Goal: Task Accomplishment & Management: Contribute content

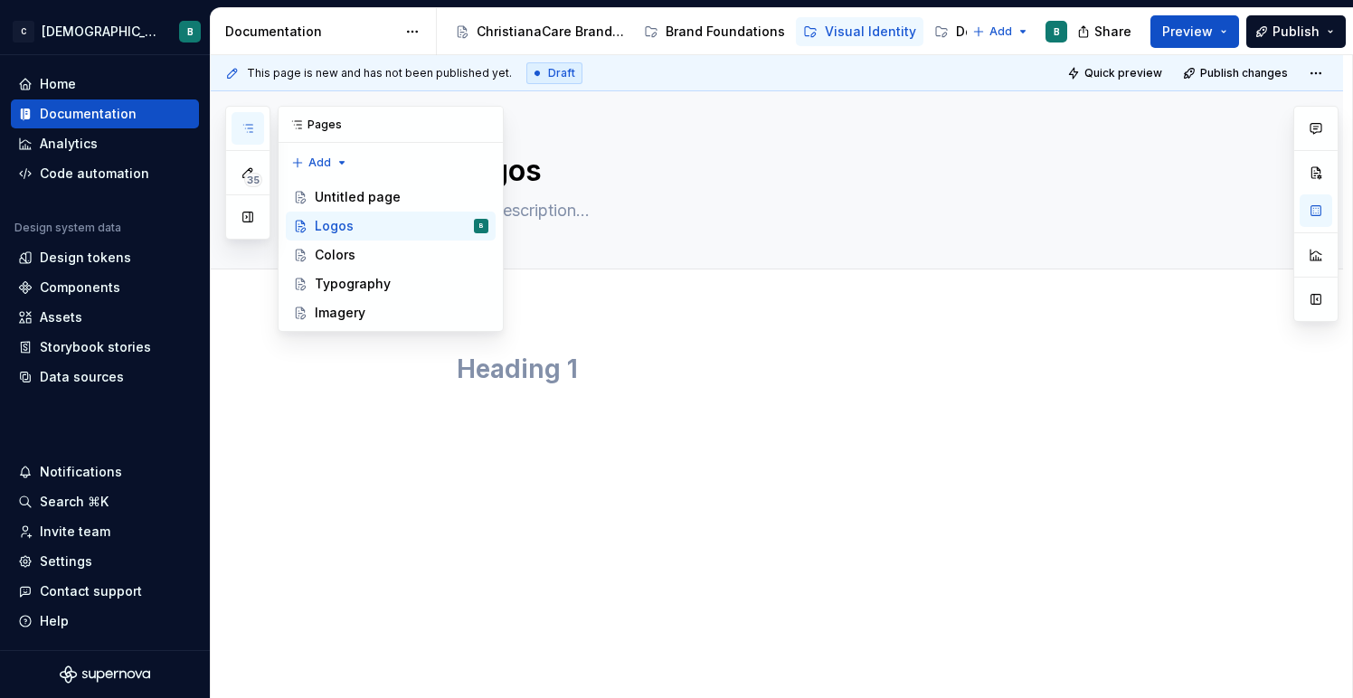
click at [252, 141] on button "button" at bounding box center [247, 128] width 33 height 33
click at [383, 281] on div "Typography" at bounding box center [353, 284] width 76 height 18
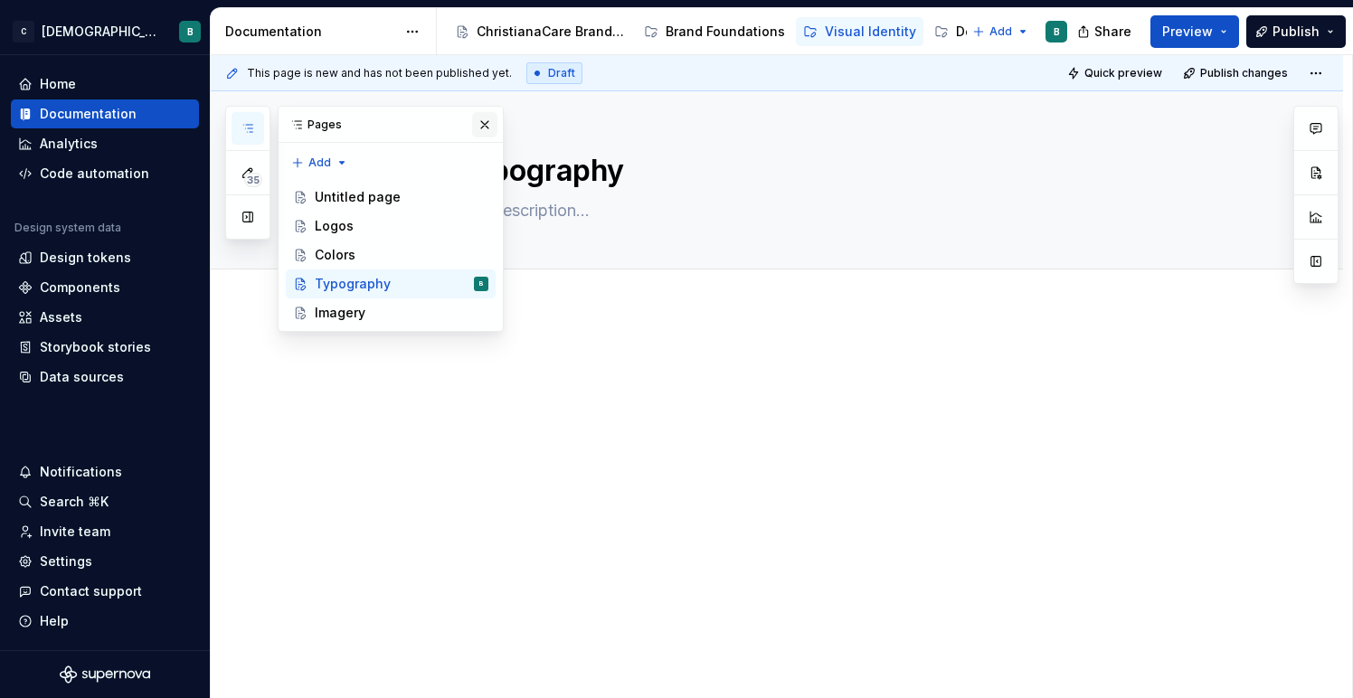
click at [488, 123] on button "button" at bounding box center [484, 124] width 25 height 25
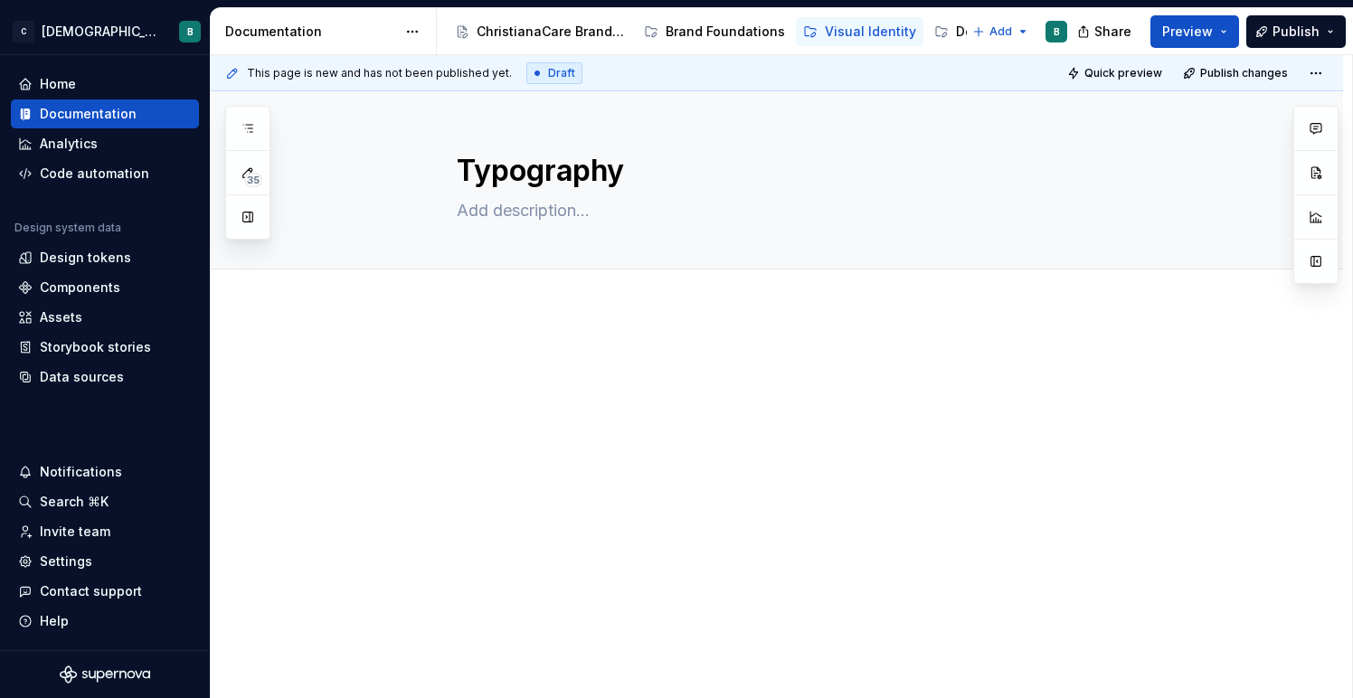
click at [507, 367] on p at bounding box center [799, 364] width 684 height 22
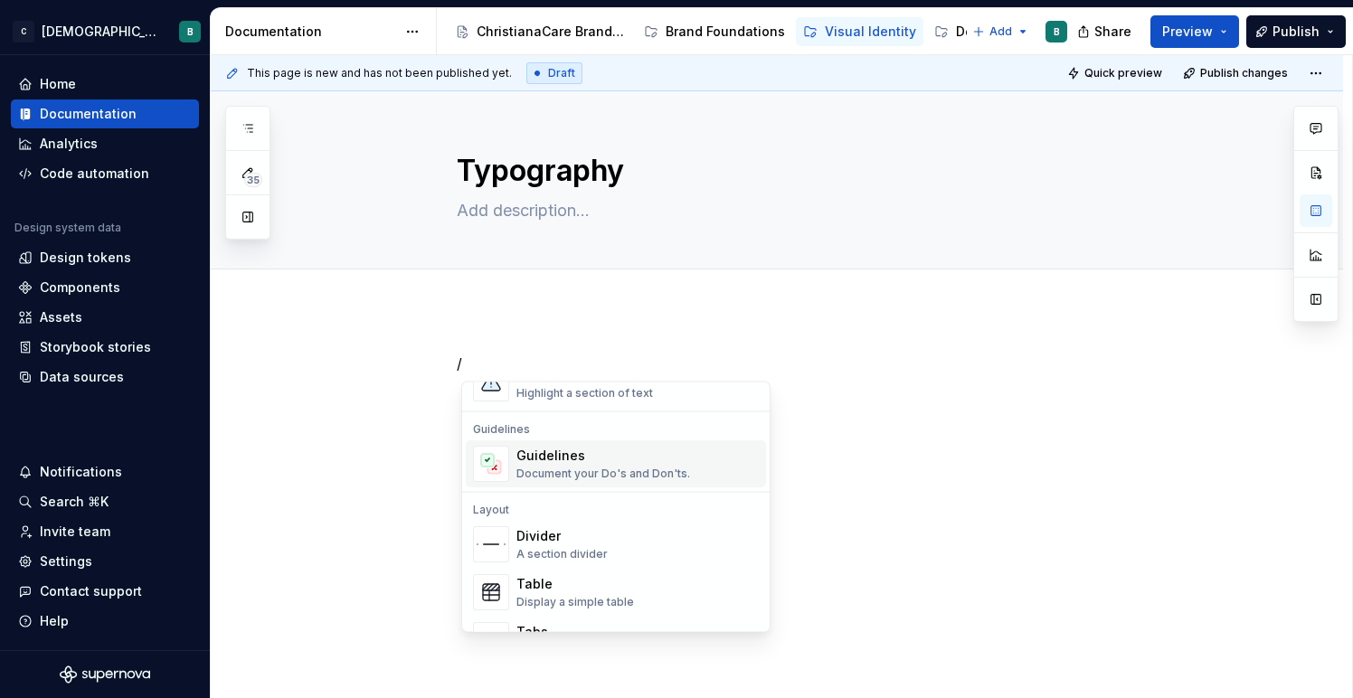
scroll to position [485, 0]
click at [523, 470] on div "Document your Do's and Don'ts." at bounding box center [603, 472] width 174 height 14
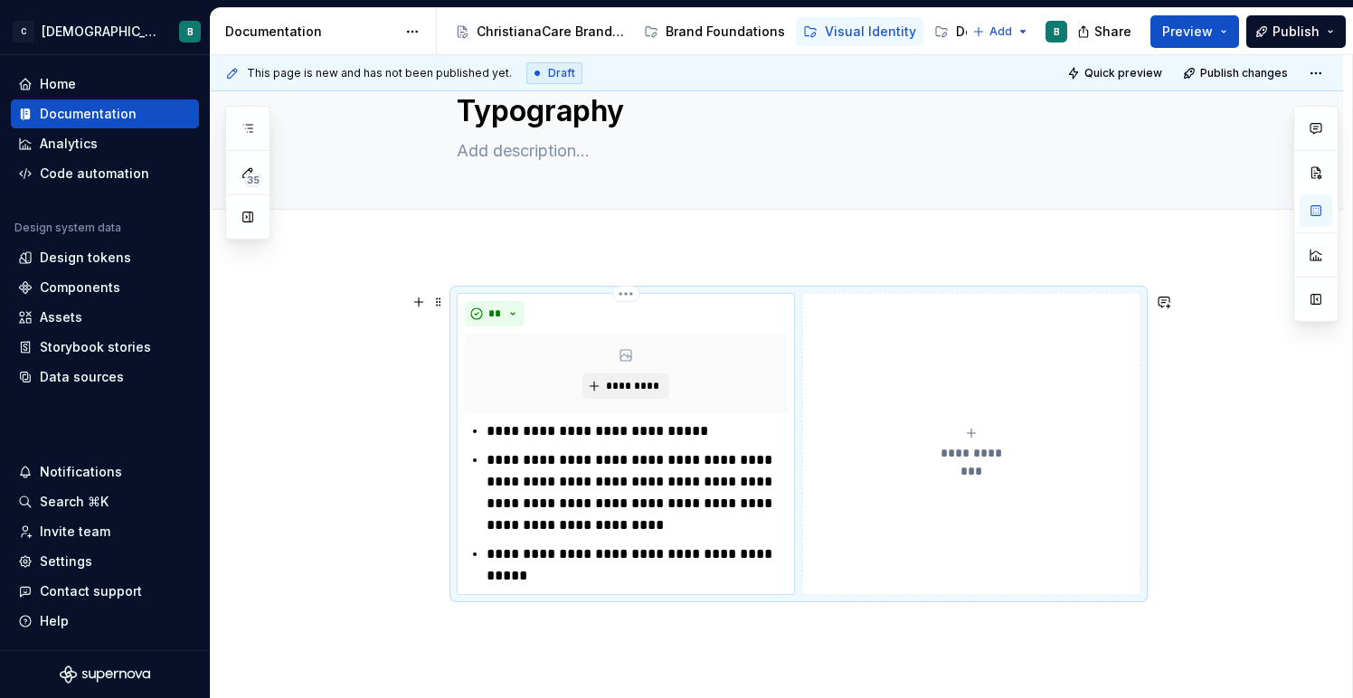
scroll to position [42, 0]
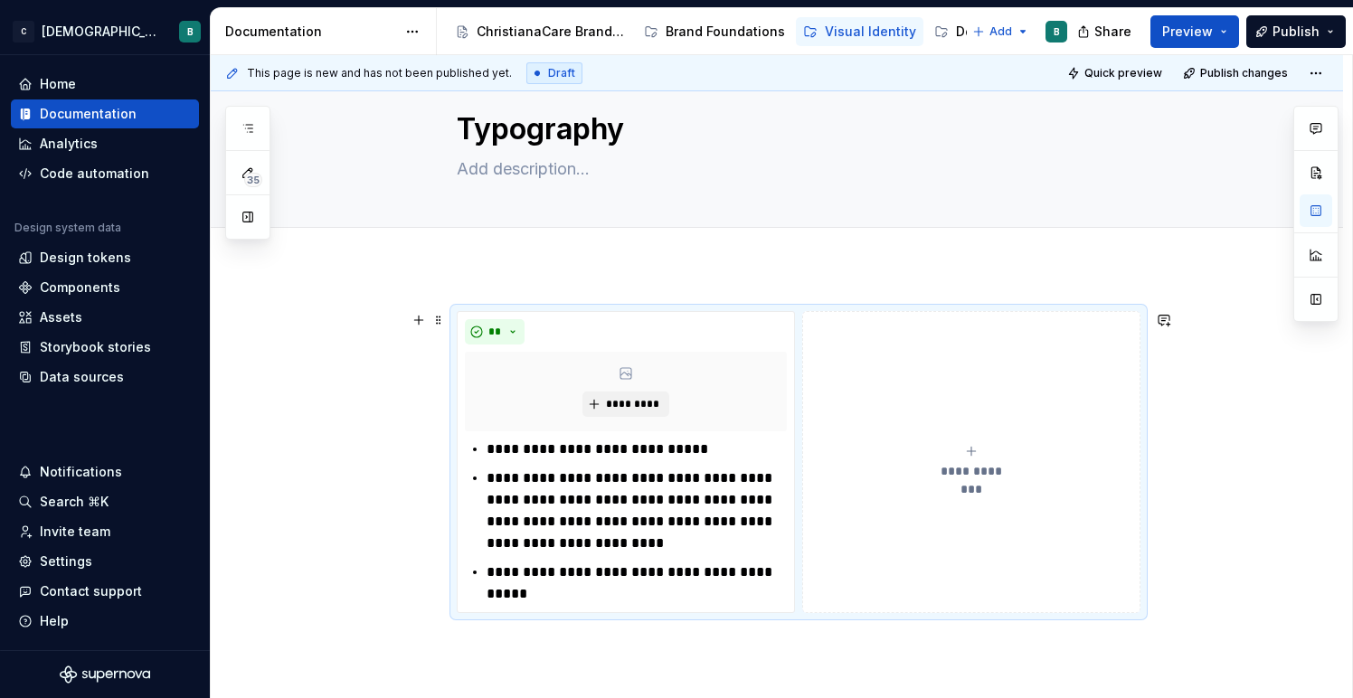
click at [958, 457] on div "**********" at bounding box center [971, 462] width 322 height 36
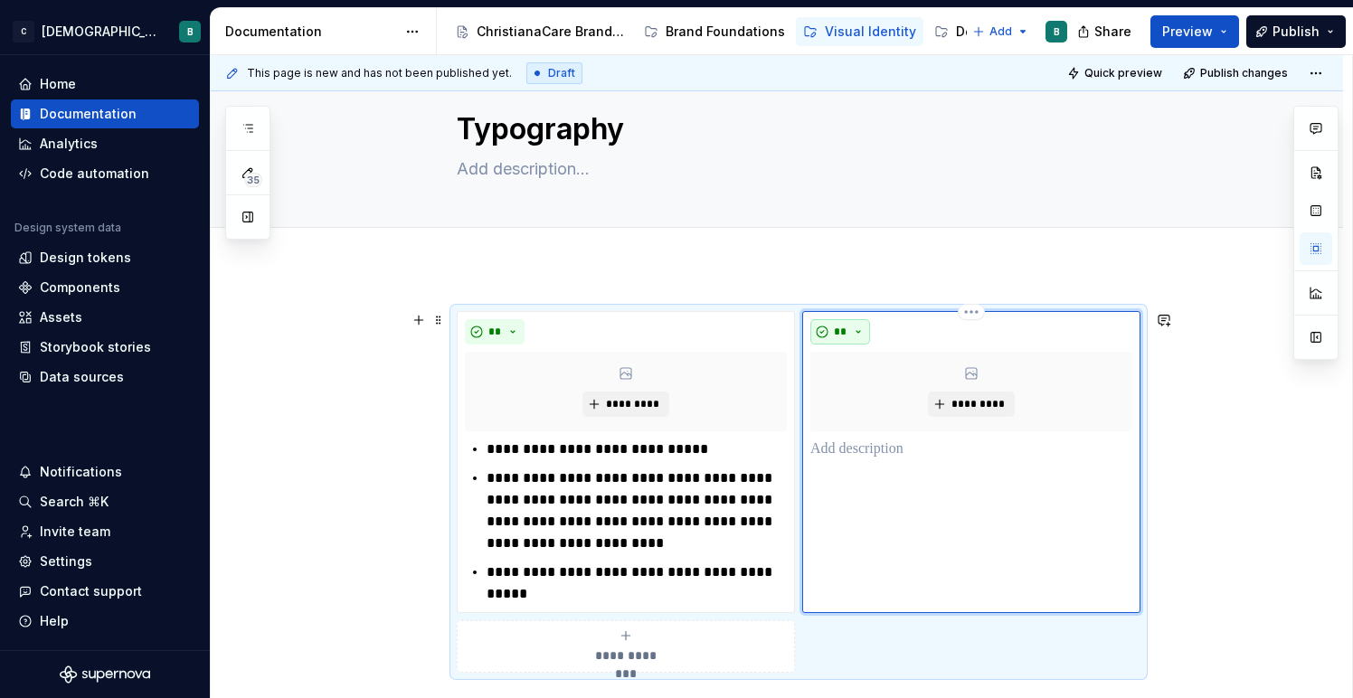
click at [854, 333] on button "**" at bounding box center [840, 331] width 60 height 25
click at [871, 402] on div "Don't" at bounding box center [886, 396] width 33 height 18
click at [870, 489] on div "***** *********" at bounding box center [971, 462] width 338 height 302
click at [882, 452] on p at bounding box center [971, 450] width 322 height 22
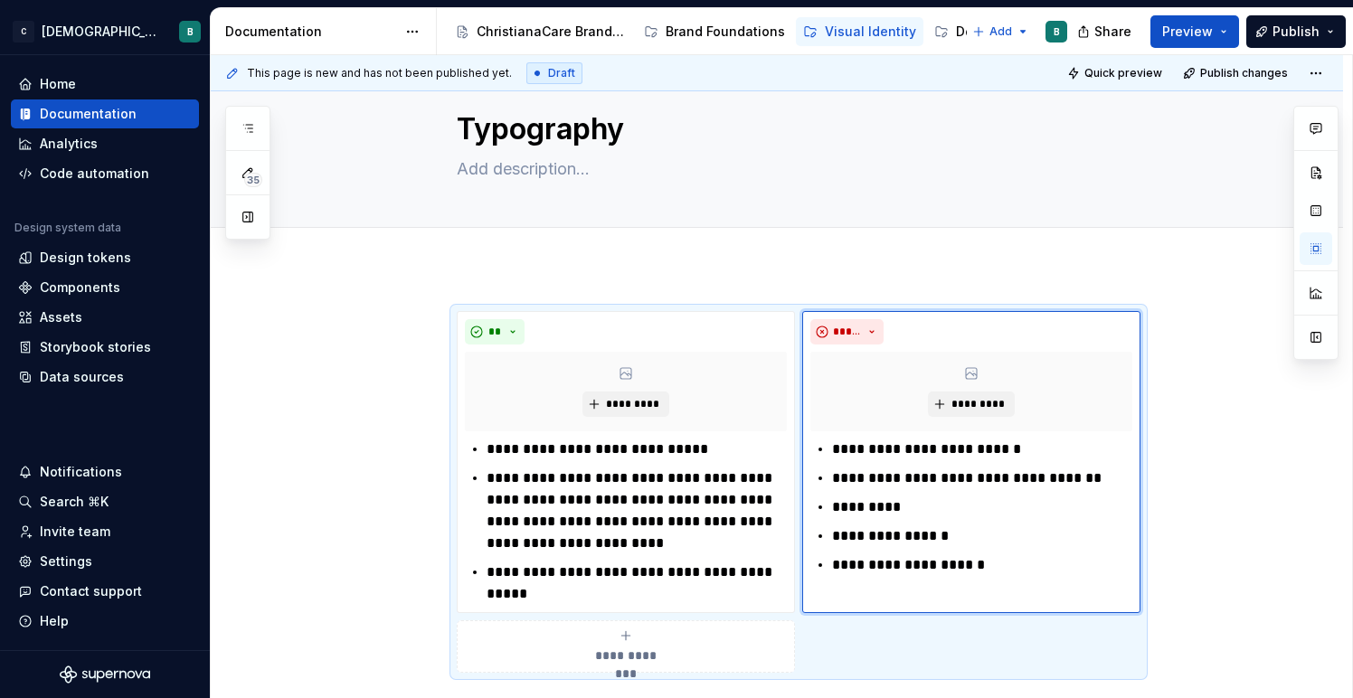
click at [439, 284] on div "**********" at bounding box center [777, 586] width 1132 height 637
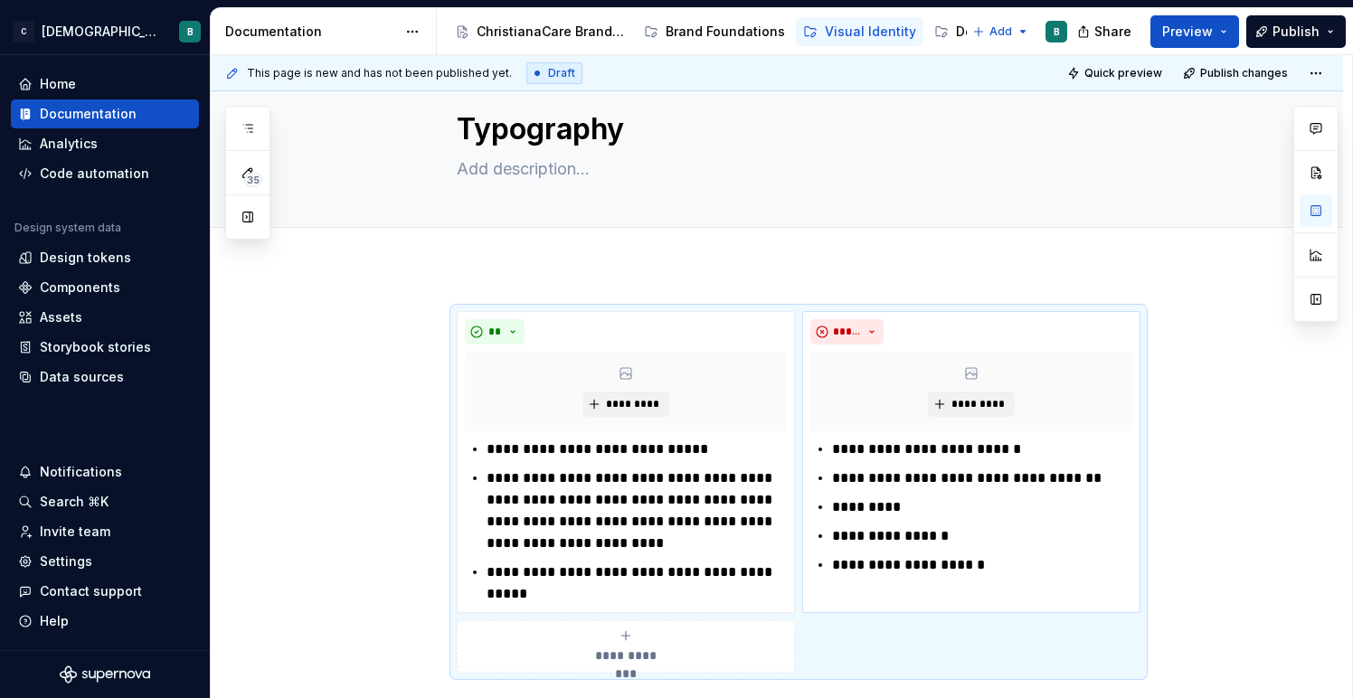
drag, startPoint x: 445, startPoint y: 323, endPoint x: 449, endPoint y: 386, distance: 63.5
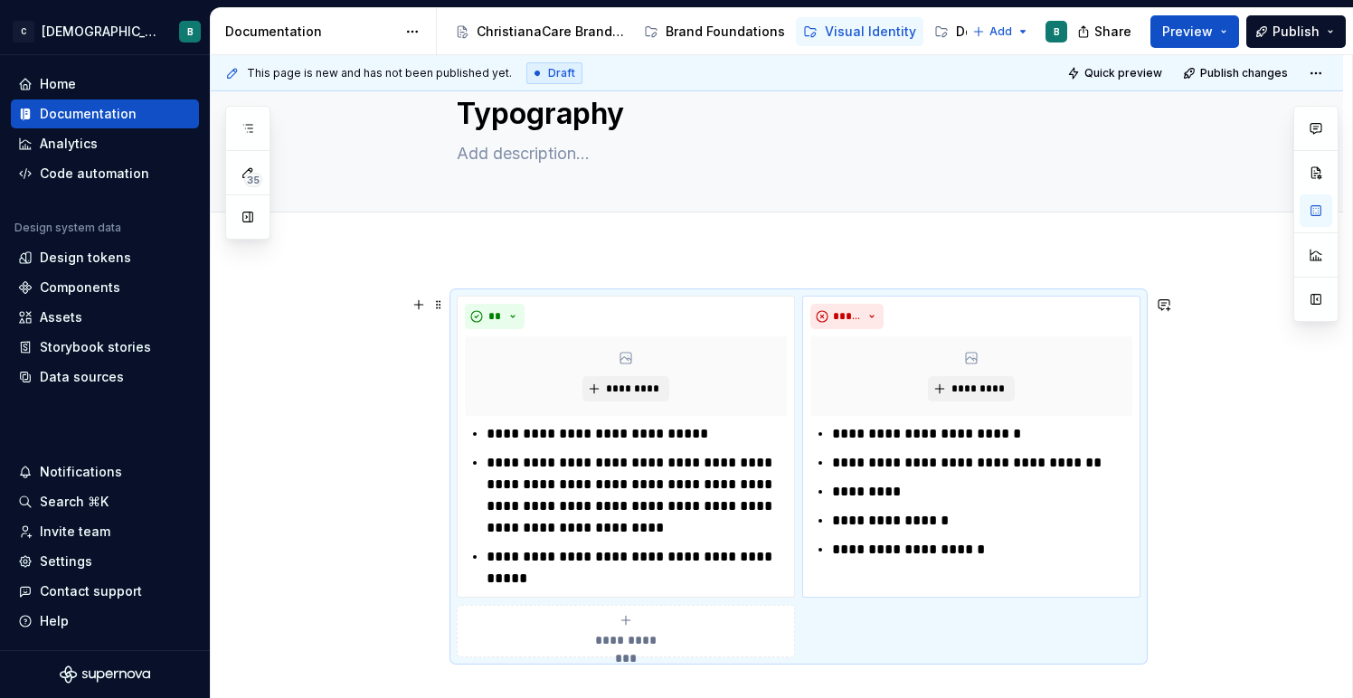
scroll to position [209, 0]
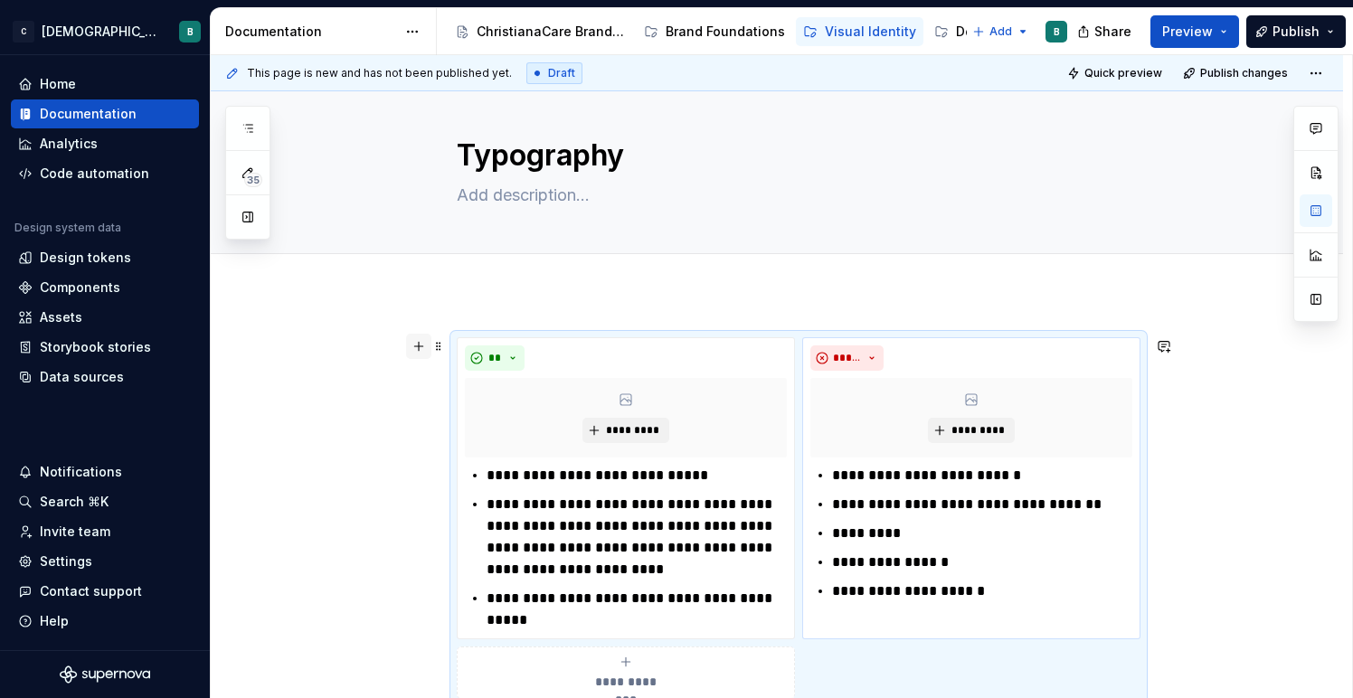
click at [427, 342] on button "button" at bounding box center [418, 346] width 25 height 25
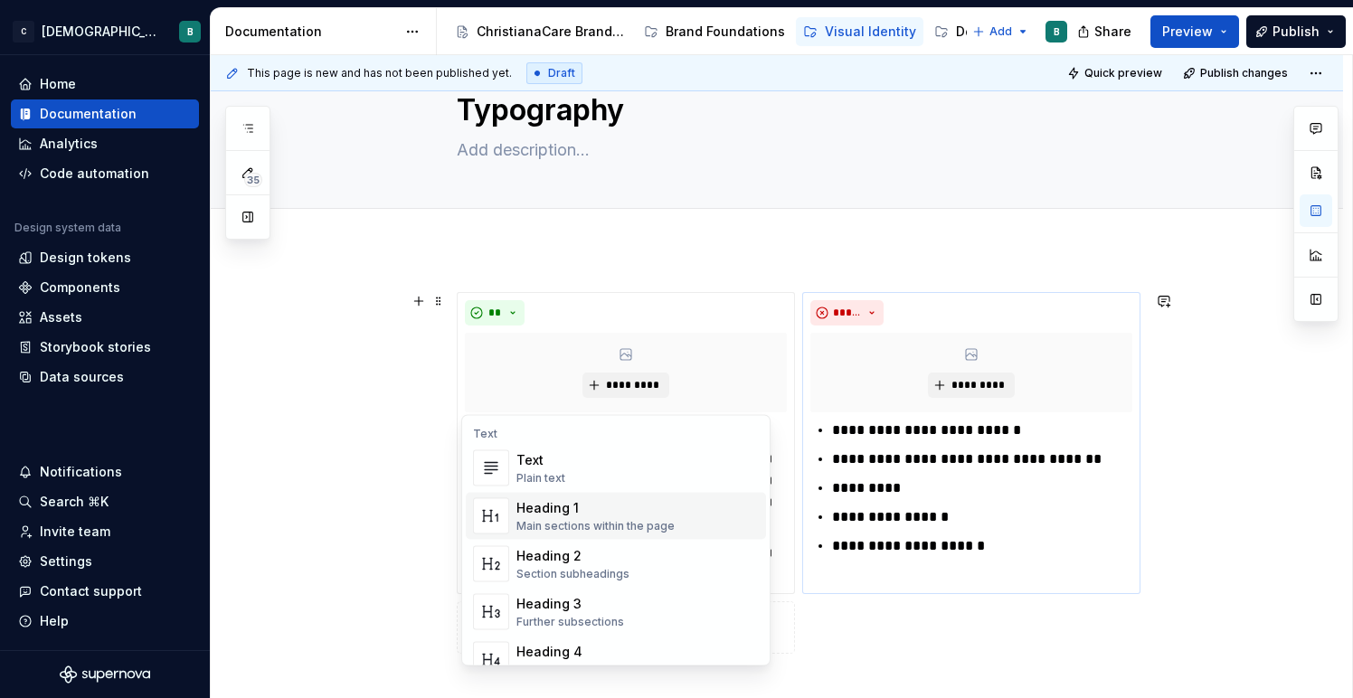
click at [532, 511] on div "Heading 1" at bounding box center [595, 508] width 158 height 18
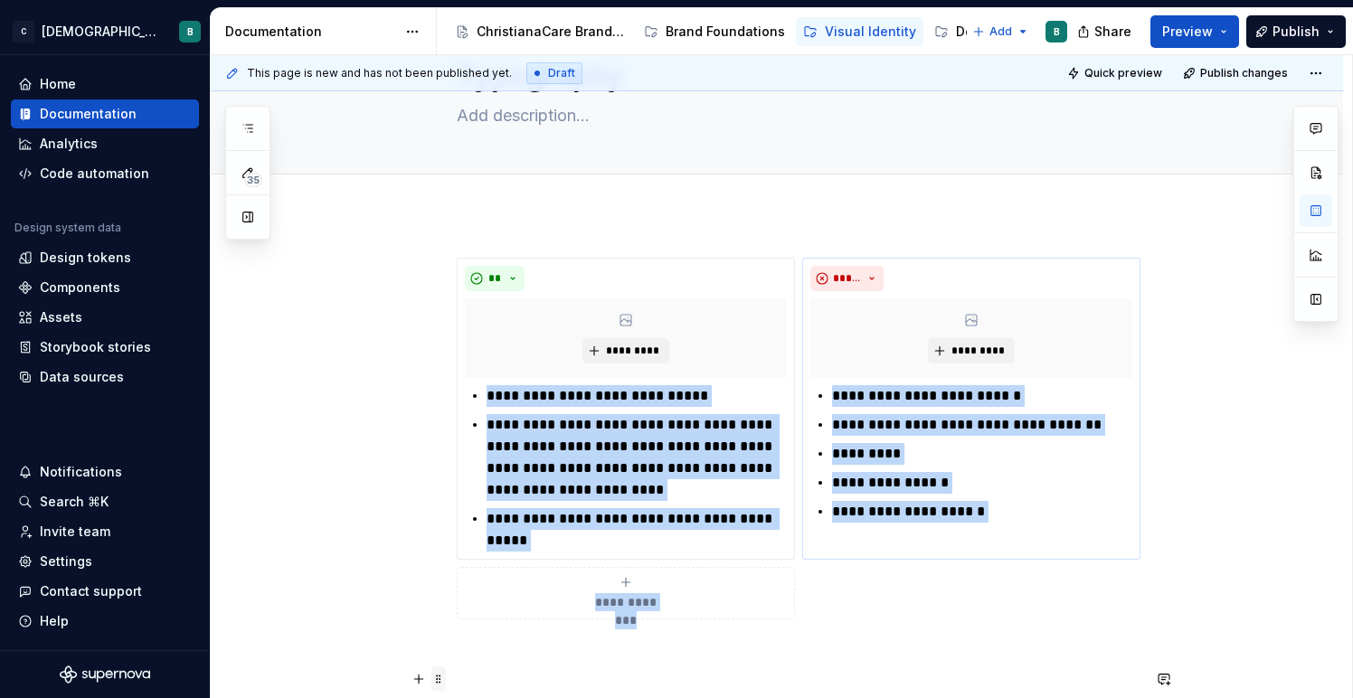
scroll to position [99, 0]
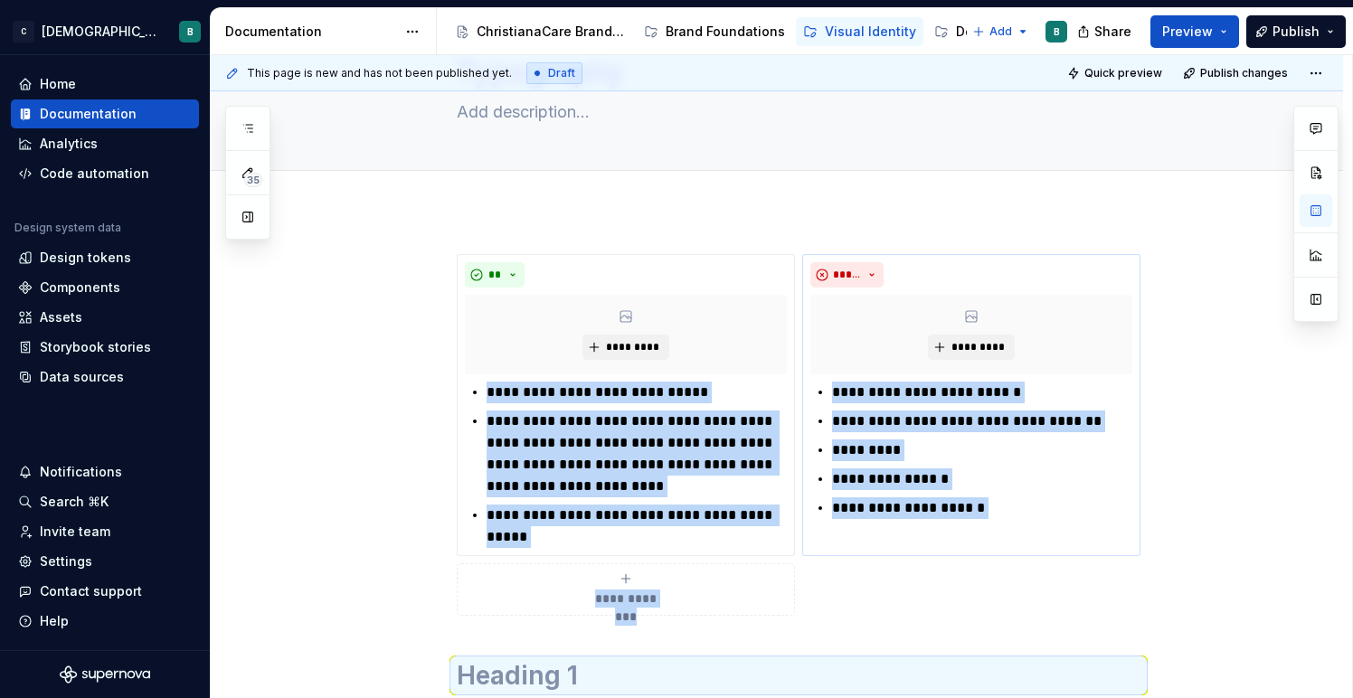
drag, startPoint x: 442, startPoint y: 682, endPoint x: 454, endPoint y: 215, distance: 466.7
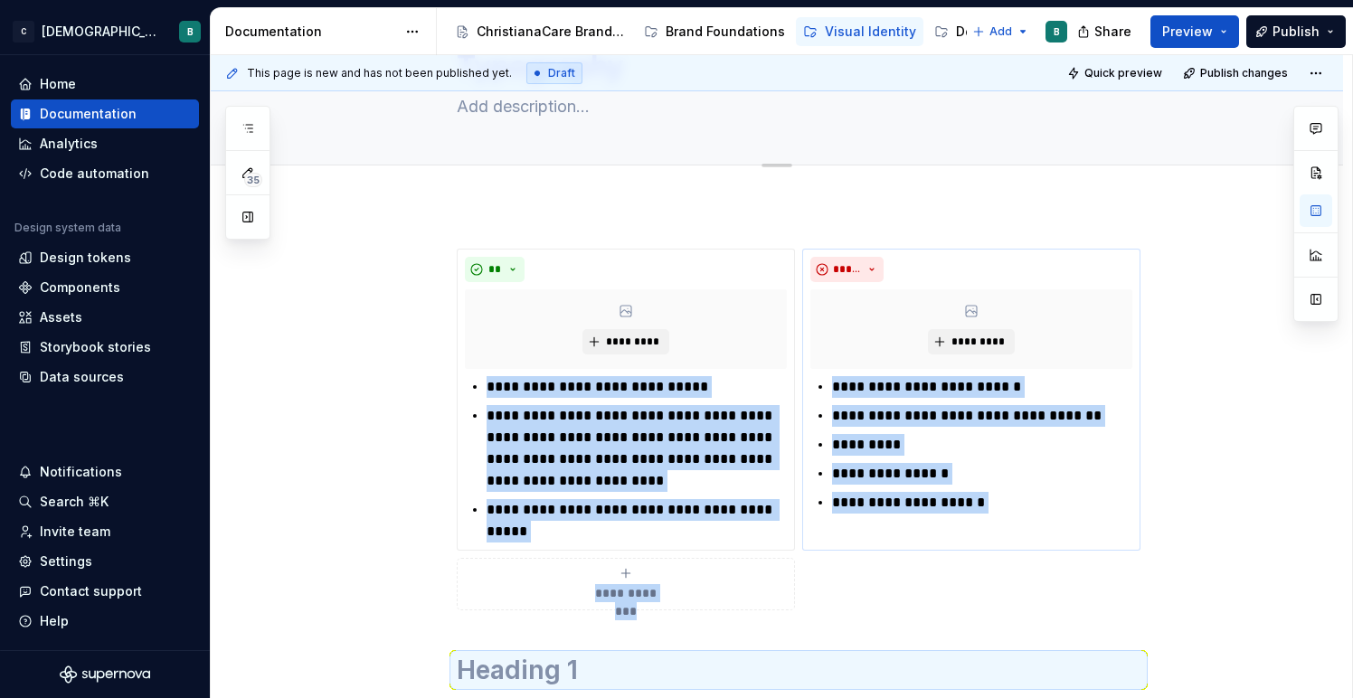
drag, startPoint x: 445, startPoint y: 666, endPoint x: 456, endPoint y: 146, distance: 520.0
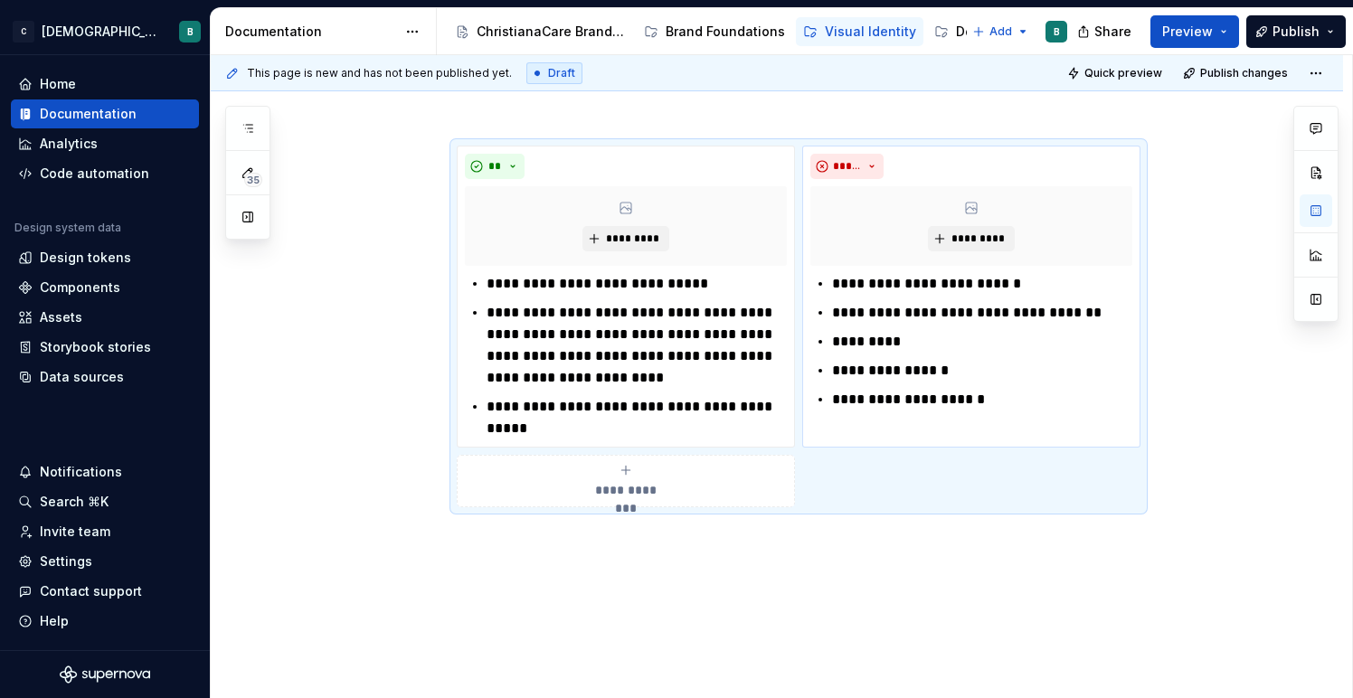
scroll to position [254, 0]
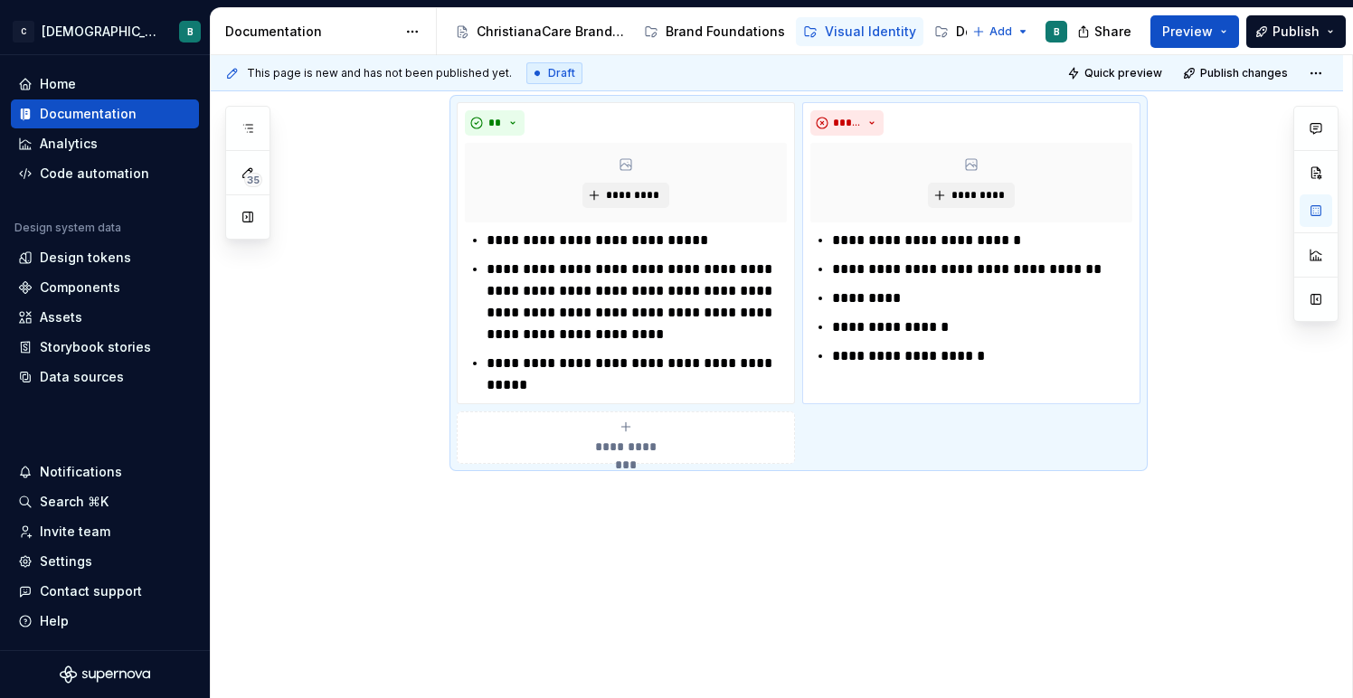
drag, startPoint x: 446, startPoint y: 255, endPoint x: 439, endPoint y: 644, distance: 388.8
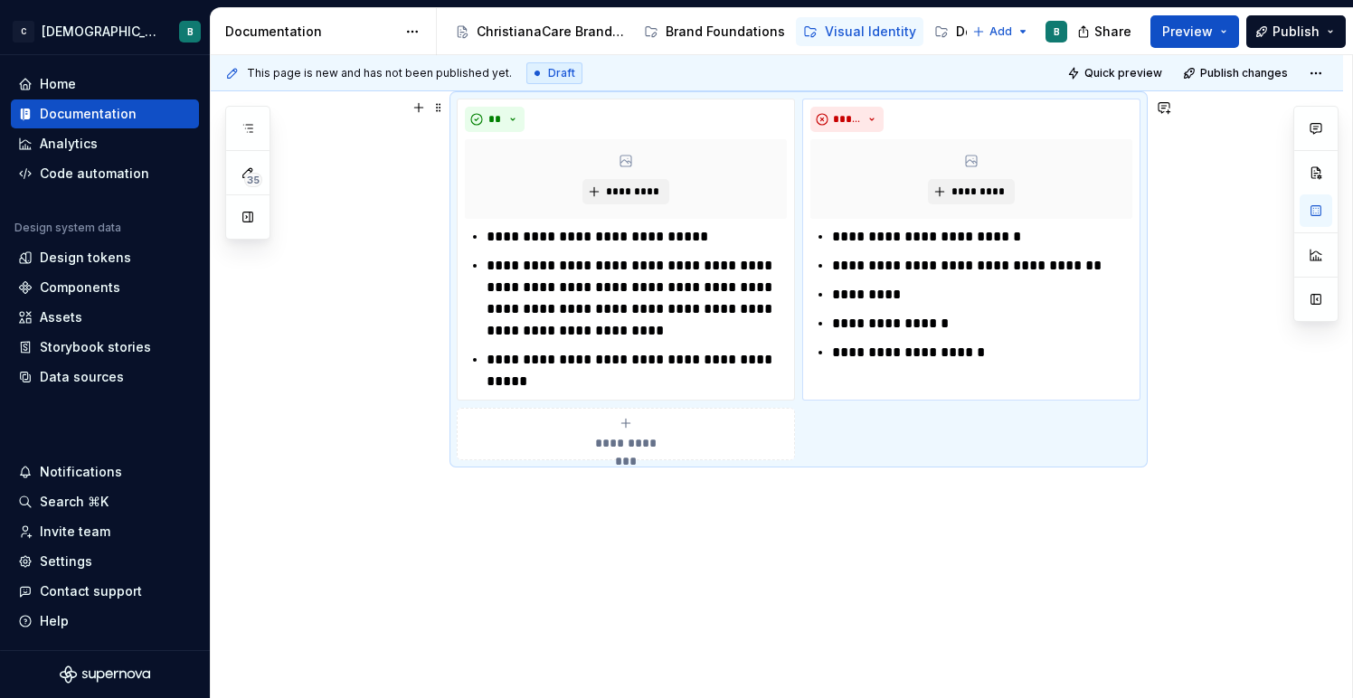
scroll to position [174, 0]
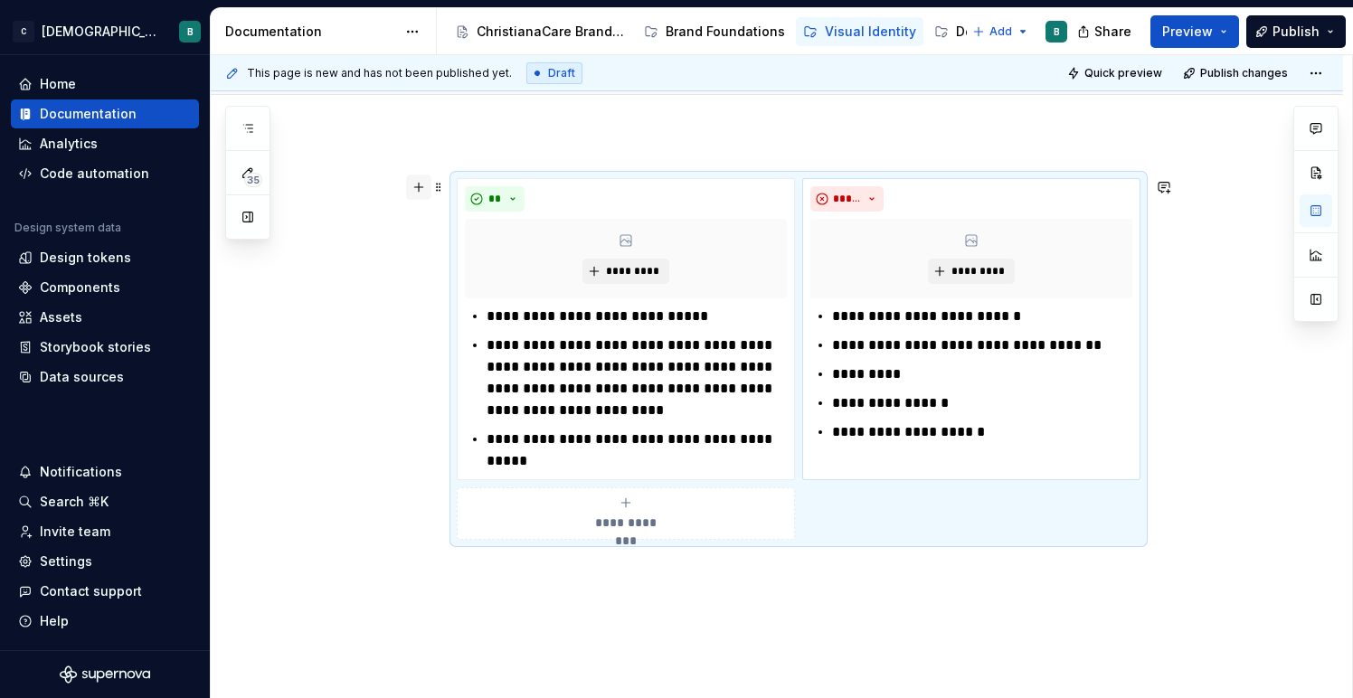
click at [420, 187] on button "button" at bounding box center [418, 186] width 25 height 25
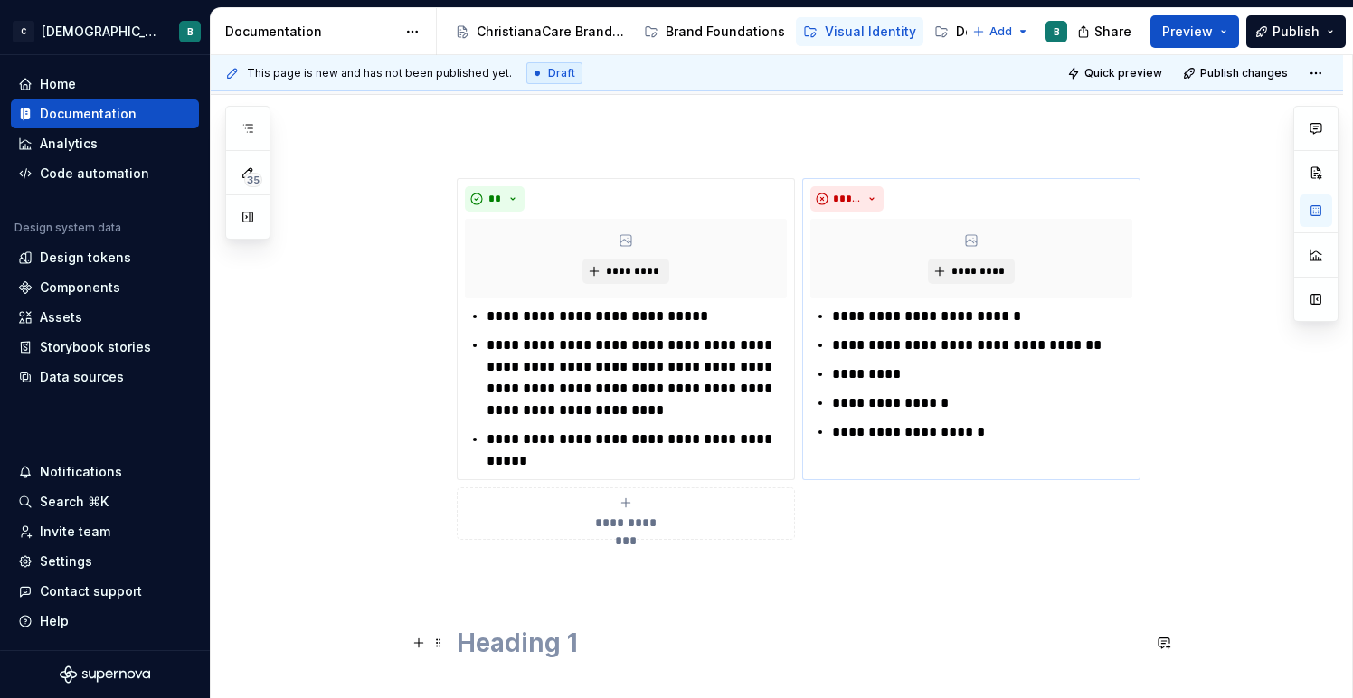
click at [512, 649] on h1 at bounding box center [799, 643] width 684 height 33
click at [518, 646] on h1 at bounding box center [799, 643] width 684 height 33
click at [581, 642] on h1 at bounding box center [799, 643] width 684 height 33
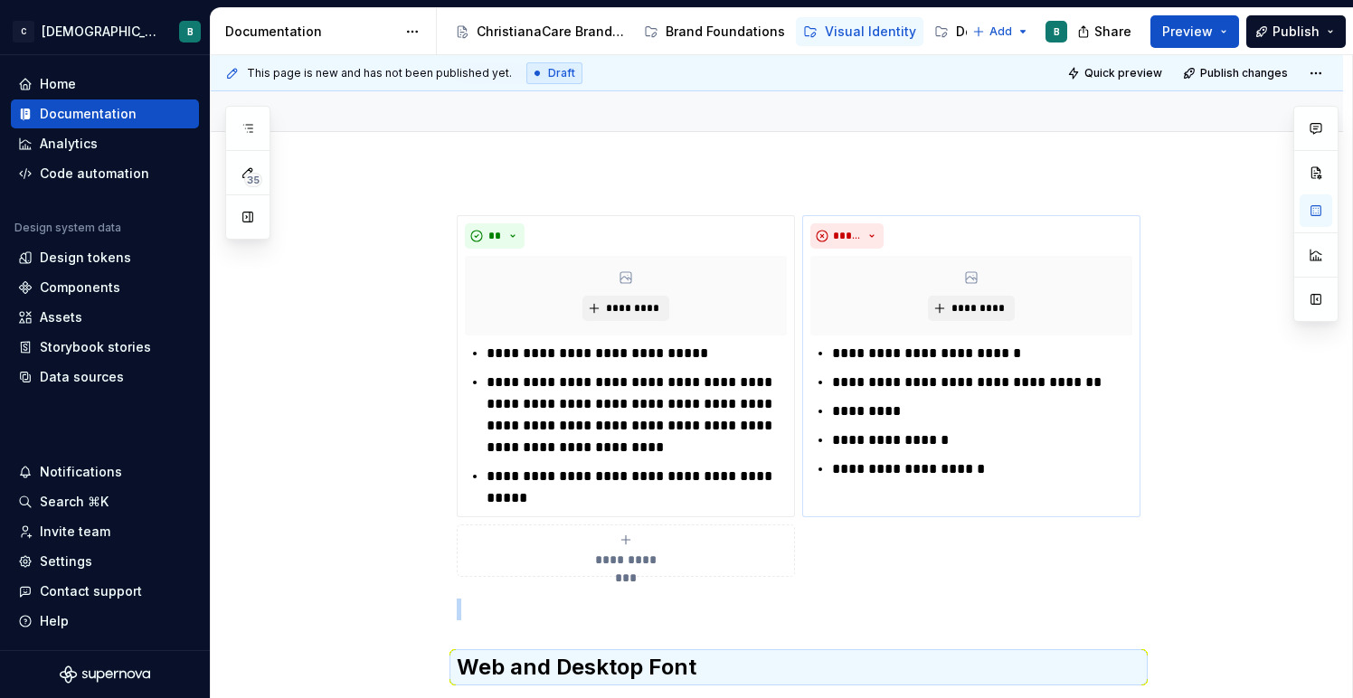
scroll to position [128, 0]
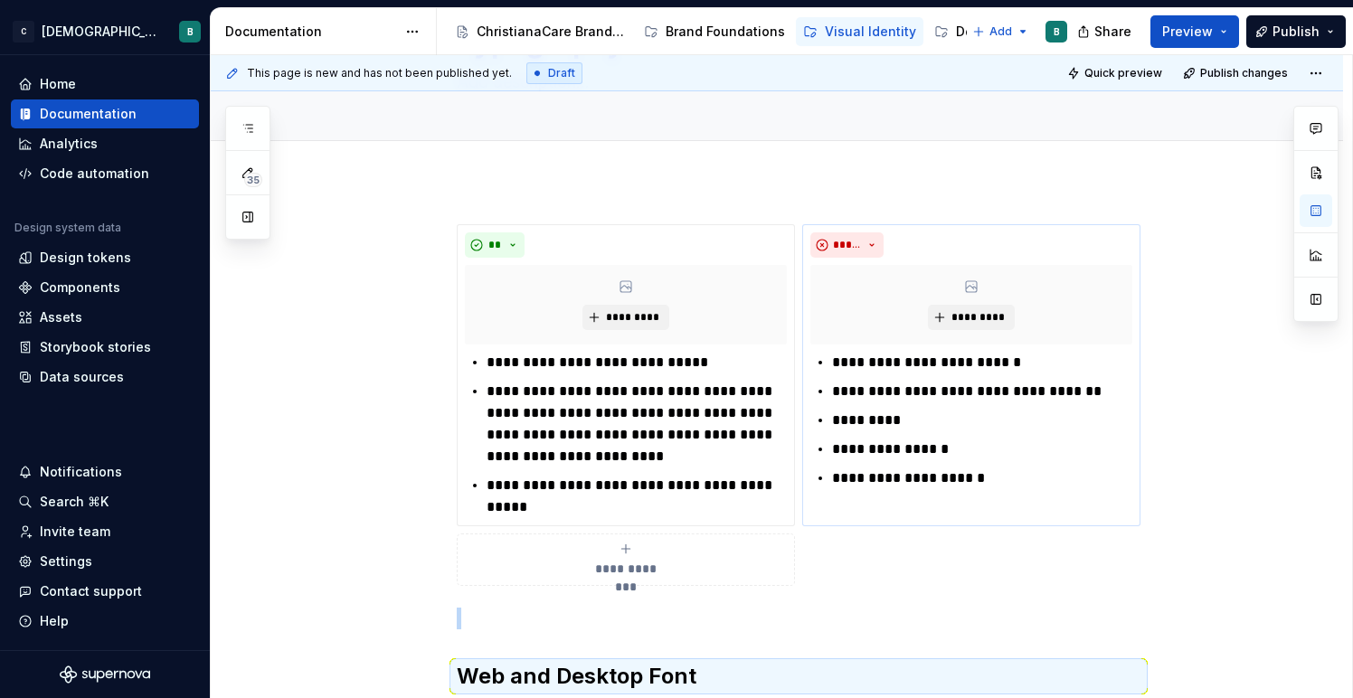
drag, startPoint x: 442, startPoint y: 631, endPoint x: 446, endPoint y: 150, distance: 481.0
click at [445, 673] on span at bounding box center [438, 676] width 14 height 25
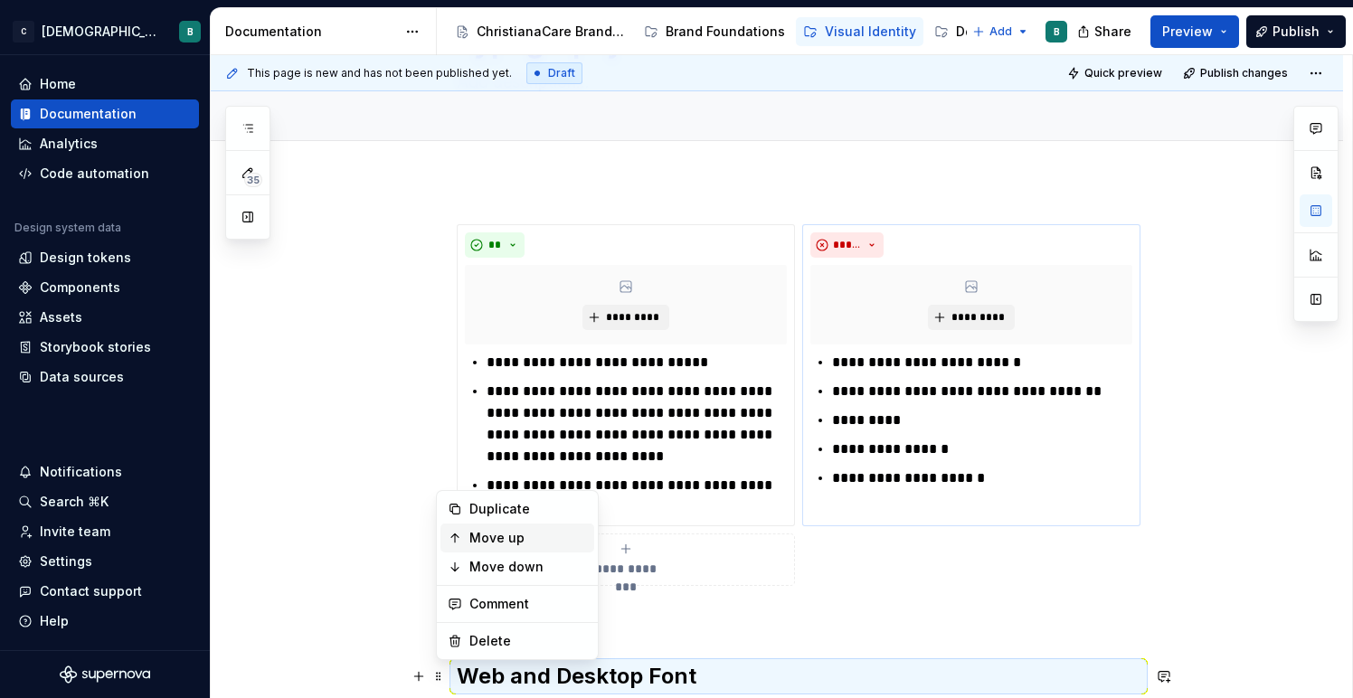
click at [499, 537] on div "Move up" at bounding box center [528, 538] width 118 height 18
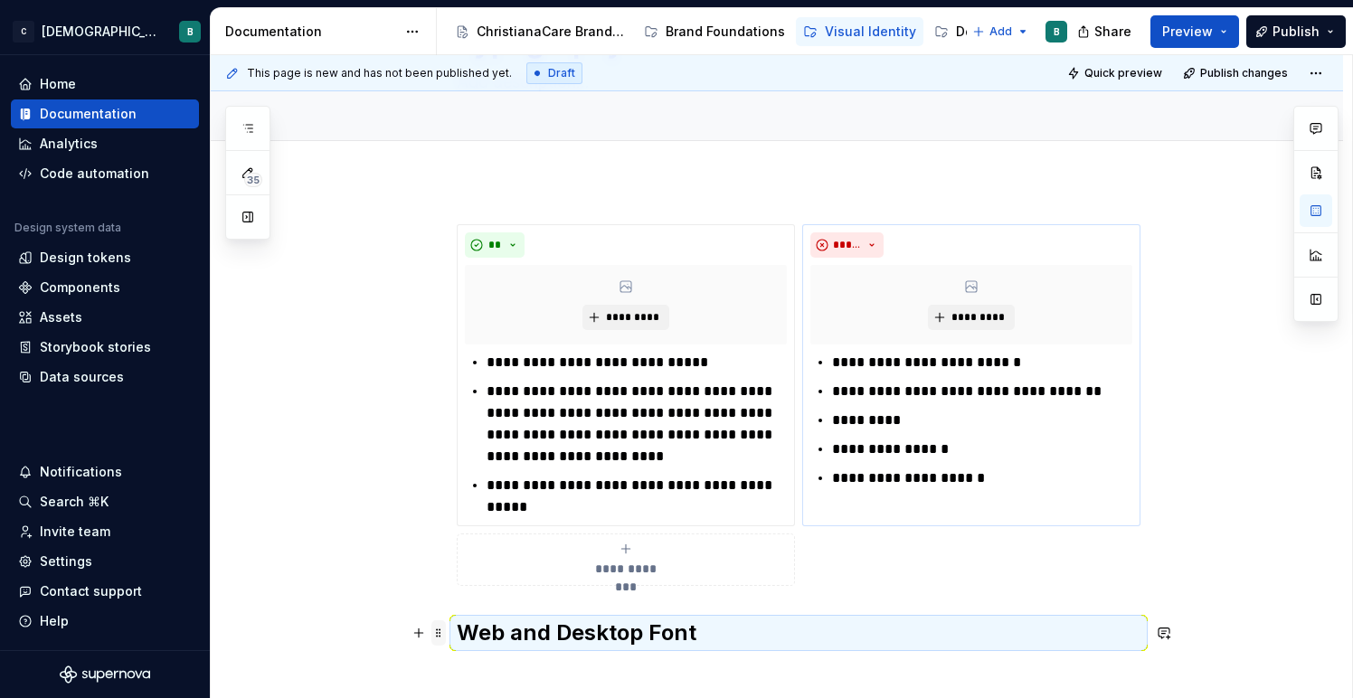
click at [441, 632] on span at bounding box center [438, 632] width 14 height 25
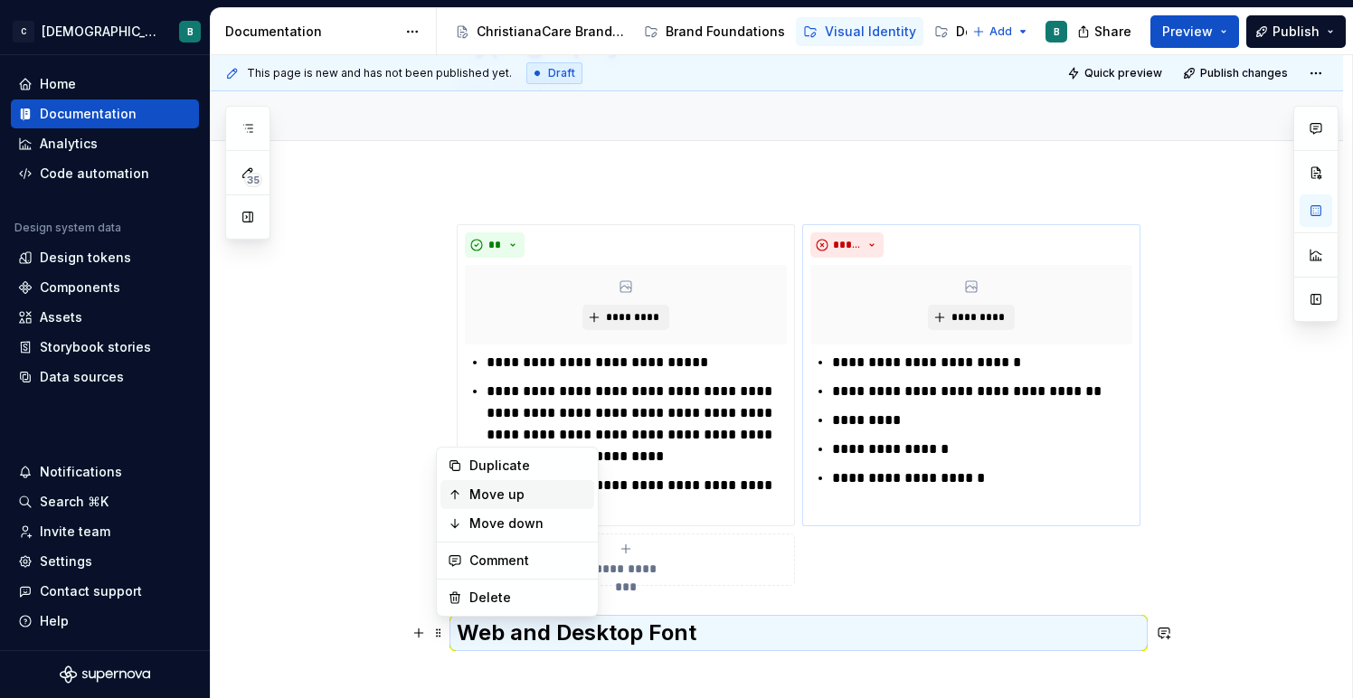
click at [483, 486] on div "Move up" at bounding box center [528, 495] width 118 height 18
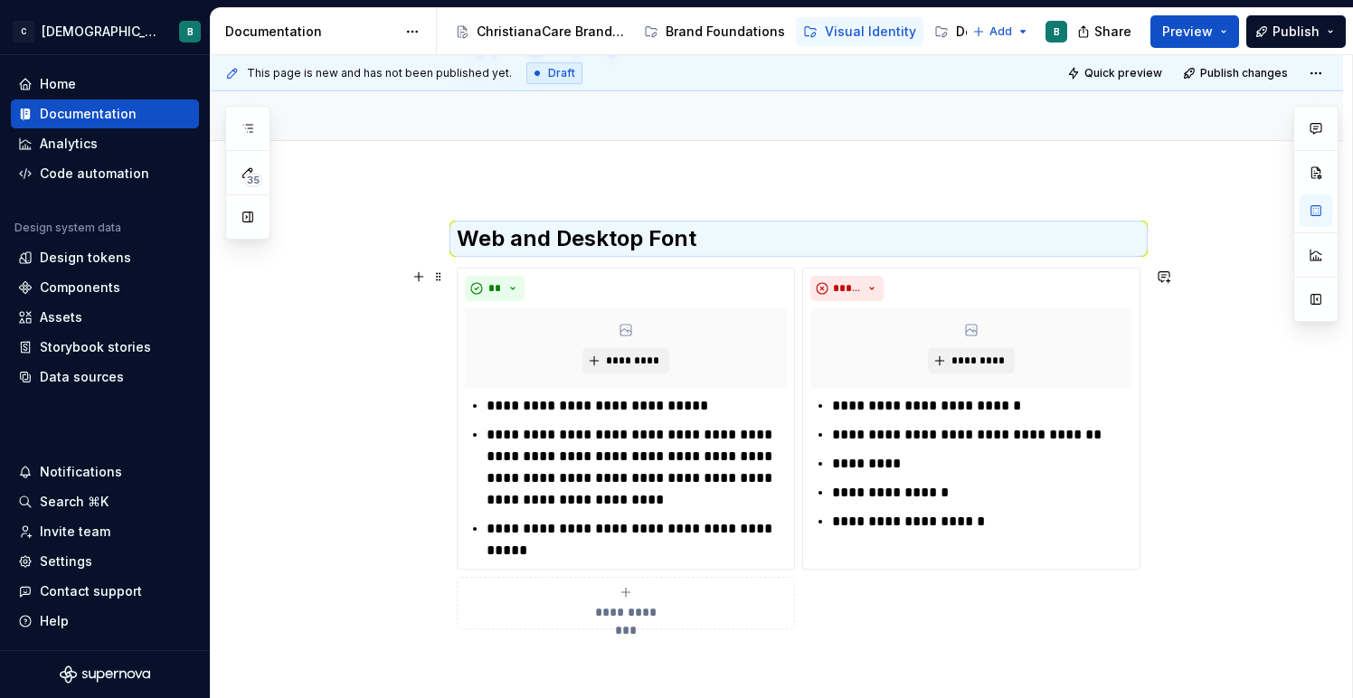
click at [1256, 321] on div "**********" at bounding box center [777, 570] width 1132 height 778
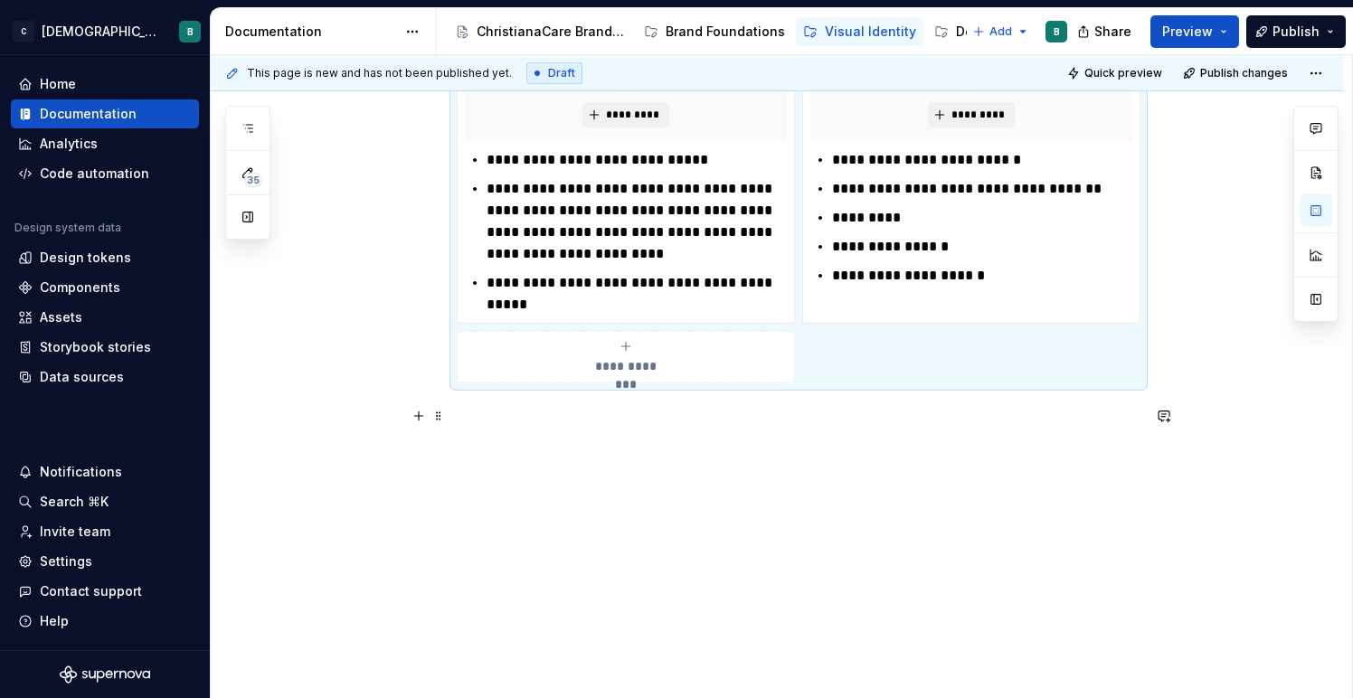
scroll to position [387, 0]
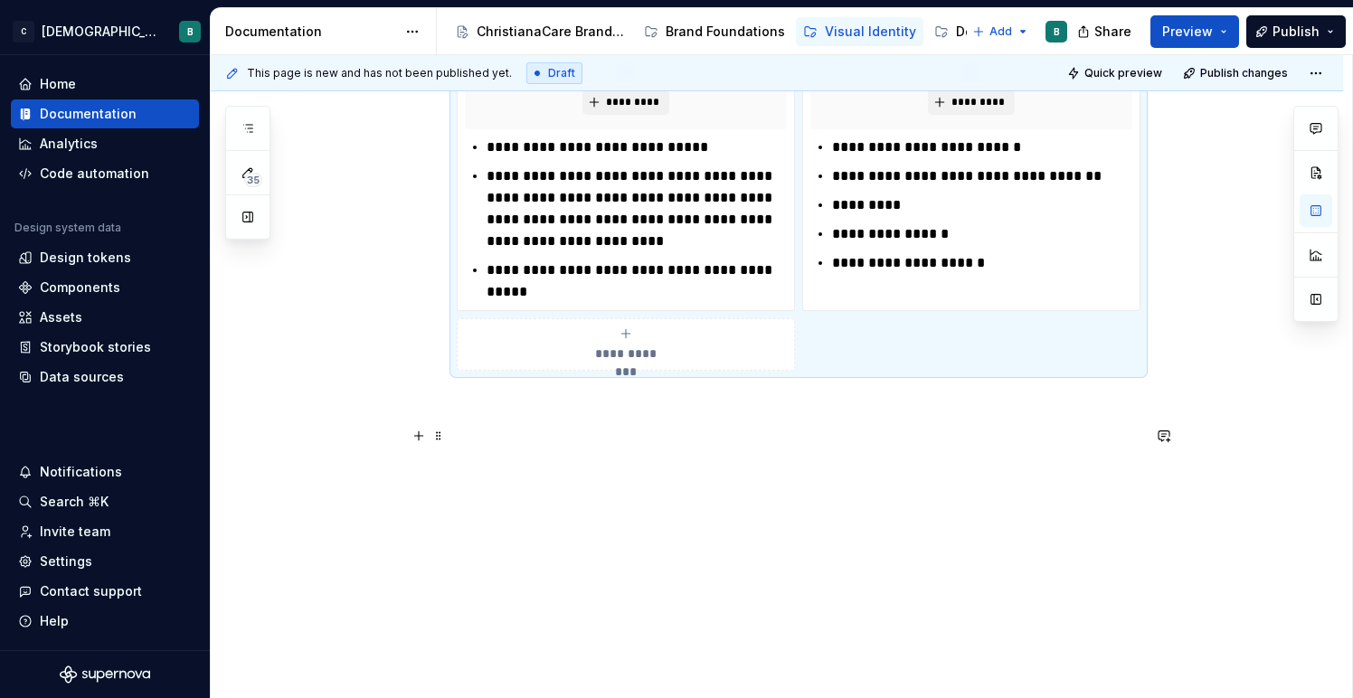
click at [575, 444] on p at bounding box center [799, 446] width 684 height 43
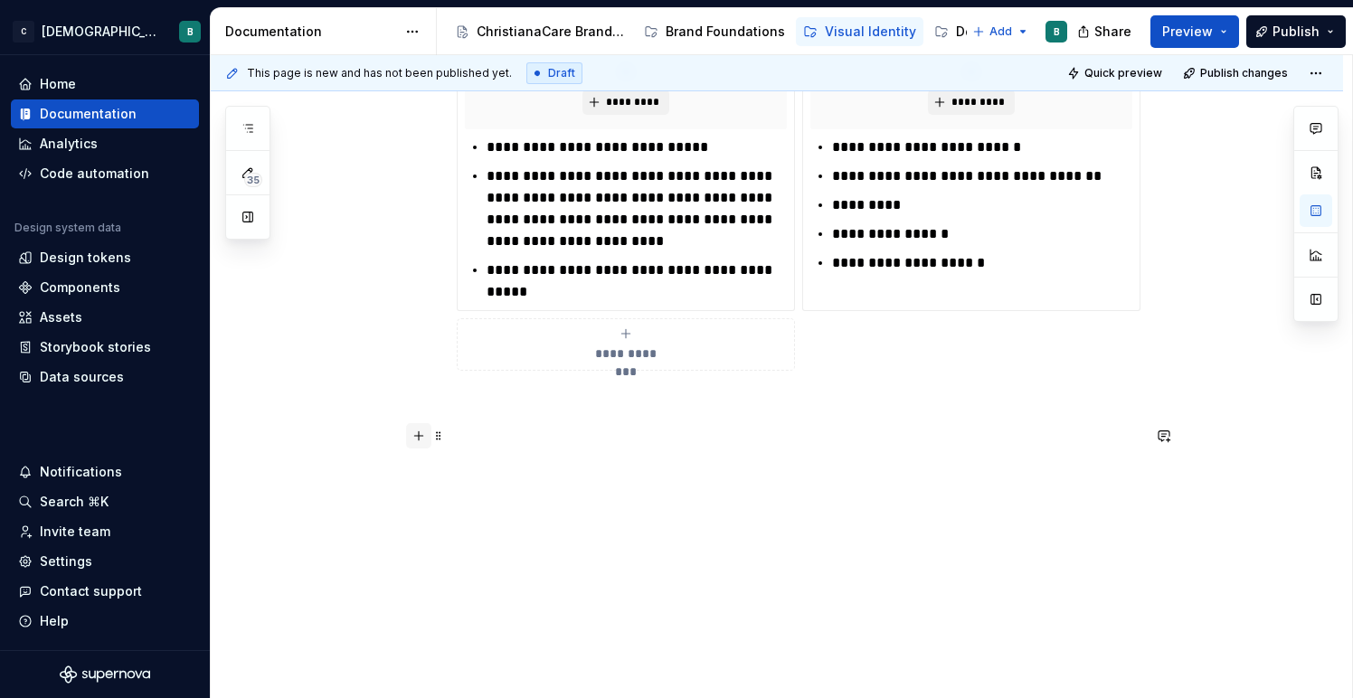
click at [425, 436] on button "button" at bounding box center [418, 435] width 25 height 25
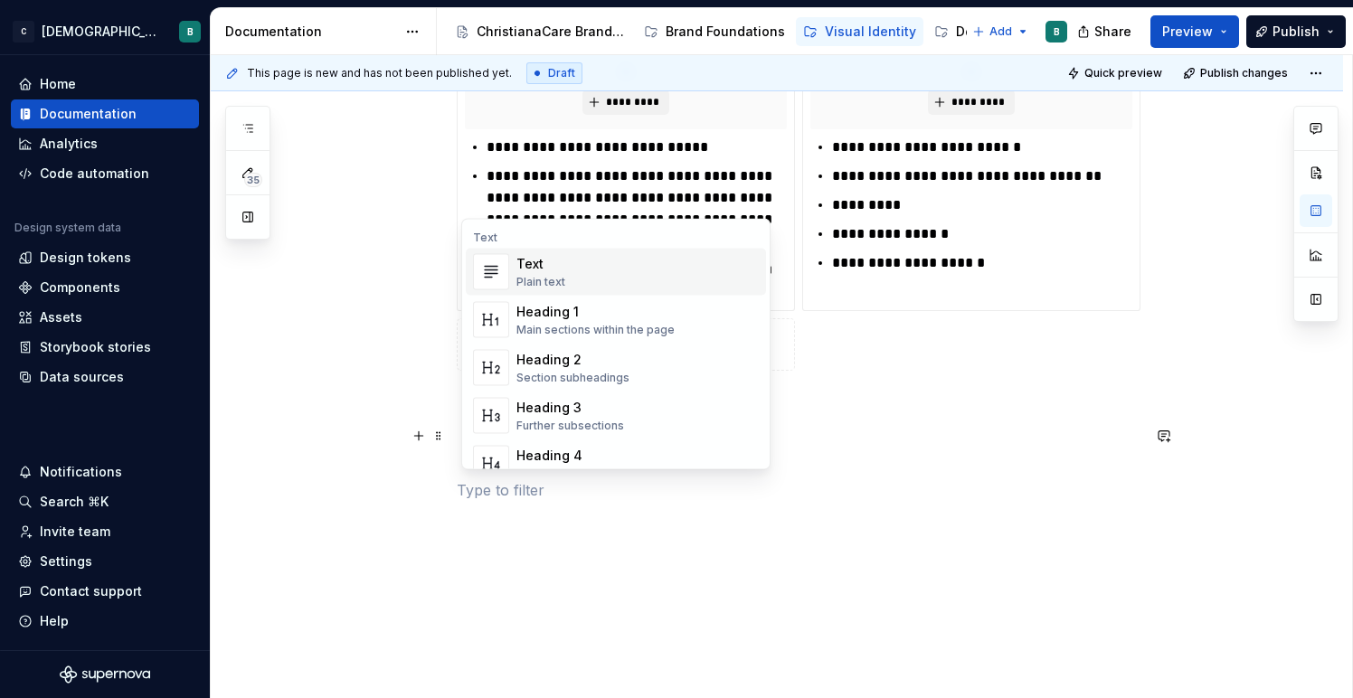
click at [608, 281] on div "Text Plain text" at bounding box center [637, 272] width 242 height 36
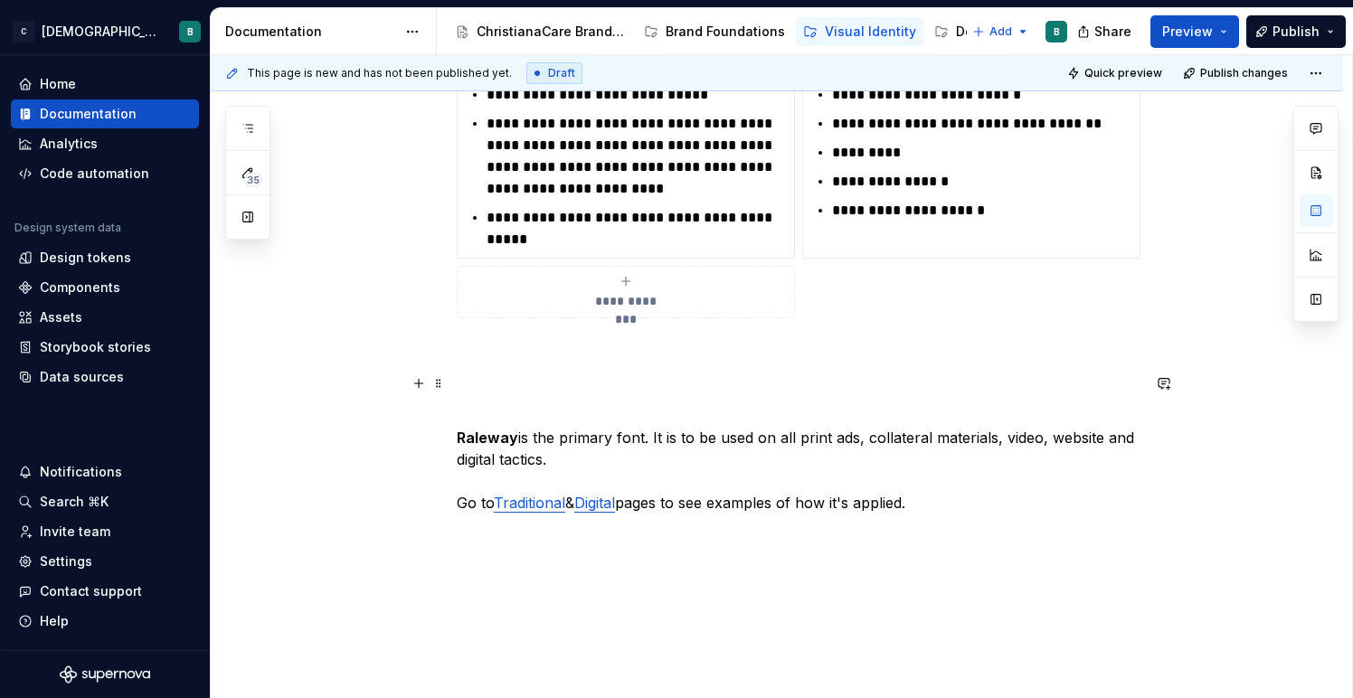
scroll to position [485, 0]
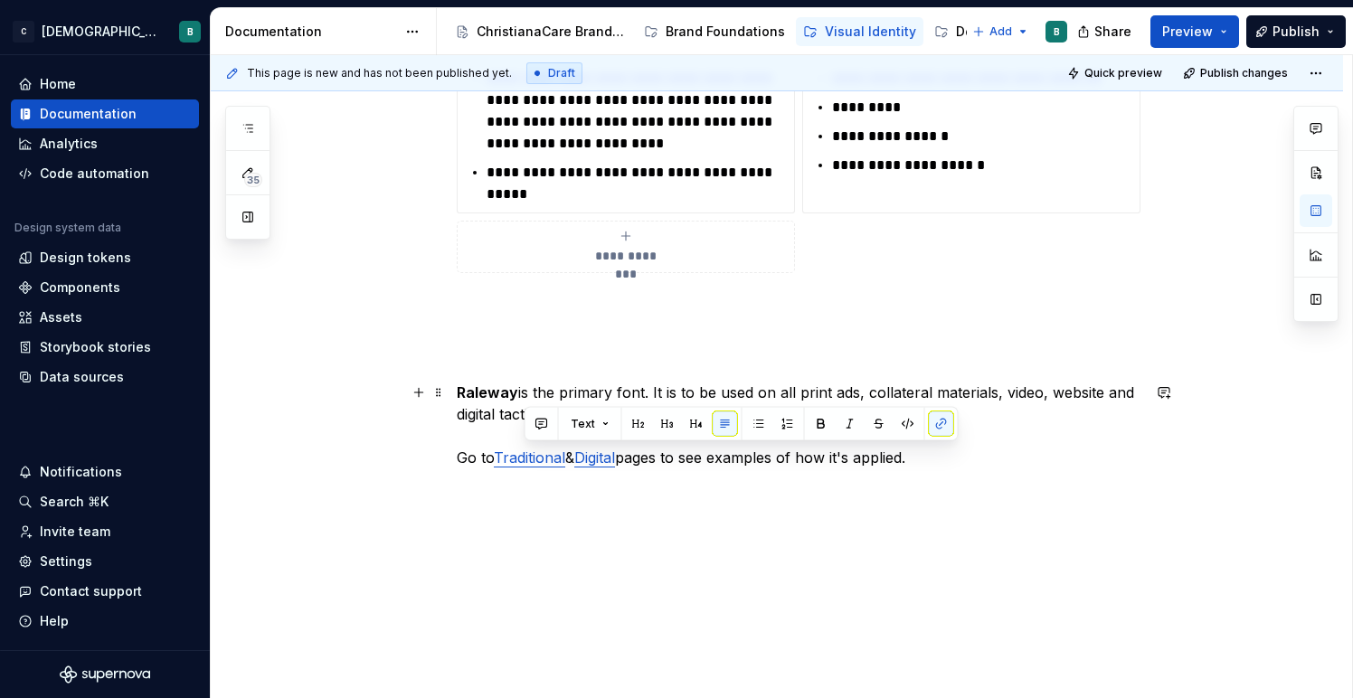
drag, startPoint x: 823, startPoint y: 457, endPoint x: 481, endPoint y: 457, distance: 341.8
click at [481, 457] on p "Raleway is the primary font. It is to be used on all print ads, collateral mate…" at bounding box center [799, 425] width 684 height 87
drag, startPoint x: 486, startPoint y: 462, endPoint x: 470, endPoint y: 459, distance: 15.6
click at [485, 462] on p "Raleway is the primary font. It is to be used on all print ads, collateral mate…" at bounding box center [799, 425] width 684 height 87
drag, startPoint x: 743, startPoint y: 458, endPoint x: 969, endPoint y: 457, distance: 226.0
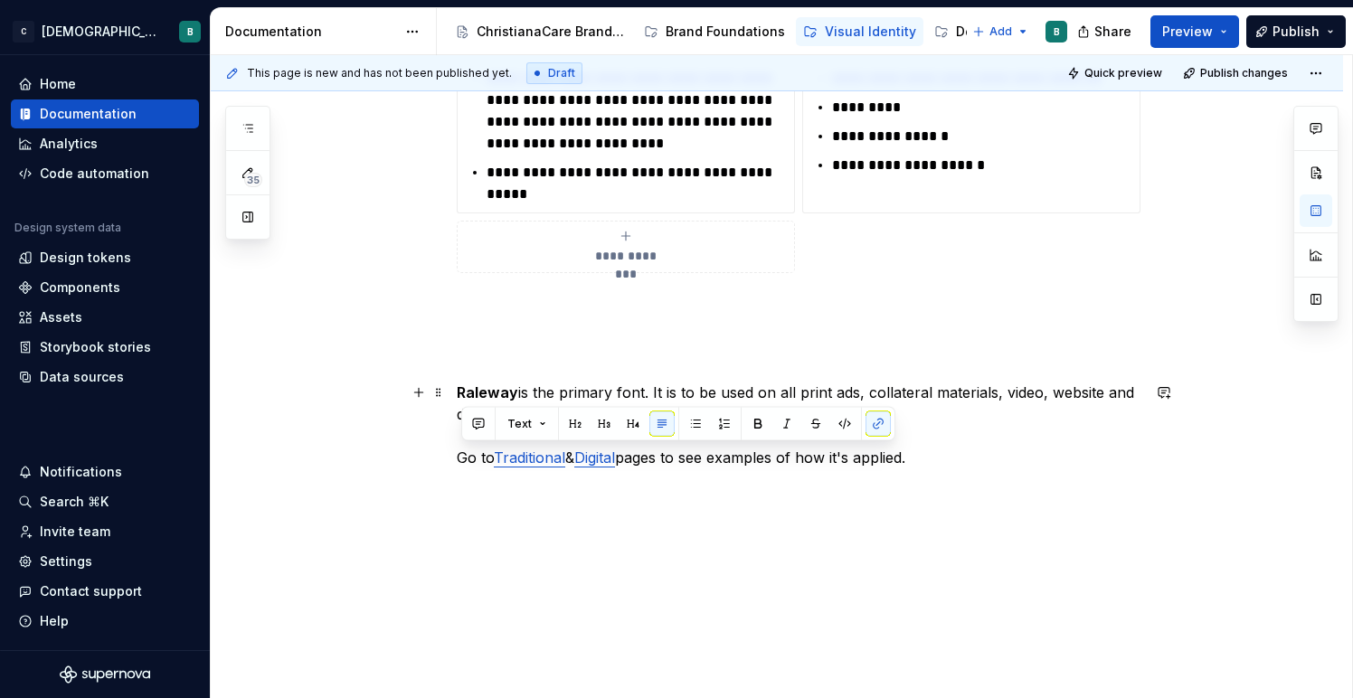
click at [969, 457] on p "Raleway is the primary font. It is to be used on all print ads, collateral mate…" at bounding box center [799, 425] width 684 height 87
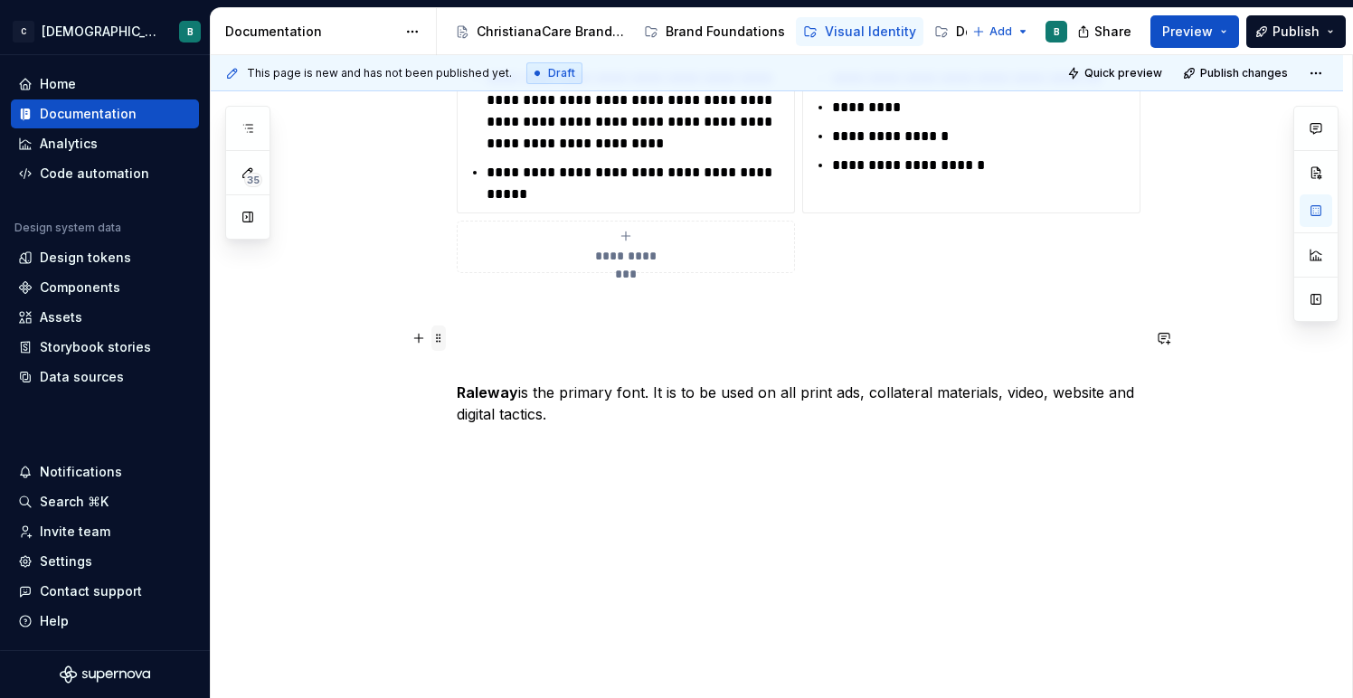
click at [445, 345] on span at bounding box center [438, 337] width 14 height 25
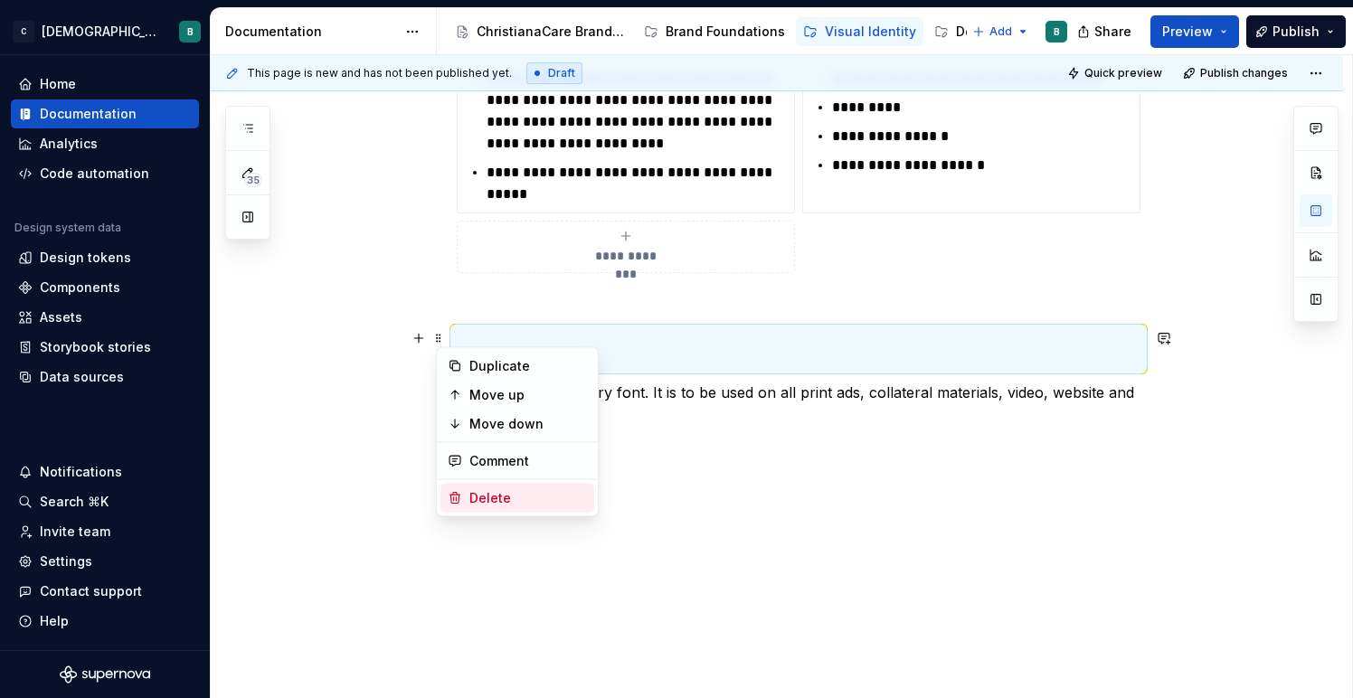
click at [503, 494] on div "Delete" at bounding box center [528, 498] width 118 height 18
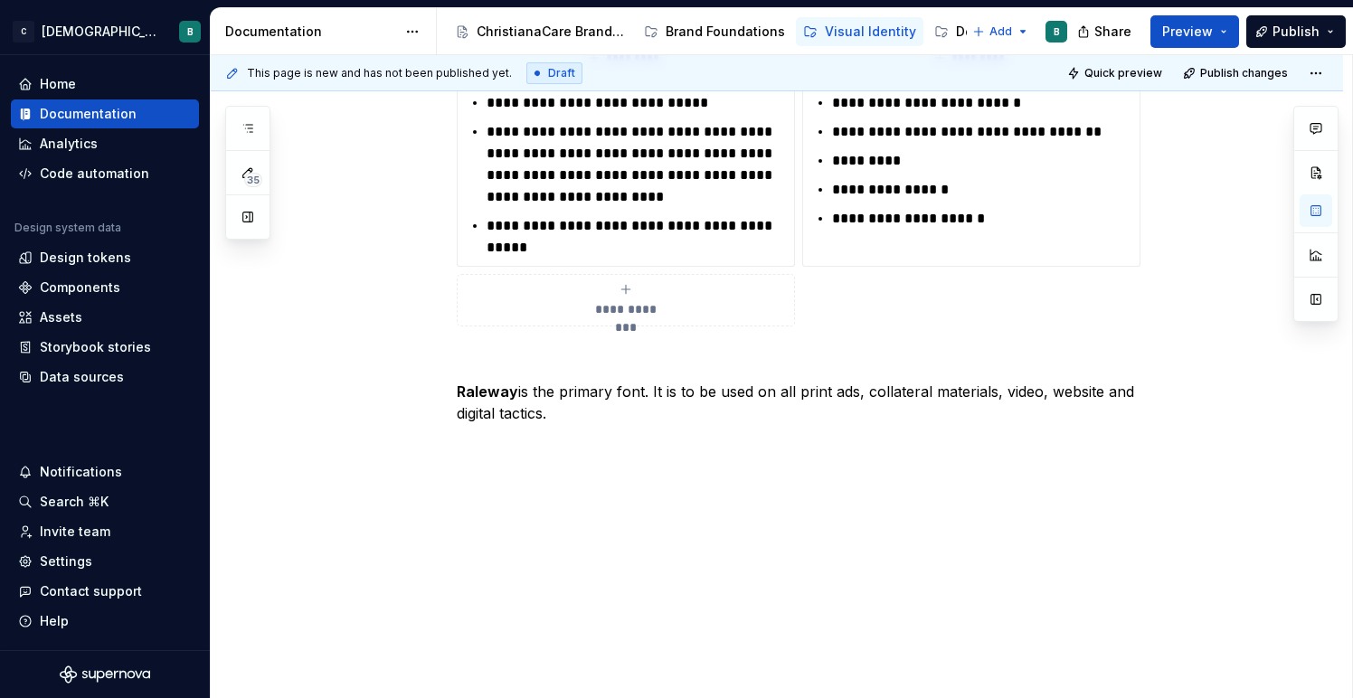
scroll to position [430, 0]
type textarea "*"
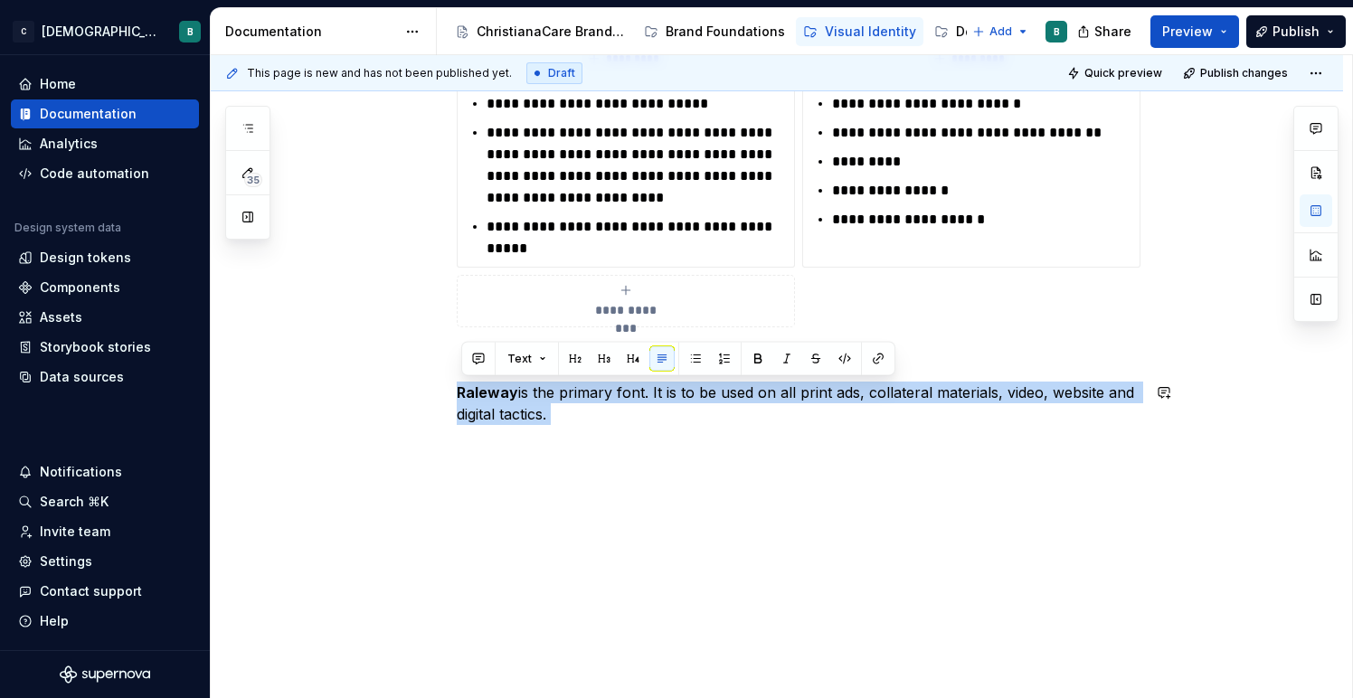
drag, startPoint x: 609, startPoint y: 429, endPoint x: 429, endPoint y: 374, distance: 187.9
click at [432, 374] on div "**********" at bounding box center [777, 289] width 1132 height 821
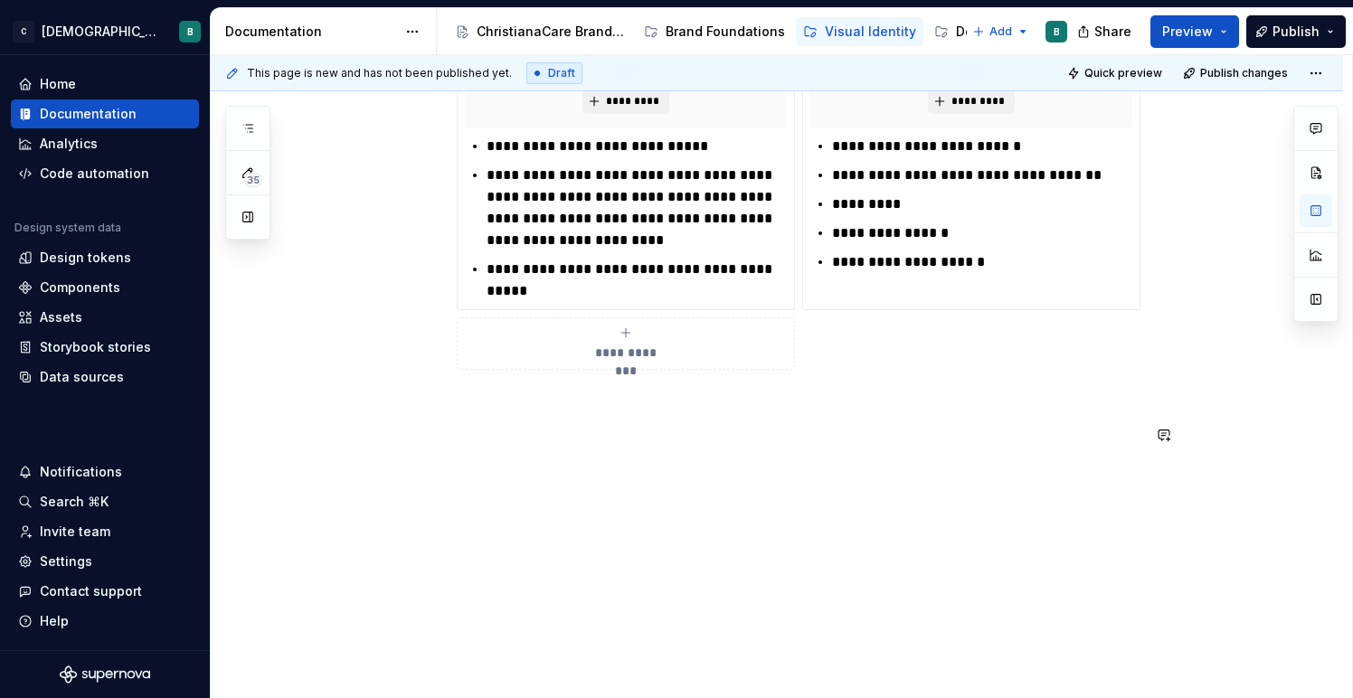
scroll to position [387, 0]
click at [424, 433] on button "button" at bounding box center [418, 435] width 25 height 25
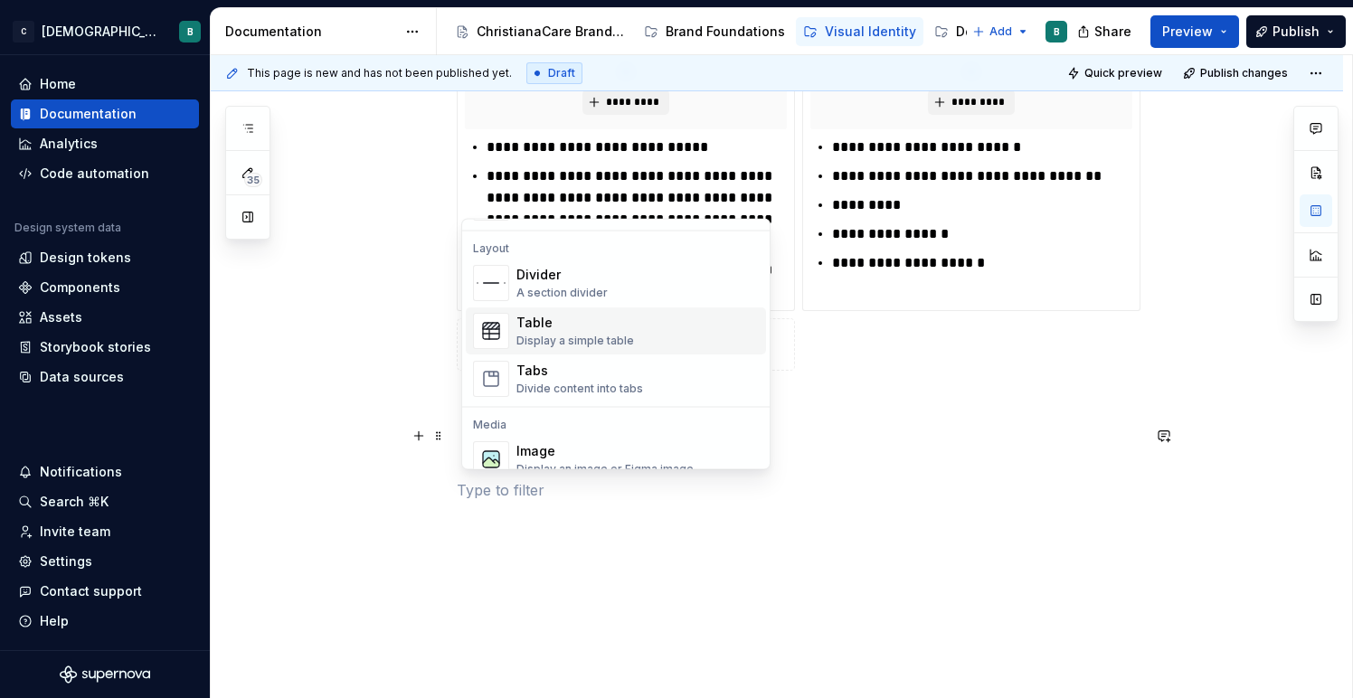
scroll to position [582, 0]
click at [577, 391] on div "Divide content into tabs" at bounding box center [579, 388] width 127 height 14
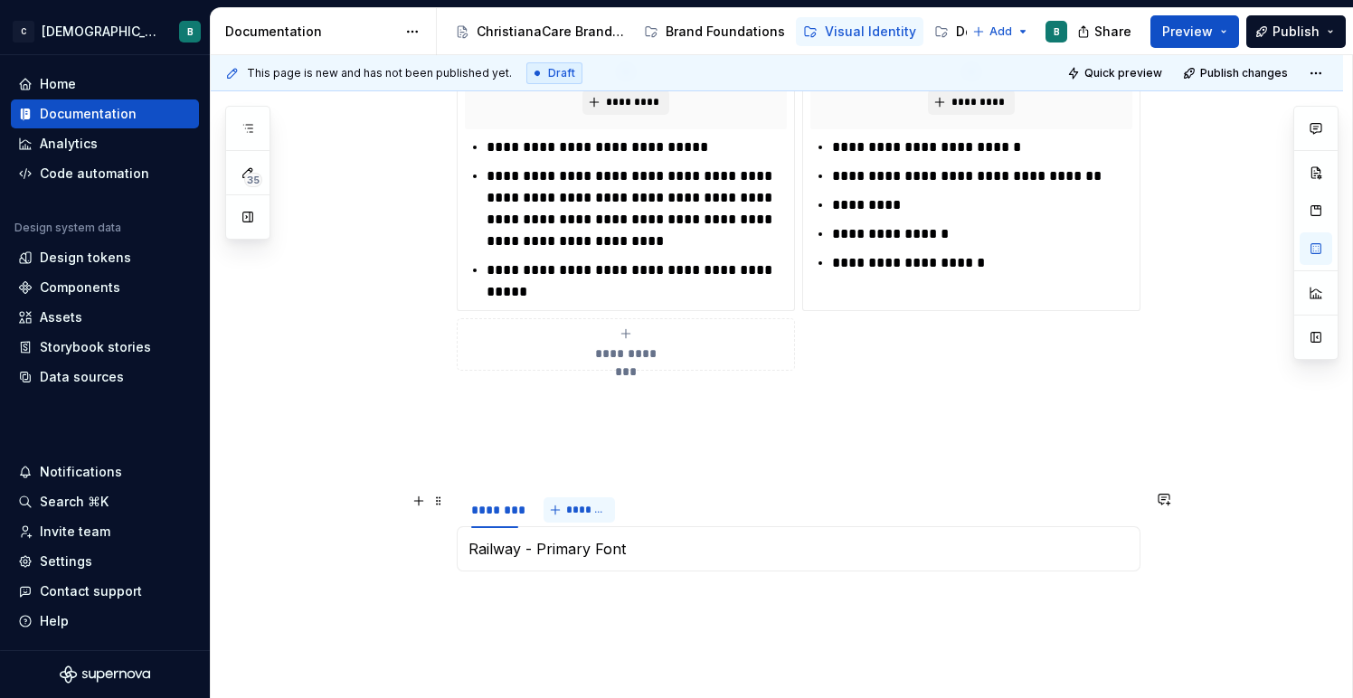
click at [580, 509] on span "*******" at bounding box center [586, 510] width 41 height 14
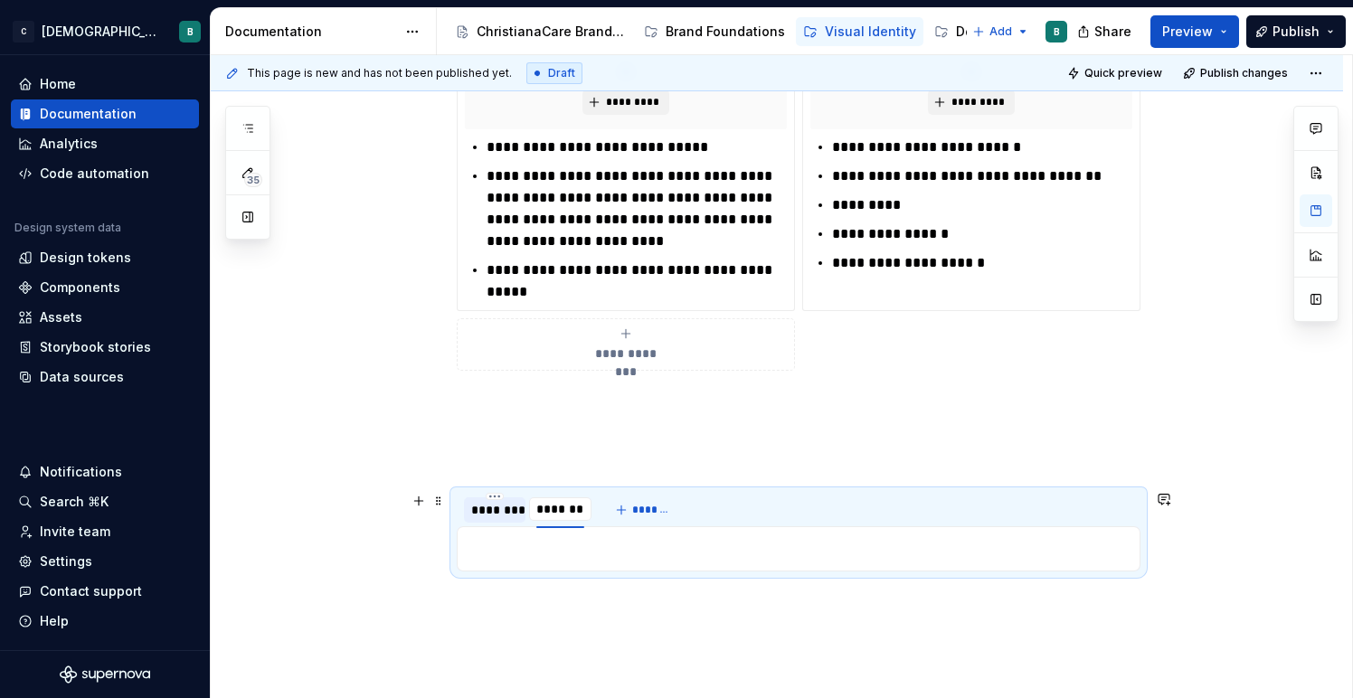
click at [497, 510] on div "********" at bounding box center [494, 510] width 47 height 18
click at [492, 513] on div "********" at bounding box center [494, 510] width 47 height 18
click at [495, 509] on div "********" at bounding box center [494, 510] width 47 height 18
type input "**********"
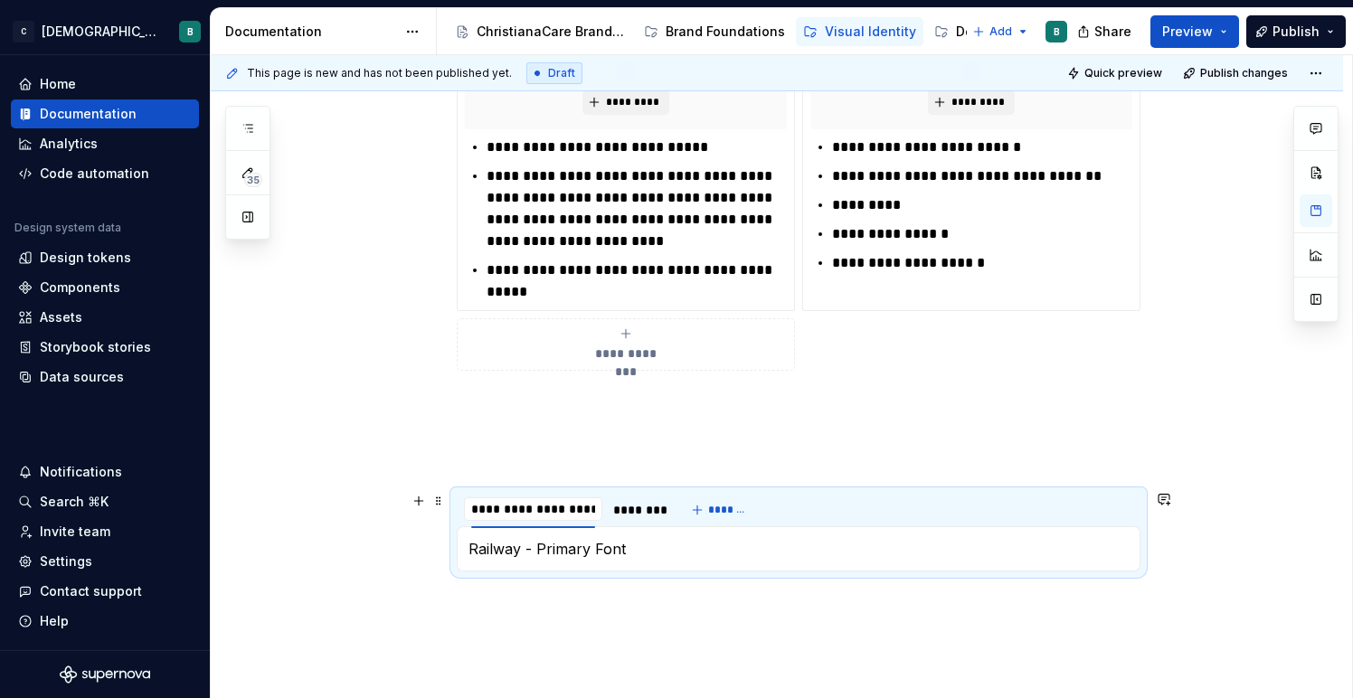
scroll to position [0, 0]
type textarea "*"
click at [654, 514] on div "********" at bounding box center [649, 510] width 47 height 18
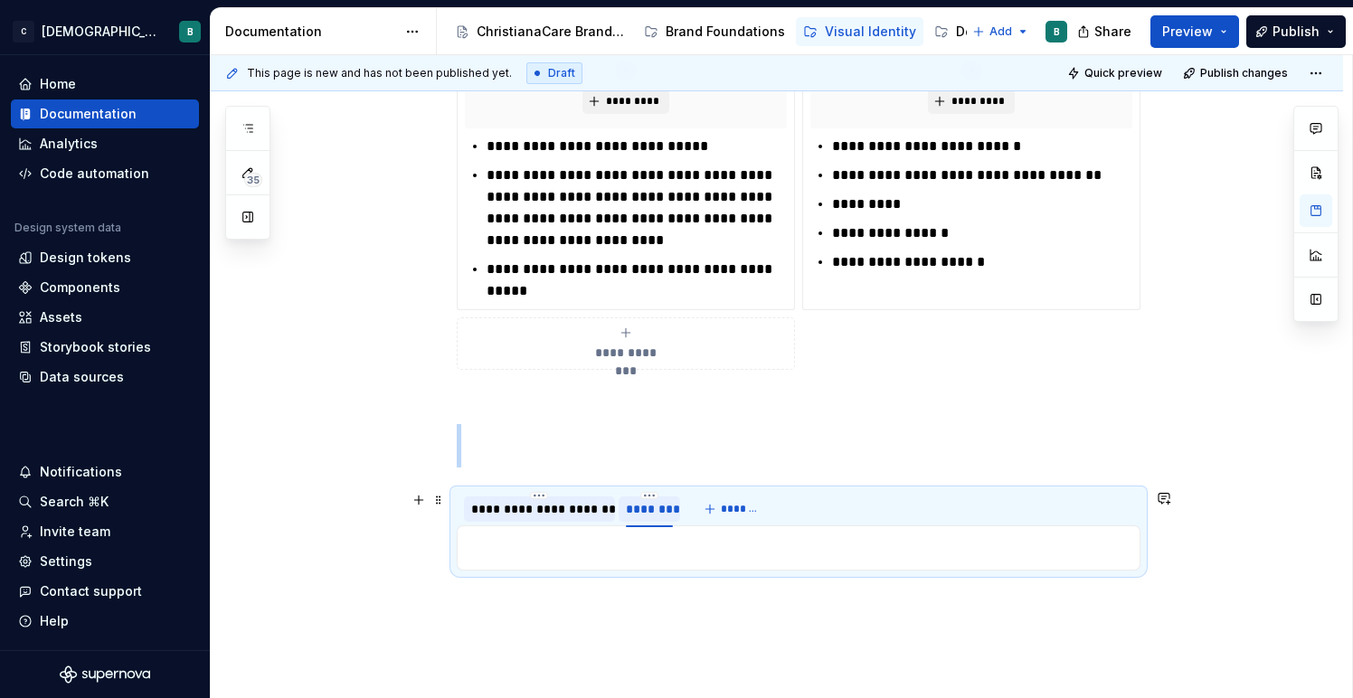
click at [654, 511] on div "********" at bounding box center [649, 509] width 47 height 18
click at [653, 505] on div "********" at bounding box center [649, 509] width 47 height 18
type input "**********"
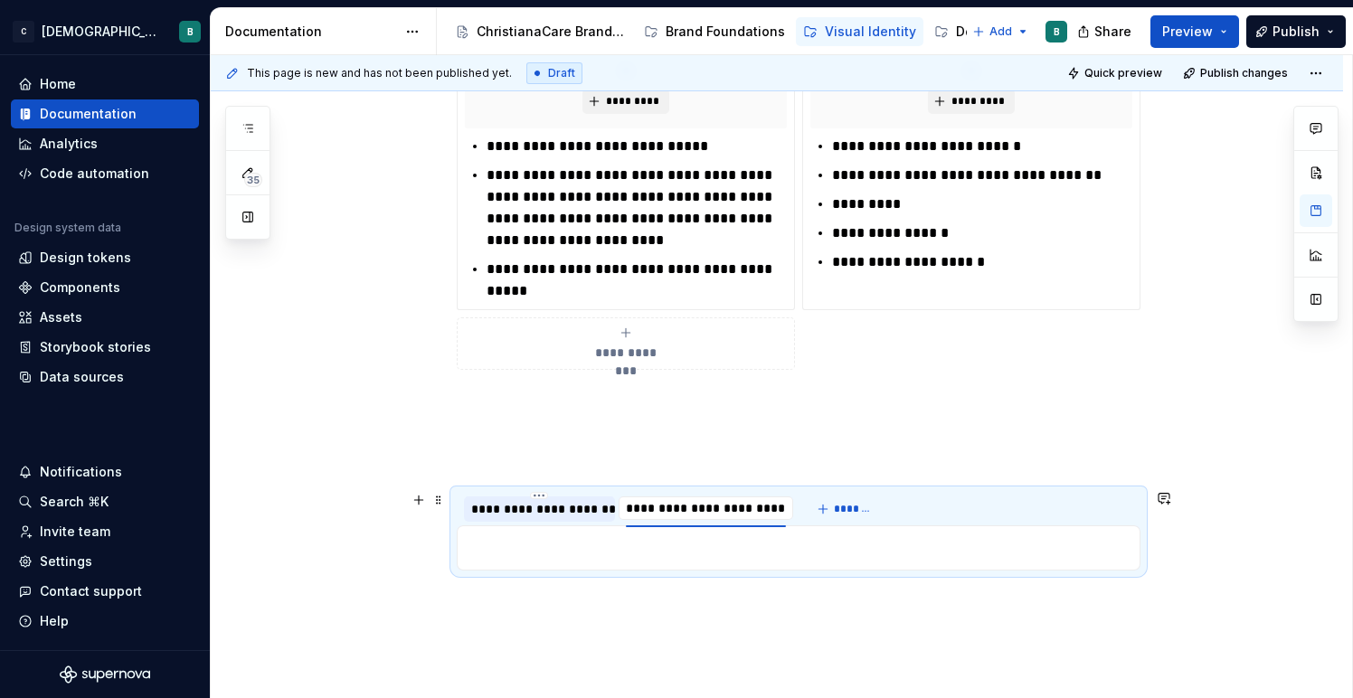
click at [558, 514] on div "**********" at bounding box center [539, 509] width 137 height 18
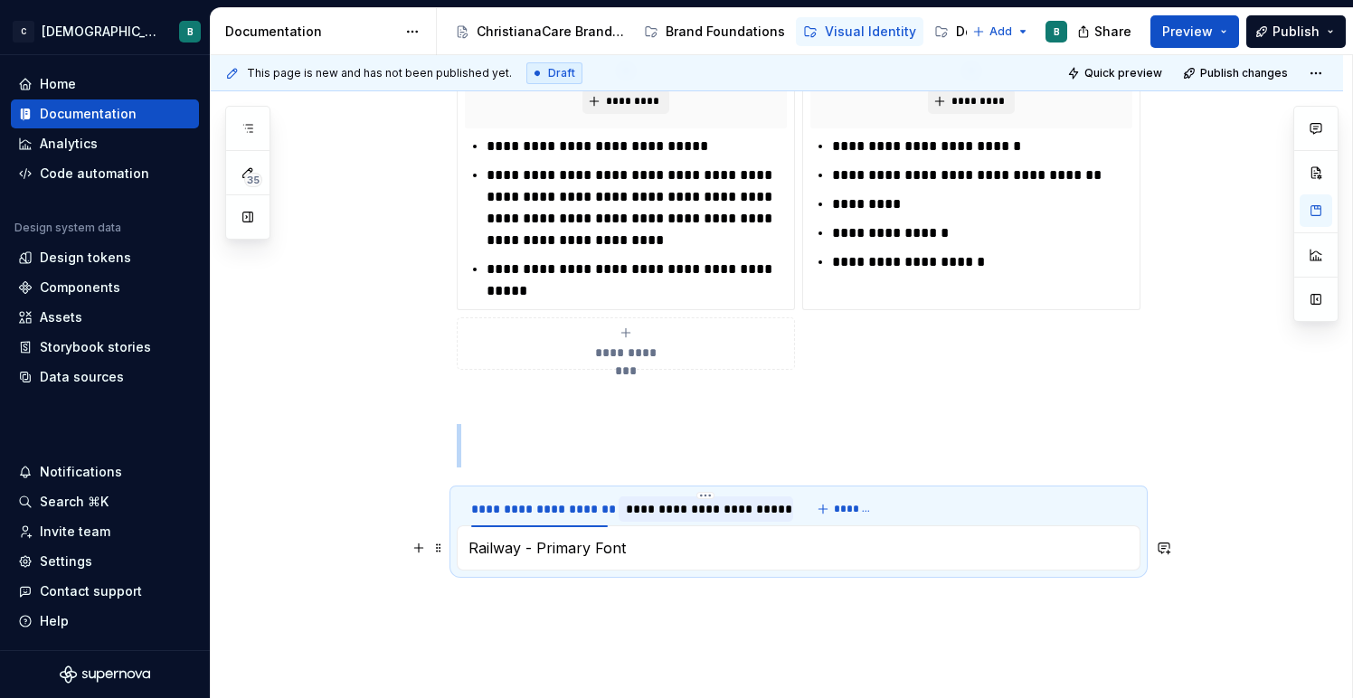
click at [641, 550] on p "Railway - Primary Font" at bounding box center [798, 548] width 660 height 22
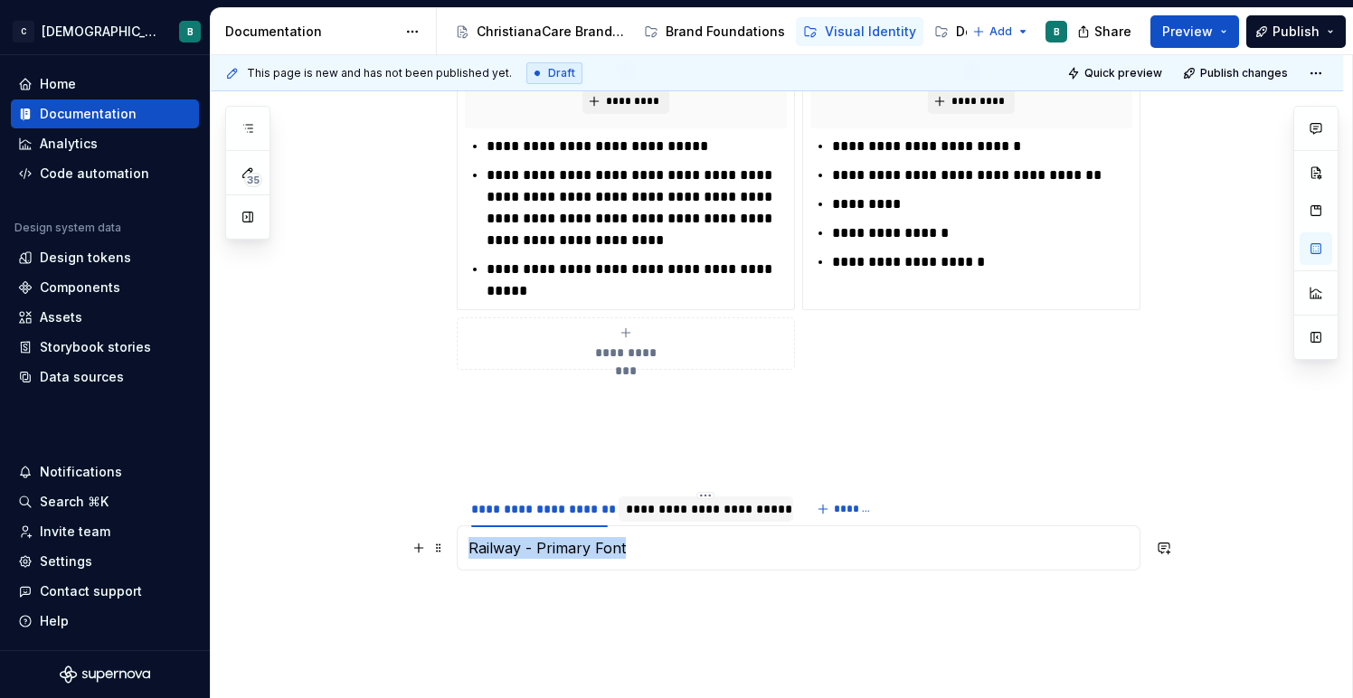
click at [641, 550] on p "Railway - Primary Font" at bounding box center [798, 548] width 660 height 22
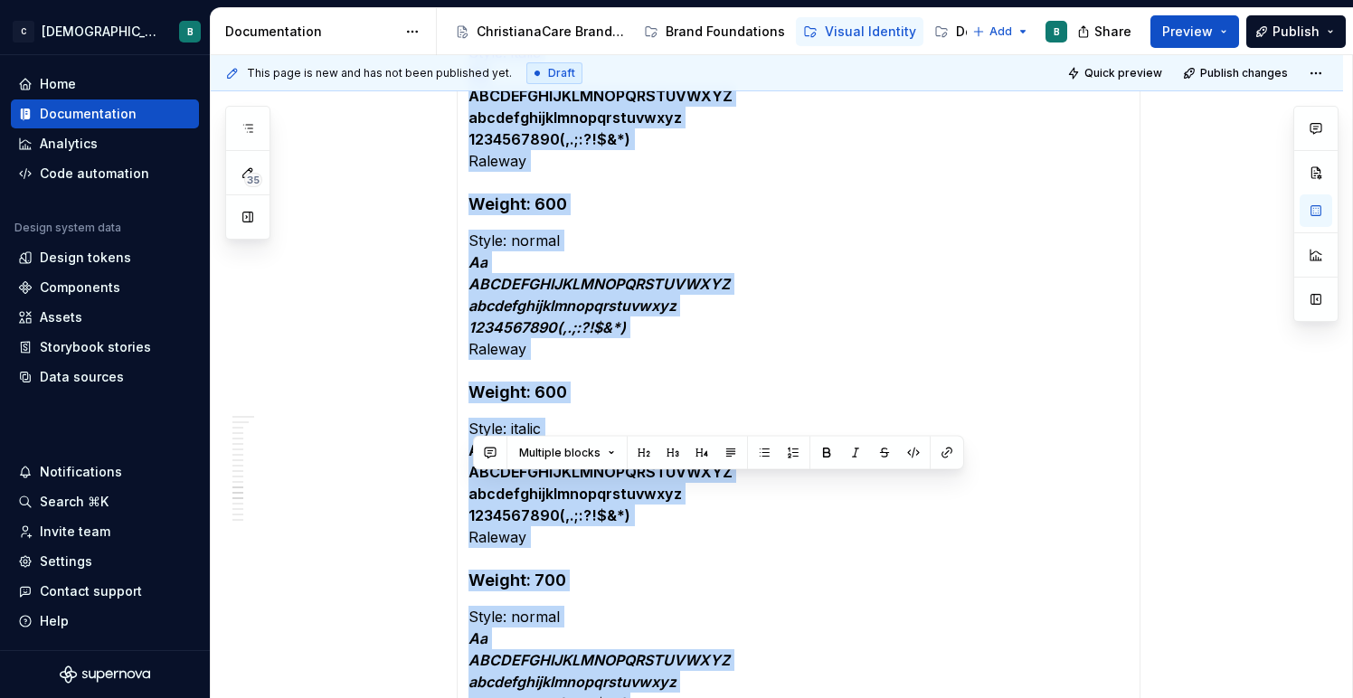
scroll to position [3994, 0]
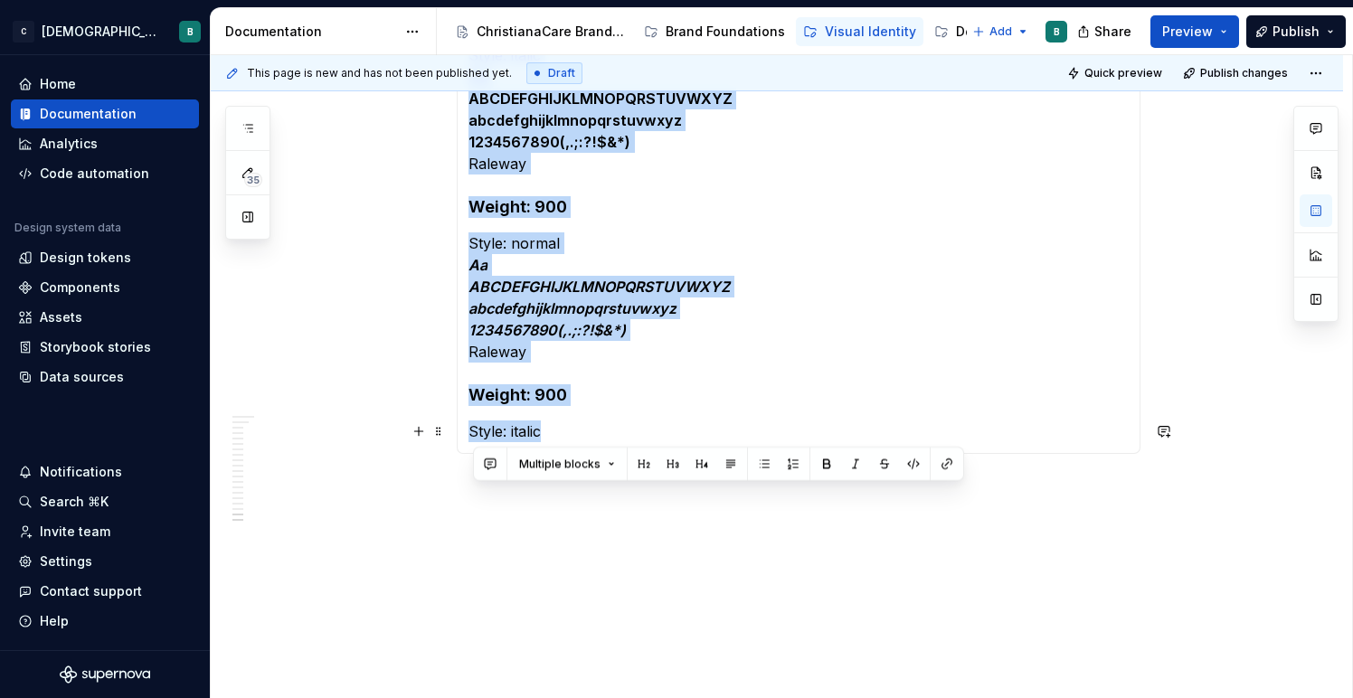
drag, startPoint x: 476, startPoint y: 362, endPoint x: 713, endPoint y: 423, distance: 245.6
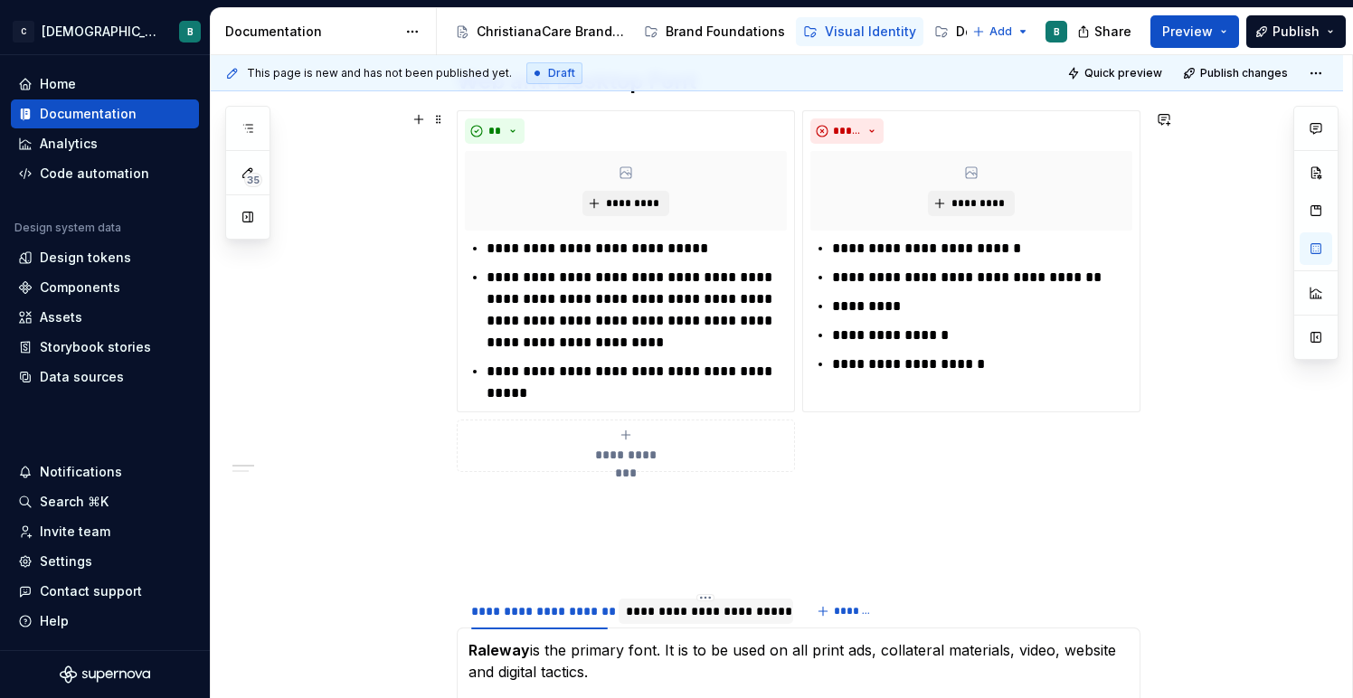
scroll to position [595, 0]
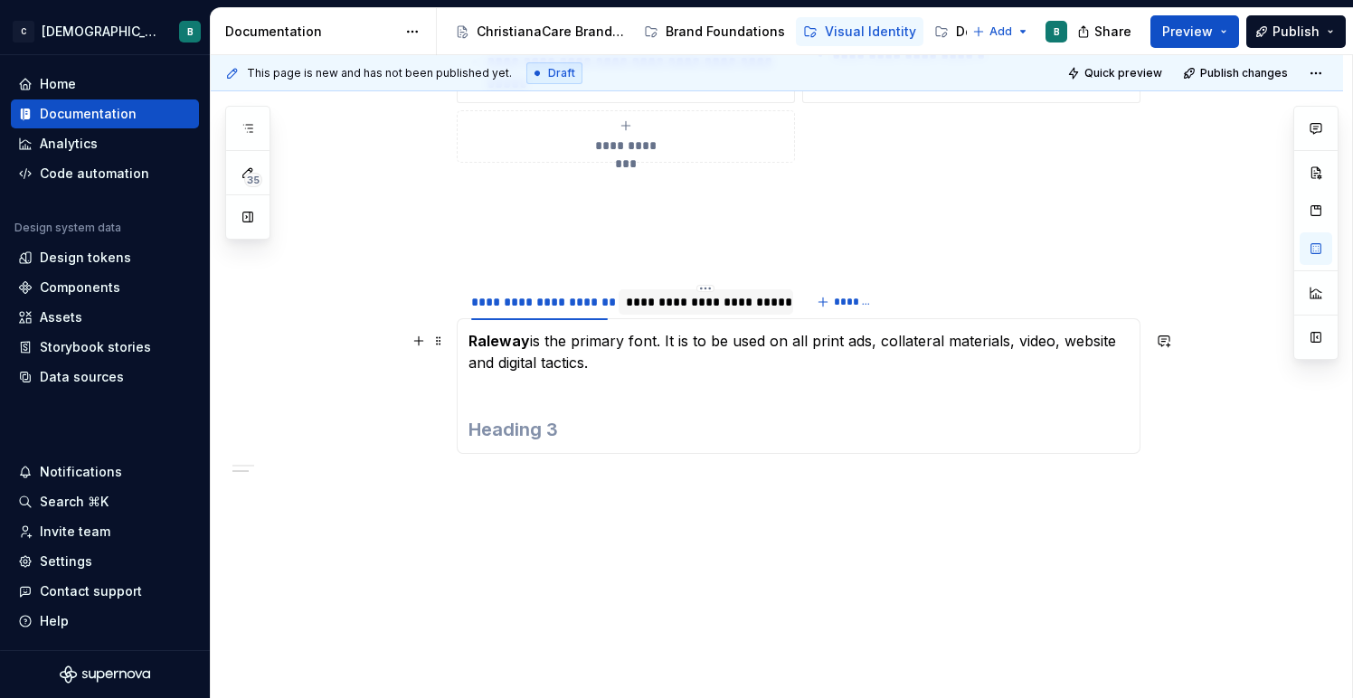
click at [500, 389] on p "Raleway is the primary font. It is to be used on all print ads, collateral mate…" at bounding box center [798, 362] width 660 height 65
click at [490, 401] on section-item-column "Raleway is the primary font. It is to be used on all print ads, collateral mate…" at bounding box center [798, 386] width 660 height 112
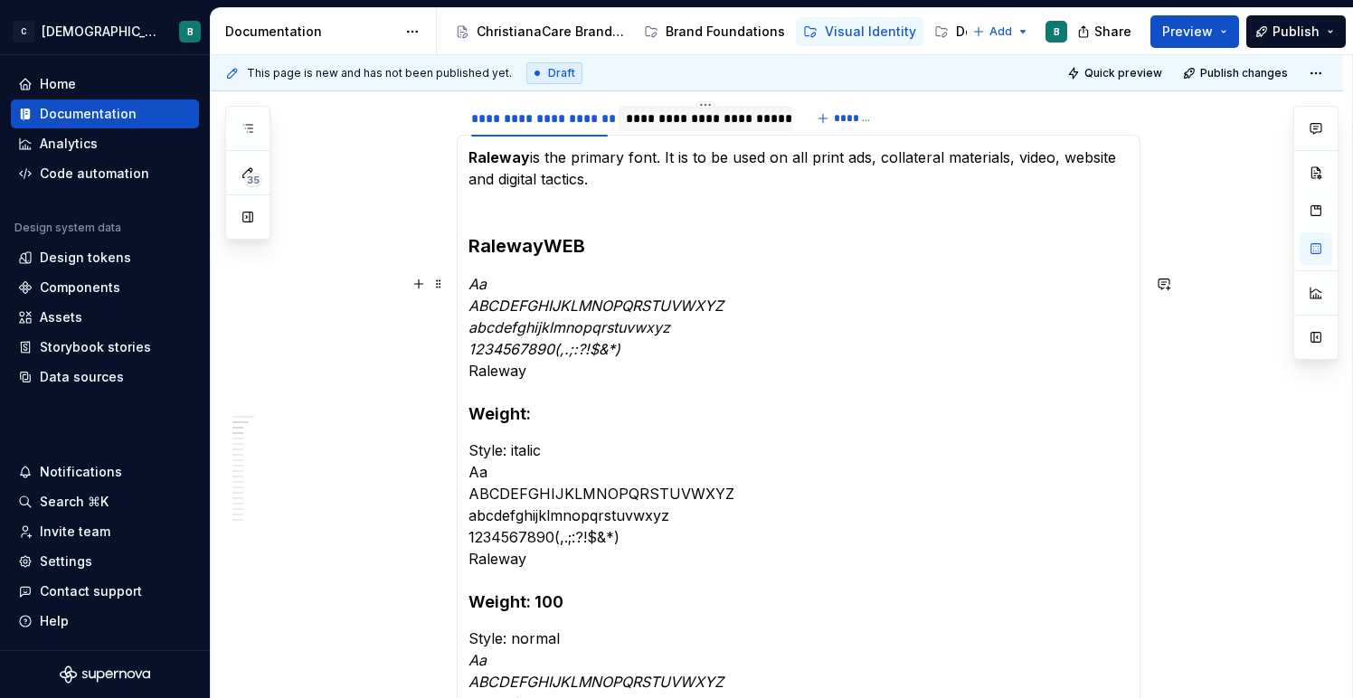
scroll to position [785, 0]
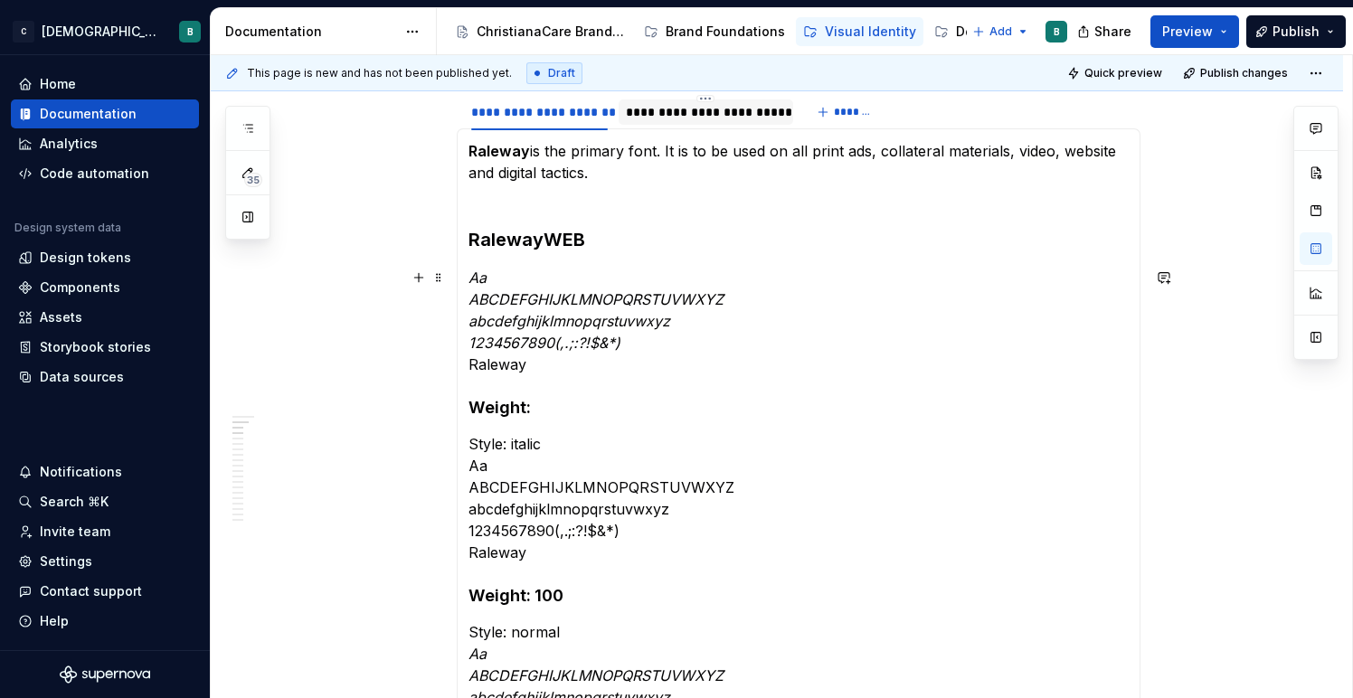
click at [525, 278] on p "Aa ABCDEFGHIJKLMNOPQRSTUVWXYZ abcdefghijklmnopqrstuvwxyz 1234567890(,.;:?!$&*) …" at bounding box center [798, 321] width 660 height 108
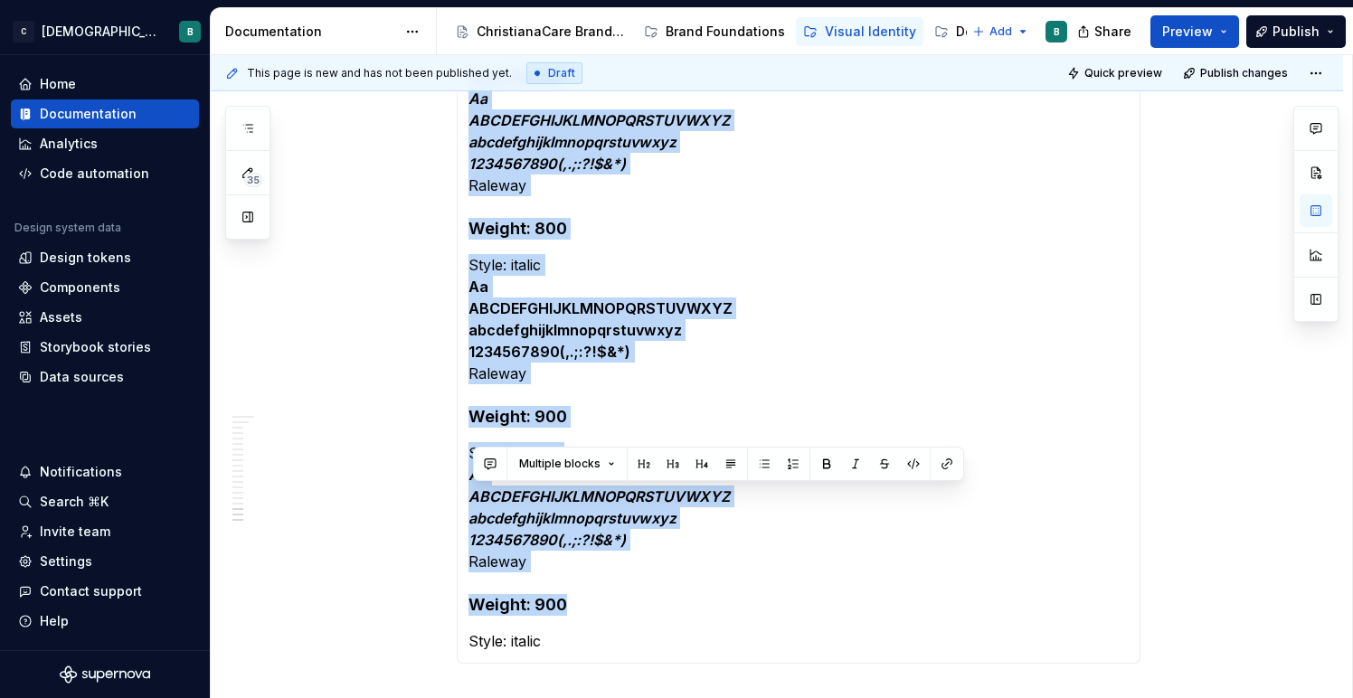
scroll to position [3994, 0]
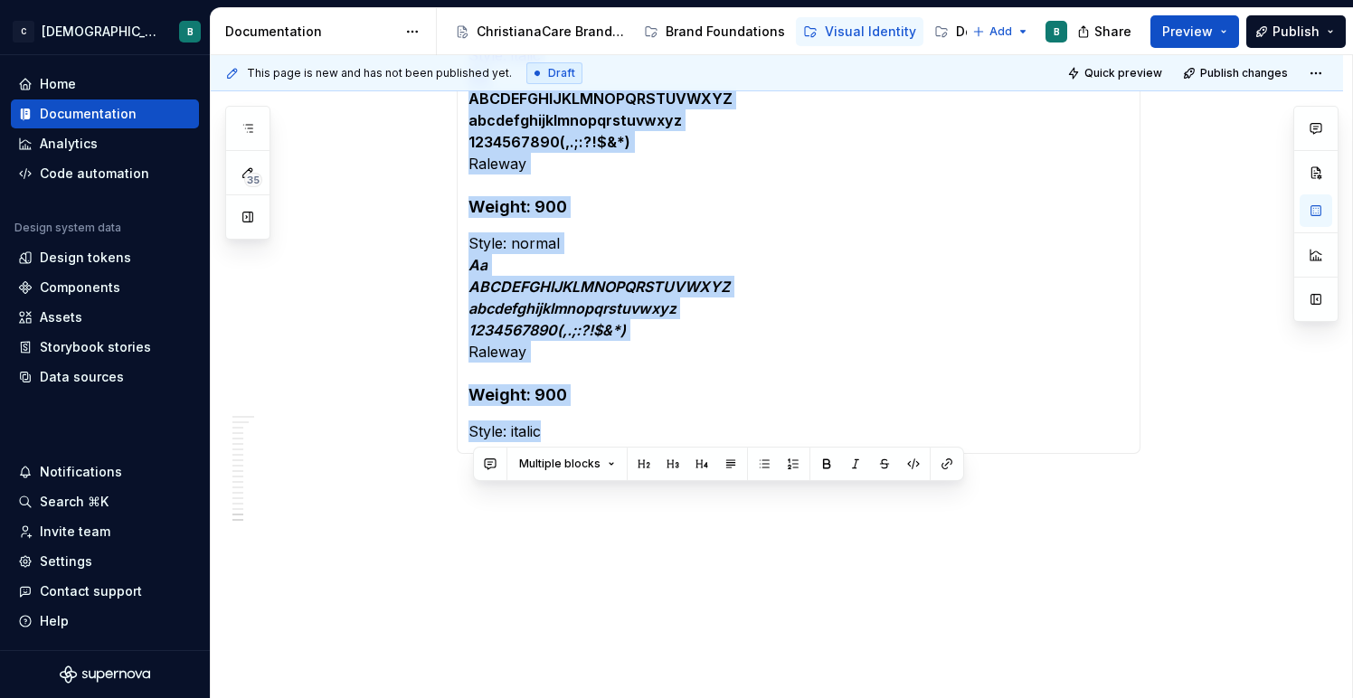
drag, startPoint x: 469, startPoint y: 247, endPoint x: 825, endPoint y: 711, distance: 584.3
click at [825, 697] on html "C ChristianaCare Digital B Home Documentation Analytics Code automation Design …" at bounding box center [676, 349] width 1353 height 698
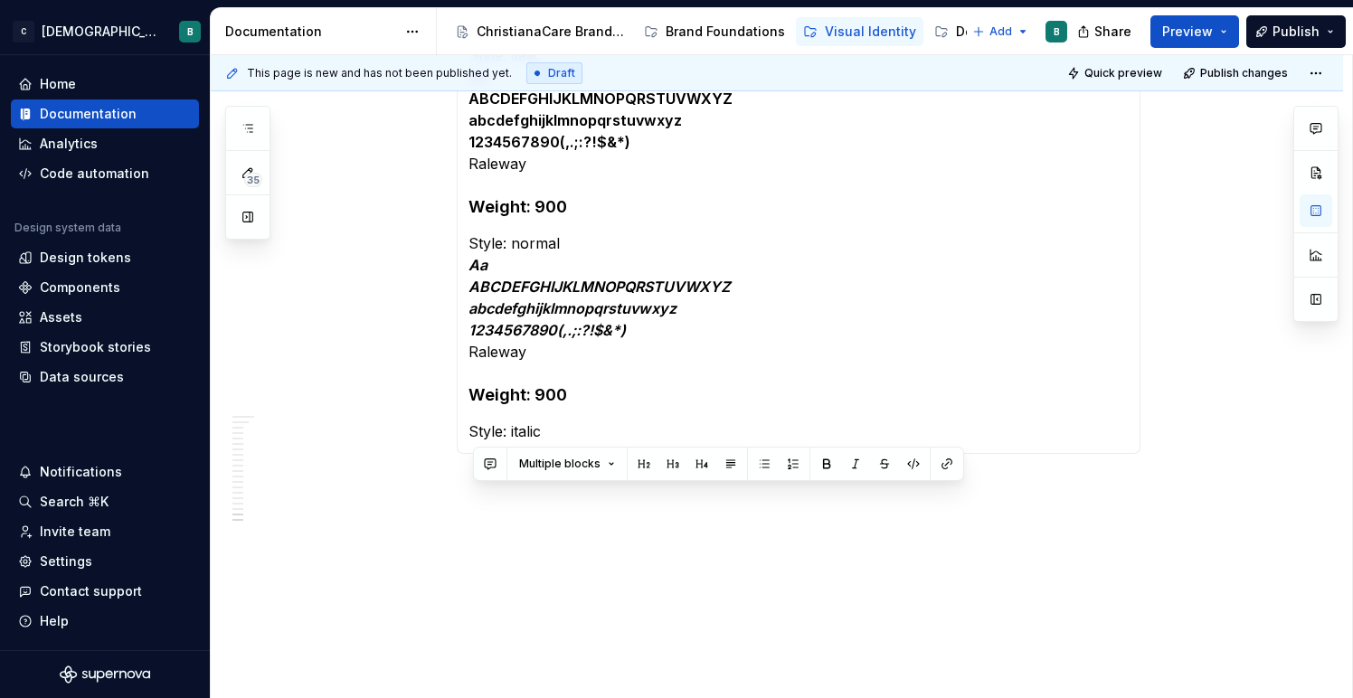
scroll to position [595, 0]
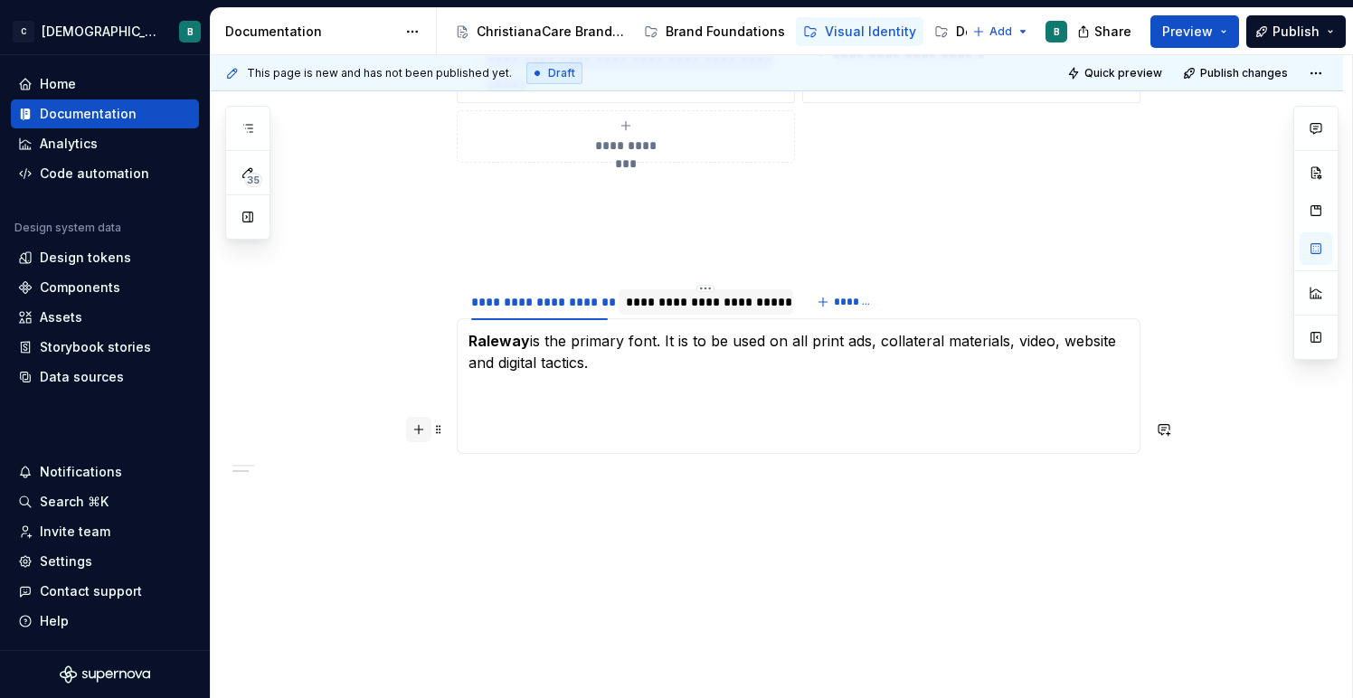
click at [420, 429] on button "button" at bounding box center [418, 429] width 25 height 25
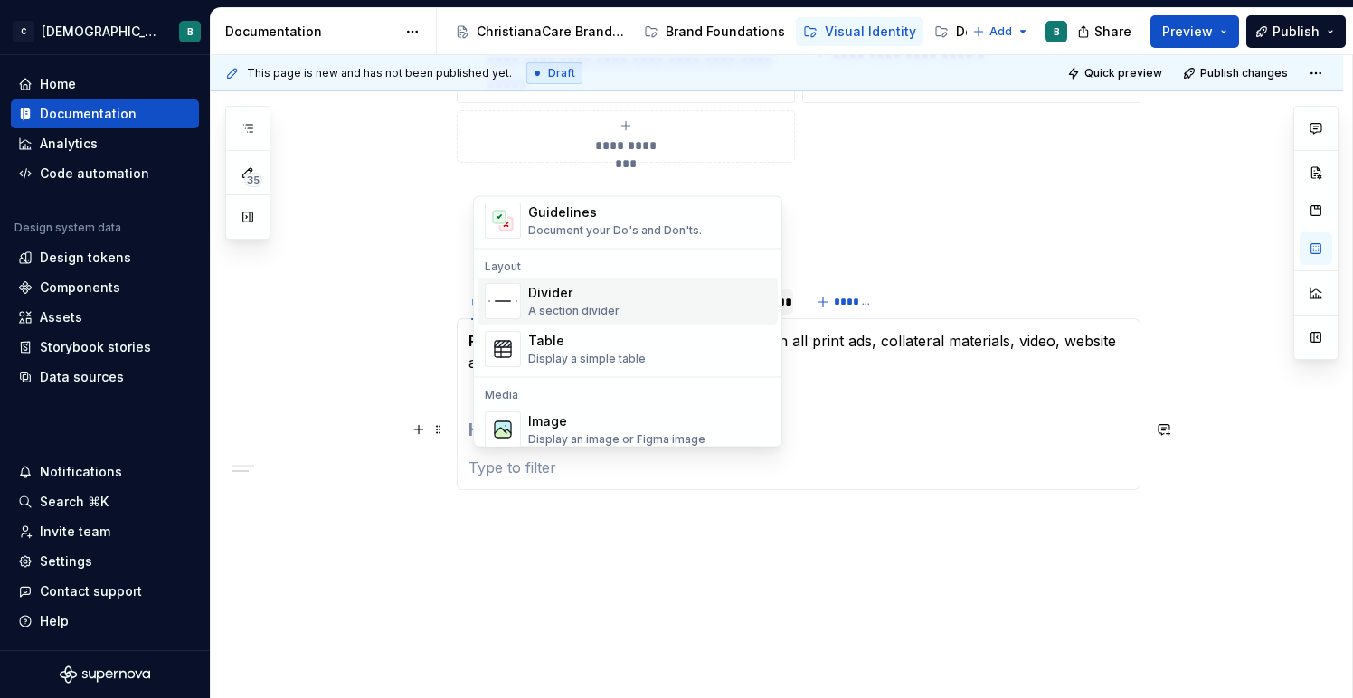
scroll to position [536, 0]
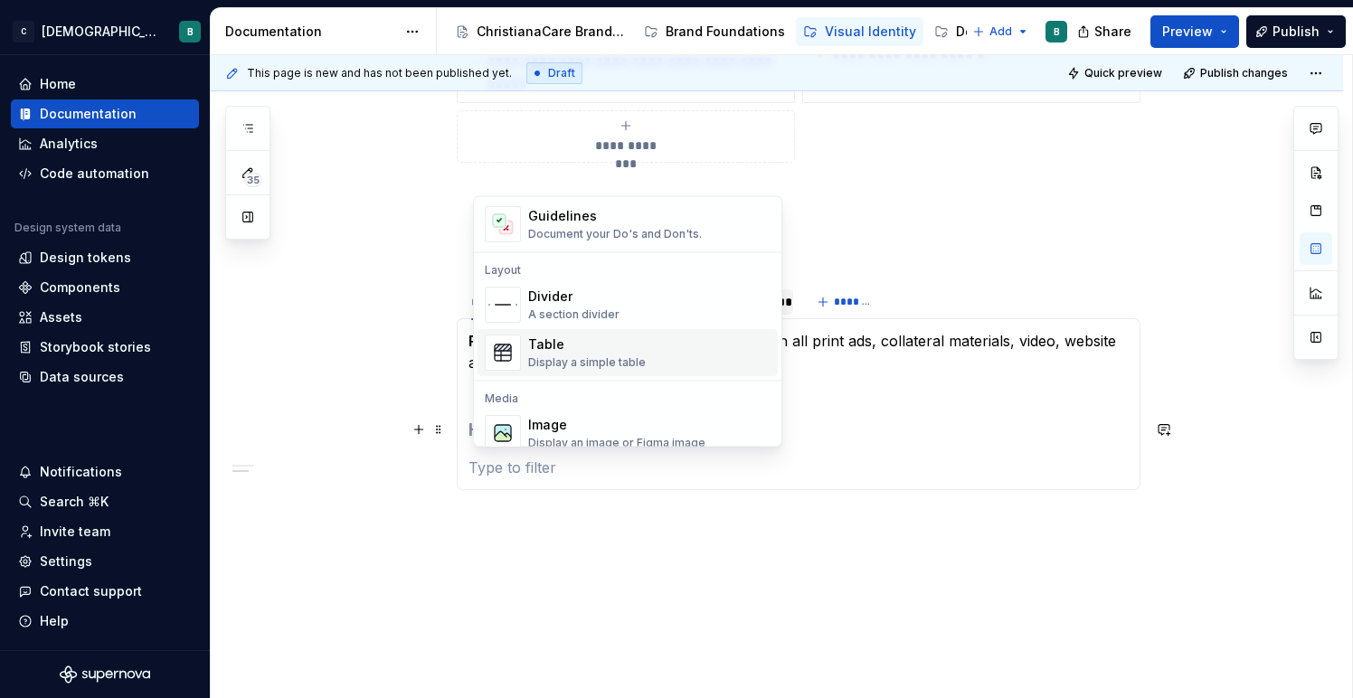
click at [570, 354] on div "Table Display a simple table" at bounding box center [587, 353] width 118 height 34
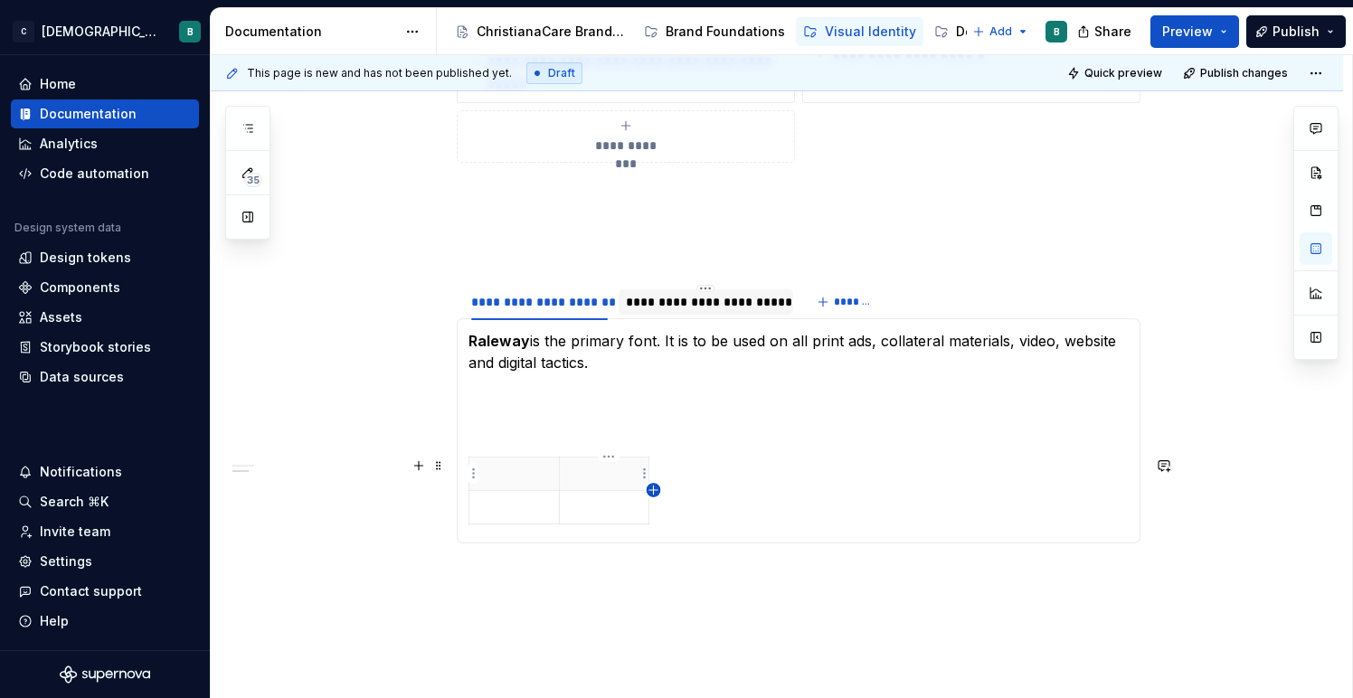
click at [655, 490] on icon "button" at bounding box center [653, 490] width 8 height 8
click at [511, 502] on p at bounding box center [514, 507] width 68 height 18
drag, startPoint x: 500, startPoint y: 508, endPoint x: 486, endPoint y: 507, distance: 13.6
click at [486, 507] on p "Aa" at bounding box center [514, 507] width 68 height 18
drag, startPoint x: 506, startPoint y: 512, endPoint x: 485, endPoint y: 507, distance: 22.2
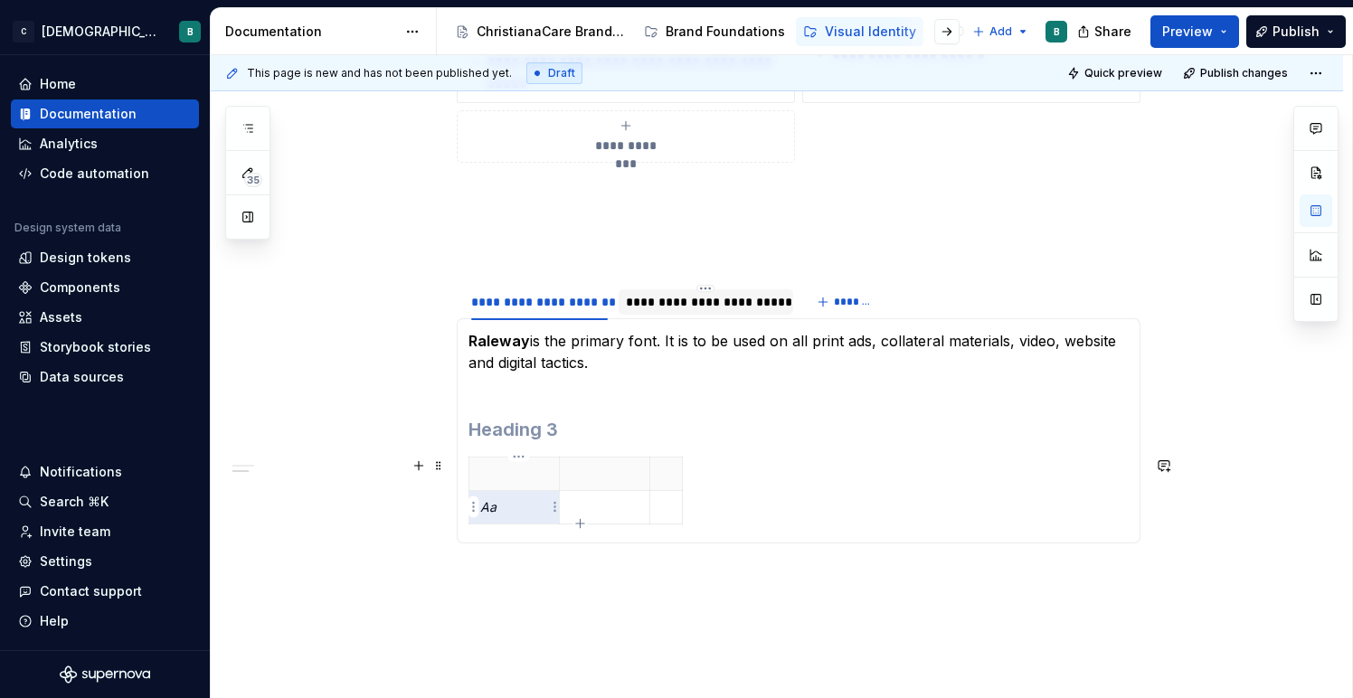
click at [485, 507] on p "Aa" at bounding box center [514, 507] width 68 height 18
click at [485, 507] on em "Aa" at bounding box center [488, 506] width 16 height 15
click at [591, 509] on p at bounding box center [605, 507] width 68 height 18
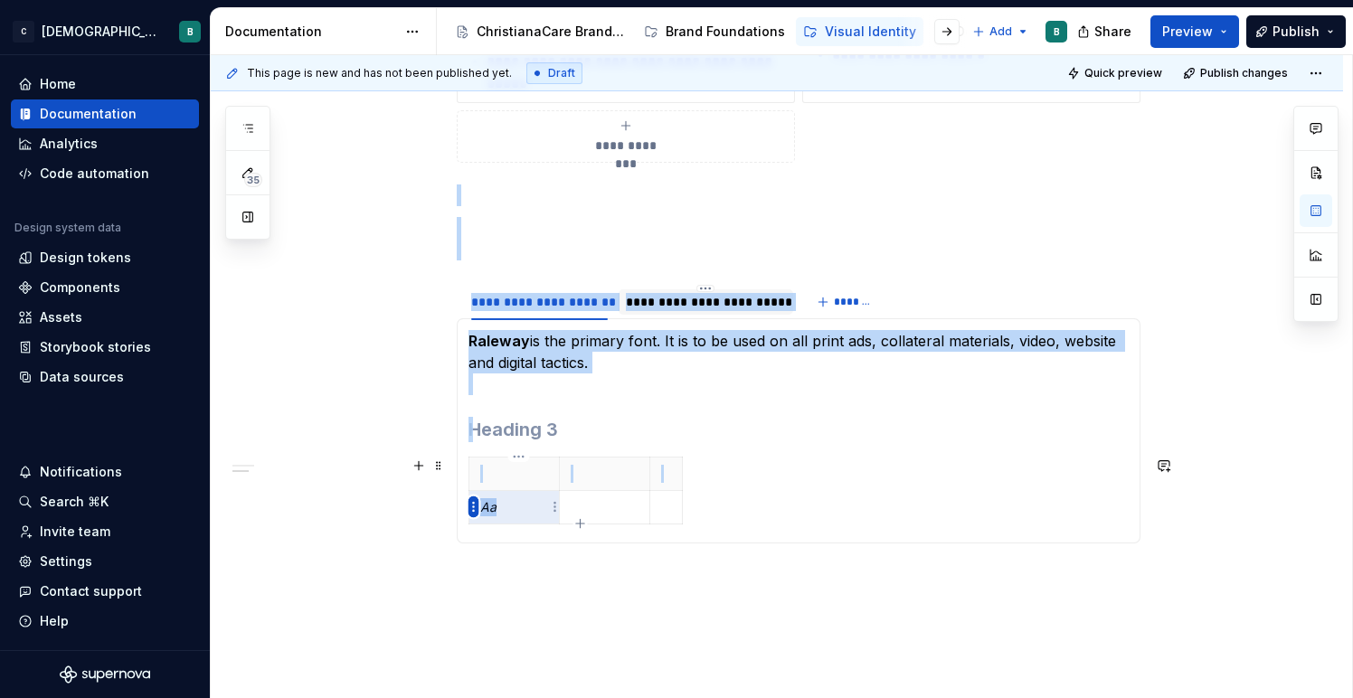
drag, startPoint x: 523, startPoint y: 508, endPoint x: 469, endPoint y: 508, distance: 53.3
click at [469, 508] on body "C ChristianaCare Digital B Home Documentation Analytics Code automation Design …" at bounding box center [676, 349] width 1353 height 698
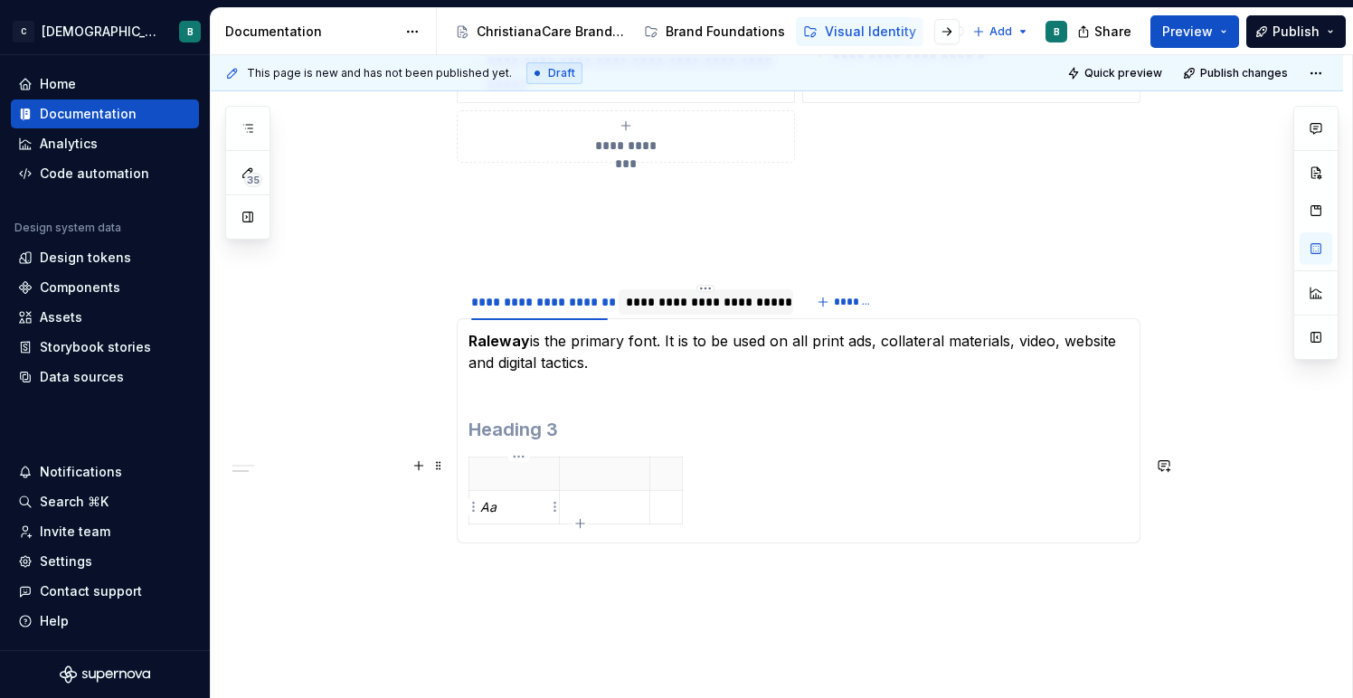
click at [512, 509] on p "Aa" at bounding box center [514, 507] width 68 height 18
click at [511, 509] on p "Aa" at bounding box center [514, 507] width 68 height 18
click at [504, 508] on p "Aa" at bounding box center [514, 507] width 68 height 18
click at [501, 508] on p "Aa" at bounding box center [514, 507] width 68 height 18
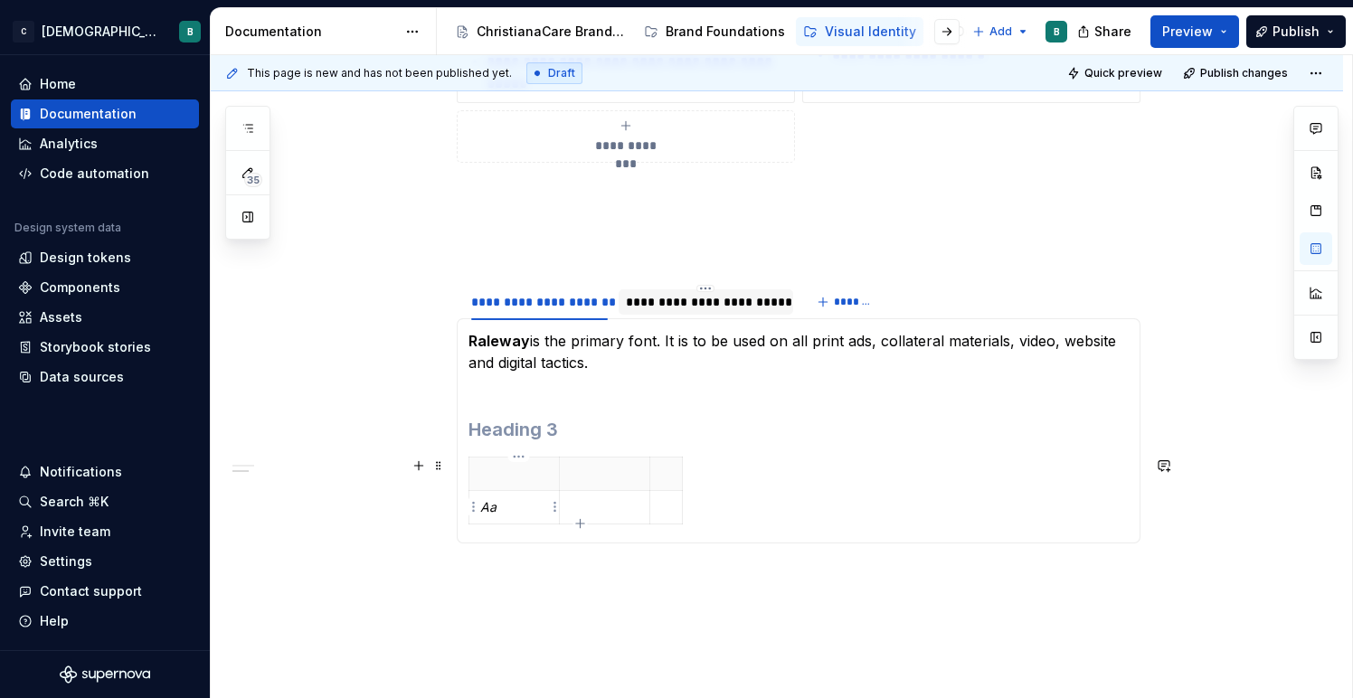
click at [501, 508] on p "Aa" at bounding box center [514, 507] width 68 height 18
click at [493, 507] on em "Aa" at bounding box center [488, 506] width 16 height 15
drag, startPoint x: 504, startPoint y: 507, endPoint x: 487, endPoint y: 506, distance: 16.3
click at [487, 506] on p "Aa" at bounding box center [514, 507] width 68 height 18
click at [622, 474] on button "button" at bounding box center [621, 474] width 25 height 25
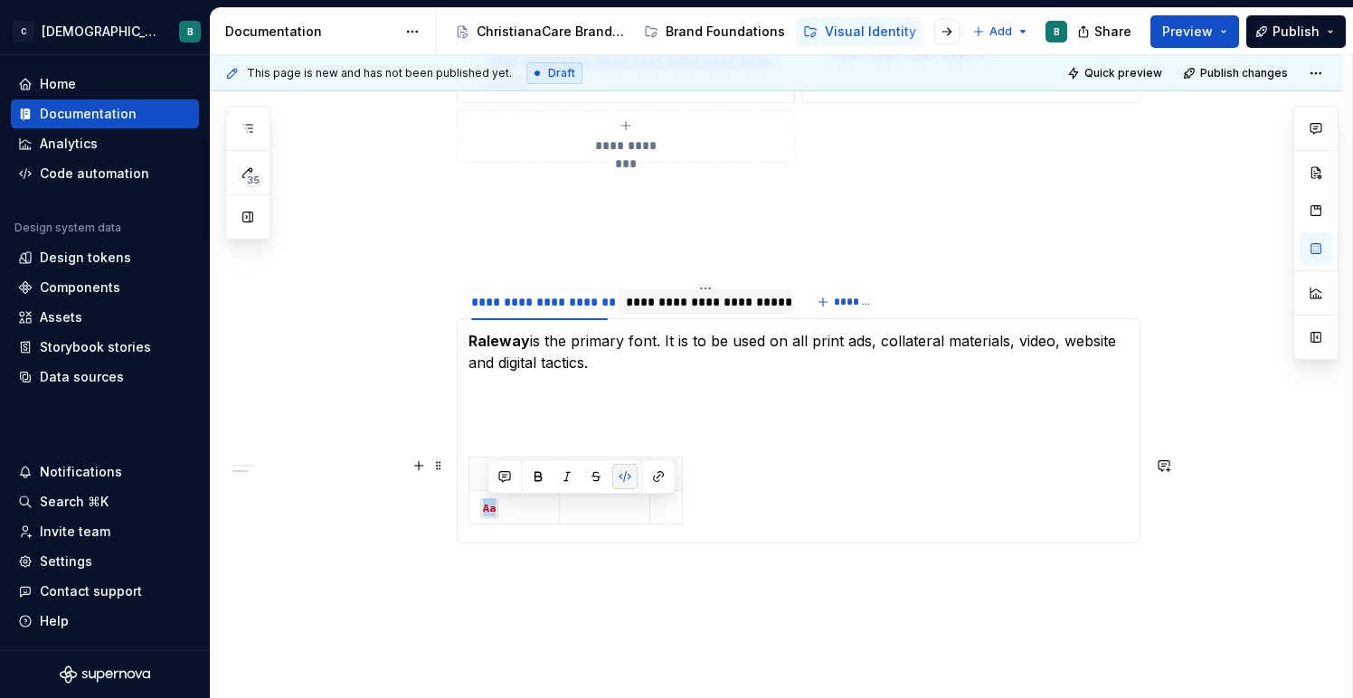
click at [622, 474] on button "button" at bounding box center [624, 476] width 25 height 25
click at [621, 476] on button "button" at bounding box center [621, 474] width 25 height 25
click at [621, 476] on button "button" at bounding box center [624, 476] width 25 height 25
click at [577, 526] on icon "button" at bounding box center [580, 523] width 14 height 14
click at [580, 558] on div at bounding box center [798, 511] width 660 height 108
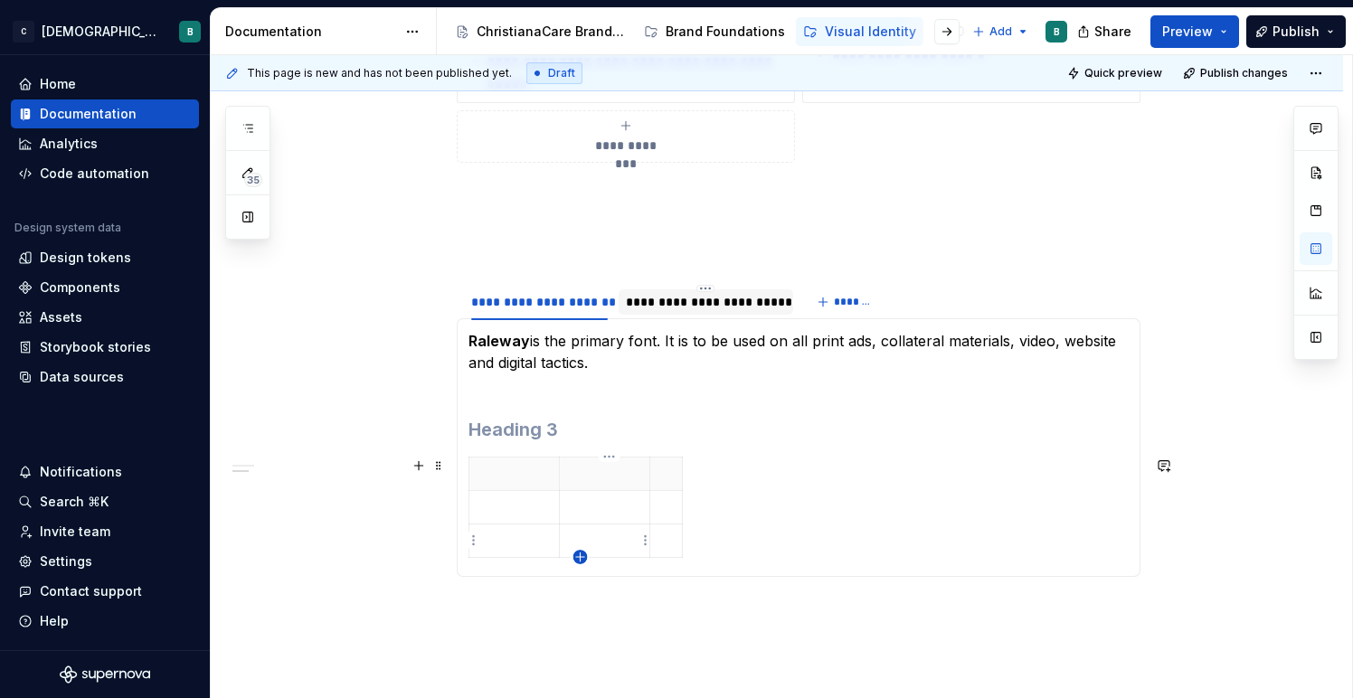
click at [580, 557] on icon "button" at bounding box center [580, 556] width 8 height 8
click at [580, 592] on icon "button" at bounding box center [580, 590] width 14 height 14
click at [580, 626] on icon "button" at bounding box center [580, 623] width 8 height 8
click at [518, 507] on p at bounding box center [514, 507] width 68 height 18
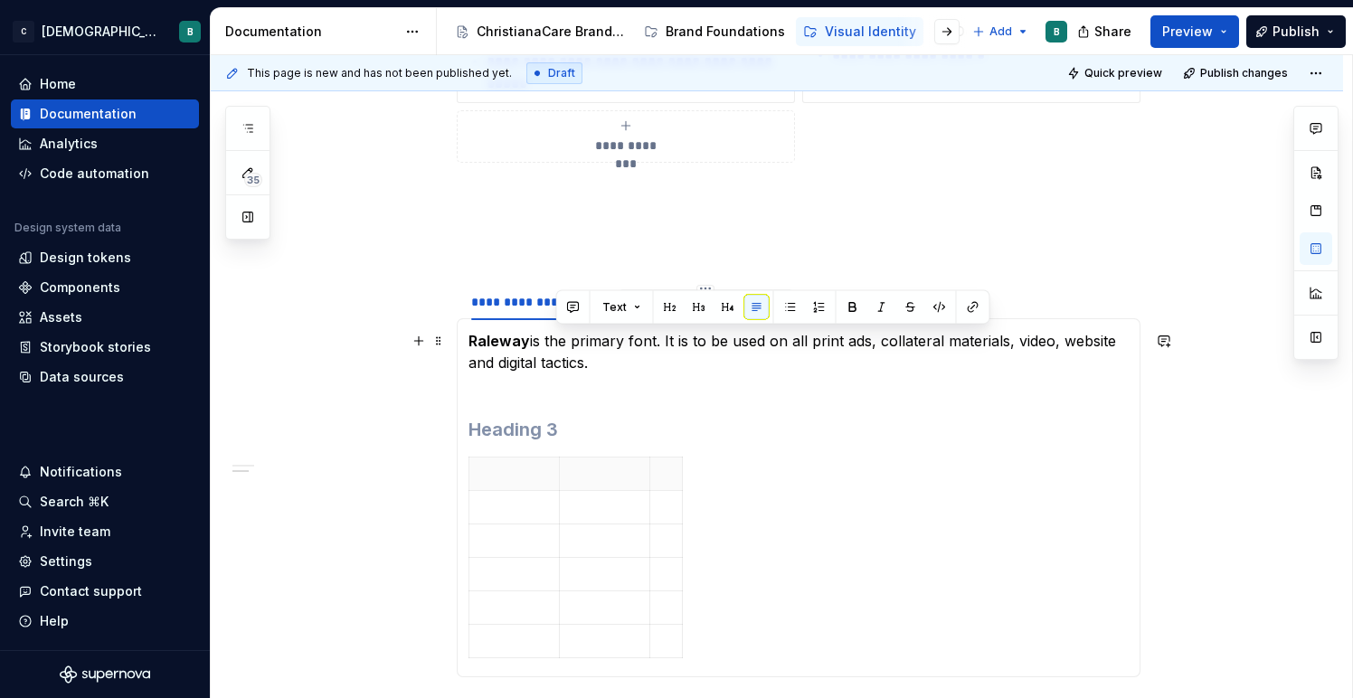
drag, startPoint x: 599, startPoint y: 367, endPoint x: 561, endPoint y: 346, distance: 44.1
click at [561, 346] on p "Raleway is the primary font. It is to be used on all print ads, collateral mate…" at bounding box center [798, 362] width 660 height 65
click at [645, 307] on button "Text" at bounding box center [629, 307] width 55 height 25
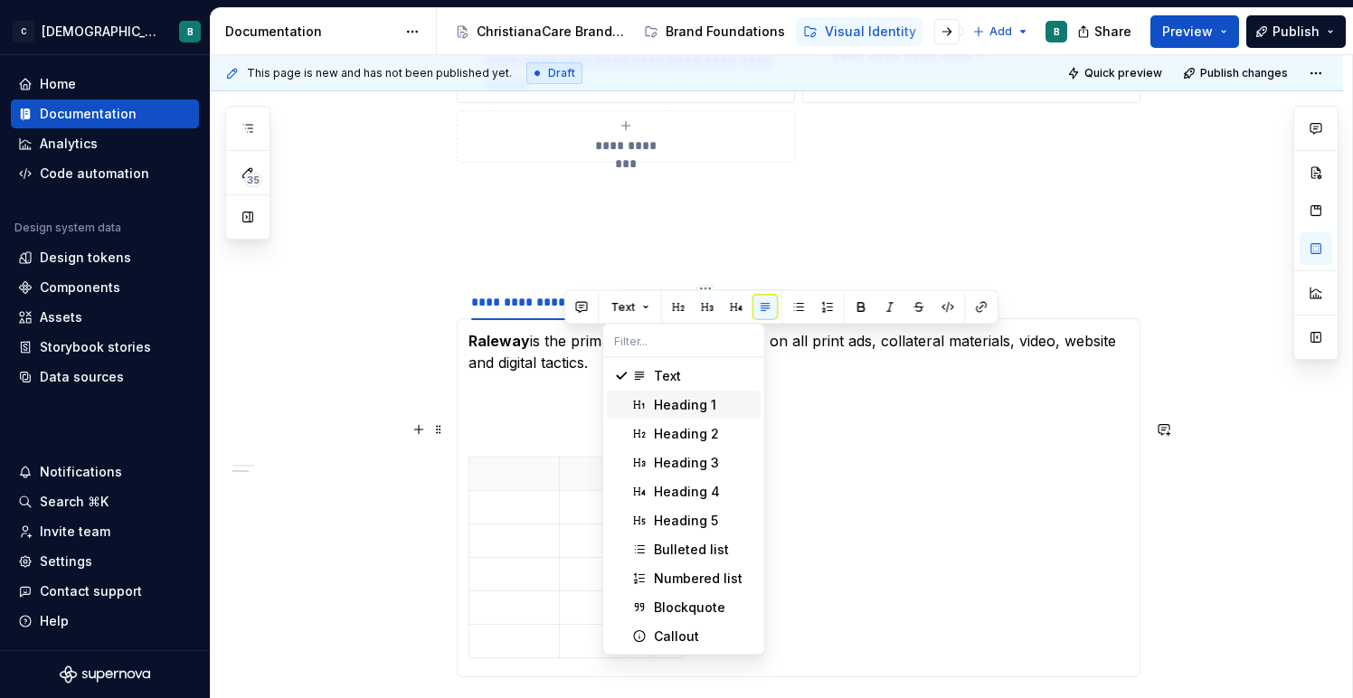
click at [644, 406] on div "Suggestions" at bounding box center [639, 405] width 14 height 14
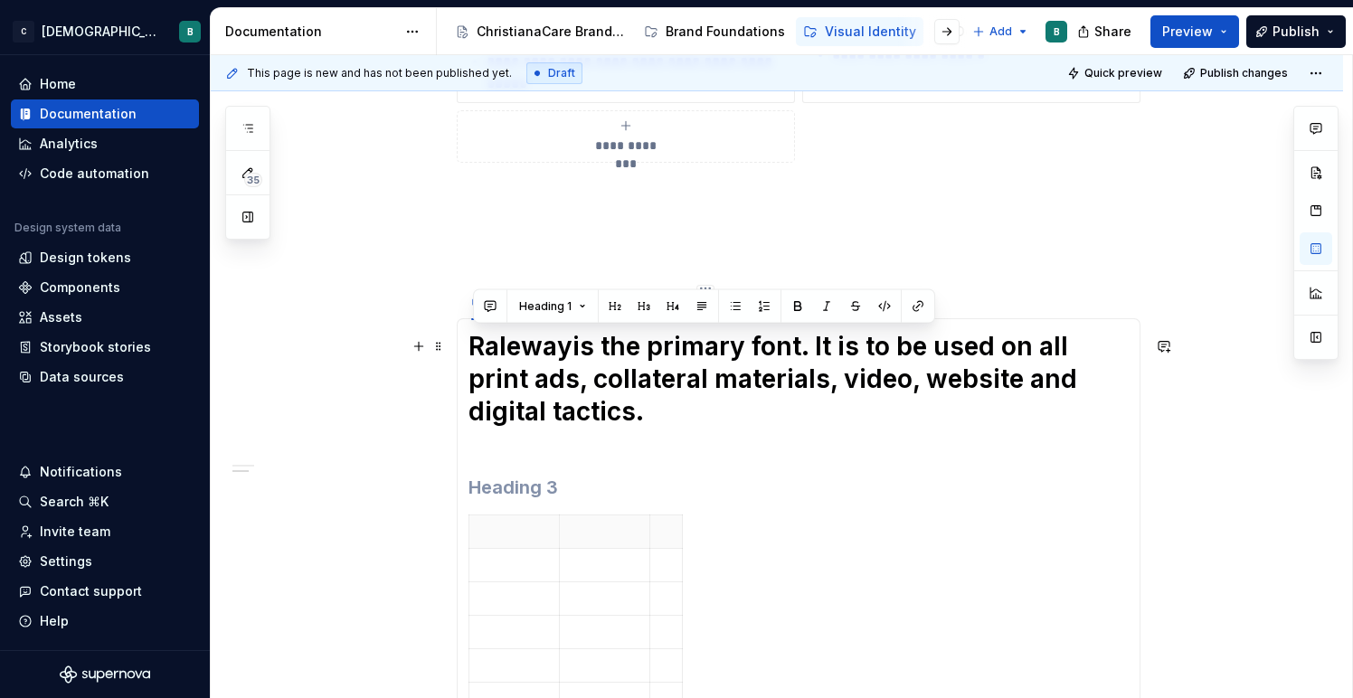
drag, startPoint x: 689, startPoint y: 425, endPoint x: 645, endPoint y: 407, distance: 47.9
click at [645, 407] on h1 "Raleway is the primary font. It is to be used on all print ads, collateral mate…" at bounding box center [798, 395] width 660 height 130
click at [572, 309] on button "Heading 1" at bounding box center [552, 306] width 83 height 25
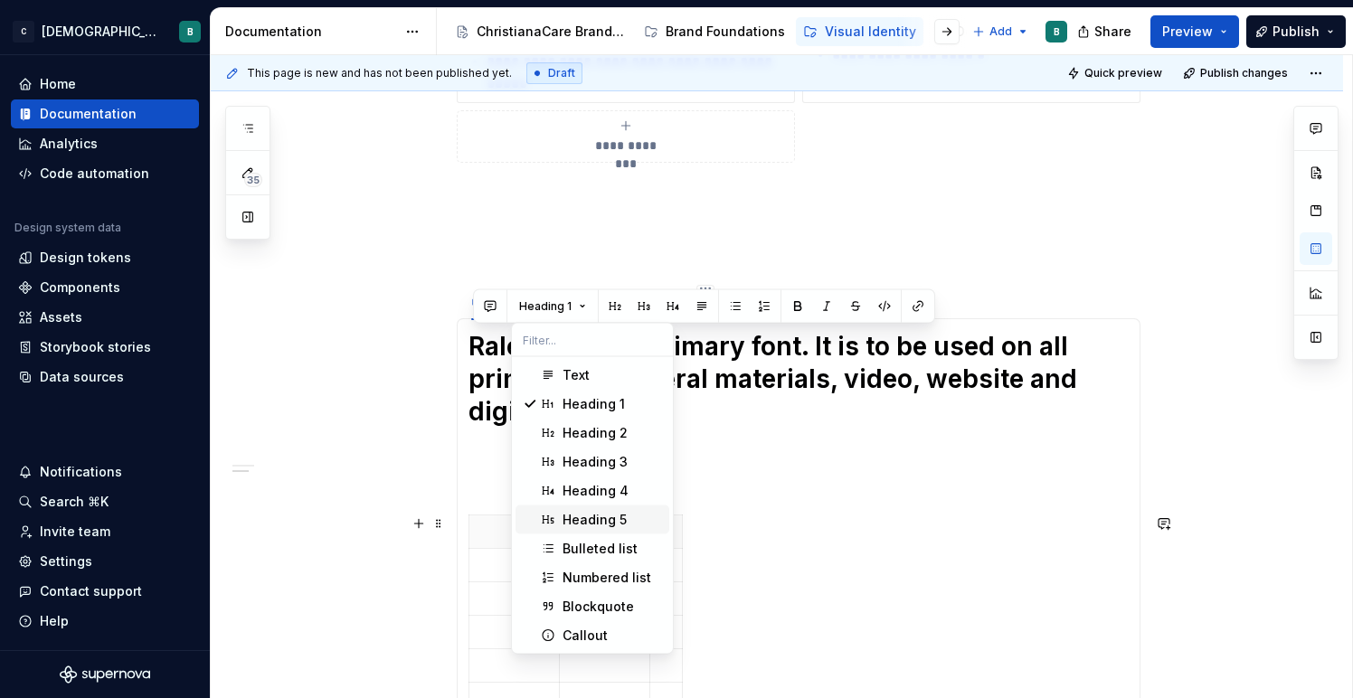
click at [583, 512] on div "Heading 5" at bounding box center [594, 520] width 64 height 18
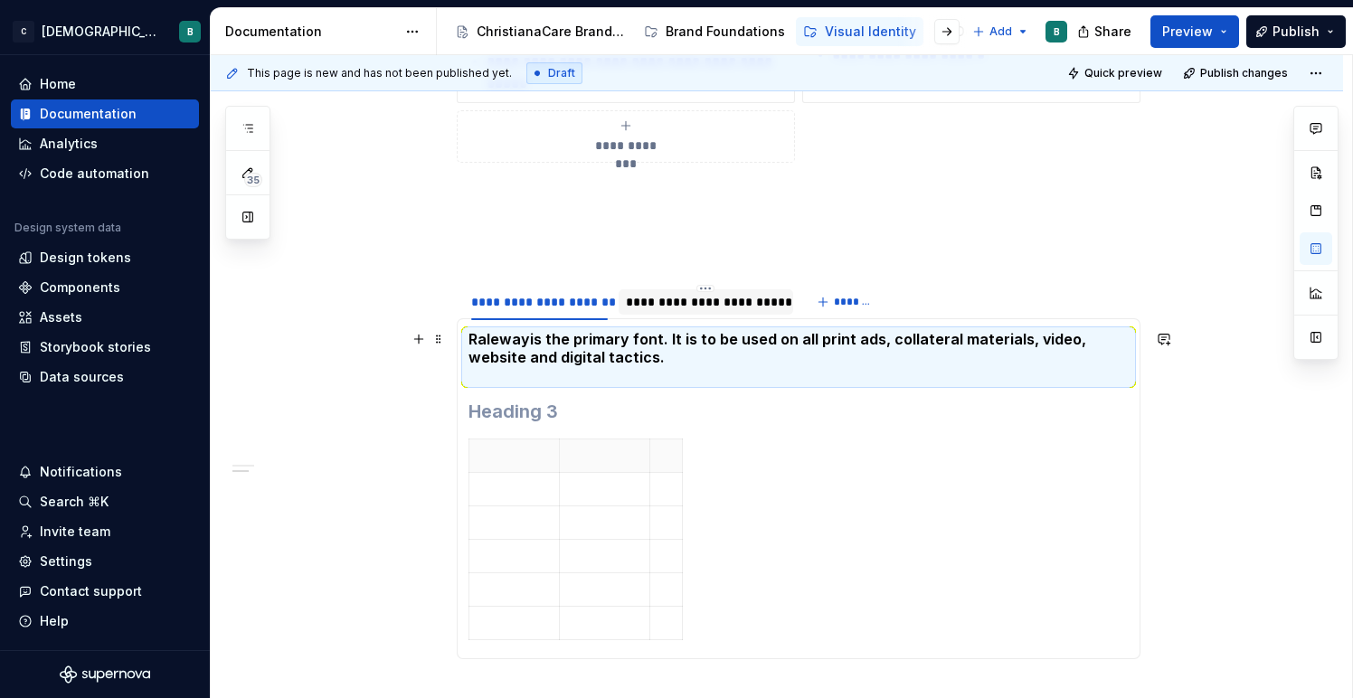
click at [629, 354] on h5 "Raleway is the primary font. It is to be used on all print ads, collateral mate…" at bounding box center [798, 357] width 660 height 54
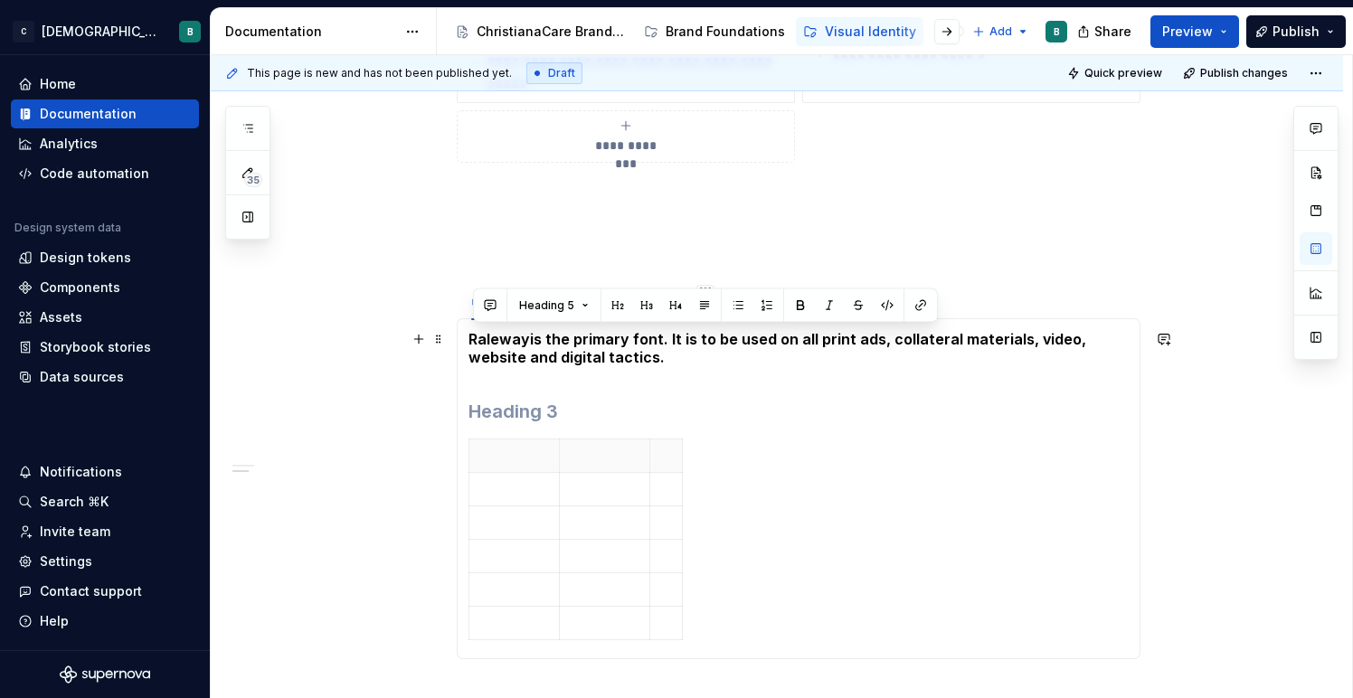
drag, startPoint x: 620, startPoint y: 359, endPoint x: 473, endPoint y: 336, distance: 149.1
click at [473, 336] on h5 "Raleway is the primary font. It is to be used on all print ads, collateral mate…" at bounding box center [798, 357] width 660 height 54
click at [581, 308] on button "Heading 5" at bounding box center [554, 305] width 86 height 25
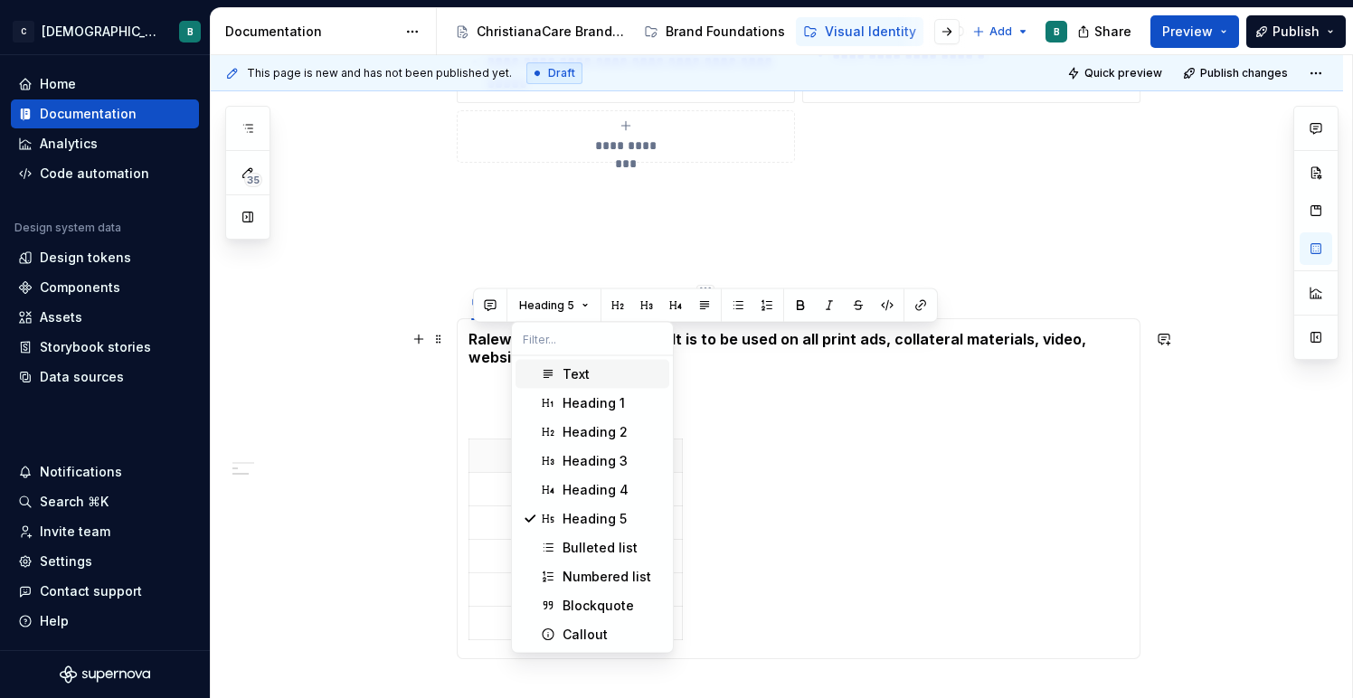
click at [584, 377] on div "Text" at bounding box center [575, 374] width 27 height 18
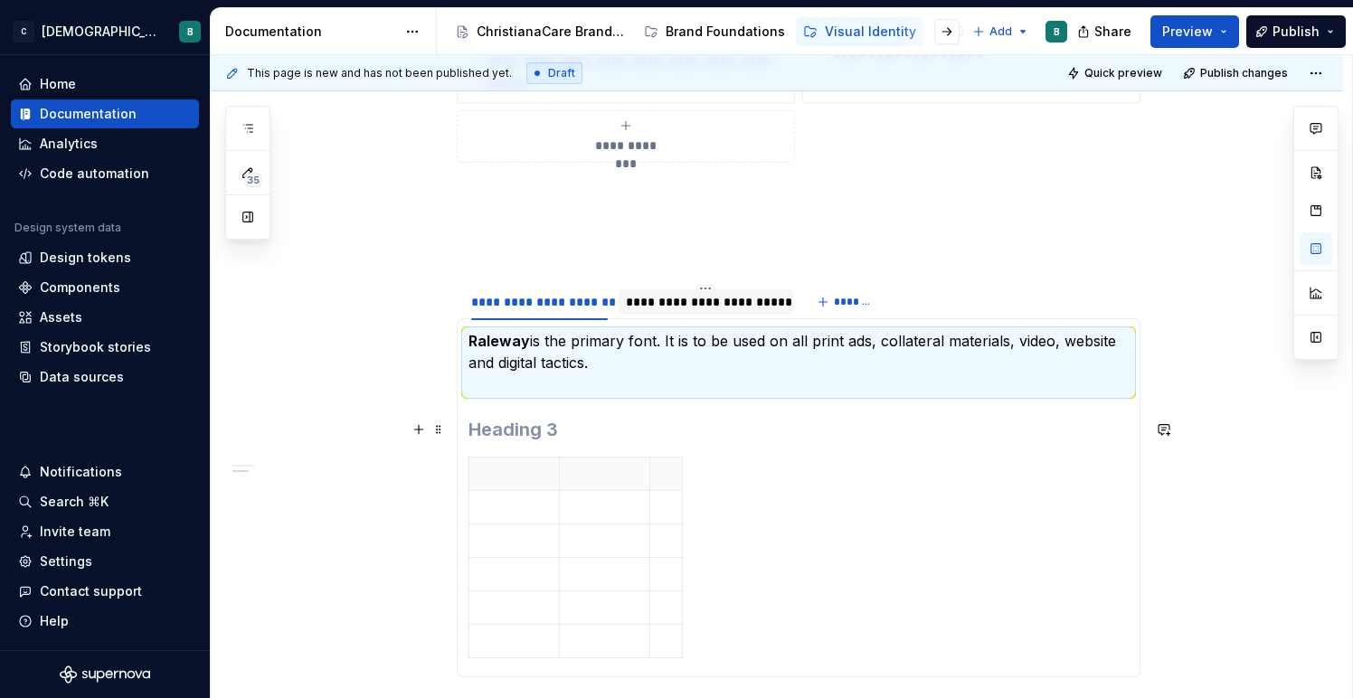
click at [395, 411] on div "**********" at bounding box center [777, 318] width 1132 height 1209
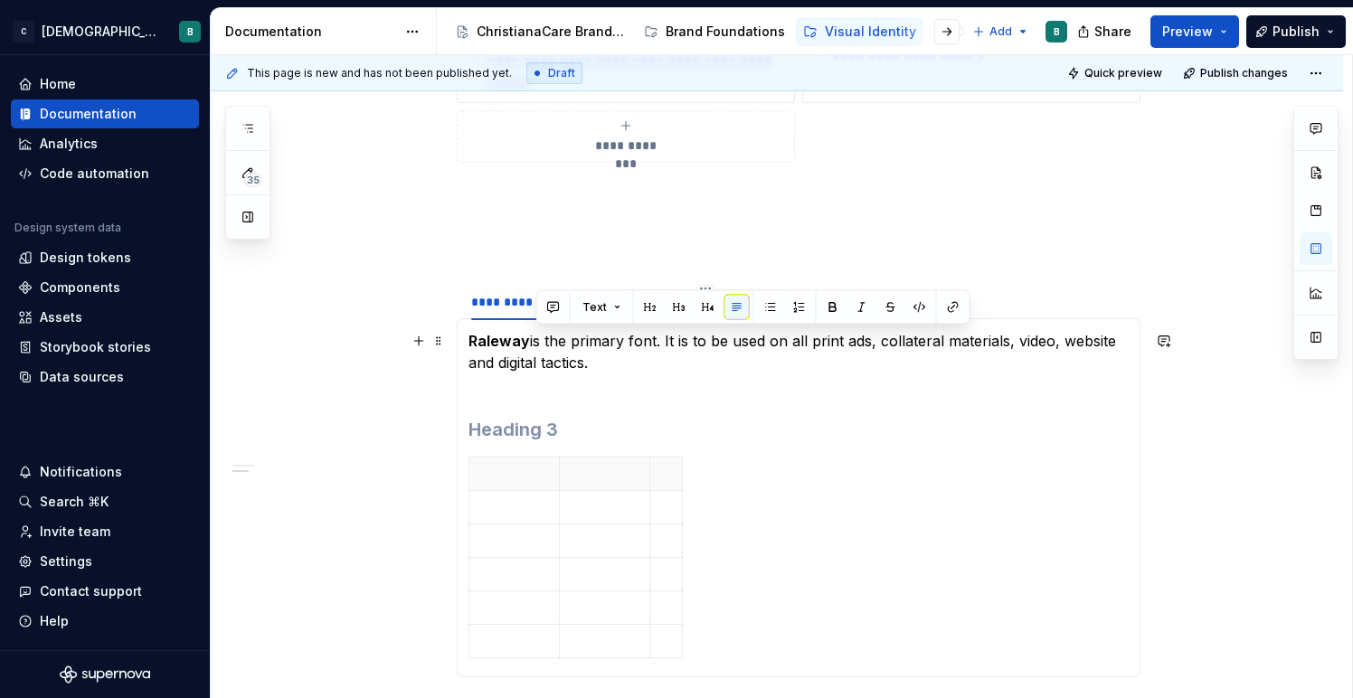
drag, startPoint x: 608, startPoint y: 363, endPoint x: 533, endPoint y: 342, distance: 77.9
click at [533, 342] on p "Raleway is the primary font. It is to be used on all print ads, collateral mate…" at bounding box center [798, 362] width 660 height 65
copy p "is the primary font. It is to be used on all print ads, collateral materials, v…"
click at [363, 326] on div "**********" at bounding box center [777, 318] width 1132 height 1209
click at [424, 377] on div "**********" at bounding box center [777, 318] width 1132 height 1209
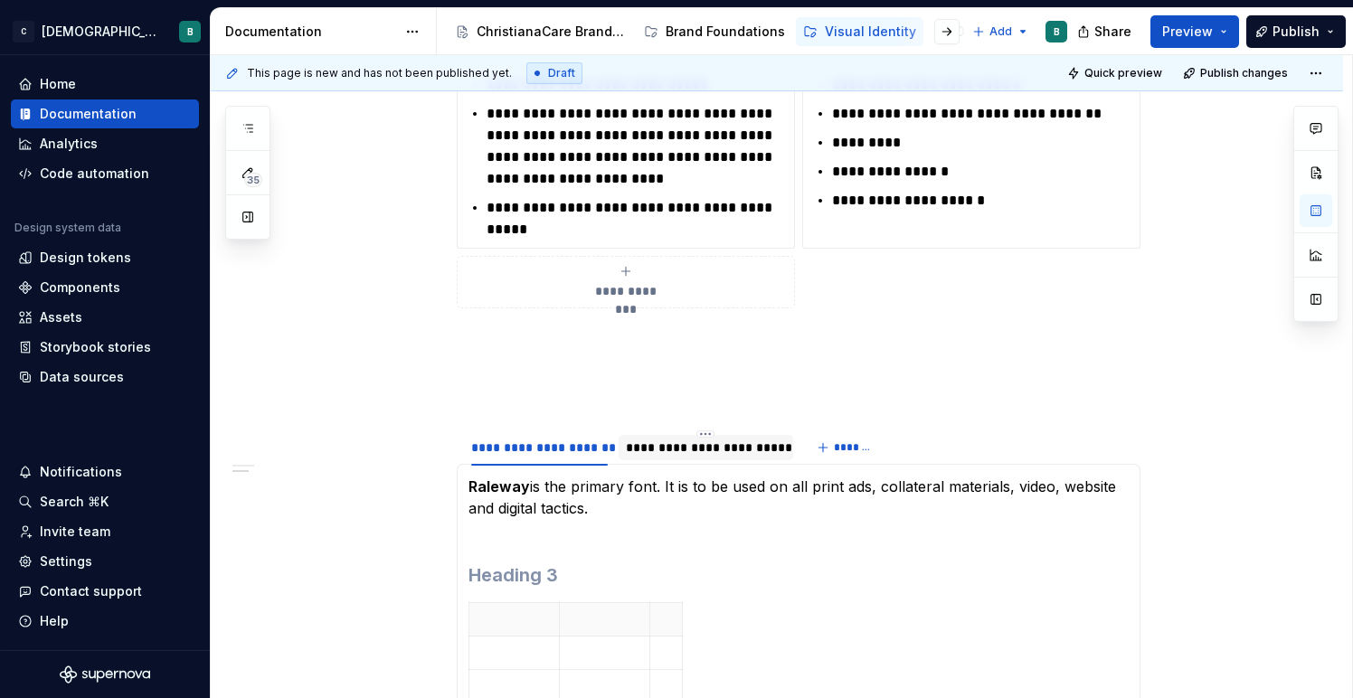
scroll to position [425, 0]
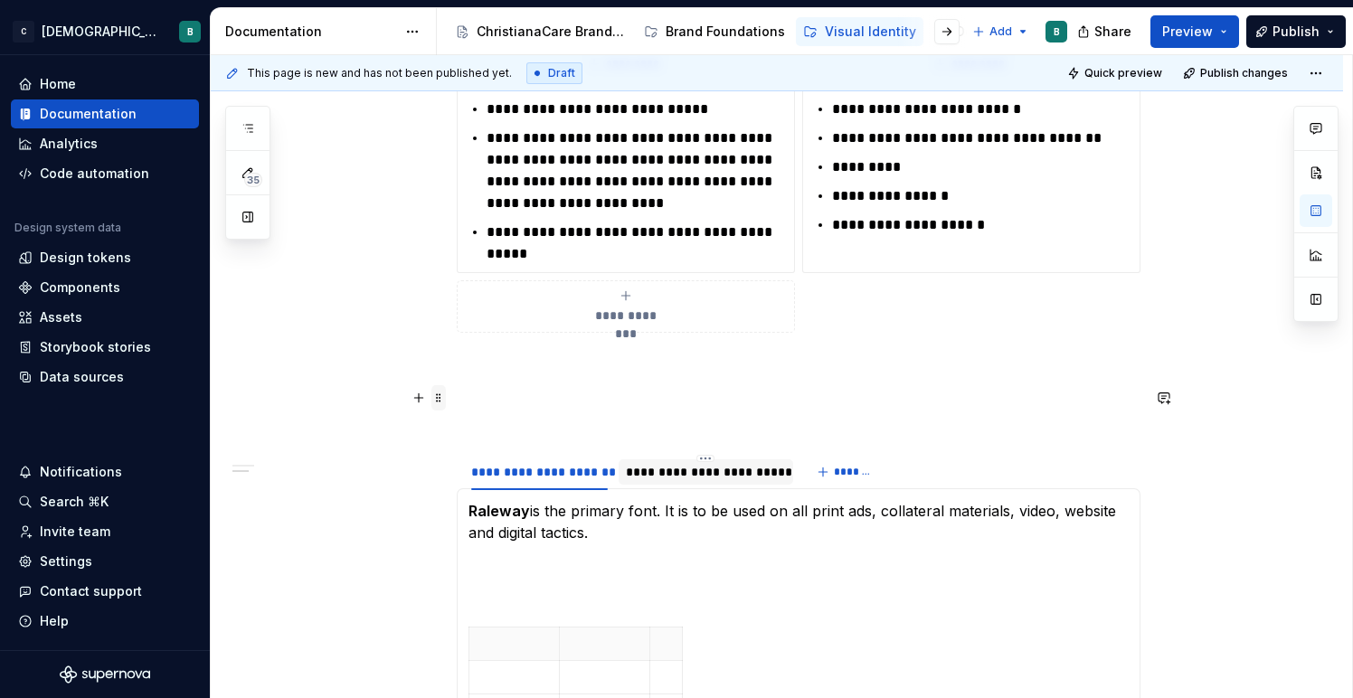
click at [438, 398] on span at bounding box center [438, 397] width 14 height 25
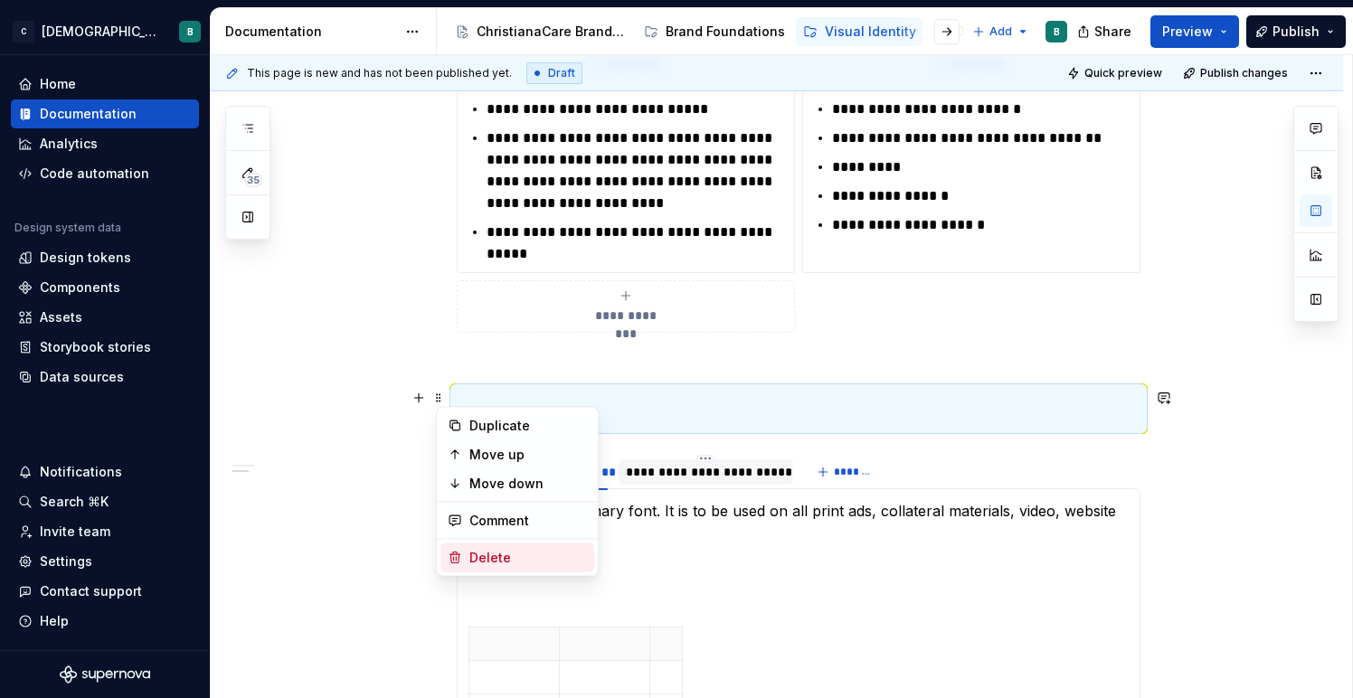
click at [488, 554] on div "Delete" at bounding box center [528, 558] width 118 height 18
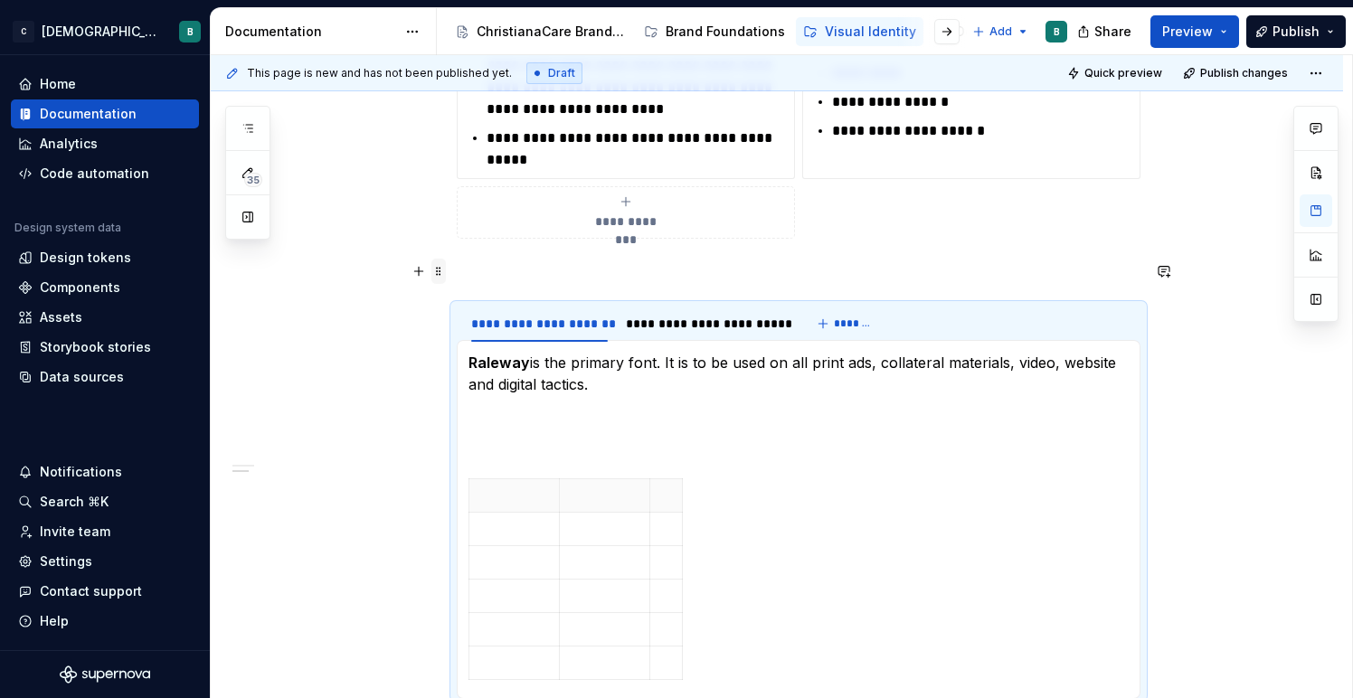
click at [443, 270] on span at bounding box center [438, 271] width 14 height 25
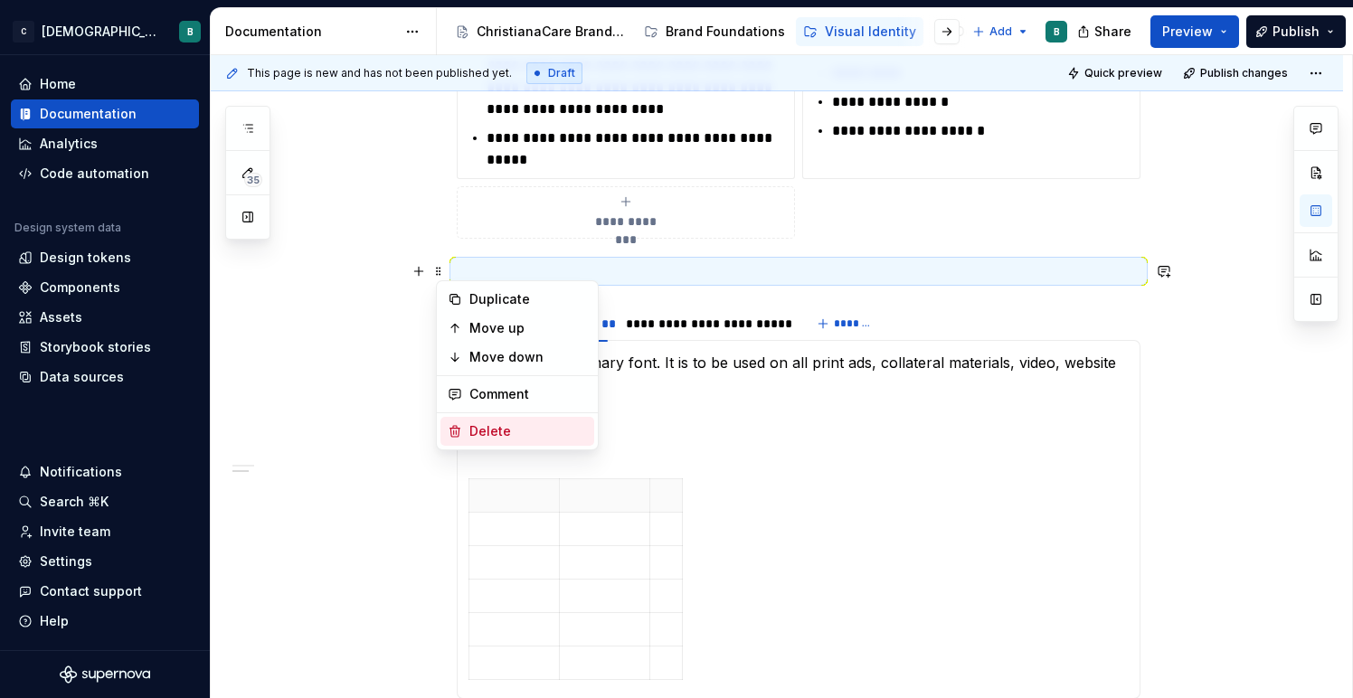
click at [472, 434] on div "Delete" at bounding box center [528, 431] width 118 height 18
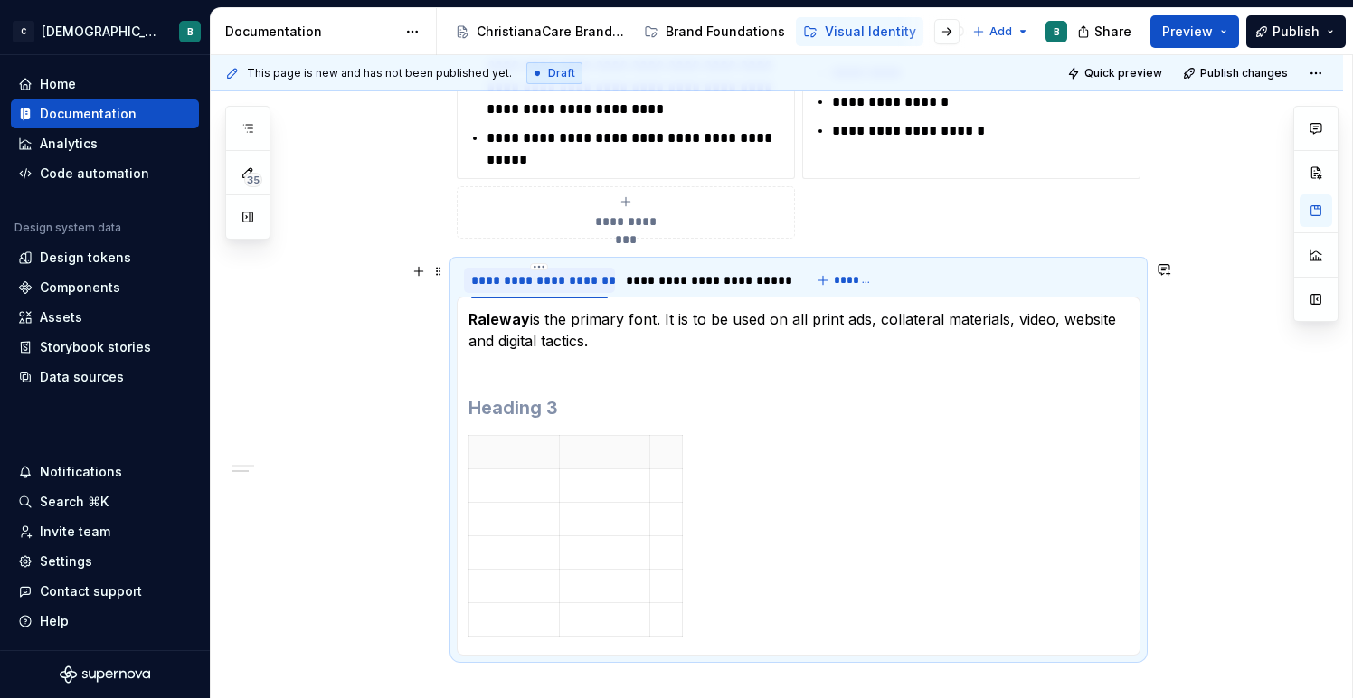
scroll to position [518, 0]
click at [520, 486] on p at bounding box center [514, 486] width 68 height 18
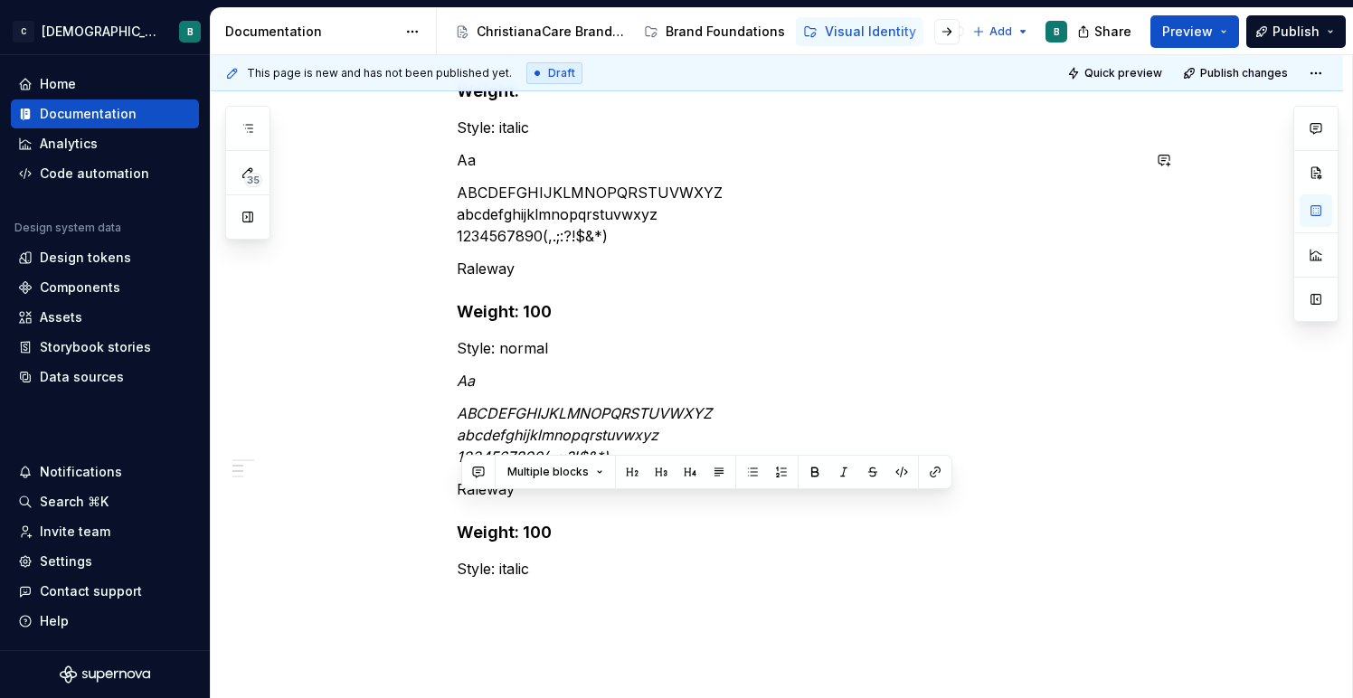
scroll to position [962, 0]
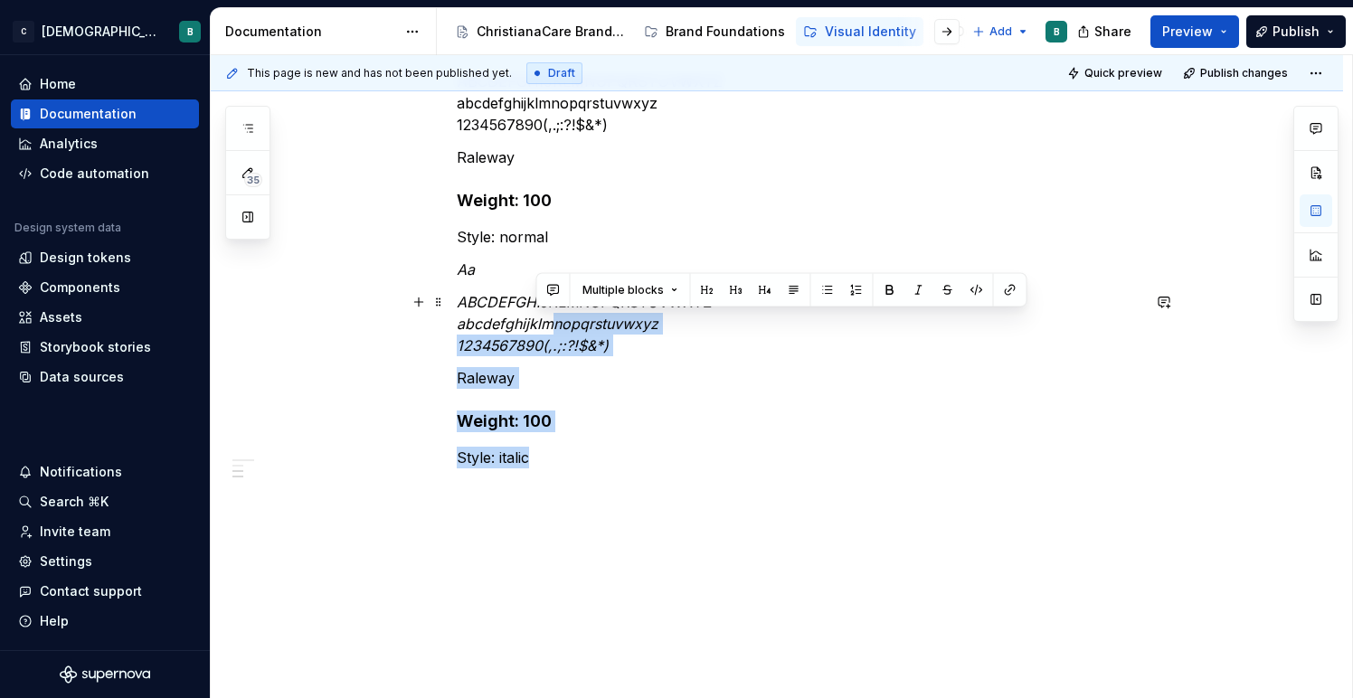
drag, startPoint x: 578, startPoint y: 483, endPoint x: 553, endPoint y: 320, distance: 164.6
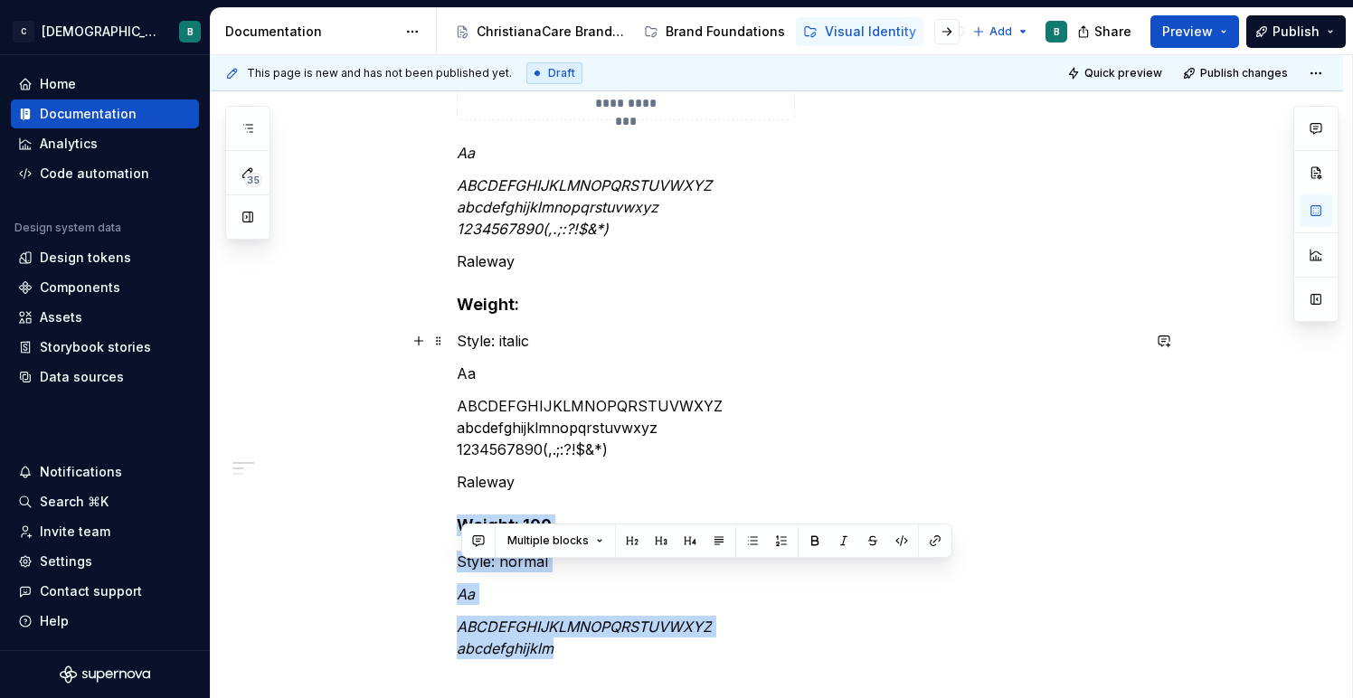
scroll to position [650, 0]
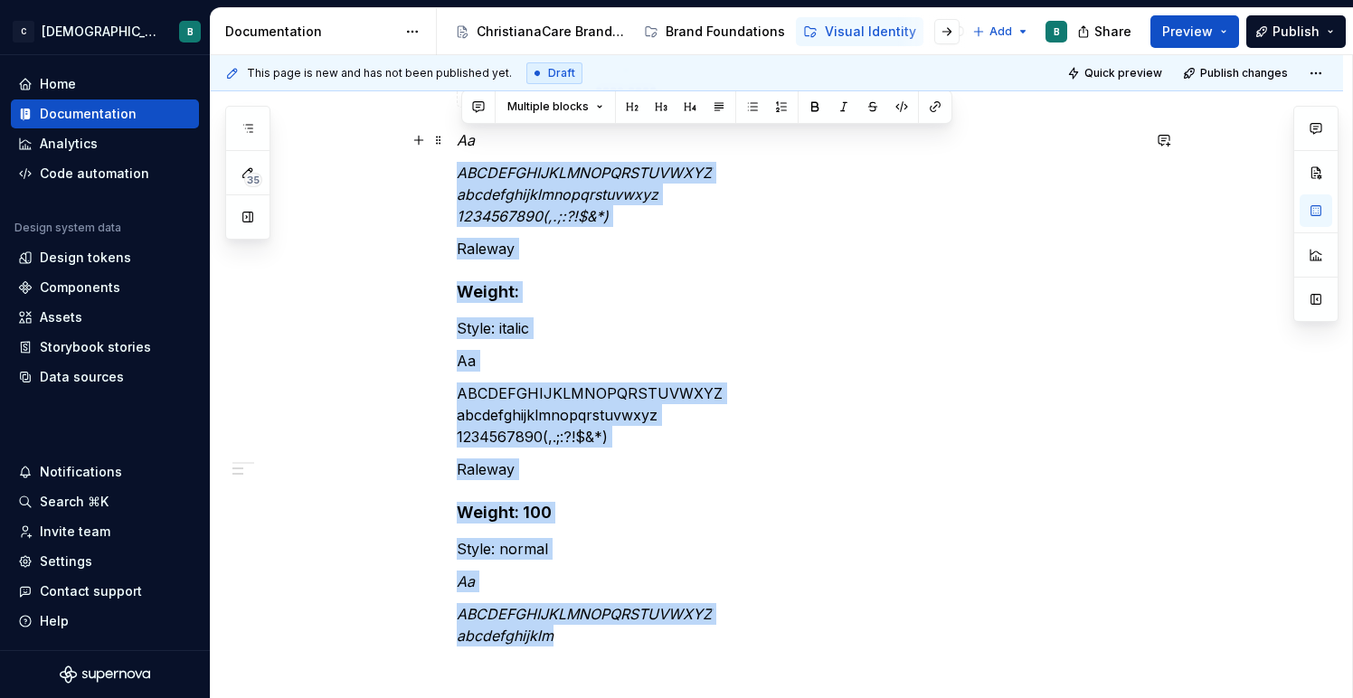
drag, startPoint x: 559, startPoint y: 630, endPoint x: 455, endPoint y: 153, distance: 488.6
click at [455, 153] on div "**********" at bounding box center [777, 268] width 1132 height 1219
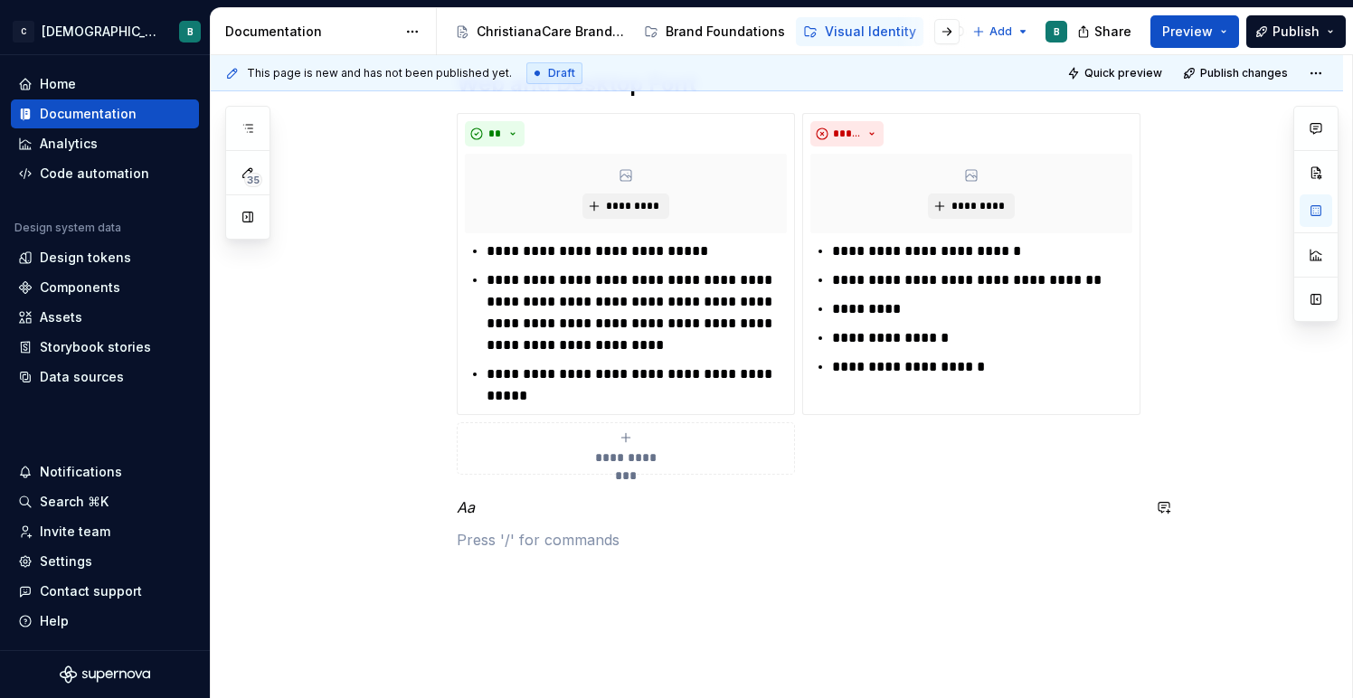
scroll to position [266, 0]
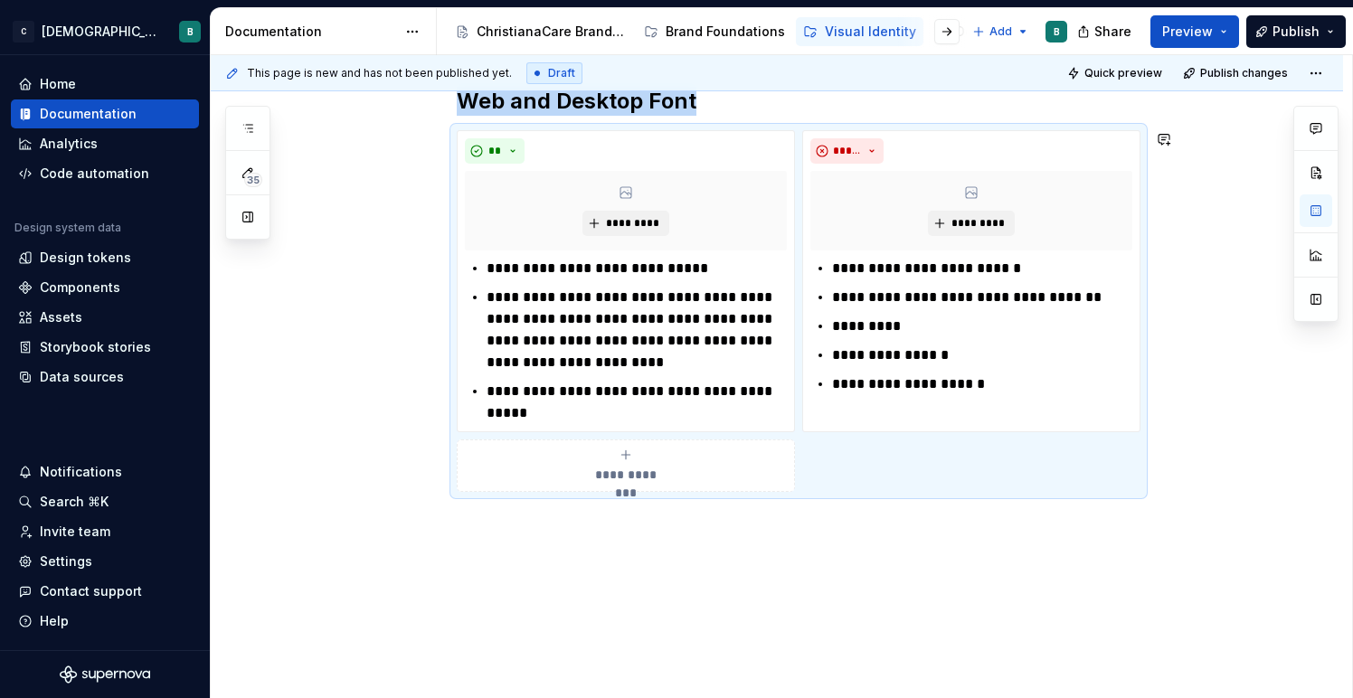
click at [492, 571] on div "**********" at bounding box center [777, 383] width 1132 height 680
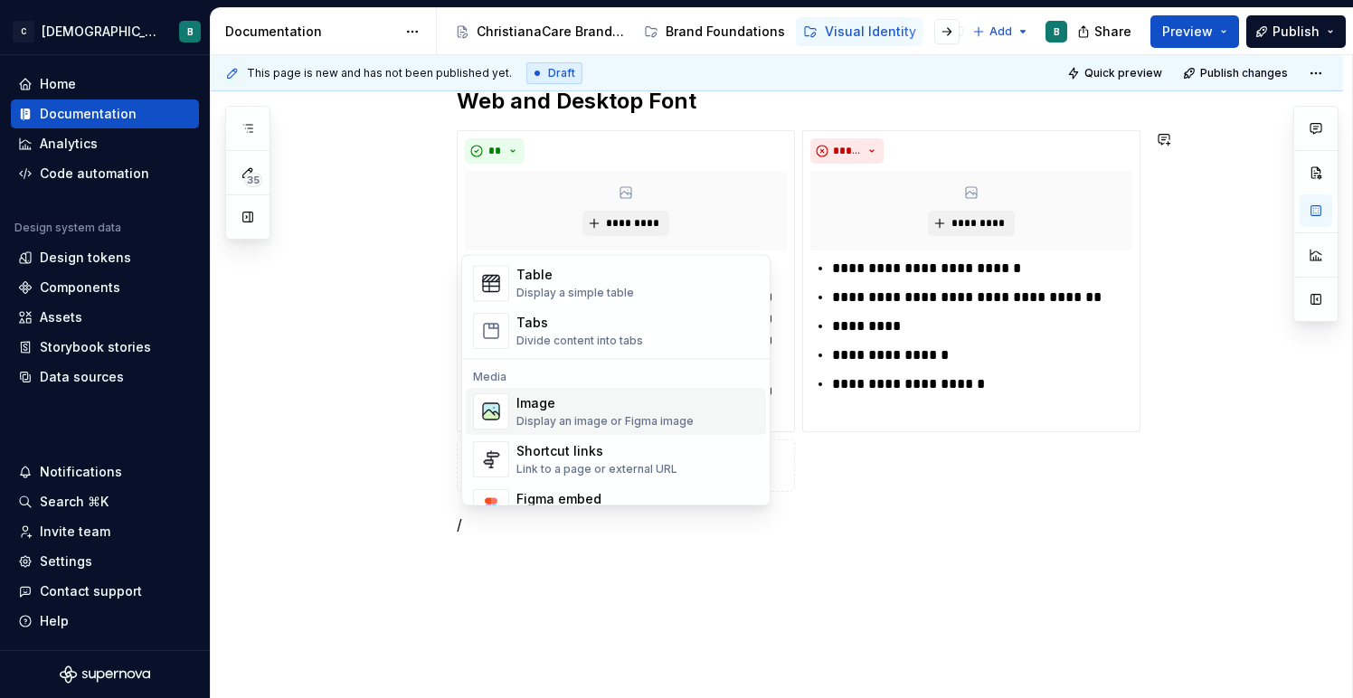
scroll to position [669, 0]
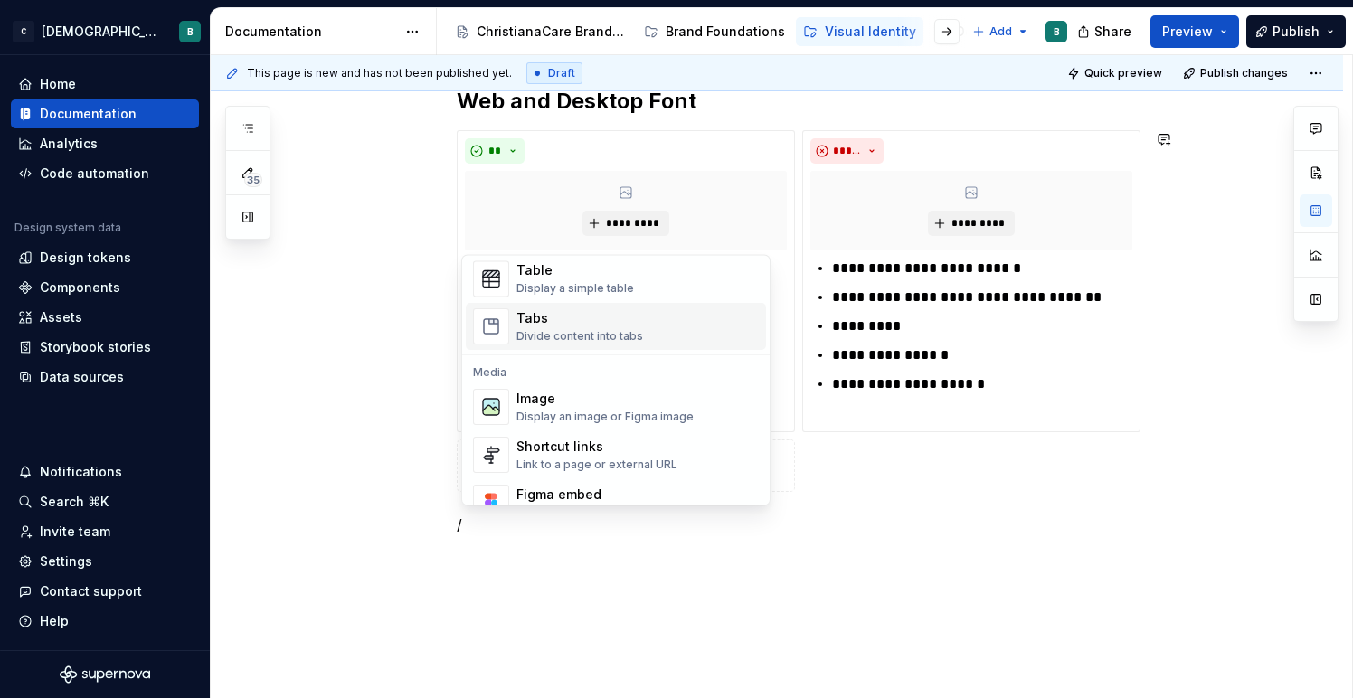
click at [584, 332] on div "Divide content into tabs" at bounding box center [579, 337] width 127 height 14
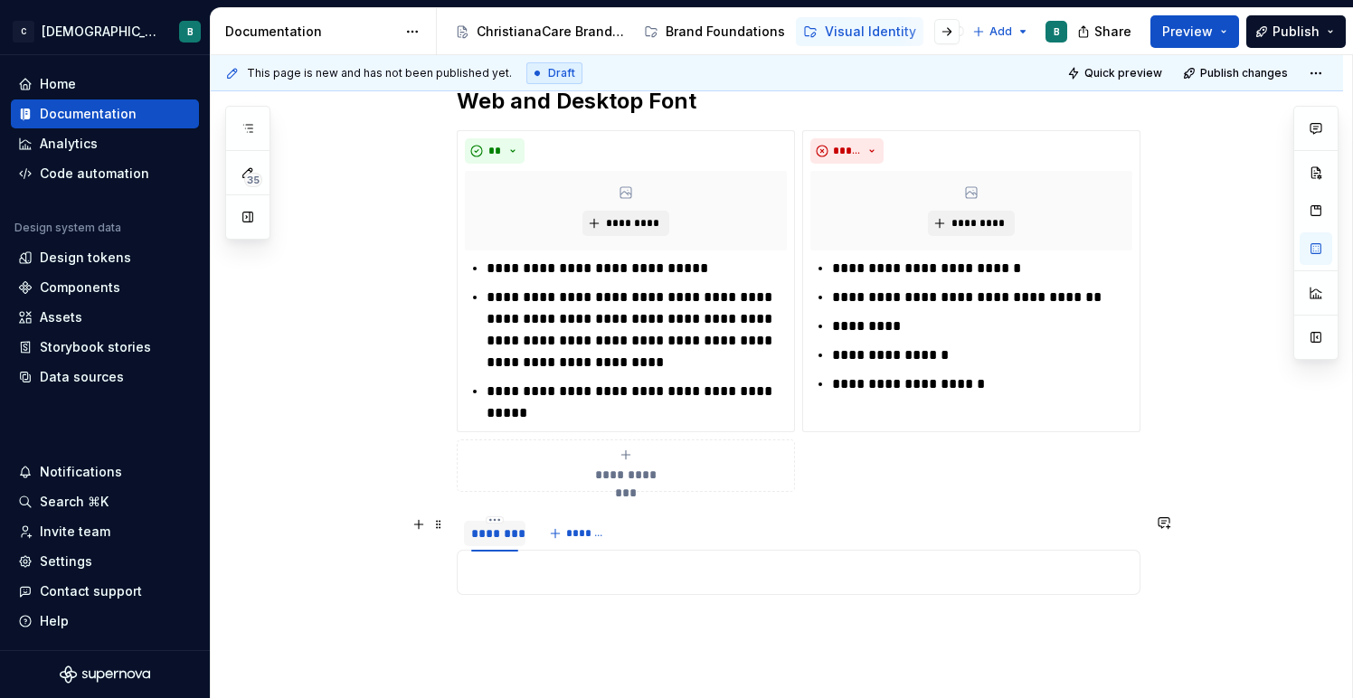
click at [504, 533] on div "********" at bounding box center [494, 533] width 47 height 18
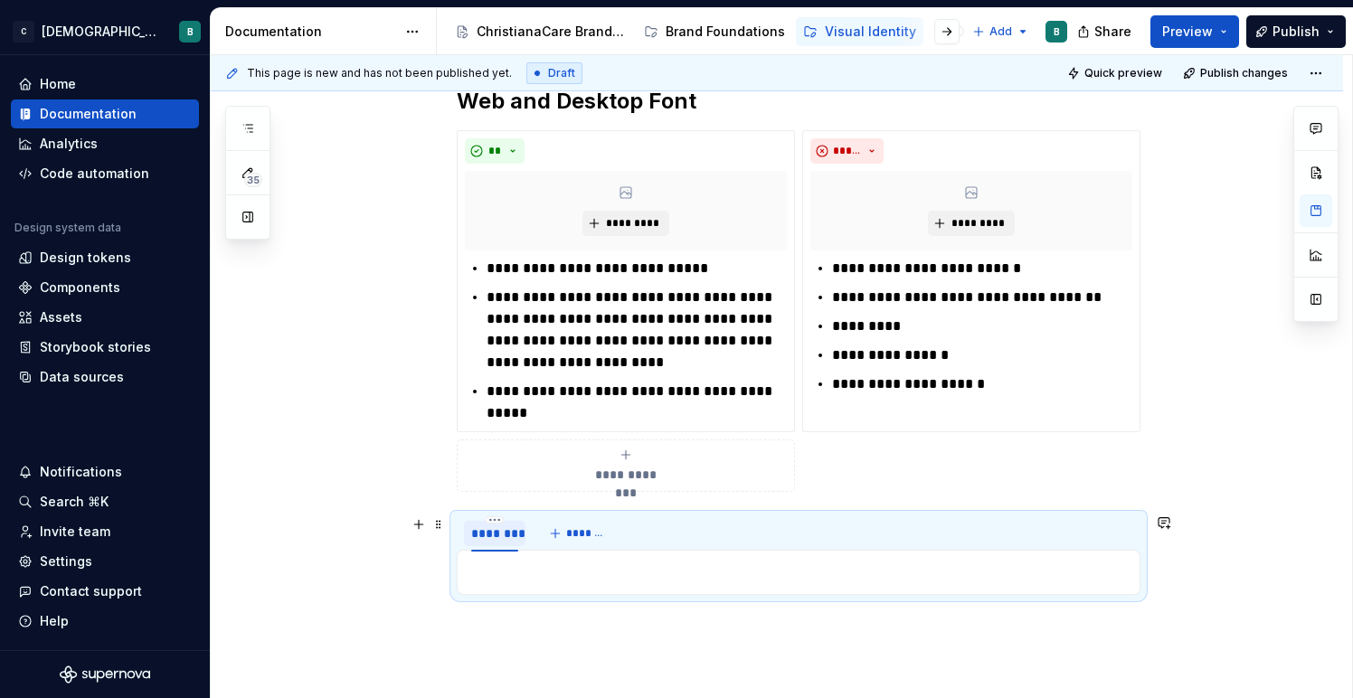
click at [504, 534] on div "********" at bounding box center [494, 533] width 47 height 18
type textarea "*"
click at [493, 535] on div "********" at bounding box center [494, 533] width 47 height 18
type input "**********"
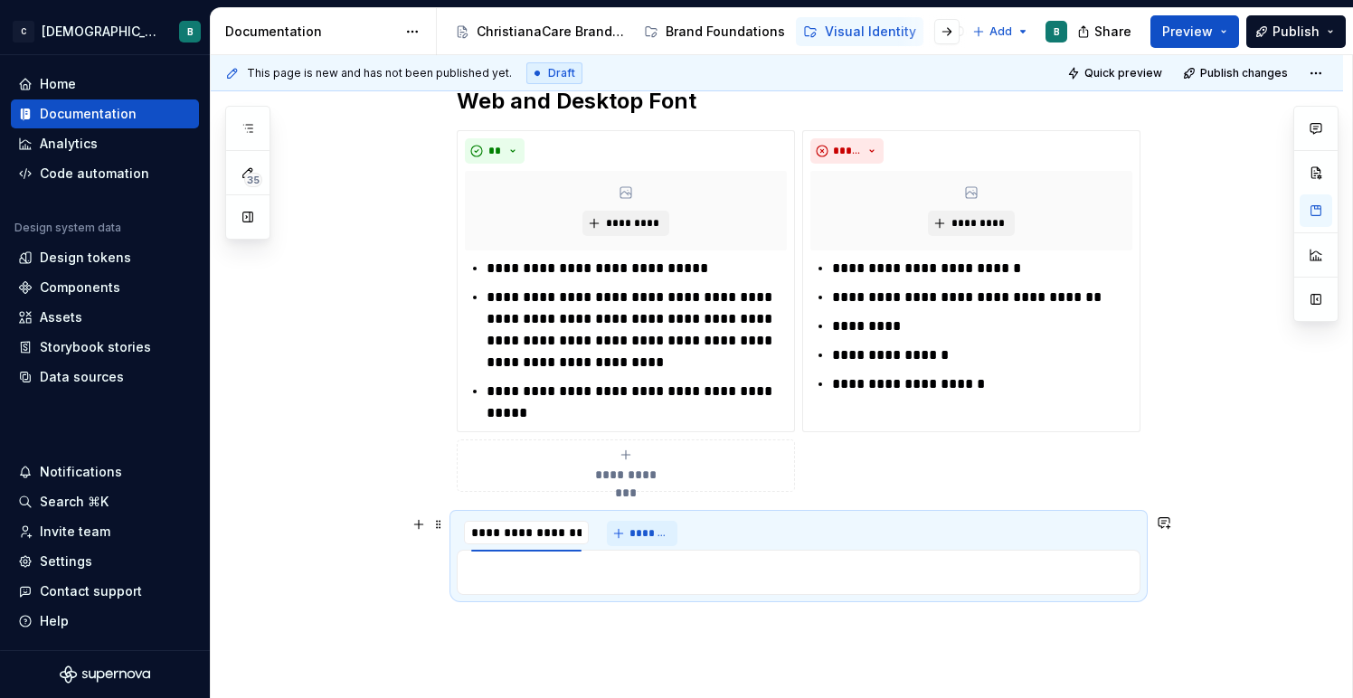
click at [632, 530] on button "*******" at bounding box center [642, 533] width 71 height 25
type textarea "*"
click at [629, 531] on div "********" at bounding box center [622, 533] width 47 height 18
type input "**********"
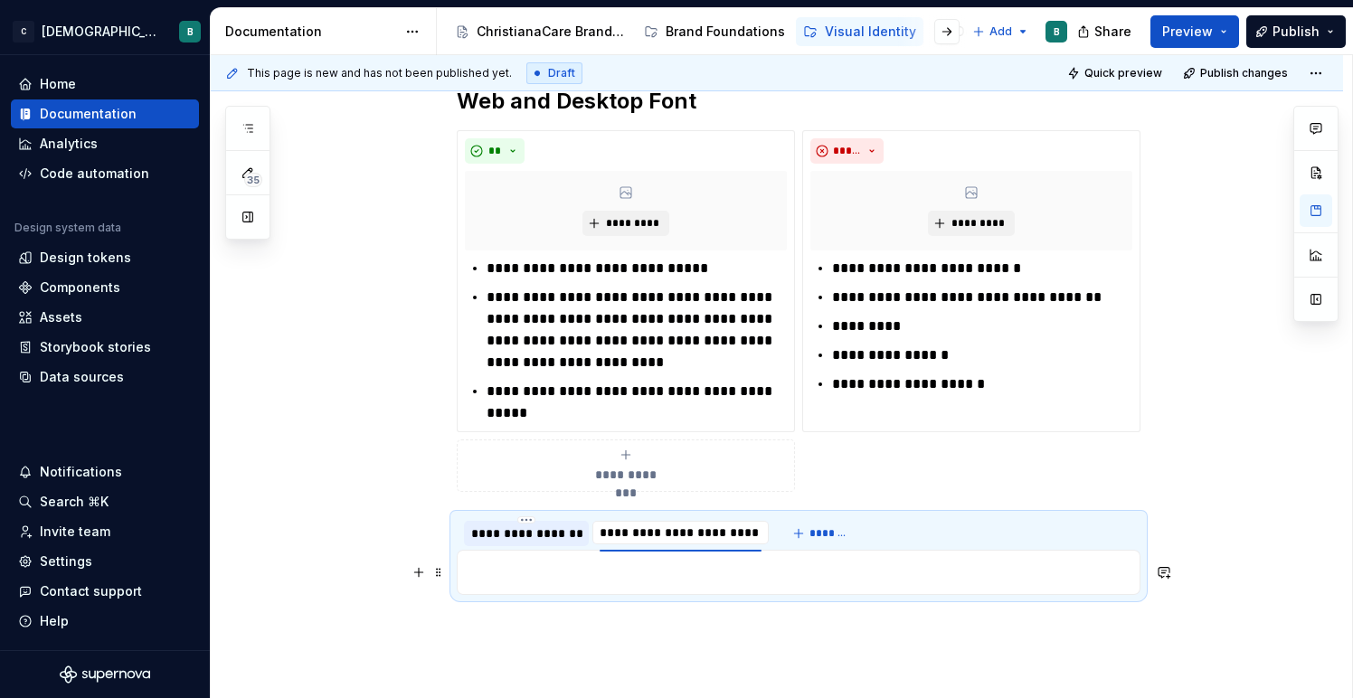
click at [354, 543] on div "**********" at bounding box center [777, 441] width 1132 height 797
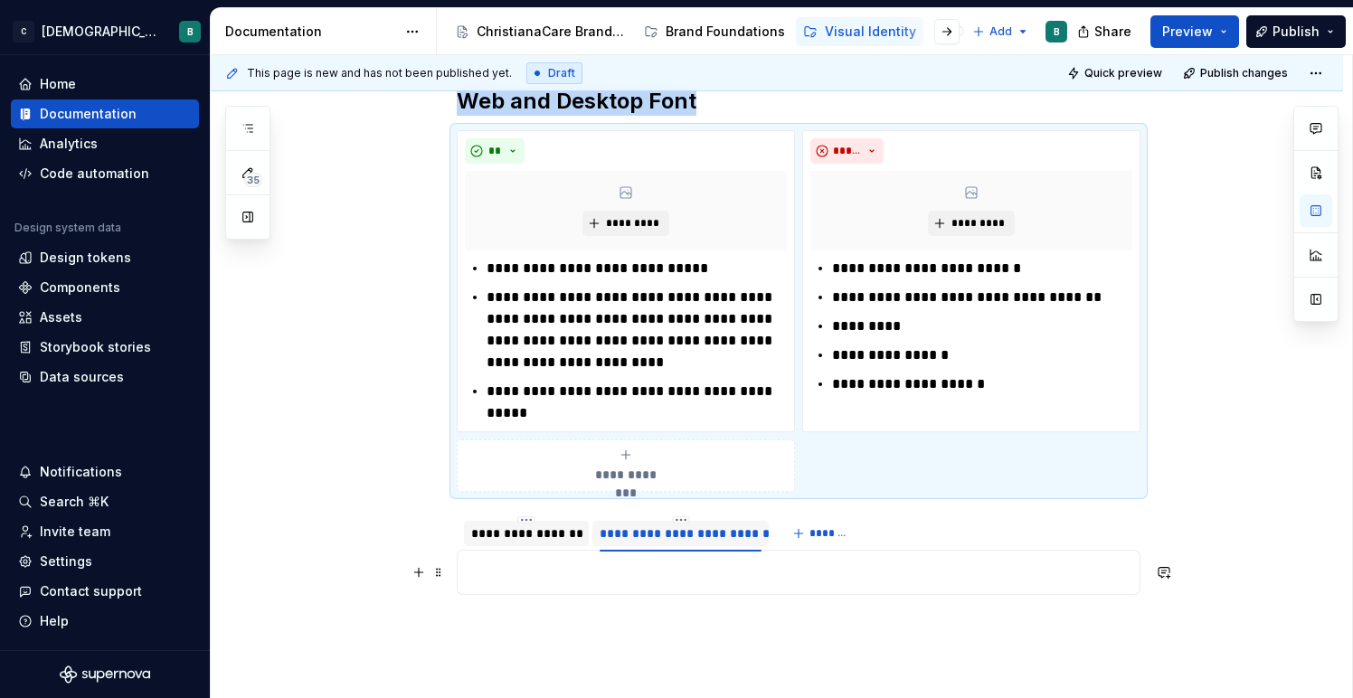
click at [552, 567] on p at bounding box center [798, 572] width 660 height 22
click at [541, 534] on div "**********" at bounding box center [526, 533] width 110 height 18
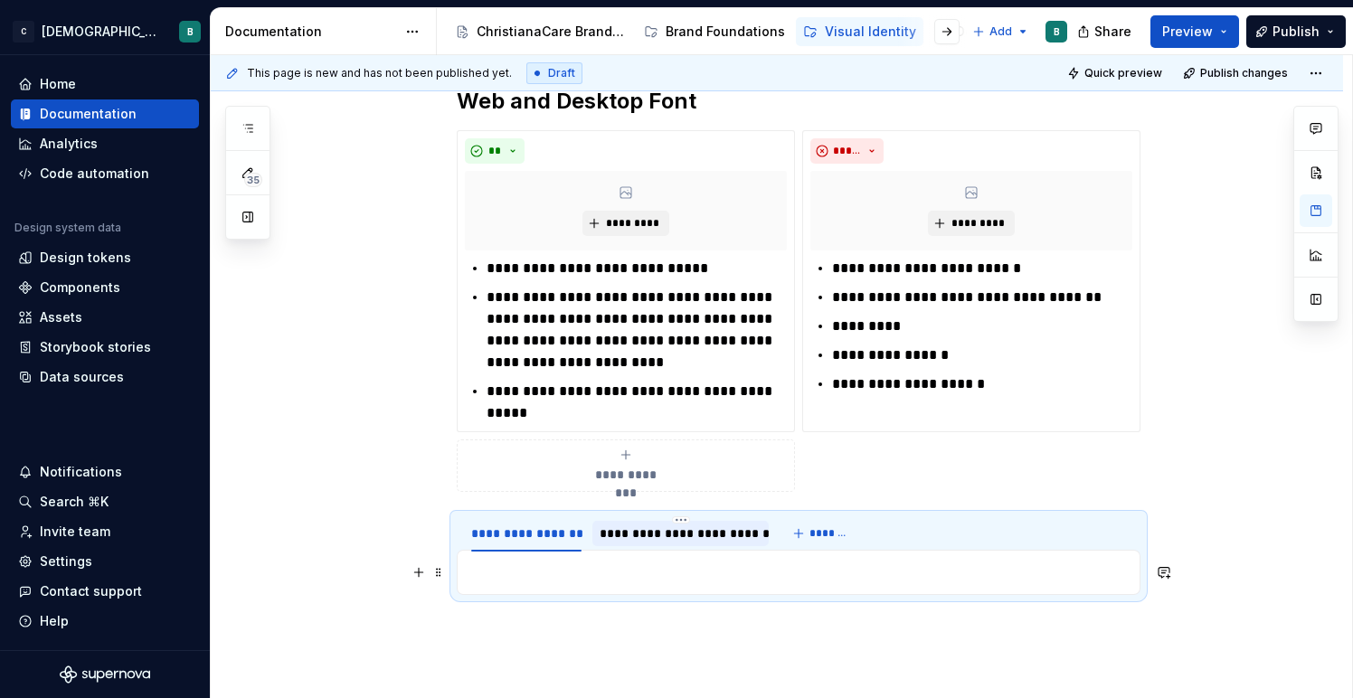
click at [525, 566] on p at bounding box center [798, 572] width 660 height 22
click at [531, 557] on div at bounding box center [799, 572] width 684 height 45
click at [523, 580] on p at bounding box center [798, 572] width 660 height 22
click at [523, 572] on p at bounding box center [798, 572] width 660 height 22
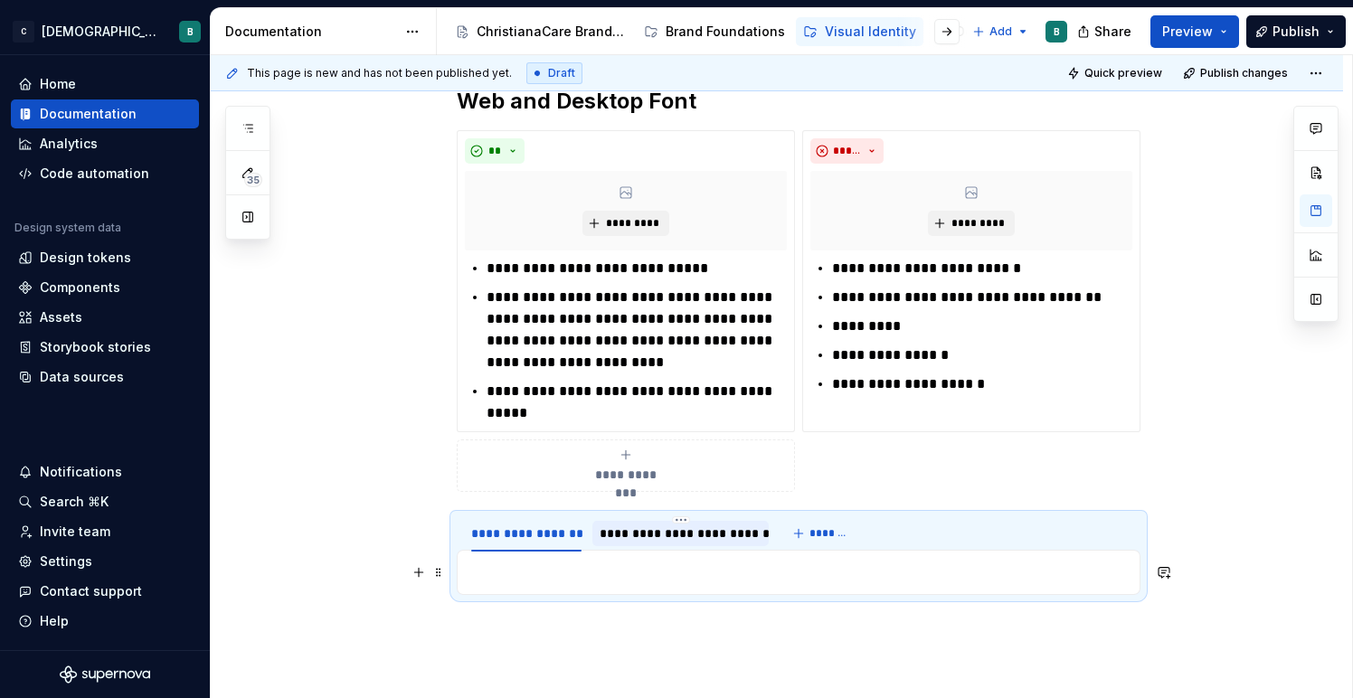
click at [545, 579] on p at bounding box center [798, 572] width 660 height 22
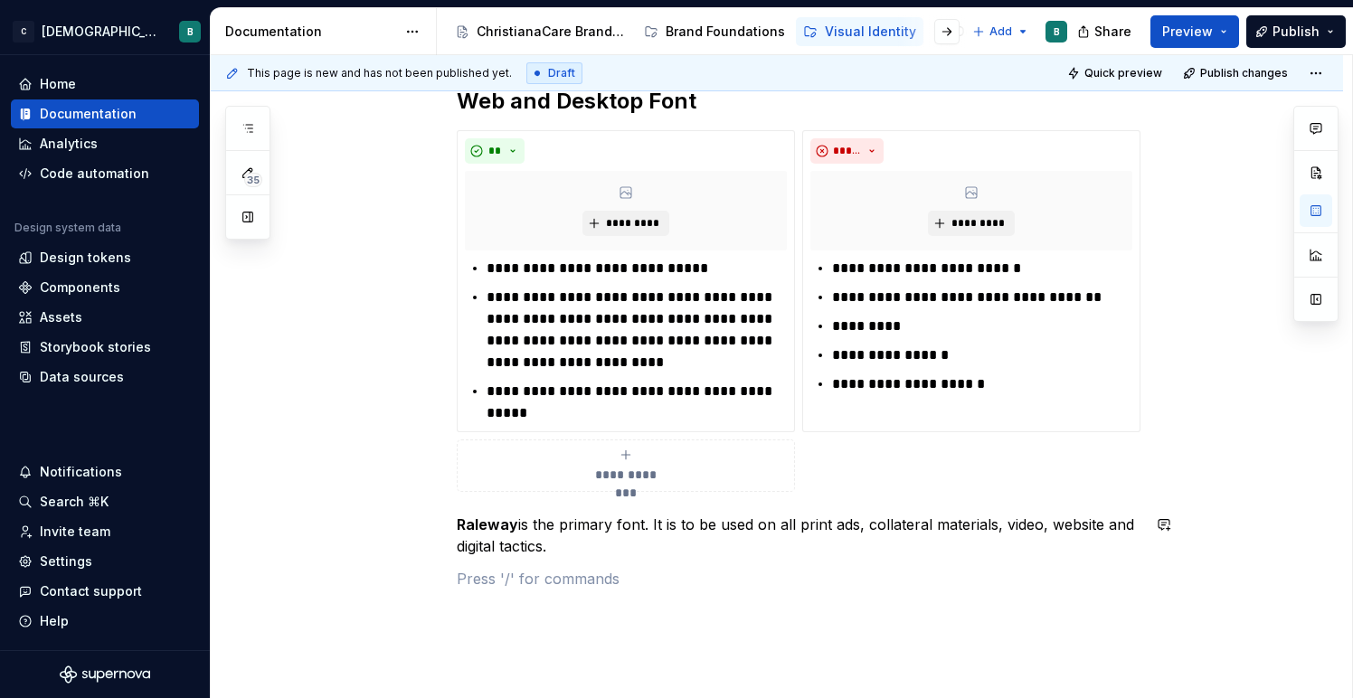
click at [456, 573] on div "**********" at bounding box center [777, 432] width 1132 height 778
click at [495, 580] on p at bounding box center [799, 579] width 684 height 22
click at [493, 533] on p "Raleway is the primary font. It is to be used on all print ads, collateral mate…" at bounding box center [799, 535] width 684 height 43
click at [500, 502] on div "**********" at bounding box center [799, 338] width 684 height 503
click at [442, 523] on span at bounding box center [438, 524] width 14 height 25
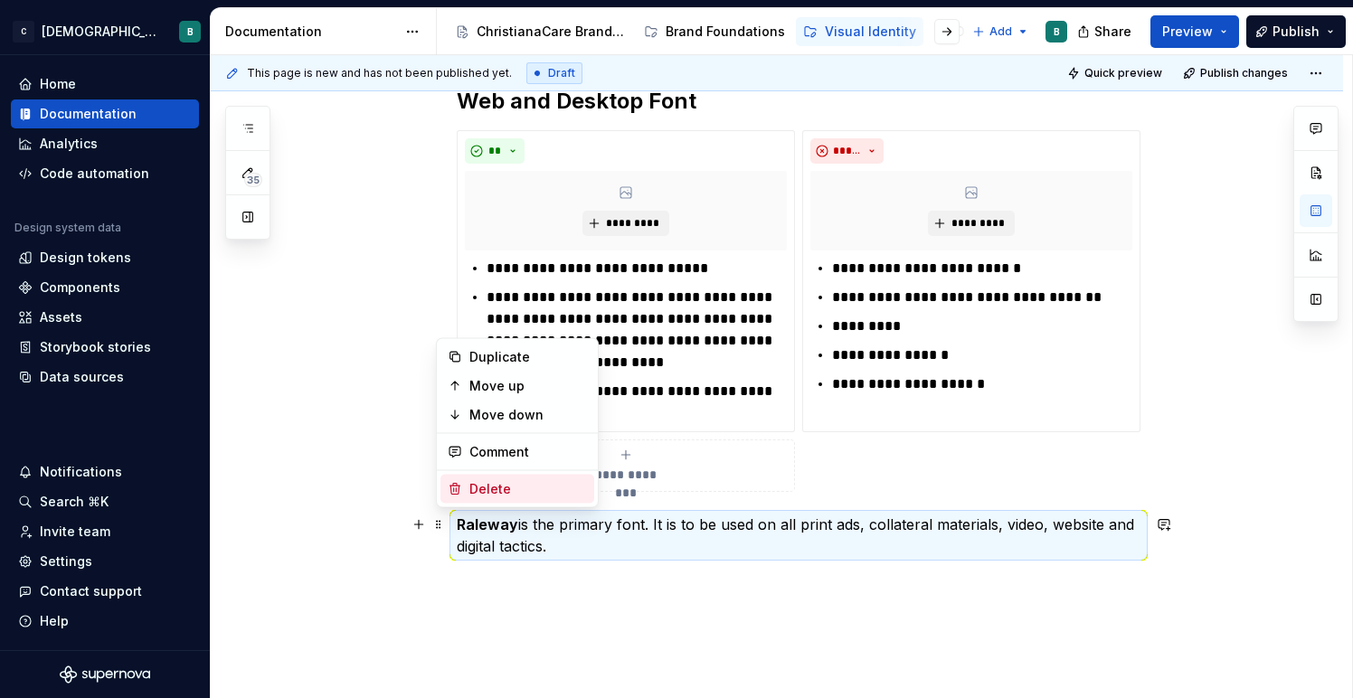
click at [474, 488] on div "Delete" at bounding box center [528, 489] width 118 height 18
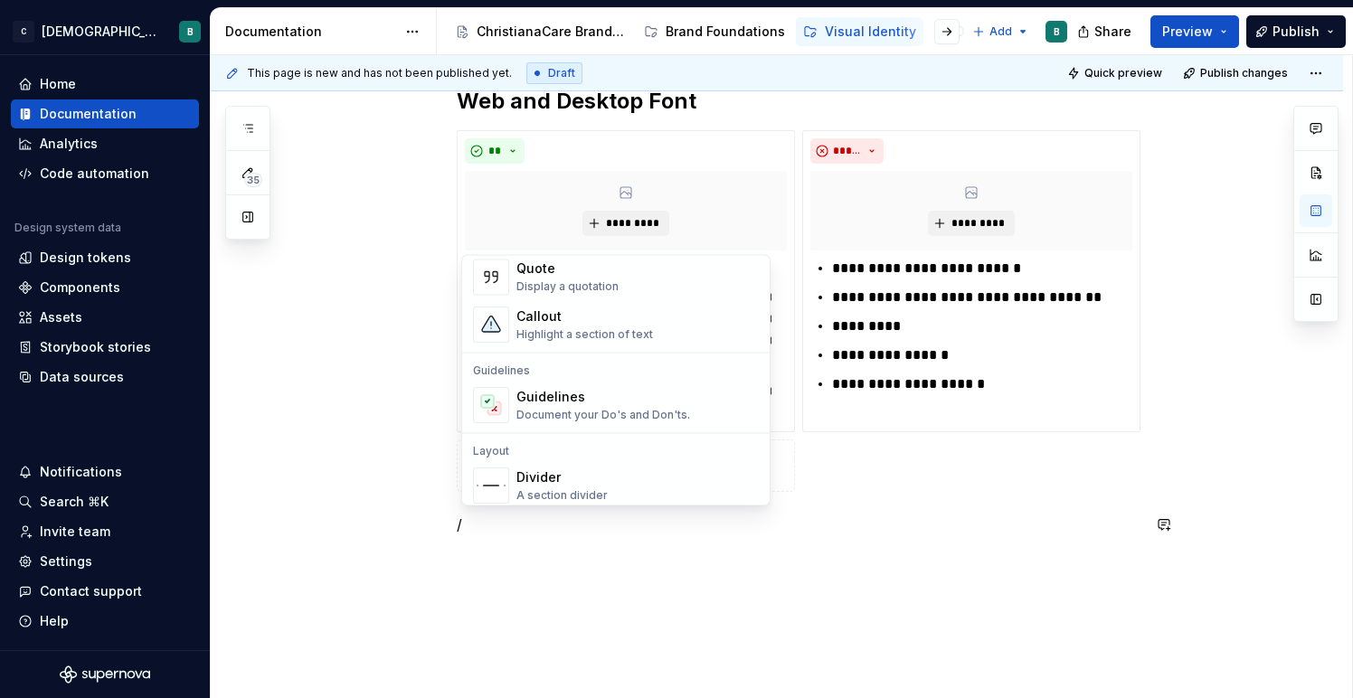
scroll to position [593, 0]
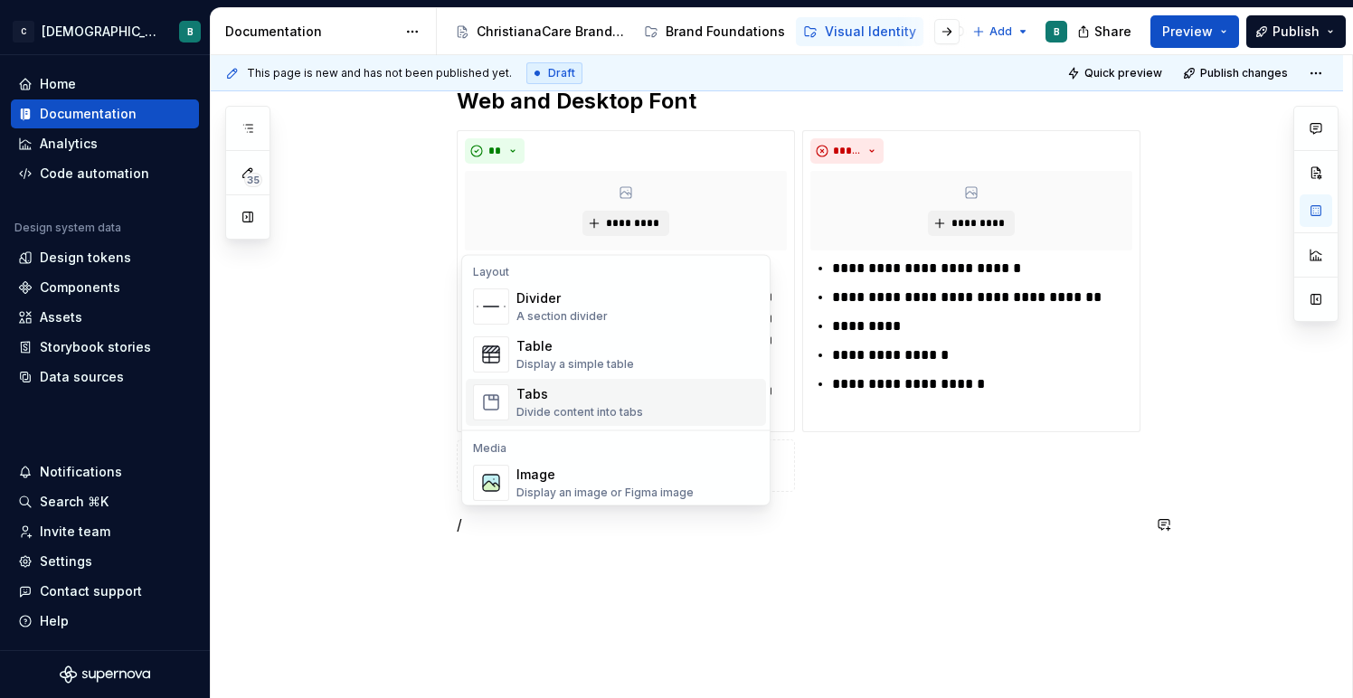
click at [543, 403] on div "Tabs" at bounding box center [579, 395] width 127 height 18
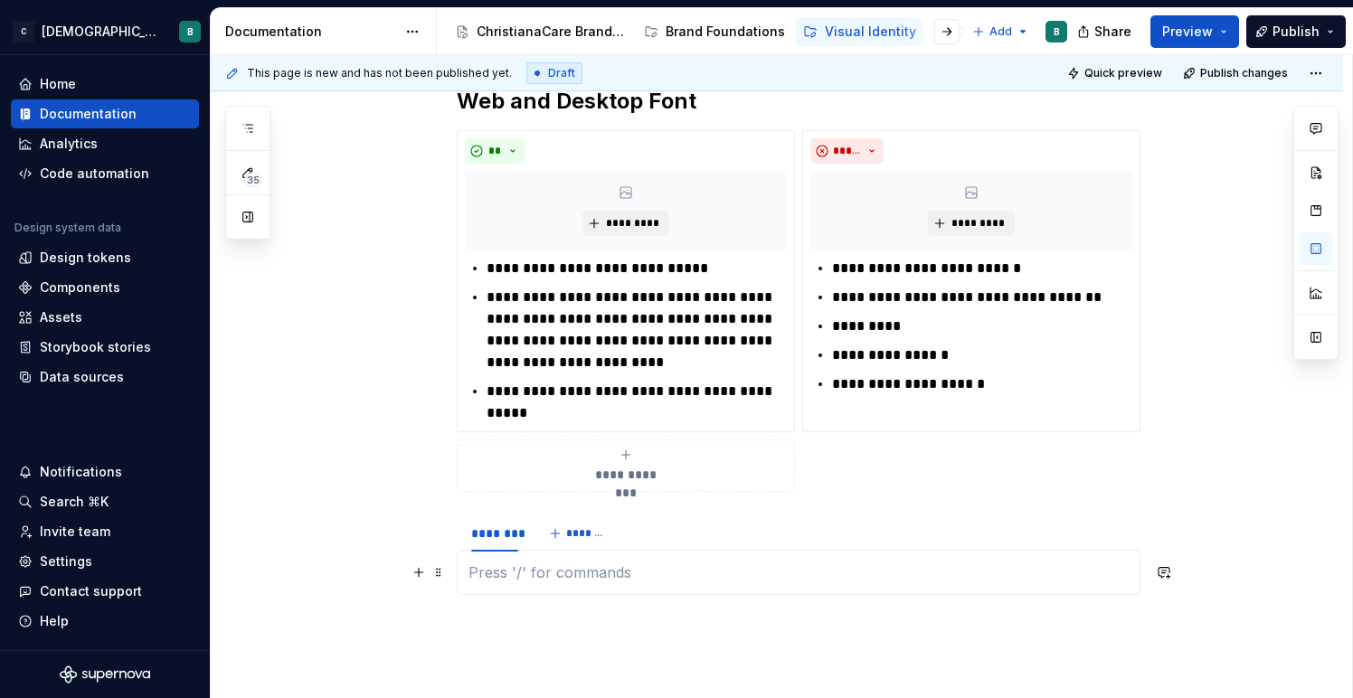
click at [503, 572] on p at bounding box center [798, 572] width 660 height 22
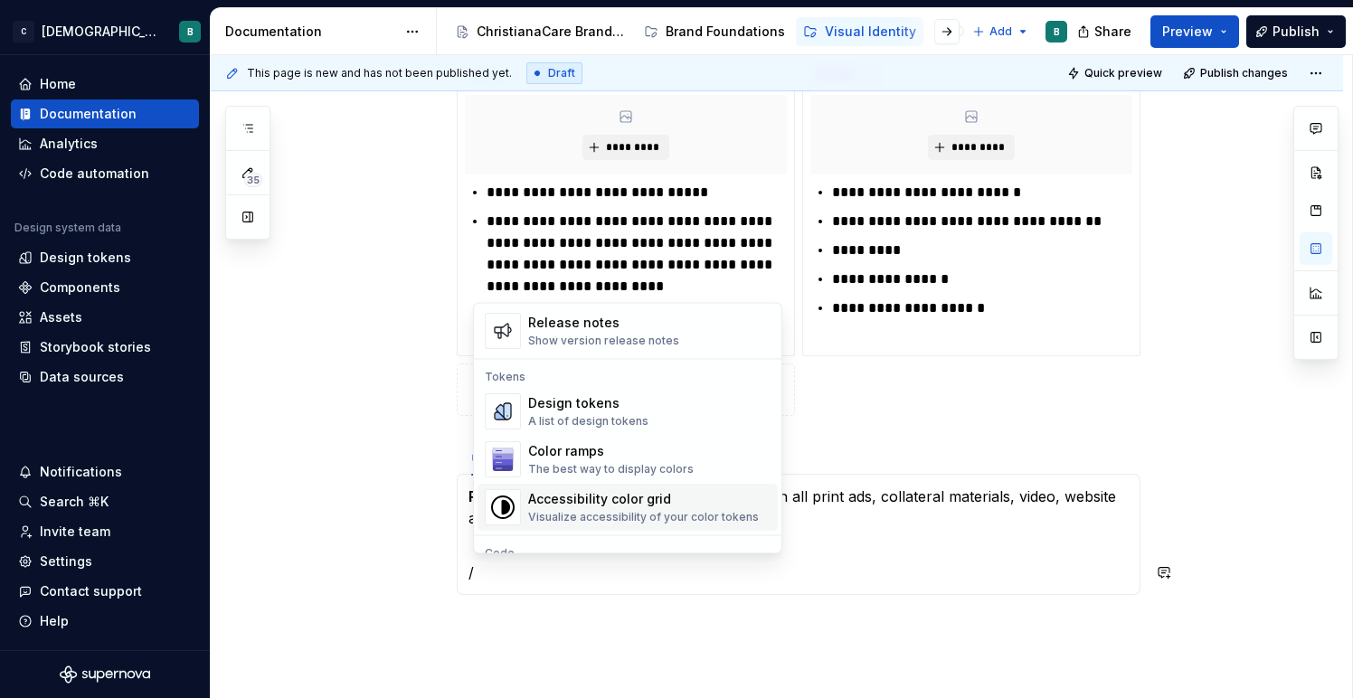
scroll to position [1198, 0]
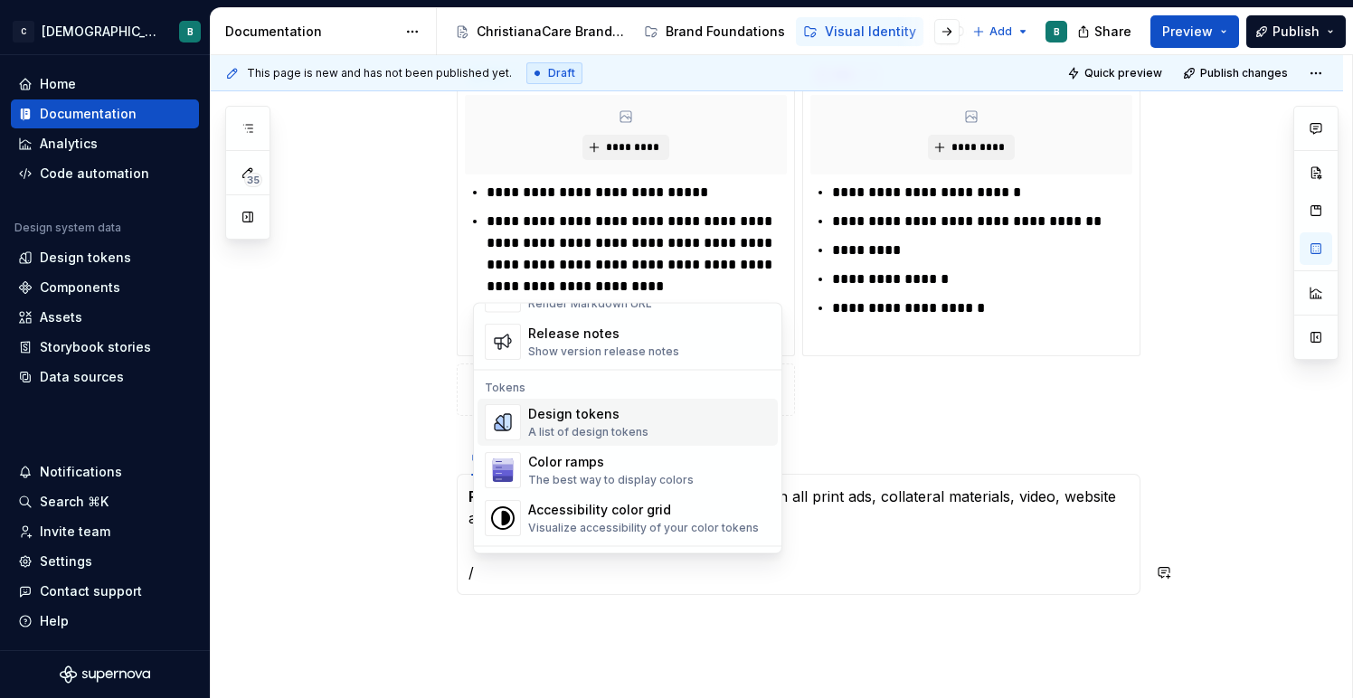
click at [560, 427] on div "A list of design tokens" at bounding box center [588, 433] width 120 height 14
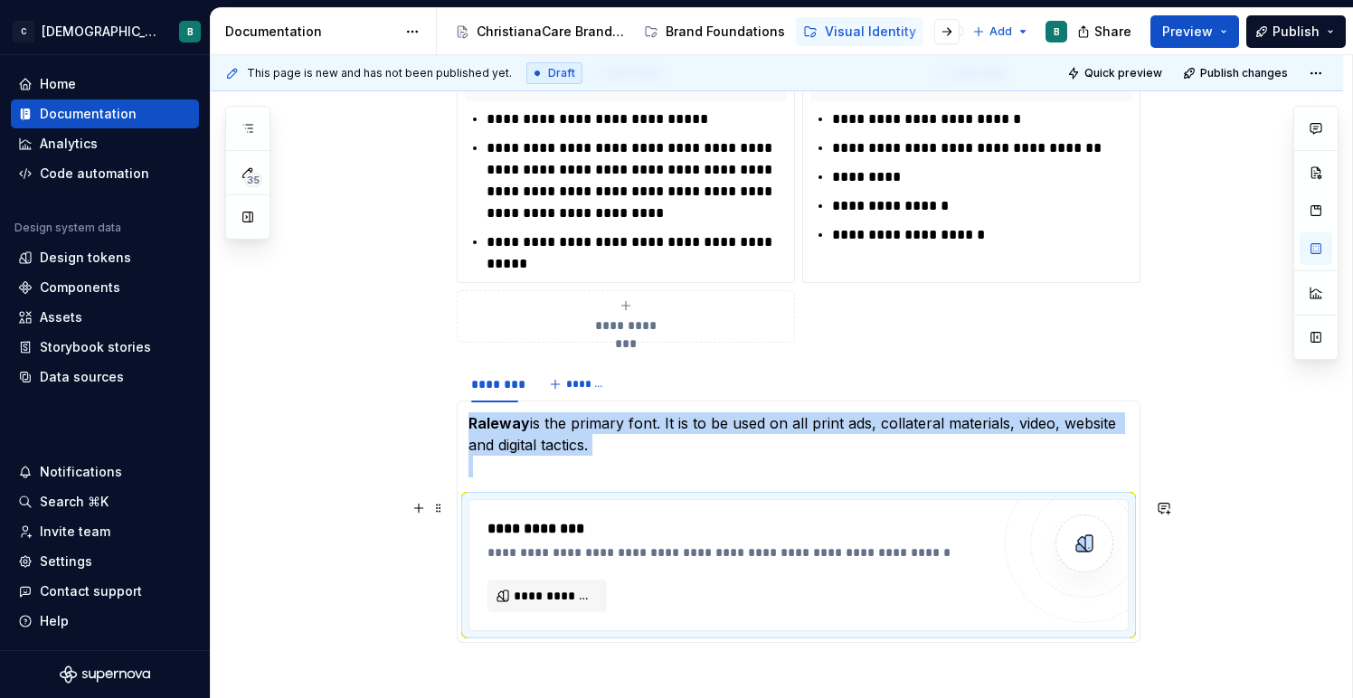
scroll to position [439, 0]
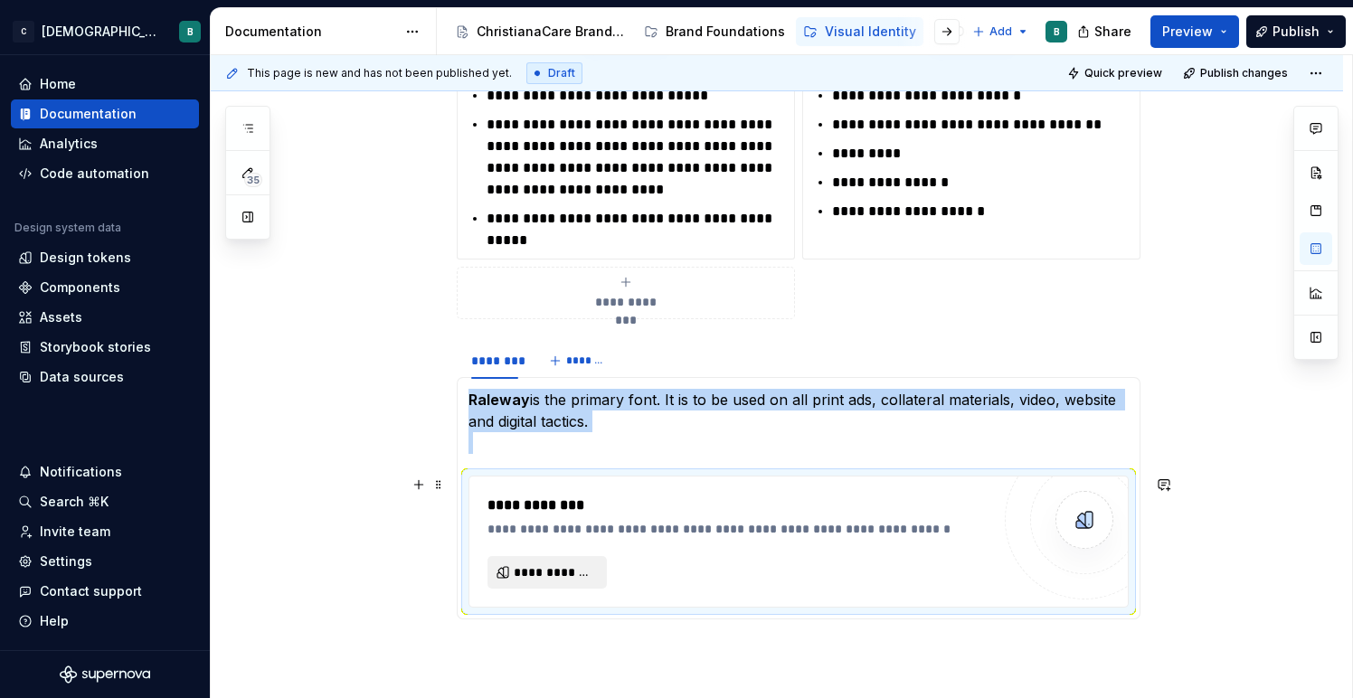
click at [534, 571] on span "**********" at bounding box center [554, 572] width 81 height 18
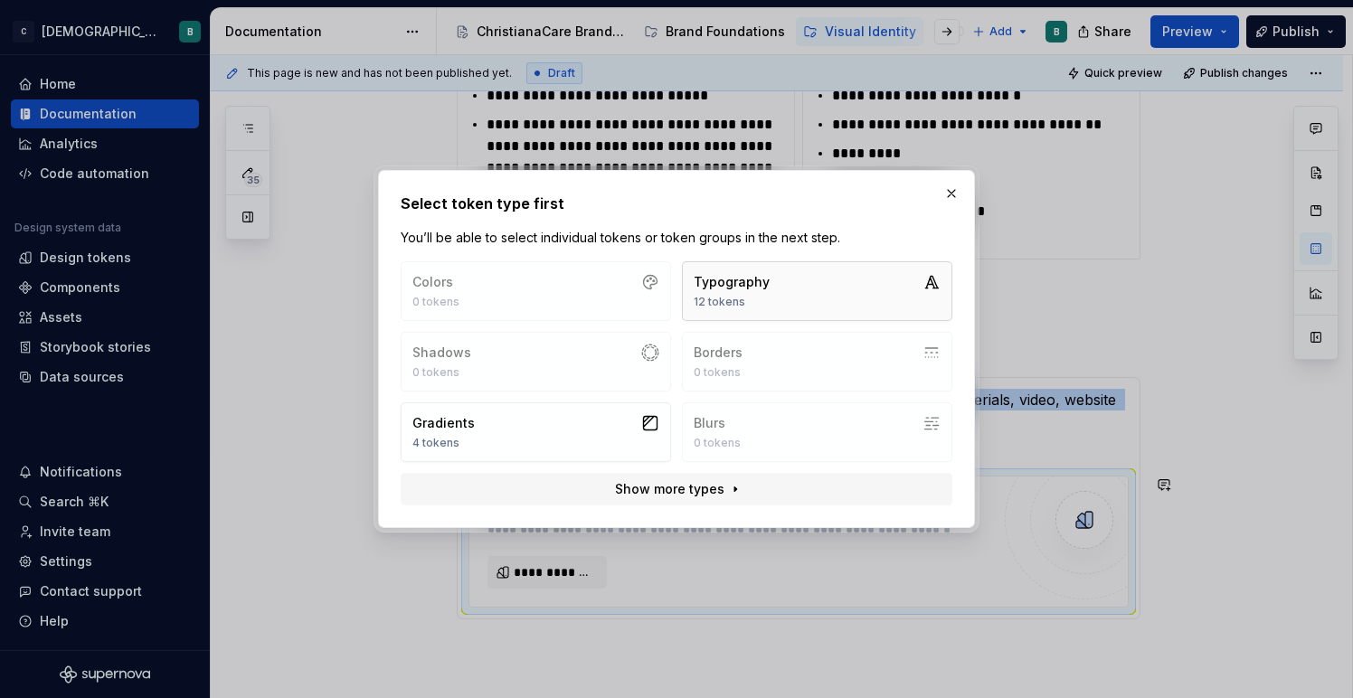
click at [784, 277] on button "Typography 12 tokens" at bounding box center [817, 291] width 270 height 60
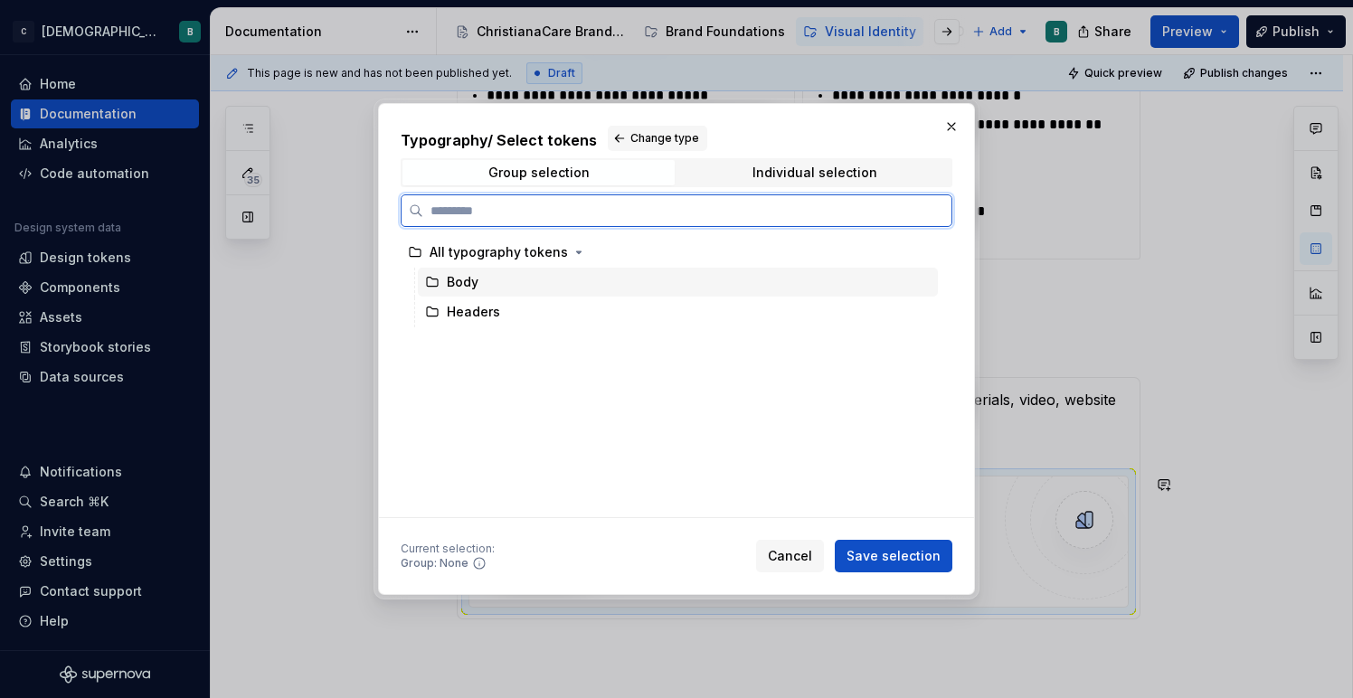
click at [607, 278] on div "Body" at bounding box center [678, 282] width 520 height 29
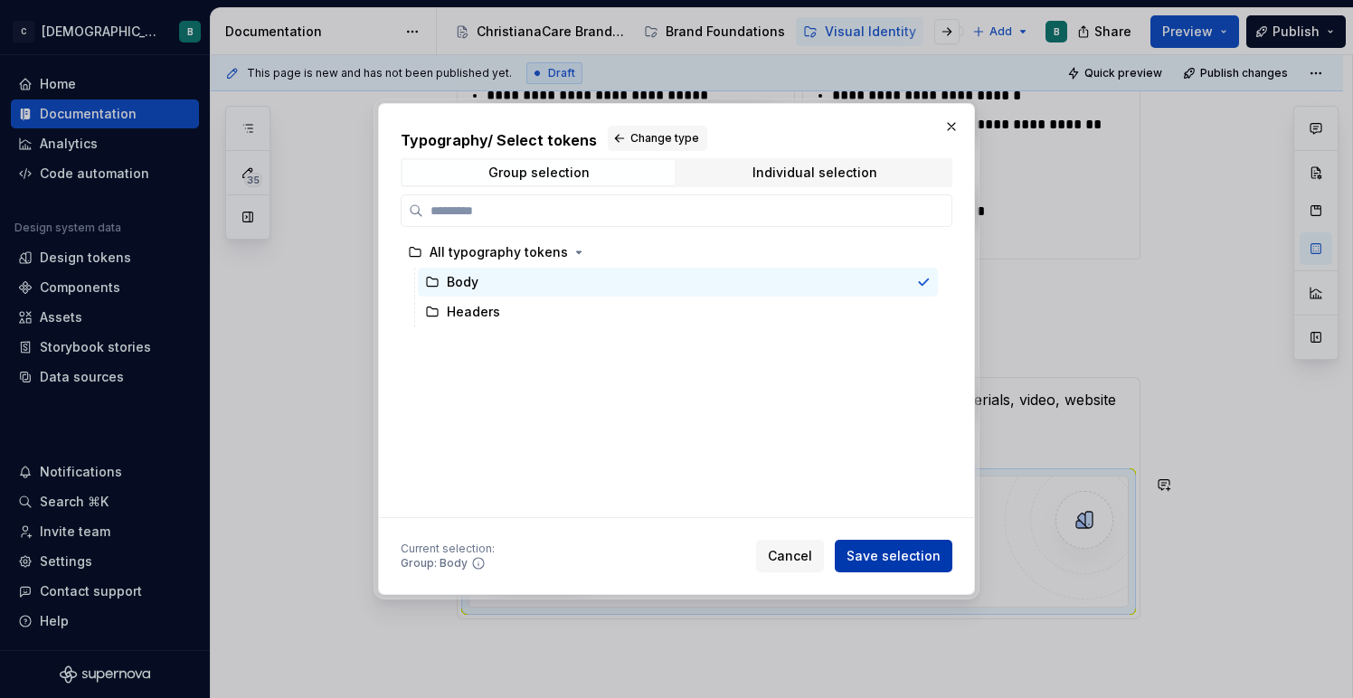
click at [902, 552] on span "Save selection" at bounding box center [893, 556] width 94 height 18
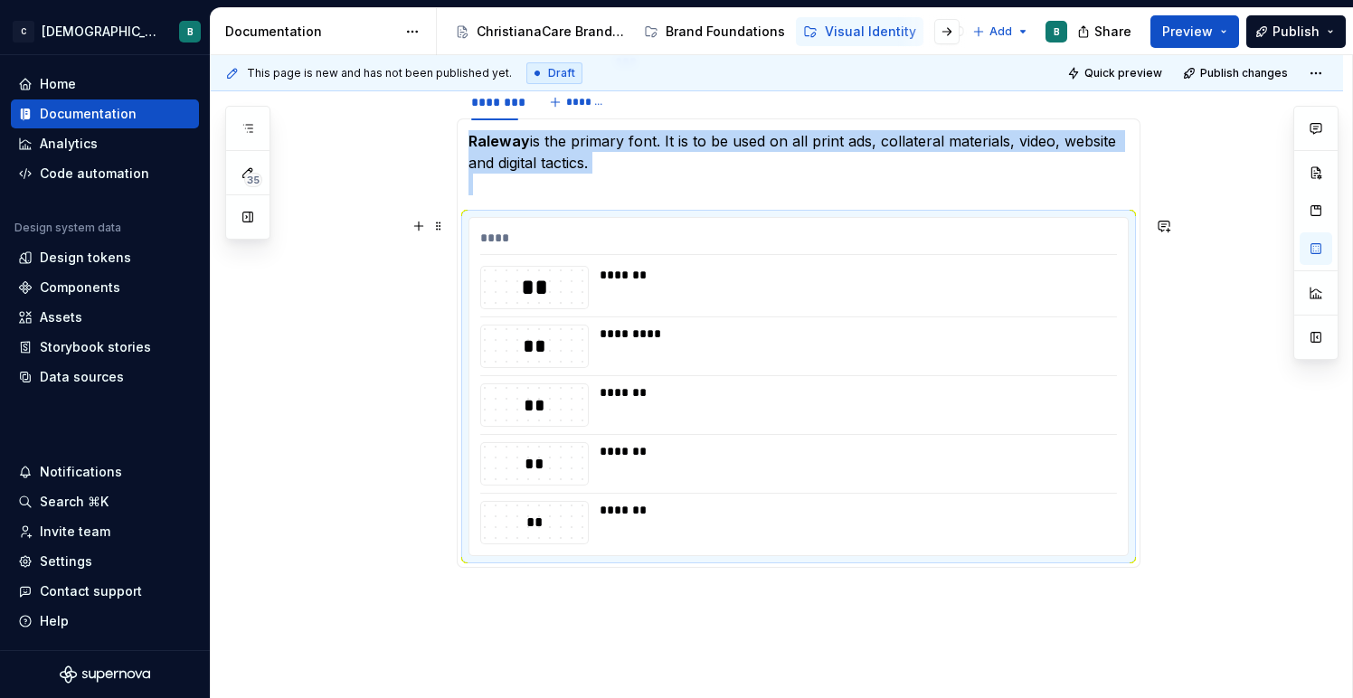
scroll to position [632, 0]
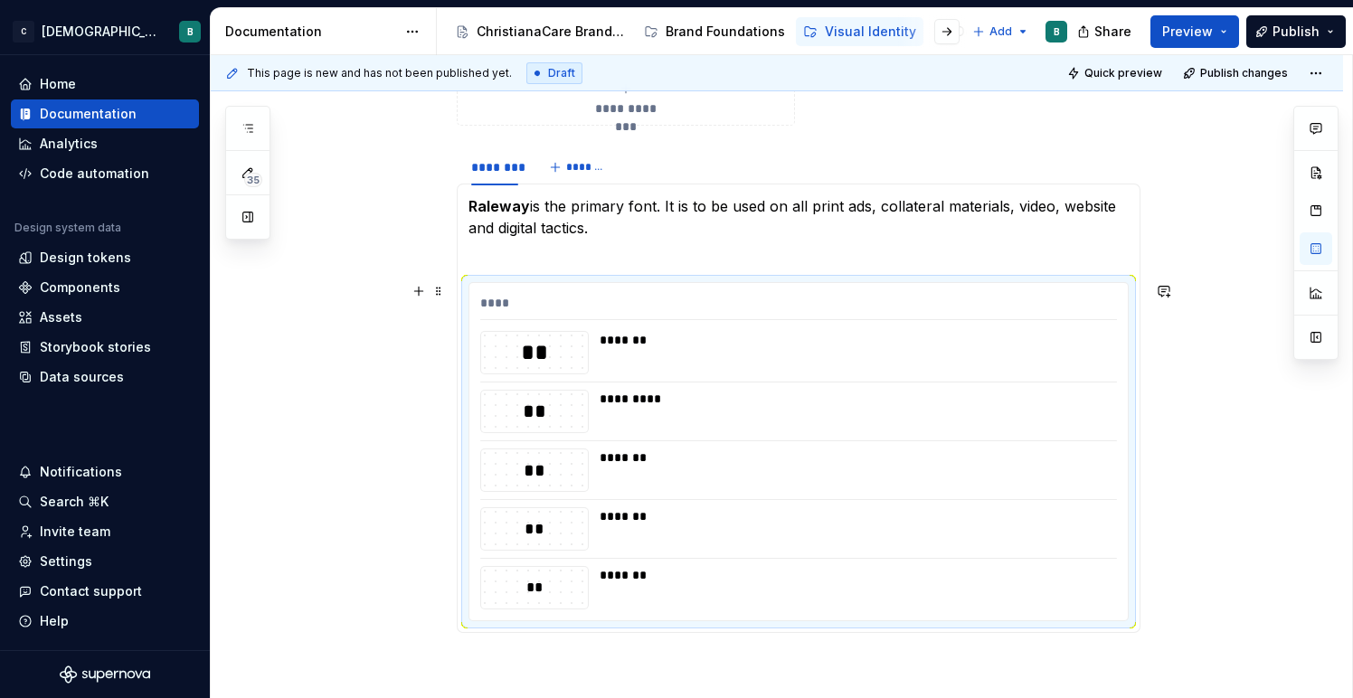
click at [534, 300] on div "****" at bounding box center [798, 307] width 637 height 26
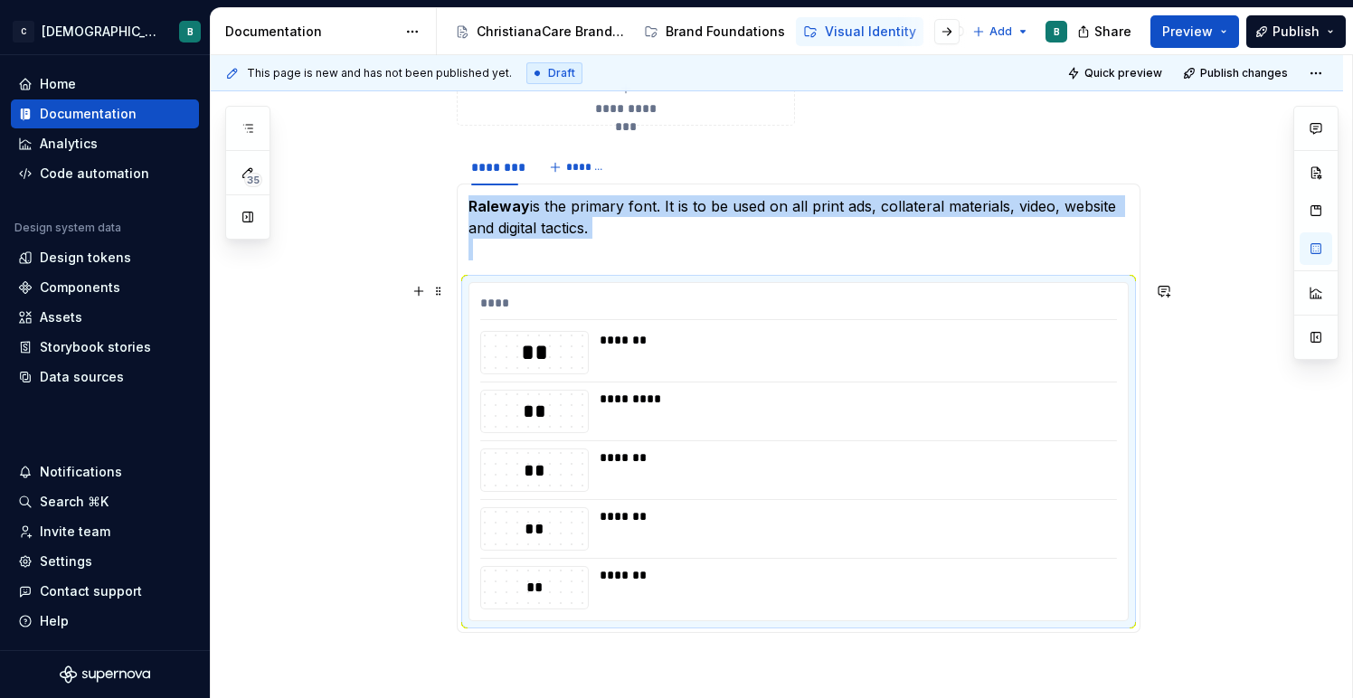
click at [629, 341] on div "*******" at bounding box center [852, 340] width 506 height 18
click at [518, 347] on div "**" at bounding box center [534, 352] width 107 height 31
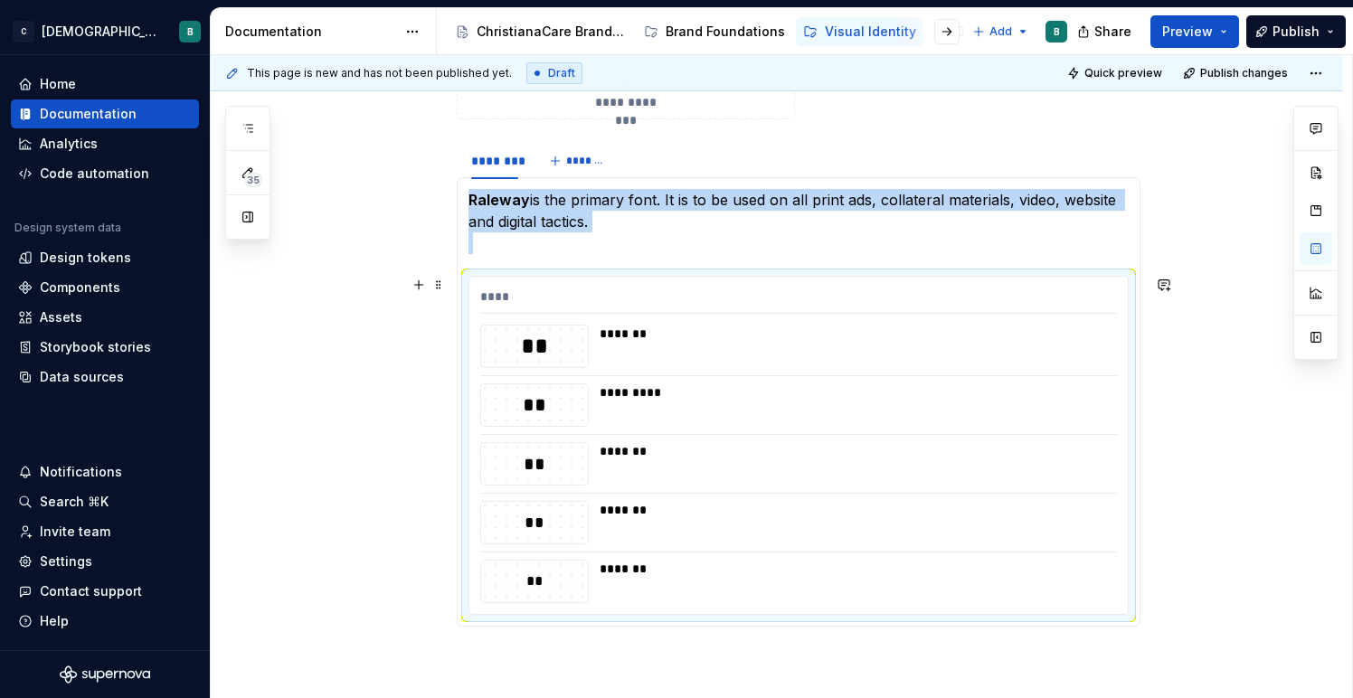
scroll to position [622, 0]
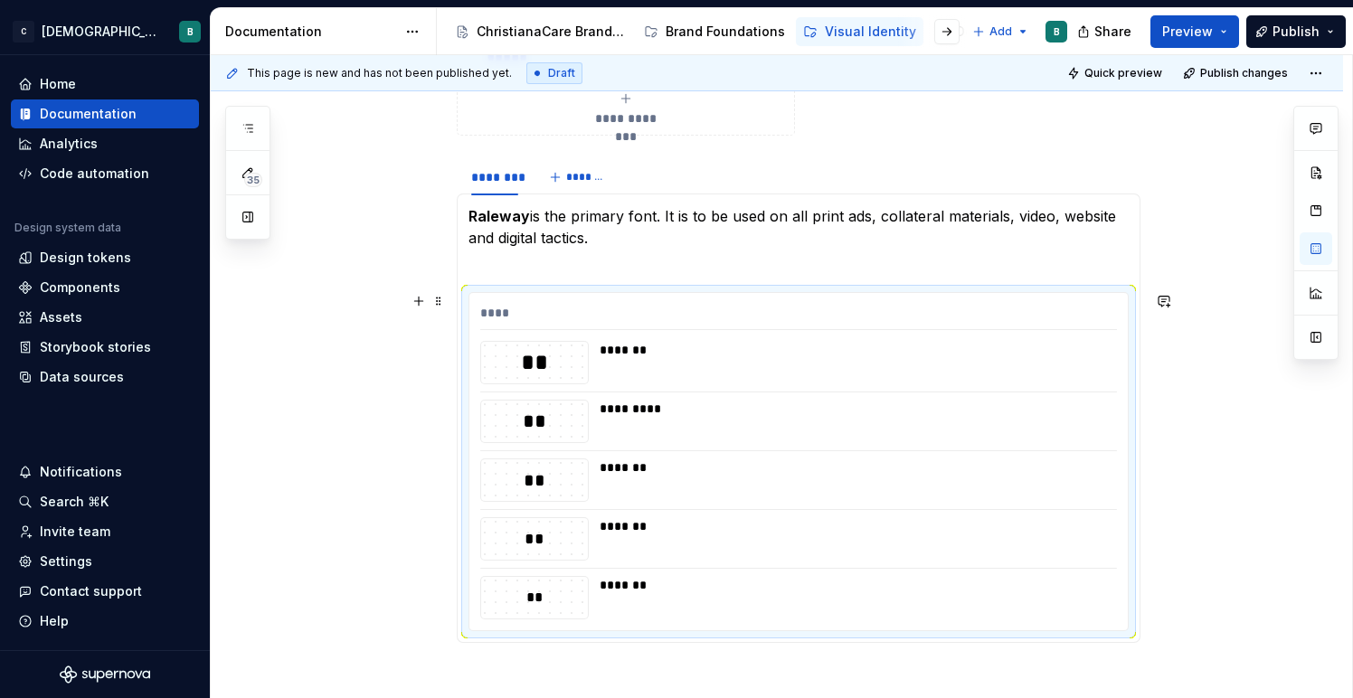
click at [517, 306] on div "****" at bounding box center [798, 317] width 637 height 26
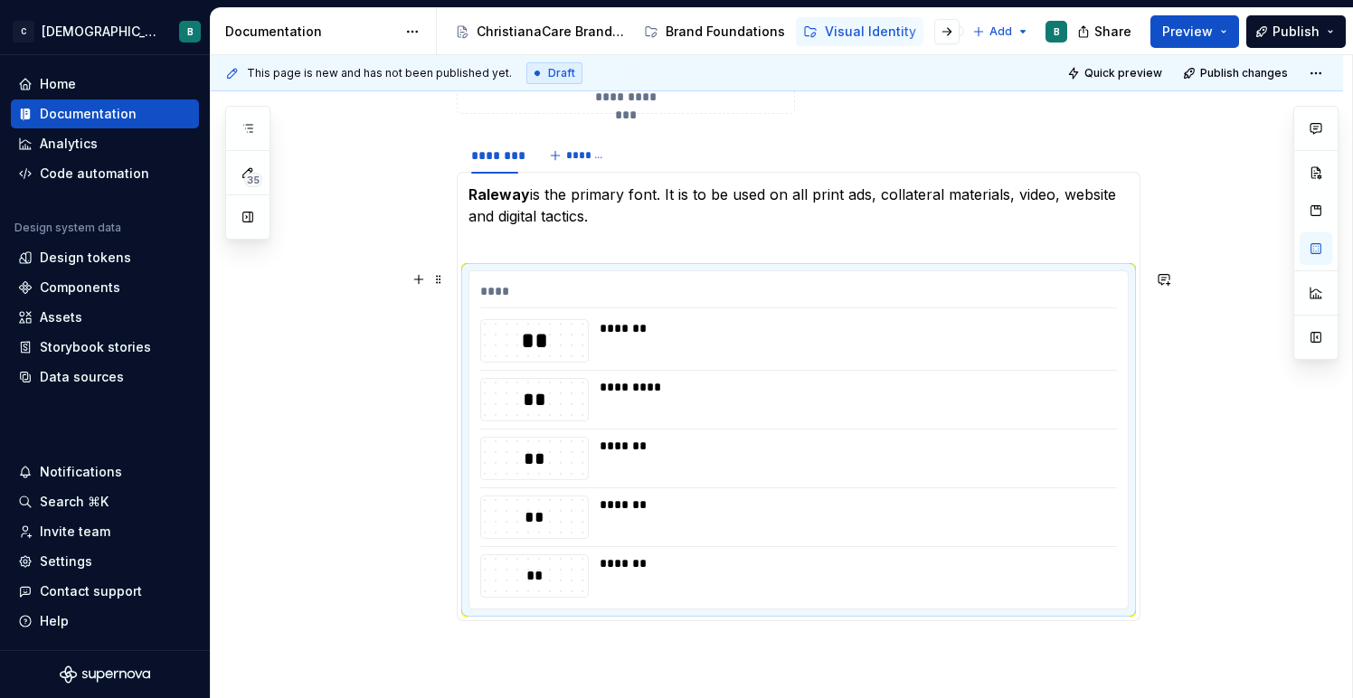
scroll to position [648, 0]
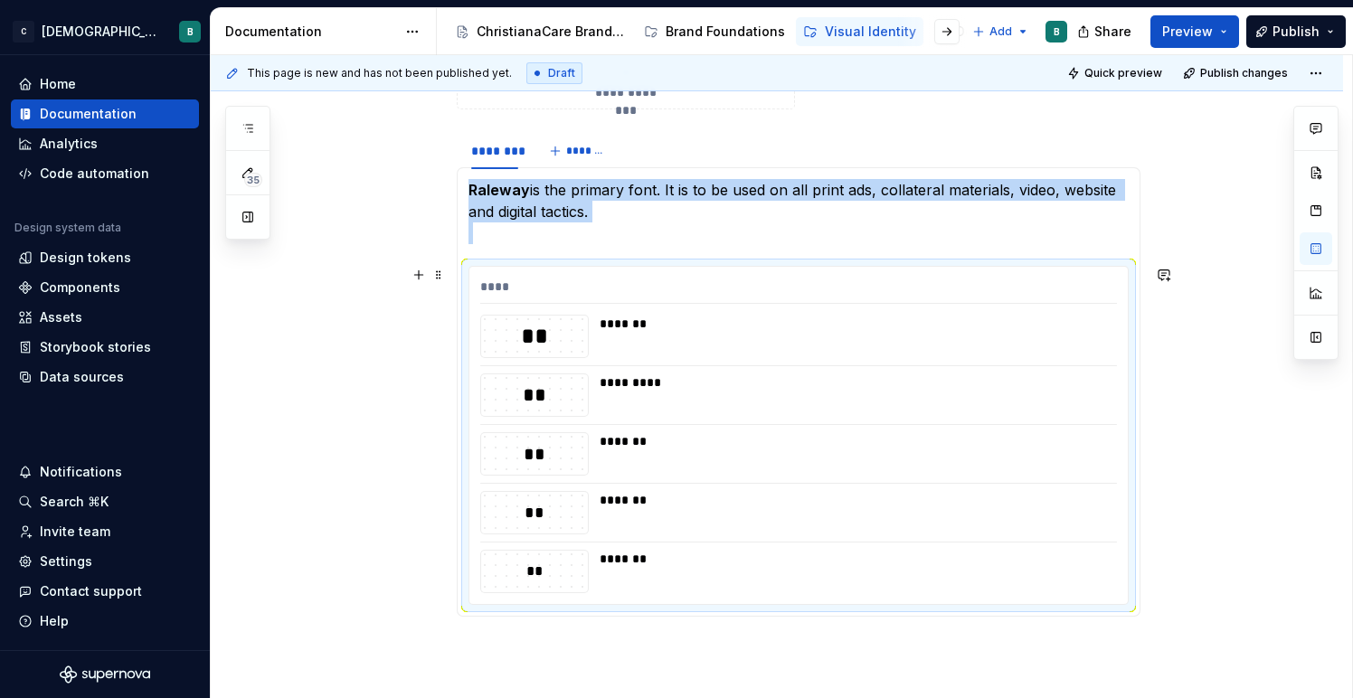
drag, startPoint x: 550, startPoint y: 384, endPoint x: 542, endPoint y: 523, distance: 138.6
click at [542, 523] on div "**** ** ******* ** ********* ** ******* ** ******* ** *******" at bounding box center [798, 435] width 658 height 337
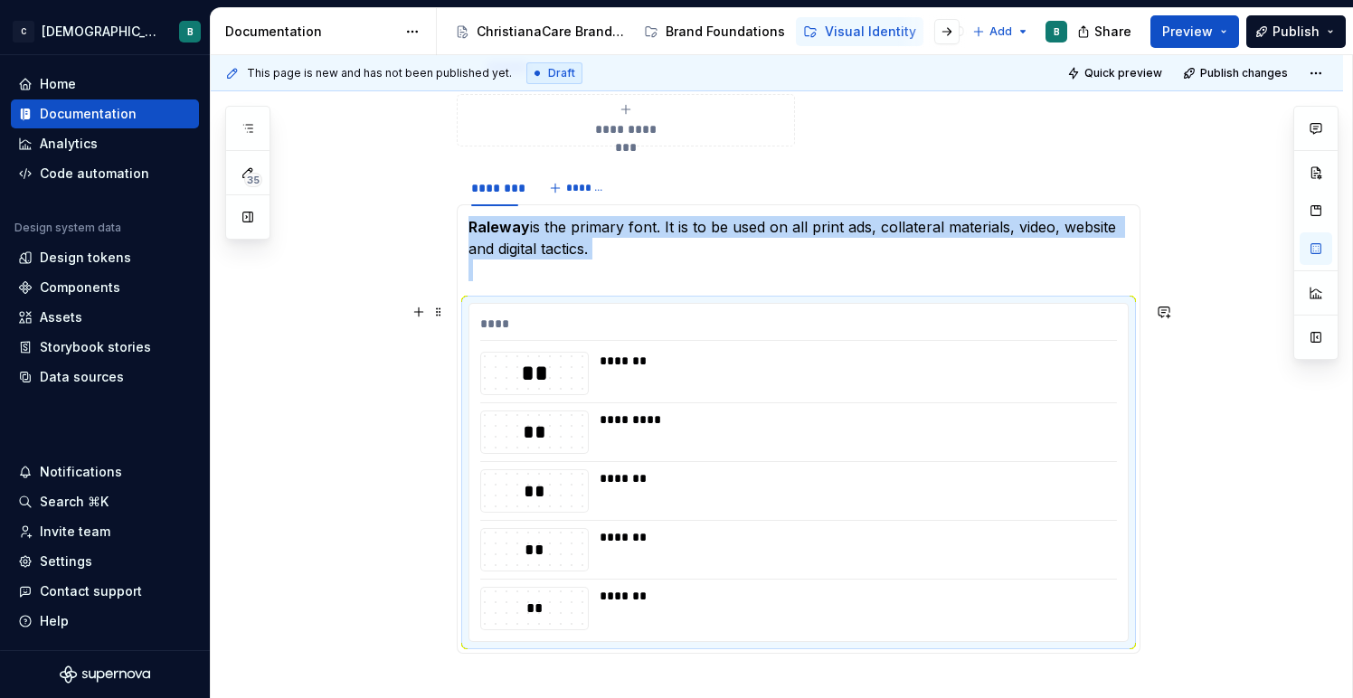
scroll to position [597, 0]
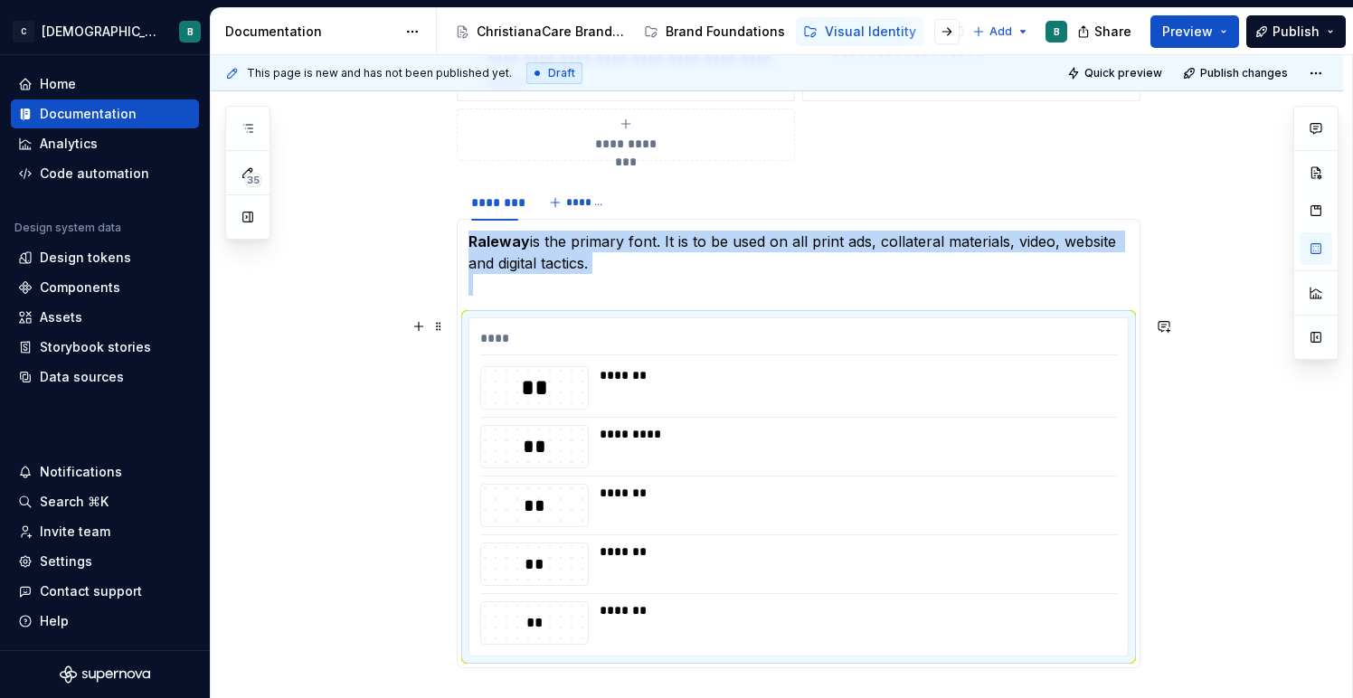
click at [630, 398] on div "*******" at bounding box center [852, 387] width 506 height 43
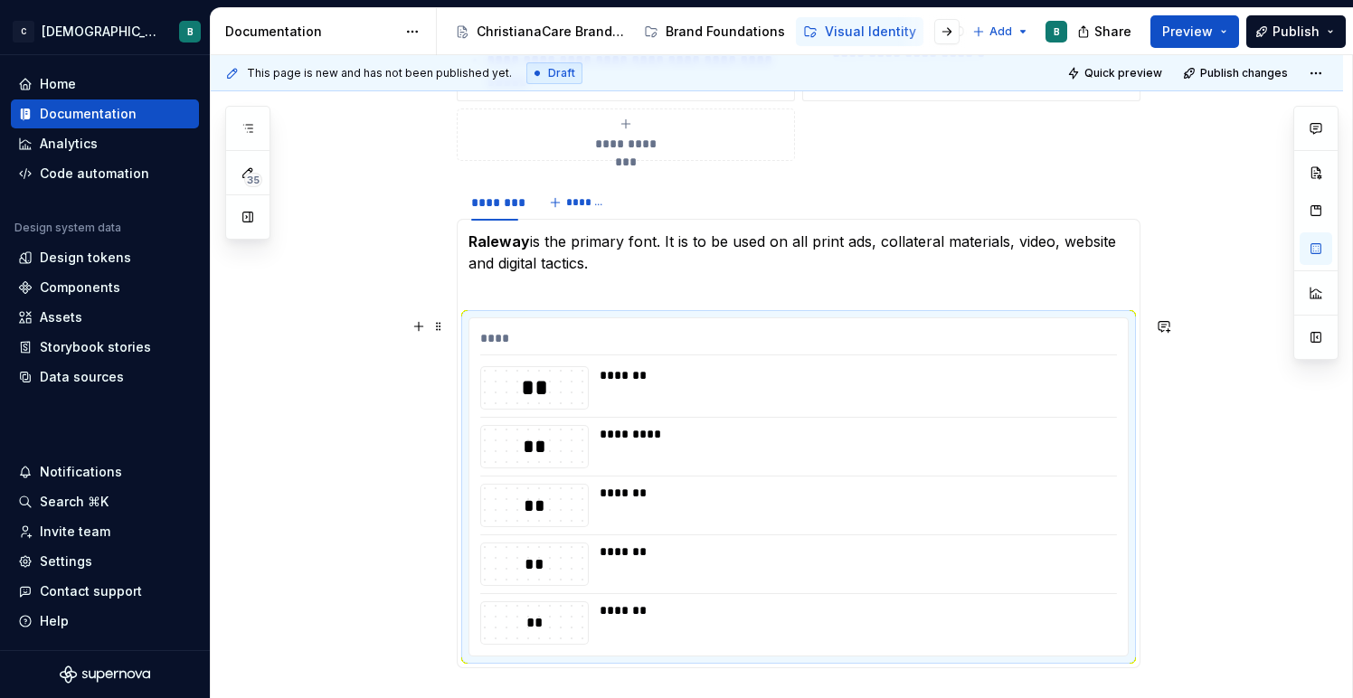
click at [520, 338] on div "****" at bounding box center [798, 342] width 637 height 26
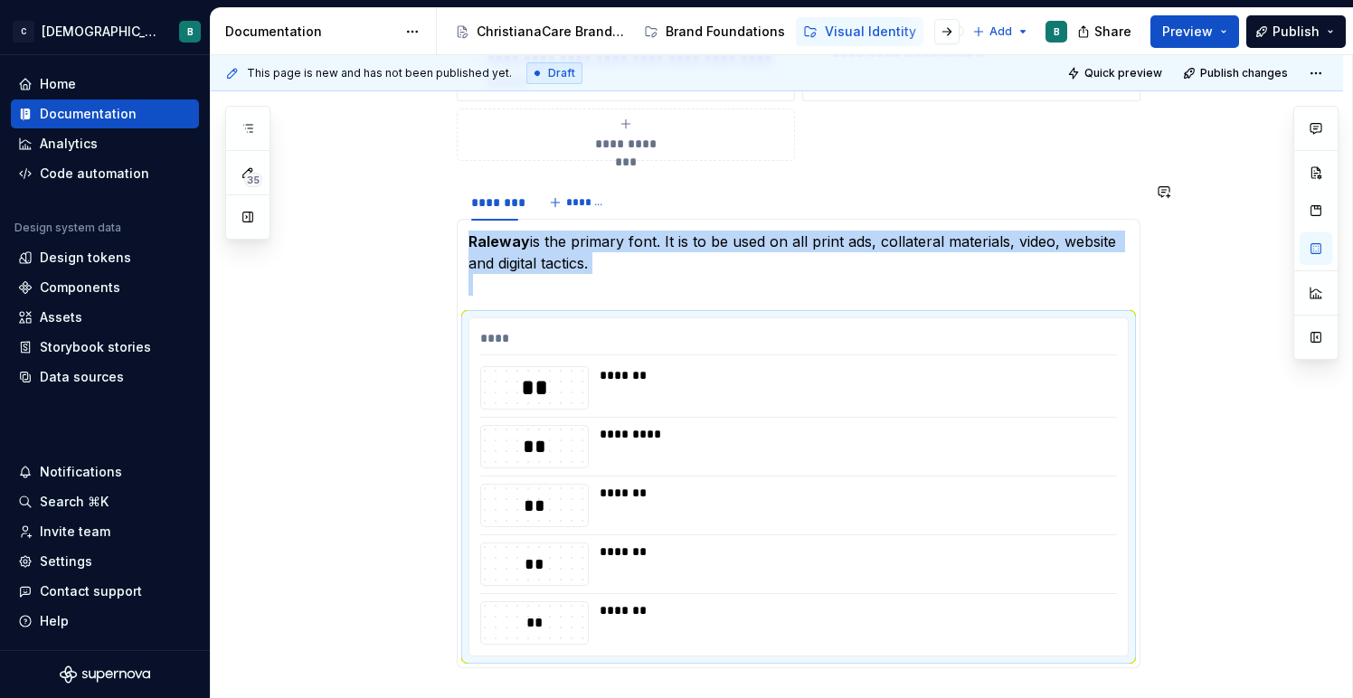
click at [513, 296] on section-item-column "Raleway is the primary font. It is to be used on all print ads, collateral mate…" at bounding box center [798, 444] width 660 height 426
click at [637, 266] on p "Raleway is the primary font. It is to be used on all print ads, collateral mate…" at bounding box center [798, 263] width 660 height 65
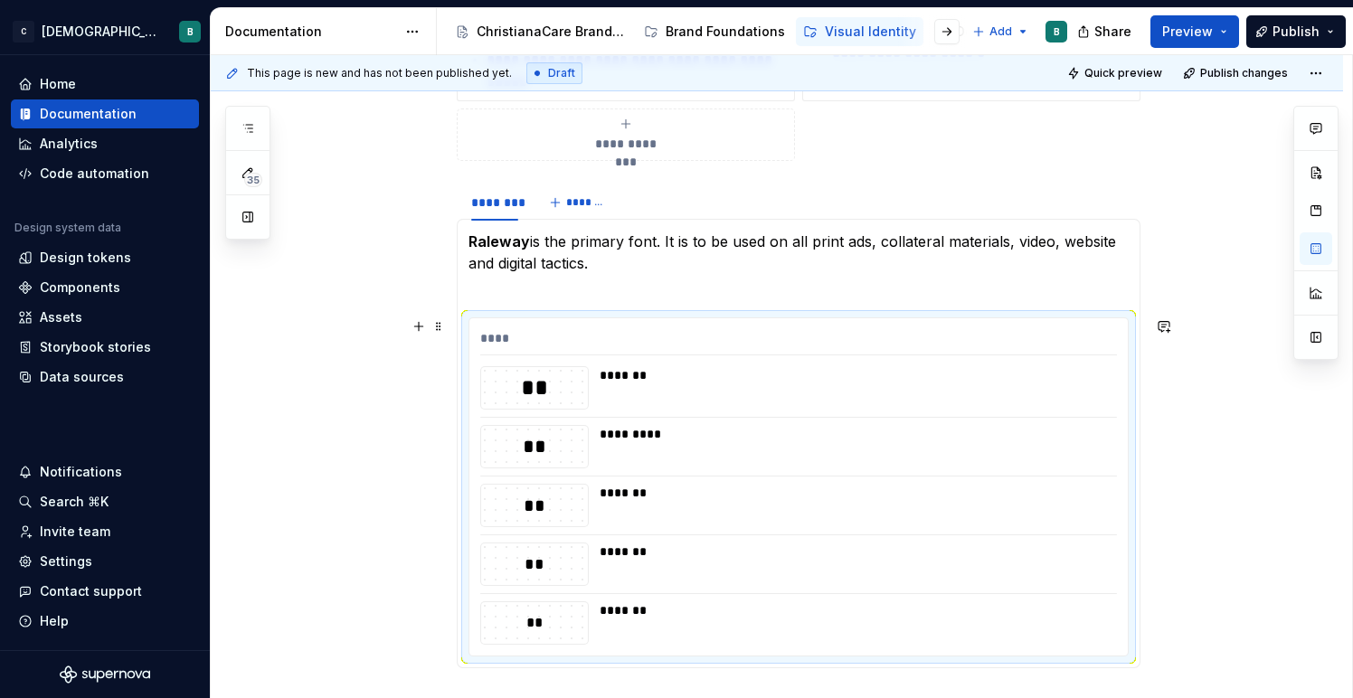
click at [617, 336] on div "****" at bounding box center [798, 342] width 637 height 26
click at [441, 326] on span at bounding box center [438, 326] width 14 height 25
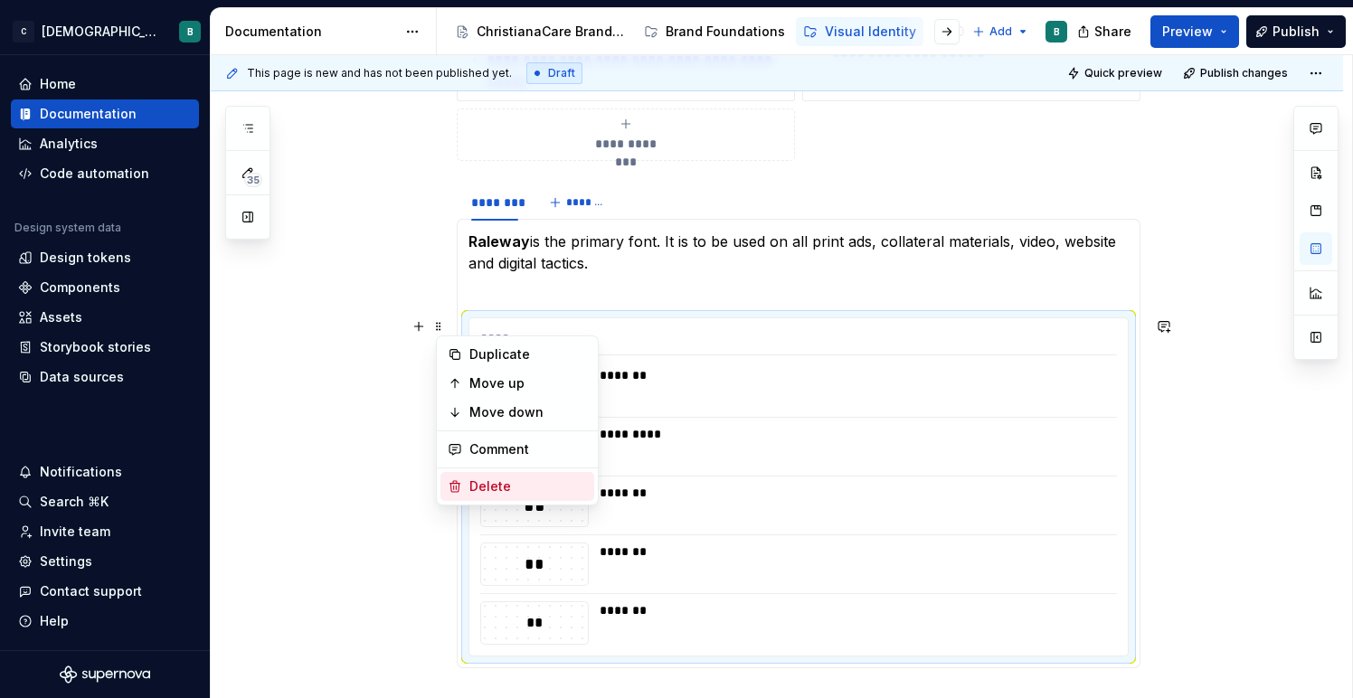
click at [475, 485] on div "Delete" at bounding box center [528, 486] width 118 height 18
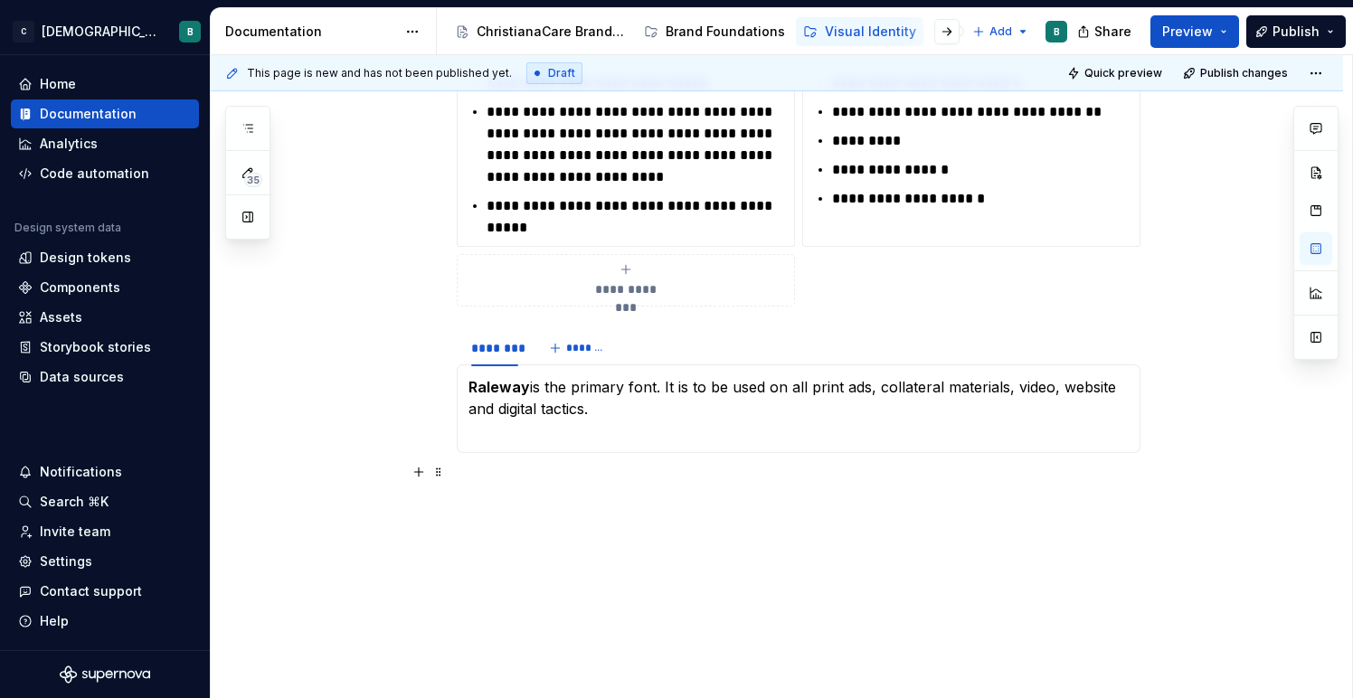
scroll to position [450, 0]
click at [481, 436] on p "Raleway is the primary font. It is to be used on all print ads, collateral mate…" at bounding box center [798, 409] width 660 height 65
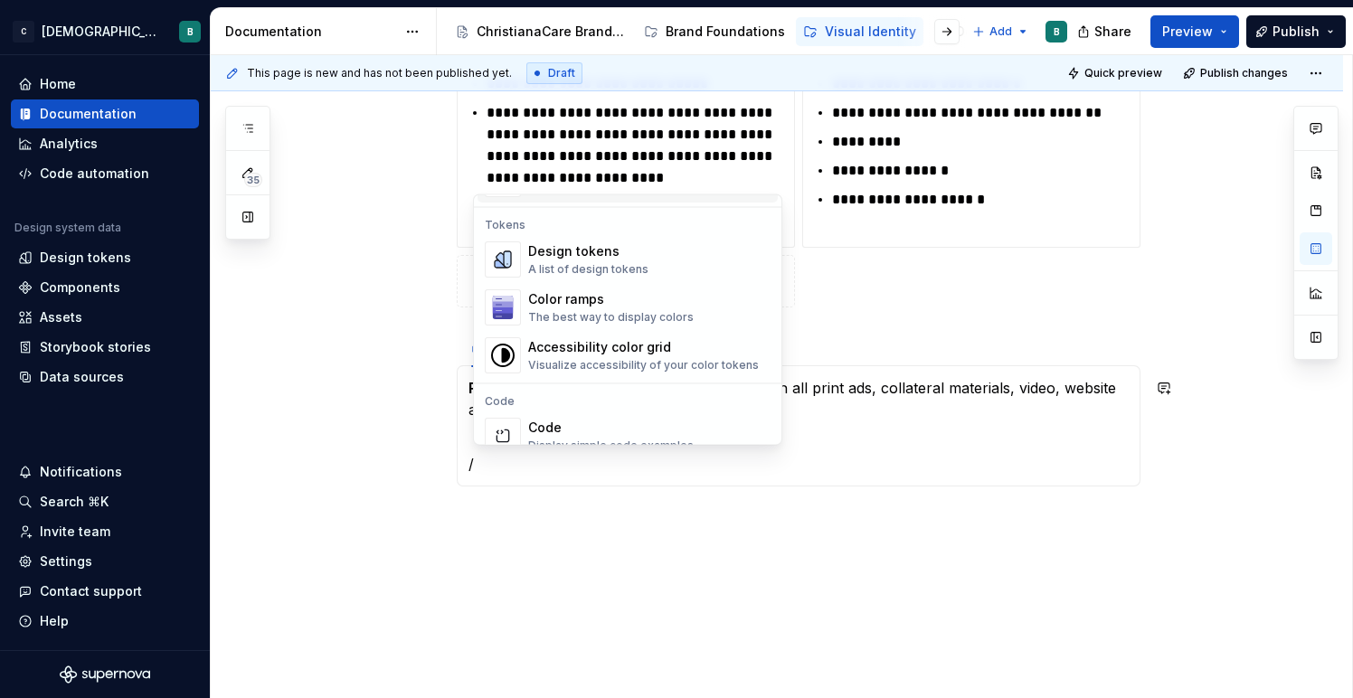
scroll to position [1259, 0]
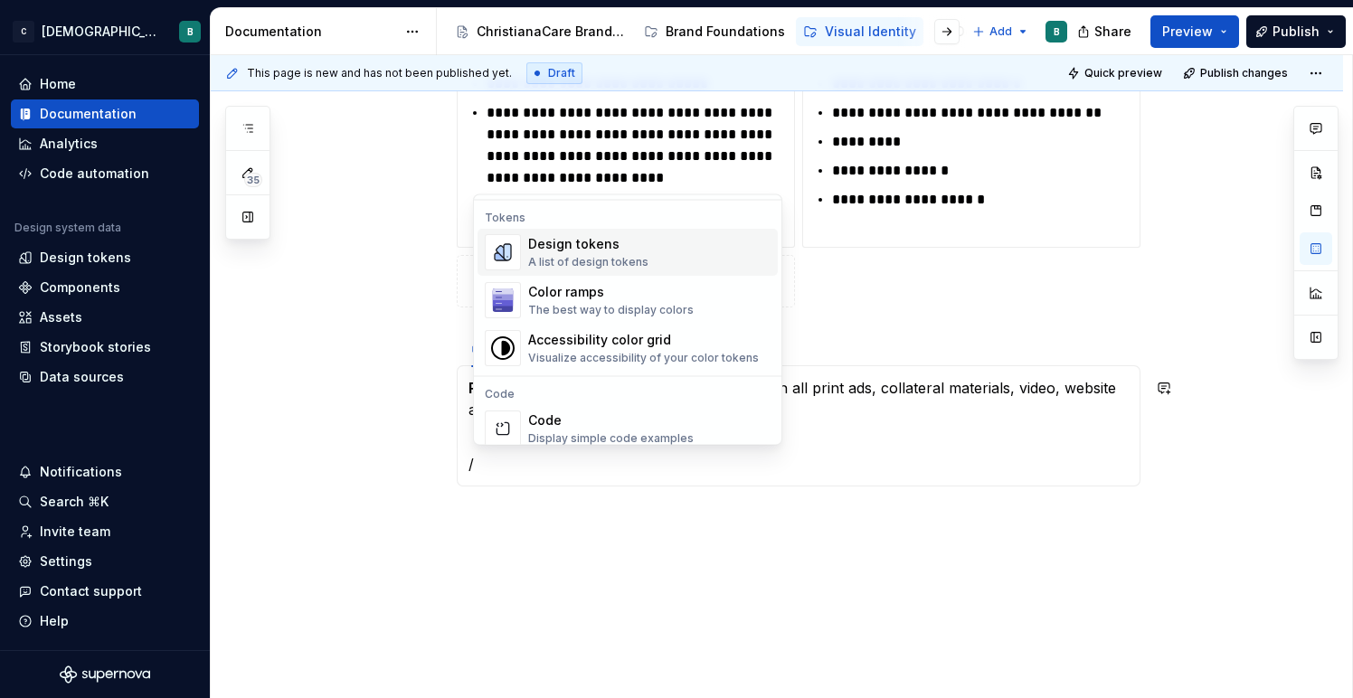
click at [595, 257] on div "A list of design tokens" at bounding box center [588, 263] width 120 height 14
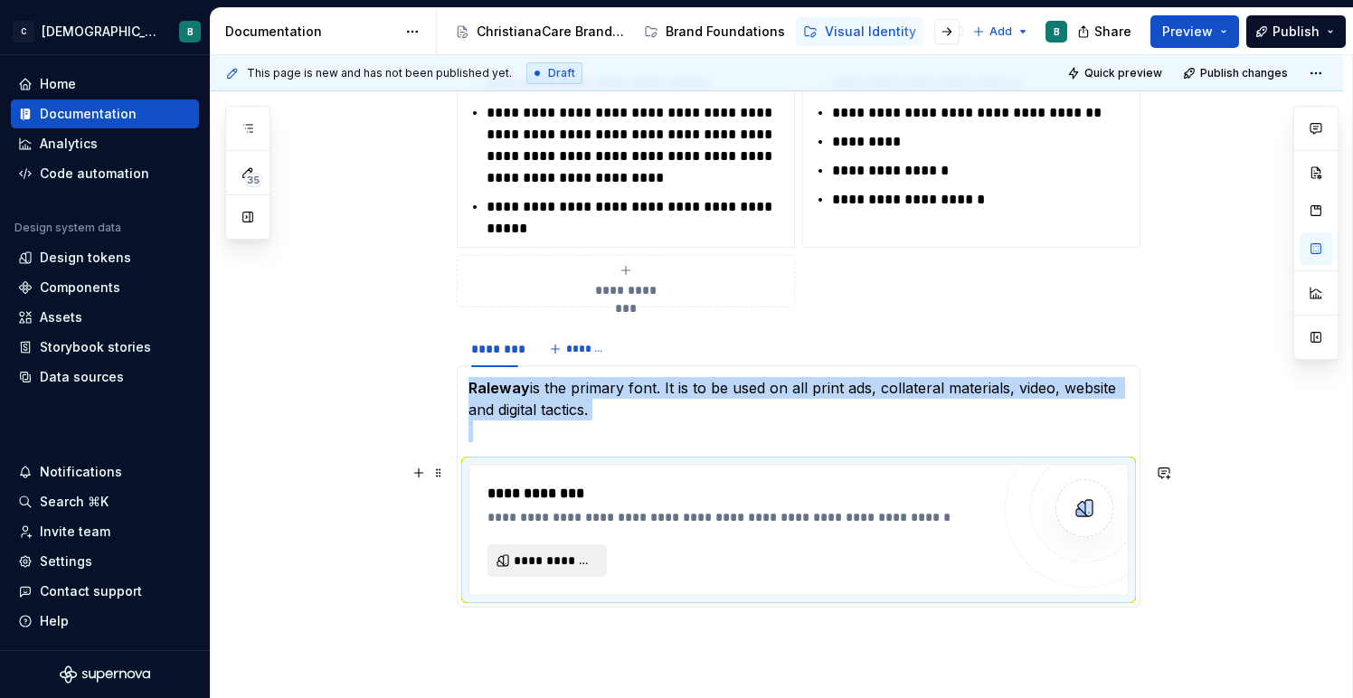
click at [563, 552] on span "**********" at bounding box center [554, 561] width 81 height 18
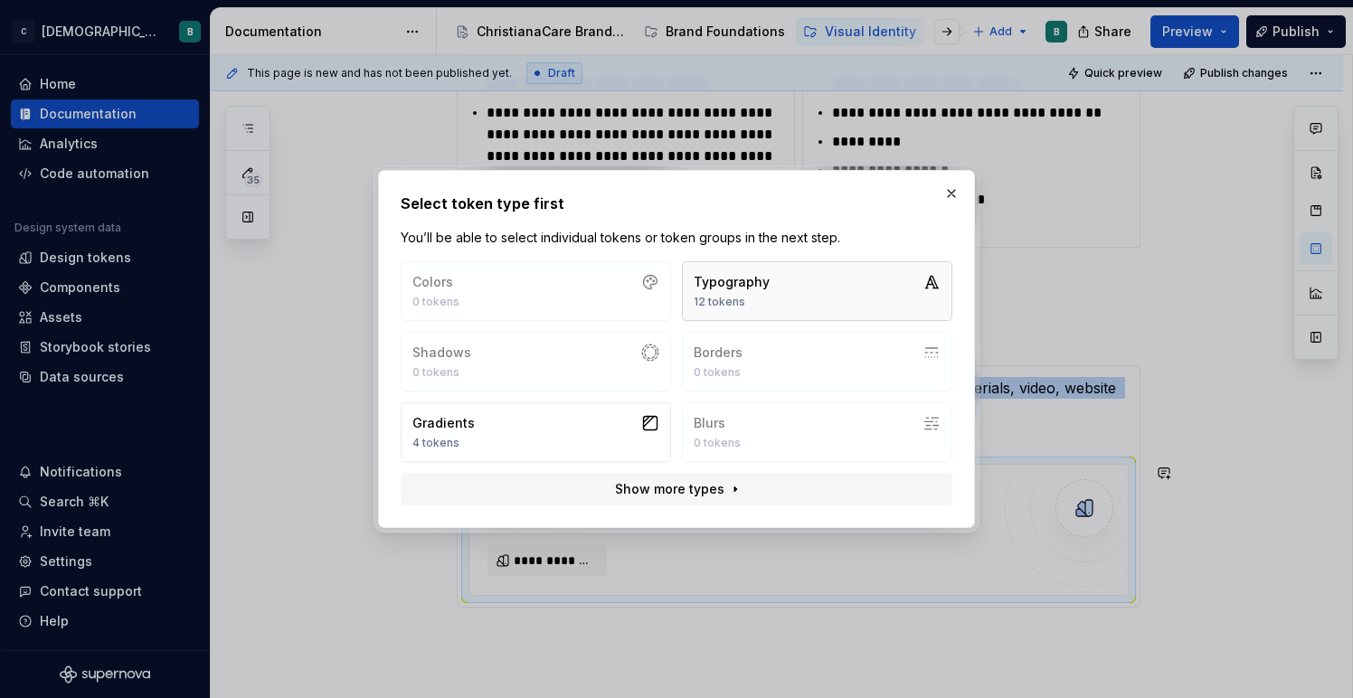
click at [730, 297] on div "12 tokens" at bounding box center [731, 302] width 76 height 14
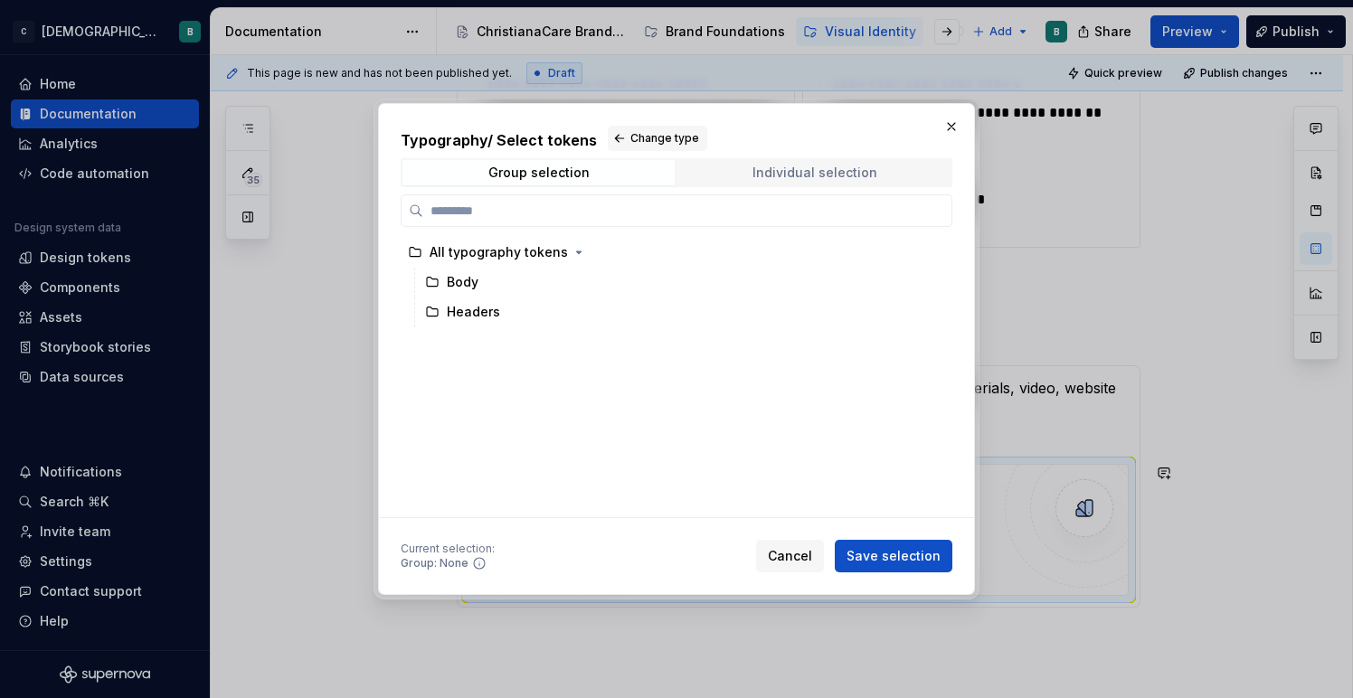
click at [786, 169] on div "Individual selection" at bounding box center [814, 172] width 125 height 14
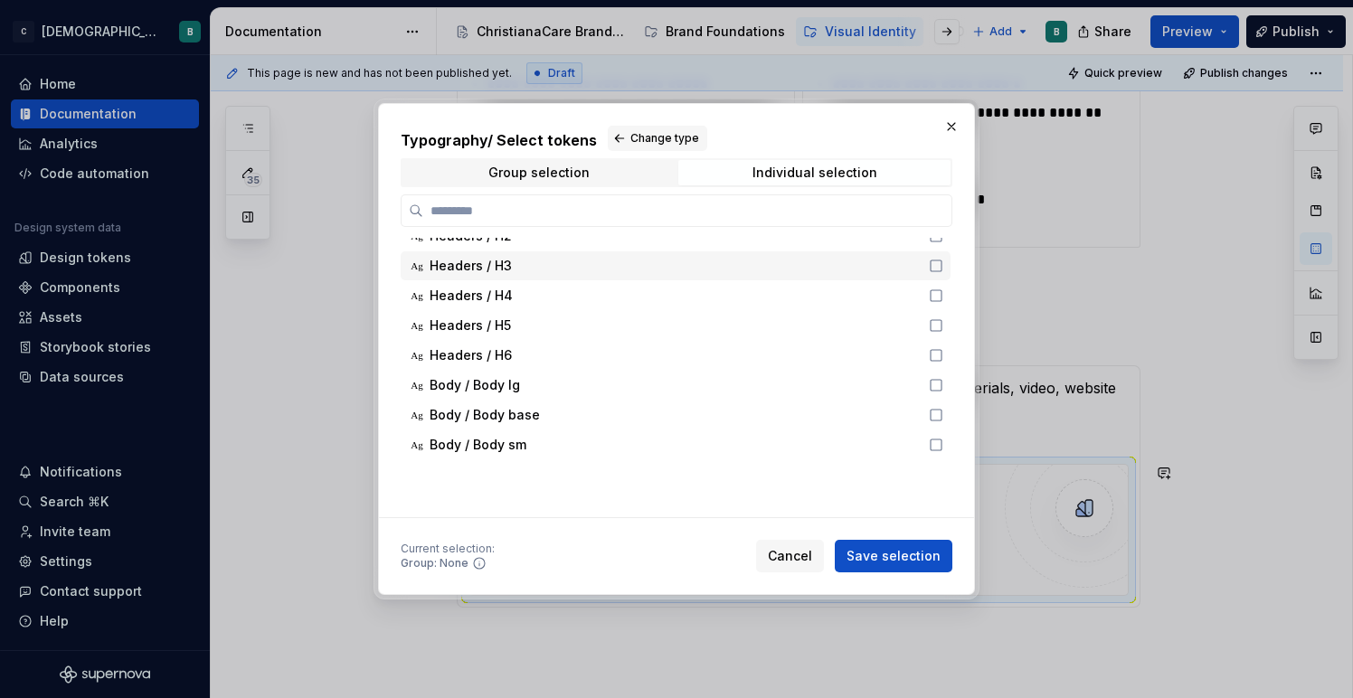
scroll to position [0, 0]
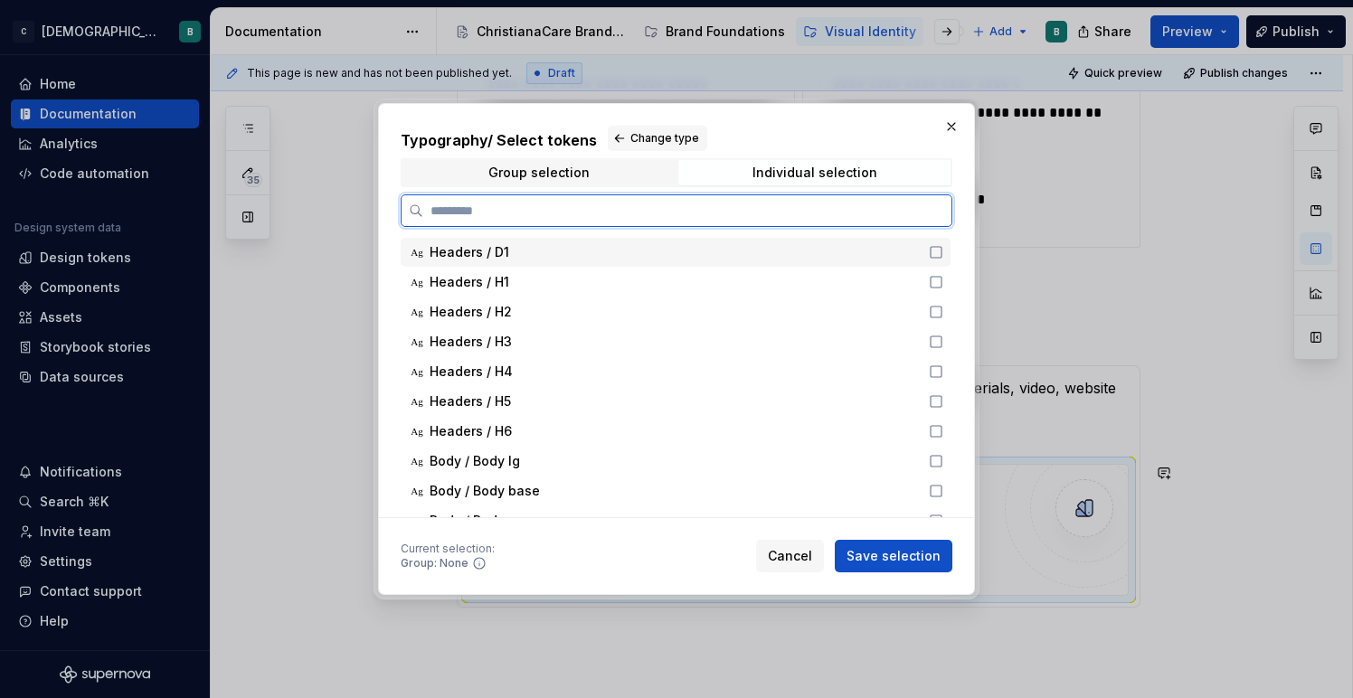
click at [681, 252] on div "Headers / D1" at bounding box center [673, 252] width 488 height 18
click at [673, 278] on div "Headers / H1" at bounding box center [673, 282] width 488 height 18
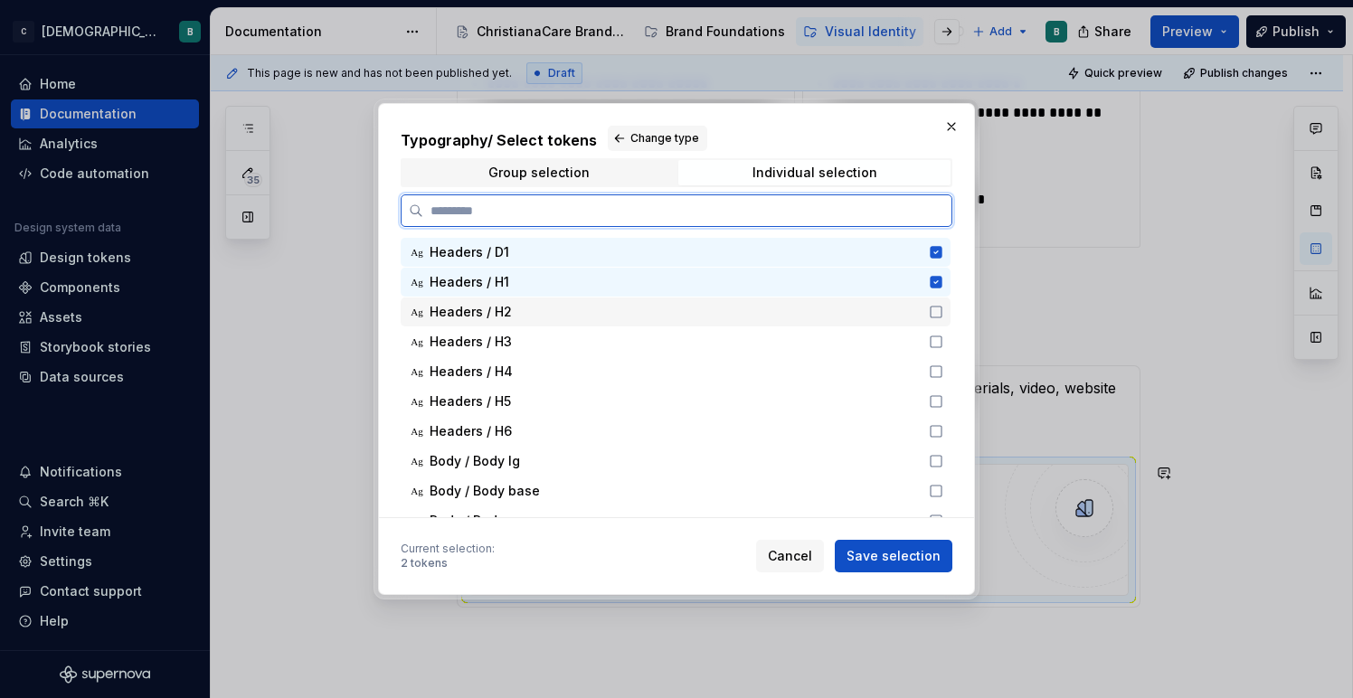
click at [664, 310] on div "Headers / H2" at bounding box center [673, 312] width 488 height 18
click at [655, 345] on div "Headers / H3" at bounding box center [673, 342] width 488 height 18
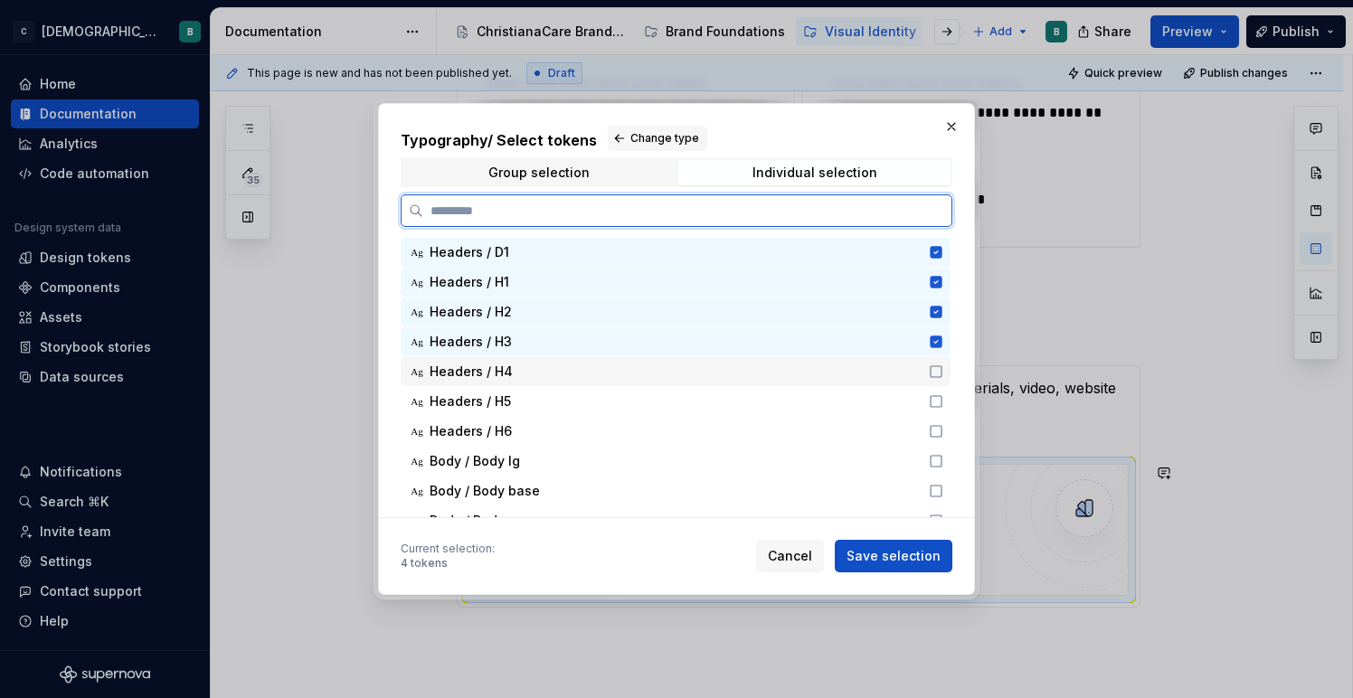
click at [650, 373] on div "Headers / H4" at bounding box center [673, 372] width 488 height 18
click at [643, 403] on div "Headers / H5" at bounding box center [673, 401] width 488 height 18
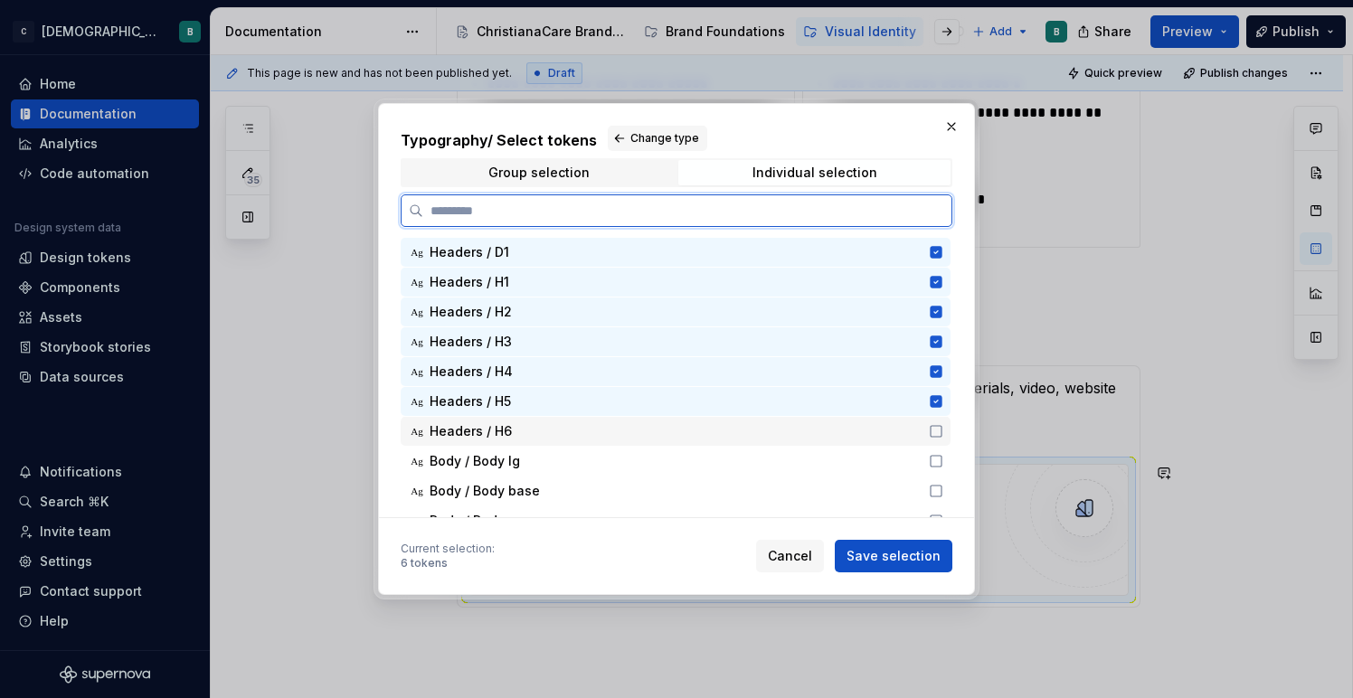
click at [637, 428] on div "Headers / H6" at bounding box center [673, 431] width 488 height 18
click at [632, 452] on div "Body / Body lg" at bounding box center [673, 461] width 488 height 18
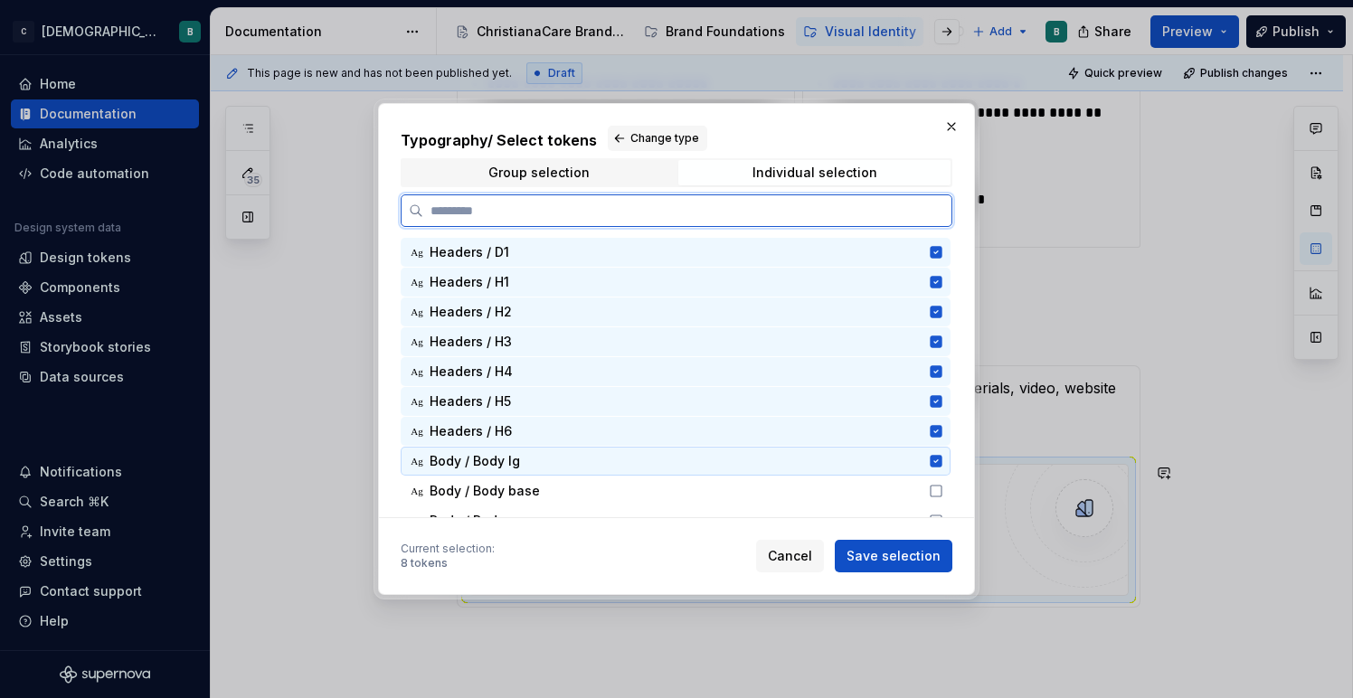
scroll to position [56, 0]
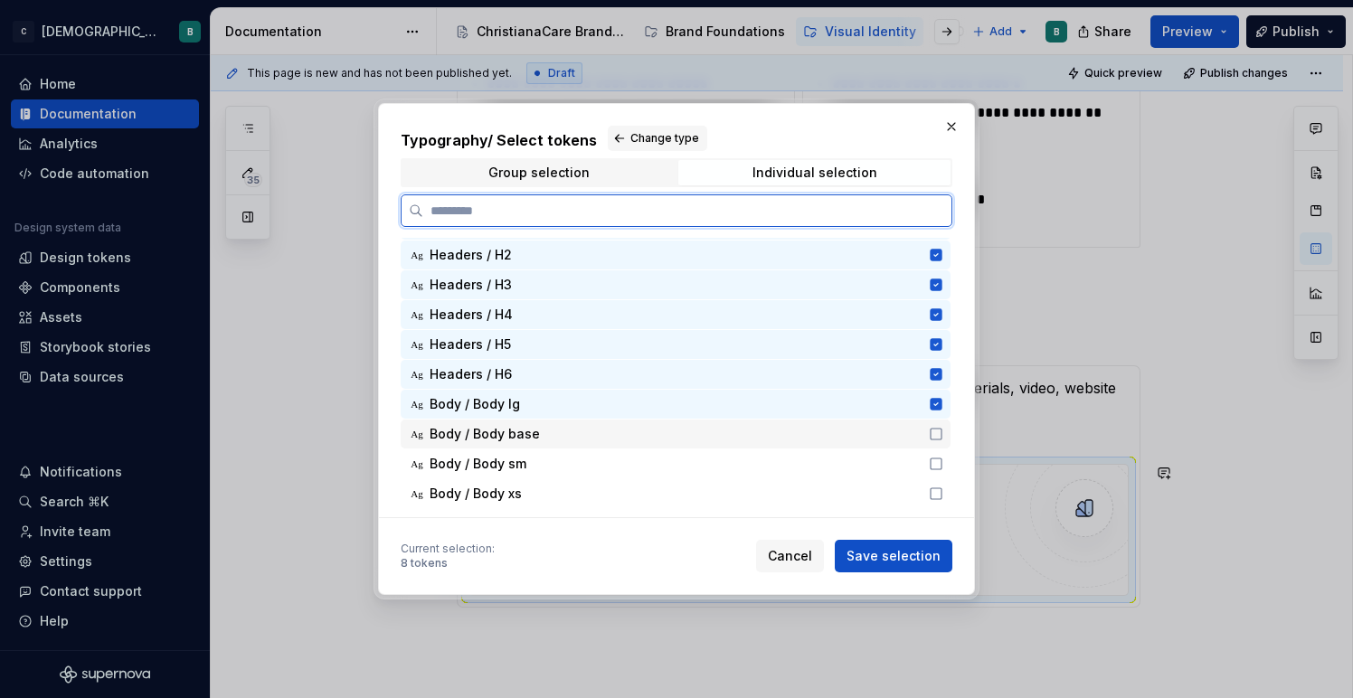
click at [627, 429] on div "Body / Body base" at bounding box center [673, 434] width 488 height 18
click at [610, 468] on div "Body / Body sm" at bounding box center [673, 464] width 488 height 18
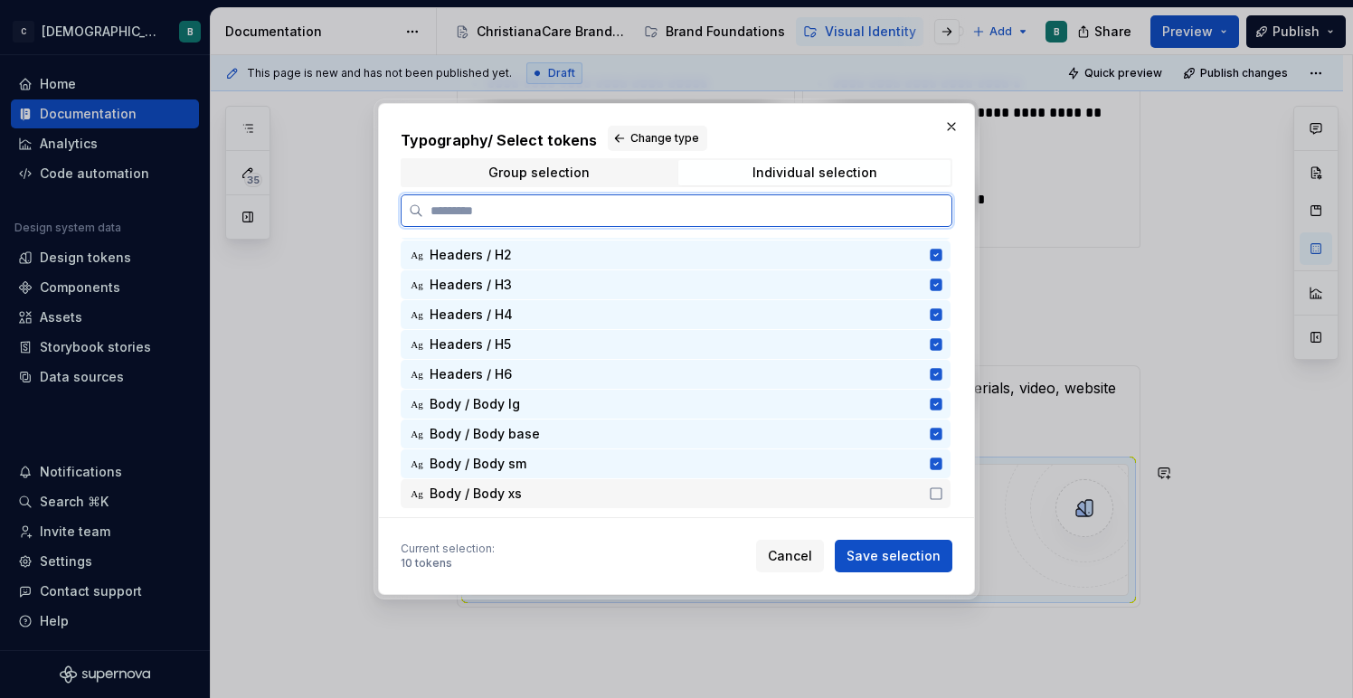
click at [600, 496] on div "Body / Body xs" at bounding box center [673, 494] width 488 height 18
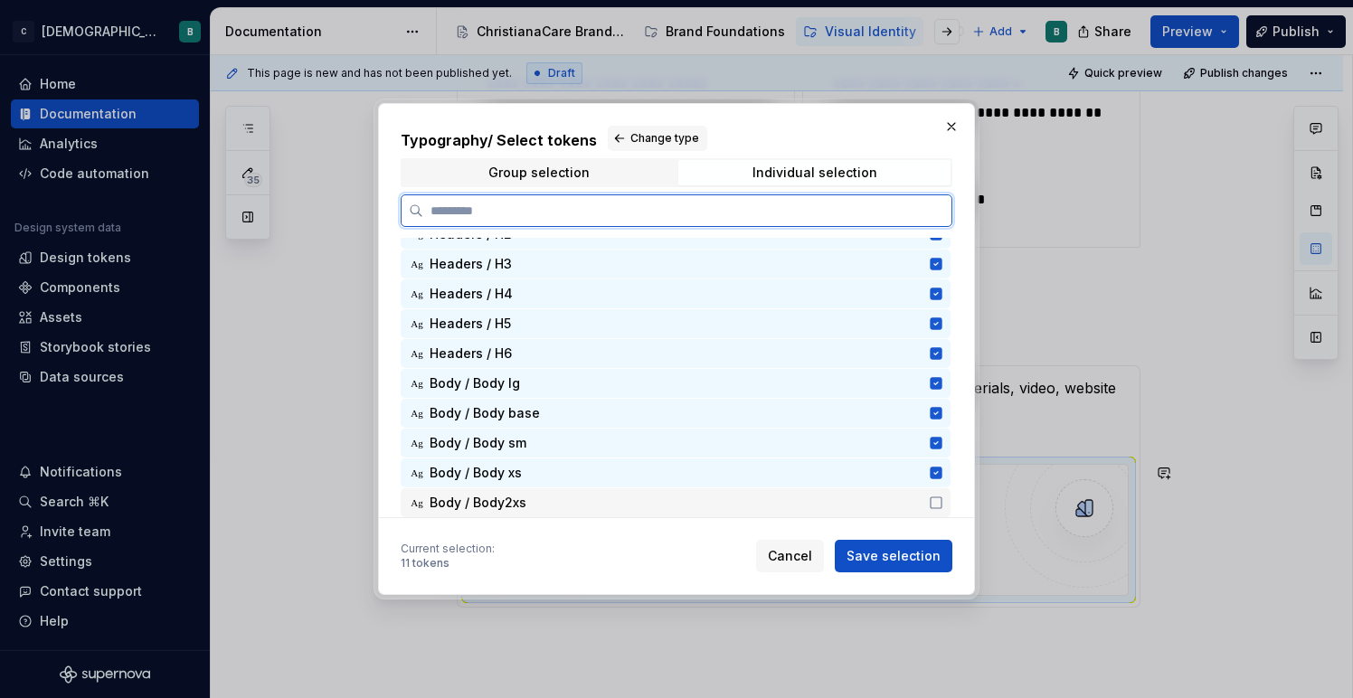
click at [596, 508] on div "Body / Body2xs" at bounding box center [673, 503] width 488 height 18
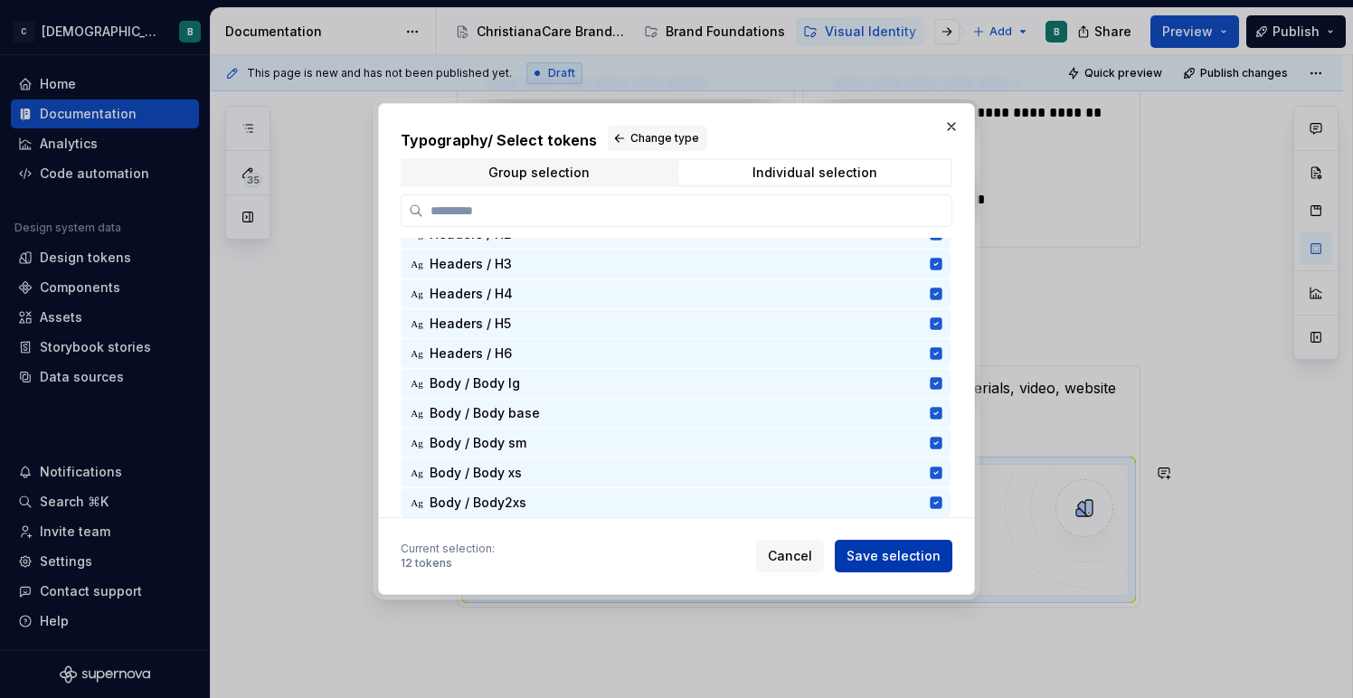
click at [880, 551] on span "Save selection" at bounding box center [893, 556] width 94 height 18
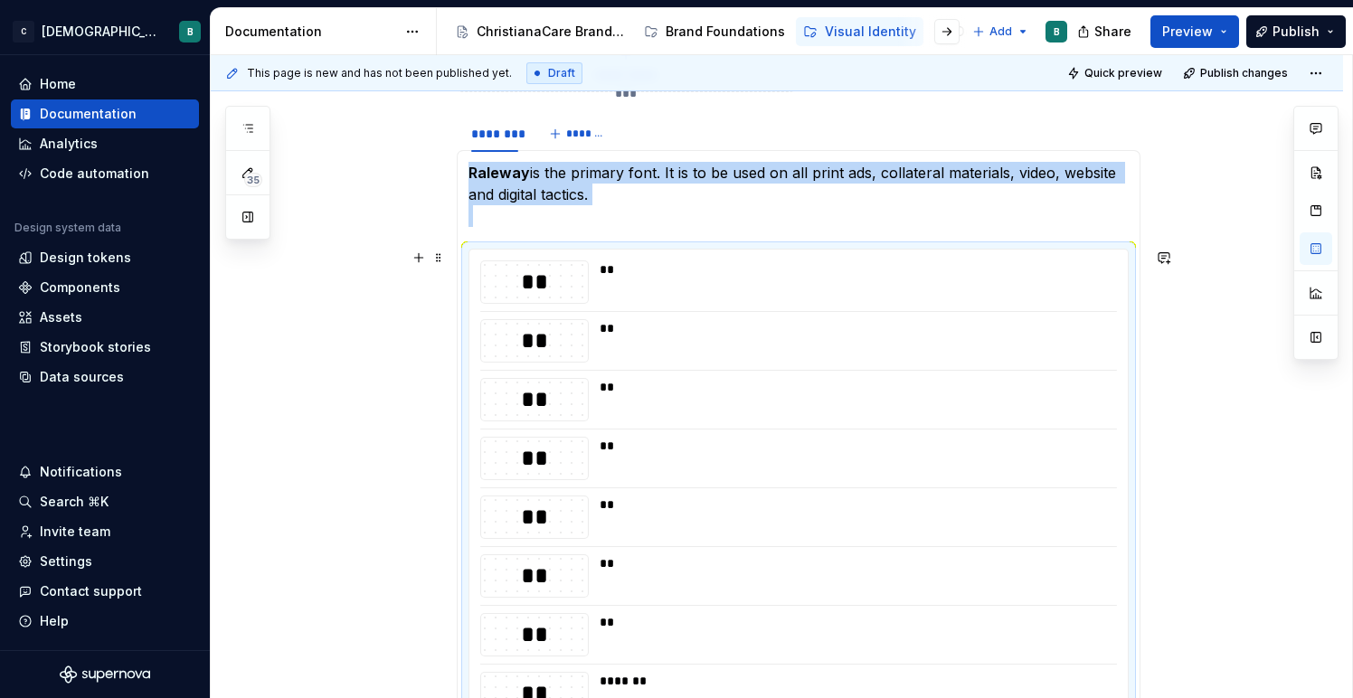
scroll to position [596, 0]
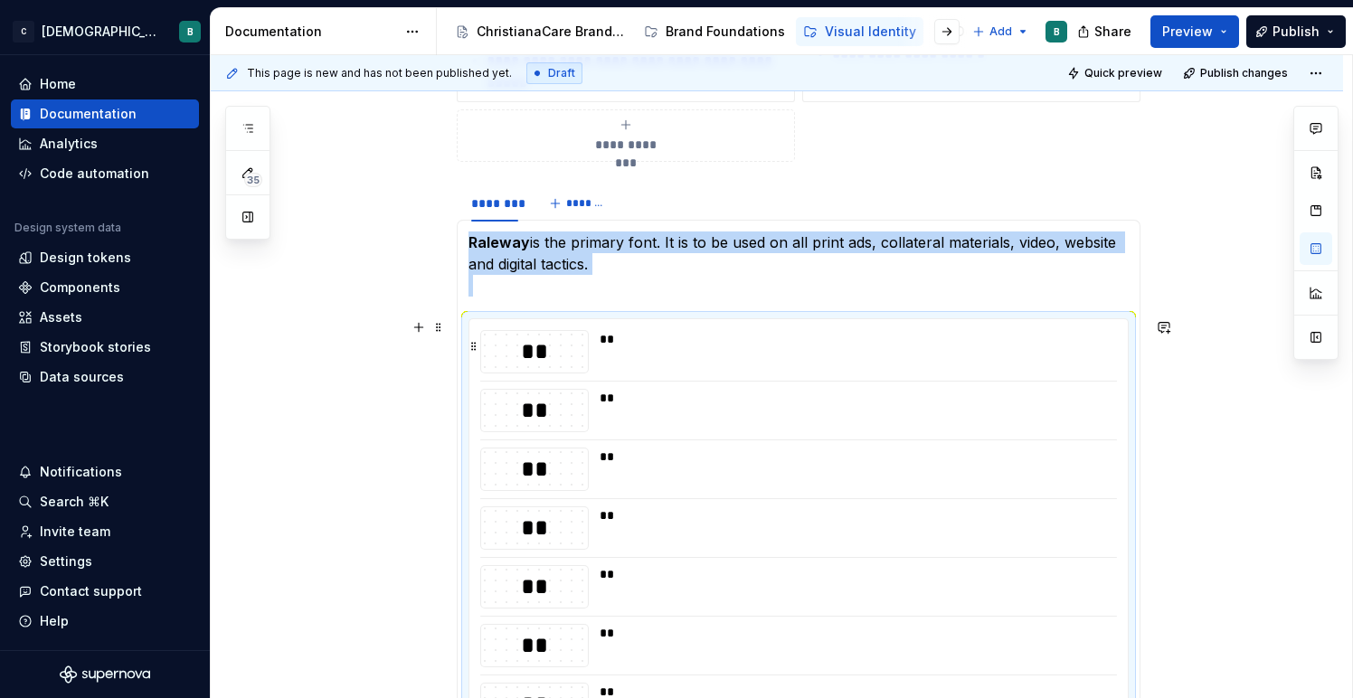
click at [538, 354] on div "**" at bounding box center [534, 351] width 107 height 31
click at [444, 326] on span at bounding box center [438, 327] width 14 height 25
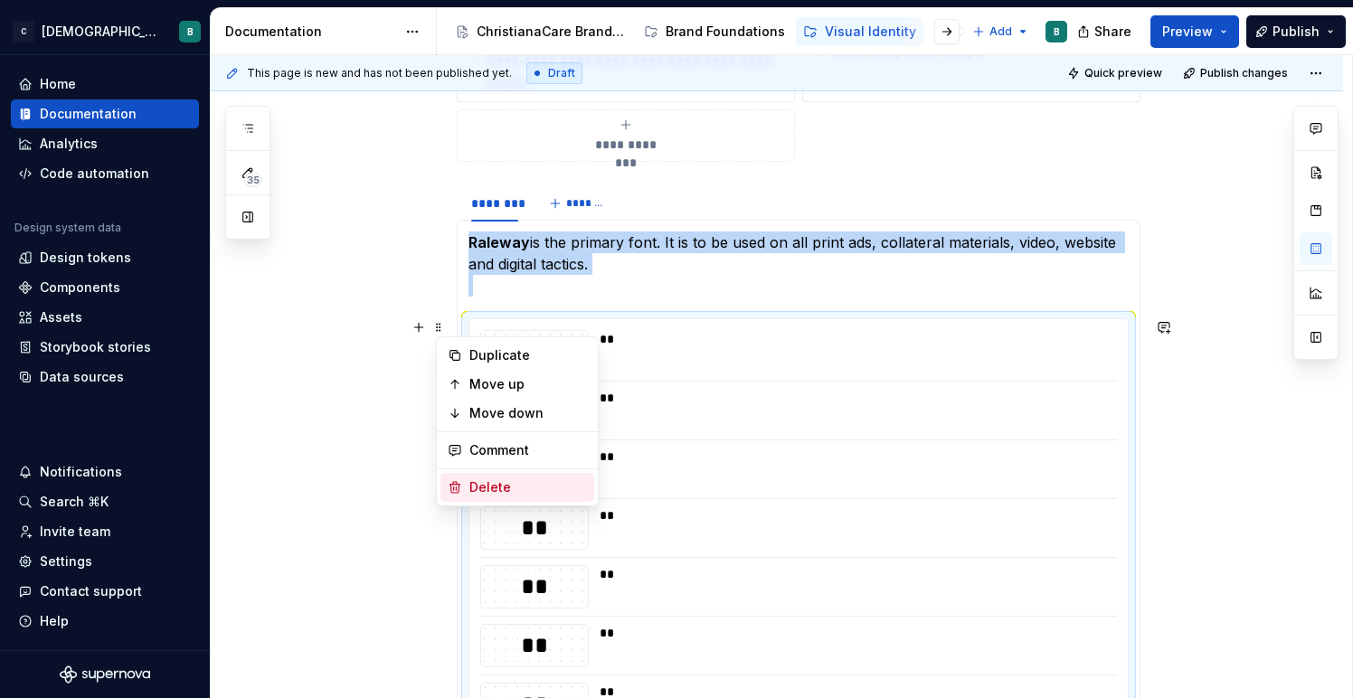
click at [513, 485] on div "Delete" at bounding box center [528, 487] width 118 height 18
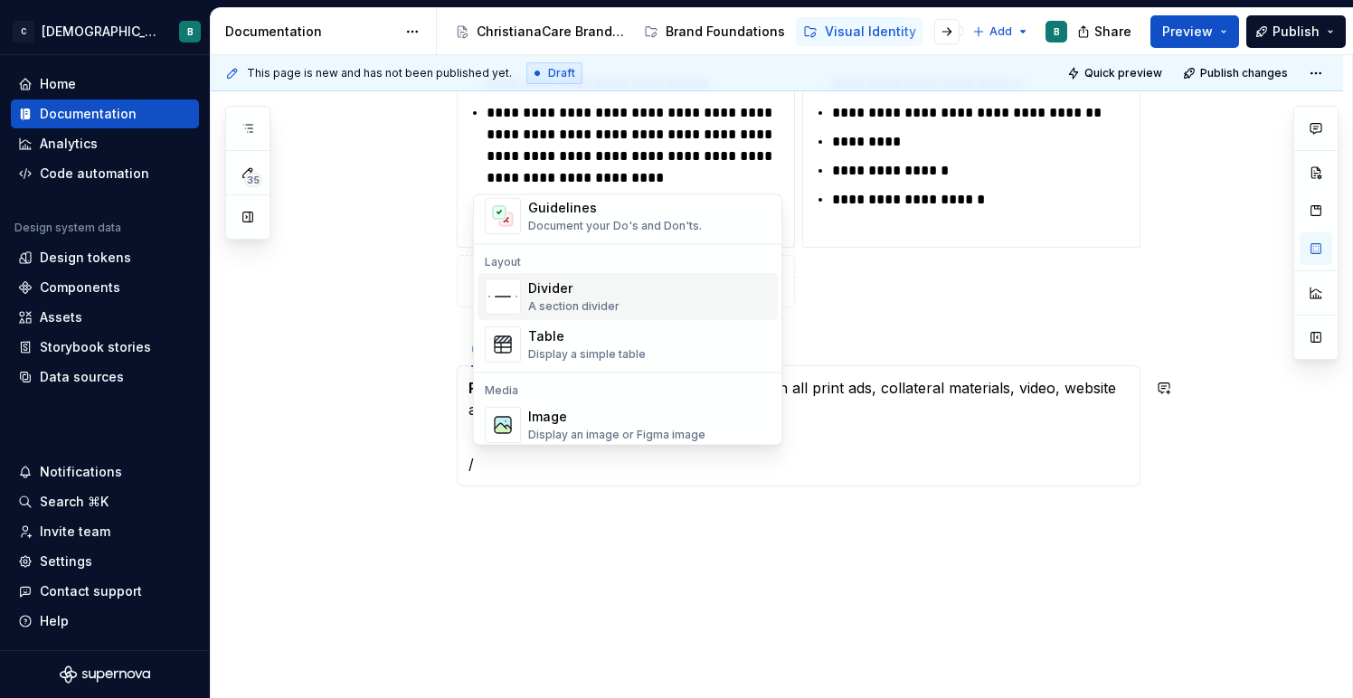
scroll to position [543, 0]
click at [580, 345] on div "Table Display a simple table" at bounding box center [587, 344] width 118 height 34
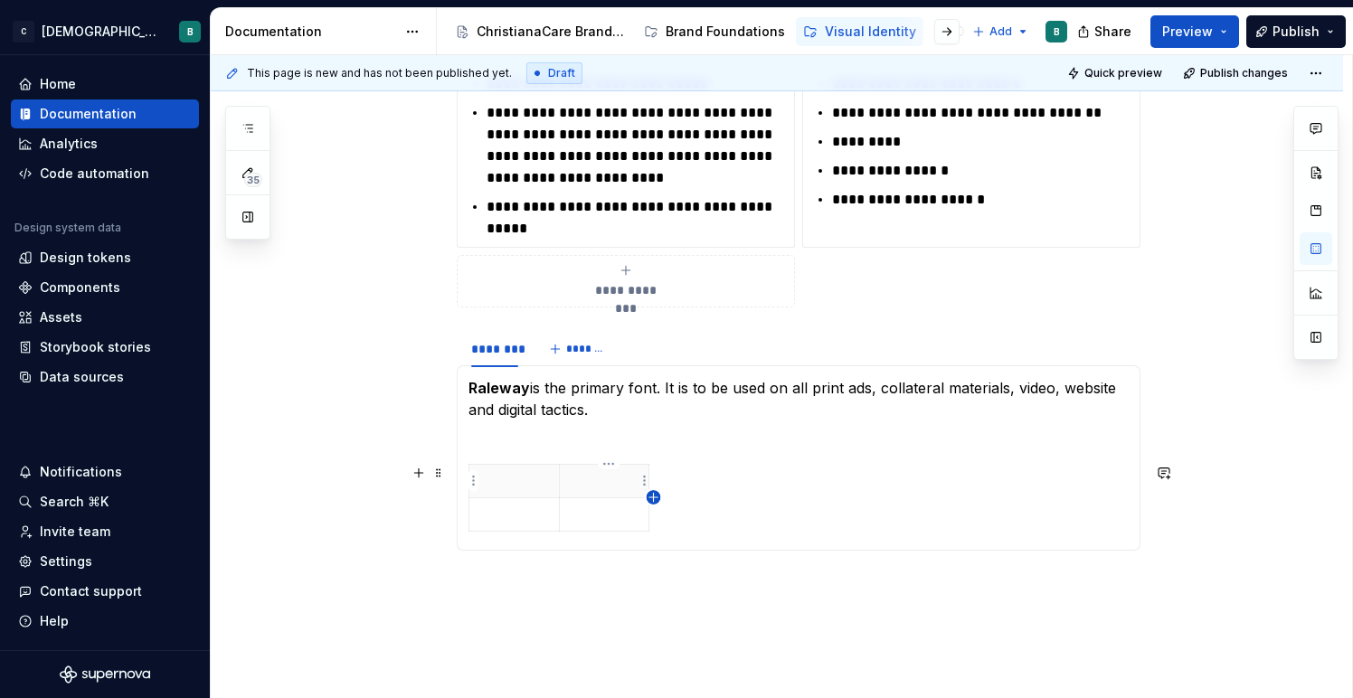
click at [654, 497] on icon "button" at bounding box center [653, 497] width 8 height 8
click at [609, 509] on p at bounding box center [605, 514] width 68 height 18
click at [597, 520] on p at bounding box center [605, 514] width 68 height 18
click at [605, 509] on p at bounding box center [605, 514] width 68 height 18
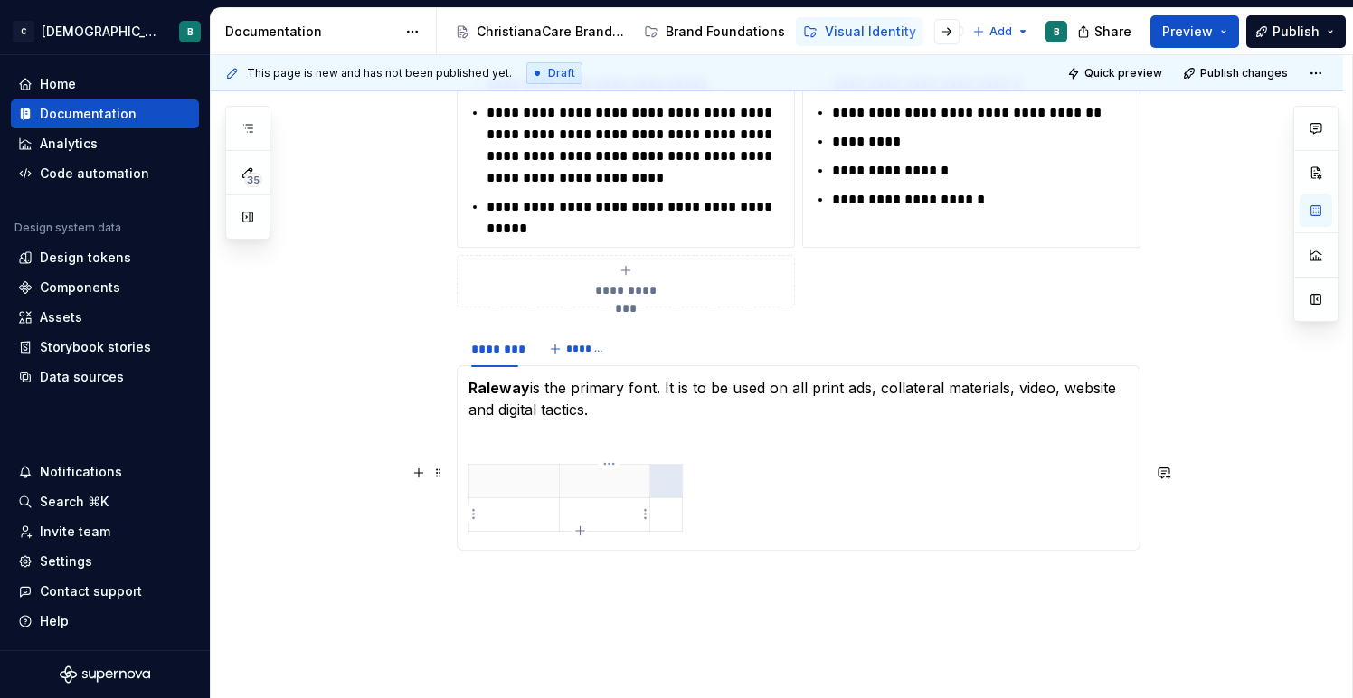
click at [605, 509] on p at bounding box center [605, 514] width 68 height 18
drag, startPoint x: 688, startPoint y: 495, endPoint x: 731, endPoint y: 490, distance: 43.7
click at [508, 518] on p at bounding box center [514, 514] width 68 height 18
click at [501, 498] on td at bounding box center [514, 514] width 90 height 33
click at [519, 513] on p at bounding box center [514, 514] width 68 height 18
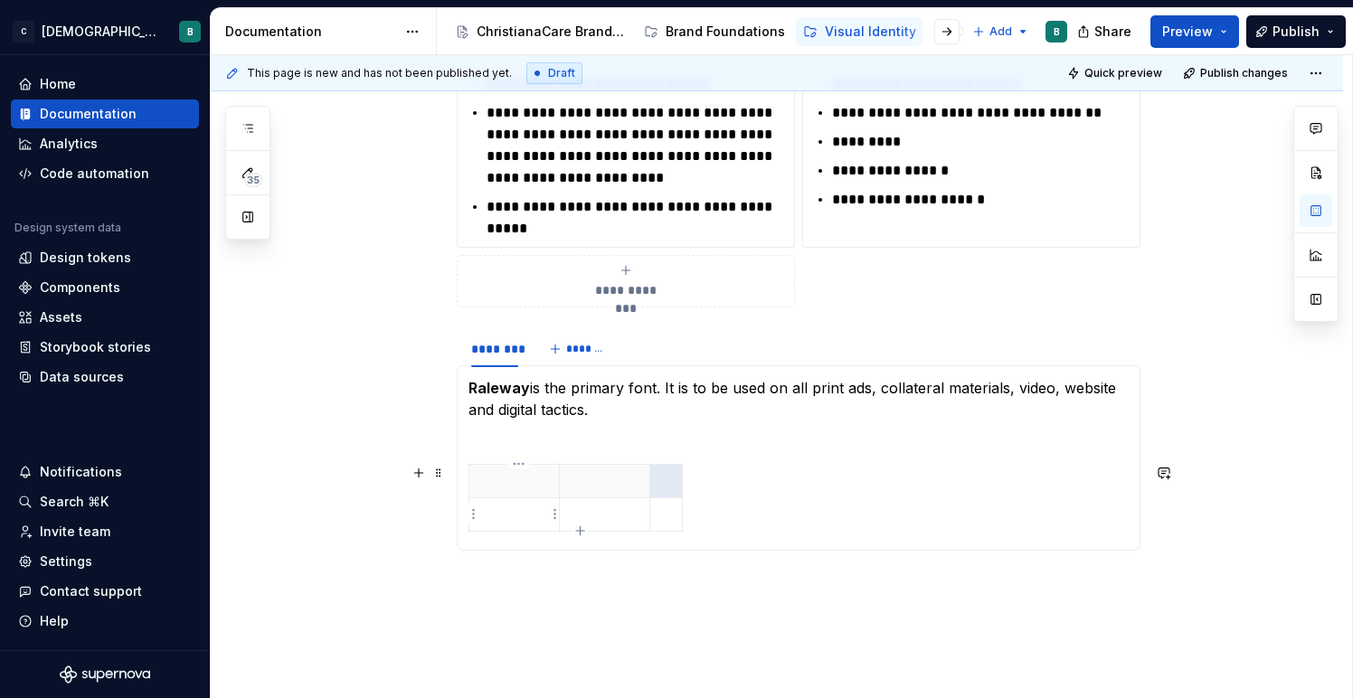
click at [519, 513] on p at bounding box center [514, 514] width 68 height 18
click at [825, 456] on section-item-column "Raleway is the primary font. It is to be used on all print ads, collateral mate…" at bounding box center [798, 458] width 660 height 162
click at [880, 491] on div at bounding box center [798, 501] width 660 height 75
click at [776, 598] on div "**********" at bounding box center [781, 377] width 1141 height 644
click at [618, 517] on p at bounding box center [605, 514] width 68 height 18
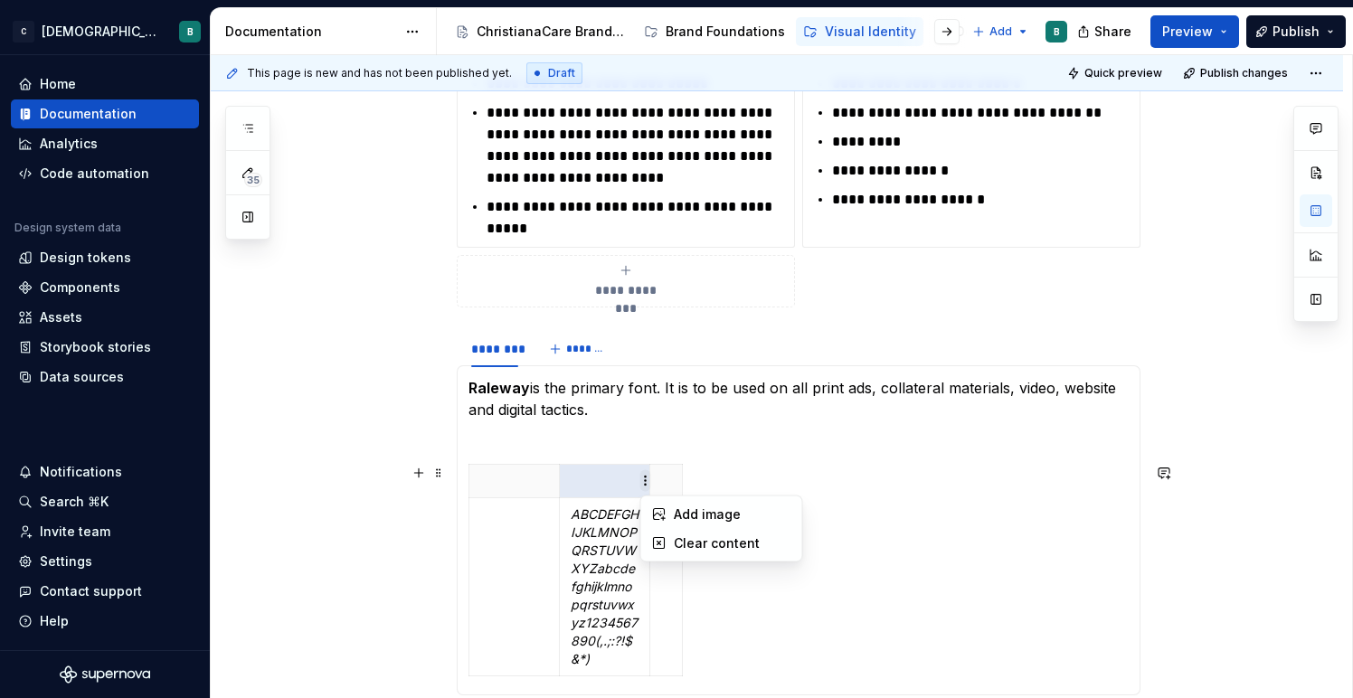
click at [703, 480] on html "C ChristianaCare Digital B Home Documentation Analytics Code automation Design …" at bounding box center [676, 349] width 1353 height 698
drag, startPoint x: 810, startPoint y: 456, endPoint x: 768, endPoint y: 455, distance: 42.5
click at [808, 455] on html "C ChristianaCare Digital B Home Documentation Analytics Code automation Design …" at bounding box center [676, 349] width 1353 height 698
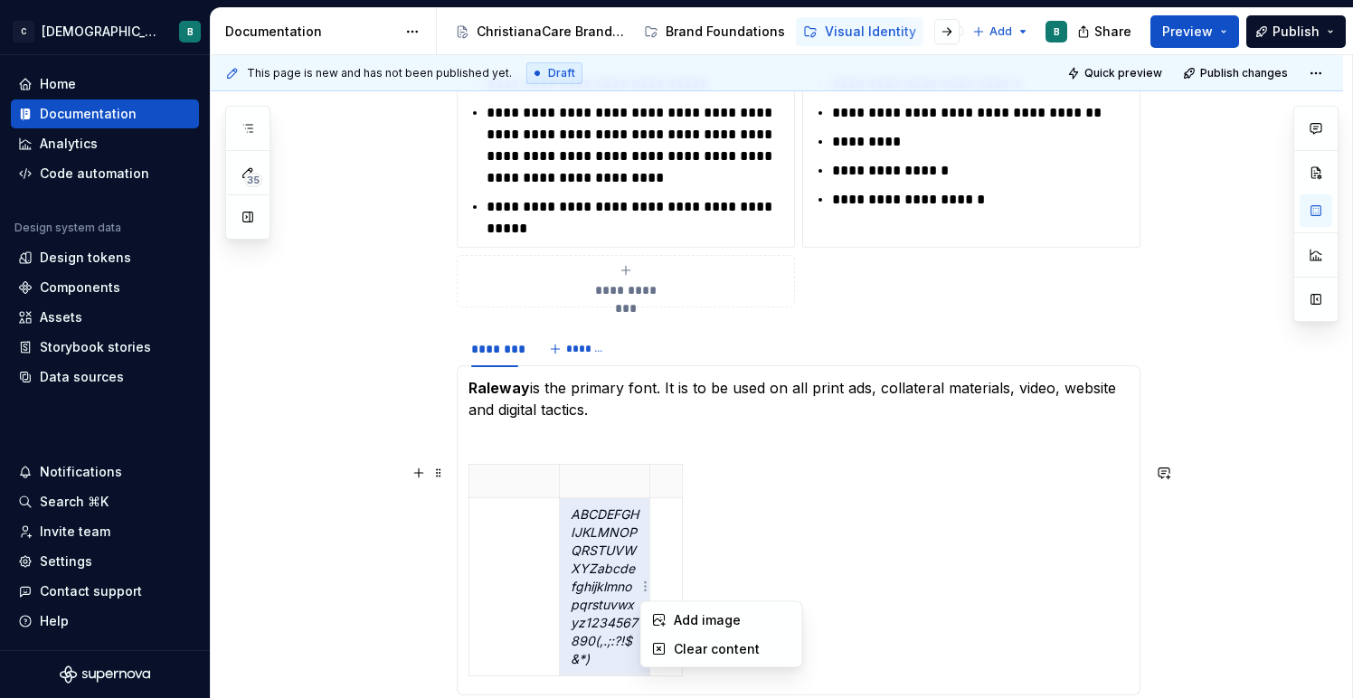
click at [690, 585] on html "C ChristianaCare Digital B Home Documentation Analytics Code automation Design …" at bounding box center [676, 349] width 1353 height 698
click at [693, 580] on html "C ChristianaCare Digital B Home Documentation Analytics Code automation Design …" at bounding box center [676, 349] width 1353 height 698
click at [690, 567] on div "ABCDEFGHIJKLMNOPQRSTUVWXYZ abcdefghijklmnopqrstuvwxyz 1234567890(,.;:?!$&*)" at bounding box center [798, 574] width 660 height 220
click at [686, 566] on icon "button" at bounding box center [687, 569] width 8 height 8
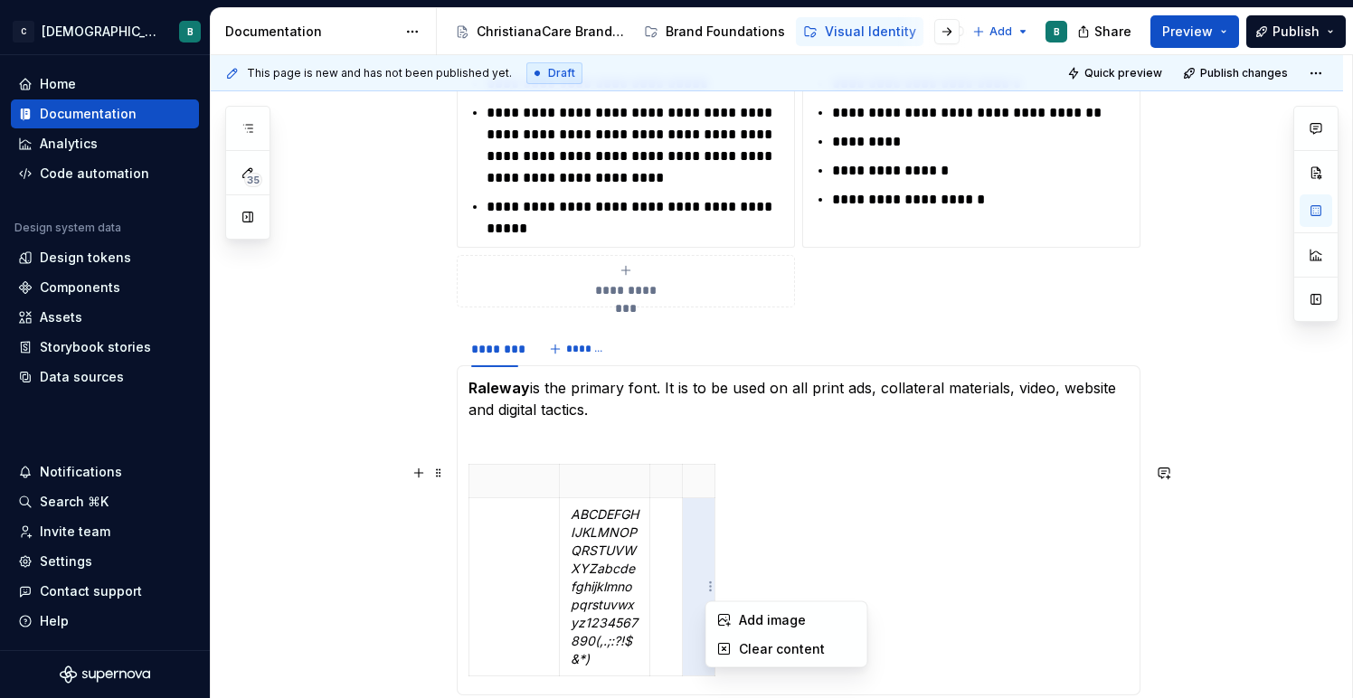
click at [709, 584] on html "C ChristianaCare Digital B Home Documentation Analytics Code automation Design …" at bounding box center [676, 349] width 1353 height 698
click at [863, 542] on html "C ChristianaCare Digital B Home Documentation Analytics Code automation Design …" at bounding box center [676, 349] width 1353 height 698
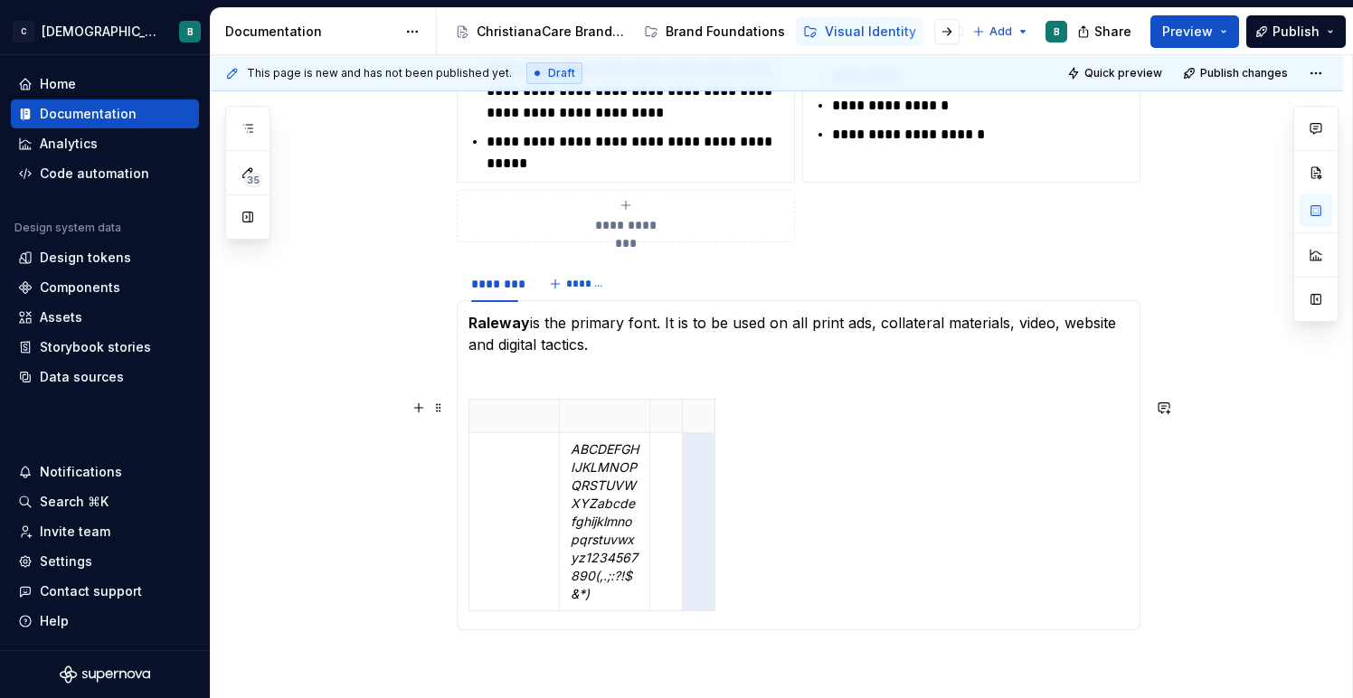
scroll to position [533, 0]
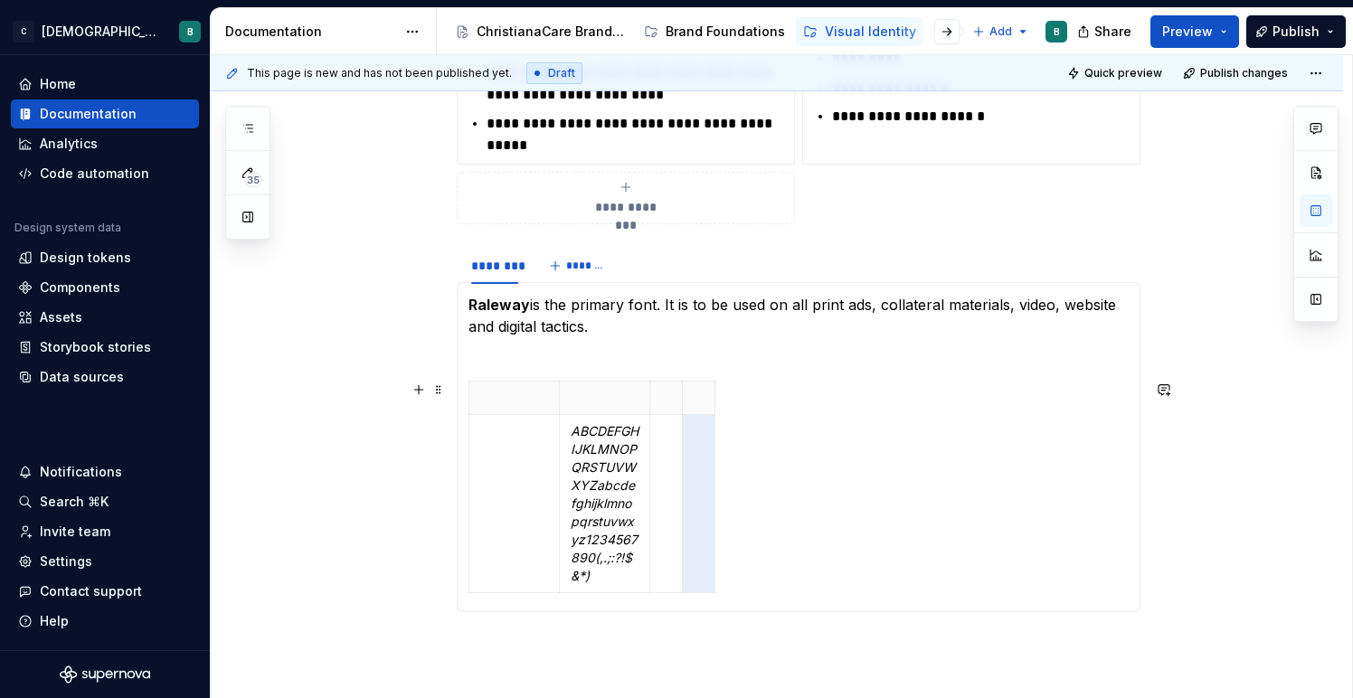
drag, startPoint x: 713, startPoint y: 571, endPoint x: 842, endPoint y: 540, distance: 132.0
click at [842, 540] on div "ABCDEFGHIJKLMNOPQRSTUVWXYZ abcdefghijklmnopqrstuvwxyz 1234567890(,.;:?!$&*)" at bounding box center [798, 491] width 660 height 220
drag, startPoint x: 842, startPoint y: 540, endPoint x: 700, endPoint y: 511, distance: 144.9
click at [700, 511] on div "ABCDEFGHIJKLMNOPQRSTUVWXYZ abcdefghijklmnopqrstuvwxyz 1234567890(,.;:?!$&*)" at bounding box center [798, 491] width 660 height 220
drag, startPoint x: 768, startPoint y: 539, endPoint x: 514, endPoint y: 456, distance: 267.3
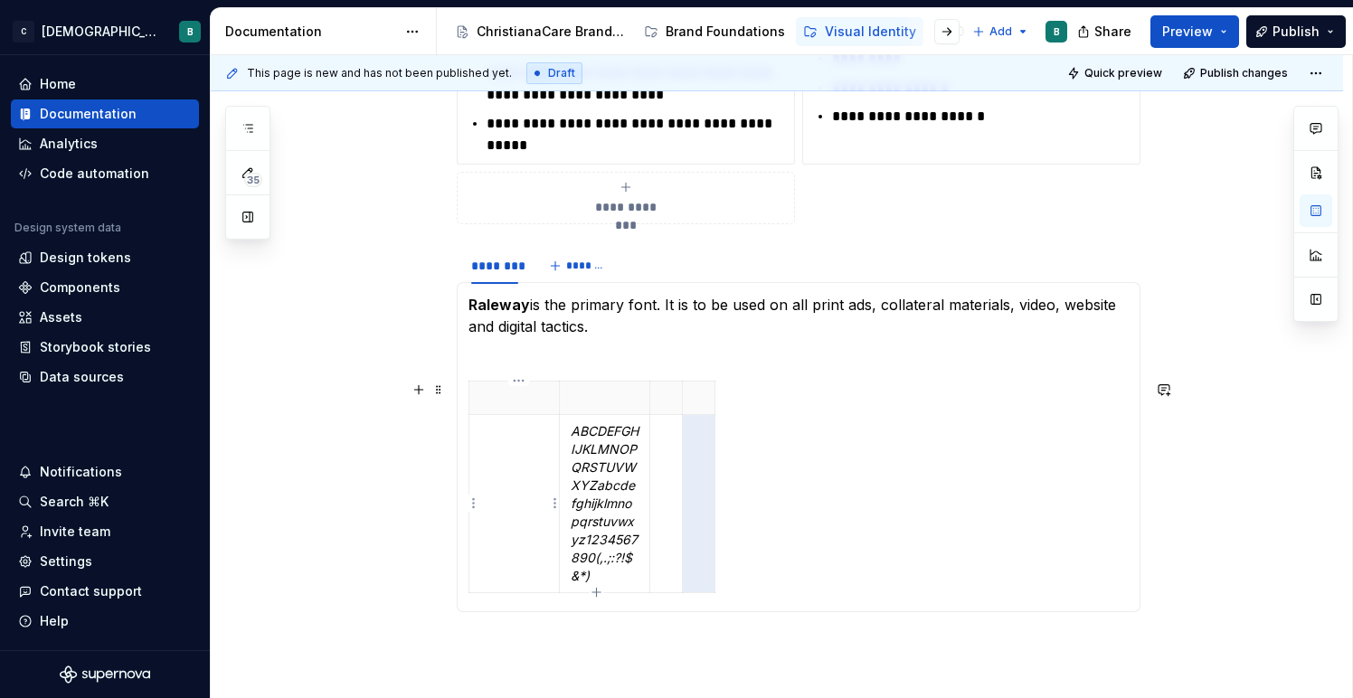
click at [514, 456] on div "ABCDEFGHIJKLMNOPQRSTUVWXYZ abcdefghijklmnopqrstuvwxyz 1234567890(,.;:?!$&*)" at bounding box center [798, 491] width 660 height 220
click at [514, 456] on td at bounding box center [514, 504] width 90 height 178
click at [681, 500] on html "C ChristianaCare Digital B Home Documentation Analytics Code automation Design …" at bounding box center [676, 349] width 1353 height 698
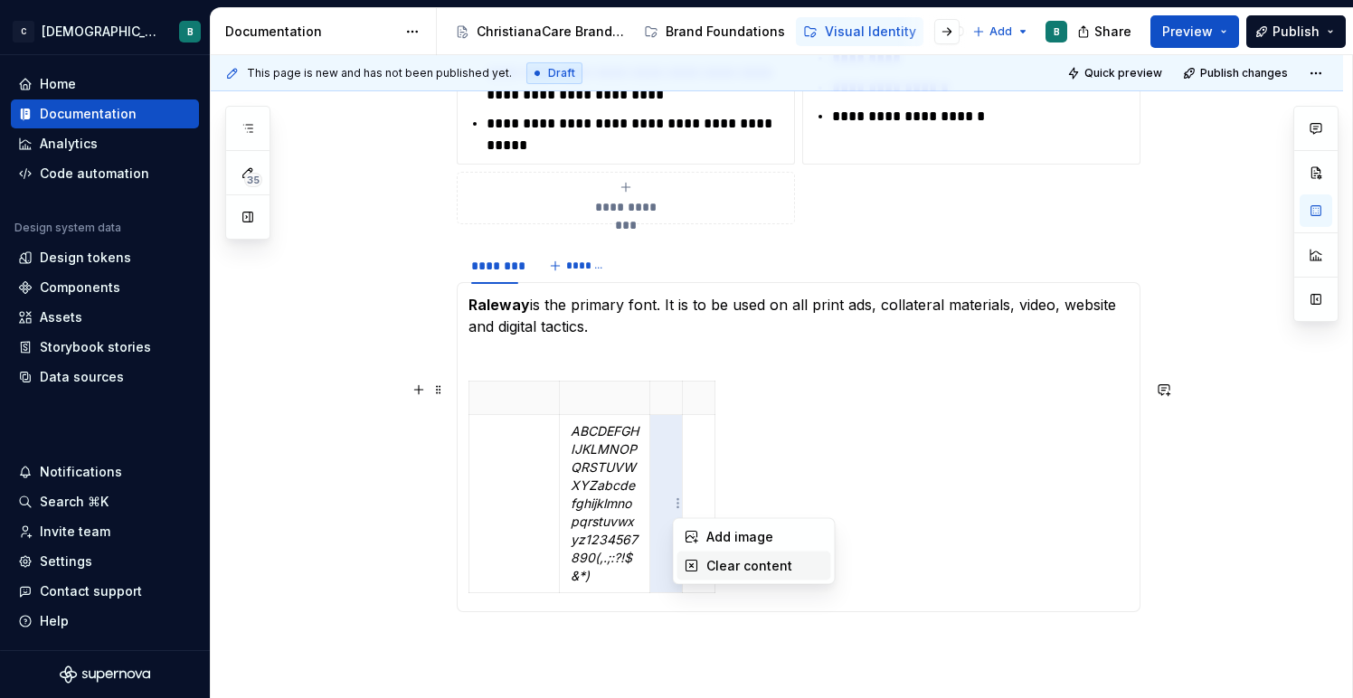
click at [710, 561] on div "Clear content" at bounding box center [765, 566] width 118 height 18
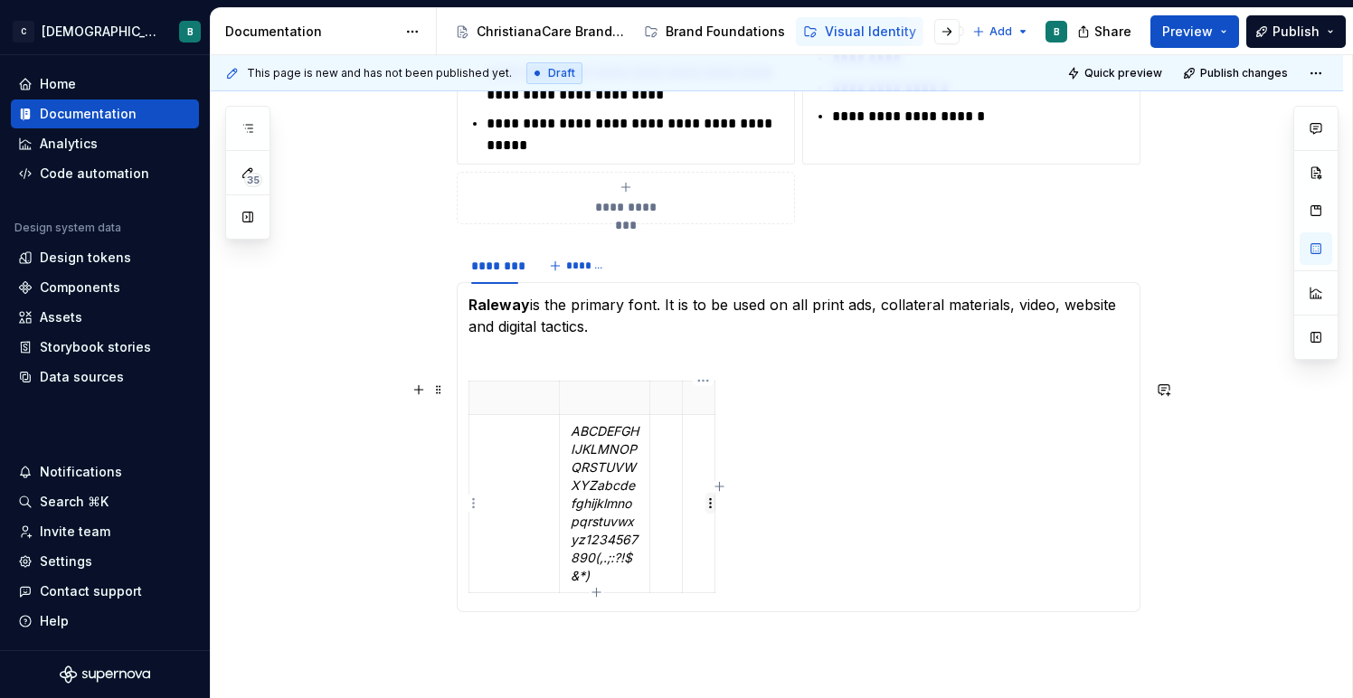
click at [712, 507] on html "C ChristianaCare Digital B Home Documentation Analytics Code automation Design …" at bounding box center [676, 349] width 1353 height 698
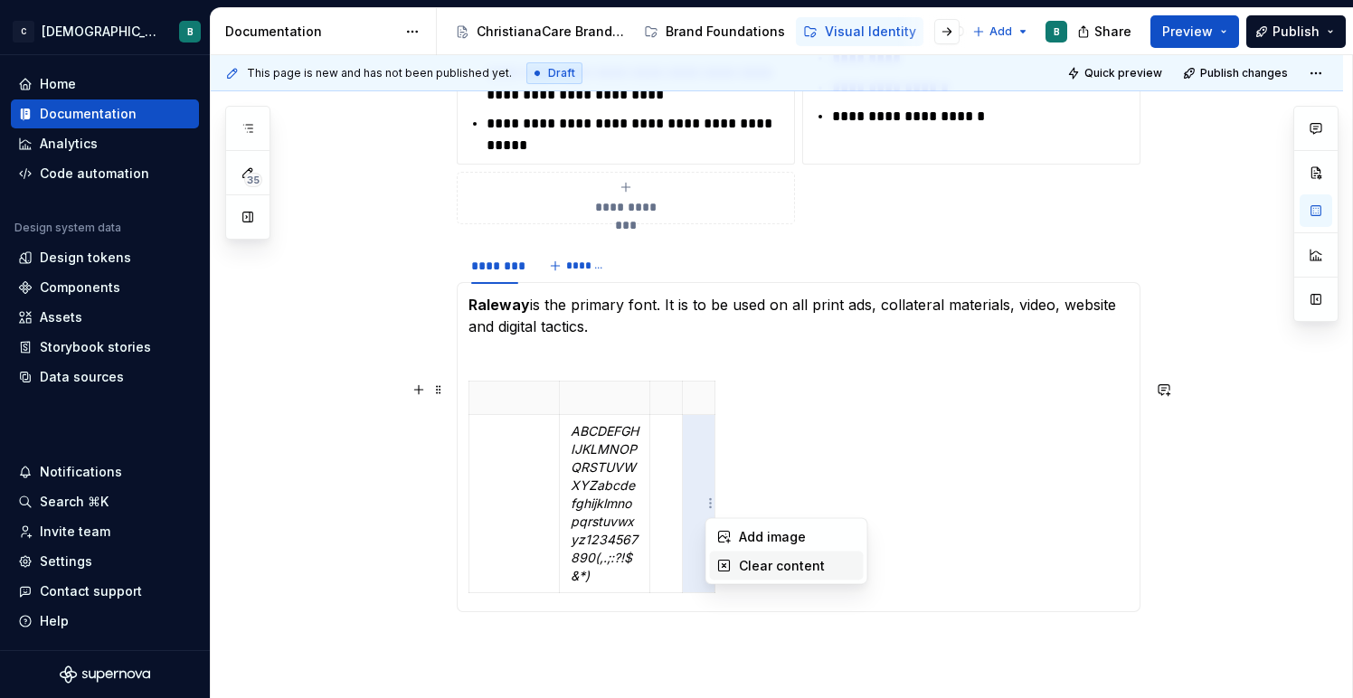
click at [736, 561] on div "Clear content" at bounding box center [787, 566] width 154 height 29
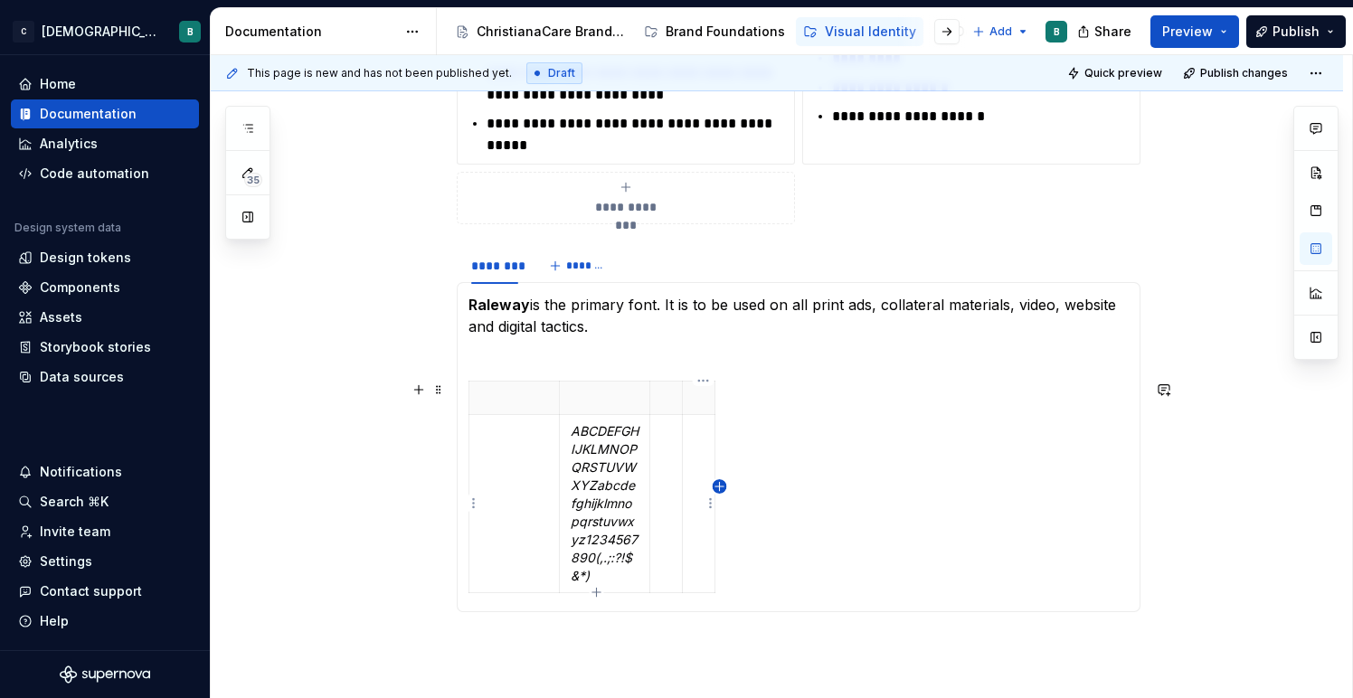
click at [718, 493] on icon "button" at bounding box center [719, 486] width 14 height 14
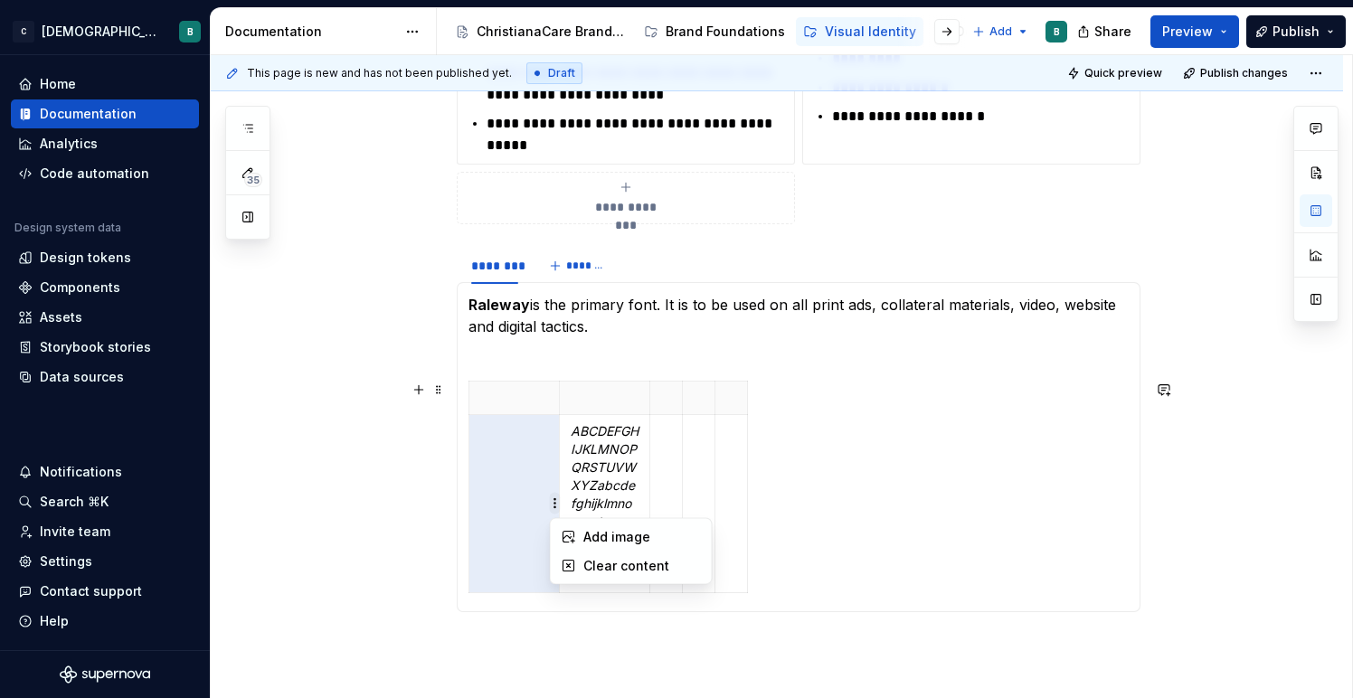
click at [589, 499] on html "C ChristianaCare Digital B Home Documentation Analytics Code automation Design …" at bounding box center [676, 349] width 1353 height 698
click at [500, 579] on html "C ChristianaCare Digital B Home Documentation Analytics Code automation Design …" at bounding box center [676, 349] width 1353 height 698
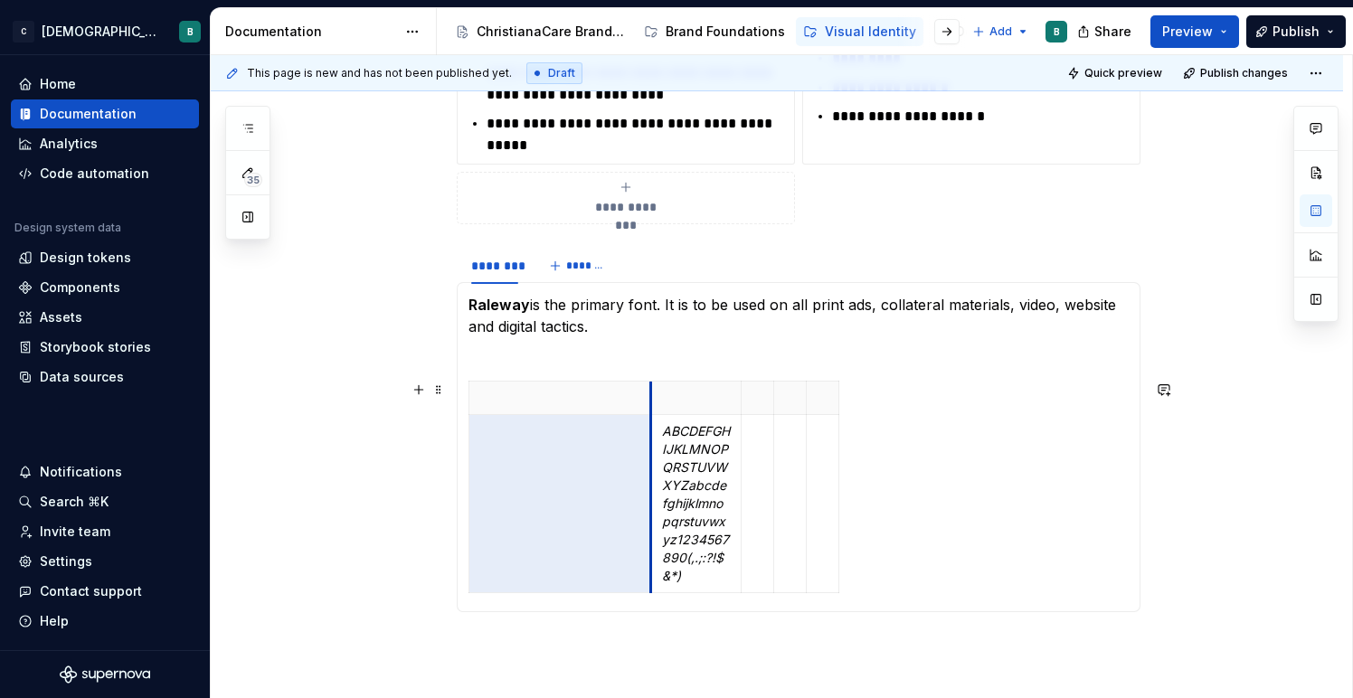
drag, startPoint x: 566, startPoint y: 570, endPoint x: 653, endPoint y: 565, distance: 86.9
click at [654, 566] on td "ABCDEFGHIJKLMNOPQRSTUVWXYZ abcdefghijklmnopqrstuvwxyz 1234567890(,.;:?!$&*)" at bounding box center [696, 504] width 90 height 178
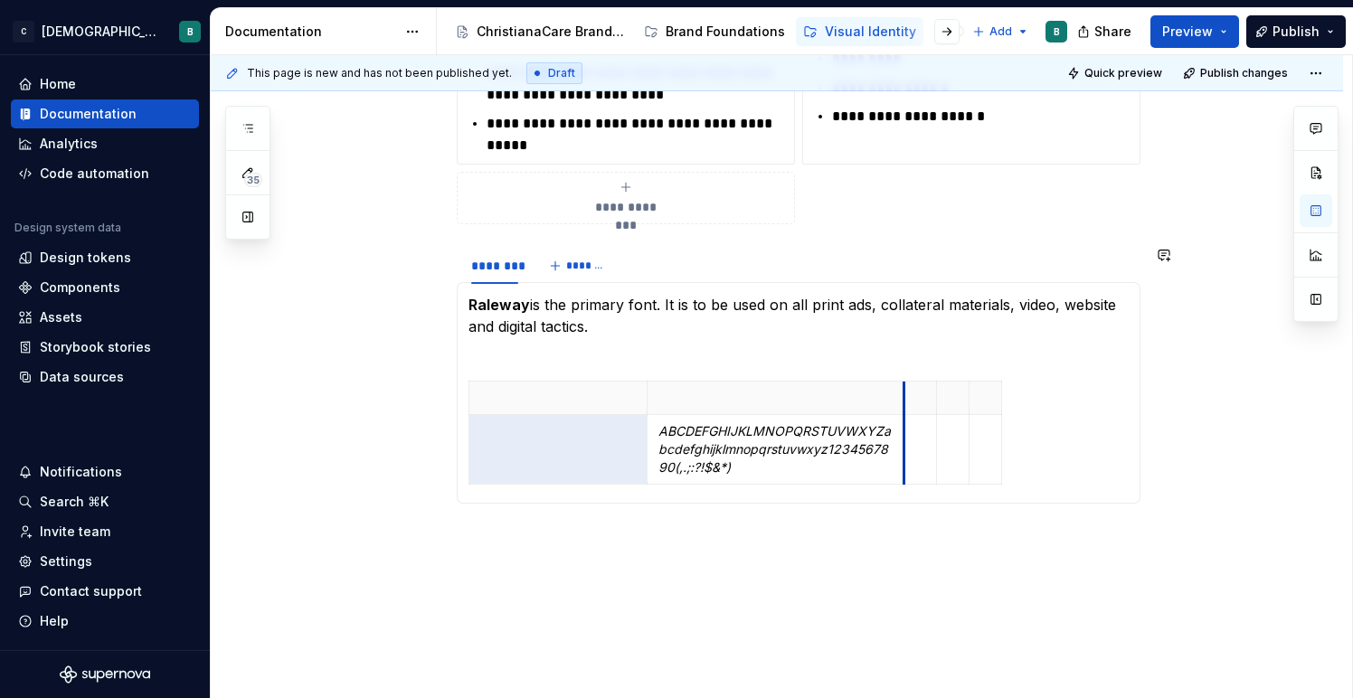
drag, startPoint x: 741, startPoint y: 539, endPoint x: 919, endPoint y: 505, distance: 180.3
click at [919, 504] on section "******** ******* Raleway is the primary font. It is to be used on all print ads…" at bounding box center [799, 375] width 684 height 258
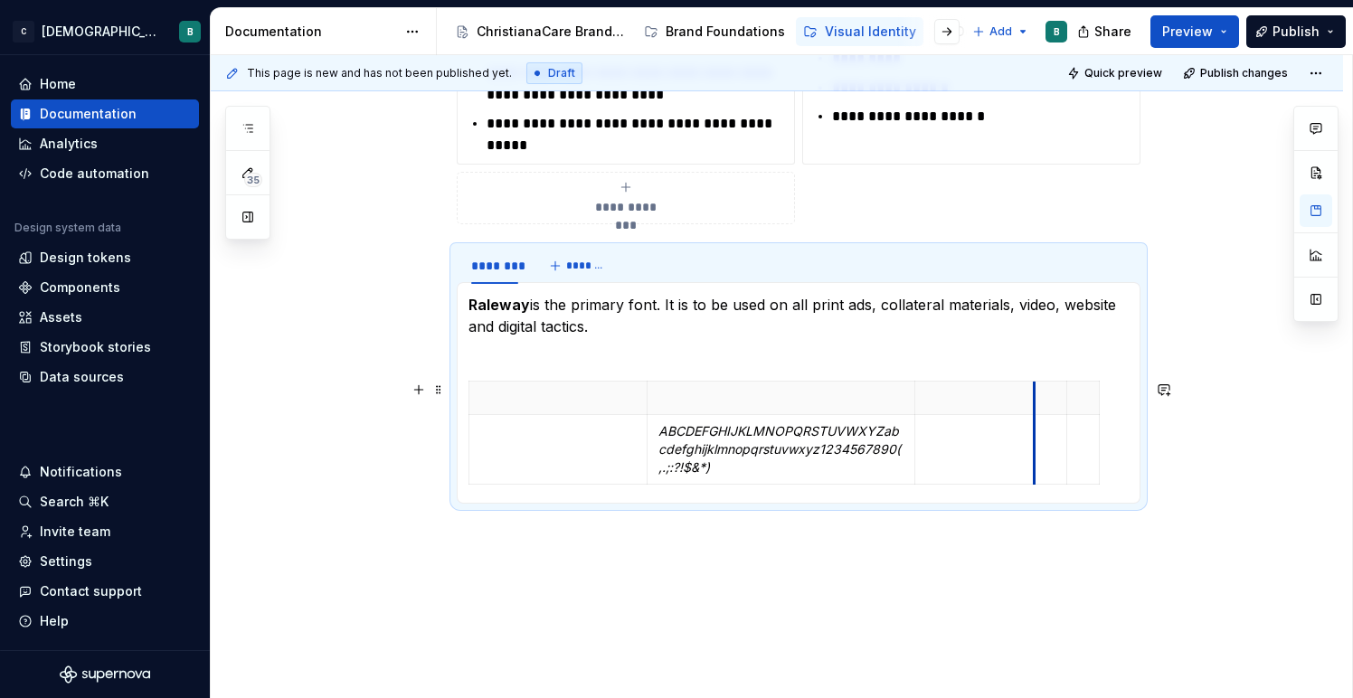
drag, startPoint x: 949, startPoint y: 439, endPoint x: 1044, endPoint y: 438, distance: 95.0
click at [1067, 382] on html "C ChristianaCare Digital B Home Documentation Analytics Code automation Design …" at bounding box center [676, 349] width 1353 height 698
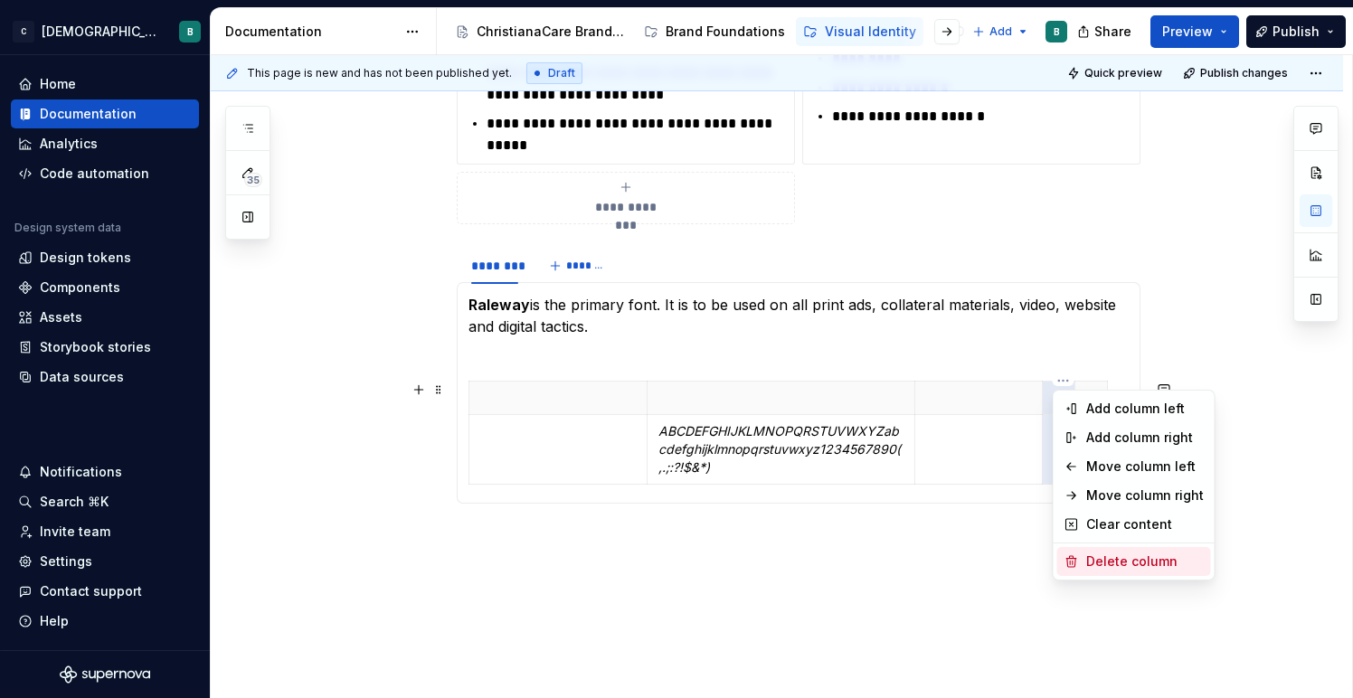
click at [1098, 556] on div "Delete column" at bounding box center [1145, 561] width 118 height 18
click at [1065, 380] on html "C ChristianaCare Digital B Home Documentation Analytics Code automation Design …" at bounding box center [676, 349] width 1353 height 698
click at [1101, 533] on div "Delete column" at bounding box center [1145, 532] width 118 height 18
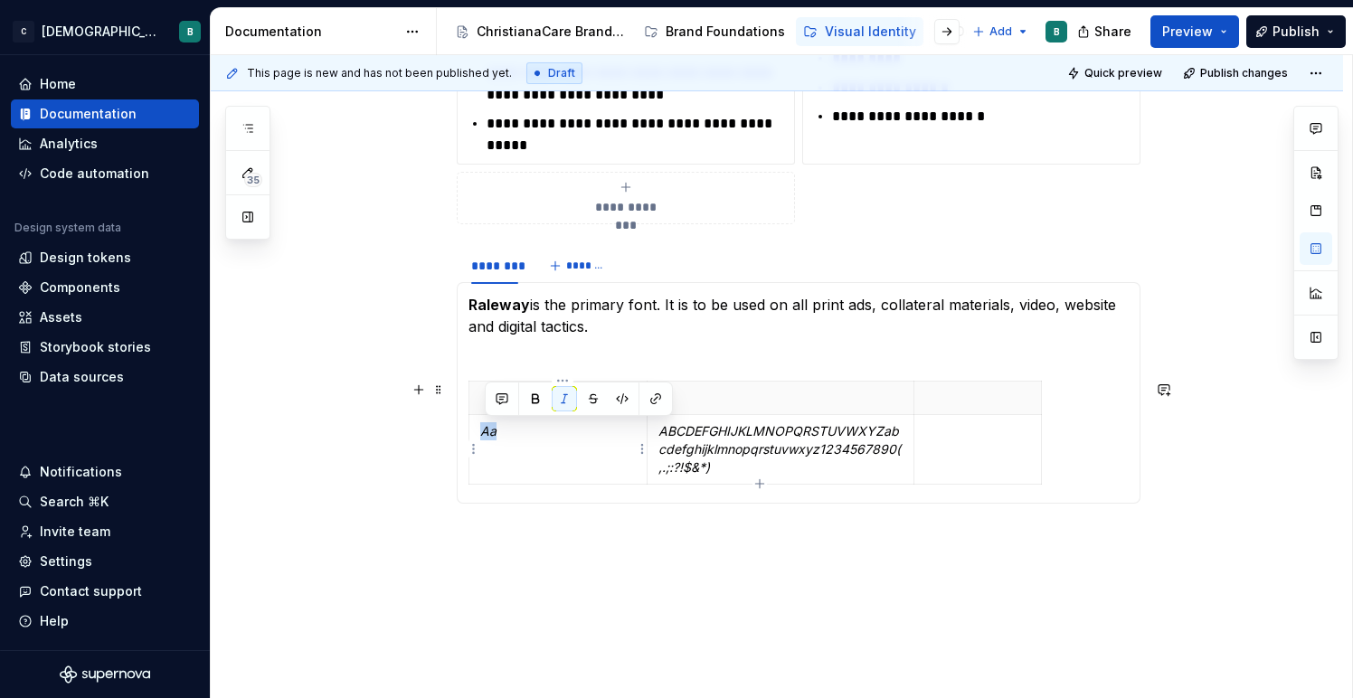
drag, startPoint x: 537, startPoint y: 437, endPoint x: 486, endPoint y: 434, distance: 50.7
click at [486, 434] on p "Aa" at bounding box center [558, 431] width 156 height 18
drag, startPoint x: 653, startPoint y: 445, endPoint x: 535, endPoint y: 437, distance: 117.8
click at [535, 437] on td "ABCDEFGHIJKLMNOPQRSTUVWXYZ abcdefghijklmnopqrstuvwxyz 1234567890(,.;:?!$&*)" at bounding box center [662, 450] width 267 height 70
click at [690, 537] on div "**********" at bounding box center [799, 179] width 684 height 721
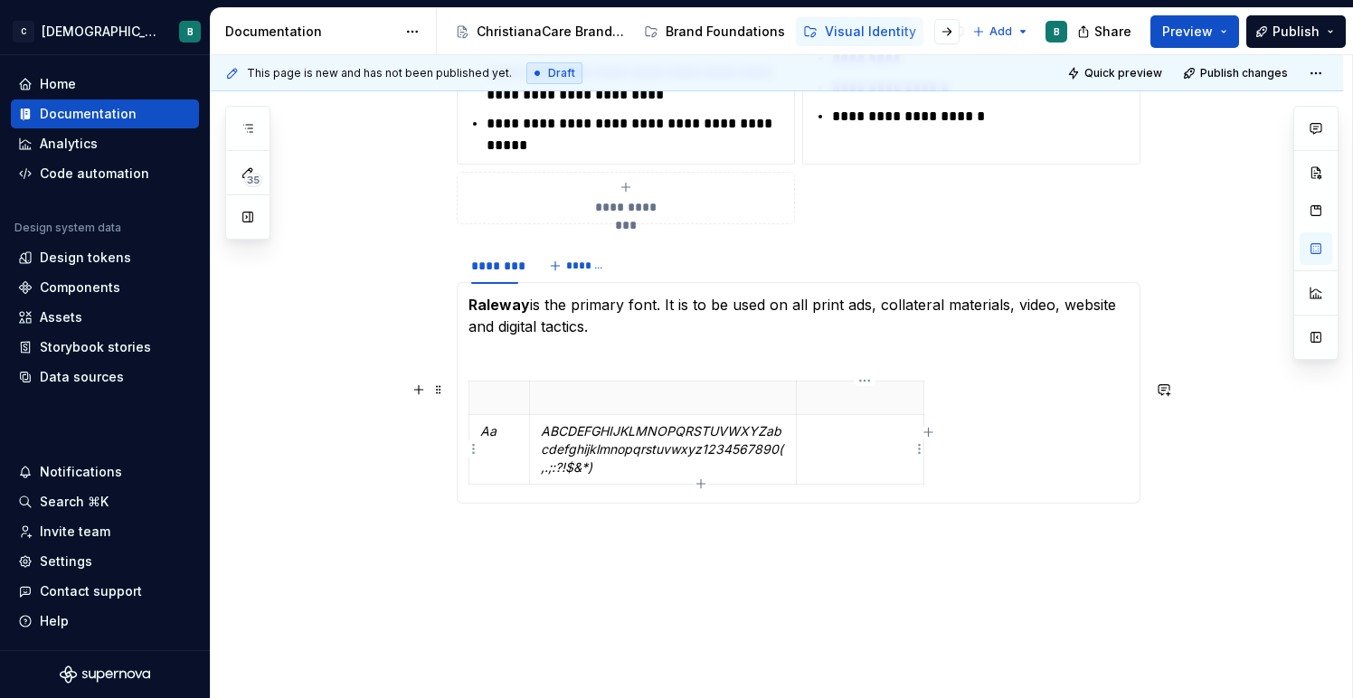
click at [878, 436] on p at bounding box center [859, 431] width 105 height 18
click at [835, 576] on div "**********" at bounding box center [777, 273] width 1132 height 995
click at [696, 505] on icon "button" at bounding box center [700, 505] width 8 height 8
click at [595, 506] on td at bounding box center [662, 522] width 267 height 33
click at [601, 506] on td at bounding box center [662, 522] width 267 height 33
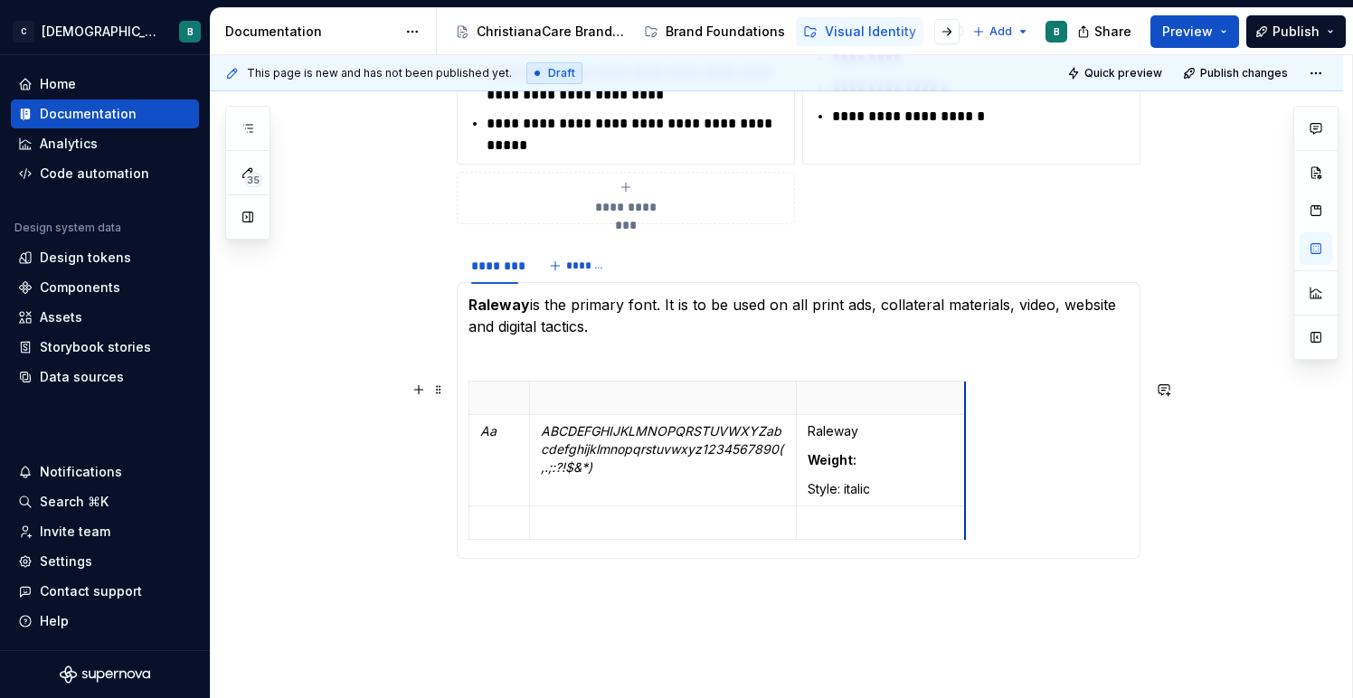
drag, startPoint x: 927, startPoint y: 439, endPoint x: 968, endPoint y: 435, distance: 41.7
drag, startPoint x: 503, startPoint y: 428, endPoint x: 484, endPoint y: 428, distance: 19.0
click at [484, 428] on td "Aa" at bounding box center [499, 460] width 61 height 91
click at [492, 433] on em "Aa" at bounding box center [488, 430] width 16 height 15
click at [484, 430] on em "Aa" at bounding box center [488, 430] width 16 height 15
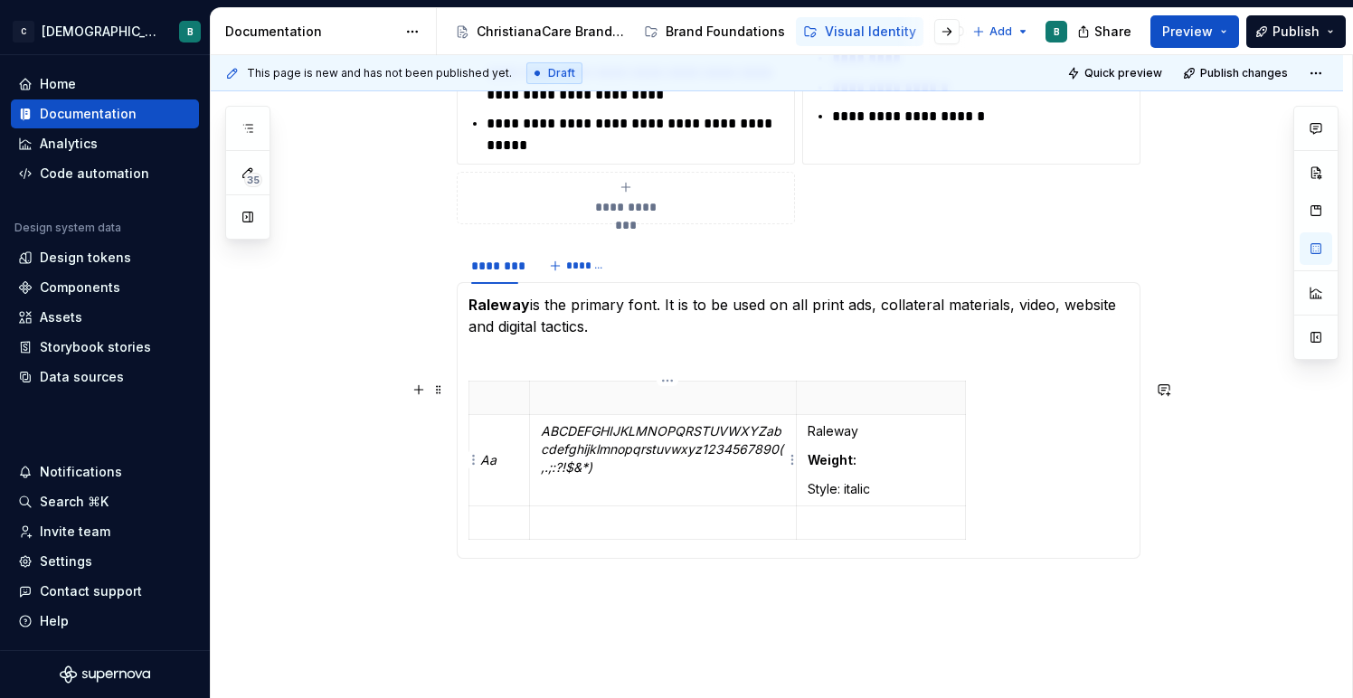
click at [545, 430] on em "ABCDEFGHIJKLMNOPQRSTUVWXYZ abcdefghijklmnopqrstuvwxyz 1234567890(,.;:?!$&*)" at bounding box center [662, 449] width 242 height 52
click at [395, 472] on div "**********" at bounding box center [777, 305] width 1132 height 1058
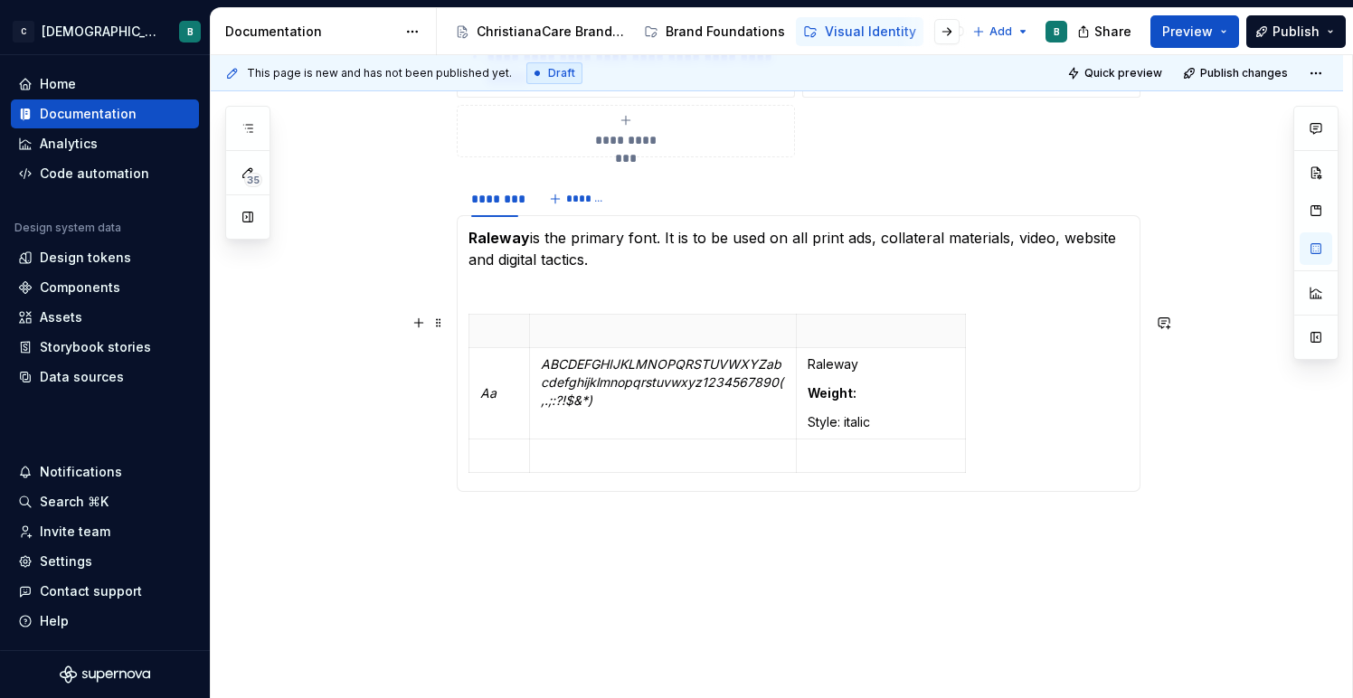
scroll to position [626, 0]
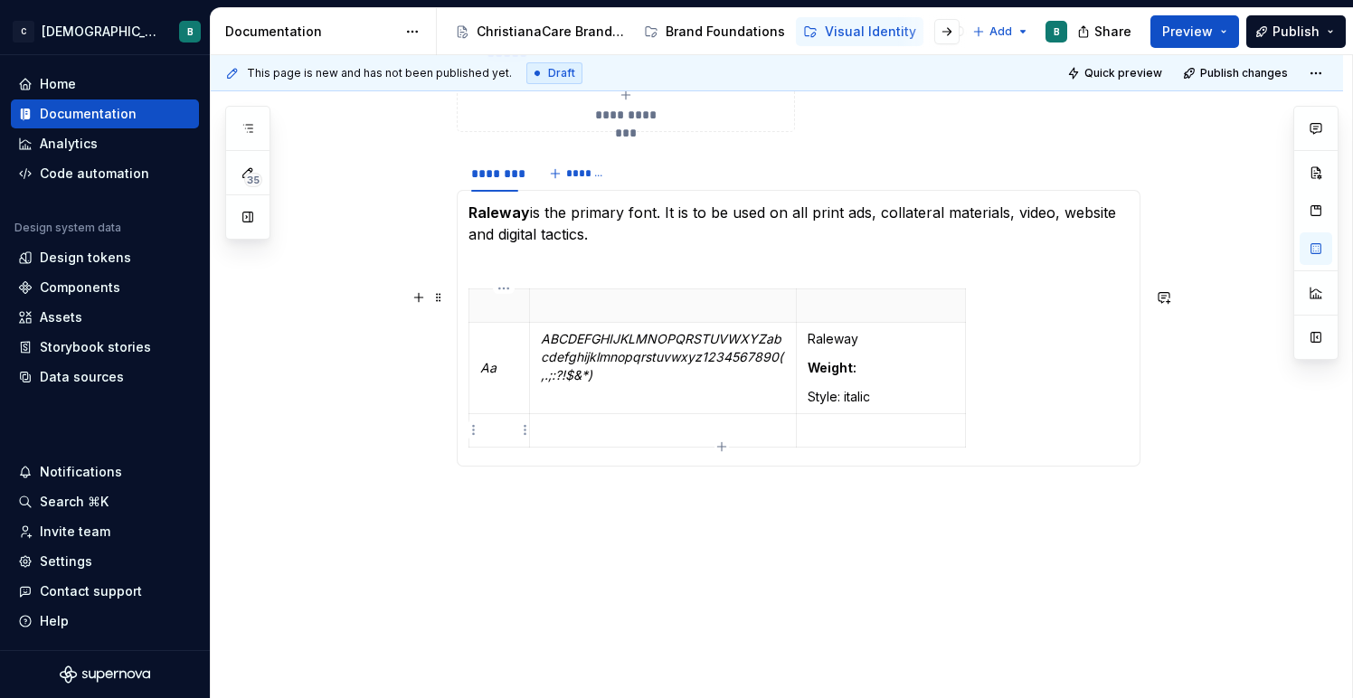
click at [510, 438] on p at bounding box center [499, 430] width 38 height 18
drag, startPoint x: 510, startPoint y: 370, endPoint x: 487, endPoint y: 369, distance: 22.6
click at [487, 369] on p "Aa" at bounding box center [499, 368] width 38 height 18
click at [651, 333] on button "button" at bounding box center [655, 335] width 25 height 25
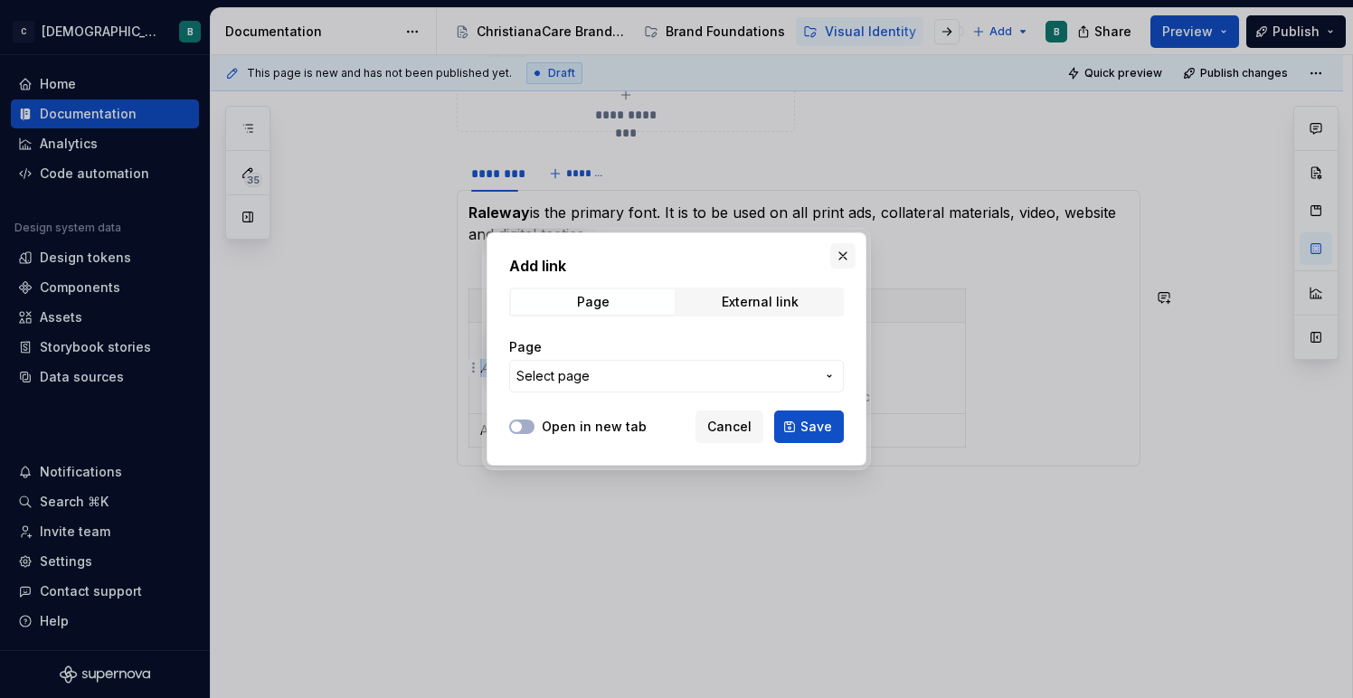
click at [846, 254] on button "button" at bounding box center [842, 255] width 25 height 25
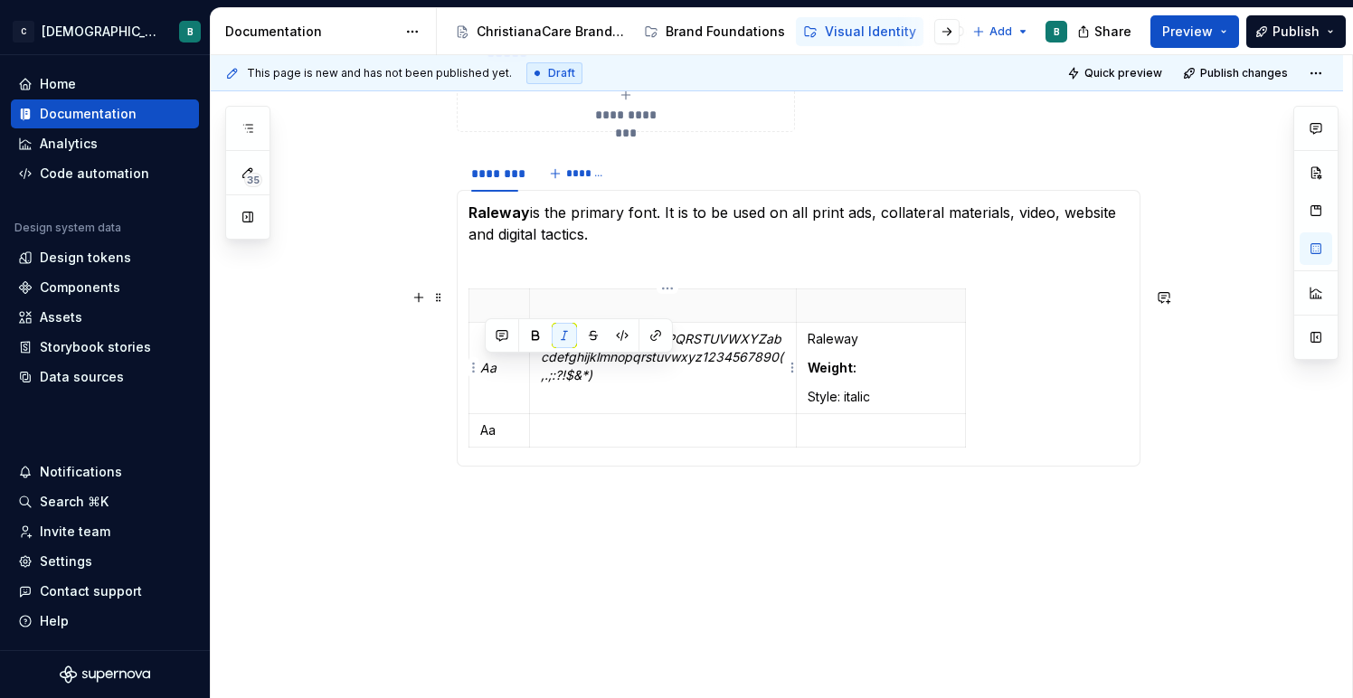
click at [662, 394] on td "ABCDEFGHIJKLMNOPQRSTUVWXYZabcdefghijklmnopqrstuvwxyz1234567890(,.;:?!$&*)" at bounding box center [662, 368] width 267 height 91
click at [504, 377] on td "Aa" at bounding box center [499, 368] width 61 height 91
click at [494, 363] on em "Aa" at bounding box center [488, 367] width 16 height 15
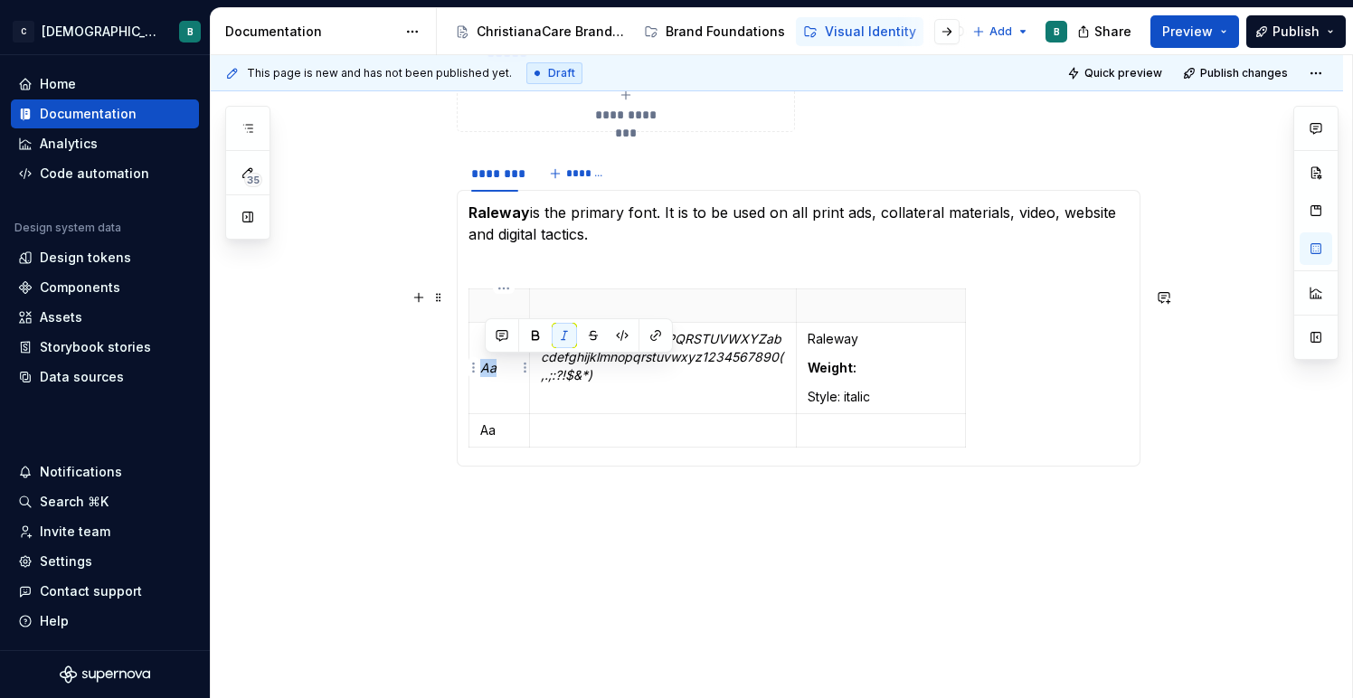
drag, startPoint x: 513, startPoint y: 363, endPoint x: 484, endPoint y: 363, distance: 28.9
click at [484, 363] on td "Aa" at bounding box center [499, 368] width 61 height 91
click at [620, 331] on button "button" at bounding box center [621, 335] width 25 height 25
click at [620, 331] on button "button" at bounding box center [624, 337] width 25 height 25
click at [352, 447] on div "**********" at bounding box center [777, 213] width 1132 height 1058
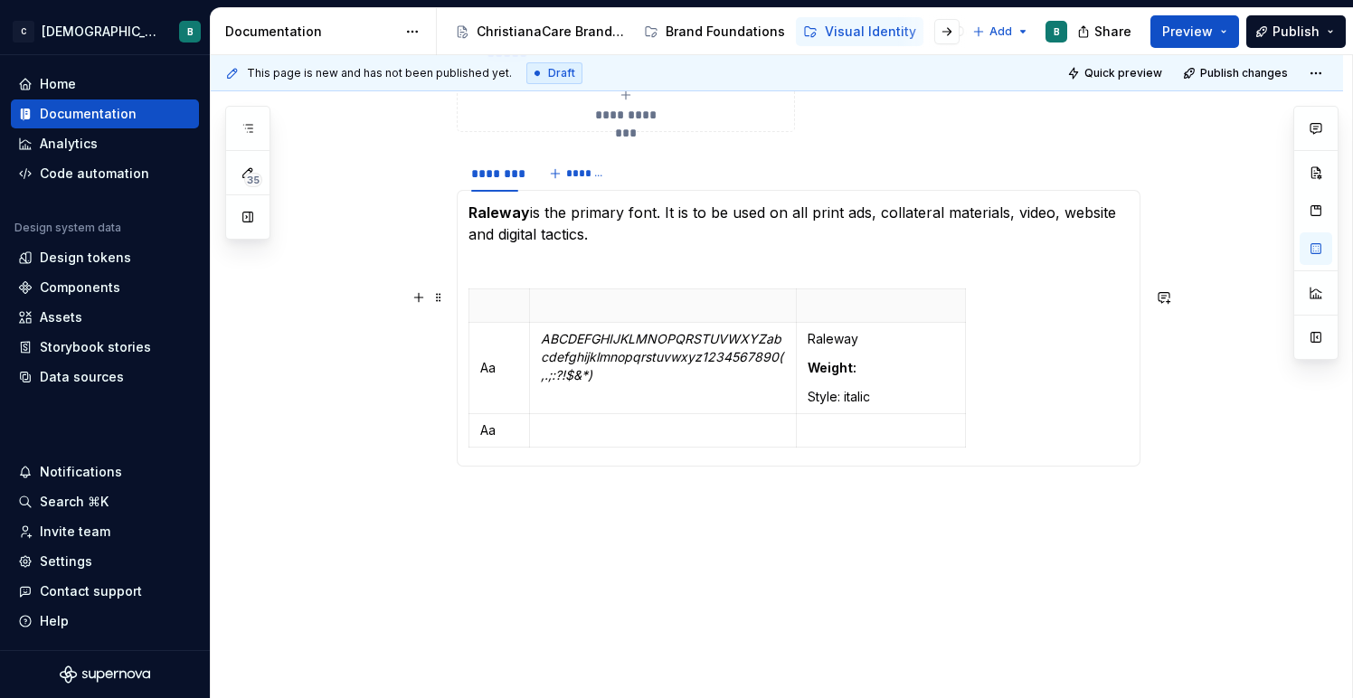
scroll to position [618, 0]
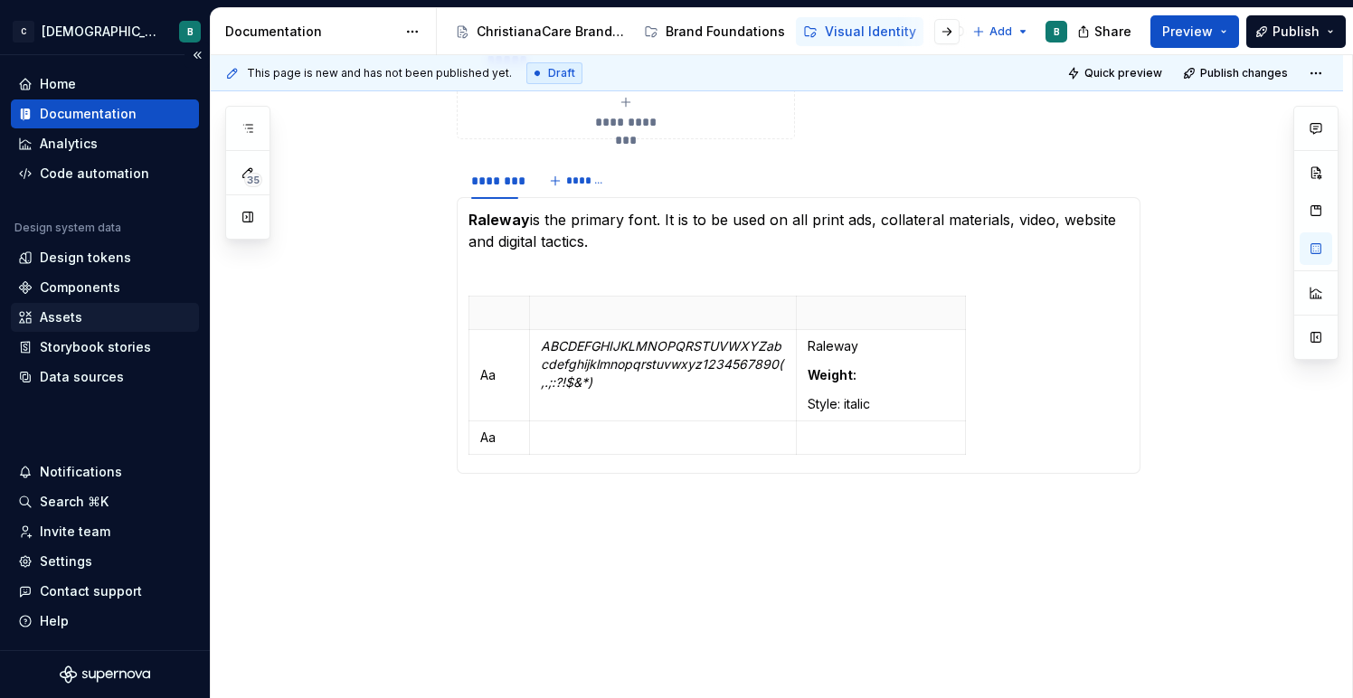
click at [68, 322] on div "Assets" at bounding box center [61, 317] width 42 height 18
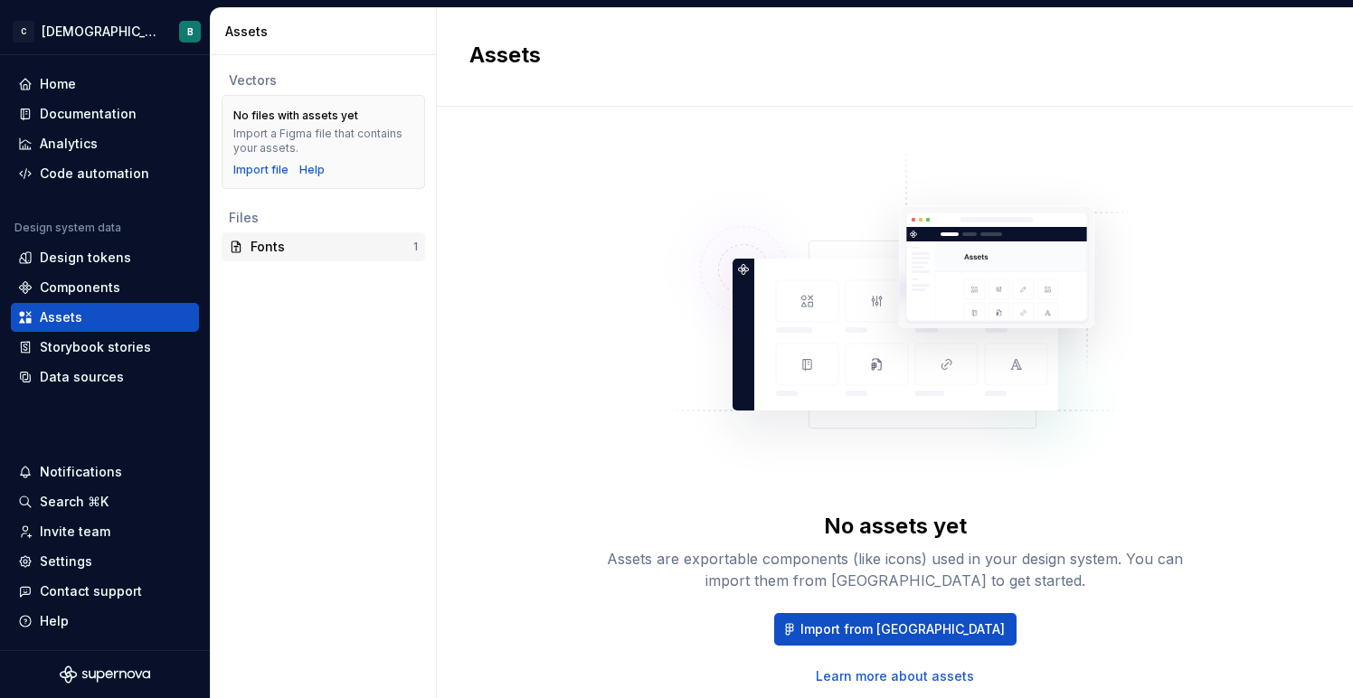
click at [354, 253] on div "Fonts" at bounding box center [331, 247] width 163 height 18
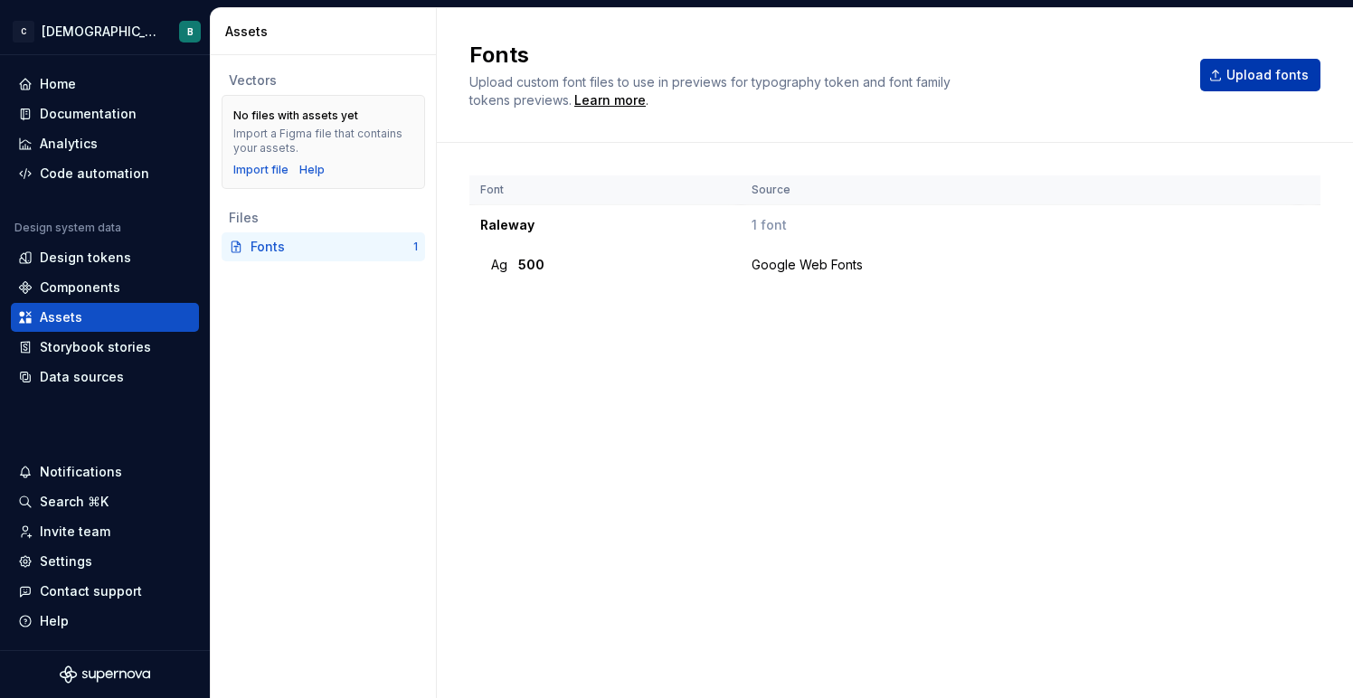
click at [1227, 80] on button "Upload fonts" at bounding box center [1260, 75] width 120 height 33
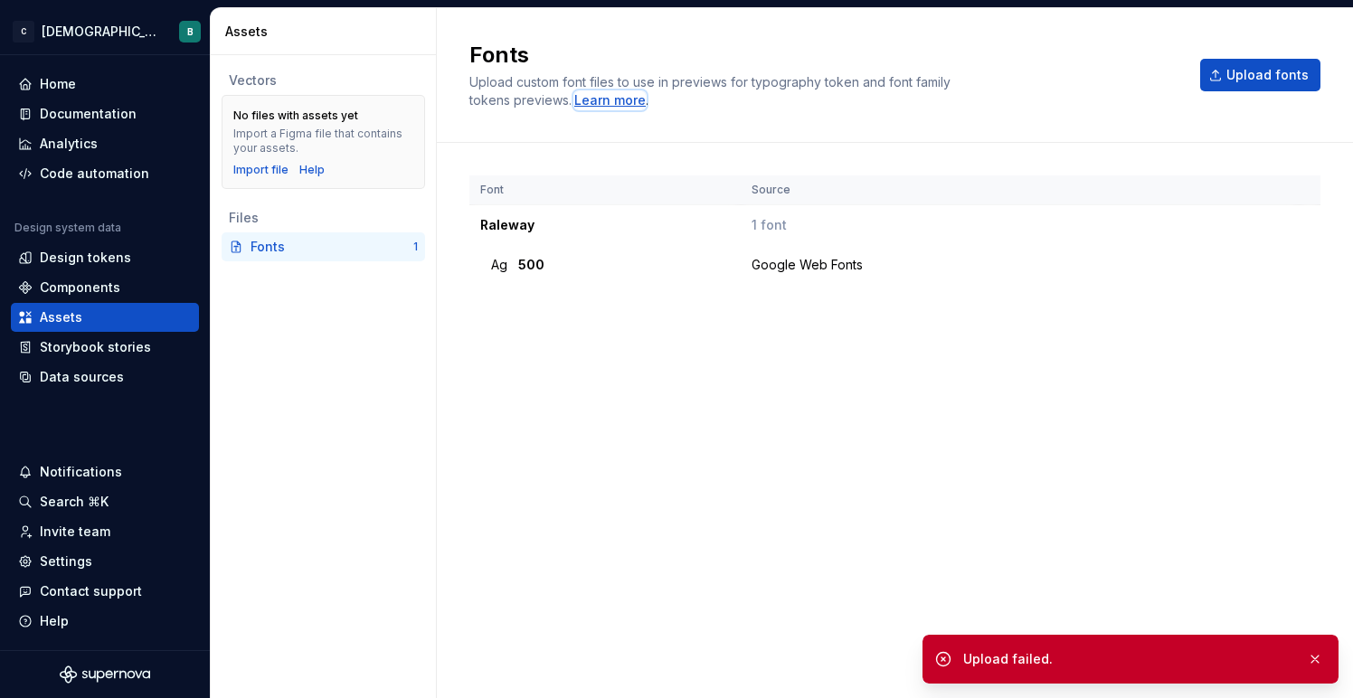
click at [612, 100] on div "Learn more" at bounding box center [609, 100] width 71 height 18
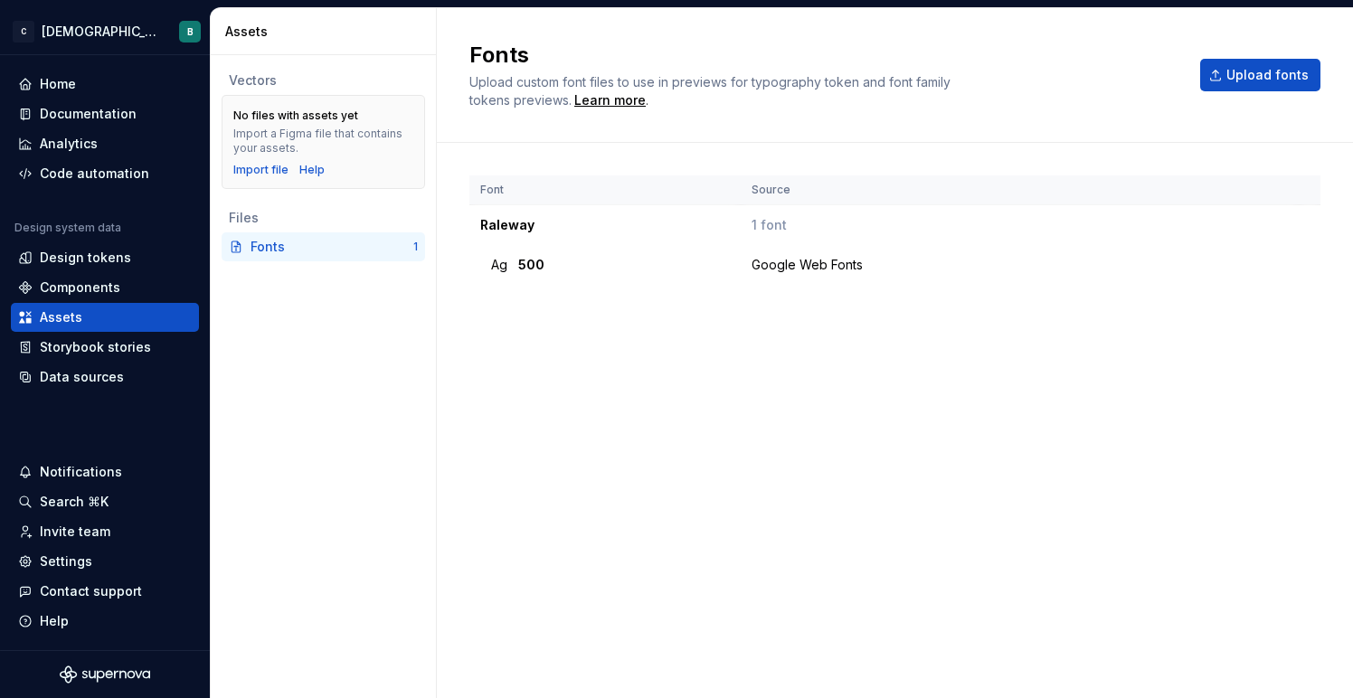
drag, startPoint x: 923, startPoint y: 324, endPoint x: 955, endPoint y: 296, distance: 42.3
click at [924, 323] on div "Font Source Raleway 1 font Ag 500 Google Web Fonts" at bounding box center [894, 402] width 851 height 454
click at [1245, 72] on span "Upload fonts" at bounding box center [1267, 75] width 82 height 18
click at [1247, 82] on span "Upload fonts" at bounding box center [1267, 75] width 82 height 18
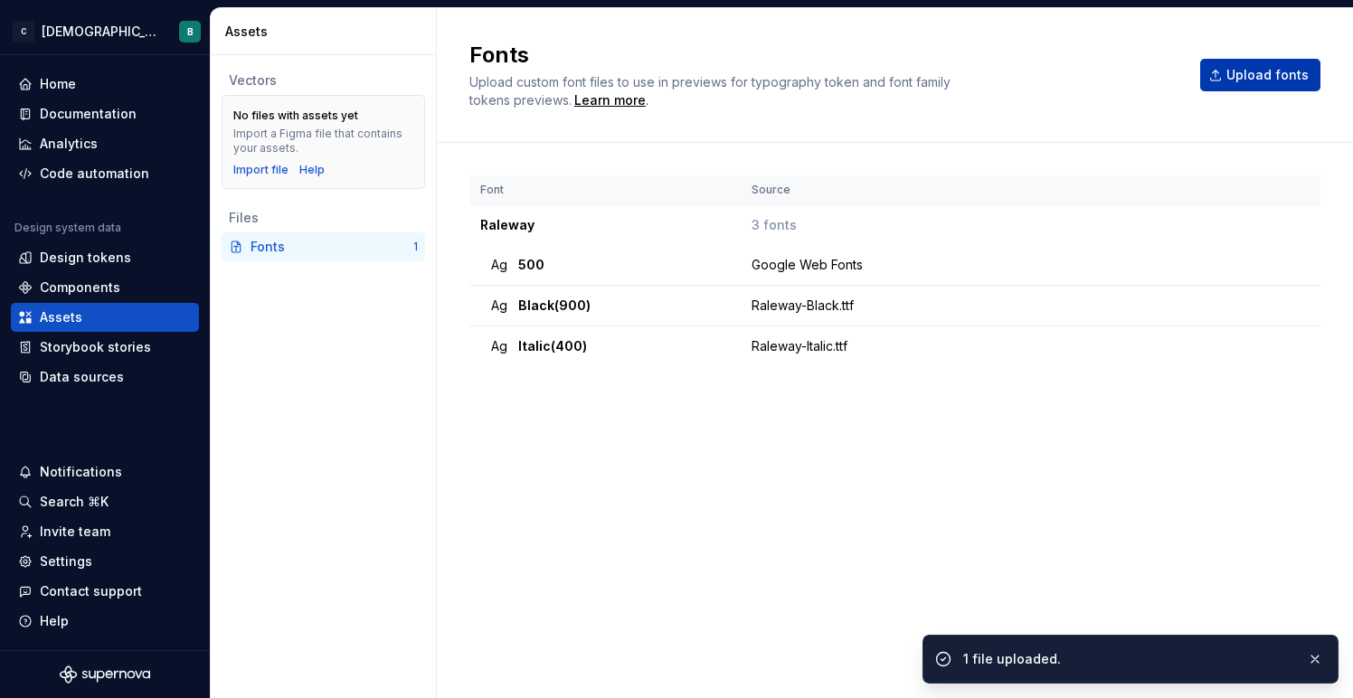
click at [1241, 76] on span "Upload fonts" at bounding box center [1267, 75] width 82 height 18
click at [1265, 80] on span "Upload fonts" at bounding box center [1267, 75] width 82 height 18
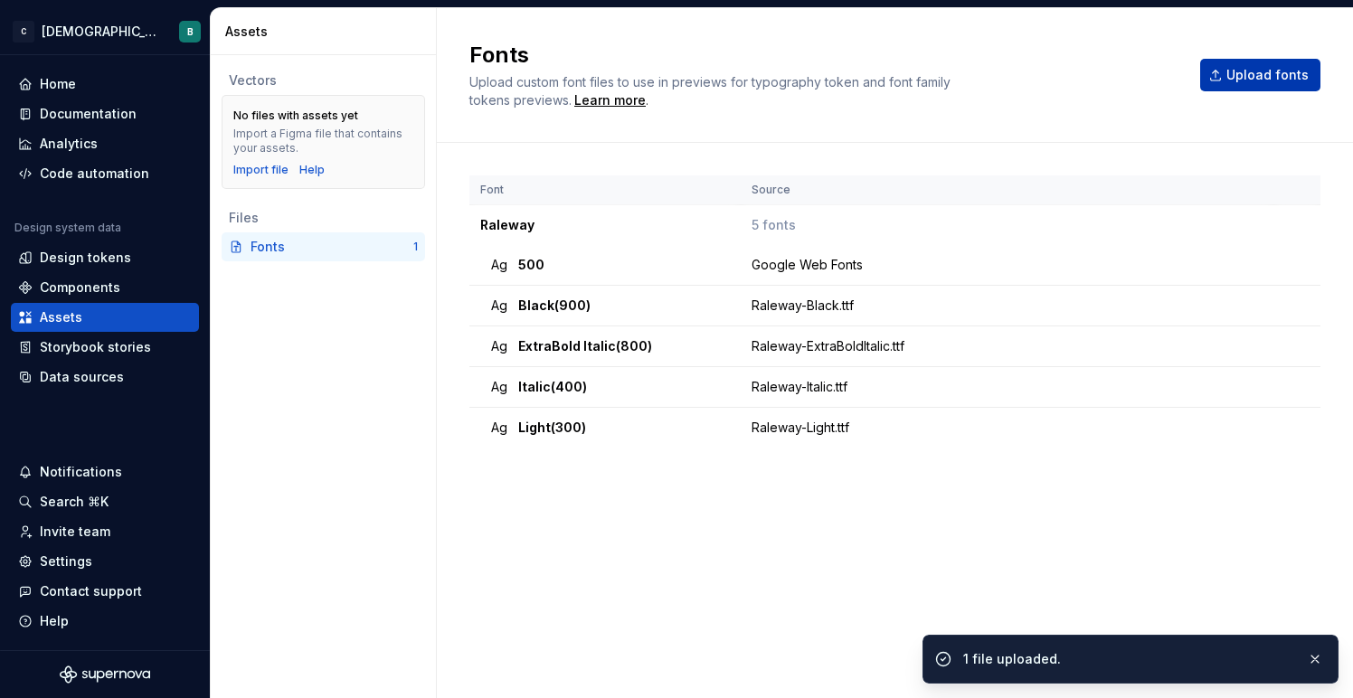
click at [1250, 75] on span "Upload fonts" at bounding box center [1267, 75] width 82 height 18
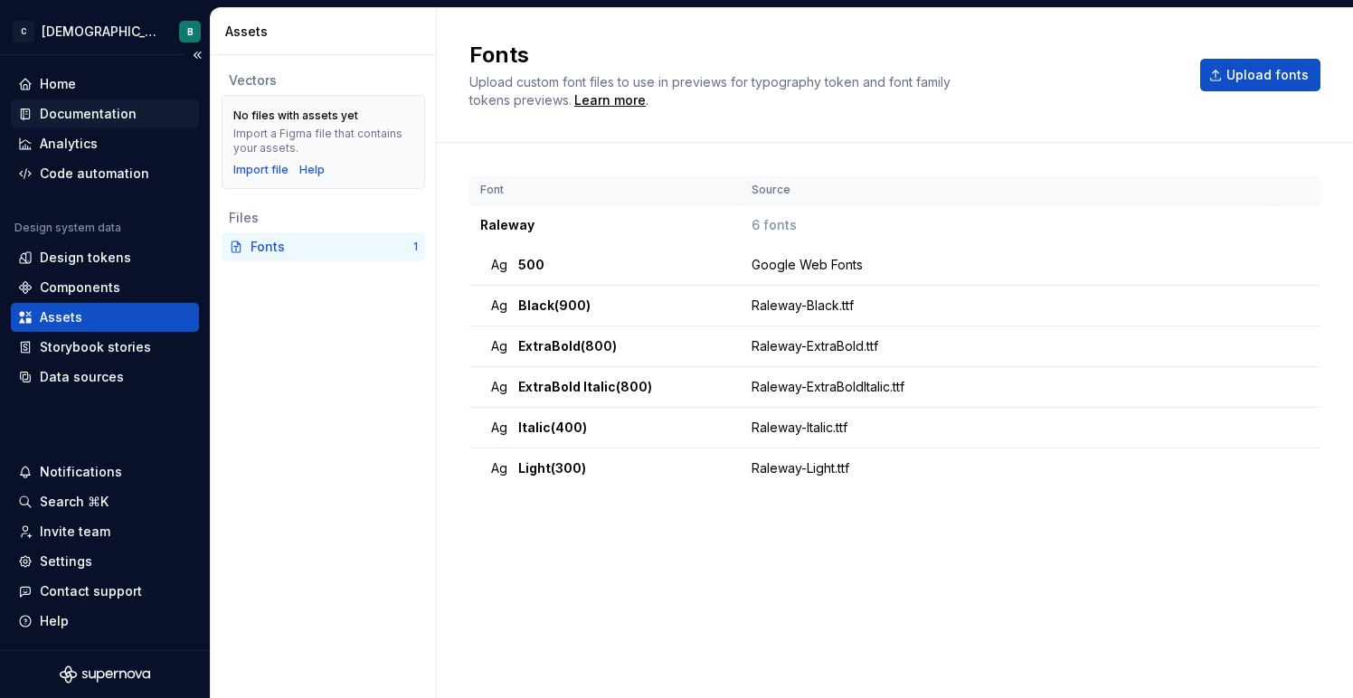
click at [94, 115] on div "Documentation" at bounding box center [88, 114] width 97 height 18
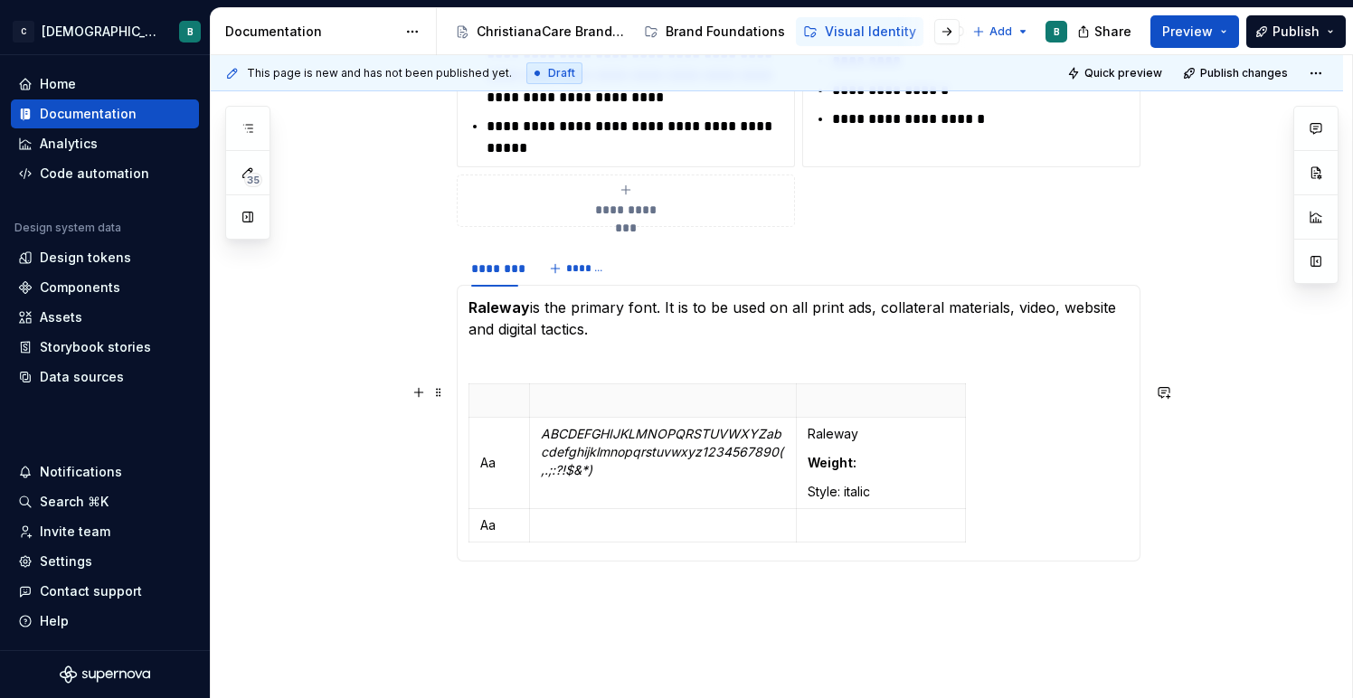
scroll to position [533, 0]
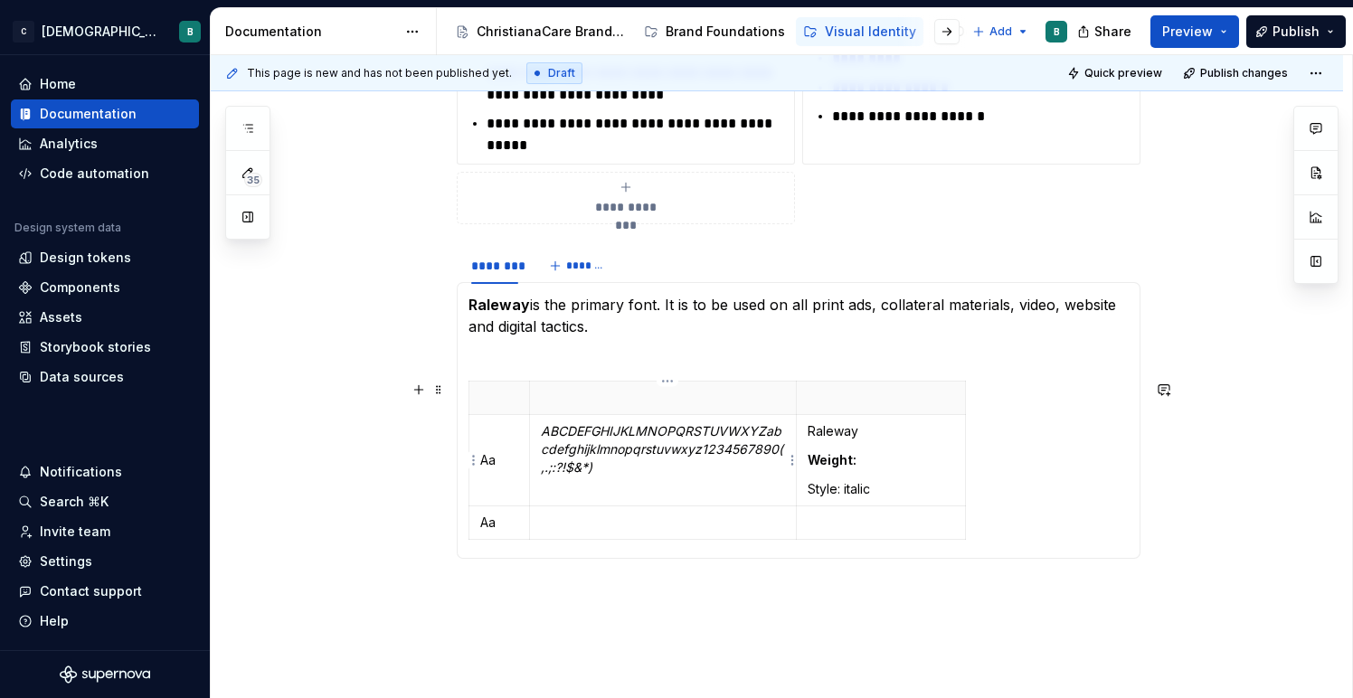
click at [575, 453] on em "ABCDEFGHIJKLMNOPQRSTUVWXYZabcdefghijklmnopqrstuvwxyz1234567890(,.;:?!$&*)" at bounding box center [662, 449] width 242 height 52
click at [618, 461] on p "ABCDEFGHIJKLMNOPQRSTUVWXYZabcdefghijklmnopqrstuvwxyz1234567890(,.;:?!$&*)" at bounding box center [663, 449] width 244 height 54
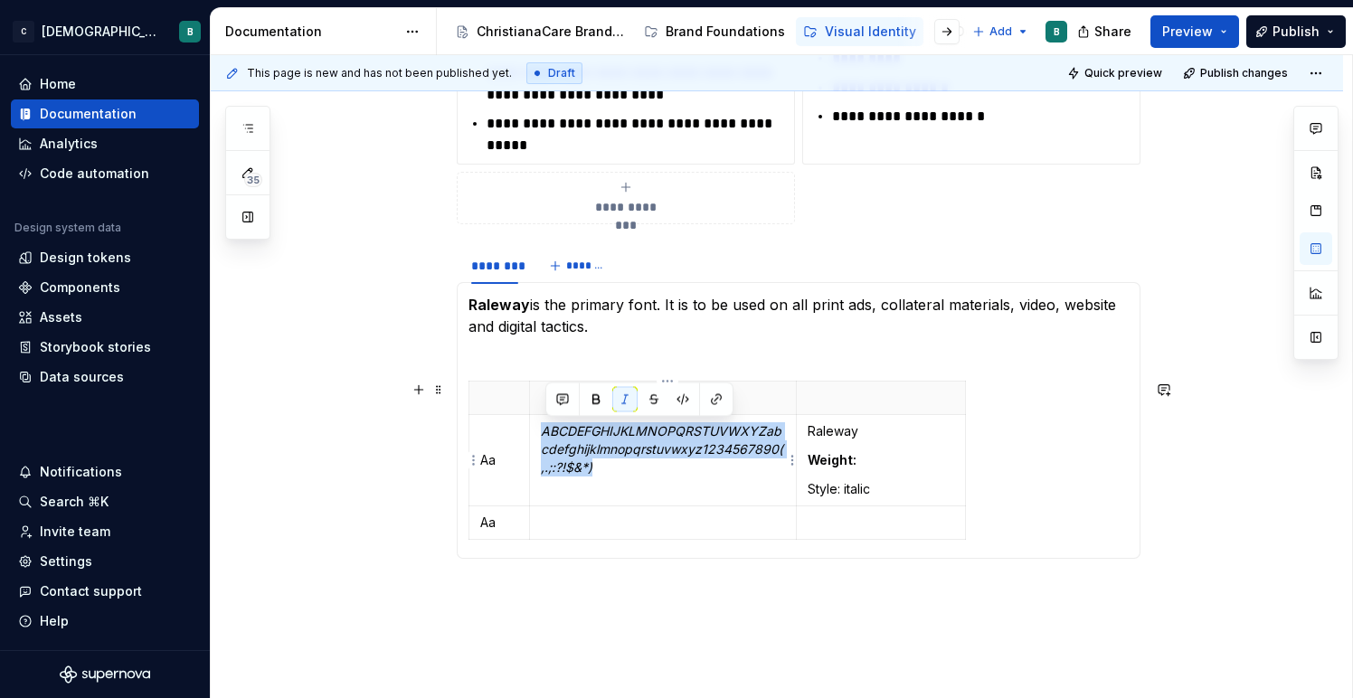
drag, startPoint x: 618, startPoint y: 466, endPoint x: 540, endPoint y: 431, distance: 85.8
click at [540, 431] on td "ABCDEFGHIJKLMNOPQRSTUVWXYZabcdefghijklmnopqrstuvwxyz1234567890(,.;:?!$&*)" at bounding box center [662, 460] width 267 height 91
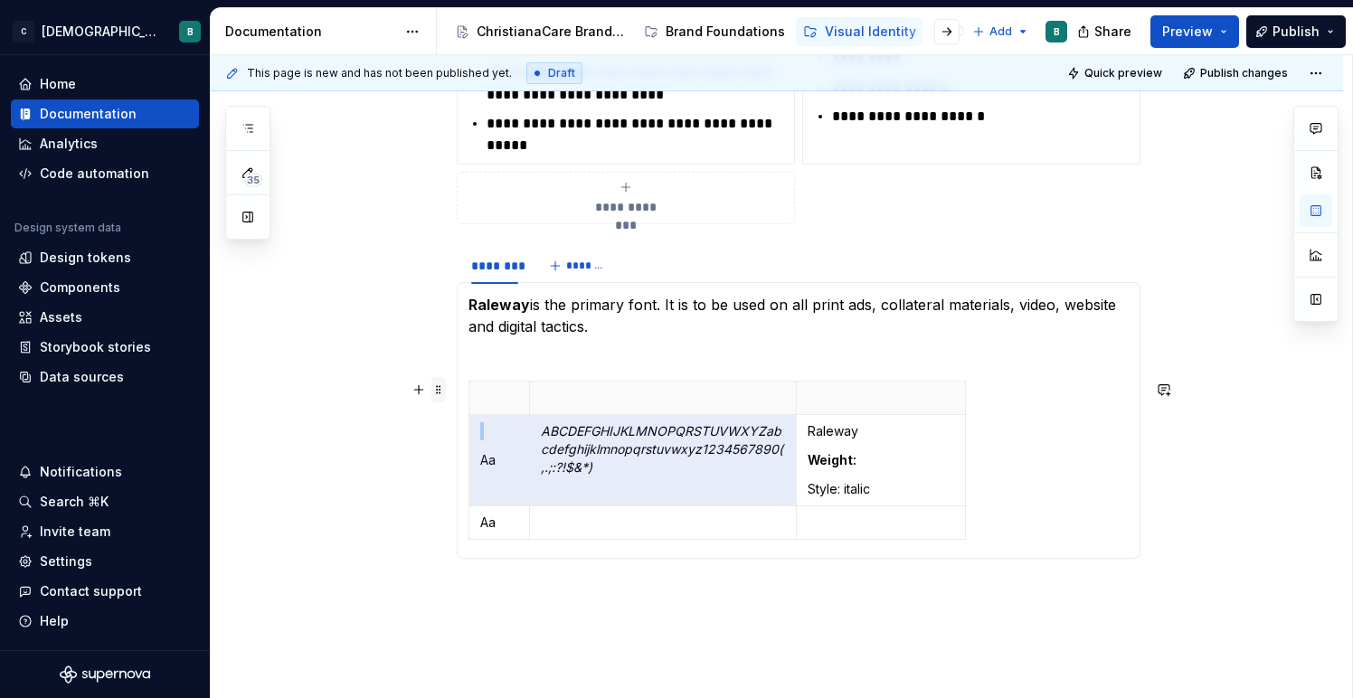
click at [441, 395] on span at bounding box center [438, 389] width 14 height 25
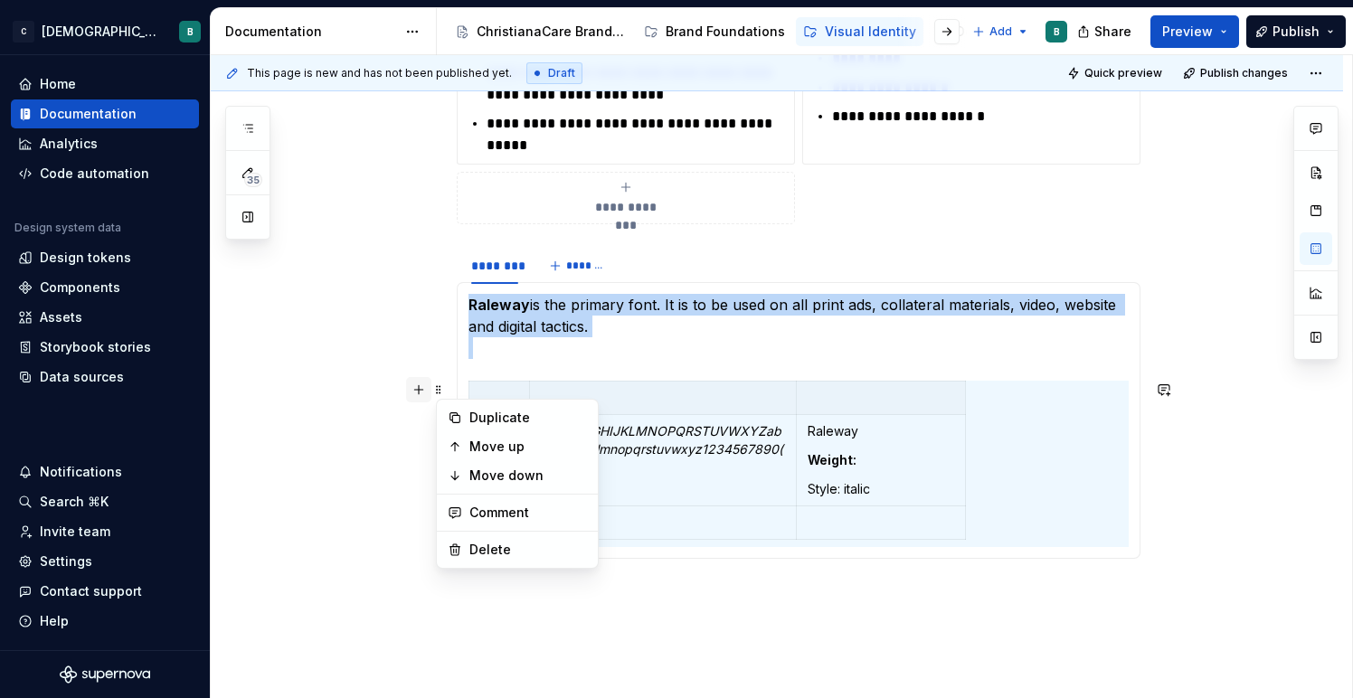
click at [420, 397] on button "button" at bounding box center [418, 389] width 25 height 25
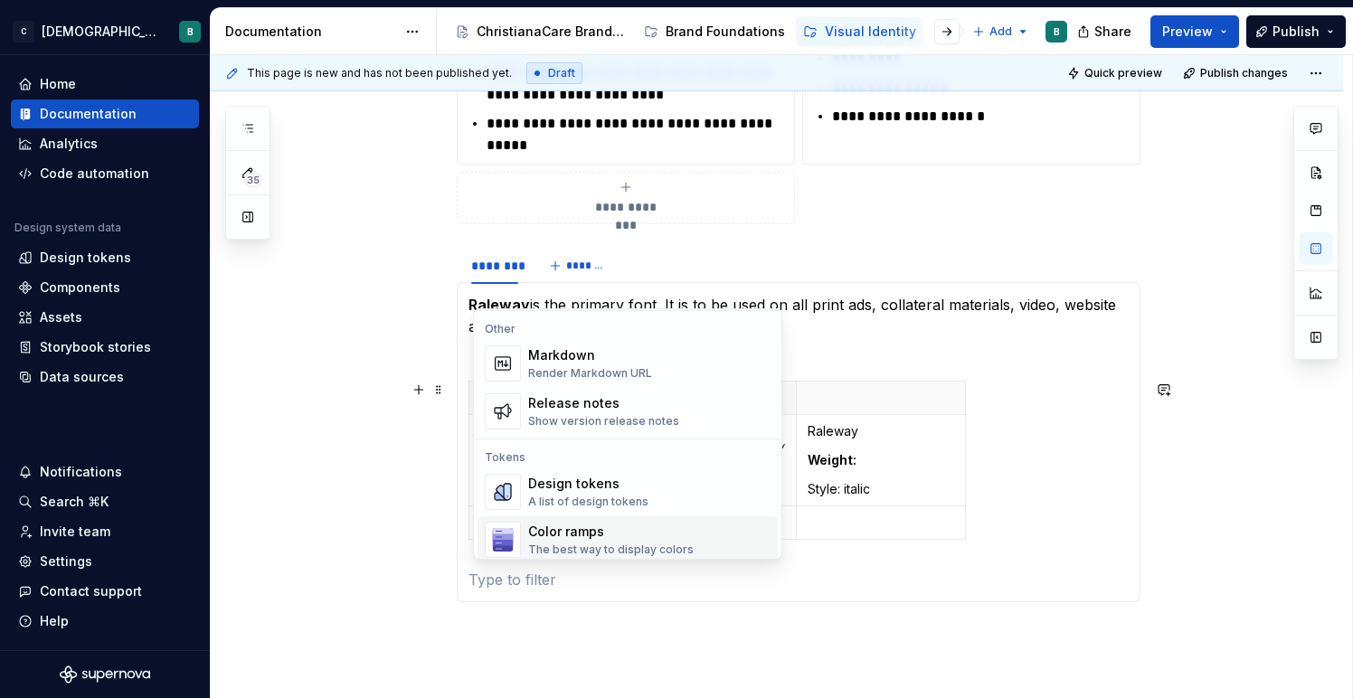
scroll to position [1163, 0]
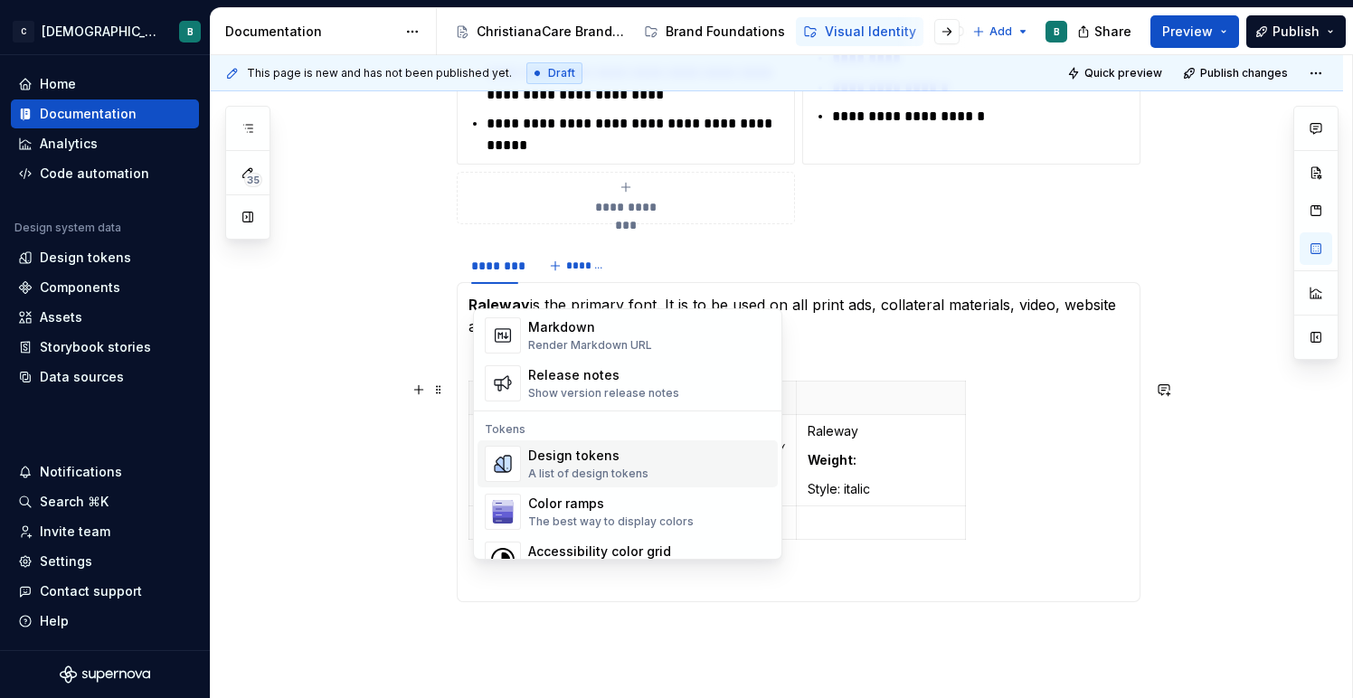
click at [576, 460] on div "Design tokens" at bounding box center [588, 456] width 120 height 18
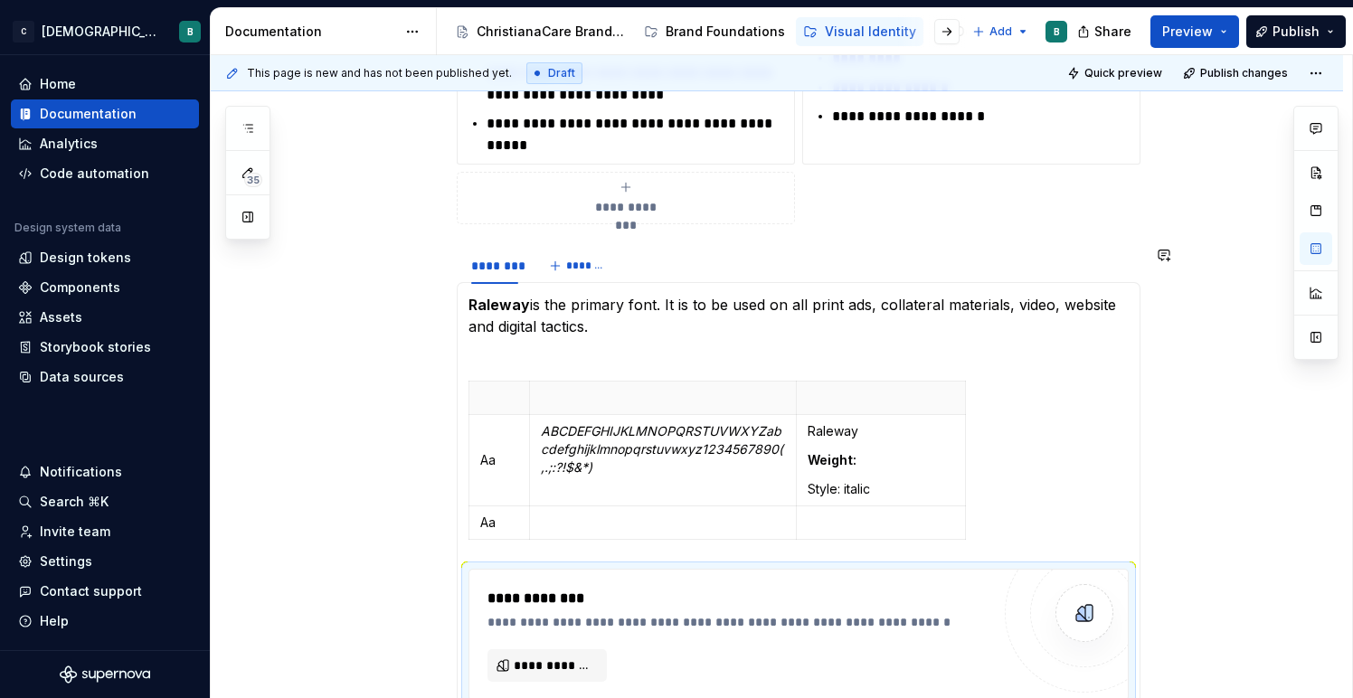
scroll to position [643, 0]
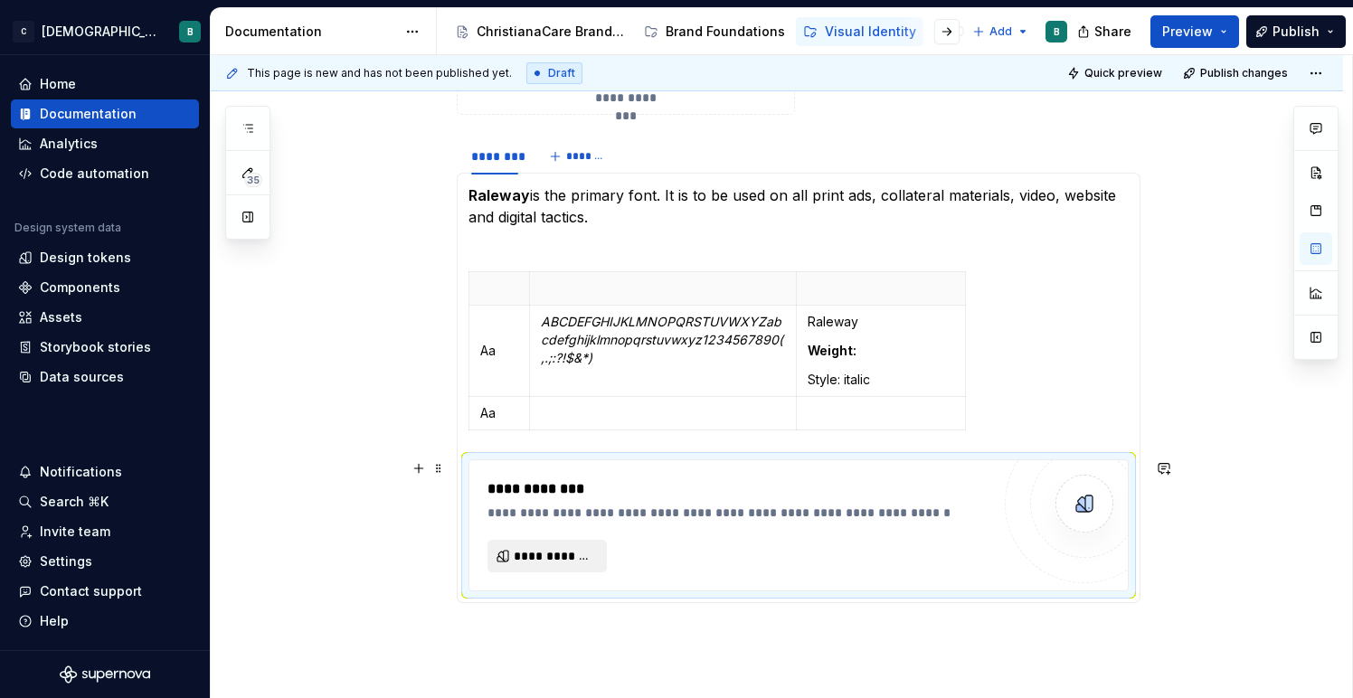
click at [563, 562] on span "**********" at bounding box center [554, 556] width 81 height 18
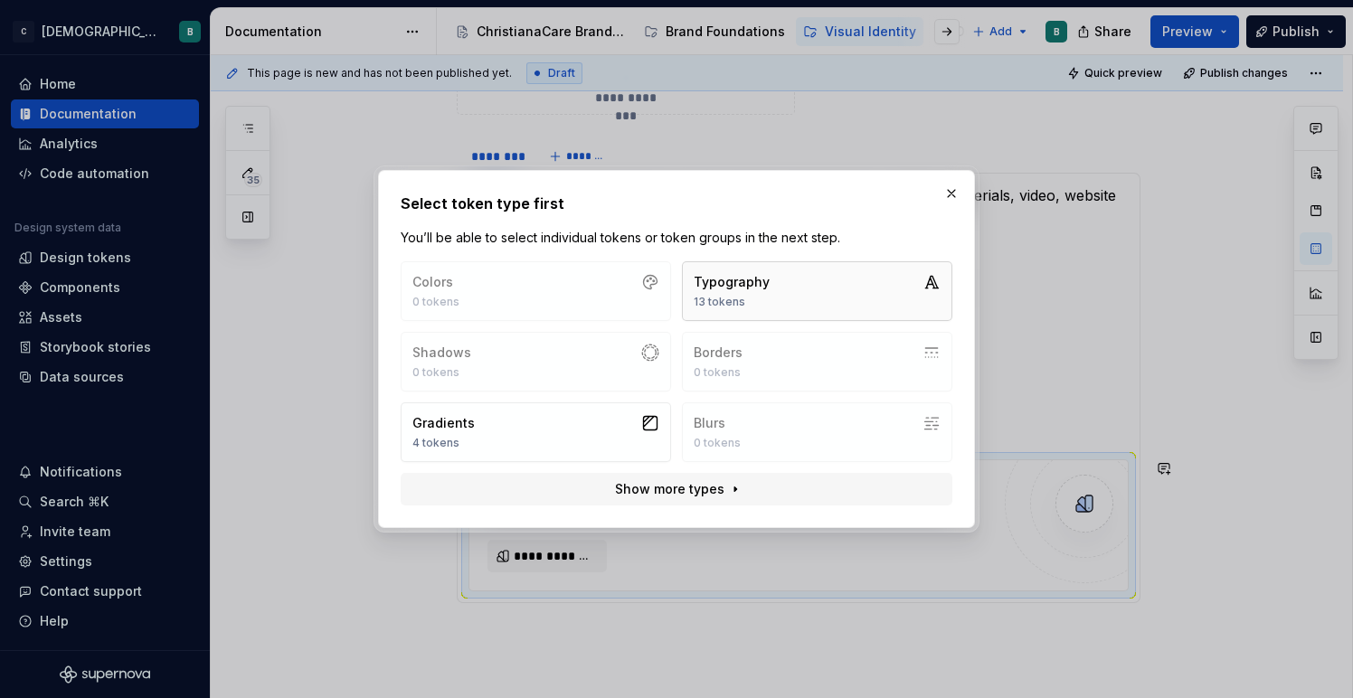
click at [757, 273] on div "Typography" at bounding box center [731, 282] width 76 height 18
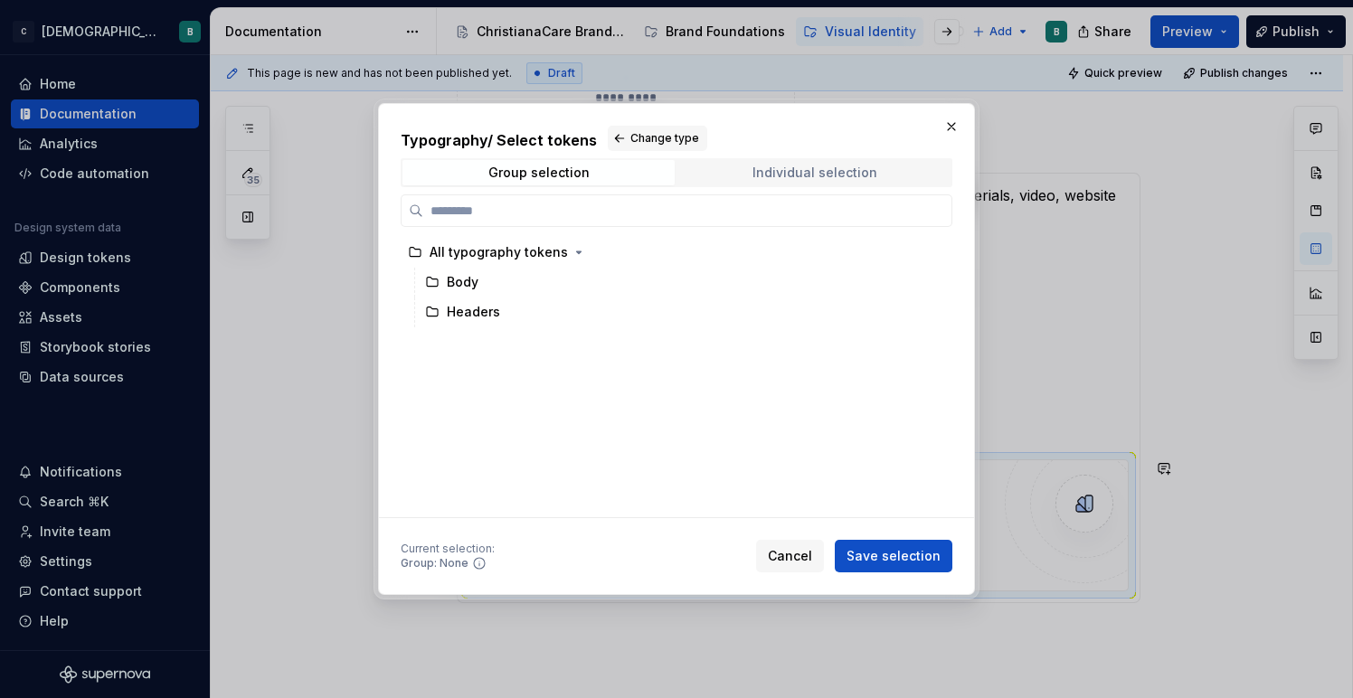
click at [736, 169] on span "Individual selection" at bounding box center [814, 172] width 272 height 25
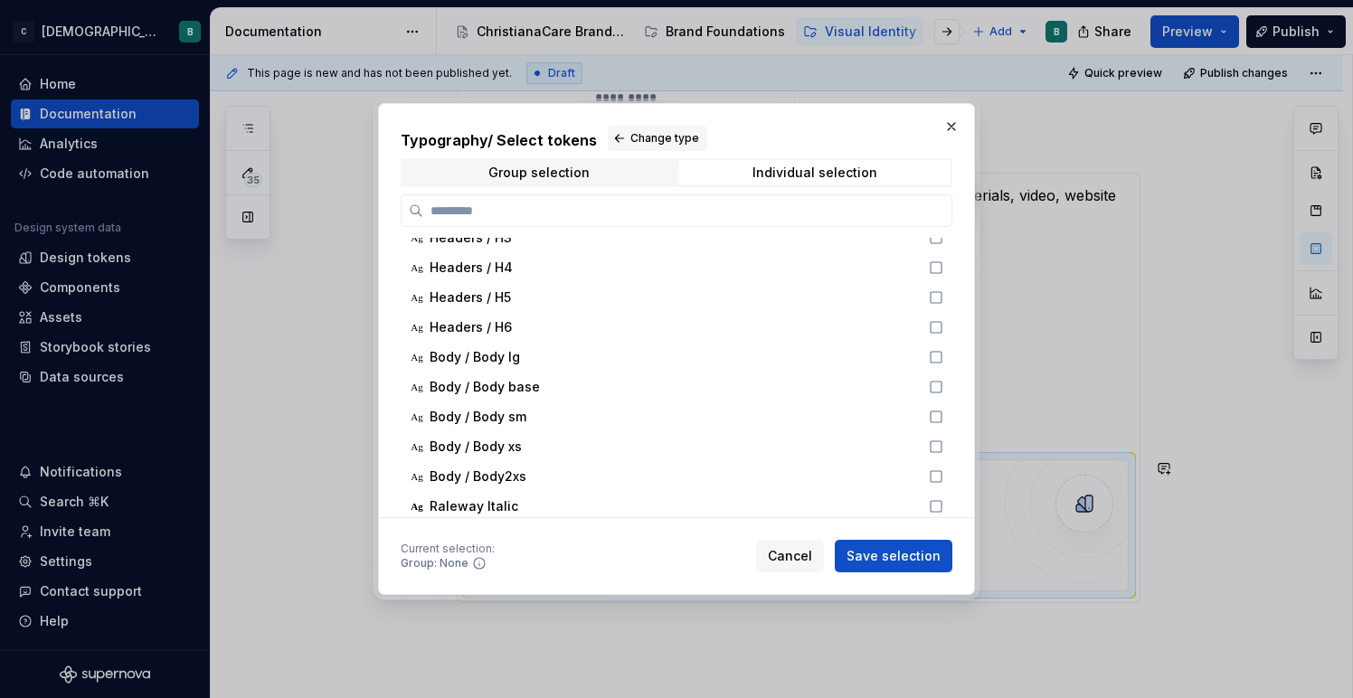
scroll to position [105, 0]
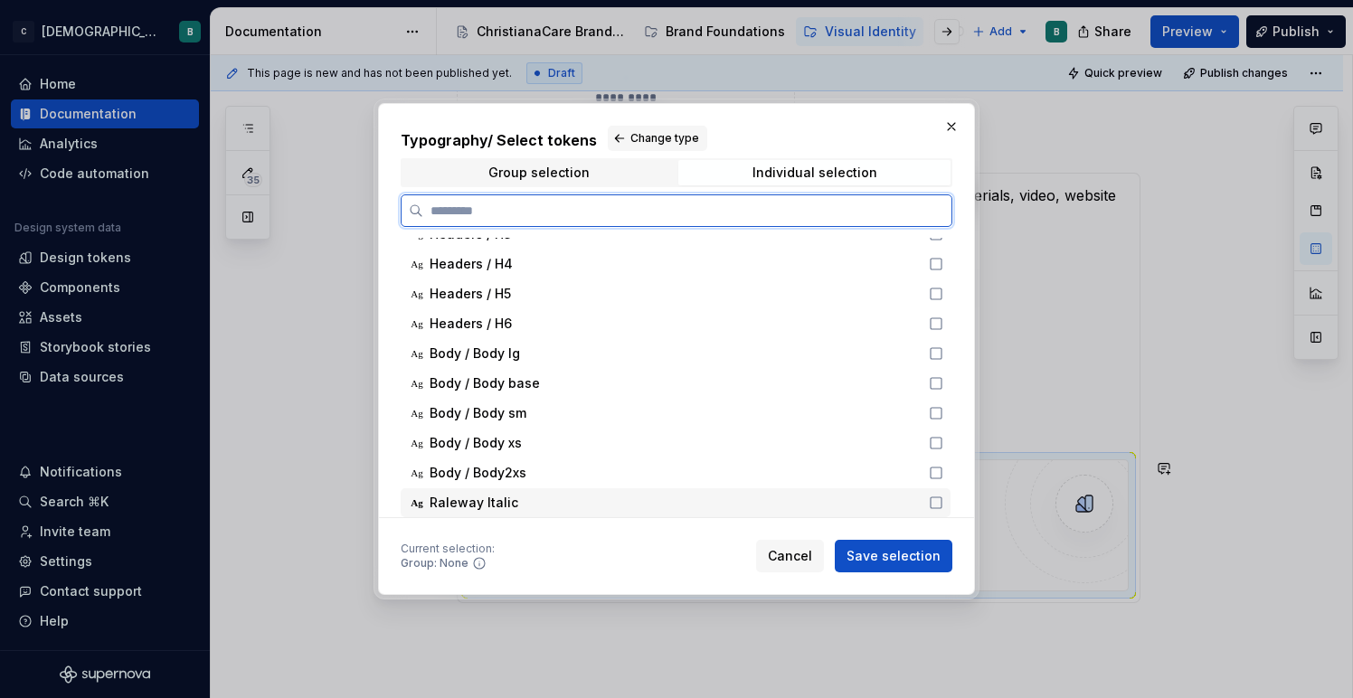
click at [537, 511] on div "Raleway Italic" at bounding box center [673, 503] width 488 height 18
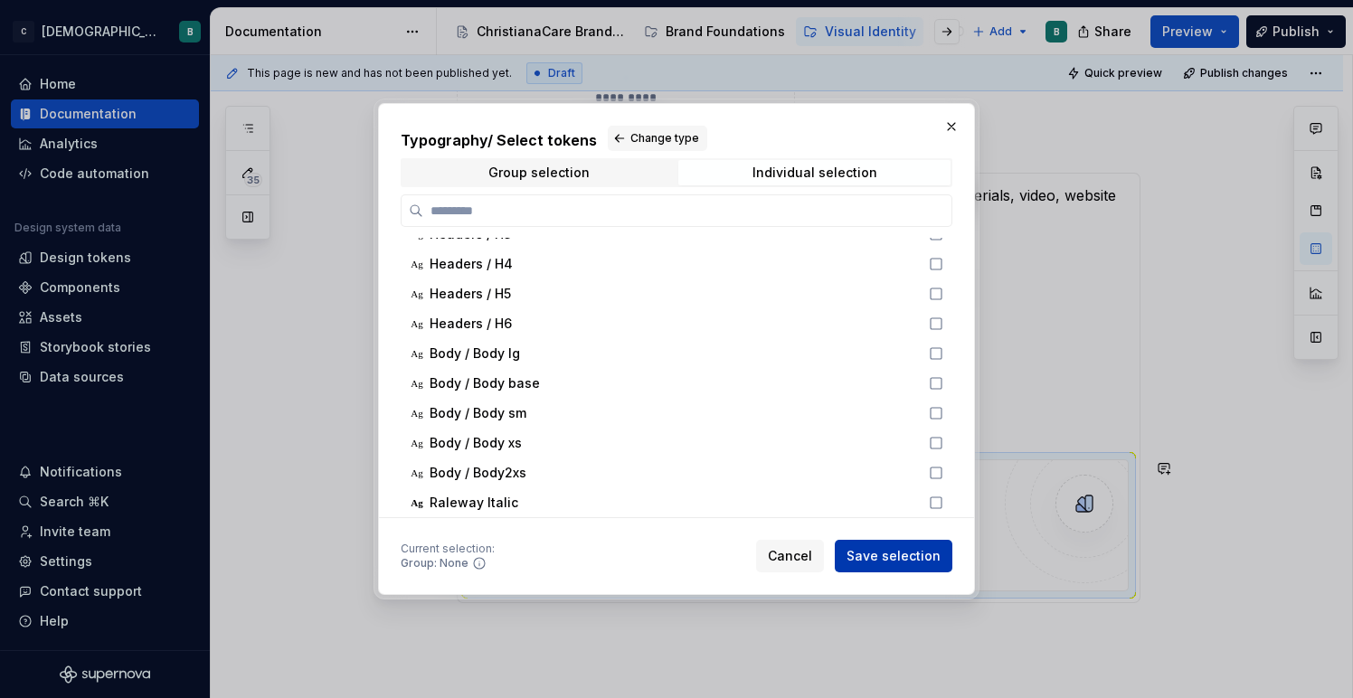
click at [891, 552] on span "Save selection" at bounding box center [893, 556] width 94 height 18
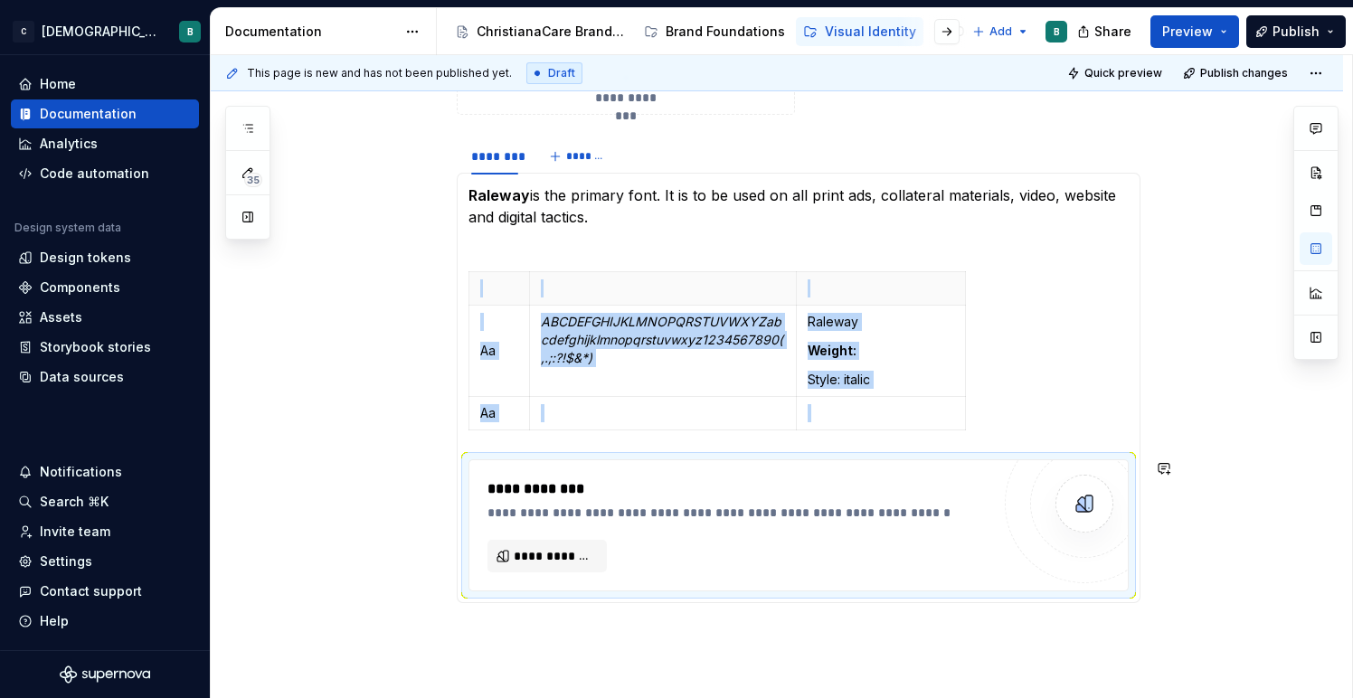
scroll to position [704, 0]
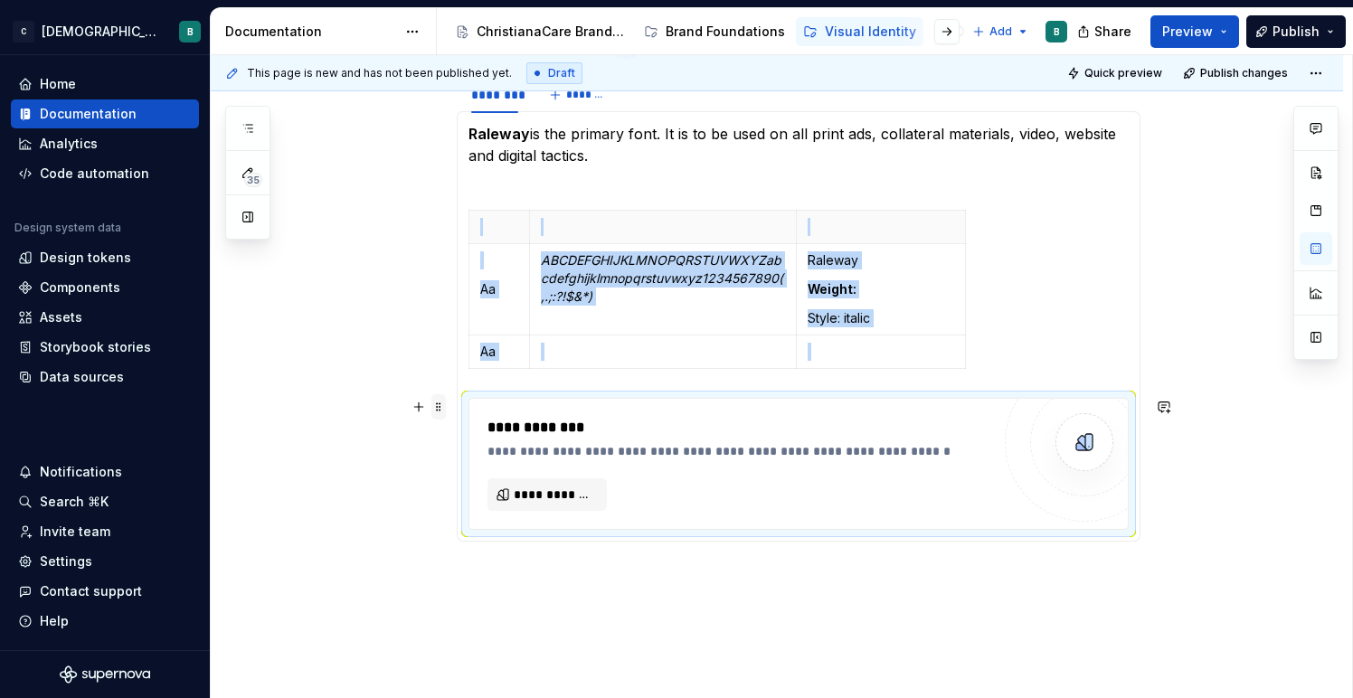
click at [442, 406] on span at bounding box center [438, 406] width 14 height 25
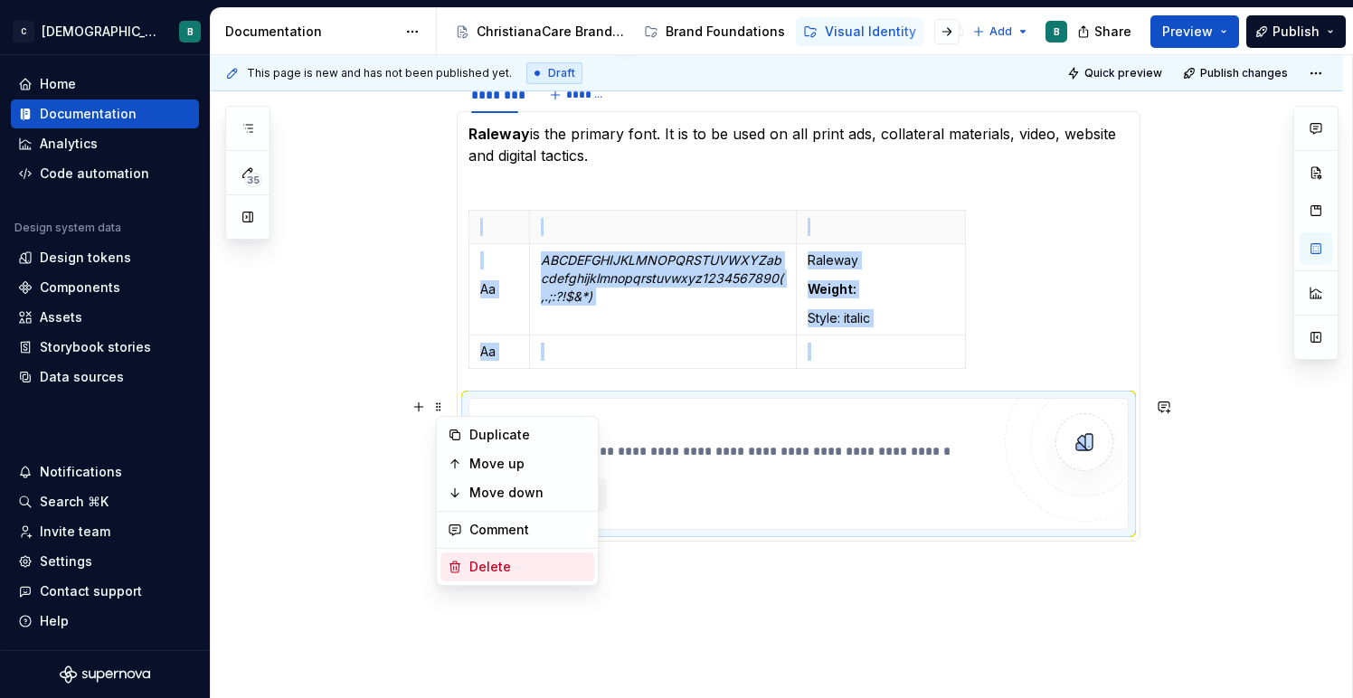
click at [476, 566] on div "Delete" at bounding box center [528, 567] width 118 height 18
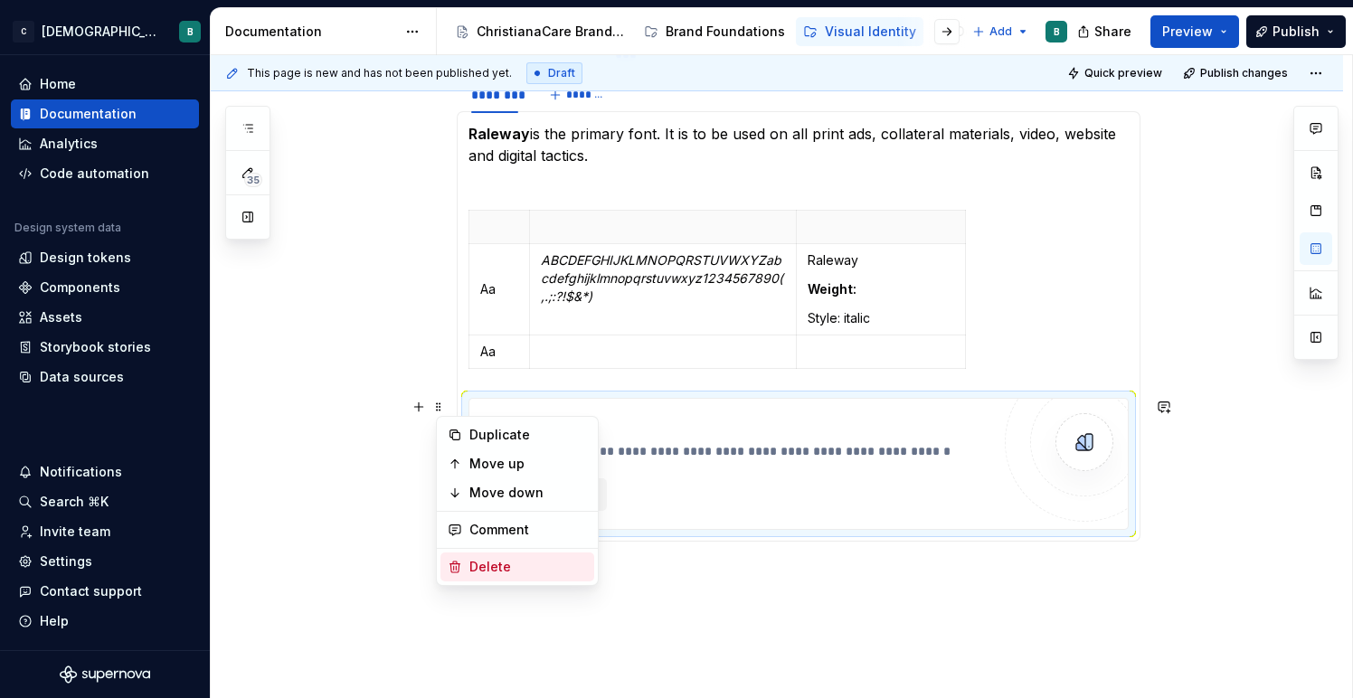
scroll to position [667, 0]
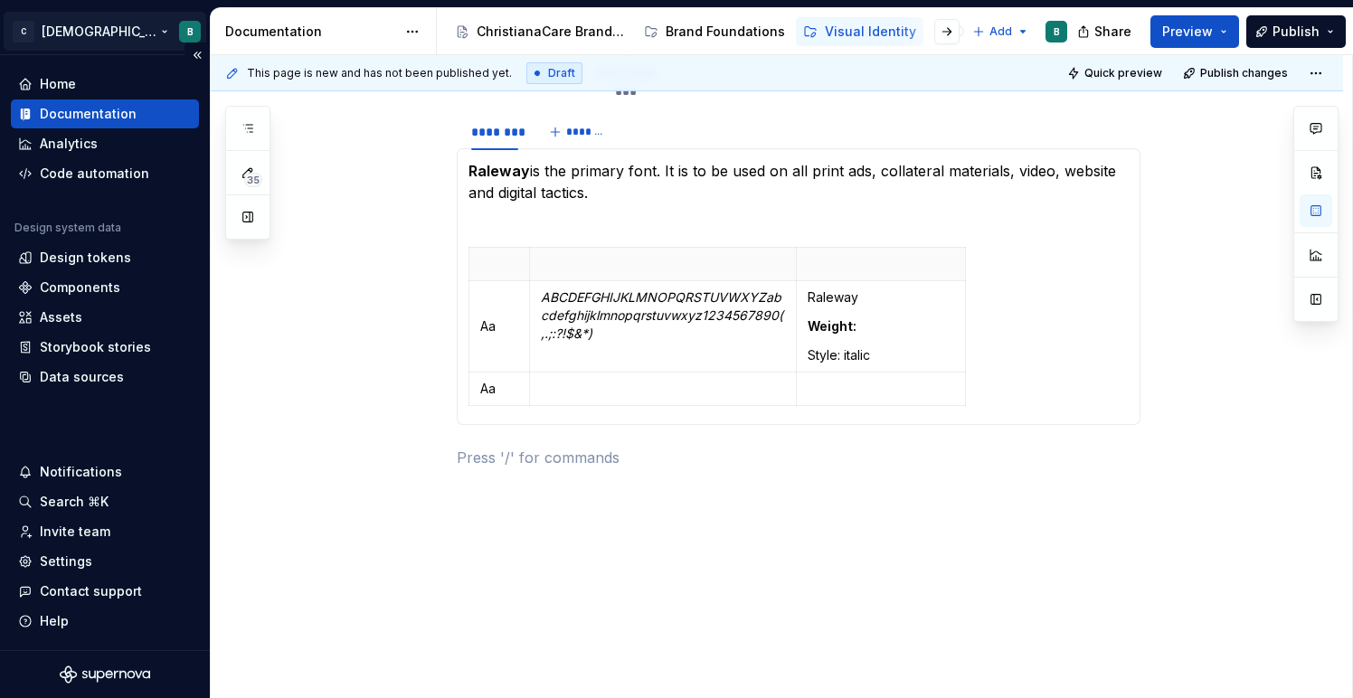
click at [112, 33] on html "C ChristianaCare Digital B Home Documentation Analytics Code automation Design …" at bounding box center [676, 349] width 1353 height 698
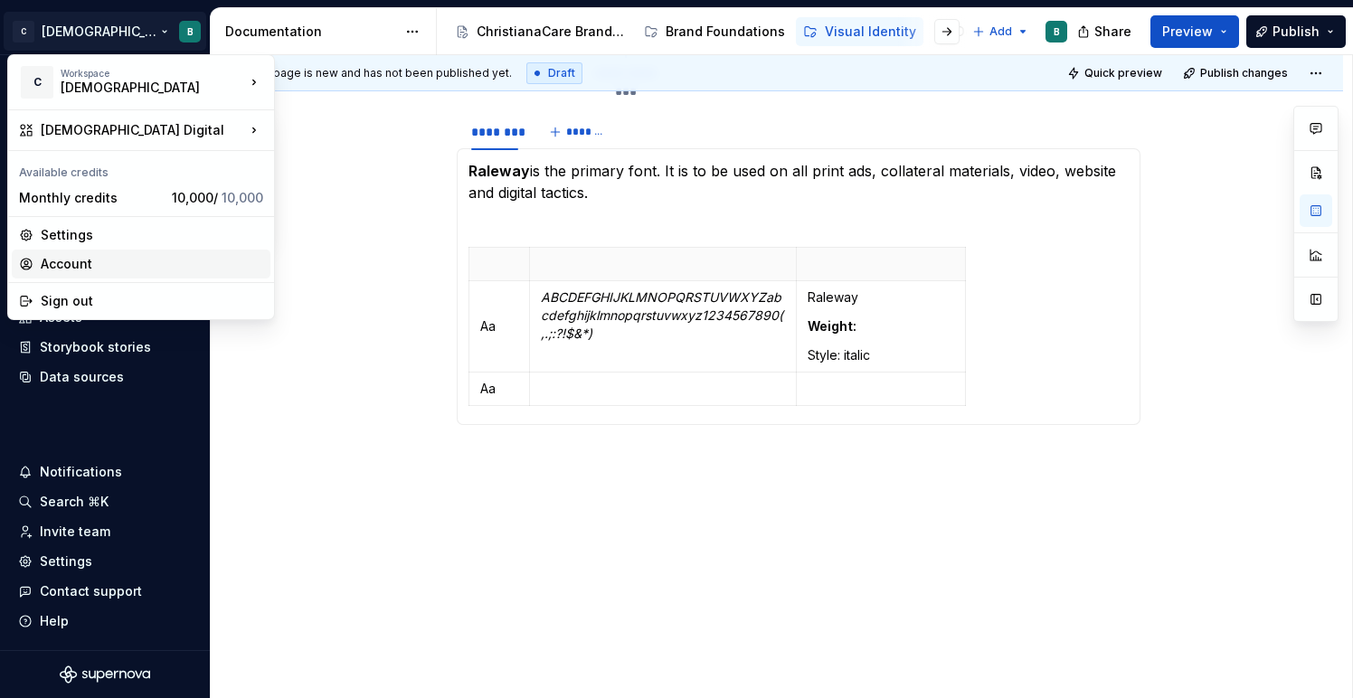
click at [74, 260] on div "Account" at bounding box center [152, 264] width 222 height 18
type textarea "*"
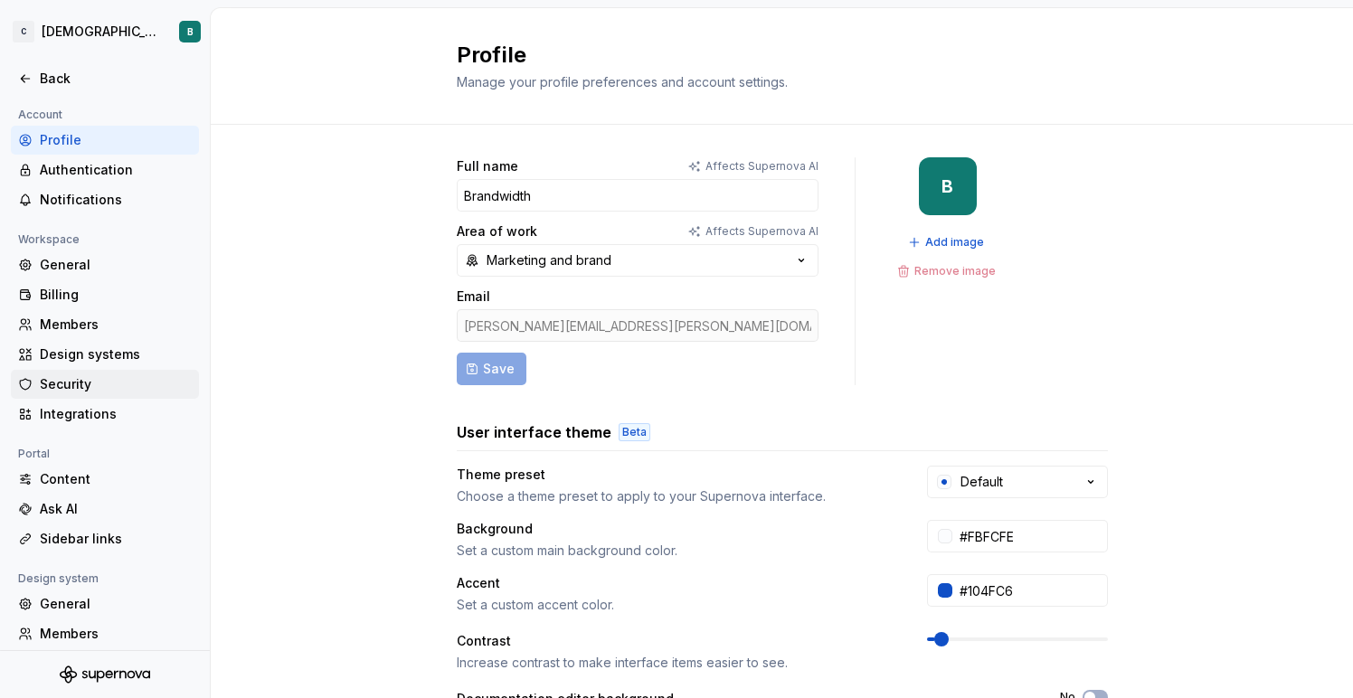
scroll to position [99, 0]
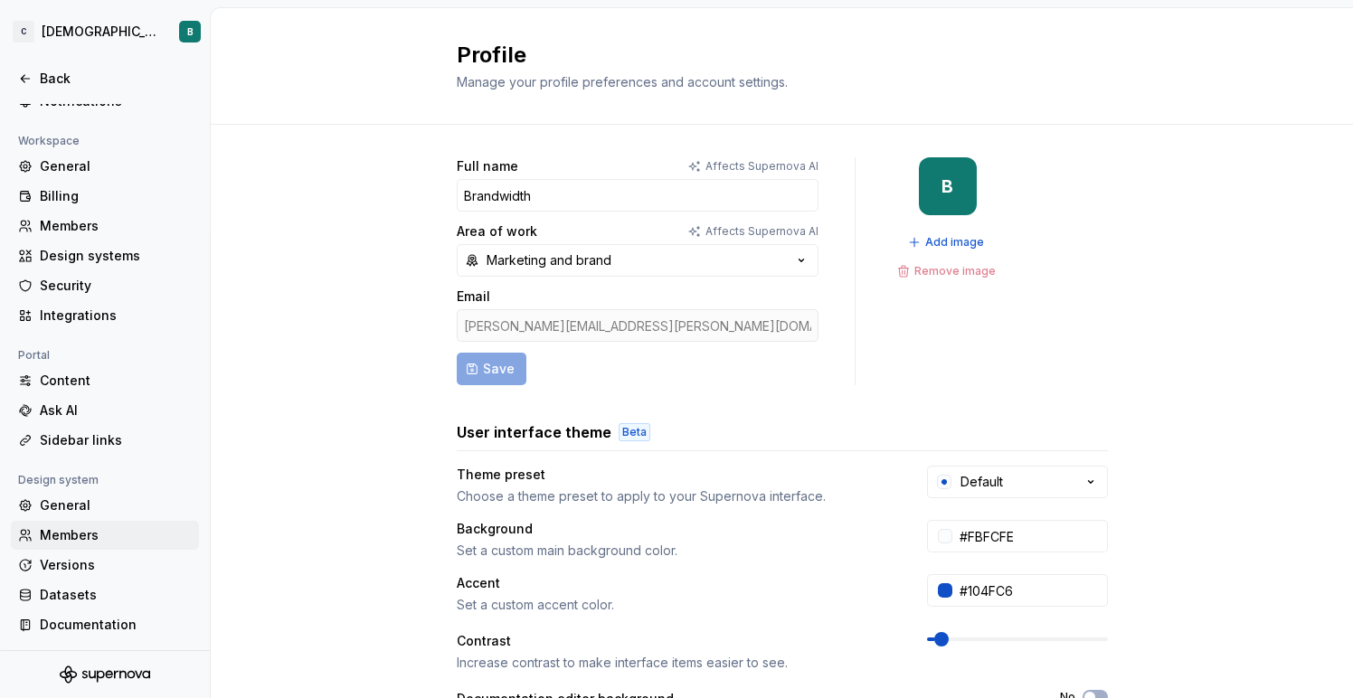
click at [79, 533] on div "Members" at bounding box center [116, 535] width 152 height 18
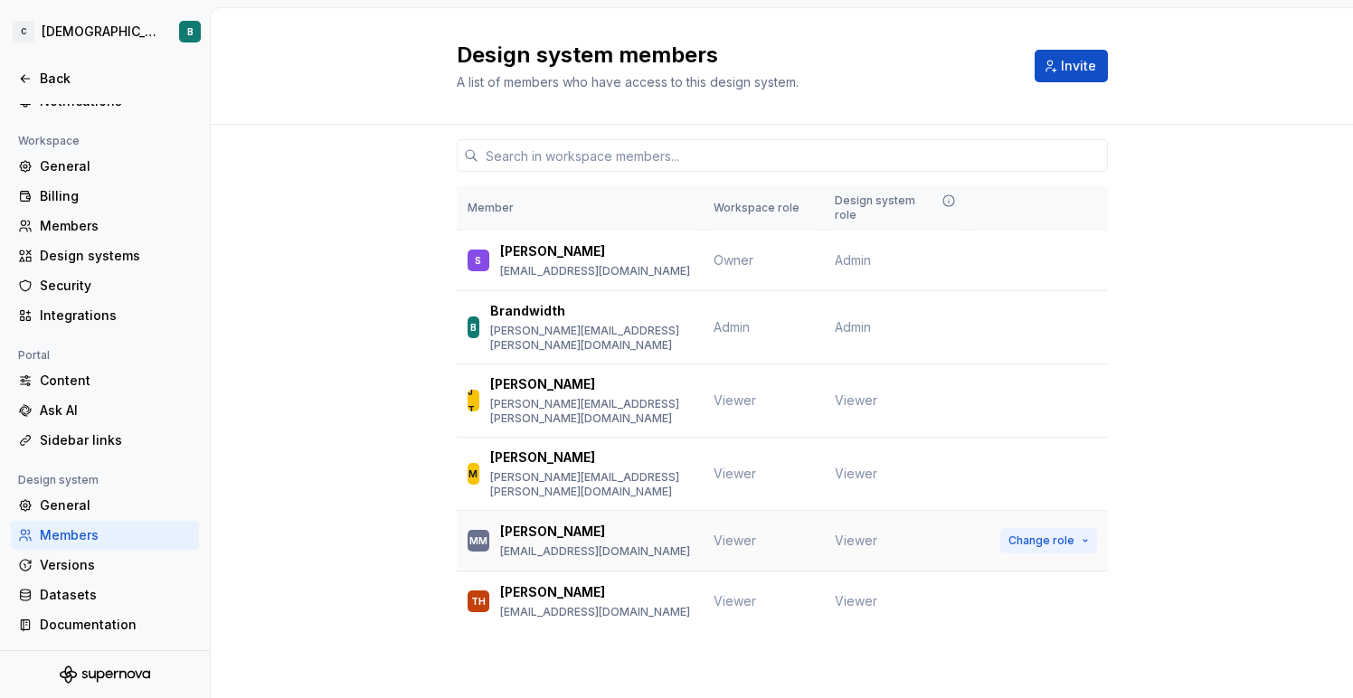
click at [1089, 528] on button "Change role" at bounding box center [1048, 540] width 97 height 25
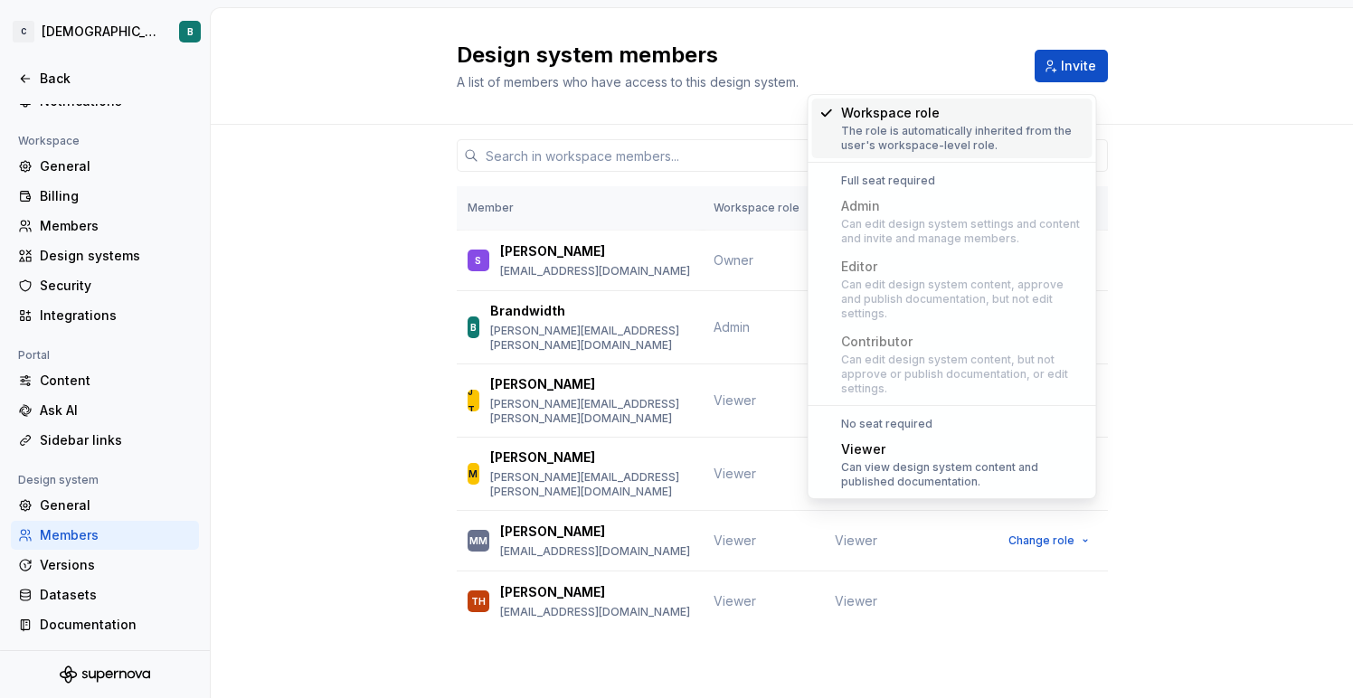
click at [1168, 420] on div "Member Workspace role Design system role S Scott smash@christianacare.org Owner…" at bounding box center [782, 412] width 1142 height 575
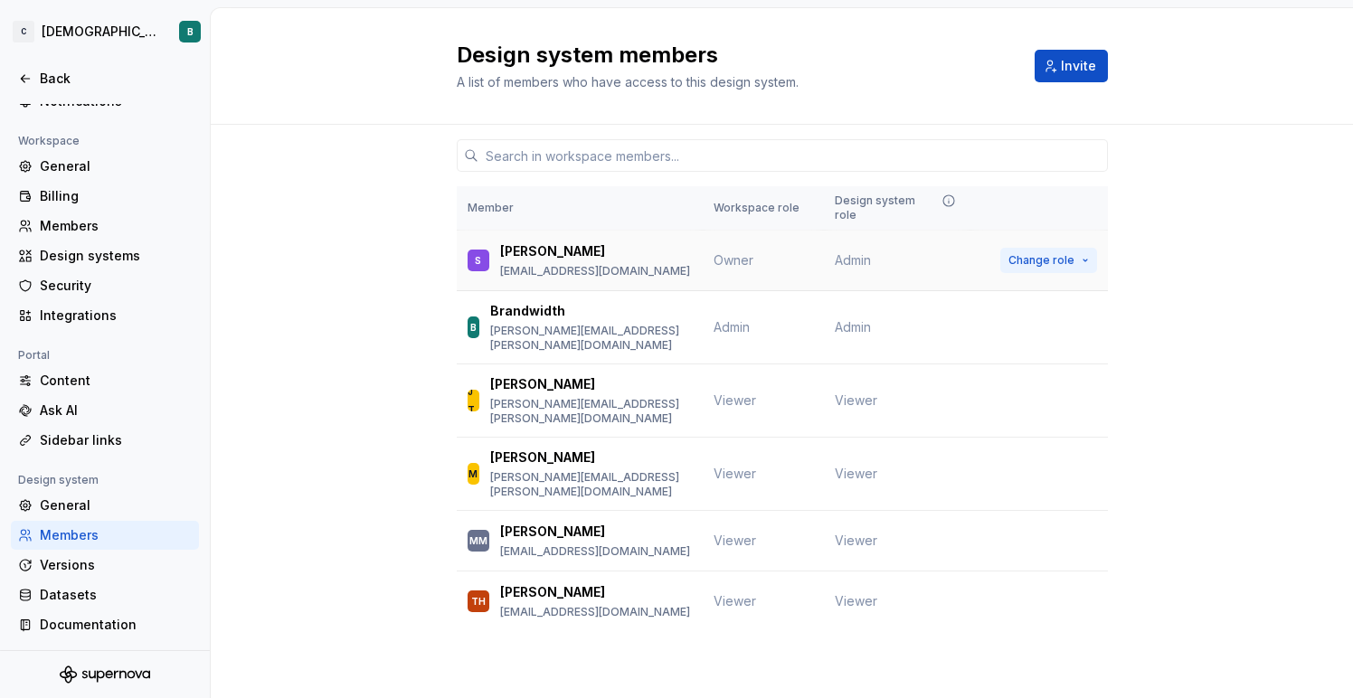
click at [1072, 253] on span "Change role" at bounding box center [1041, 260] width 66 height 14
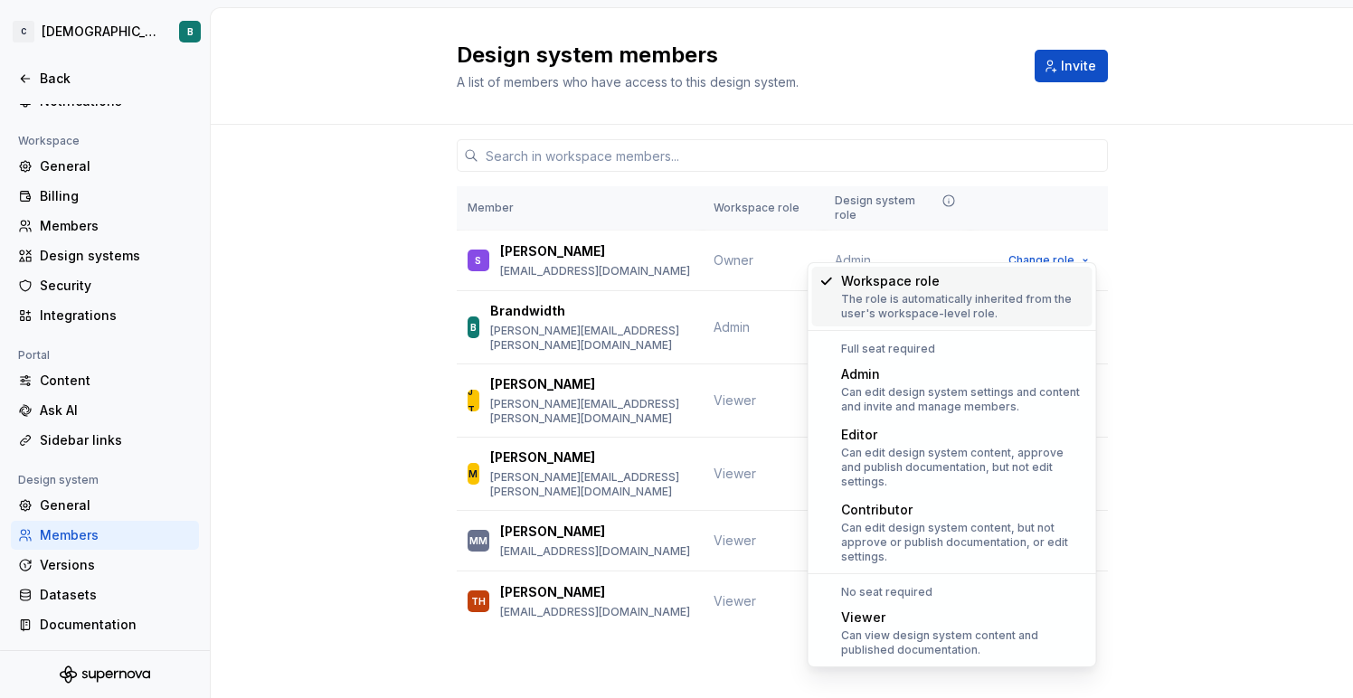
click at [1159, 268] on div "Member Workspace role Design system role S Scott smash@christianacare.org Owner…" at bounding box center [782, 412] width 1142 height 575
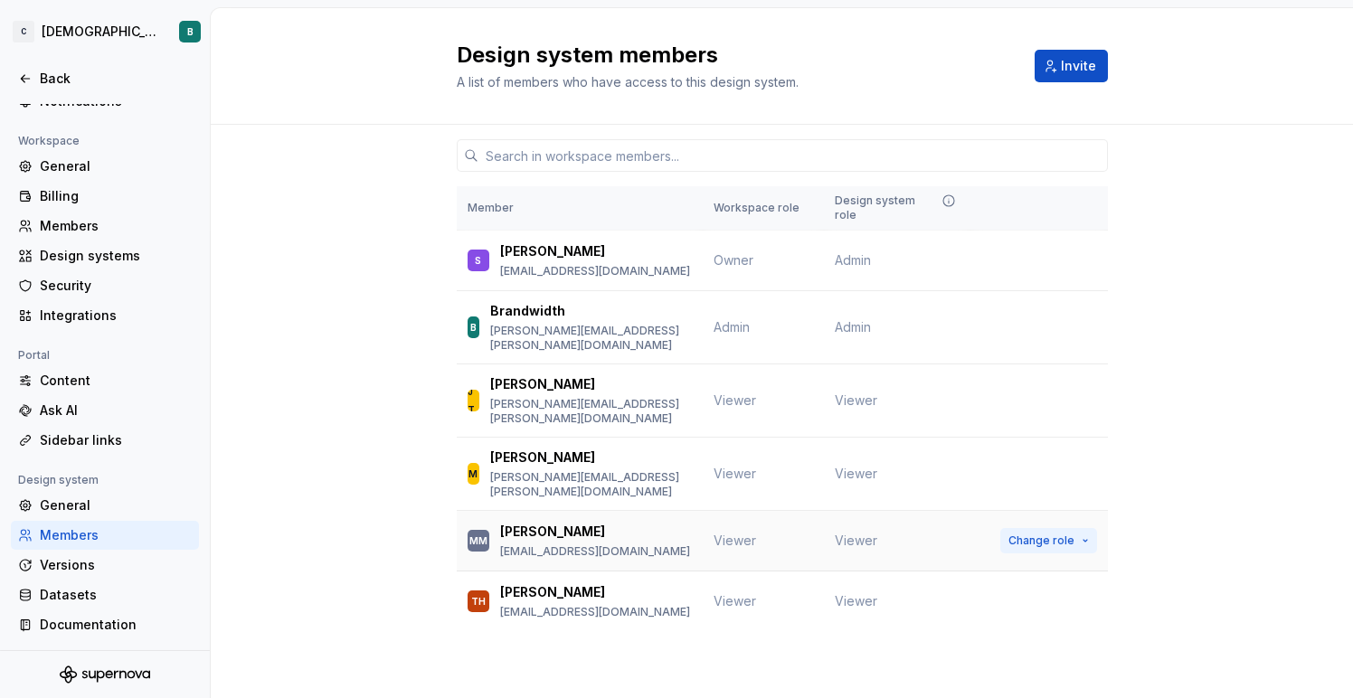
click at [1029, 533] on span "Change role" at bounding box center [1041, 540] width 66 height 14
click at [1165, 155] on div "Member Workspace role Design system role S Scott smash@christianacare.org Owner…" at bounding box center [782, 412] width 1142 height 575
click at [1027, 253] on span "Change role" at bounding box center [1041, 260] width 66 height 14
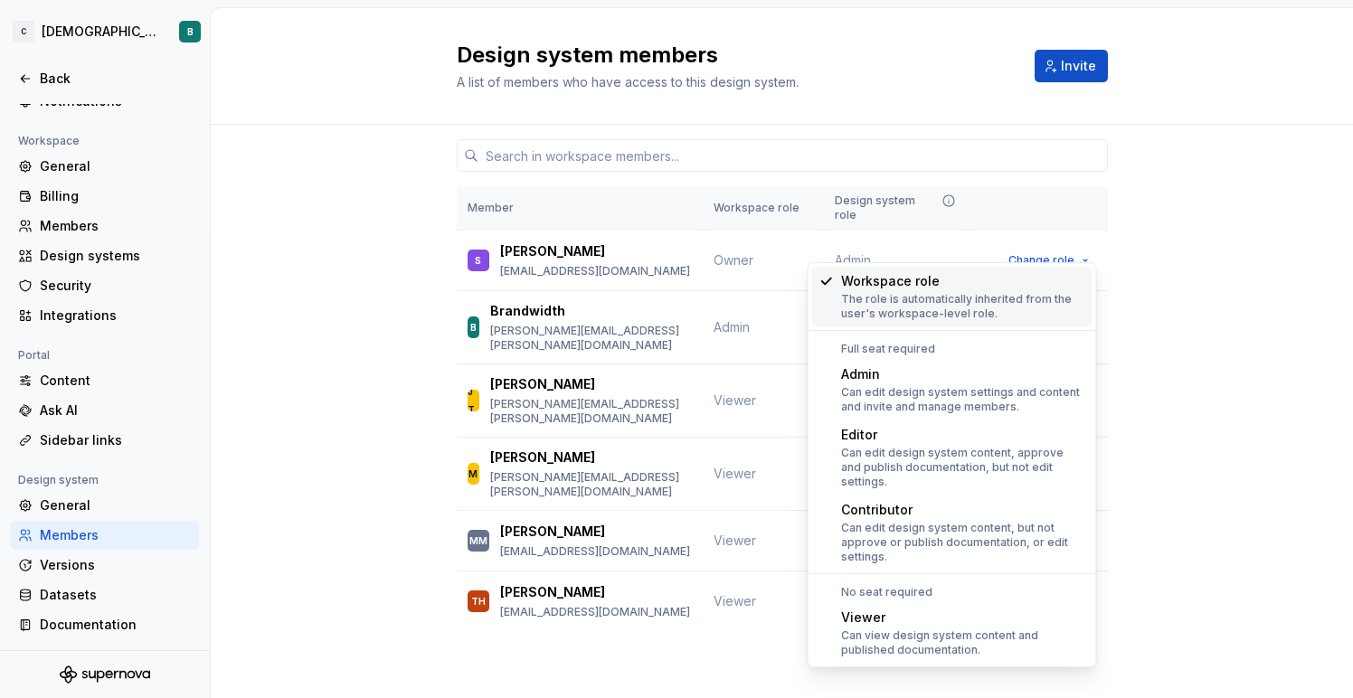
click at [1177, 165] on div "Member Workspace role Design system role S Scott smash@christianacare.org Owner…" at bounding box center [782, 412] width 1142 height 575
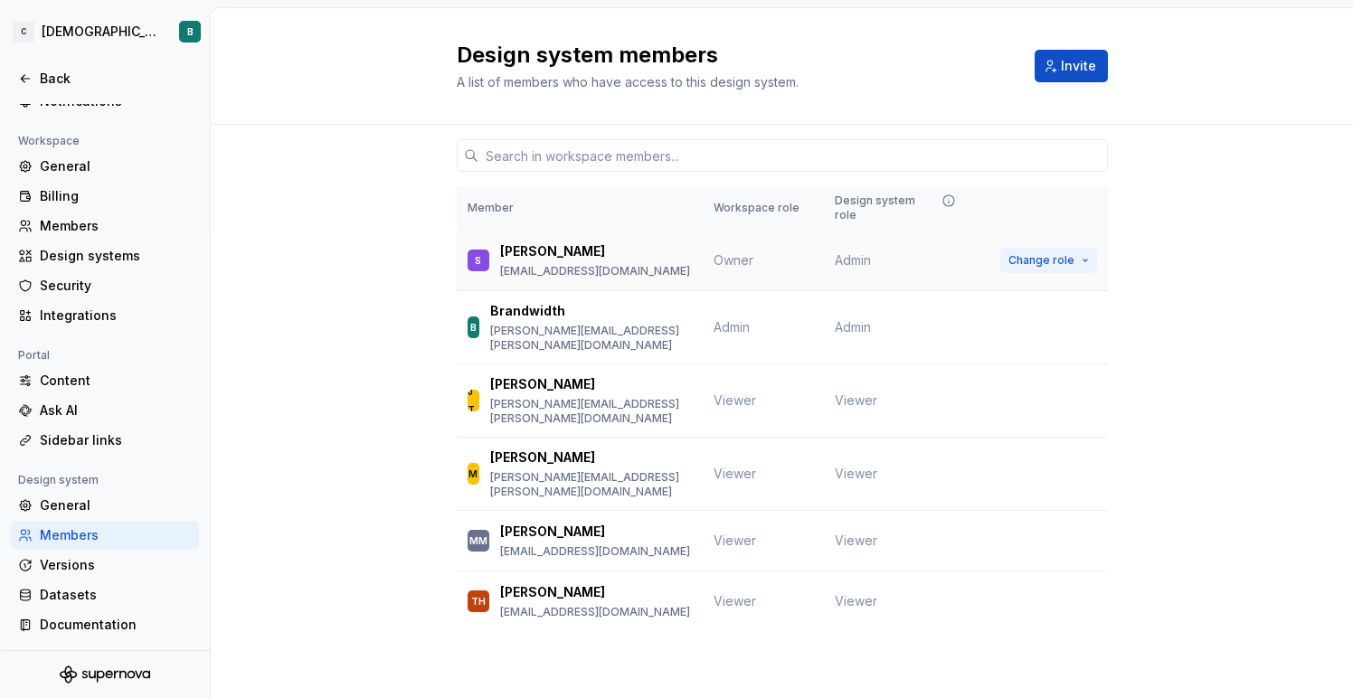
click at [1040, 253] on span "Change role" at bounding box center [1041, 260] width 66 height 14
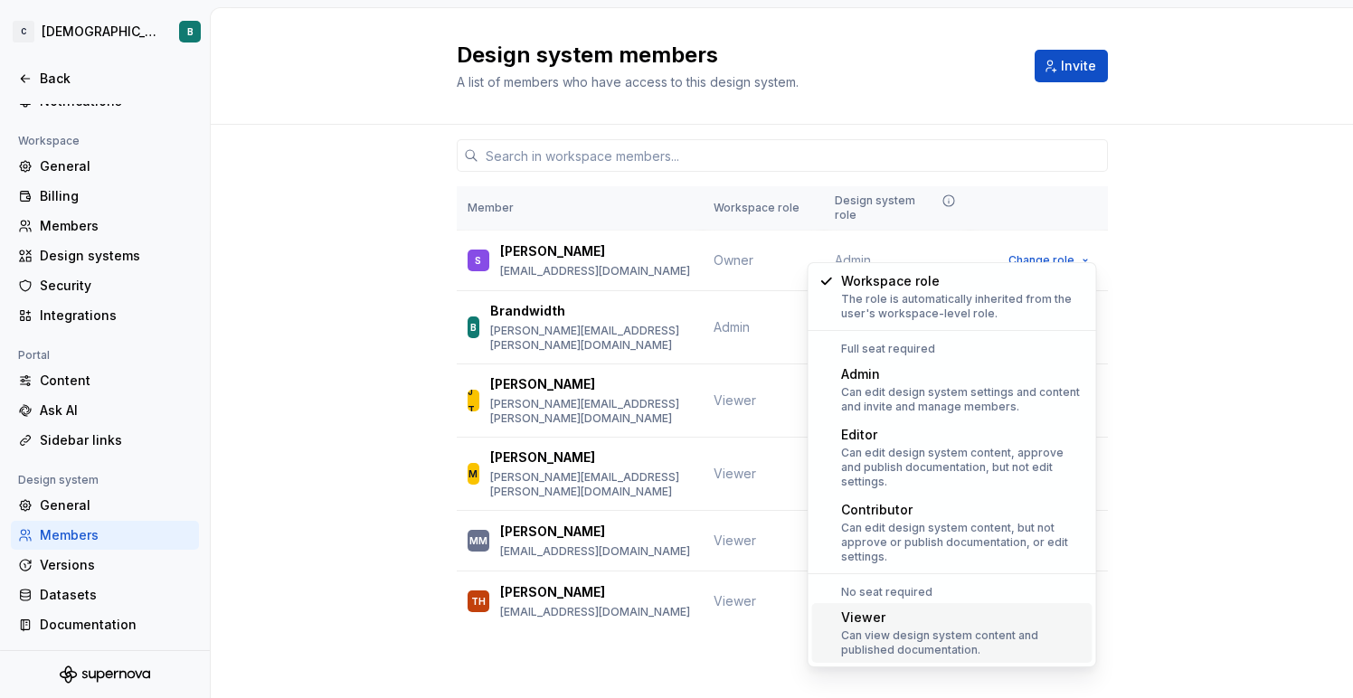
click at [901, 628] on div "Can view design system content and published documentation." at bounding box center [963, 642] width 244 height 29
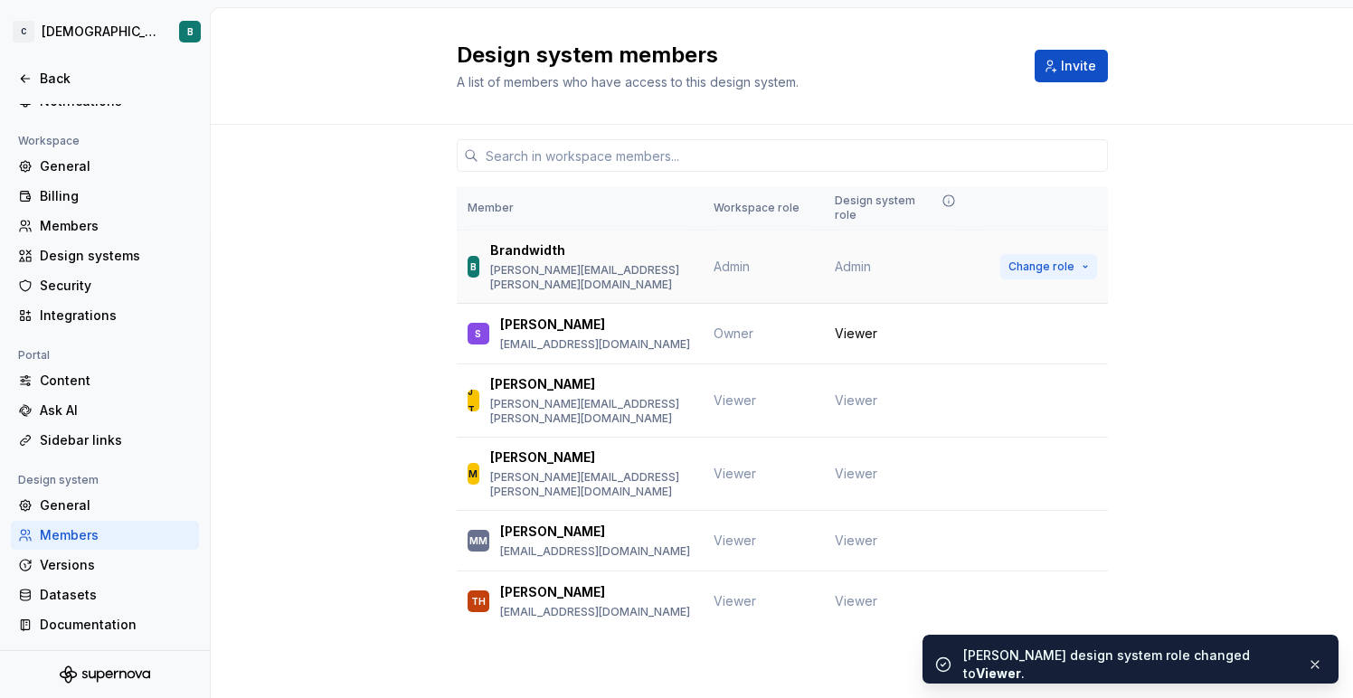
click at [1041, 259] on span "Change role" at bounding box center [1041, 266] width 66 height 14
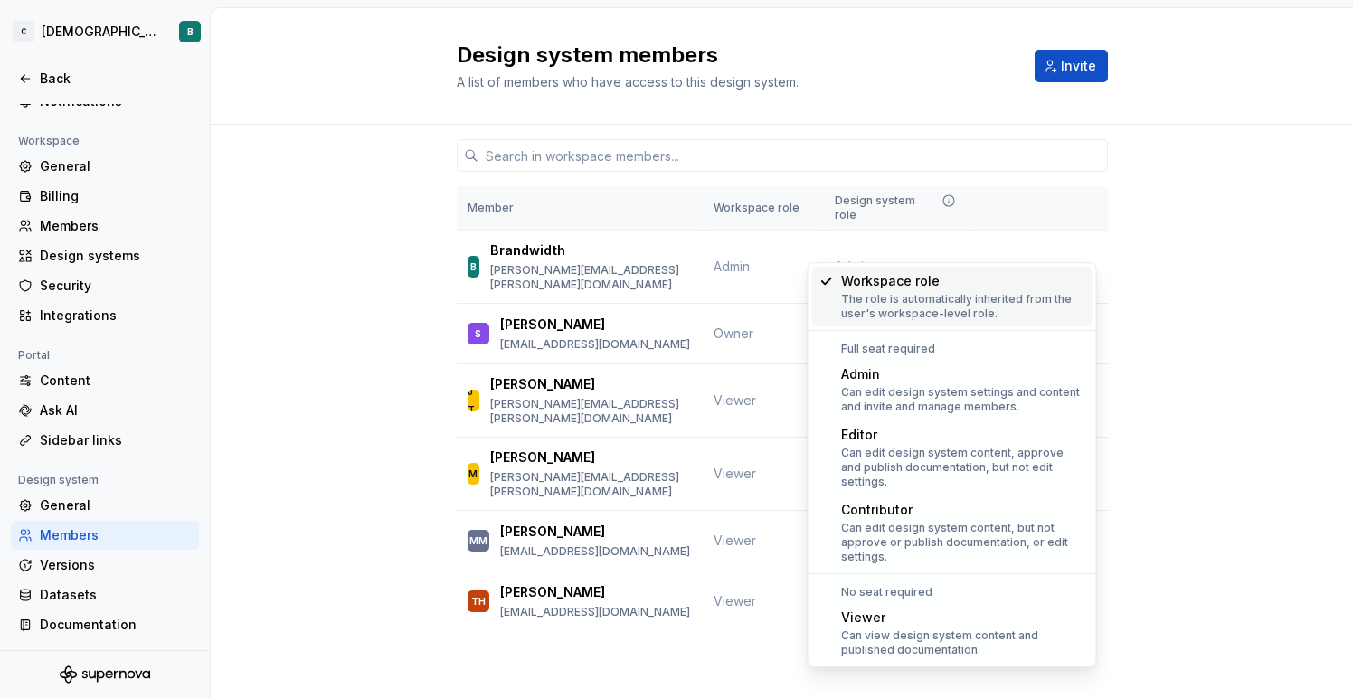
click at [1256, 206] on div "Member Workspace role Design system role B Brandwidth sean.mcnamara@brandwidth.…" at bounding box center [782, 412] width 1142 height 575
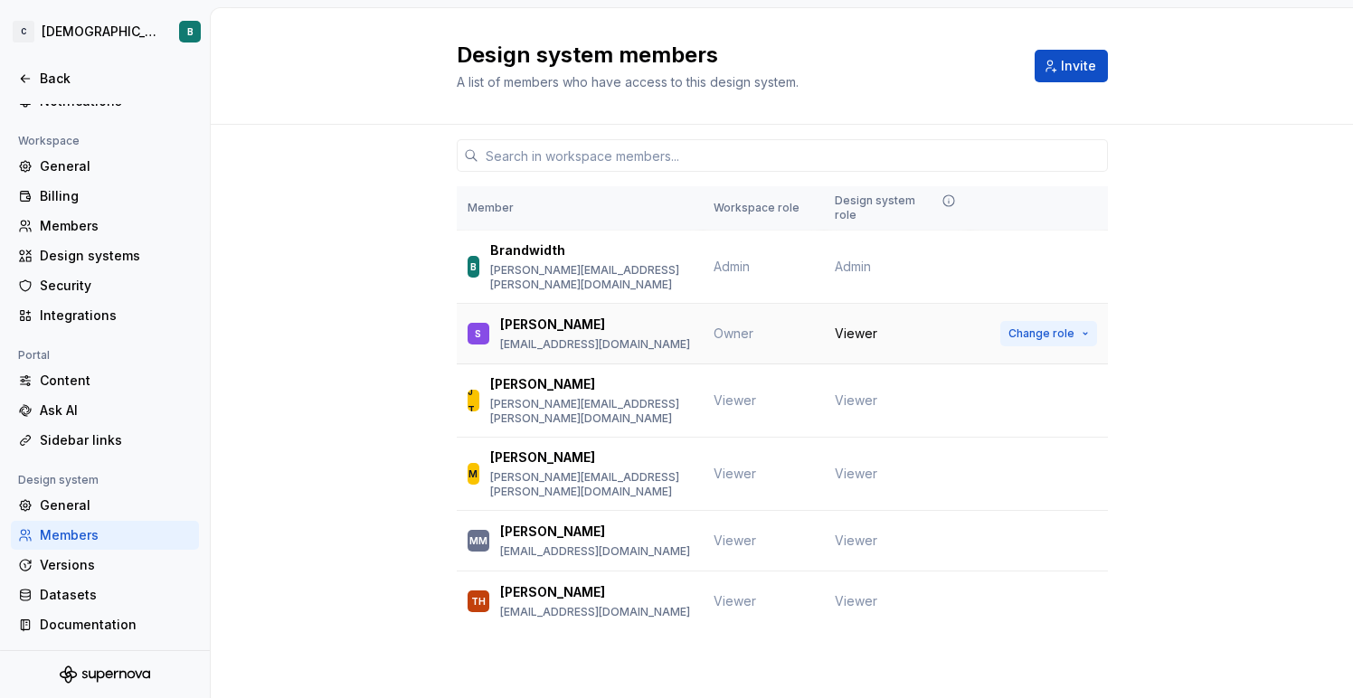
click at [1061, 326] on span "Change role" at bounding box center [1041, 333] width 66 height 14
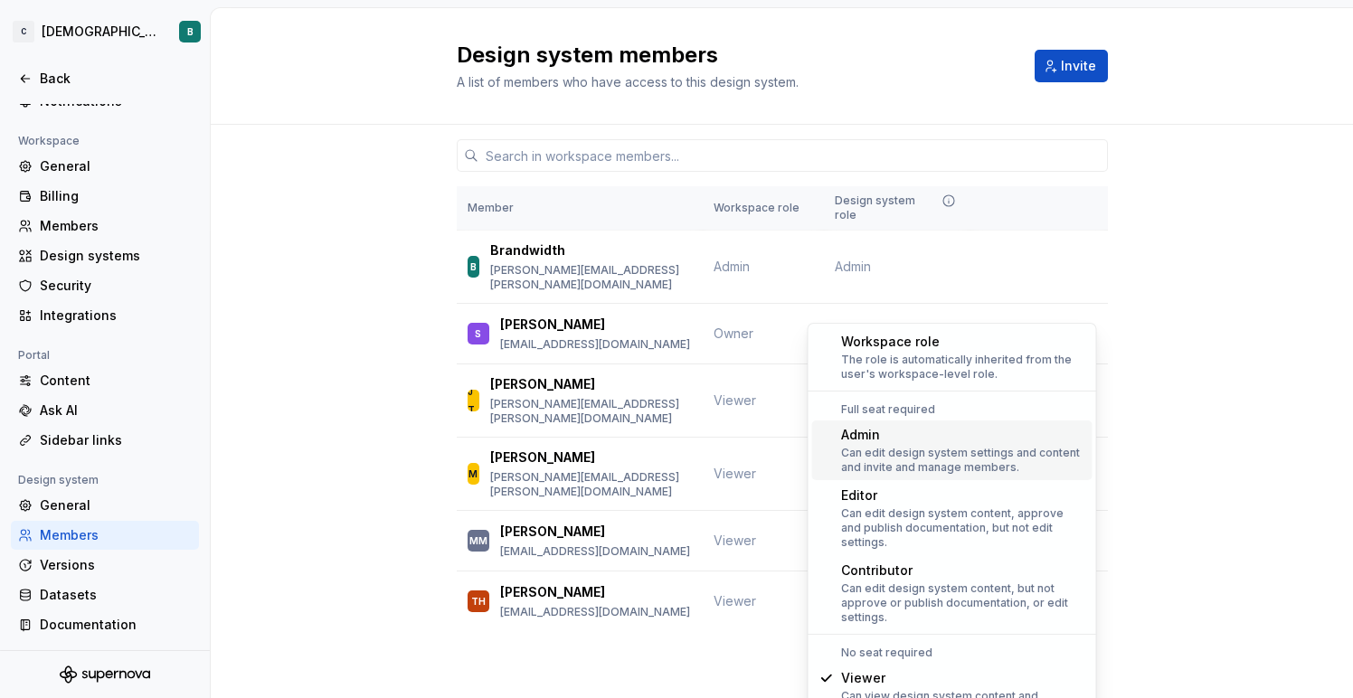
click at [966, 464] on div "Can edit design system settings and content and invite and manage members." at bounding box center [963, 460] width 244 height 29
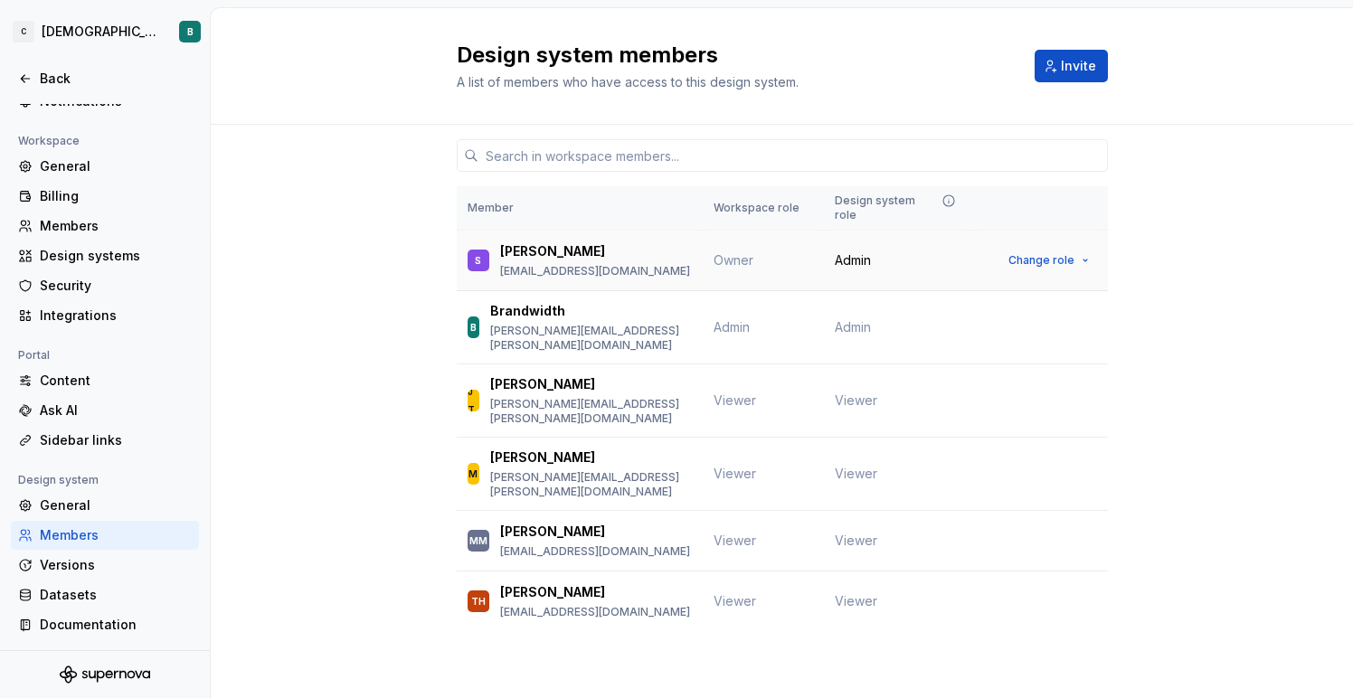
click at [734, 252] on span "Owner" at bounding box center [733, 259] width 40 height 15
click at [1069, 253] on span "Change role" at bounding box center [1041, 260] width 66 height 14
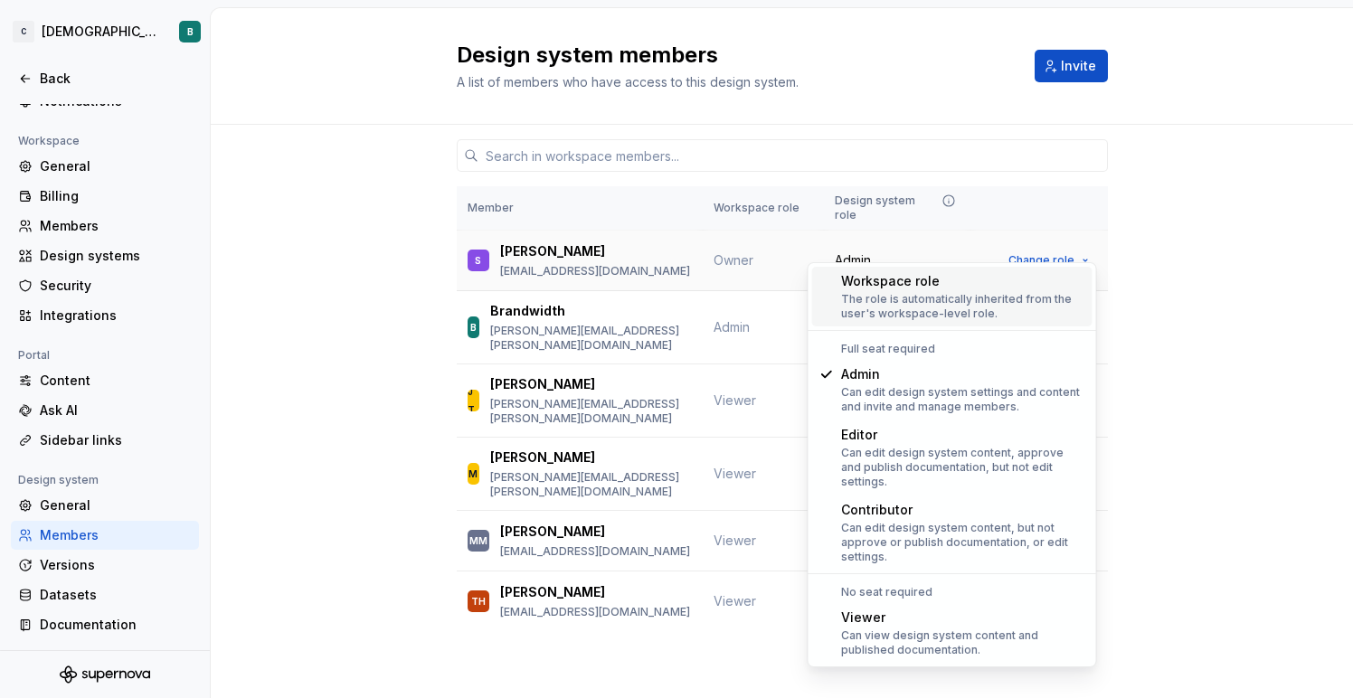
click at [719, 252] on span "Owner" at bounding box center [733, 259] width 40 height 15
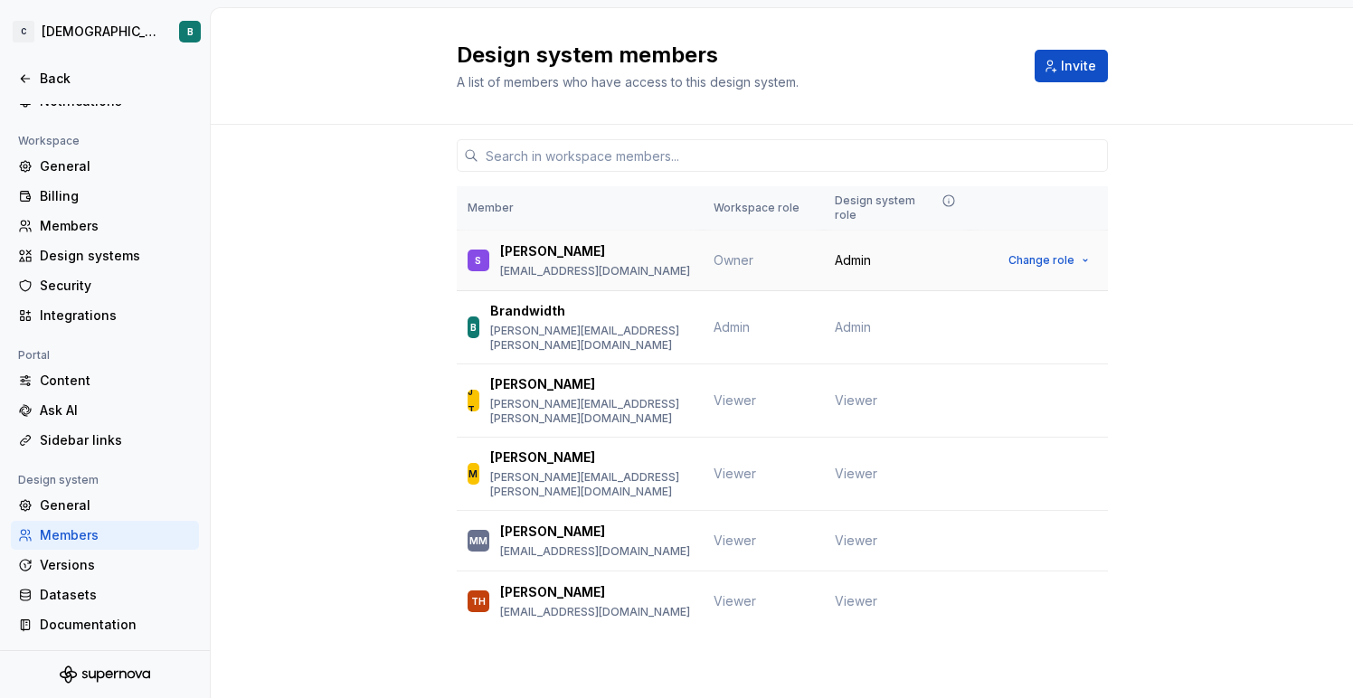
click at [733, 252] on span "Owner" at bounding box center [733, 259] width 40 height 15
click at [1037, 253] on span "Change role" at bounding box center [1041, 260] width 66 height 14
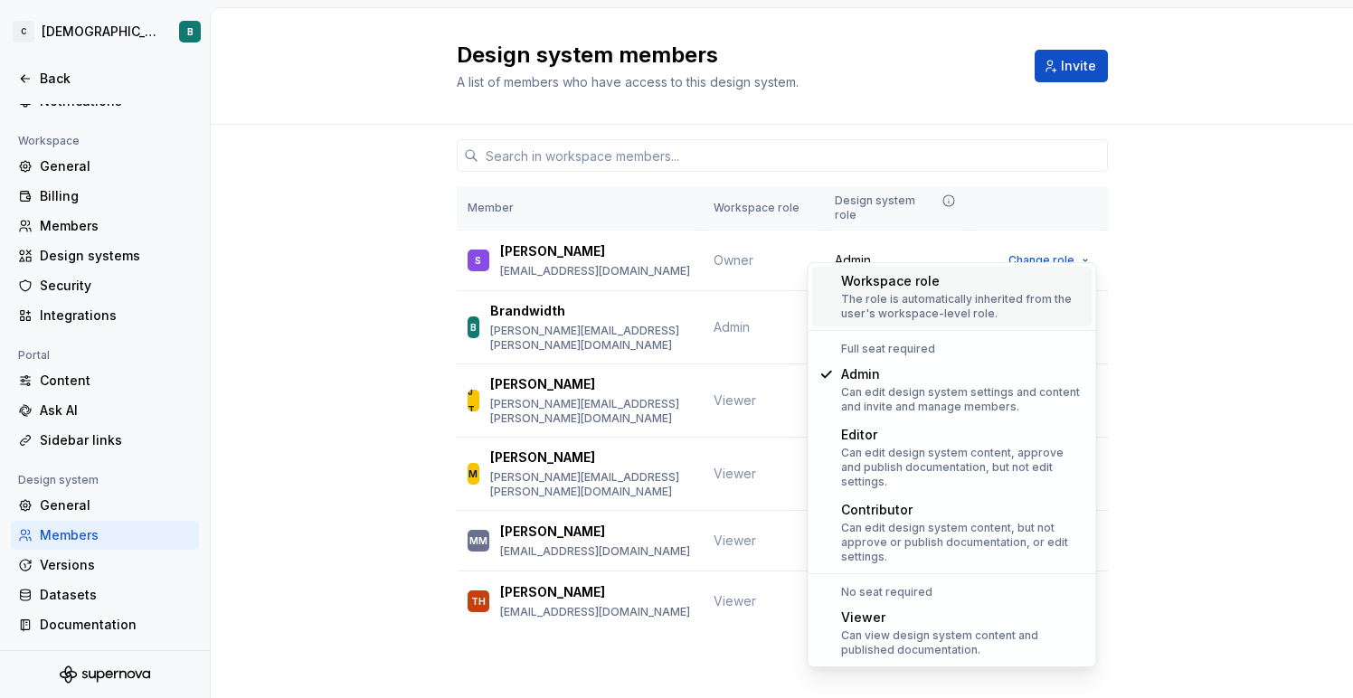
click at [353, 322] on div "Member Workspace role Design system role S Scott smash@christianacare.org Owner…" at bounding box center [782, 412] width 1142 height 575
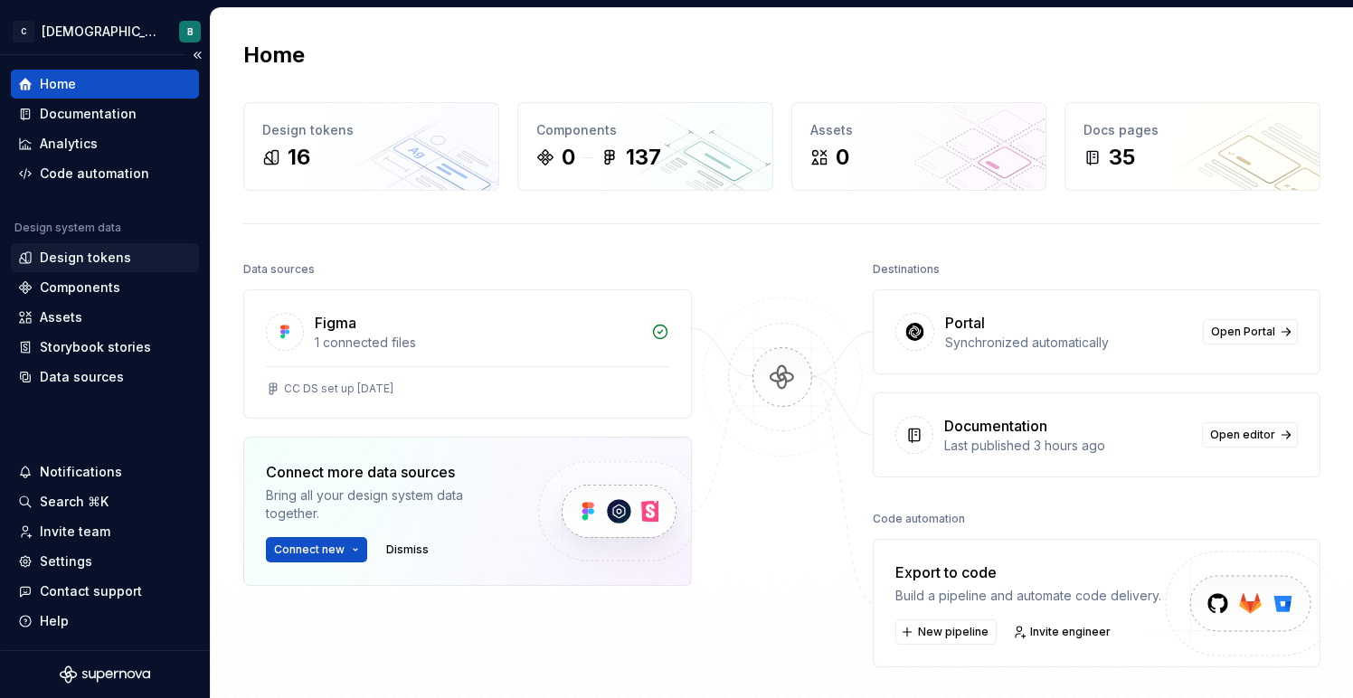
click at [92, 254] on div "Design tokens" at bounding box center [85, 258] width 91 height 18
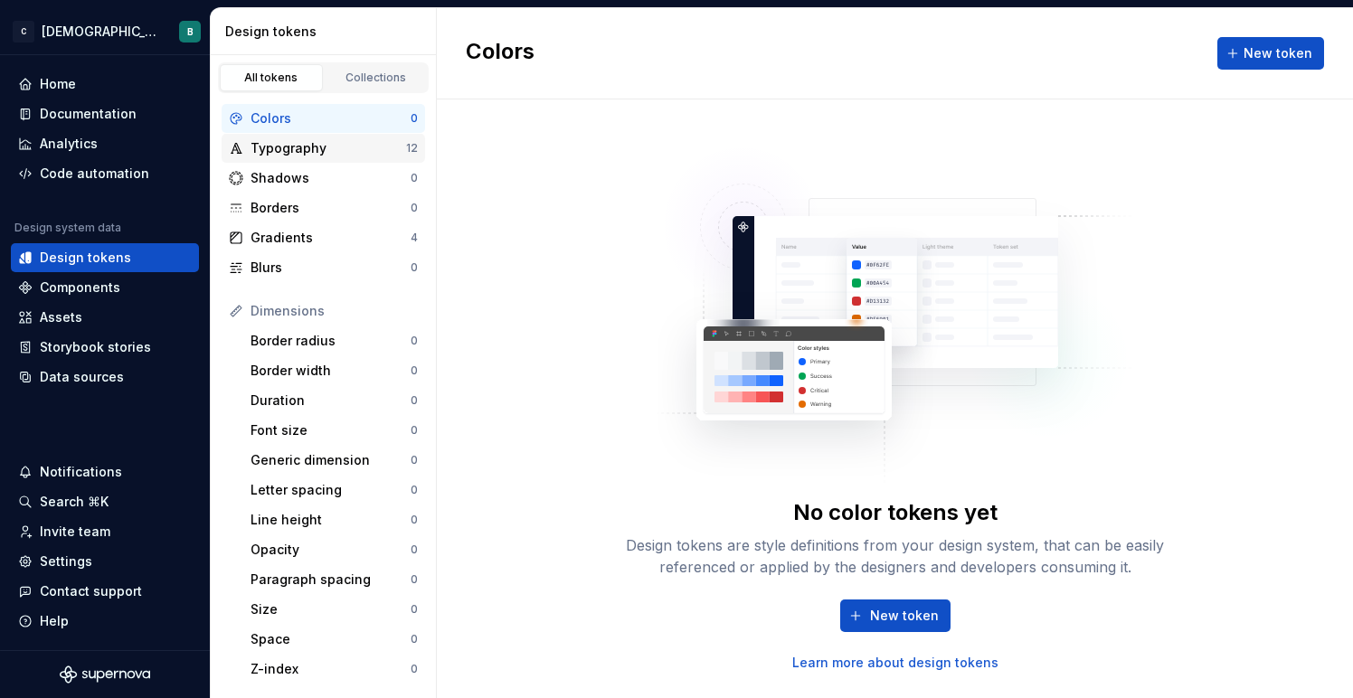
click at [297, 144] on div "Typography" at bounding box center [328, 148] width 156 height 18
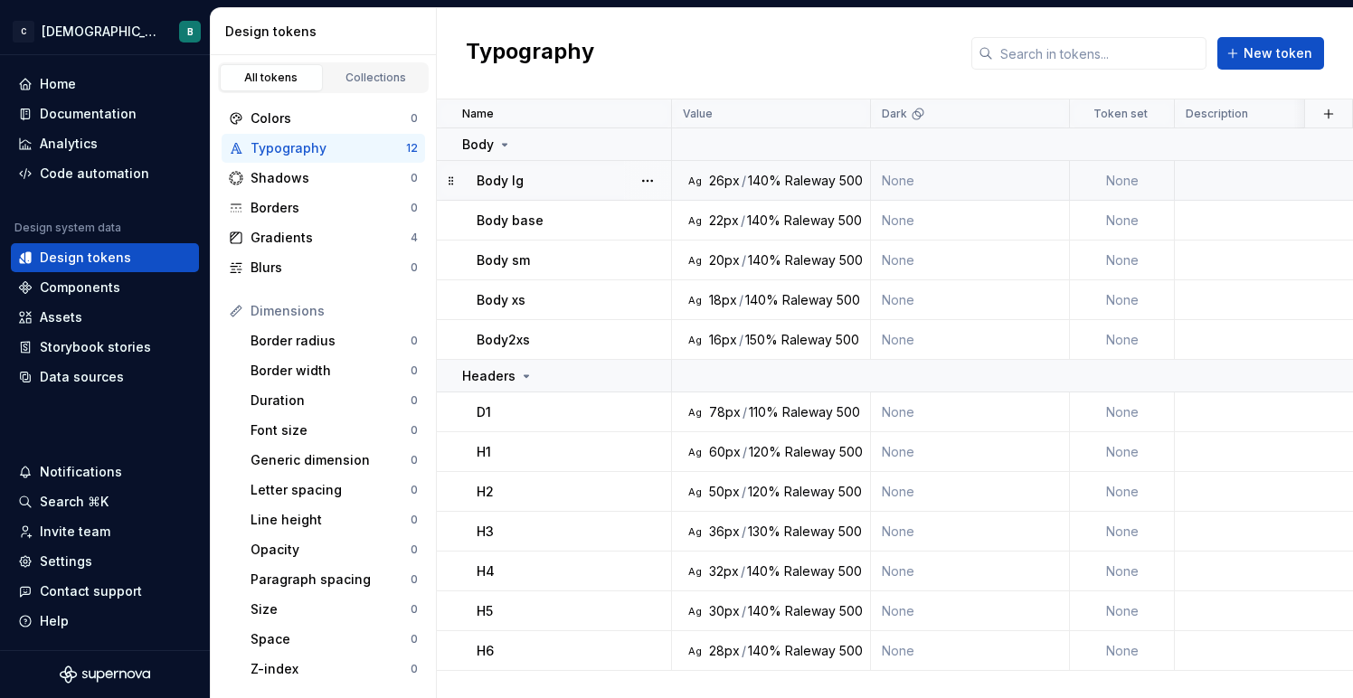
click at [1118, 184] on td "None" at bounding box center [1122, 181] width 105 height 40
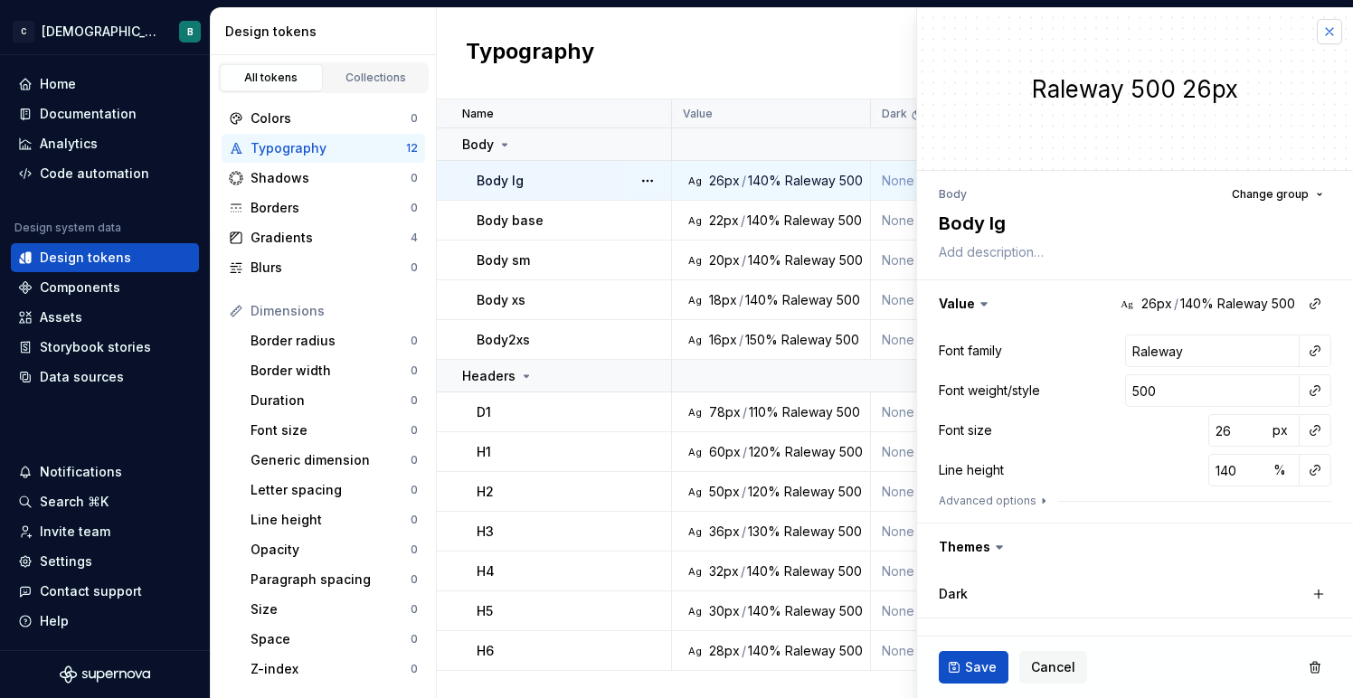
click at [1328, 32] on button "button" at bounding box center [1328, 31] width 25 height 25
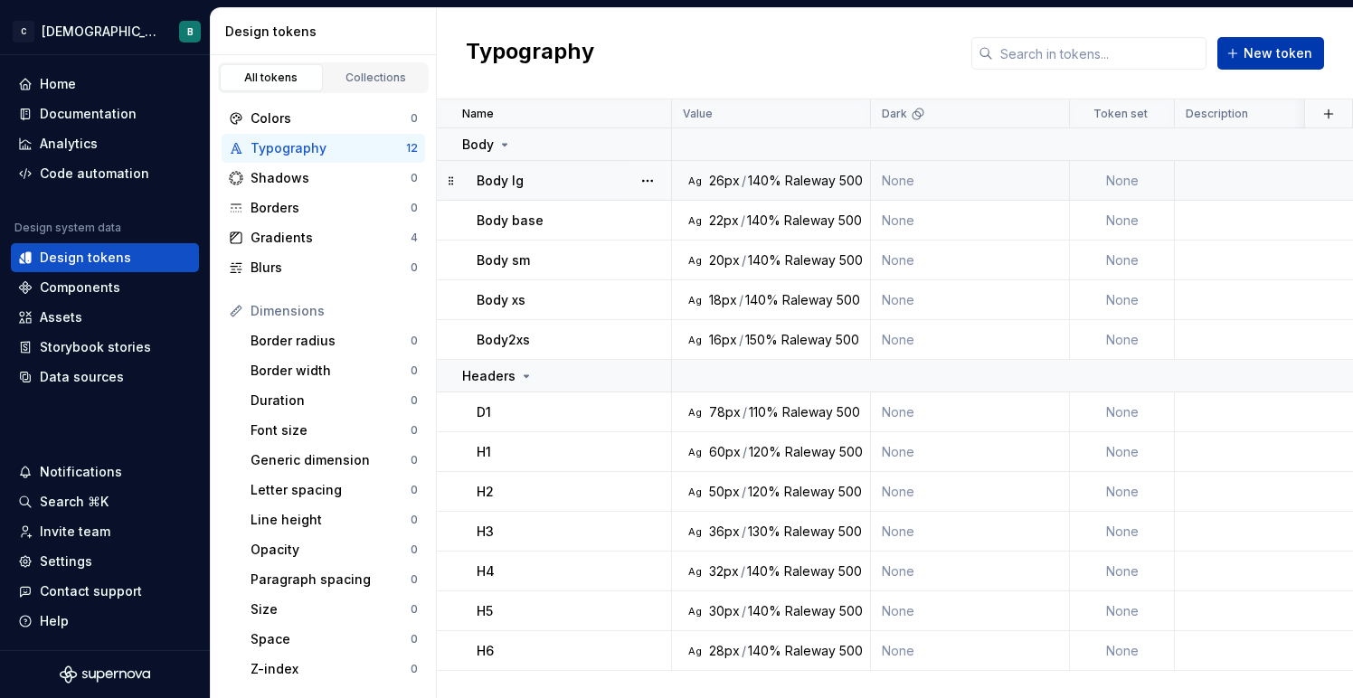
click at [1255, 55] on span "New token" at bounding box center [1277, 53] width 69 height 18
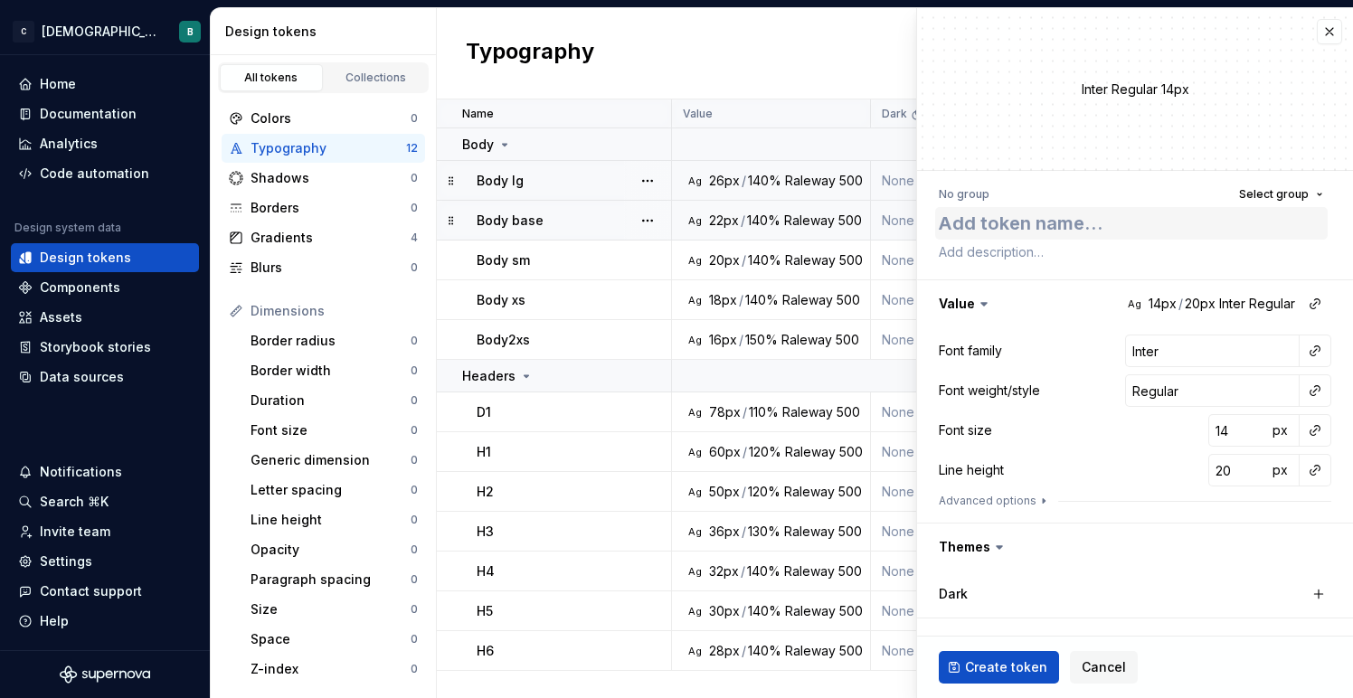
click at [1043, 223] on textarea at bounding box center [1131, 223] width 392 height 33
type textarea "*"
type textarea "F"
type textarea "*"
type textarea "Fo"
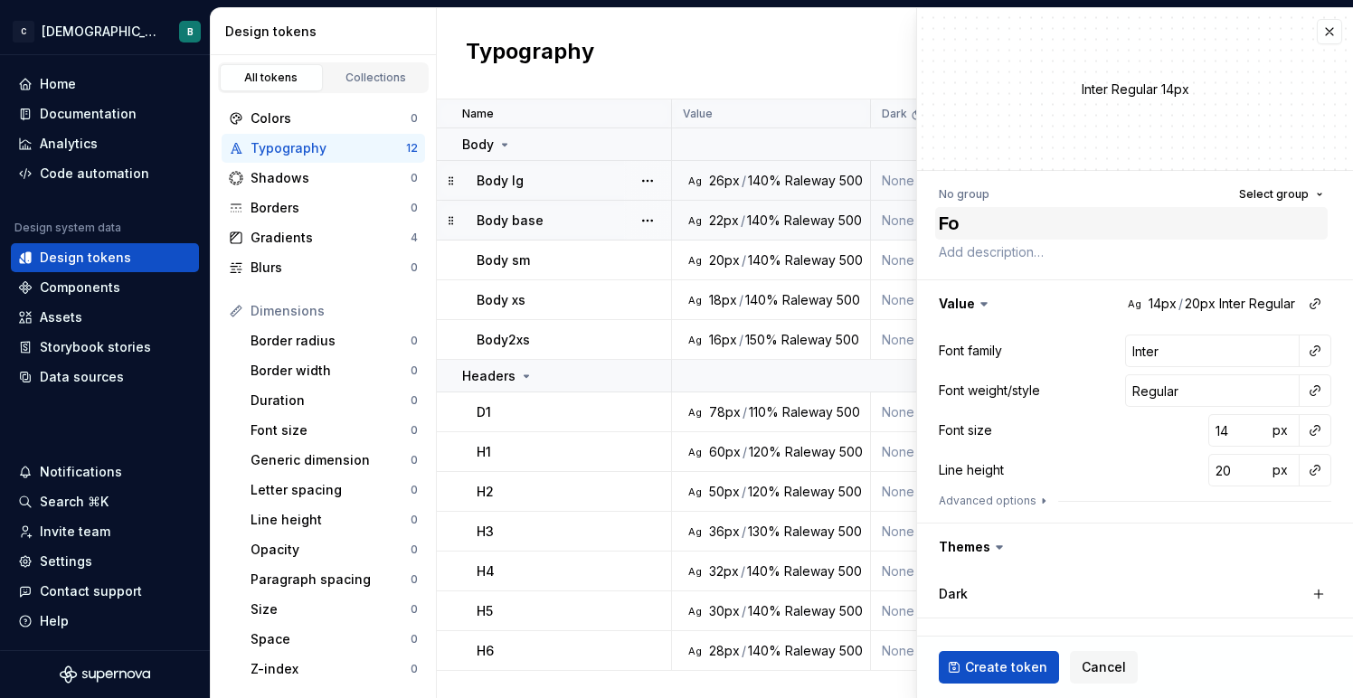
type textarea "*"
type textarea "Fon"
type textarea "*"
type textarea "Font"
type textarea "*"
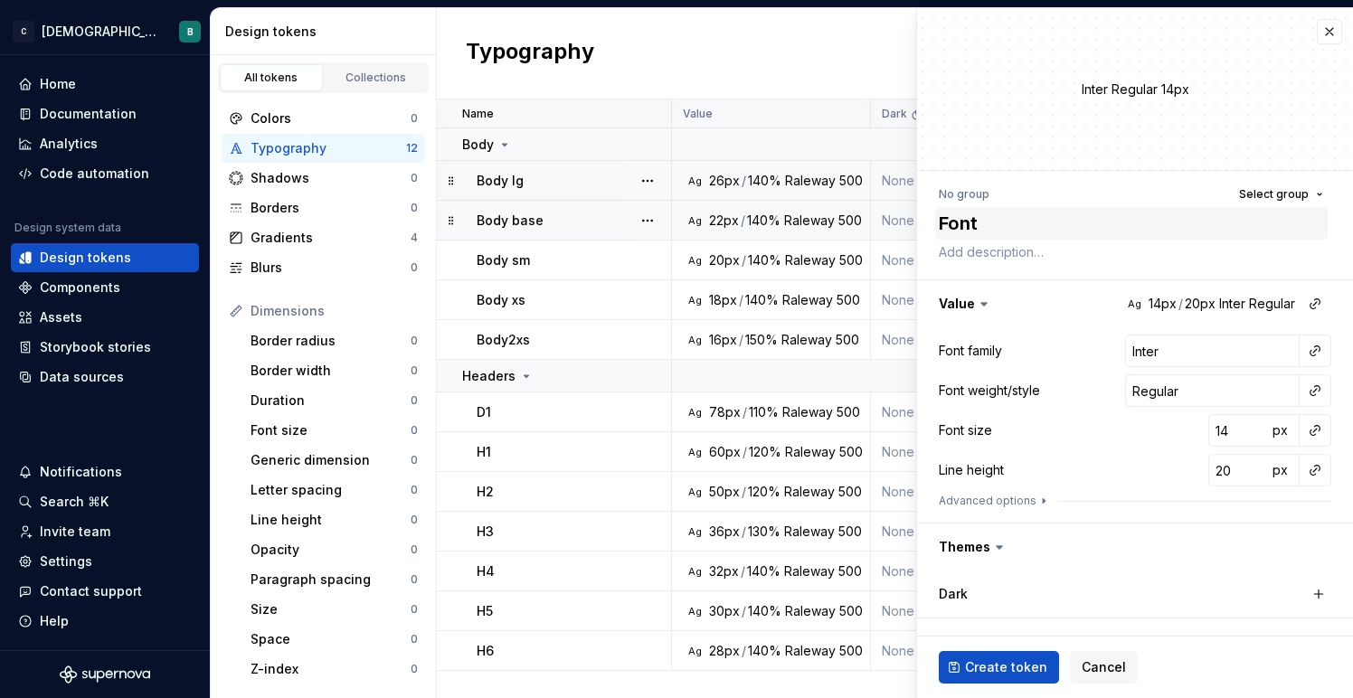
type textarea "Font"
type textarea "*"
type textarea "Font F"
type textarea "*"
type textarea "Font Fam"
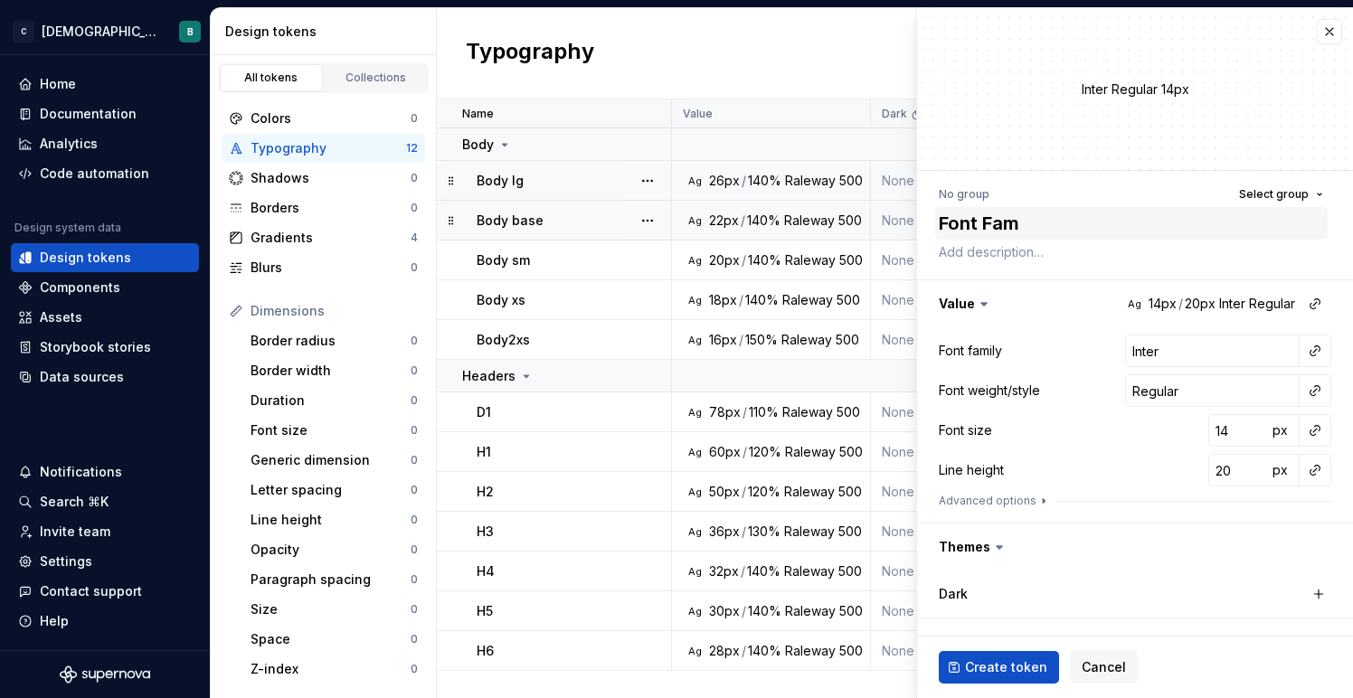
type textarea "*"
type textarea "Font Fami"
type textarea "*"
type textarea "Font Famil"
type textarea "*"
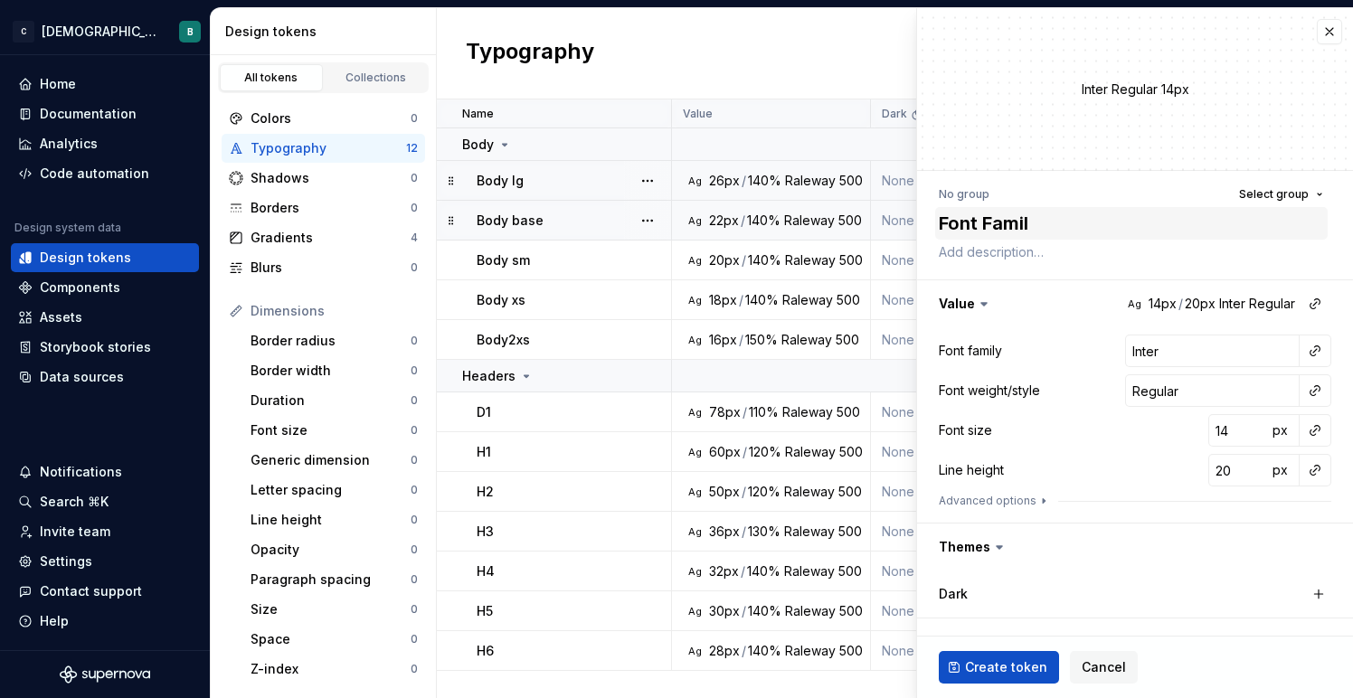
type textarea "Font Family"
type textarea "*"
type textarea "Font Family"
type textarea "*"
type textarea "Font Family -"
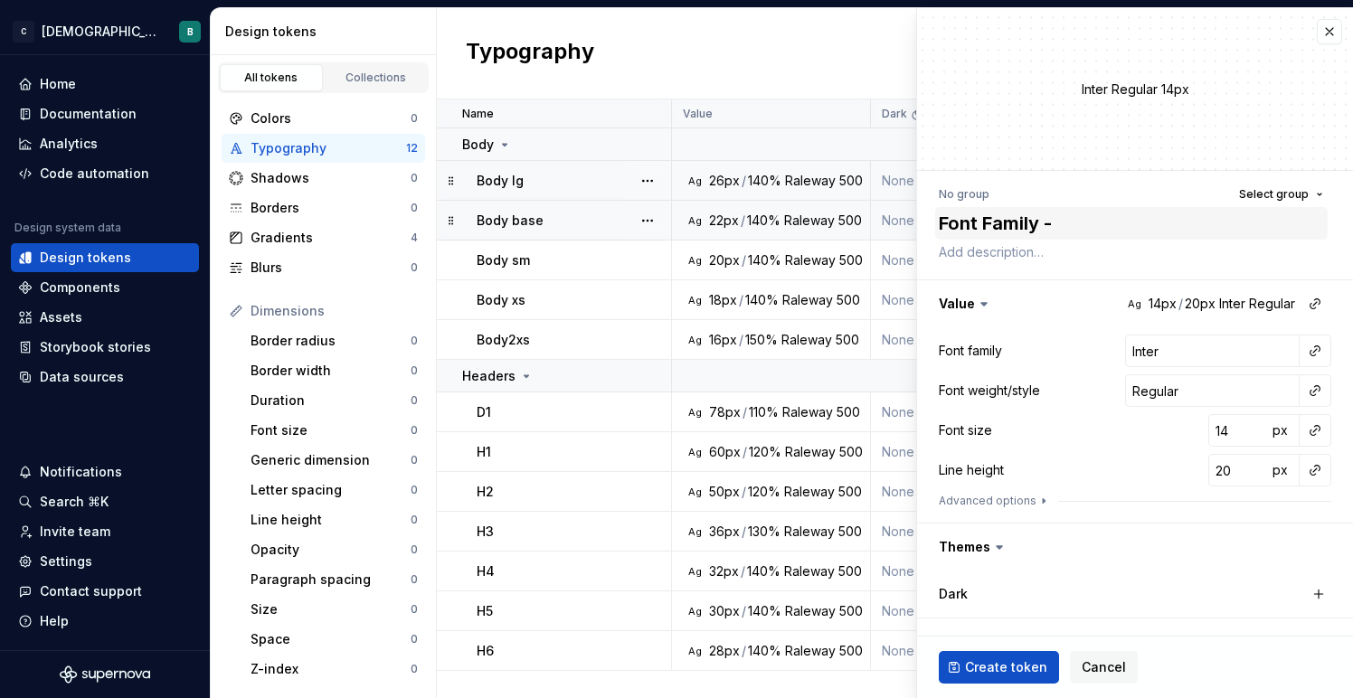
type textarea "*"
type textarea "Font Family -"
type textarea "*"
type textarea "Font Family - R"
type textarea "*"
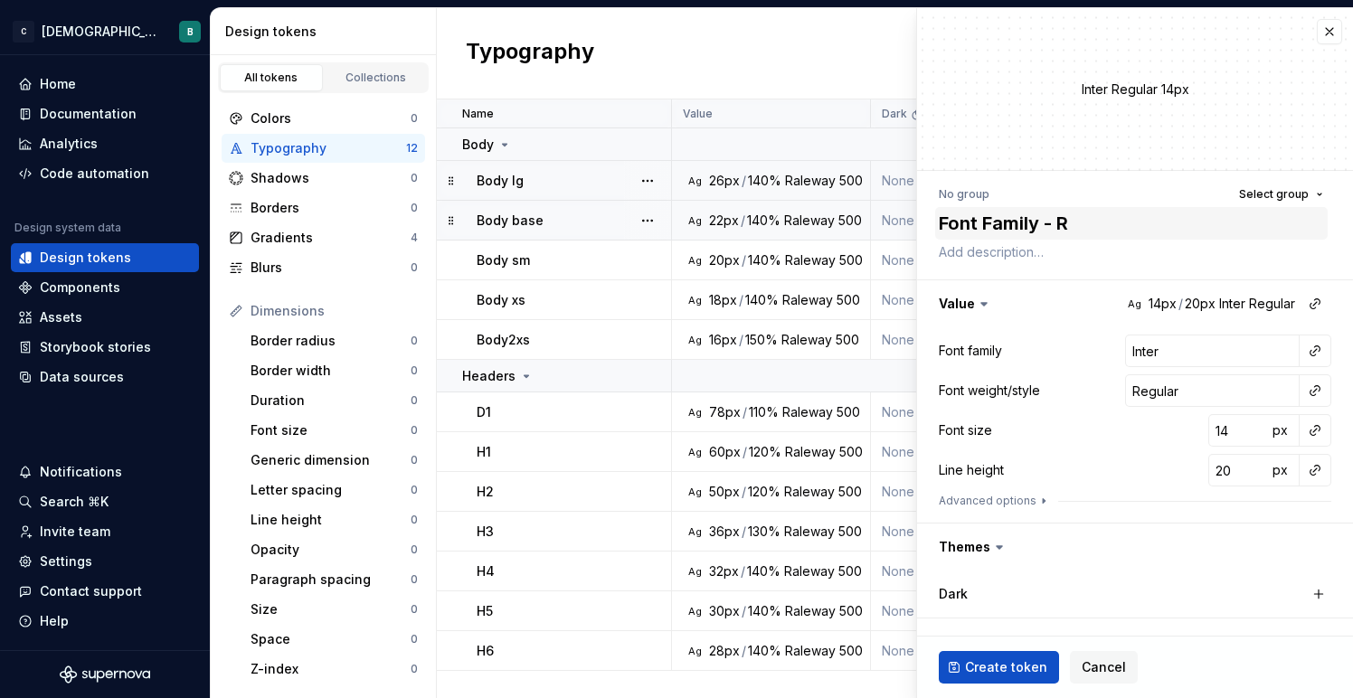
type textarea "Font Family - Ra"
type textarea "*"
type textarea "Font Family - Ral"
type textarea "*"
type textarea "Font Family - Rale"
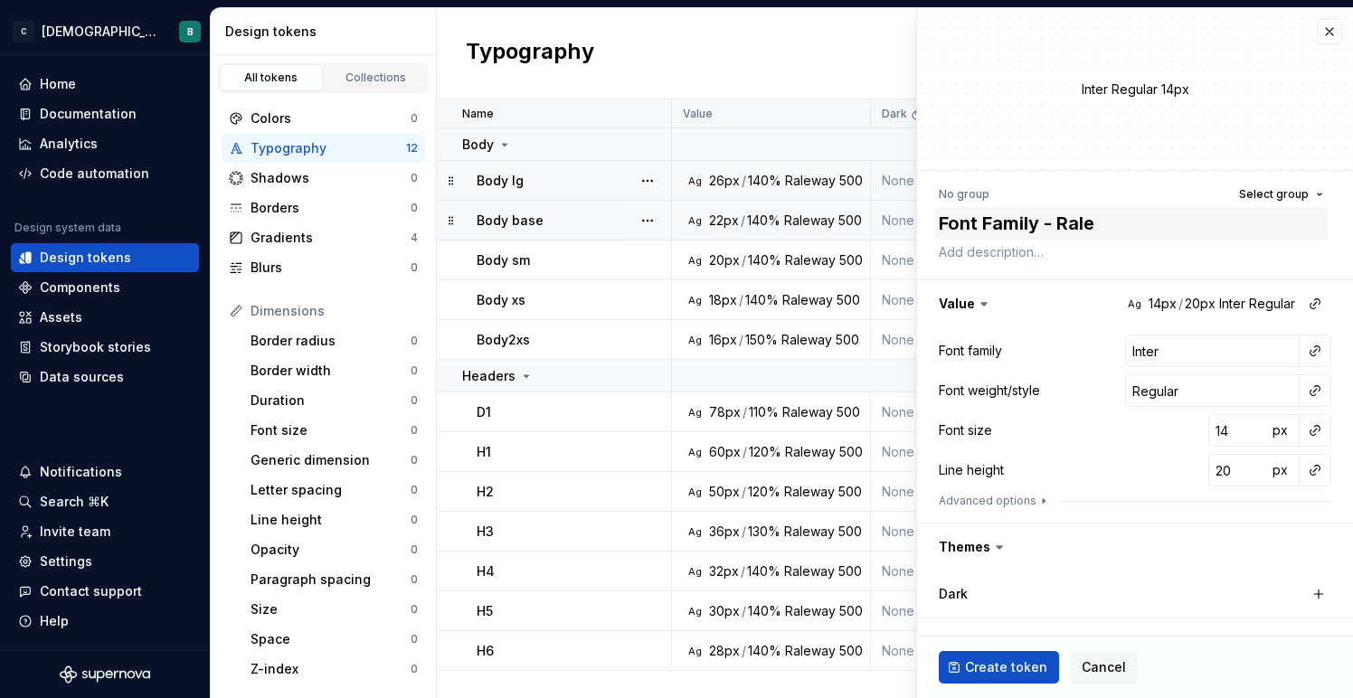
type textarea "*"
type textarea "Font Family - Ralew"
type textarea "*"
type textarea "Font Family - Ralewa"
type textarea "*"
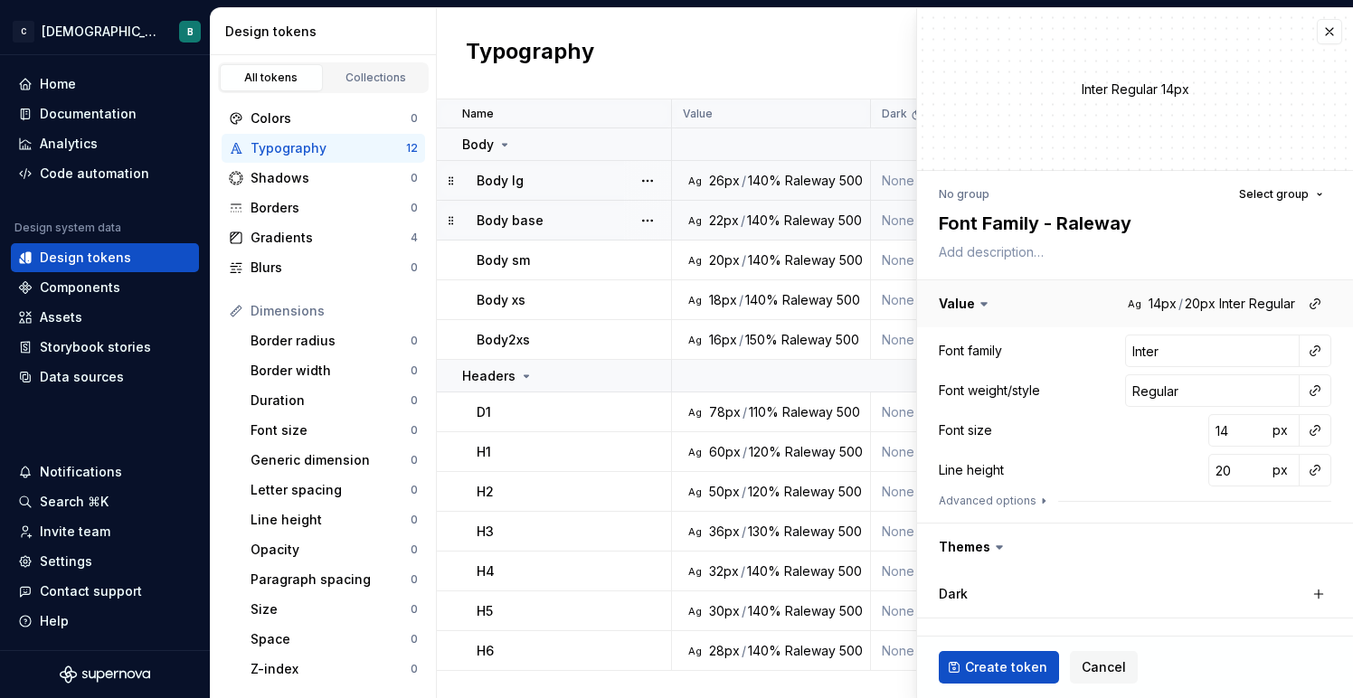
type textarea "Font Family - Raleway"
click at [1148, 307] on button "button" at bounding box center [1135, 303] width 436 height 47
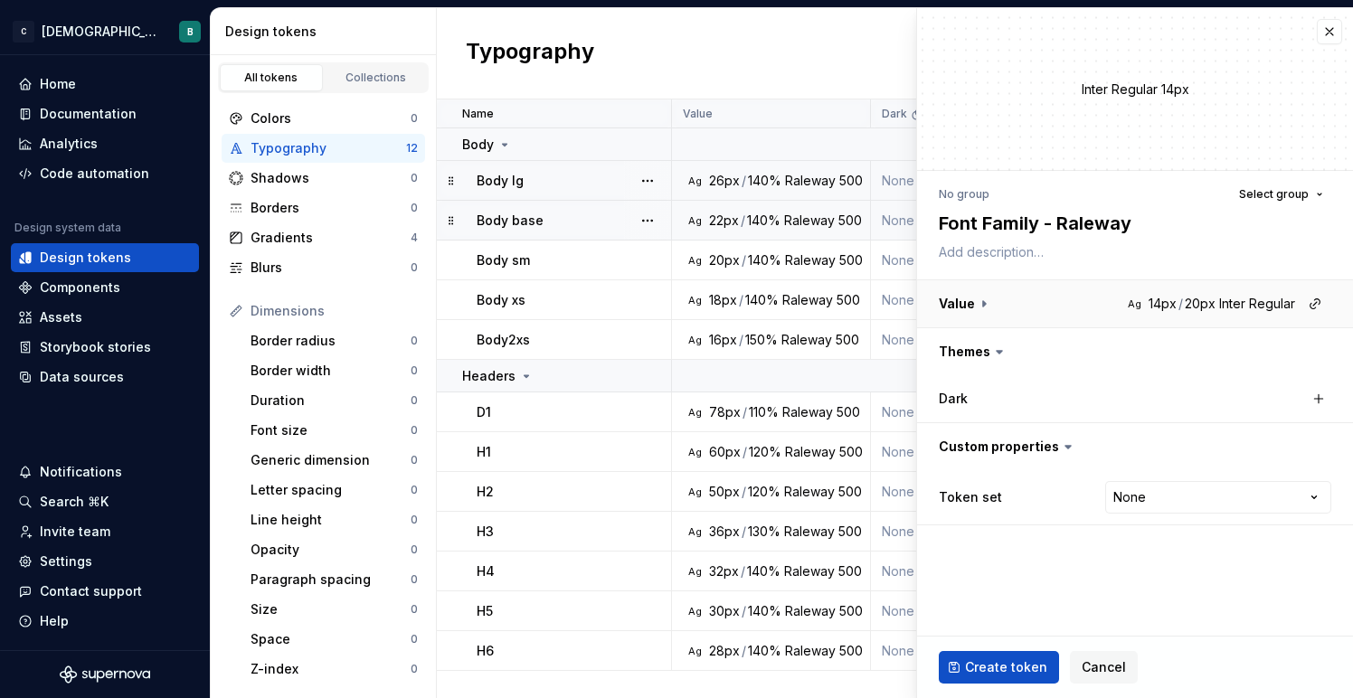
click at [1148, 307] on button "button" at bounding box center [1135, 303] width 436 height 47
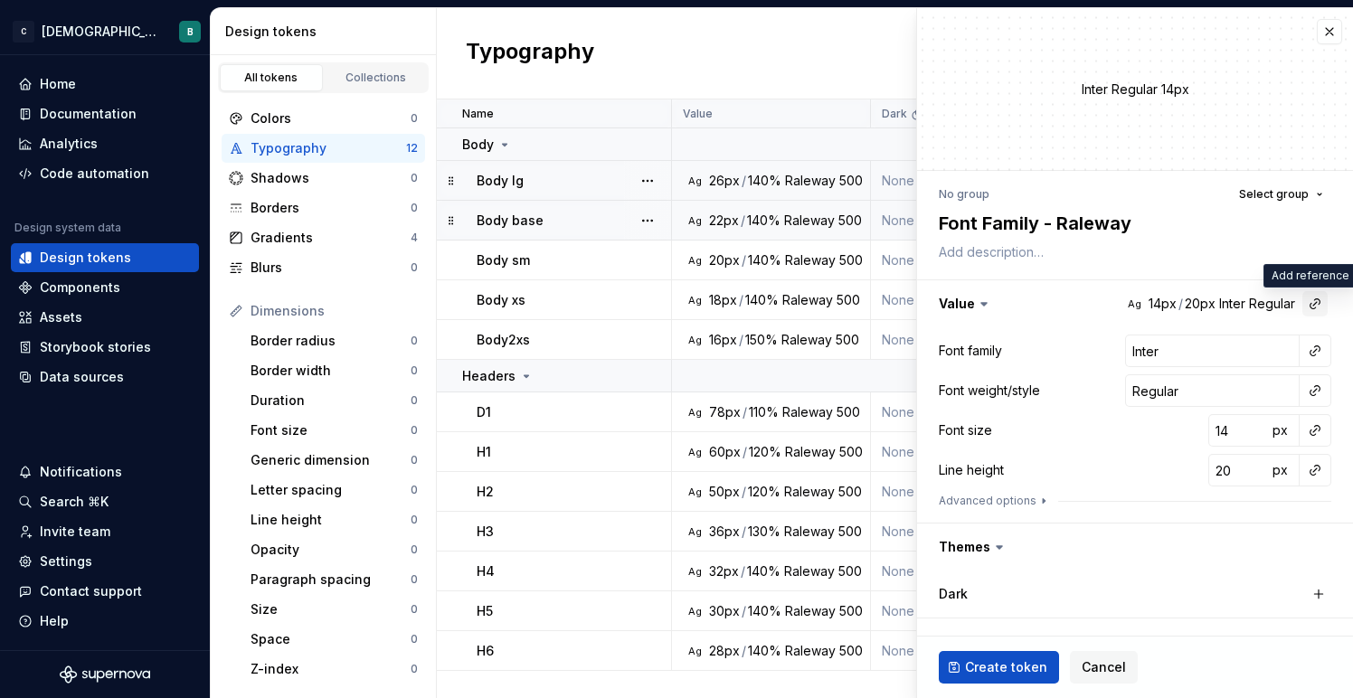
click at [1316, 306] on button "button" at bounding box center [1314, 303] width 25 height 25
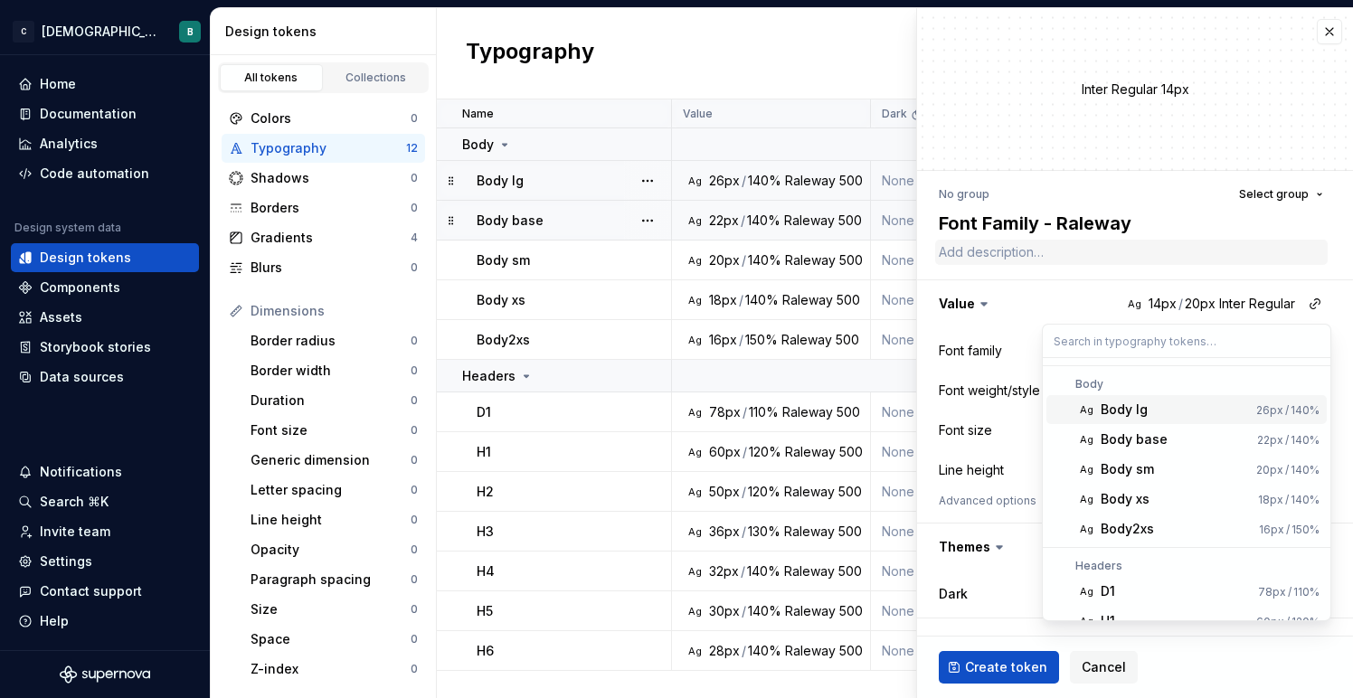
click at [1209, 250] on html "C ChristianaCare Digital B Home Documentation Analytics Code automation Design …" at bounding box center [676, 349] width 1353 height 698
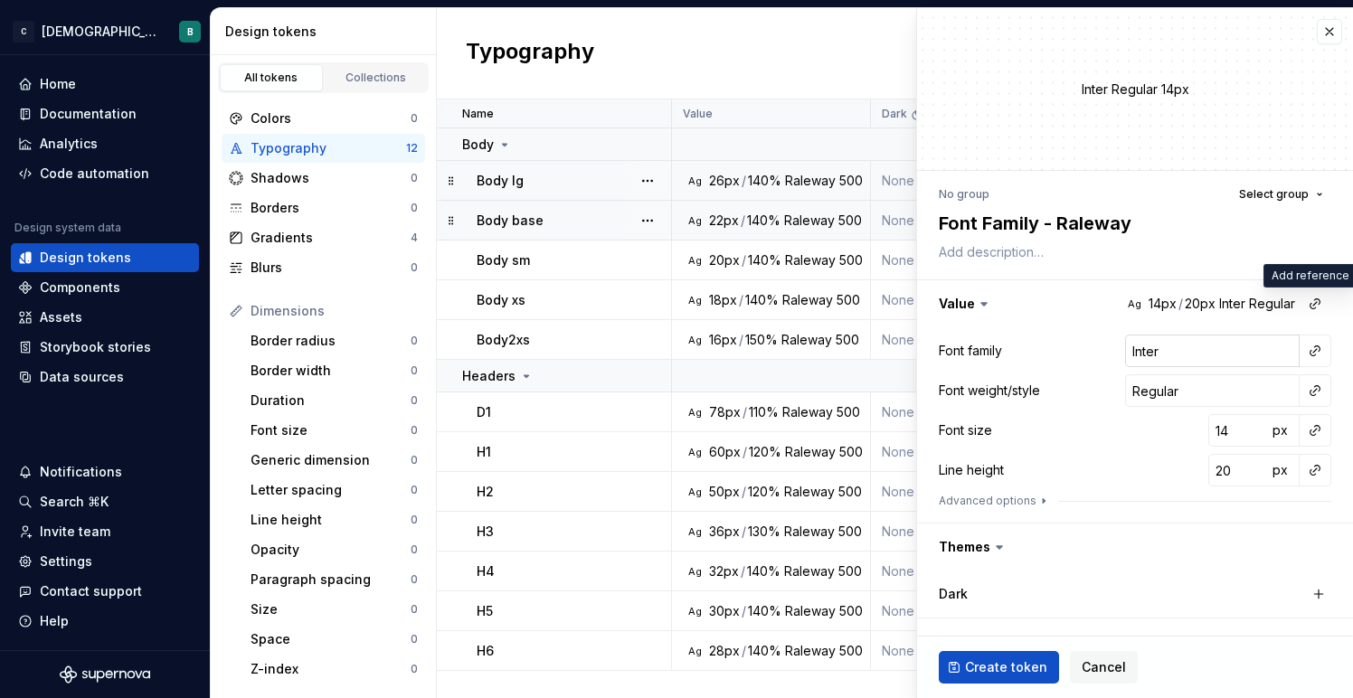
click at [1165, 362] on input "Inter" at bounding box center [1212, 351] width 174 height 33
click at [1309, 354] on button "button" at bounding box center [1314, 350] width 25 height 25
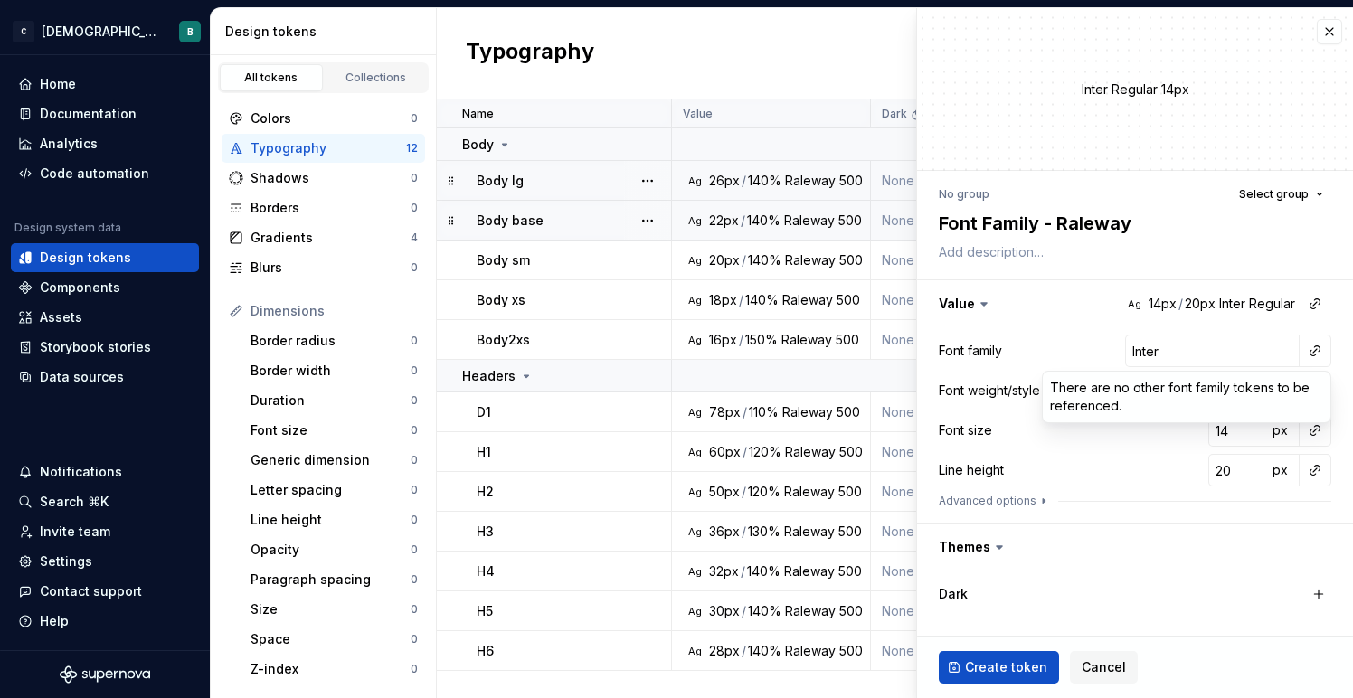
click at [1245, 354] on html "C ChristianaCare Digital B Home Documentation Analytics Code automation Design …" at bounding box center [676, 349] width 1353 height 698
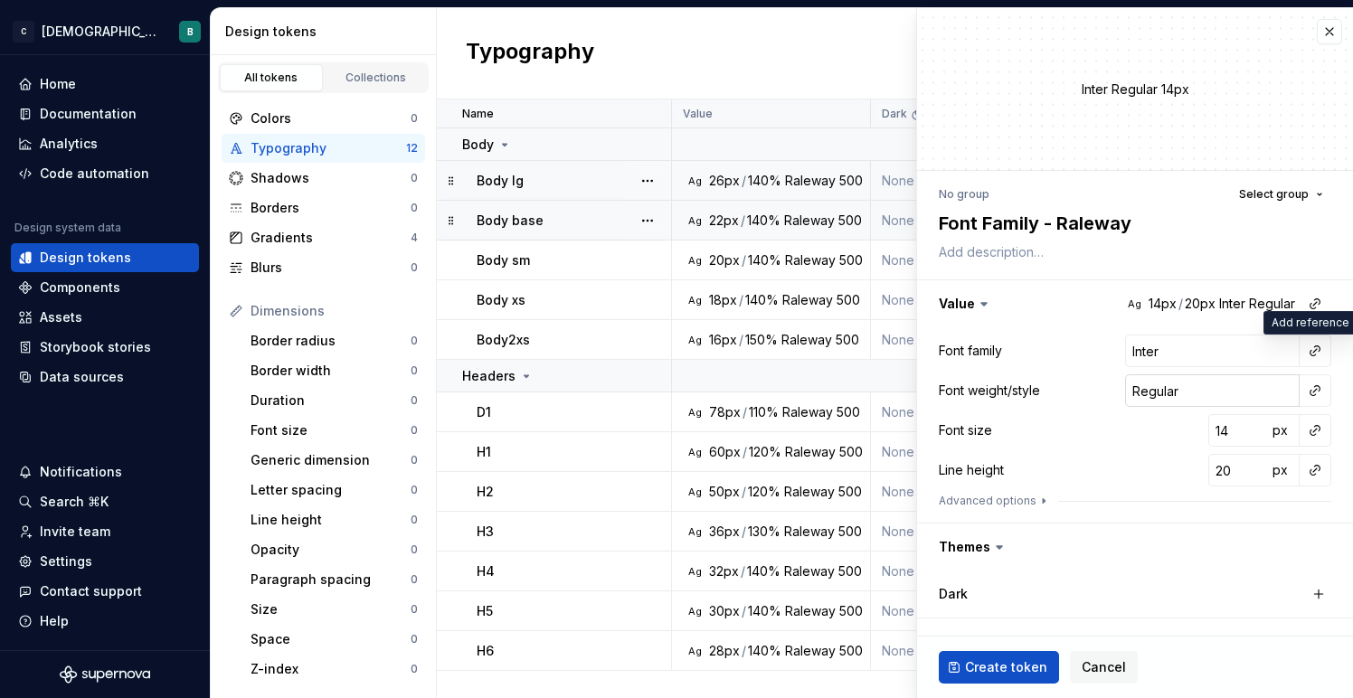
click at [1230, 396] on input "Regular" at bounding box center [1212, 390] width 174 height 33
click at [1318, 394] on button "button" at bounding box center [1314, 390] width 25 height 25
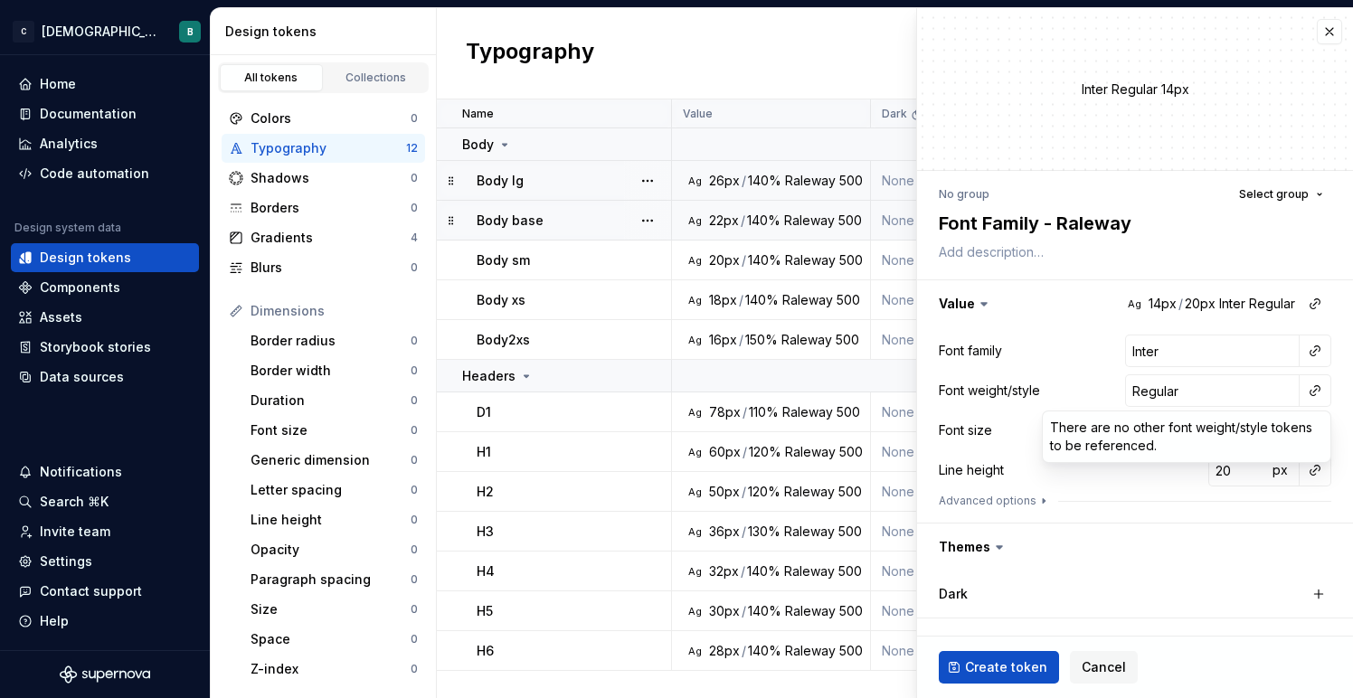
click at [1239, 372] on html "C ChristianaCare Digital B Home Documentation Analytics Code automation Design …" at bounding box center [676, 349] width 1353 height 698
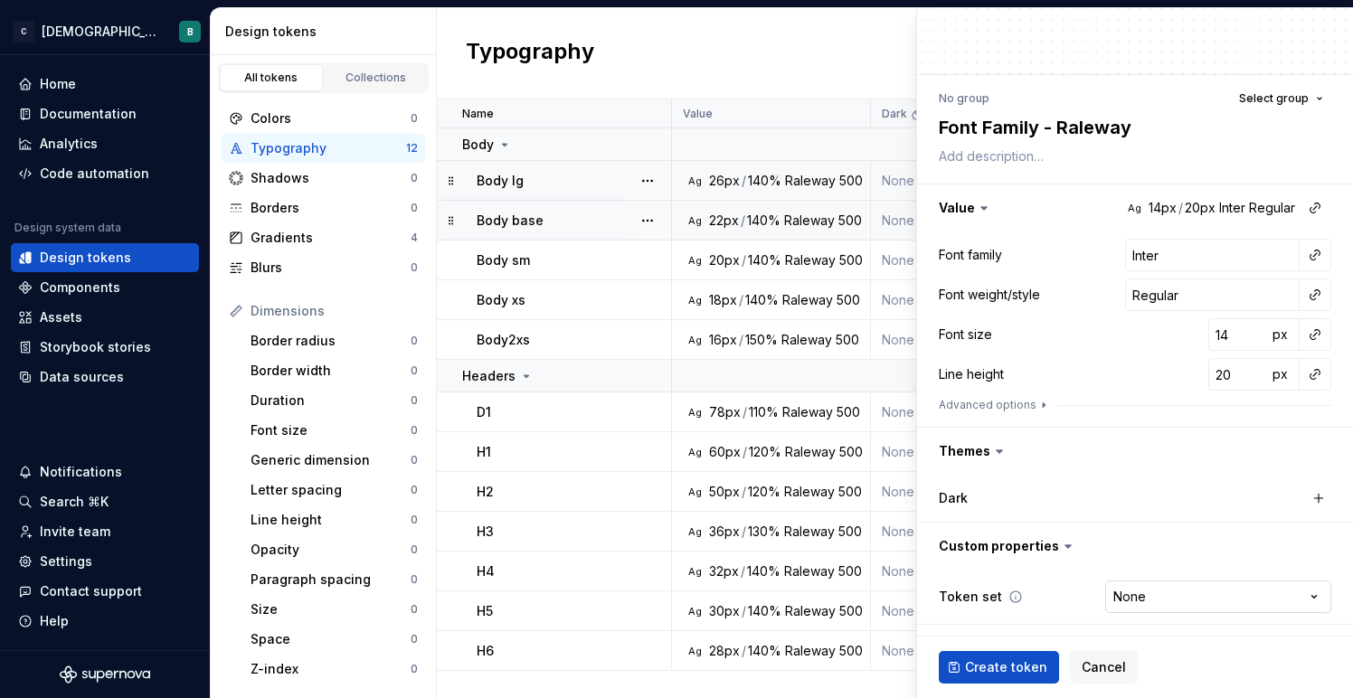
click at [1315, 587] on html "C ChristianaCare Digital B Home Documentation Analytics Code automation Design …" at bounding box center [676, 349] width 1353 height 698
click at [1106, 586] on html "C ChristianaCare Digital B Home Documentation Analytics Code automation Design …" at bounding box center [676, 349] width 1353 height 698
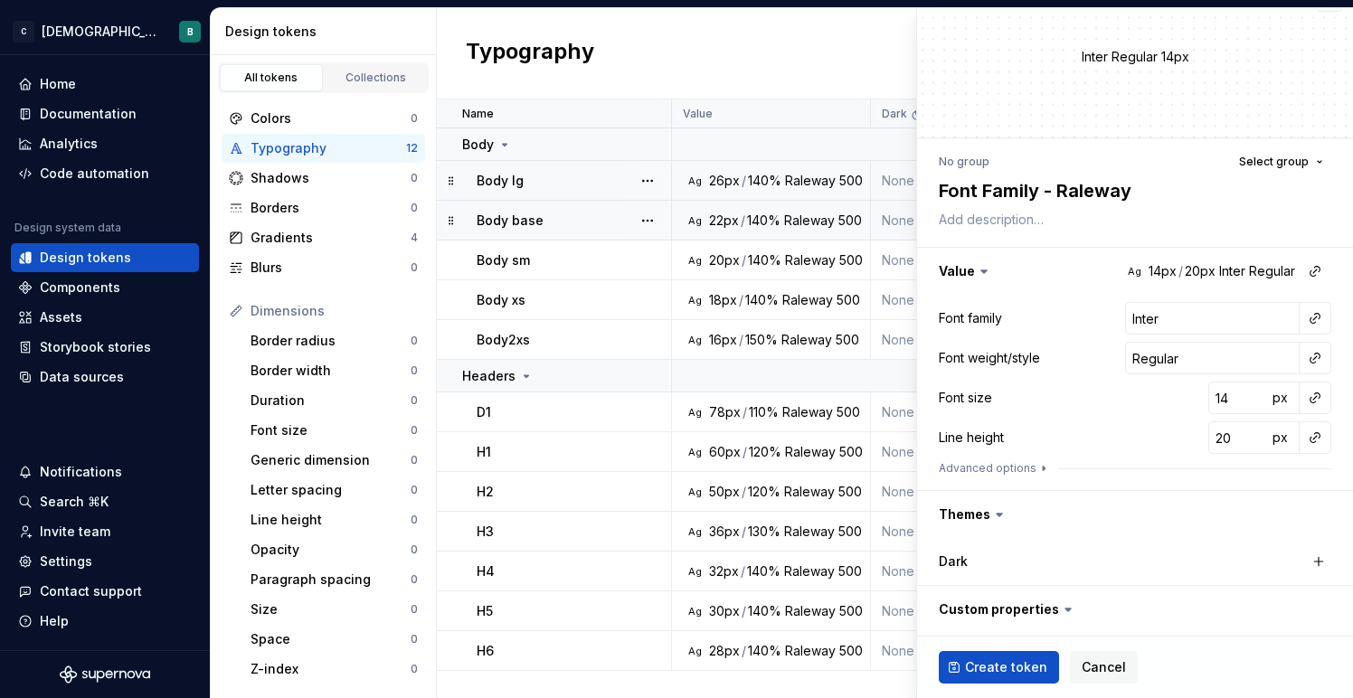
scroll to position [0, 0]
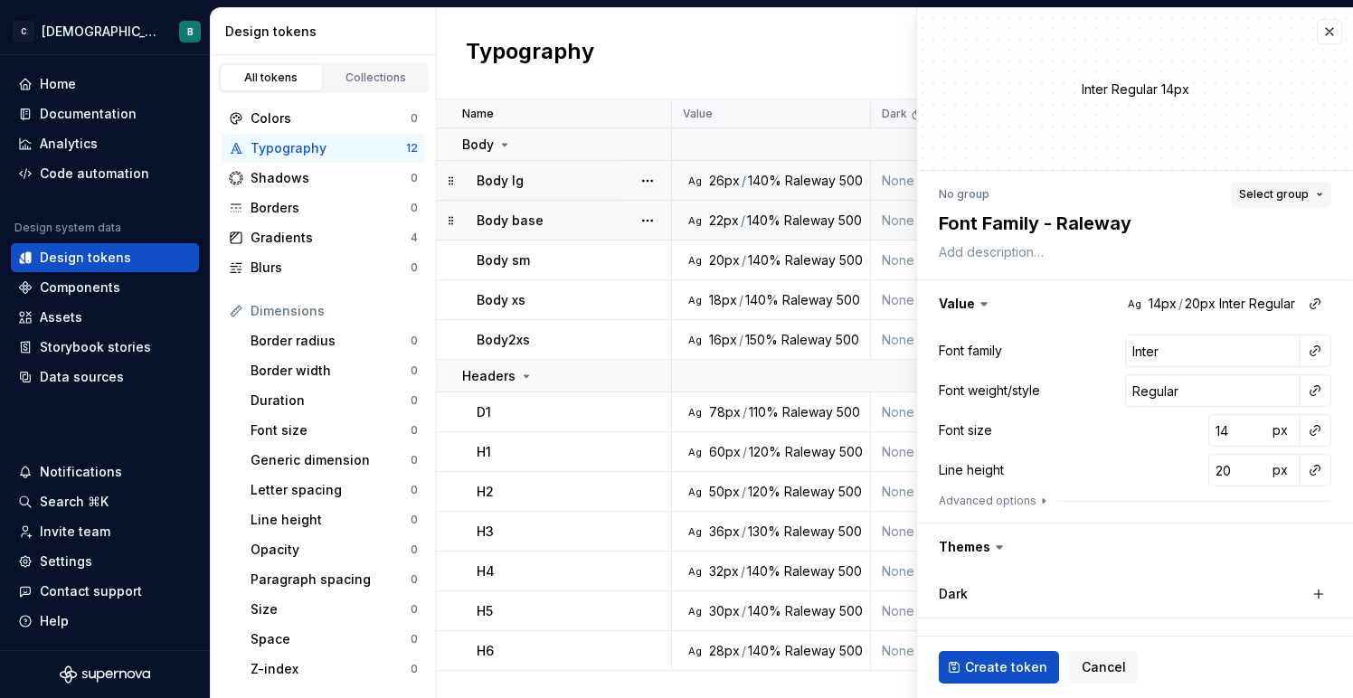
click at [1269, 193] on span "Select group" at bounding box center [1274, 194] width 70 height 14
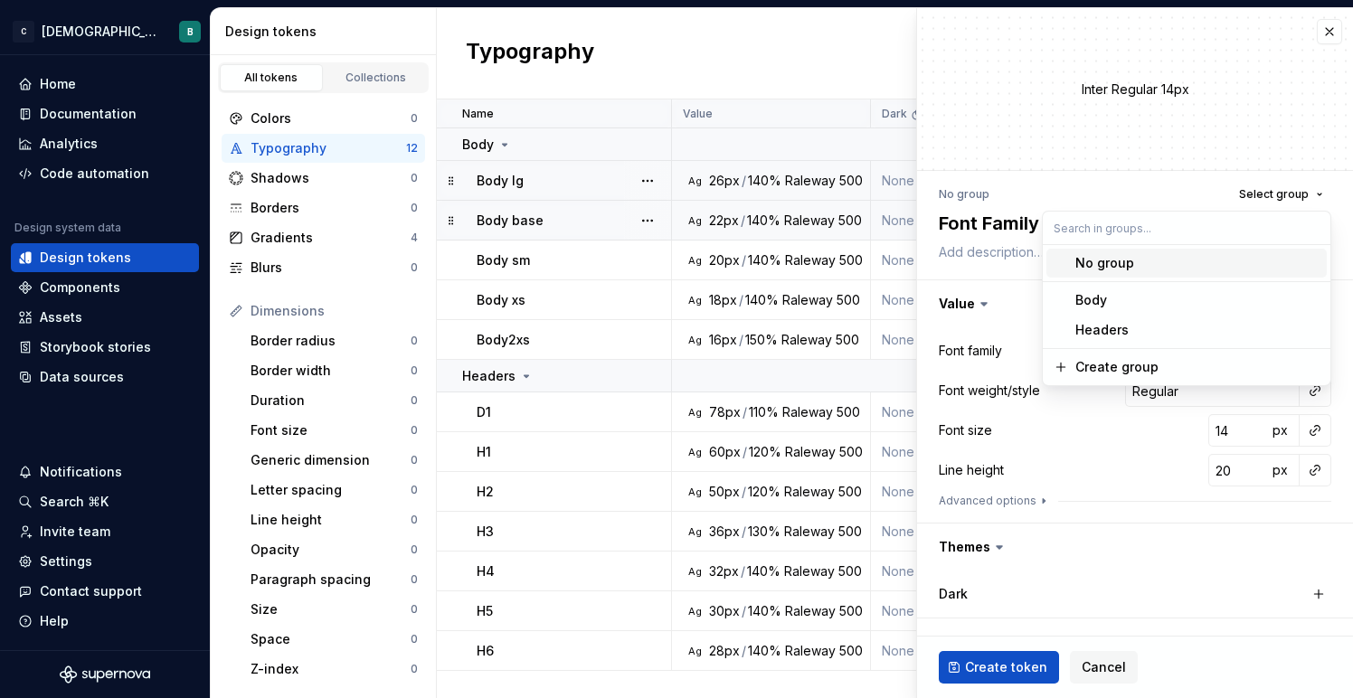
click at [1167, 194] on div "No group Select group" at bounding box center [1134, 194] width 392 height 25
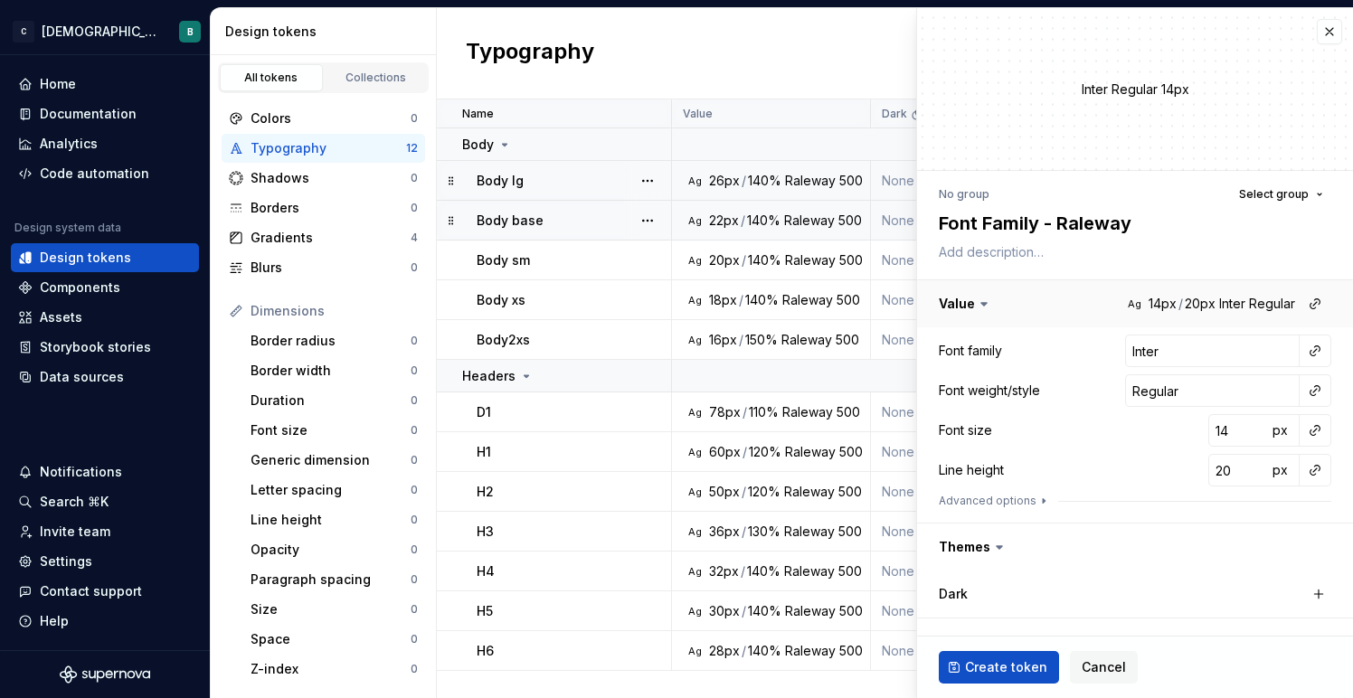
click at [1145, 308] on button "button" at bounding box center [1135, 303] width 436 height 47
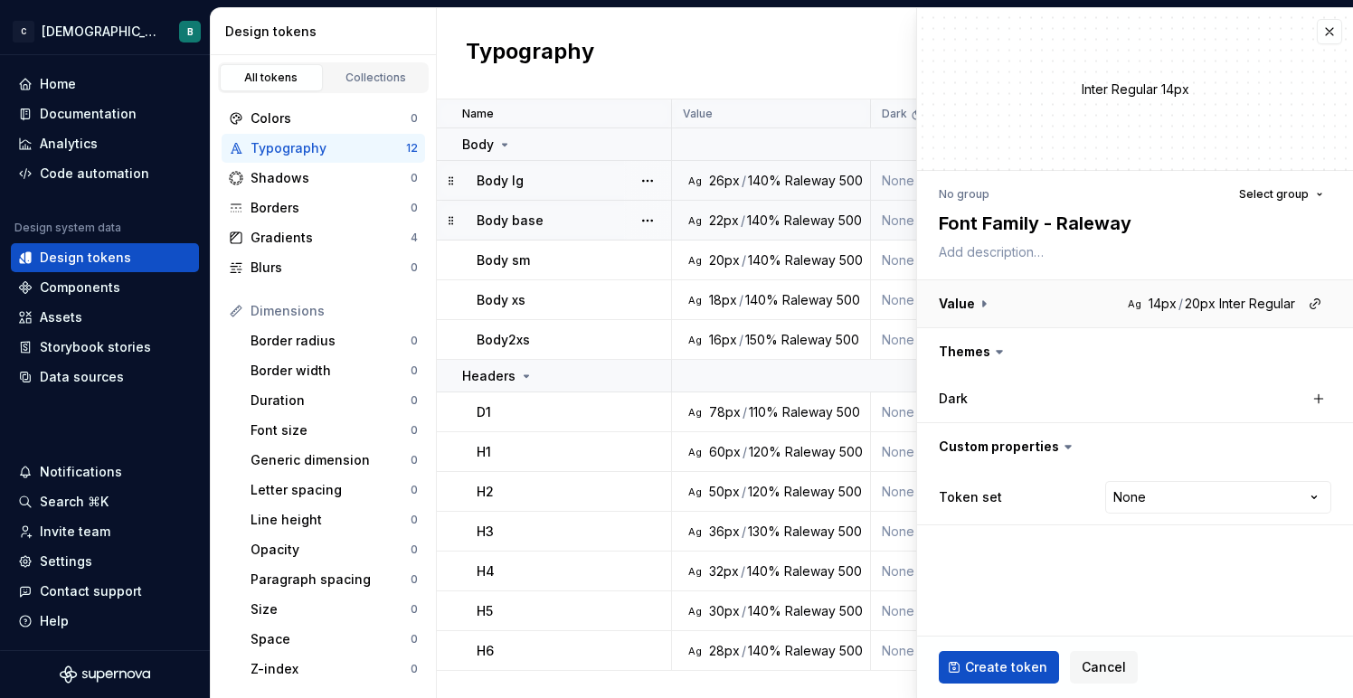
click at [1145, 308] on button "button" at bounding box center [1135, 303] width 436 height 47
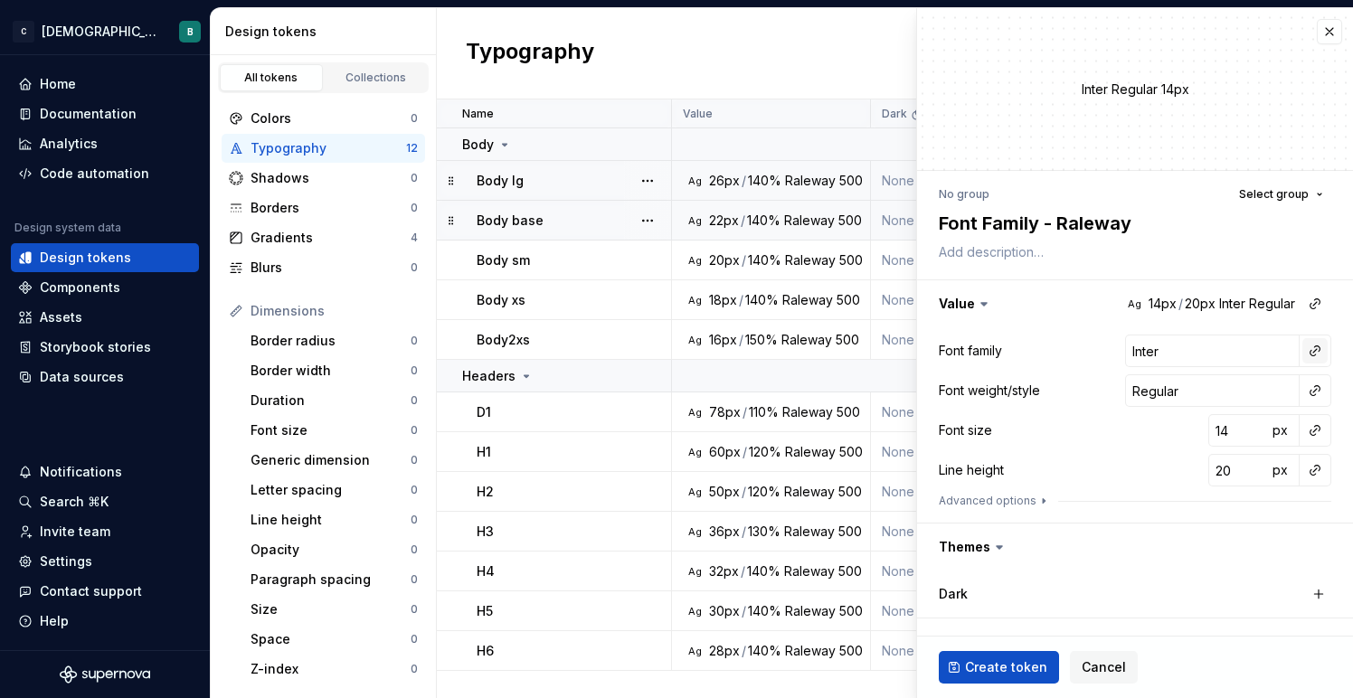
click at [1311, 347] on button "button" at bounding box center [1314, 350] width 25 height 25
click at [1240, 347] on html "C ChristianaCare Digital B Home Documentation Analytics Code automation Design …" at bounding box center [676, 349] width 1353 height 698
click at [1240, 347] on input "Inter" at bounding box center [1212, 351] width 174 height 33
type textarea "*"
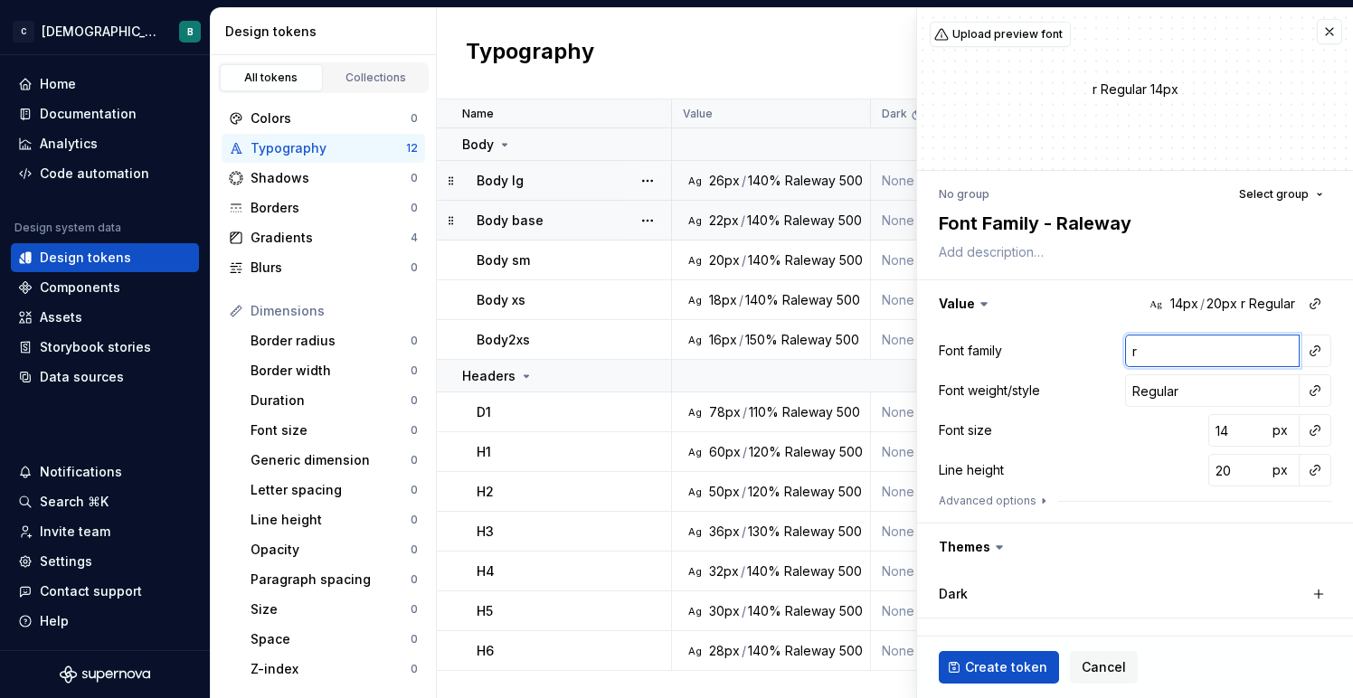
type input "Raleway"
click at [1197, 395] on input "Regular" at bounding box center [1212, 390] width 174 height 33
click at [1310, 195] on button "Select group" at bounding box center [1281, 194] width 100 height 25
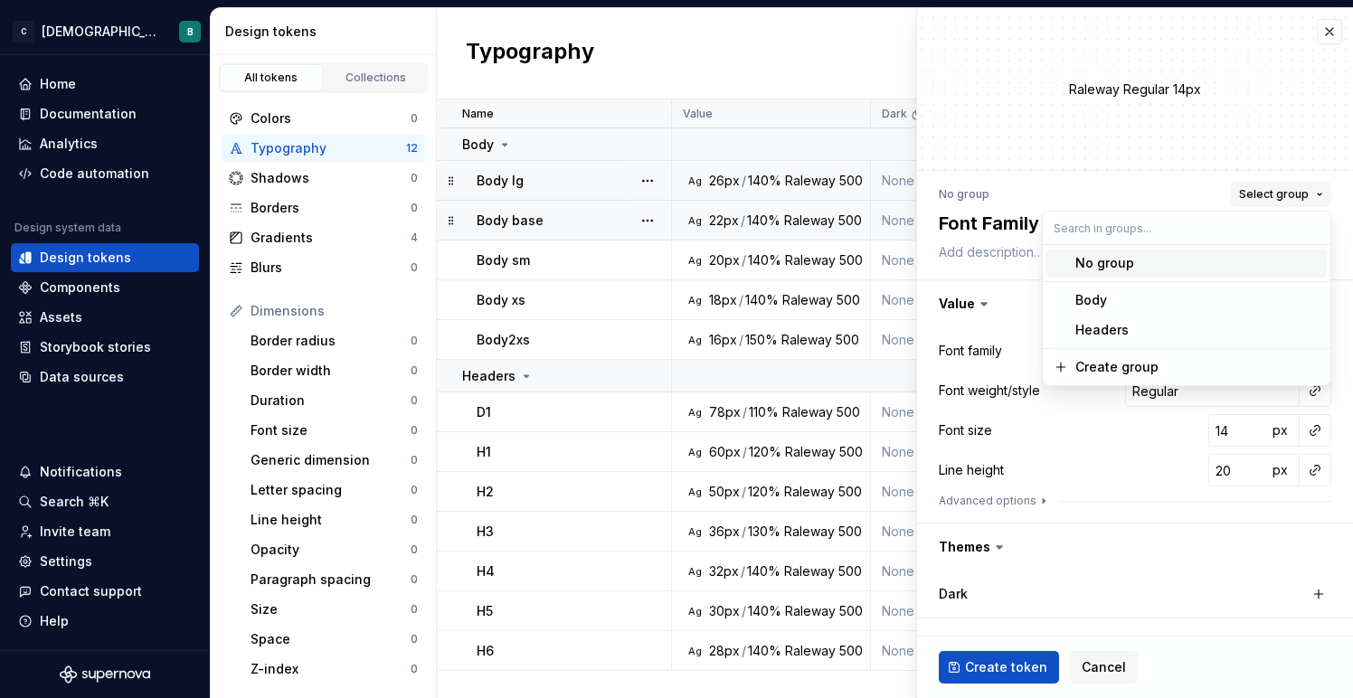
click at [1309, 195] on button "Select group" at bounding box center [1281, 194] width 100 height 25
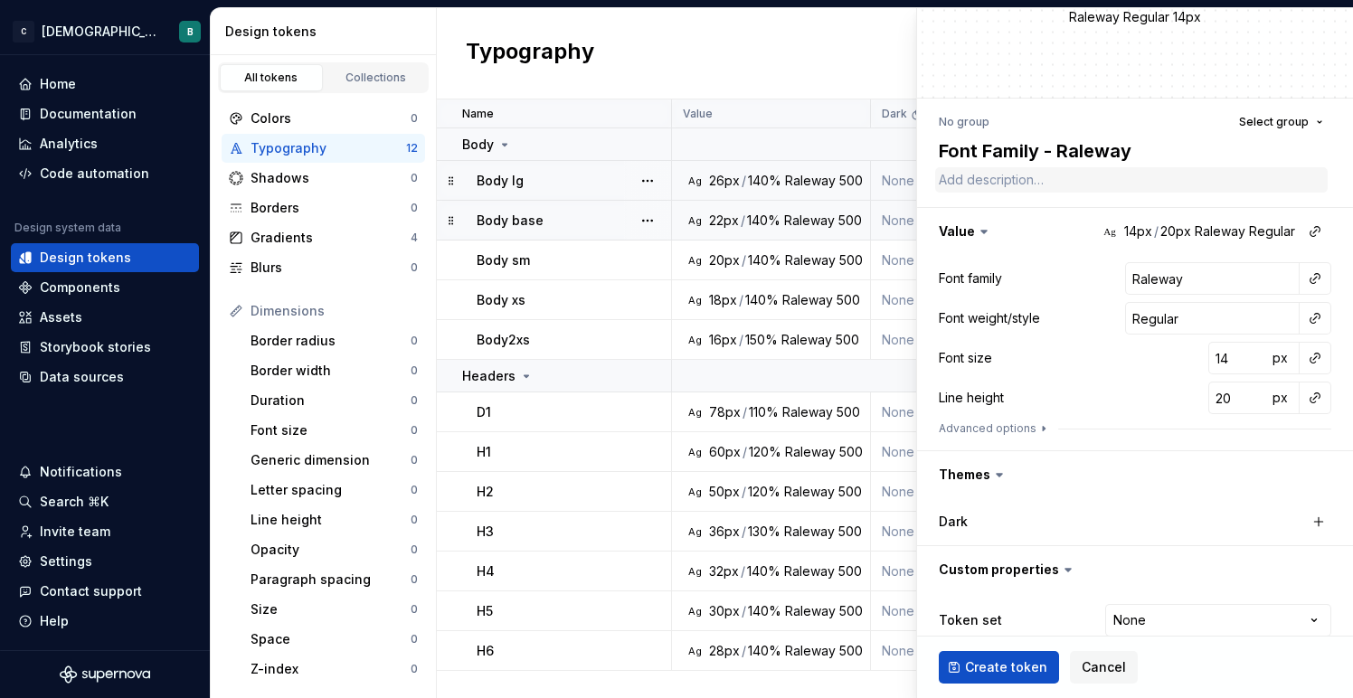
scroll to position [91, 0]
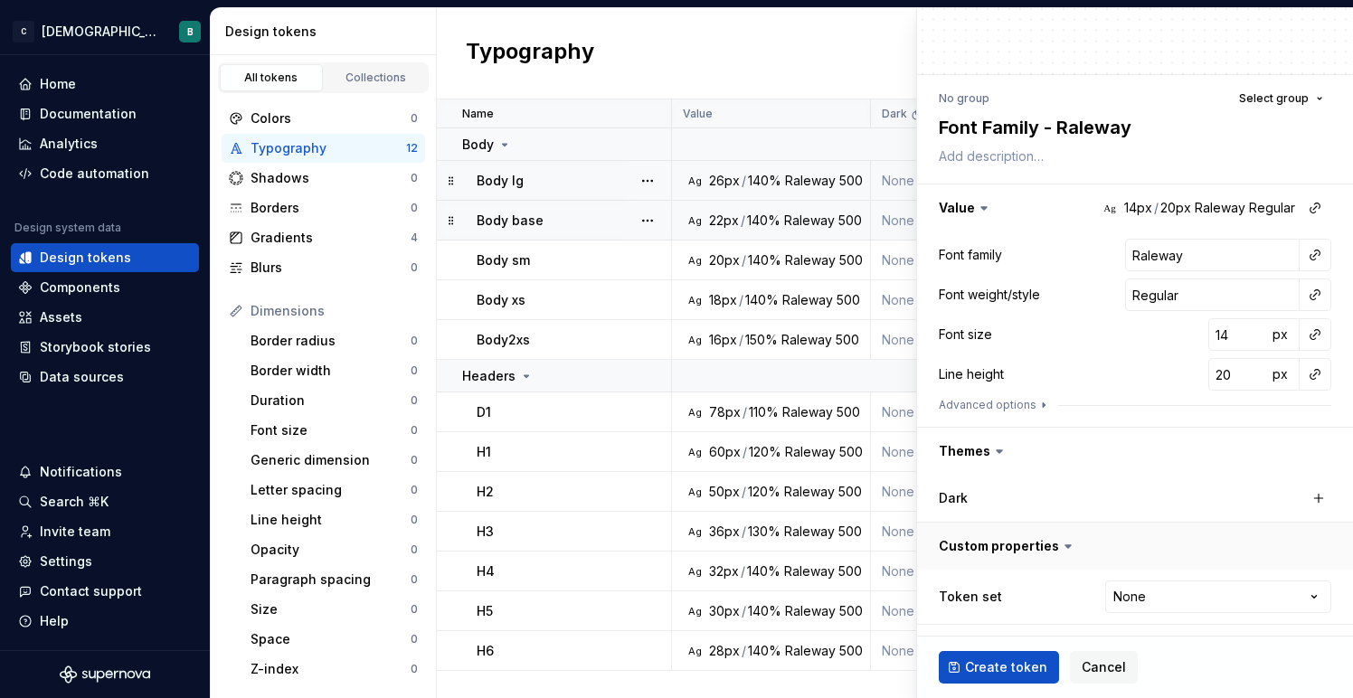
click at [1033, 538] on button "button" at bounding box center [1135, 546] width 436 height 47
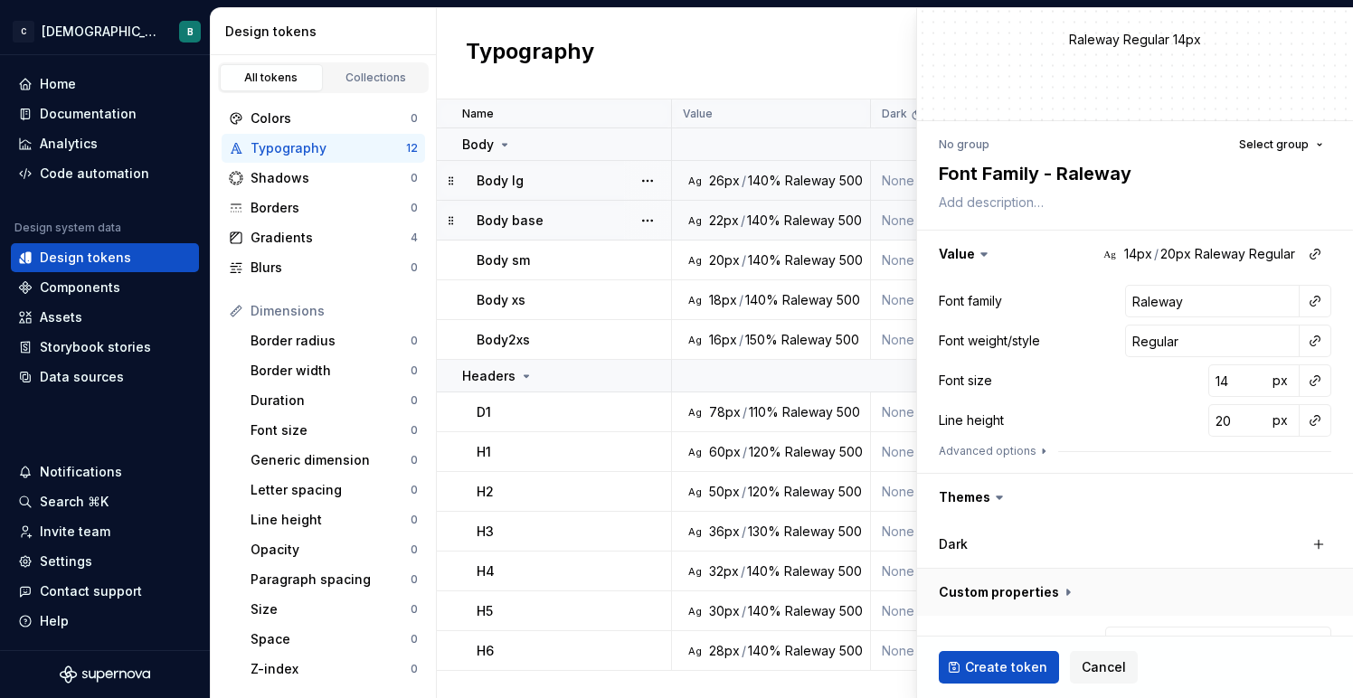
scroll to position [42, 0]
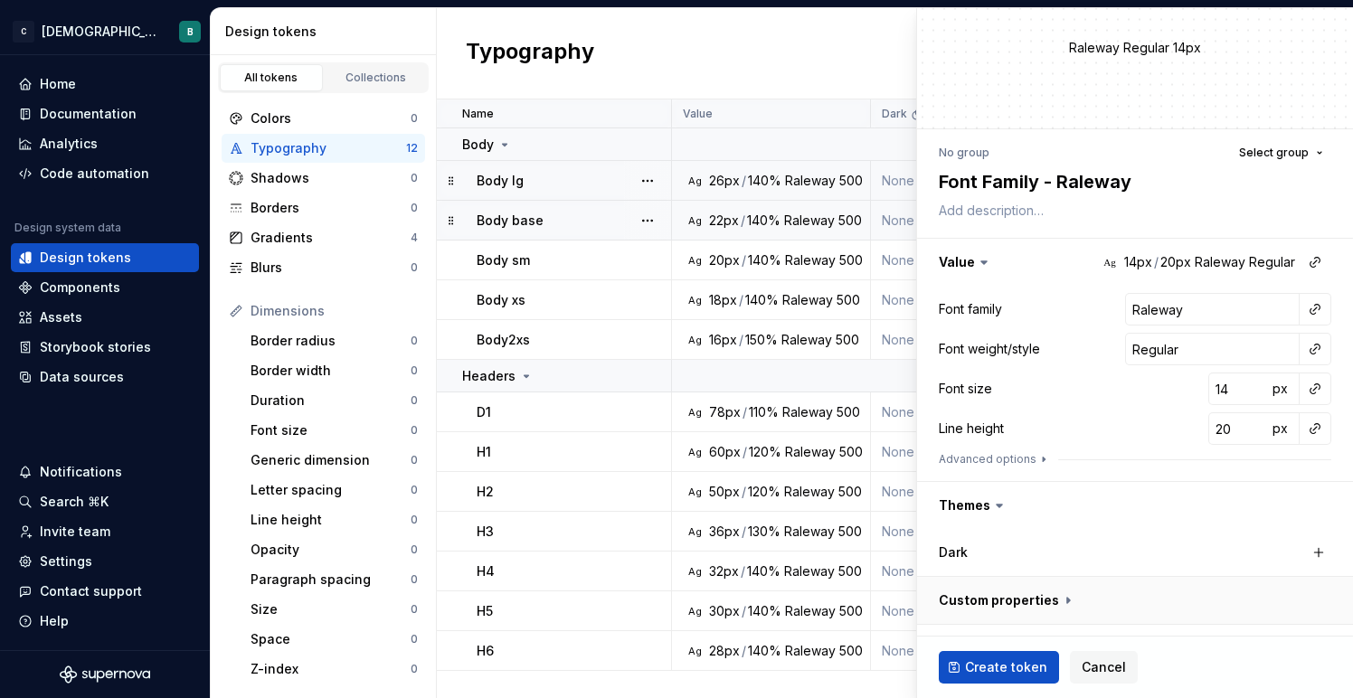
click at [1035, 589] on button "button" at bounding box center [1135, 600] width 436 height 47
type textarea "*"
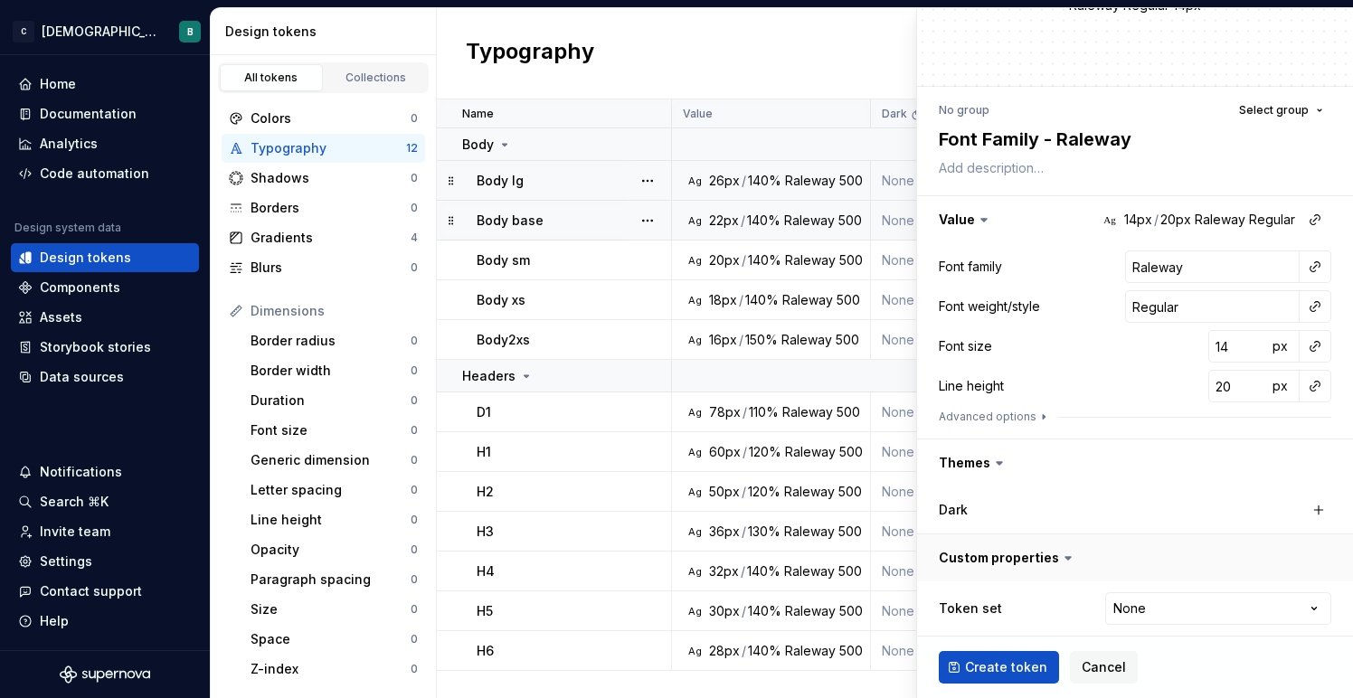
scroll to position [96, 0]
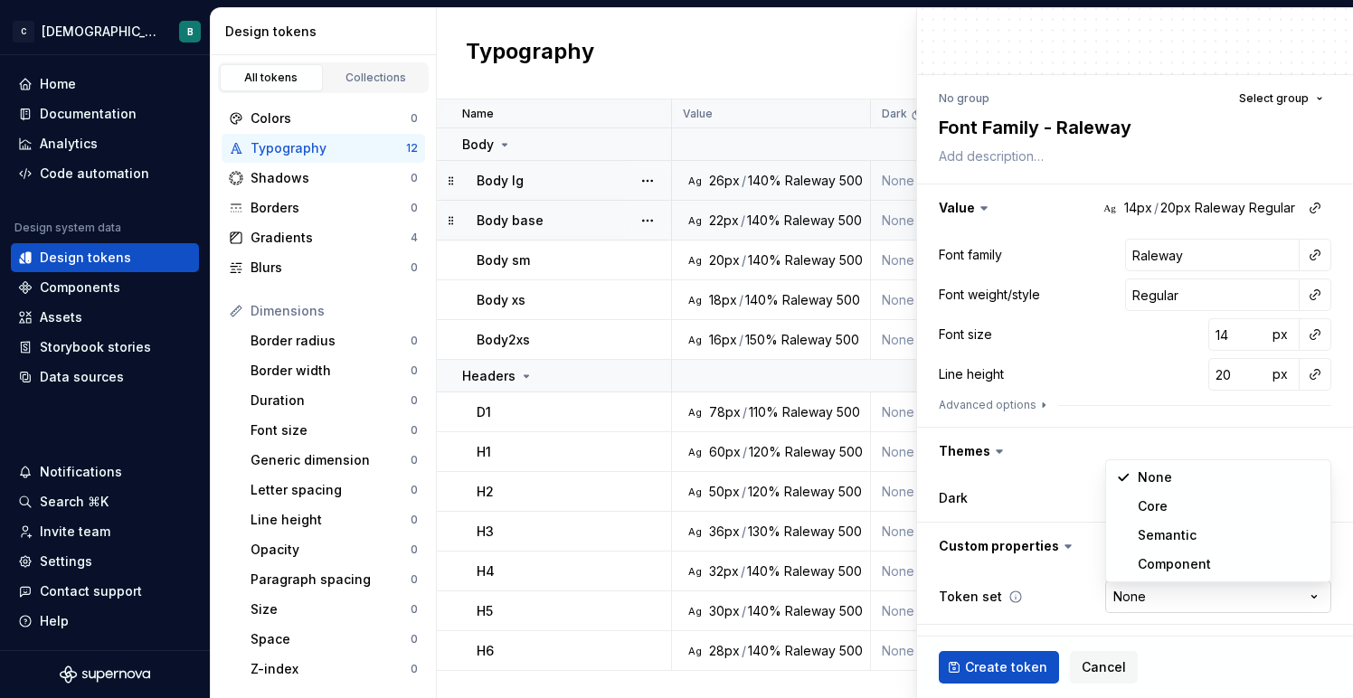
click at [1313, 593] on html "C ChristianaCare Digital B Home Documentation Analytics Code automation Design …" at bounding box center [676, 349] width 1353 height 698
select select "**********"
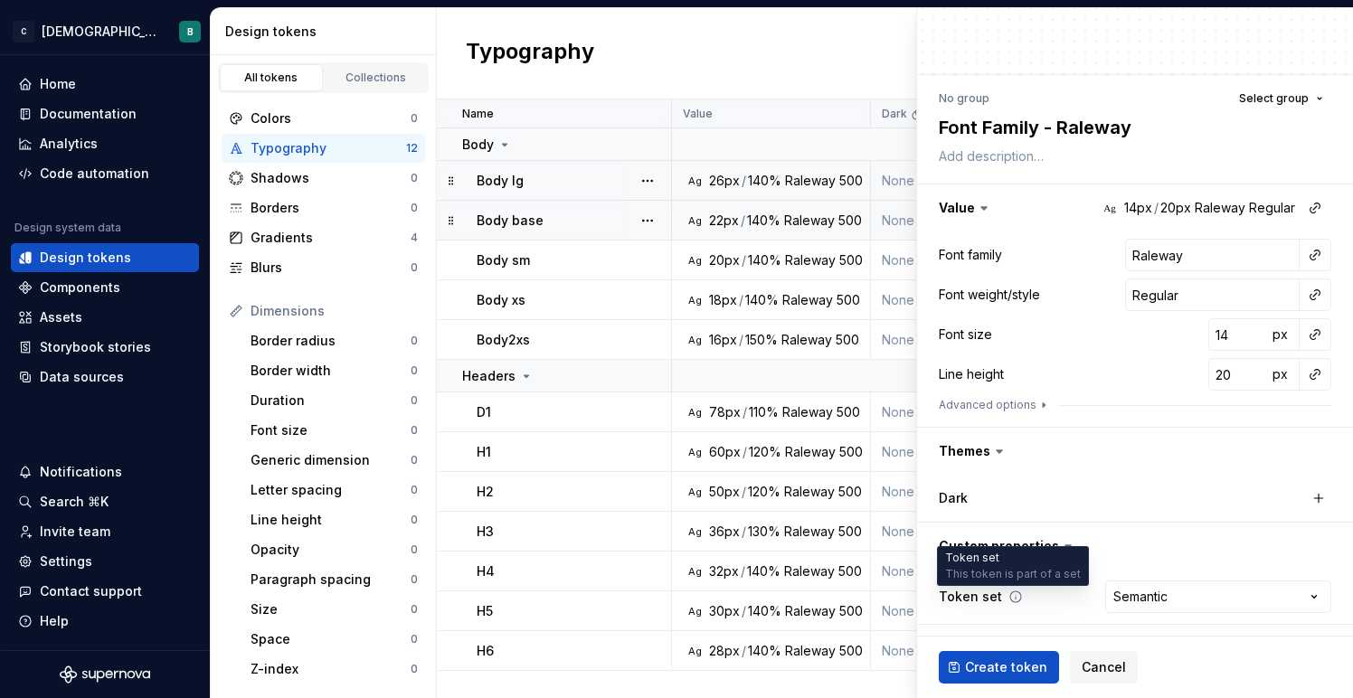
click at [1012, 597] on icon at bounding box center [1015, 596] width 14 height 14
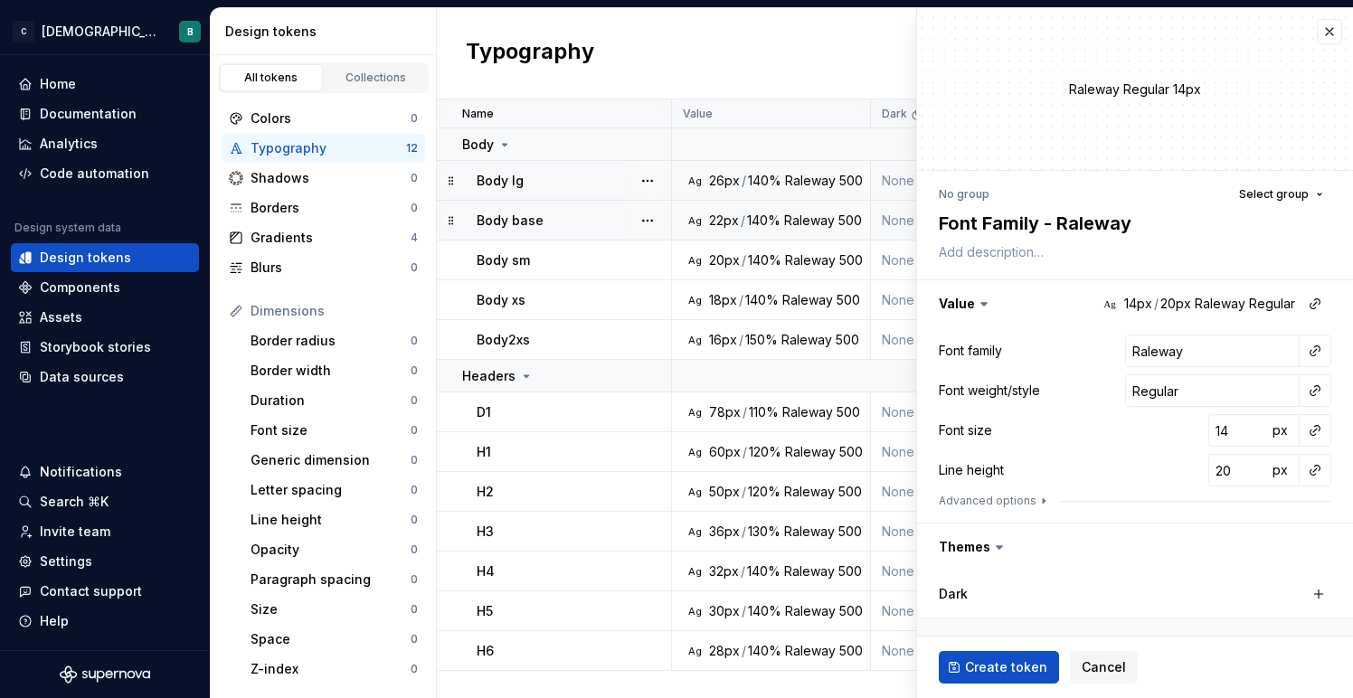
scroll to position [2, 0]
click at [1315, 346] on button "button" at bounding box center [1314, 348] width 25 height 25
click at [1202, 311] on html "C ChristianaCare Digital B Home Documentation Analytics Code automation Design …" at bounding box center [676, 349] width 1353 height 698
click at [1334, 37] on button "button" at bounding box center [1328, 29] width 25 height 25
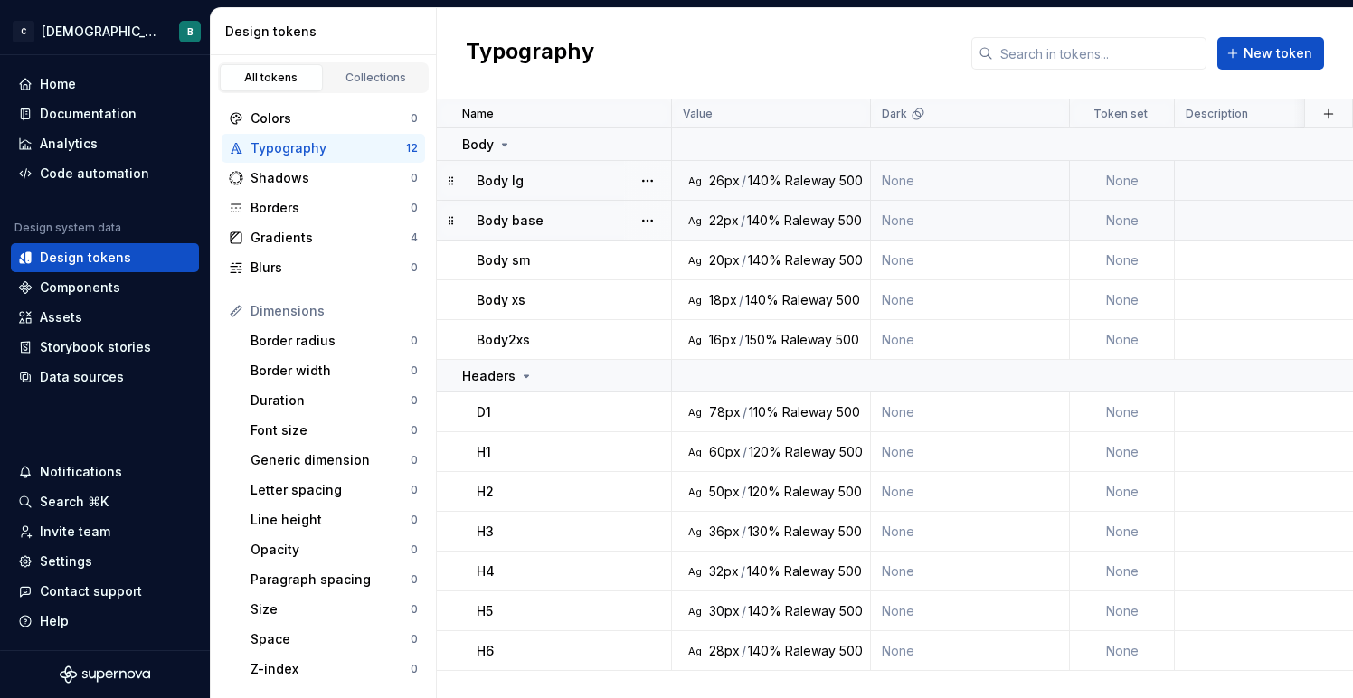
click at [1278, 72] on div "Typography New token" at bounding box center [895, 53] width 916 height 91
click at [1278, 61] on span "New token" at bounding box center [1277, 53] width 69 height 18
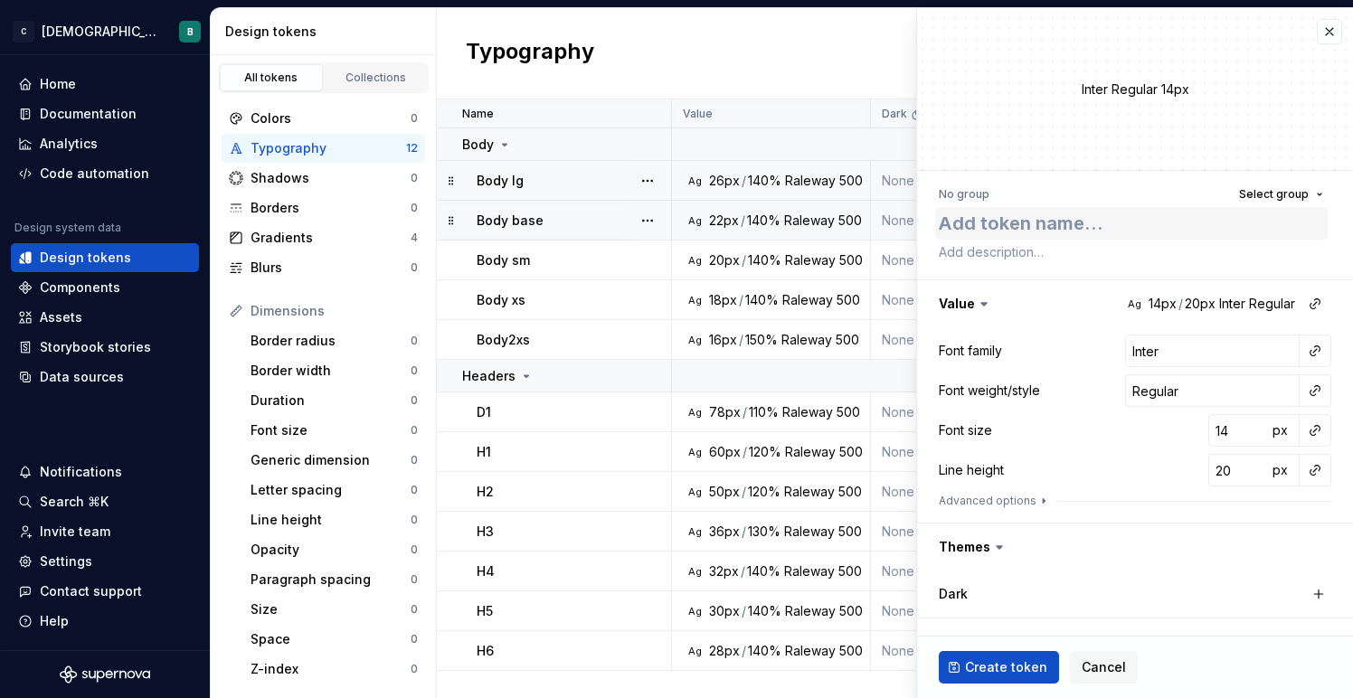
click at [1091, 228] on textarea at bounding box center [1131, 223] width 392 height 33
type textarea "*"
type textarea "R"
type textarea "*"
type textarea "Ra"
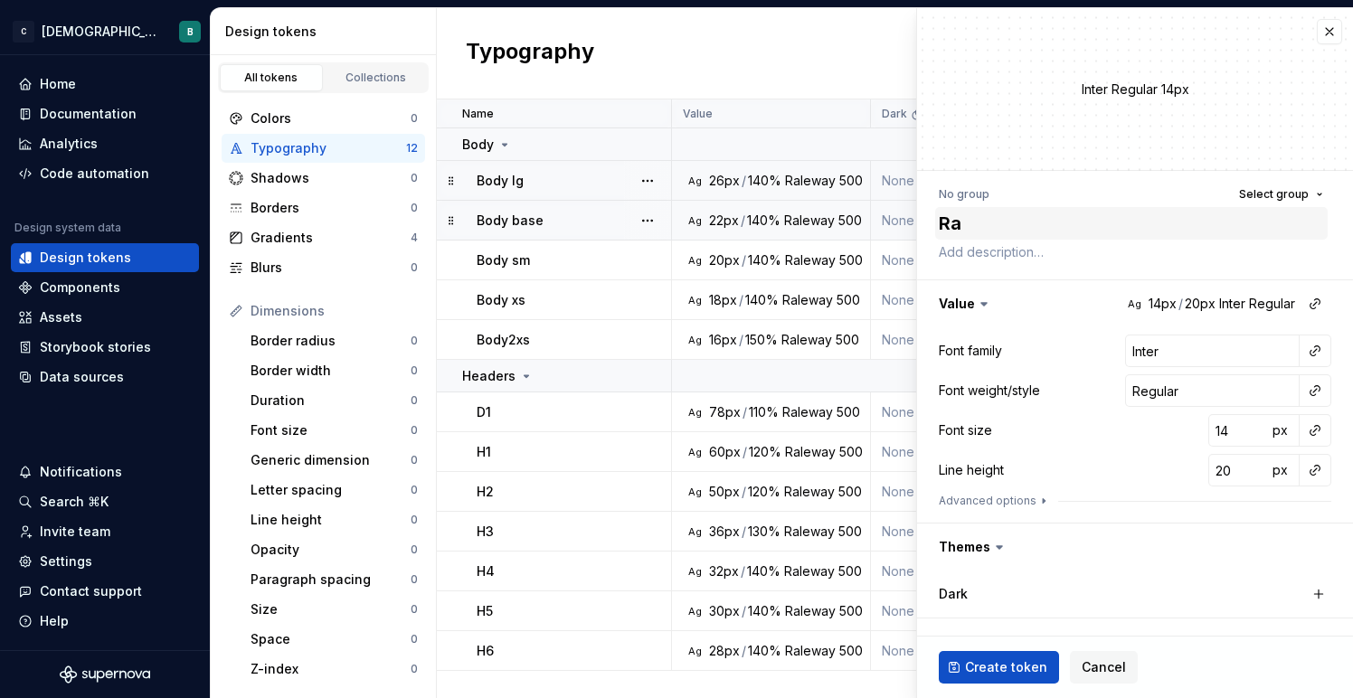
type textarea "*"
type textarea "Ral"
type textarea "*"
type textarea "Rale"
type textarea "*"
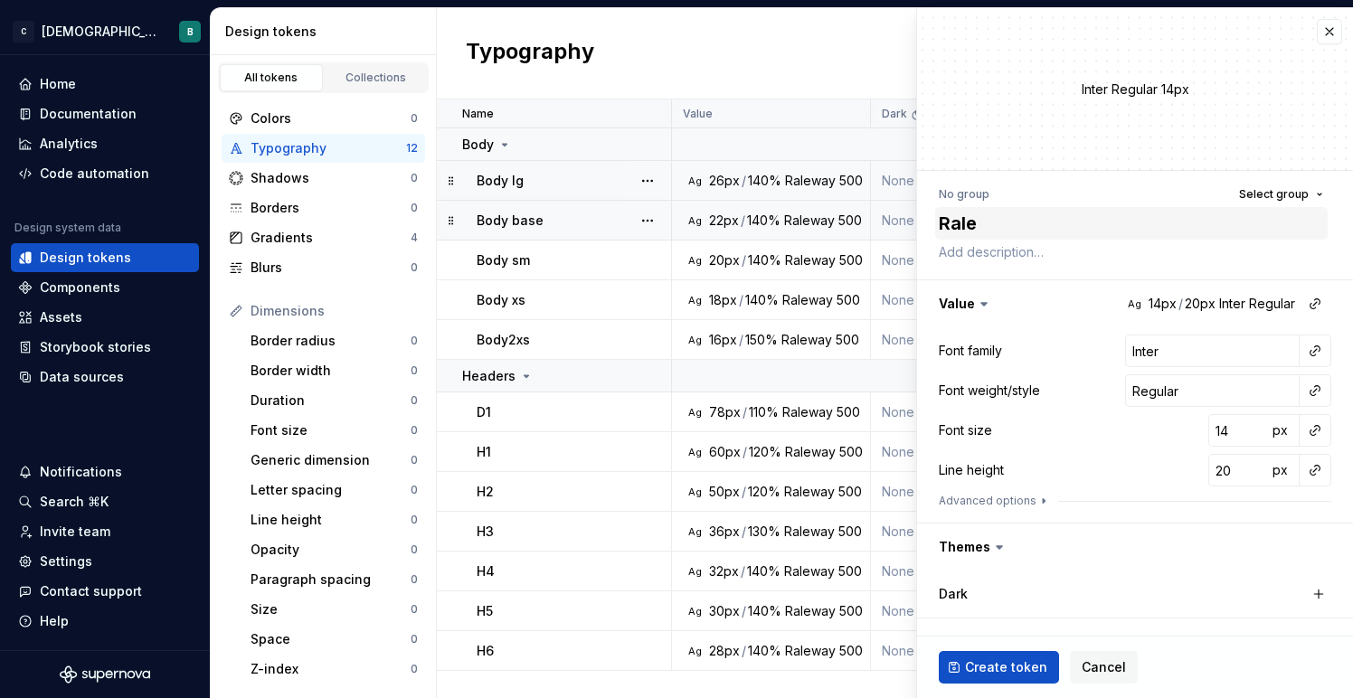
type textarea "Ralew"
type textarea "*"
type textarea "Raleway"
type textarea "*"
type textarea "Raleway"
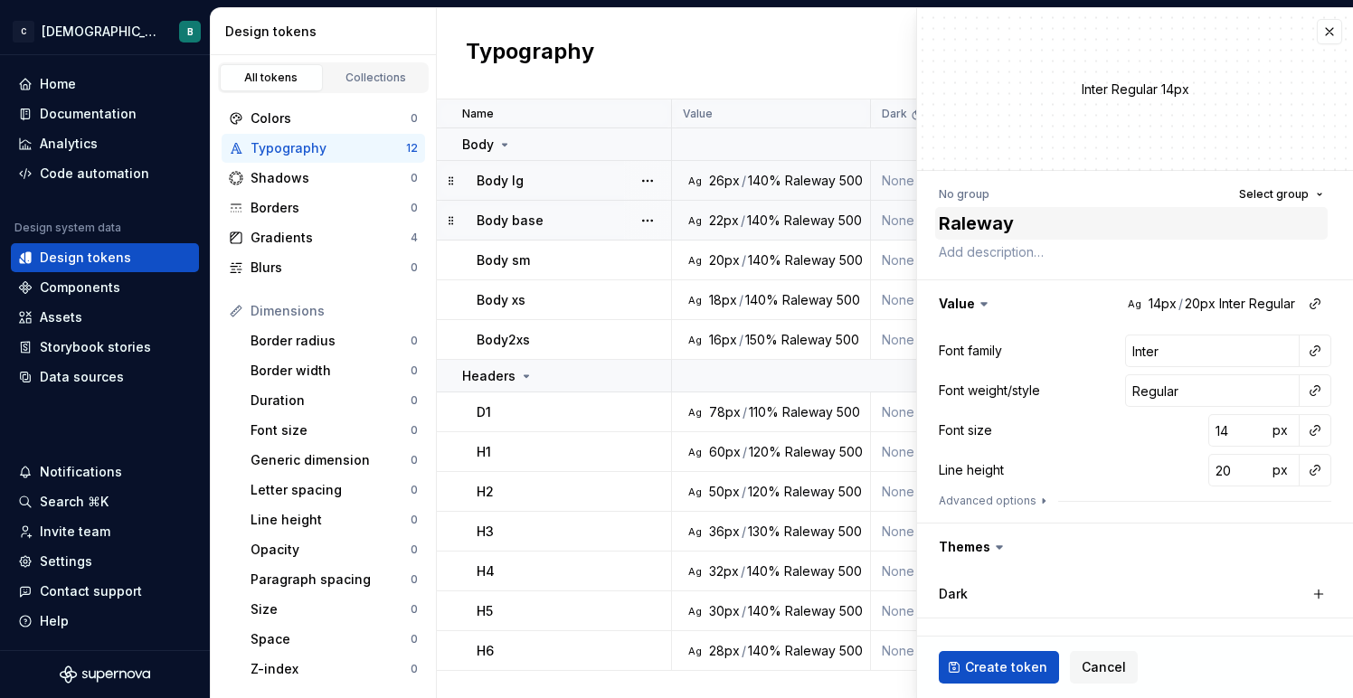
type textarea "*"
type textarea "Raleway I"
type textarea "*"
type textarea "Raleway It"
type textarea "*"
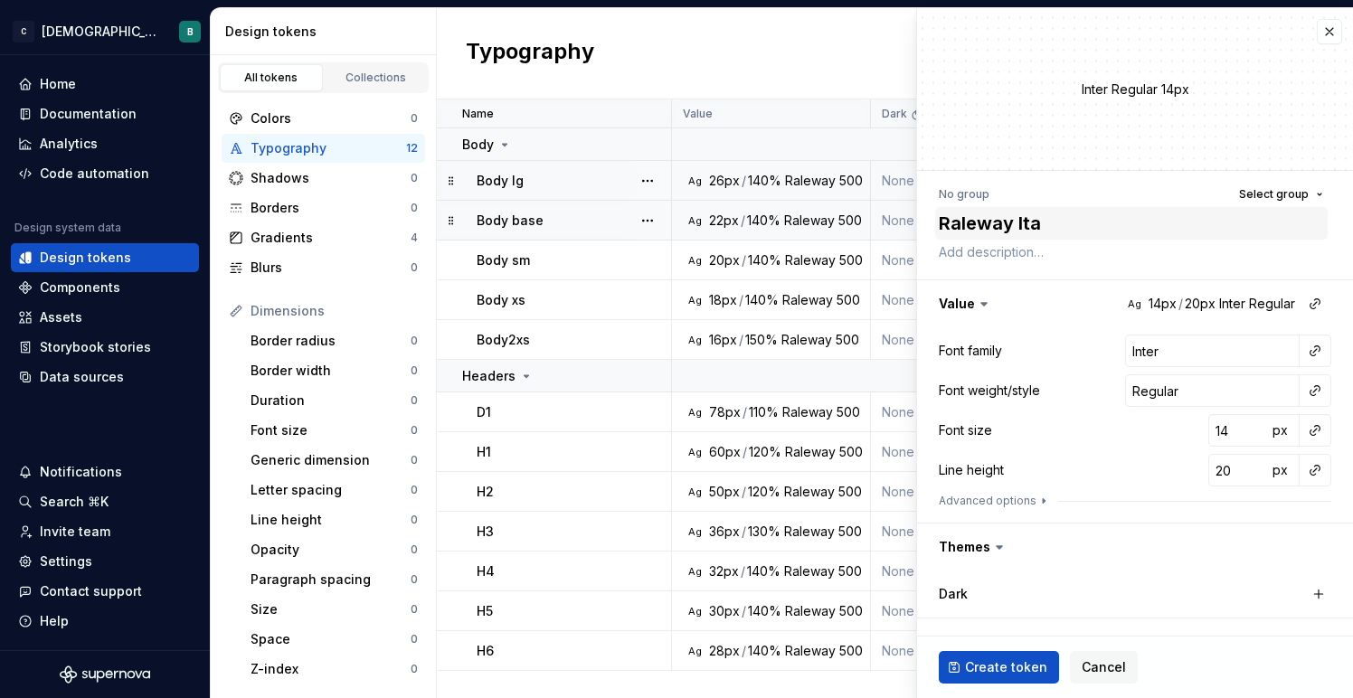
type textarea "Raleway Ital"
type textarea "*"
type textarea "Raleway Itali"
type textarea "*"
type textarea "Raleway Italic"
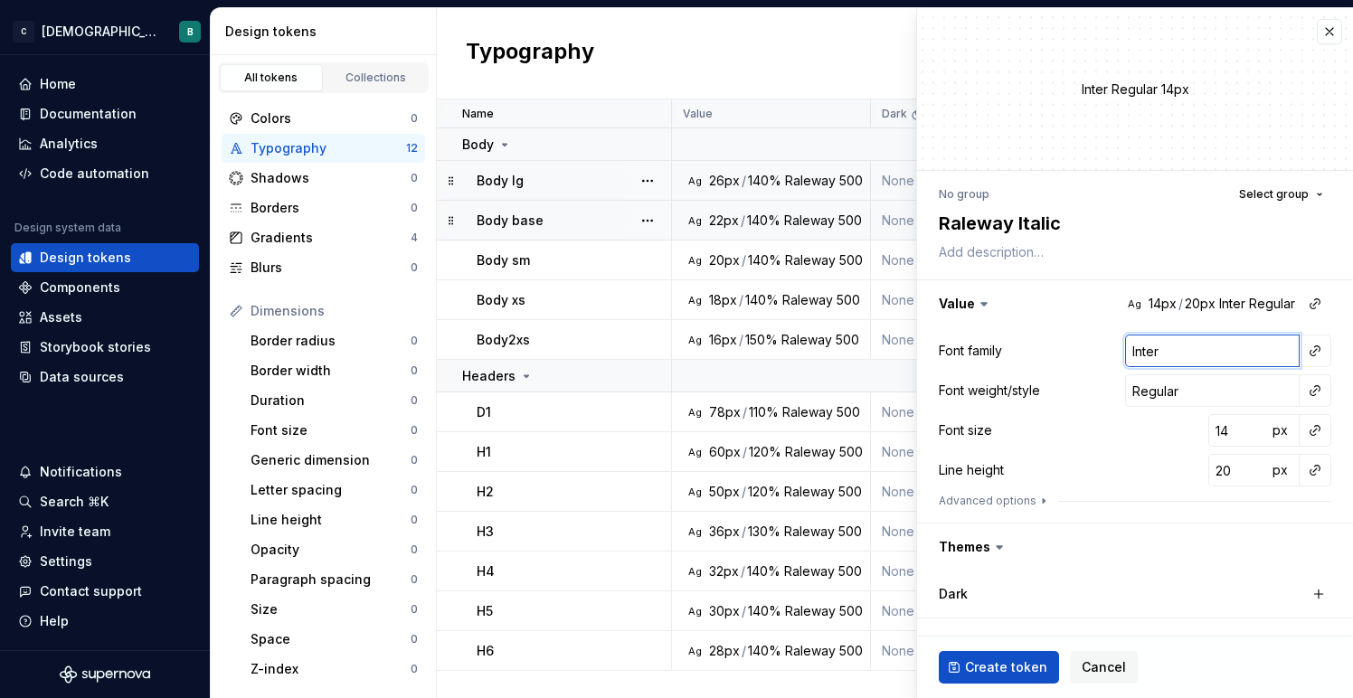
click at [1200, 349] on input "Inter" at bounding box center [1212, 351] width 174 height 33
type textarea "*"
type input "e"
type textarea "*"
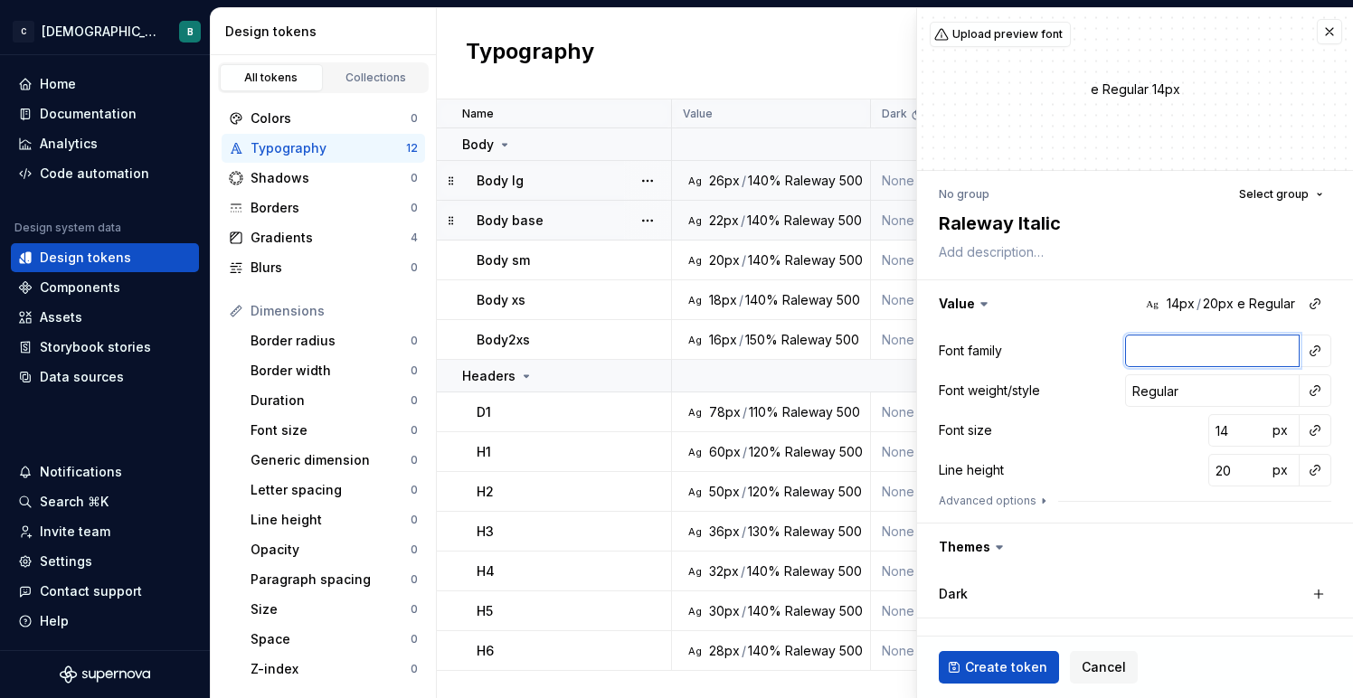
type textarea "*"
type input "r"
type textarea "*"
type input "ra"
type textarea "*"
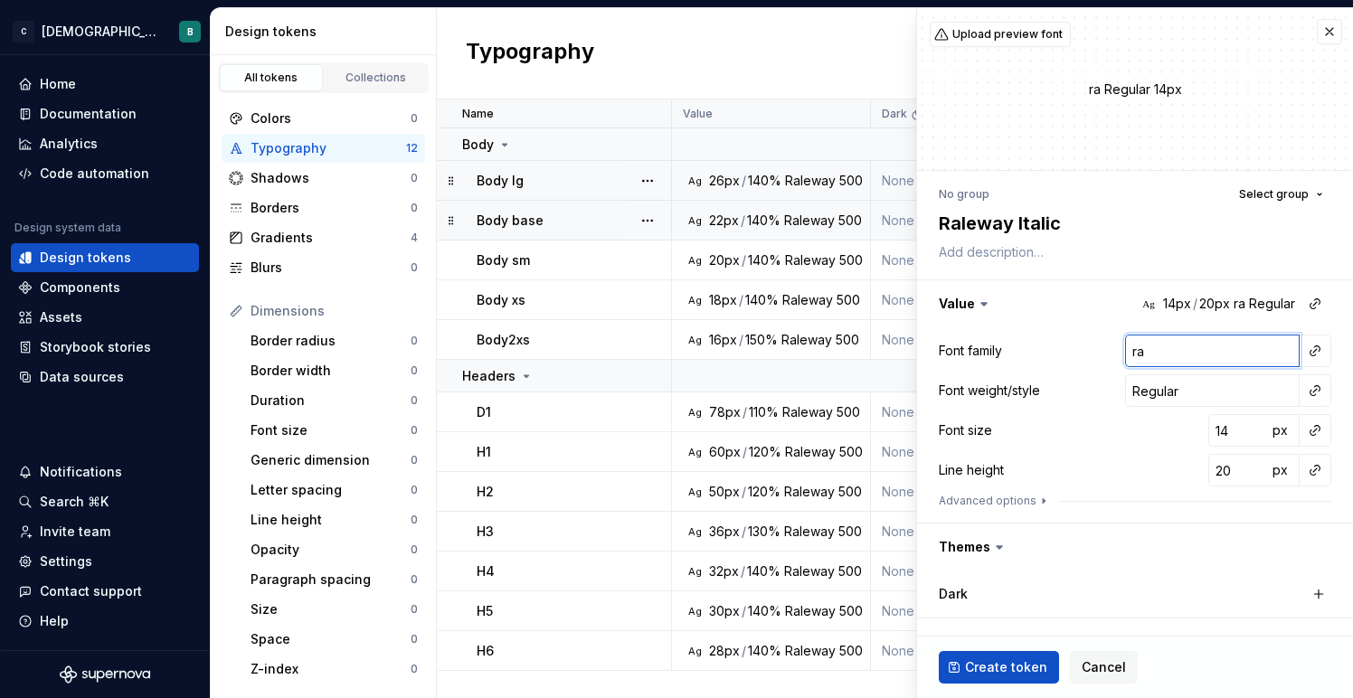
type input "ral"
type textarea "*"
type input "rale"
type textarea "*"
type input "Raleway"
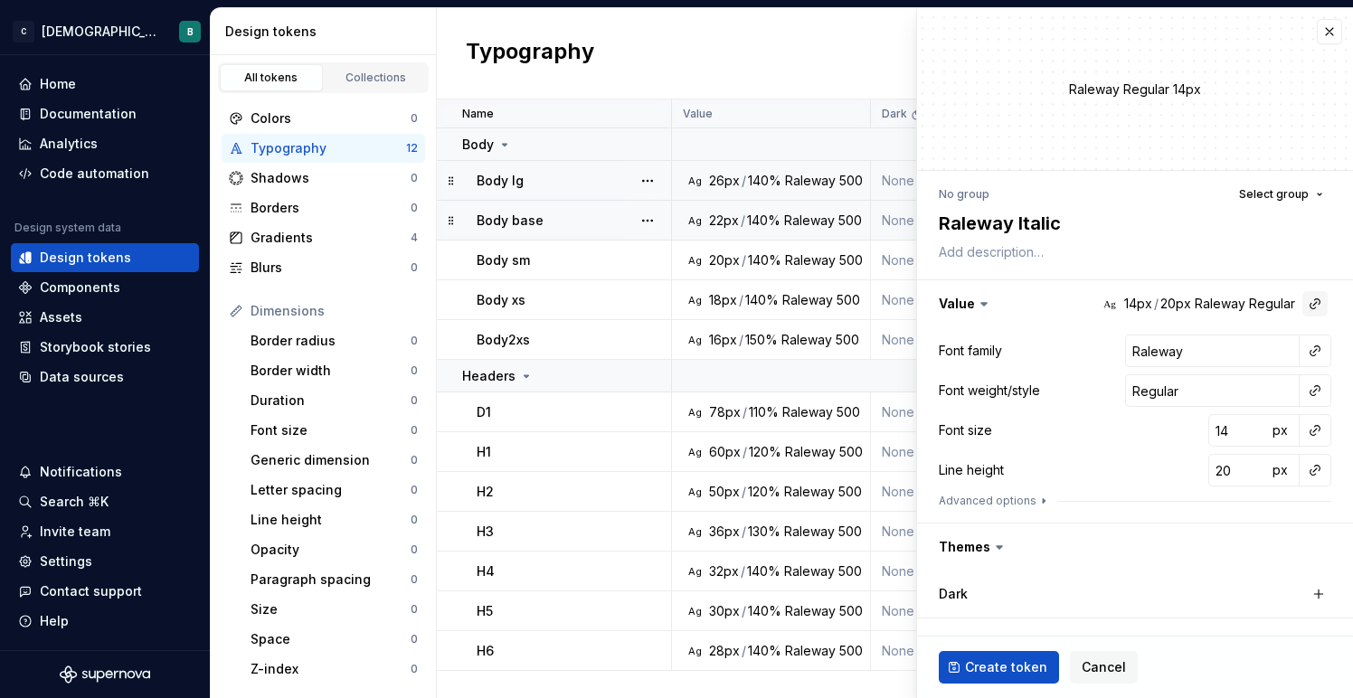
type textarea "*"
click at [1306, 297] on button "button" at bounding box center [1314, 303] width 25 height 25
type input "i"
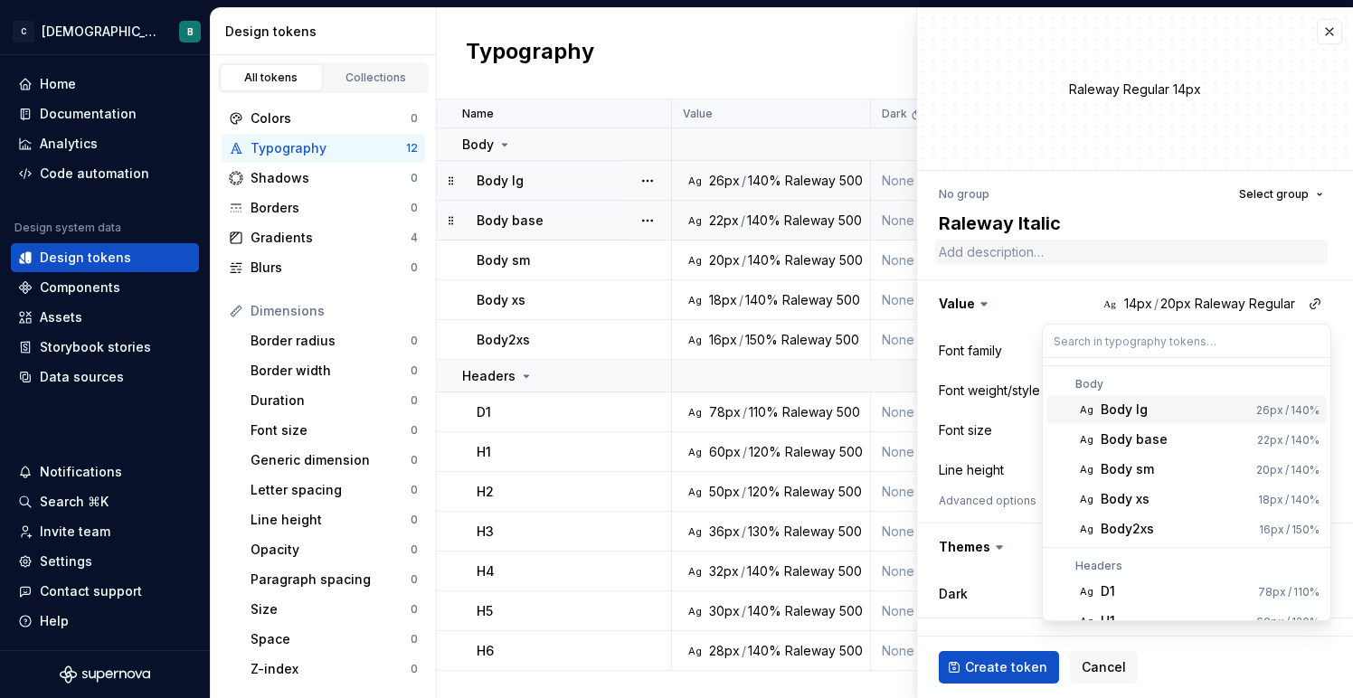
click at [1121, 262] on html "C ChristianaCare Digital B Home Documentation Analytics Code automation Design …" at bounding box center [676, 349] width 1353 height 698
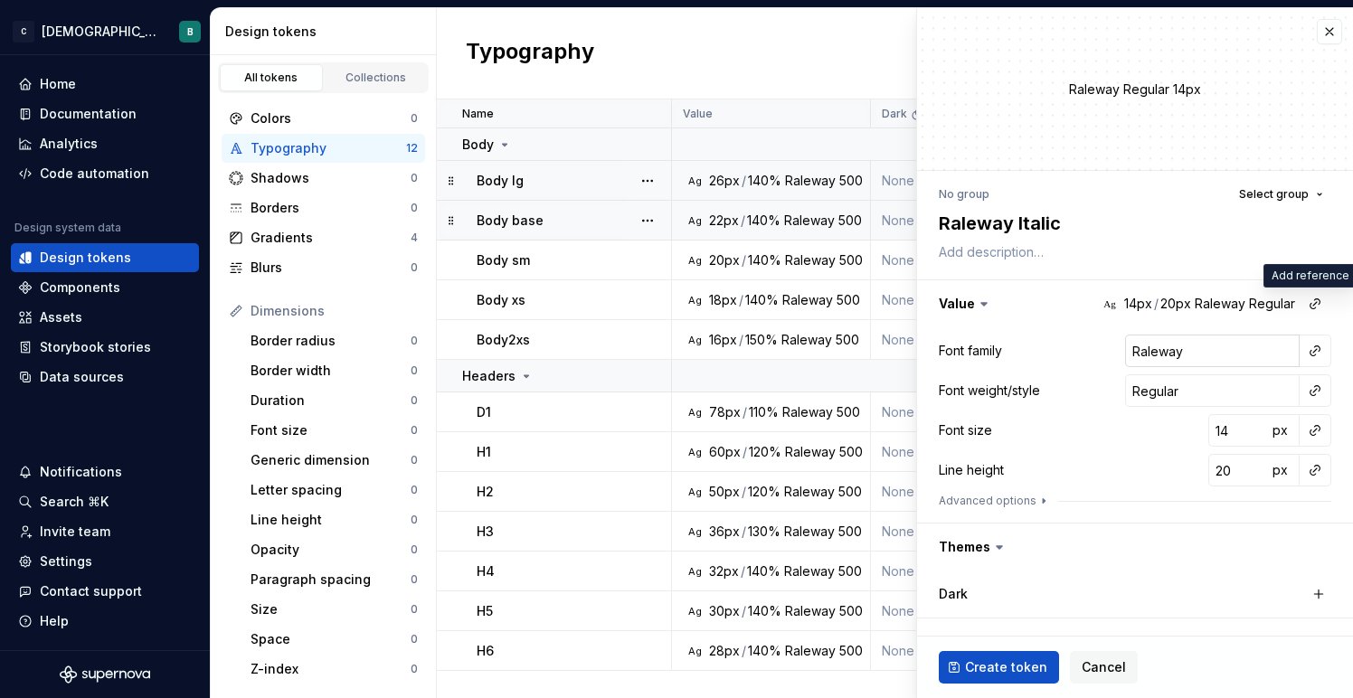
click at [1194, 353] on input "Raleway" at bounding box center [1212, 351] width 174 height 33
click at [1188, 386] on input "Regular" at bounding box center [1212, 390] width 174 height 33
click at [1308, 389] on button "button" at bounding box center [1314, 390] width 25 height 25
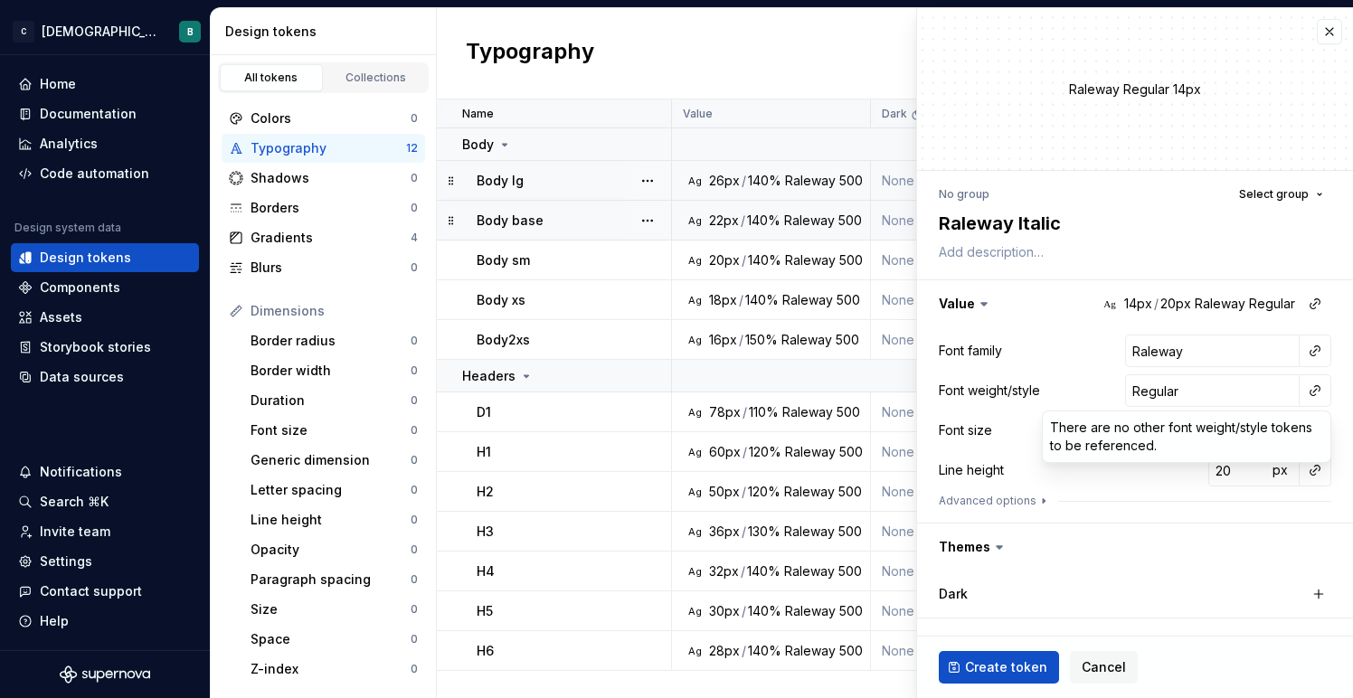
click at [1240, 391] on html "C ChristianaCare Digital B Home Documentation Analytics Code automation Design …" at bounding box center [676, 349] width 1353 height 698
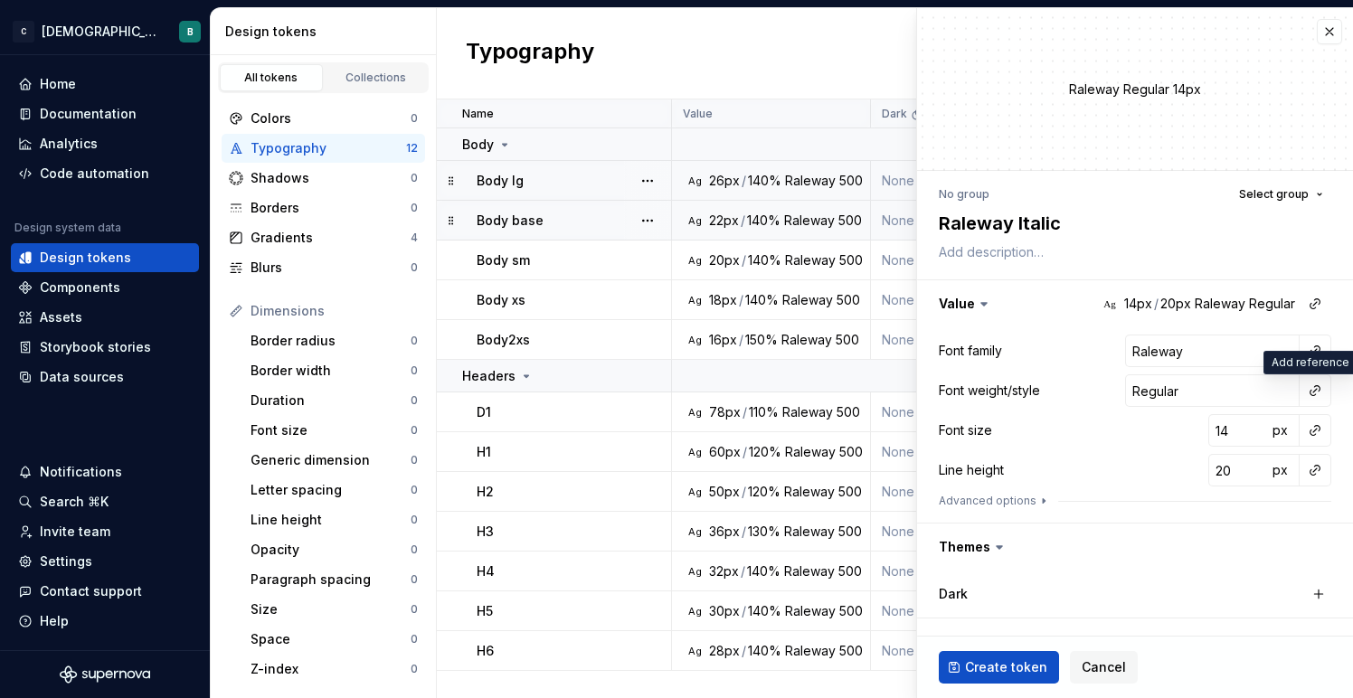
click at [1240, 391] on input "Regular" at bounding box center [1212, 390] width 174 height 33
type textarea "*"
type input "i"
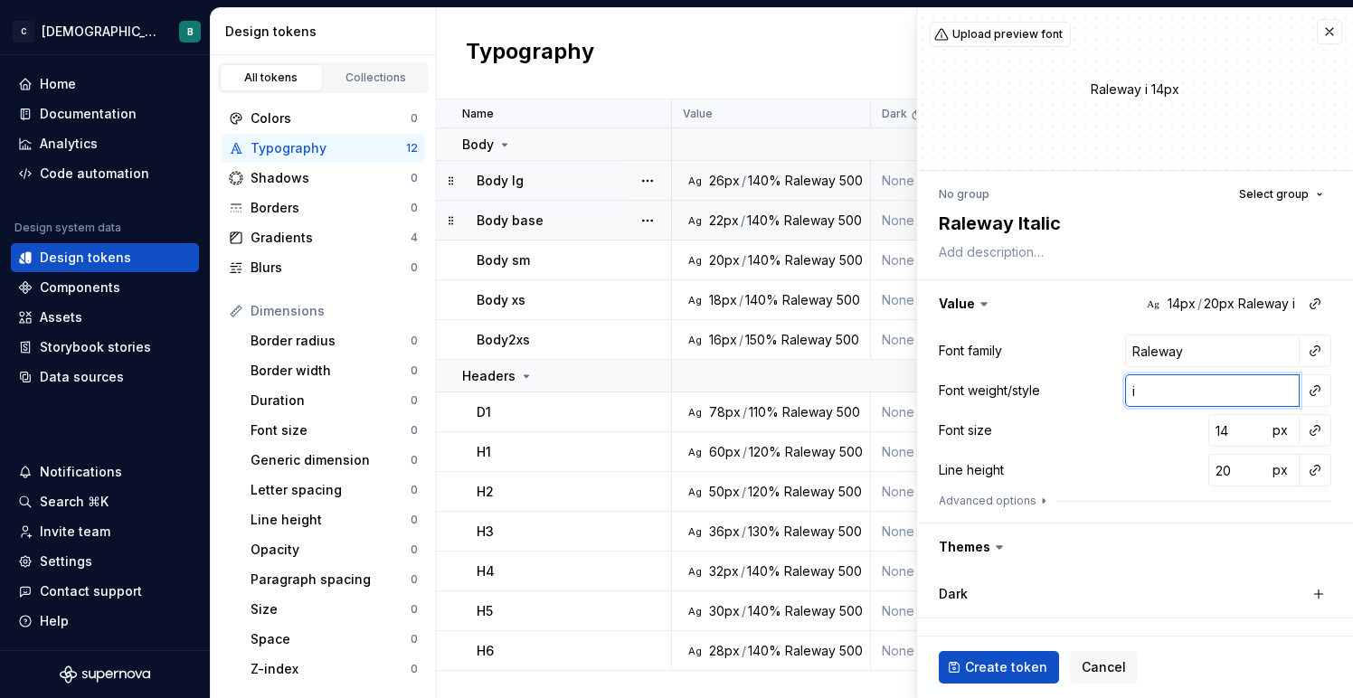
type textarea "*"
type input "it"
type textarea "*"
type input "i"
type textarea "*"
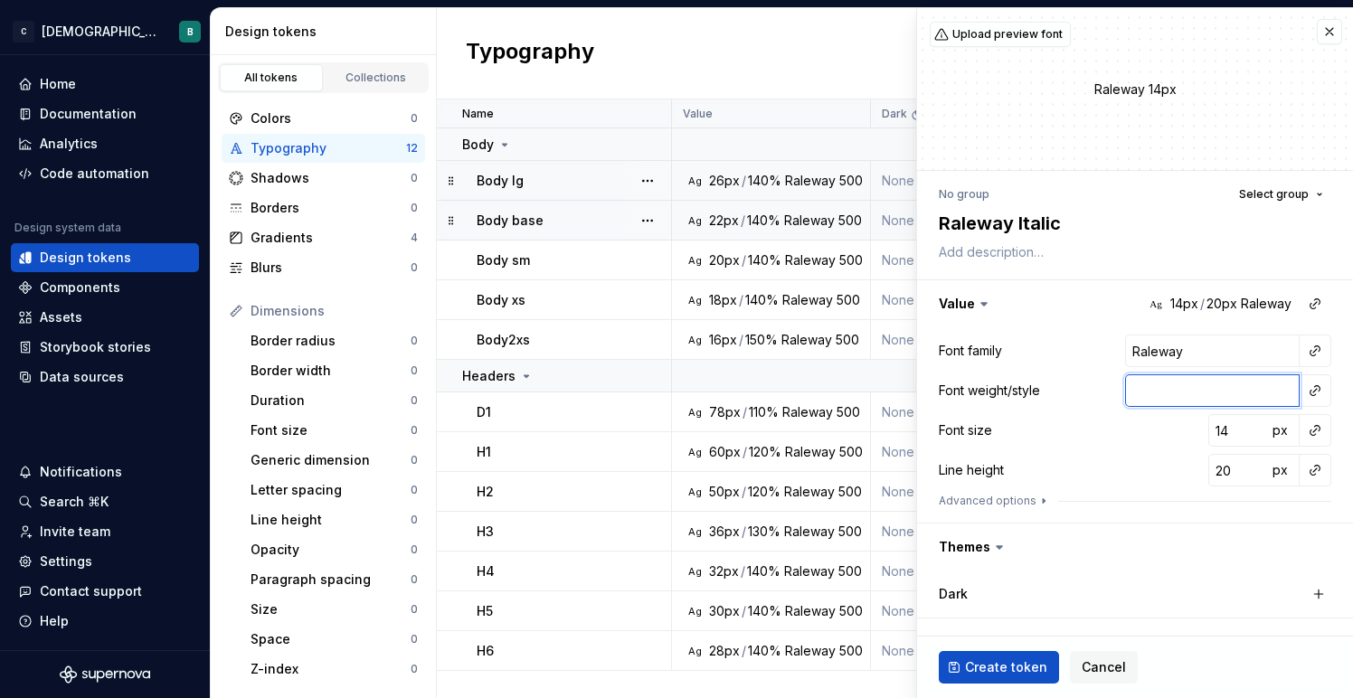
type textarea "*"
type input "b"
type textarea "*"
type input "bo"
type textarea "*"
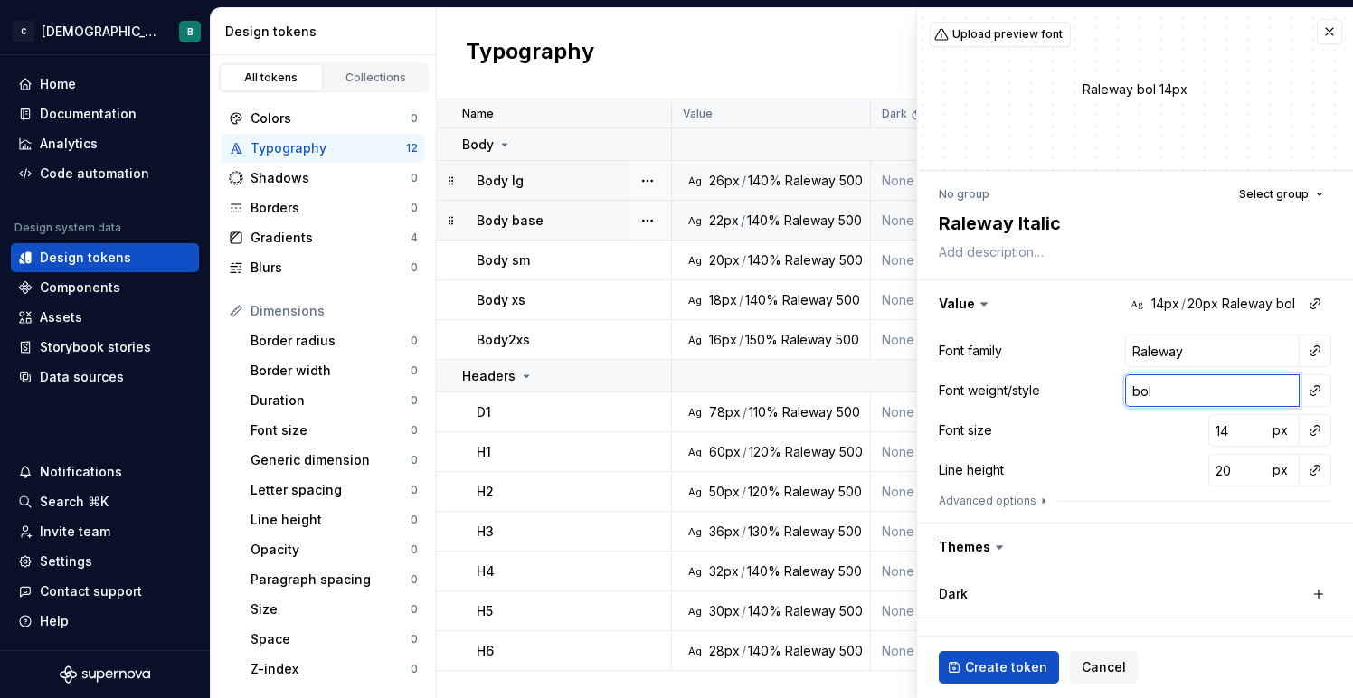
type input "bold"
type textarea "*"
type input "bold"
click at [1175, 421] on div "Font size 14 px" at bounding box center [1134, 430] width 392 height 33
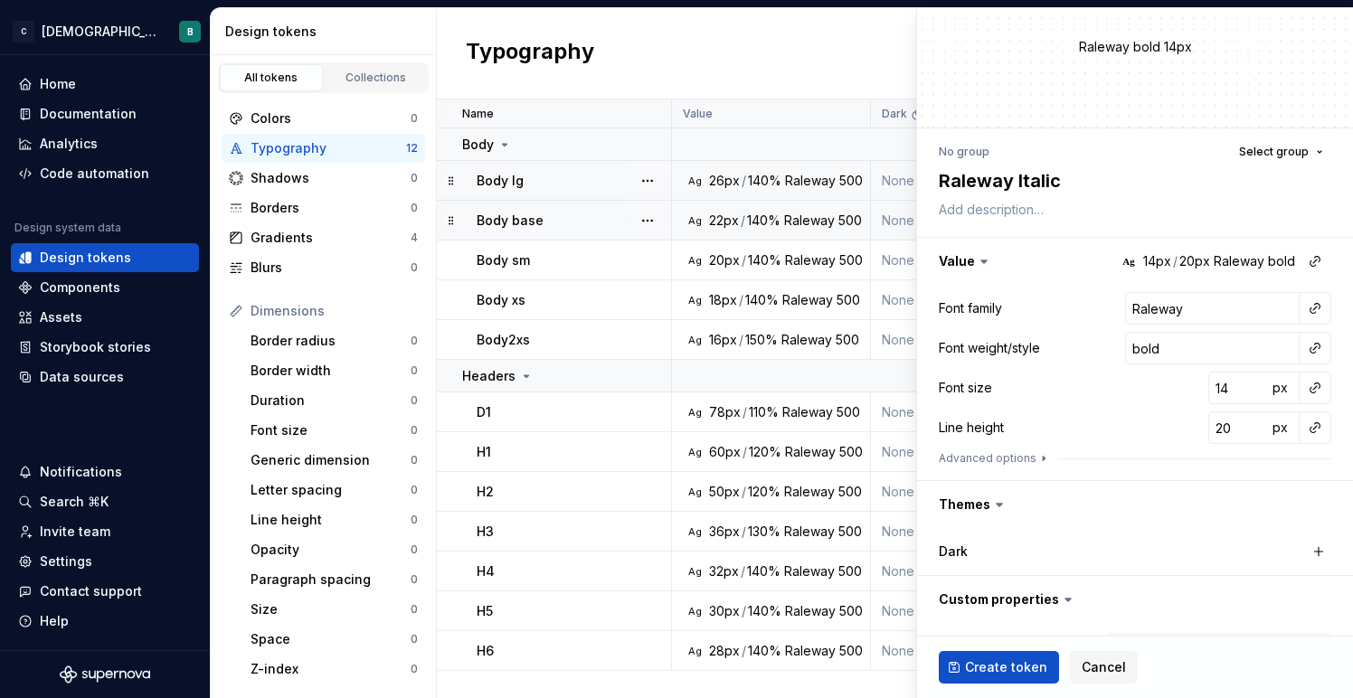
scroll to position [96, 0]
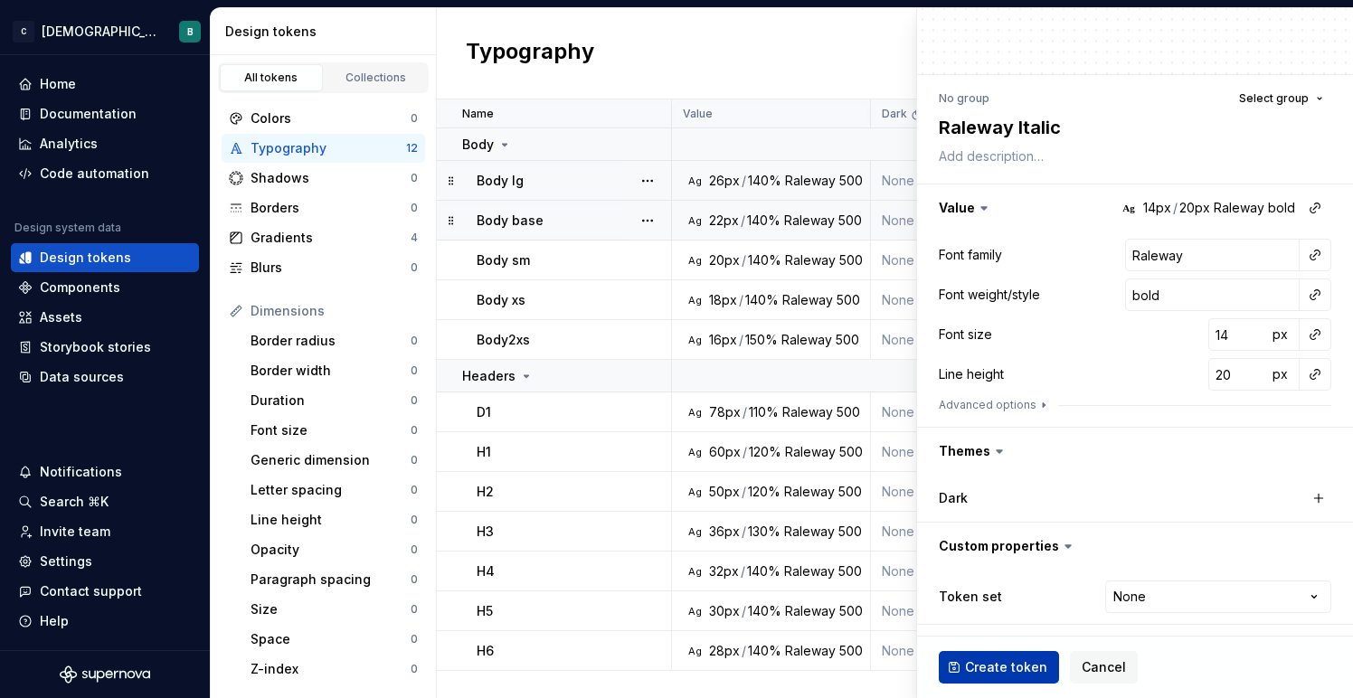
click at [999, 655] on button "Create token" at bounding box center [998, 667] width 120 height 33
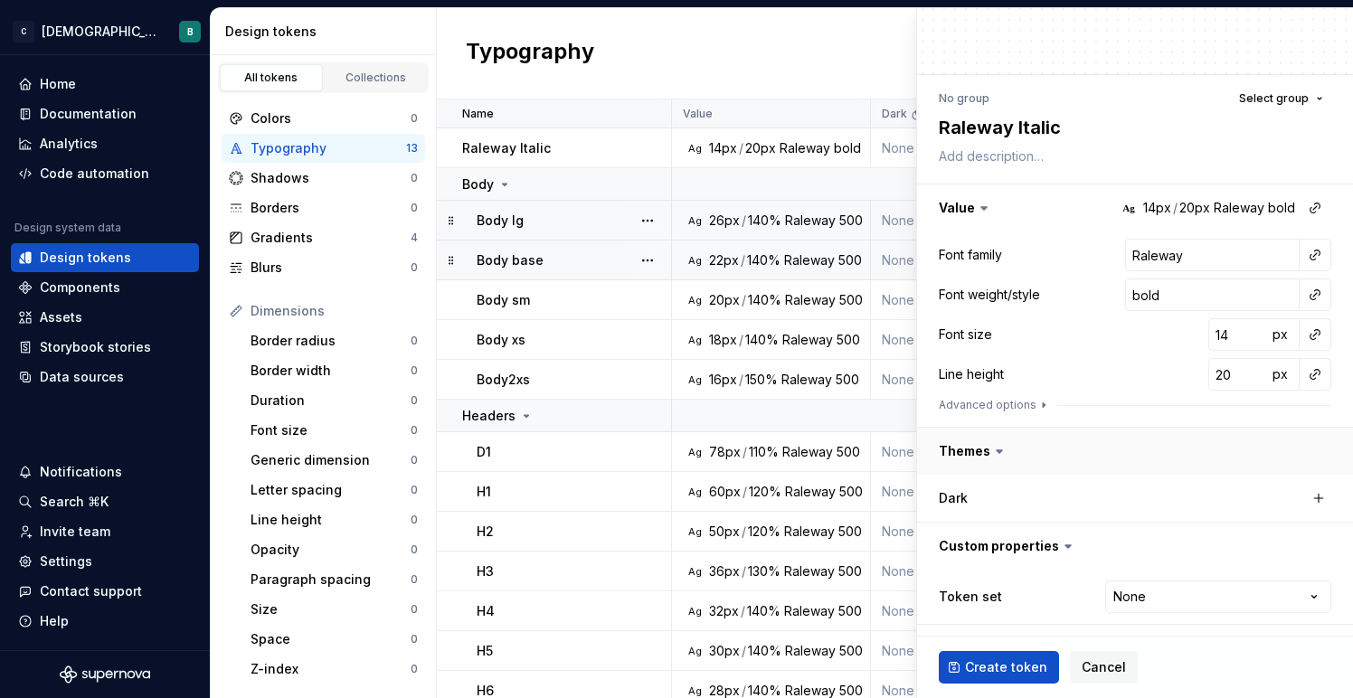
type textarea "*"
type input "Inter"
type input "Regular"
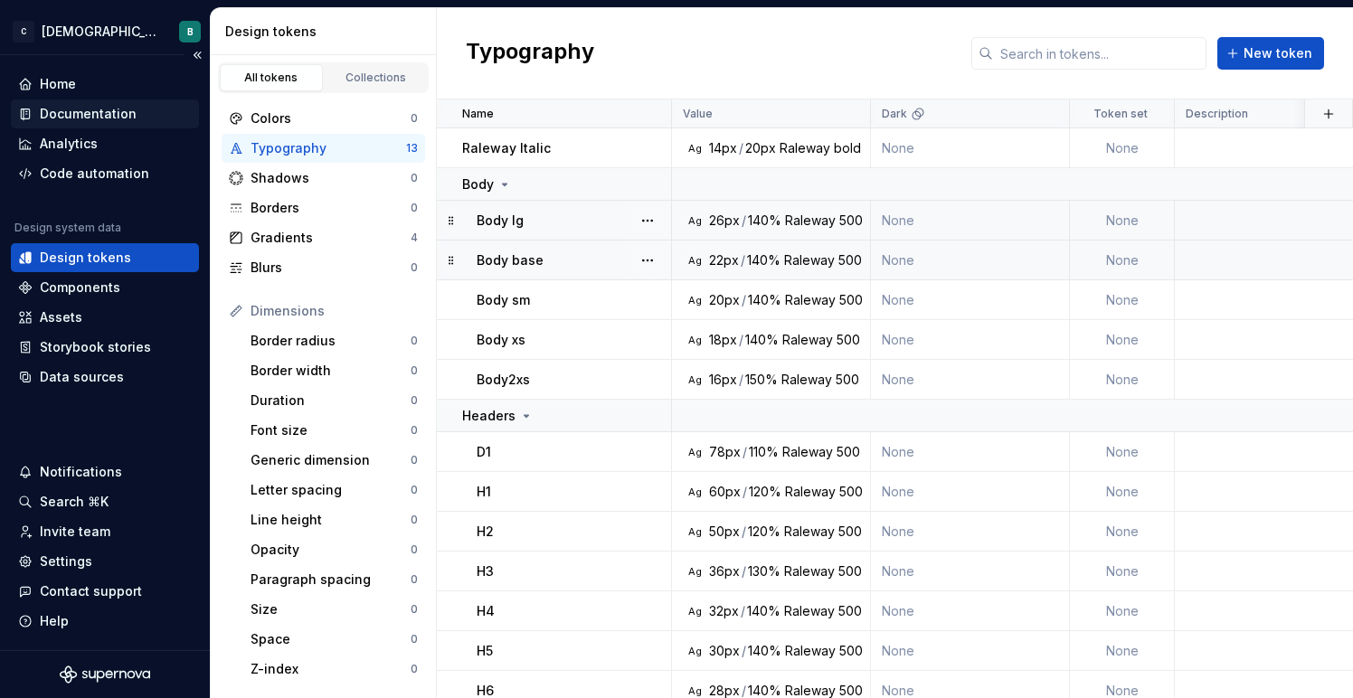
click at [71, 109] on div "Documentation" at bounding box center [88, 114] width 97 height 18
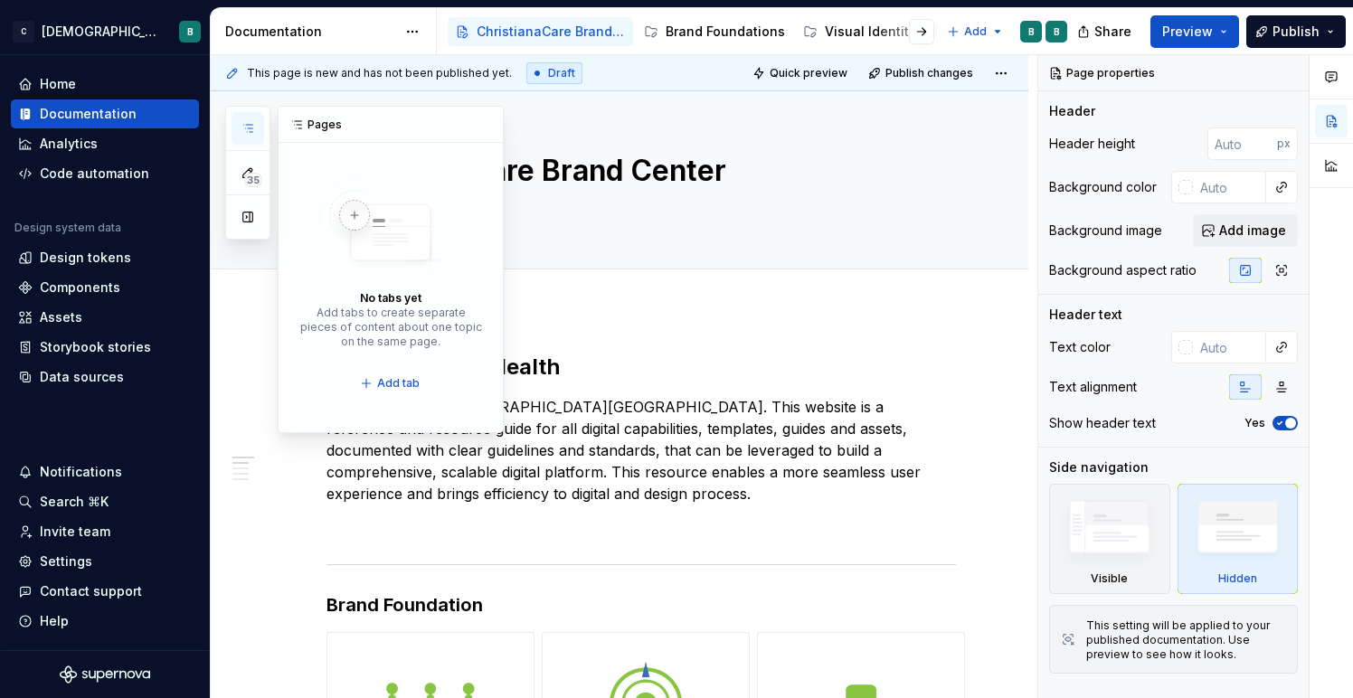
click at [248, 125] on icon "button" at bounding box center [247, 128] width 9 height 7
click at [253, 130] on icon "button" at bounding box center [247, 128] width 14 height 14
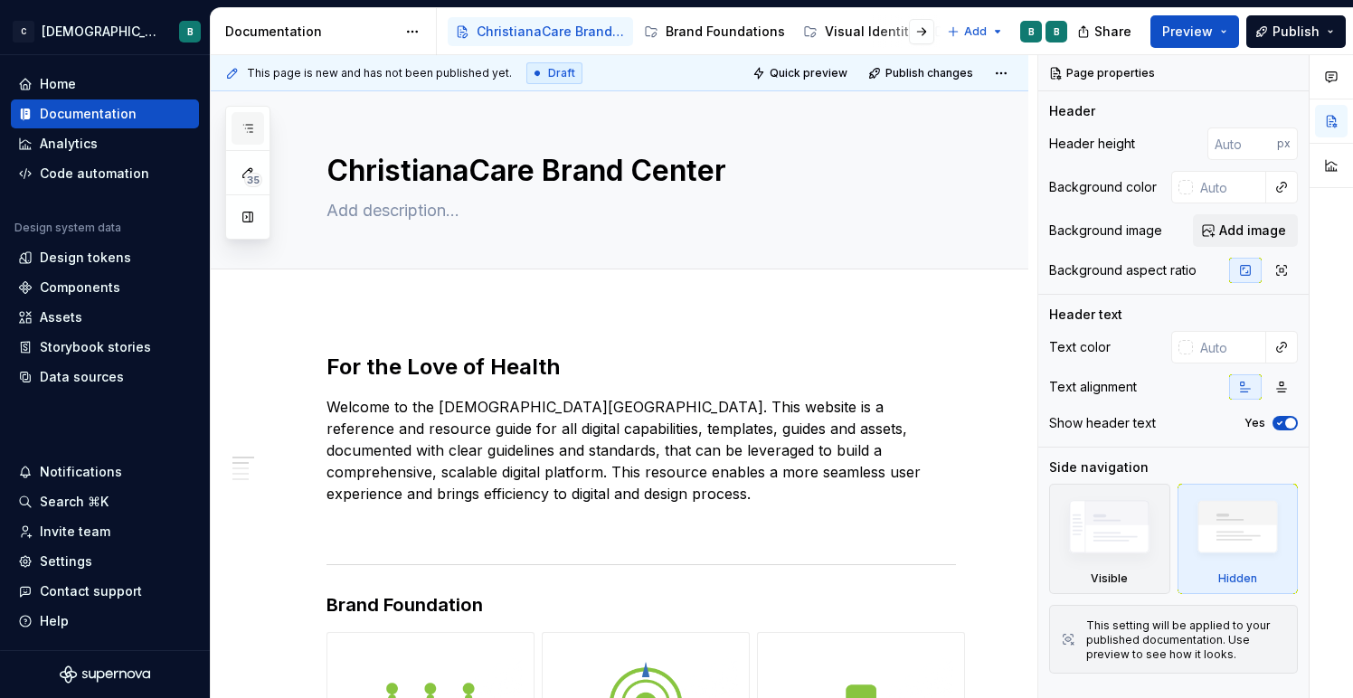
click at [253, 130] on icon "button" at bounding box center [247, 128] width 14 height 14
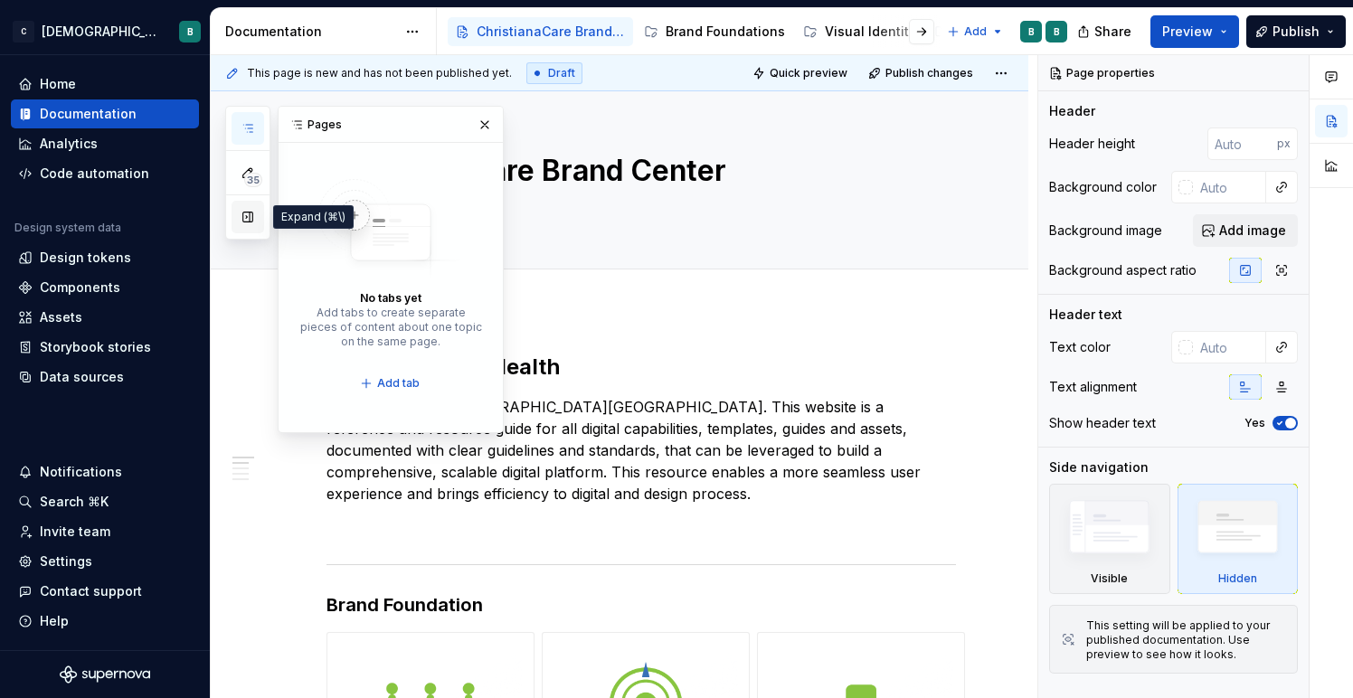
click at [253, 221] on button "button" at bounding box center [247, 217] width 33 height 33
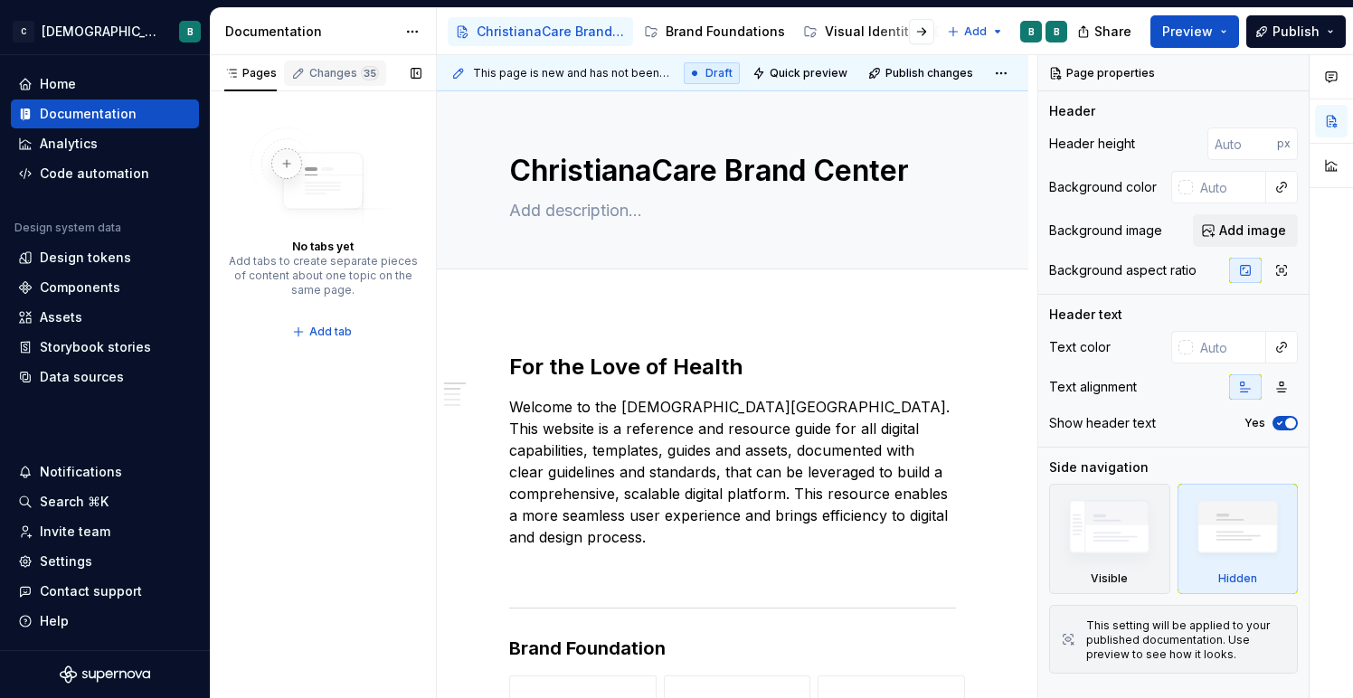
click at [321, 68] on div "Changes 35" at bounding box center [344, 73] width 70 height 14
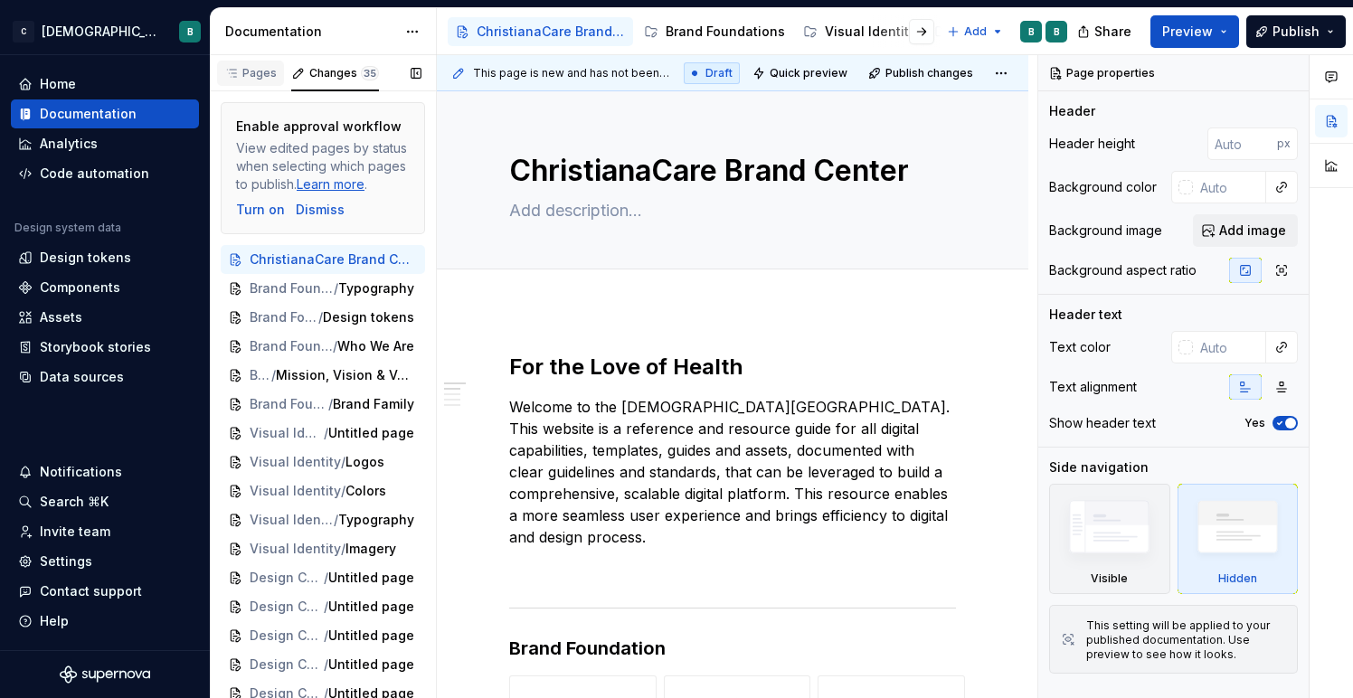
click at [252, 77] on div "Pages" at bounding box center [250, 73] width 52 height 14
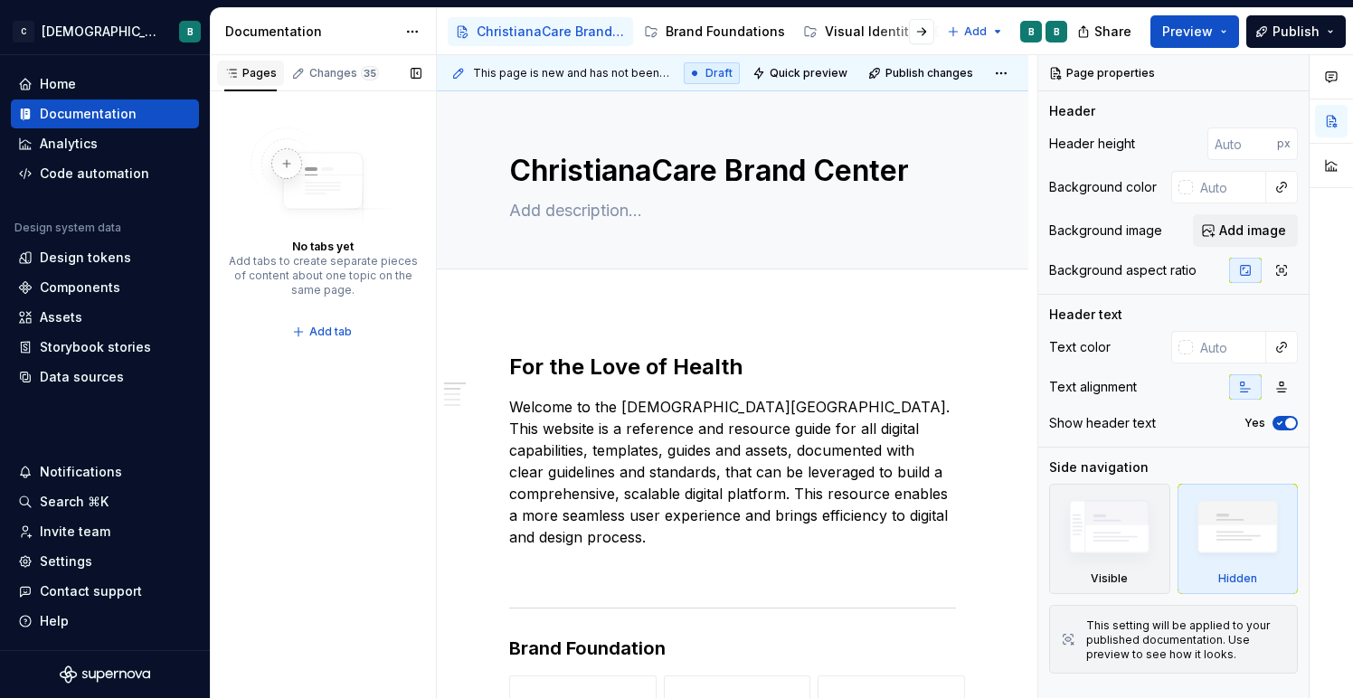
click at [222, 72] on div "Pages" at bounding box center [250, 73] width 67 height 25
click at [416, 67] on button "button" at bounding box center [415, 73] width 25 height 25
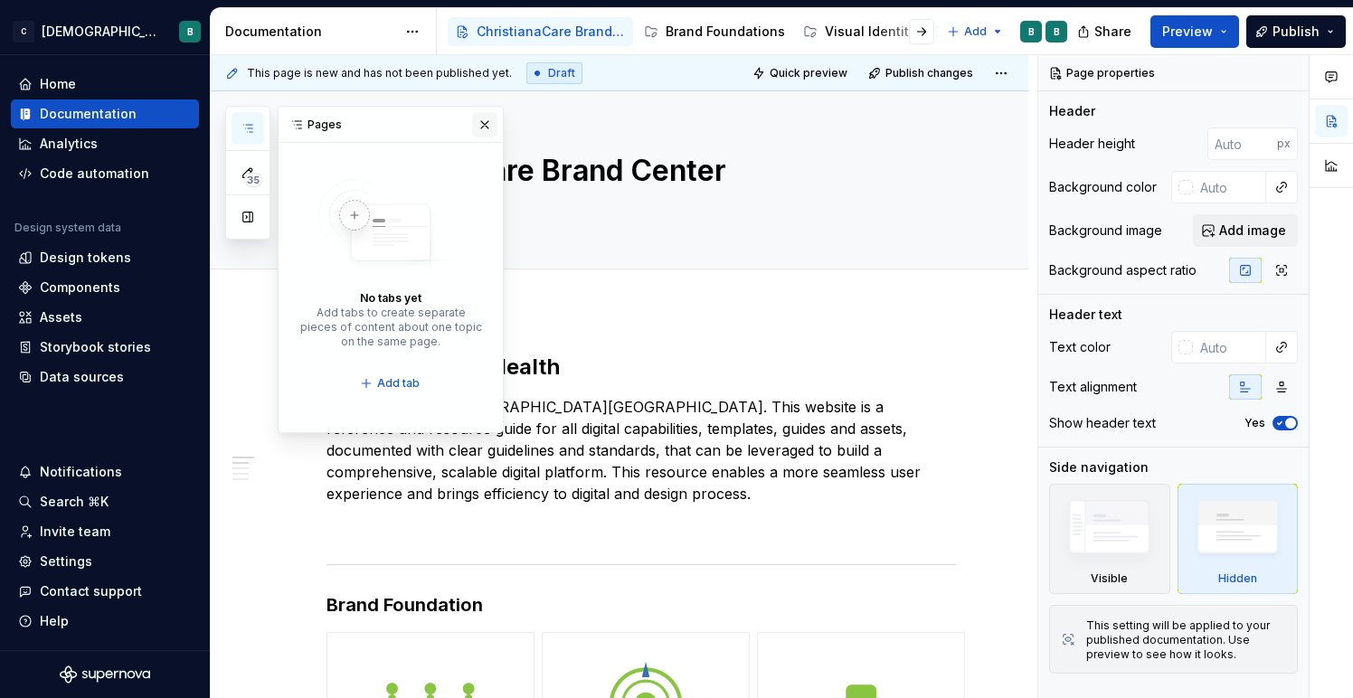
click at [488, 124] on button "button" at bounding box center [484, 124] width 25 height 25
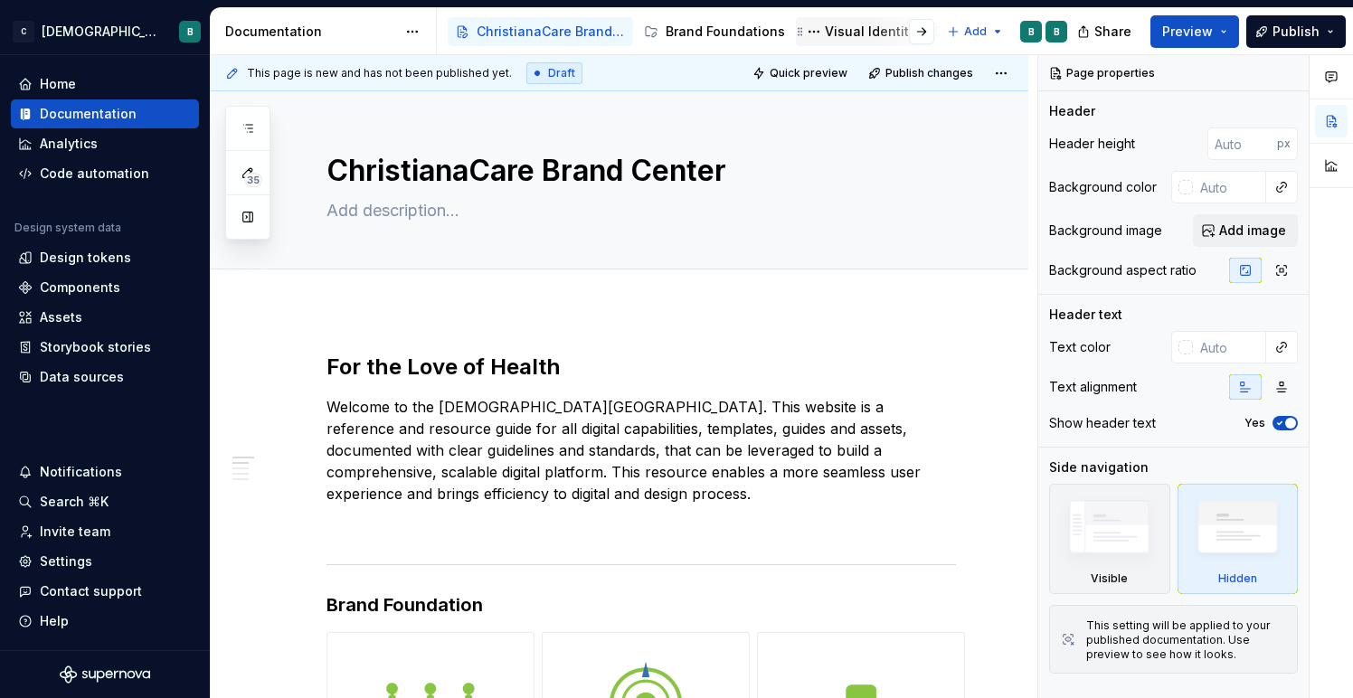
click at [855, 33] on div "Visual Identity" at bounding box center [870, 32] width 91 height 18
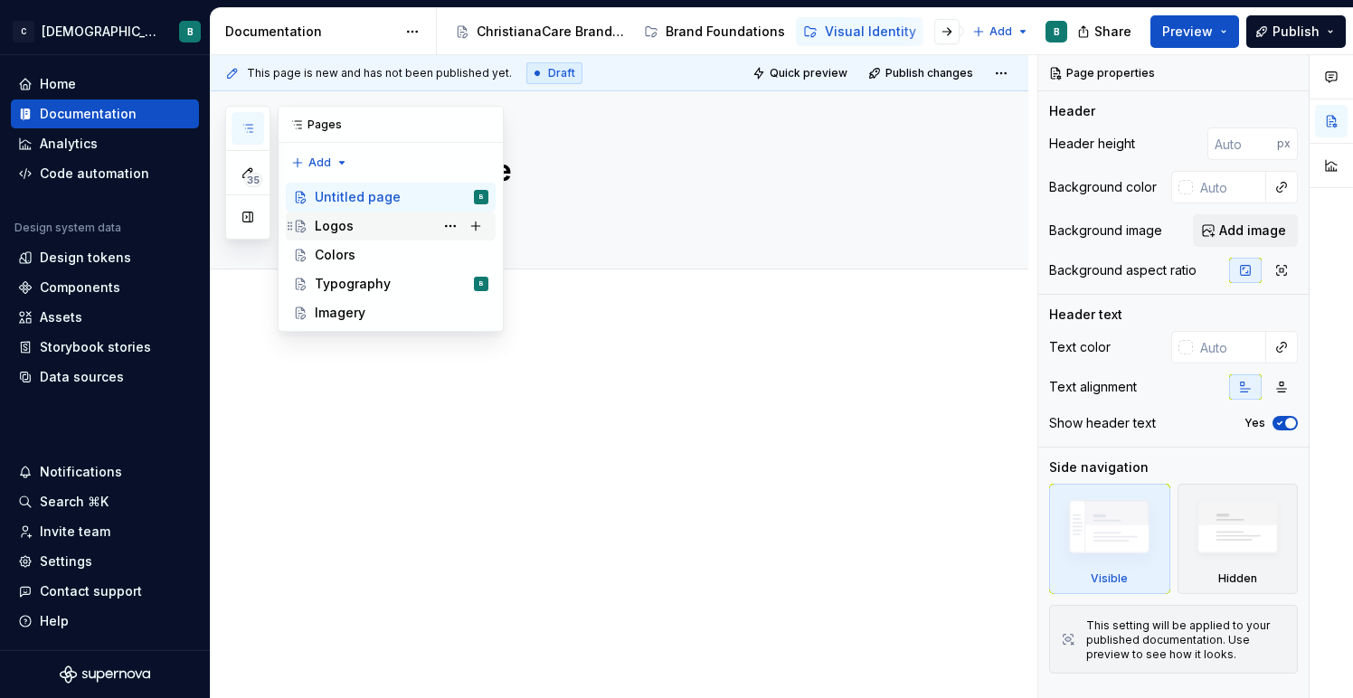
click at [386, 234] on div "Logos" at bounding box center [402, 225] width 174 height 25
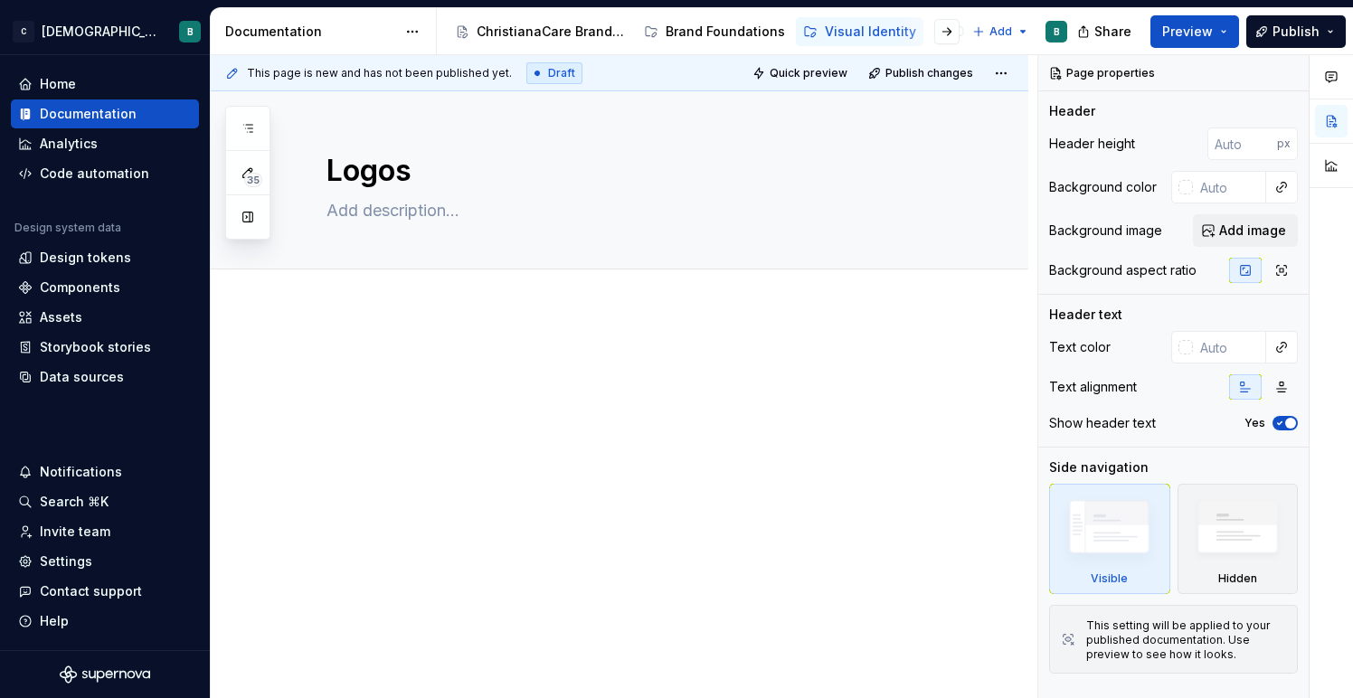
type textarea "*"
click at [344, 293] on button "Add tab" at bounding box center [362, 289] width 73 height 25
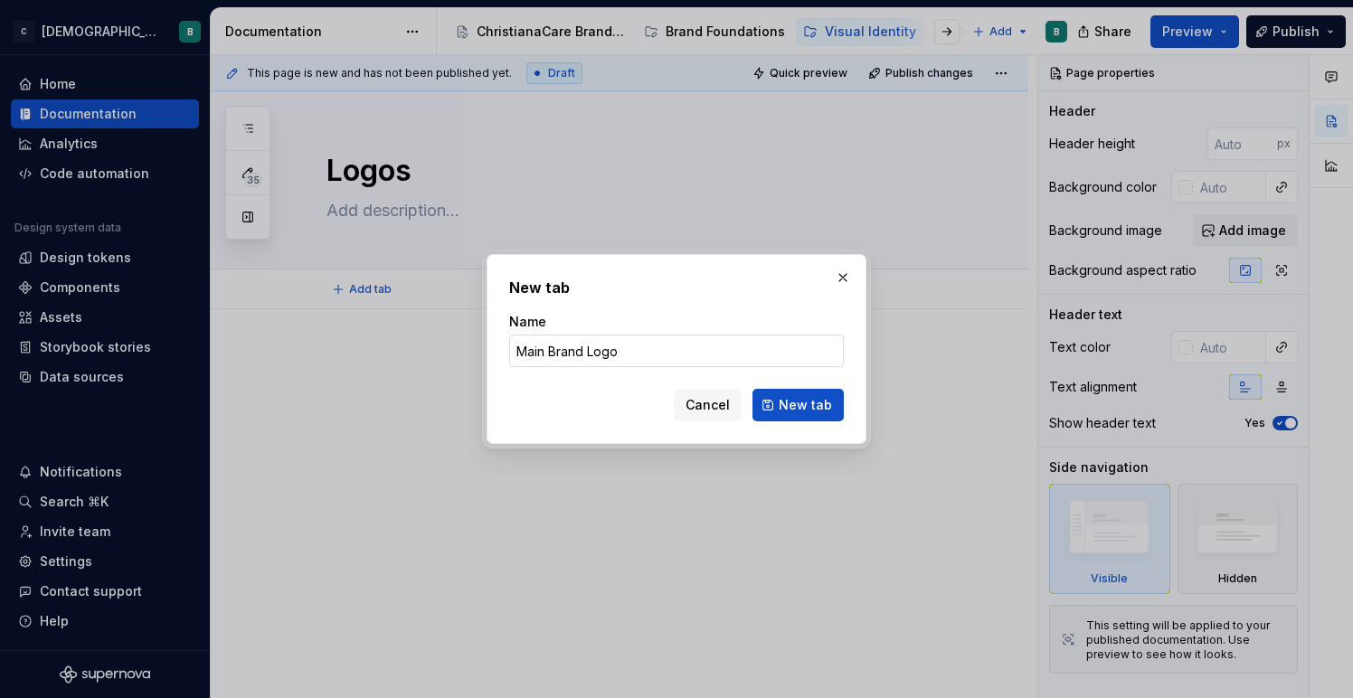
type input "Main Brand Logos"
click button "New tab" at bounding box center [797, 405] width 91 height 33
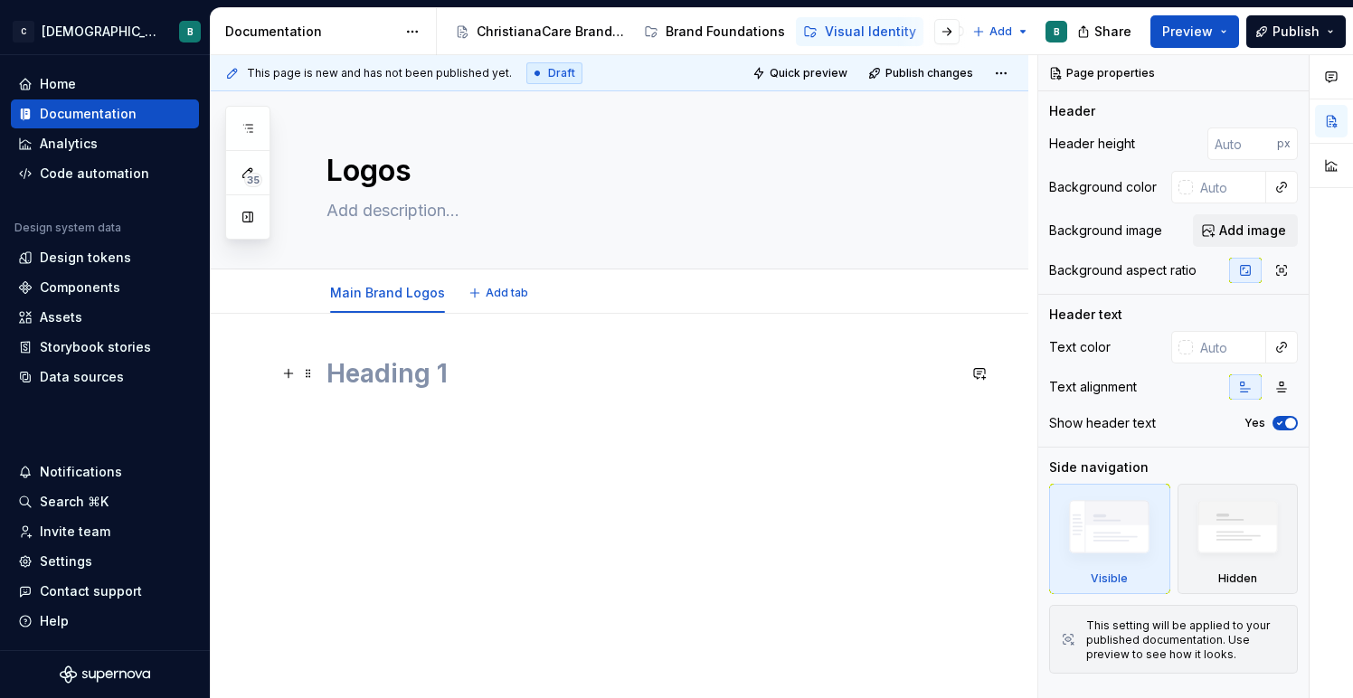
click at [405, 380] on h1 at bounding box center [640, 373] width 629 height 33
type textarea "*"
click at [382, 374] on h1 at bounding box center [640, 373] width 629 height 33
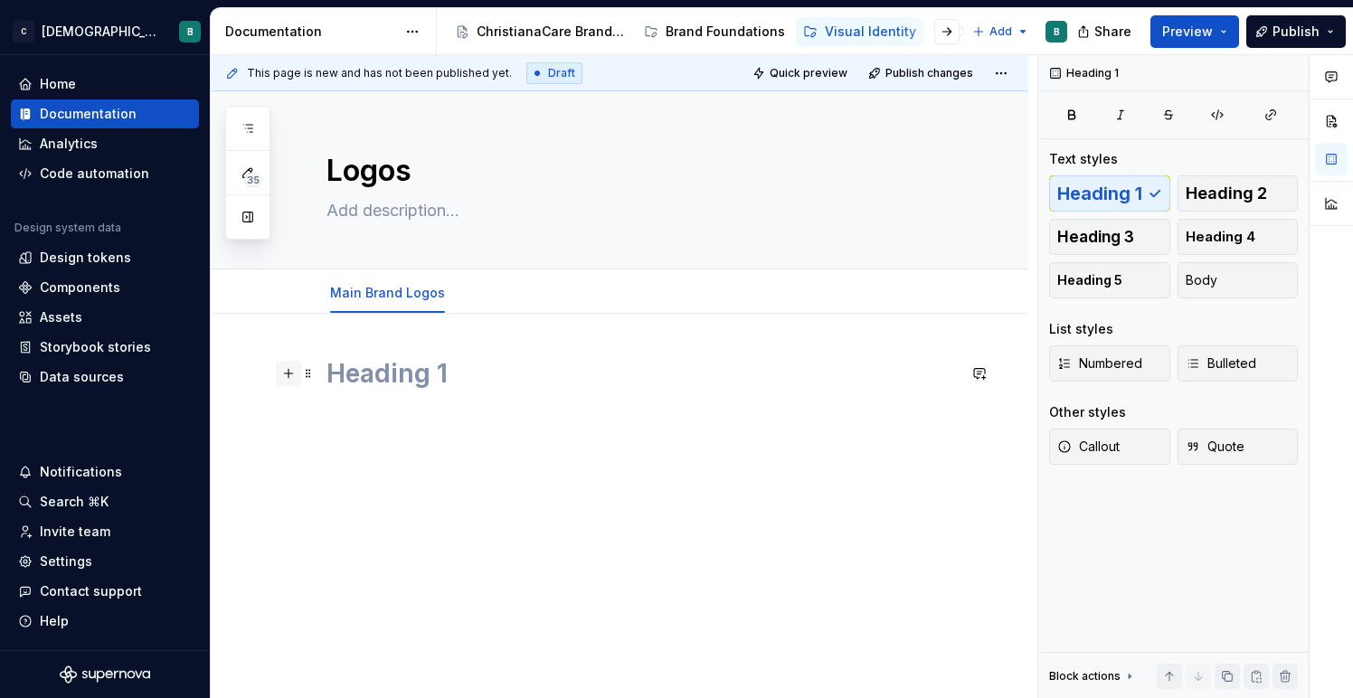
click at [291, 378] on button "button" at bounding box center [288, 373] width 25 height 25
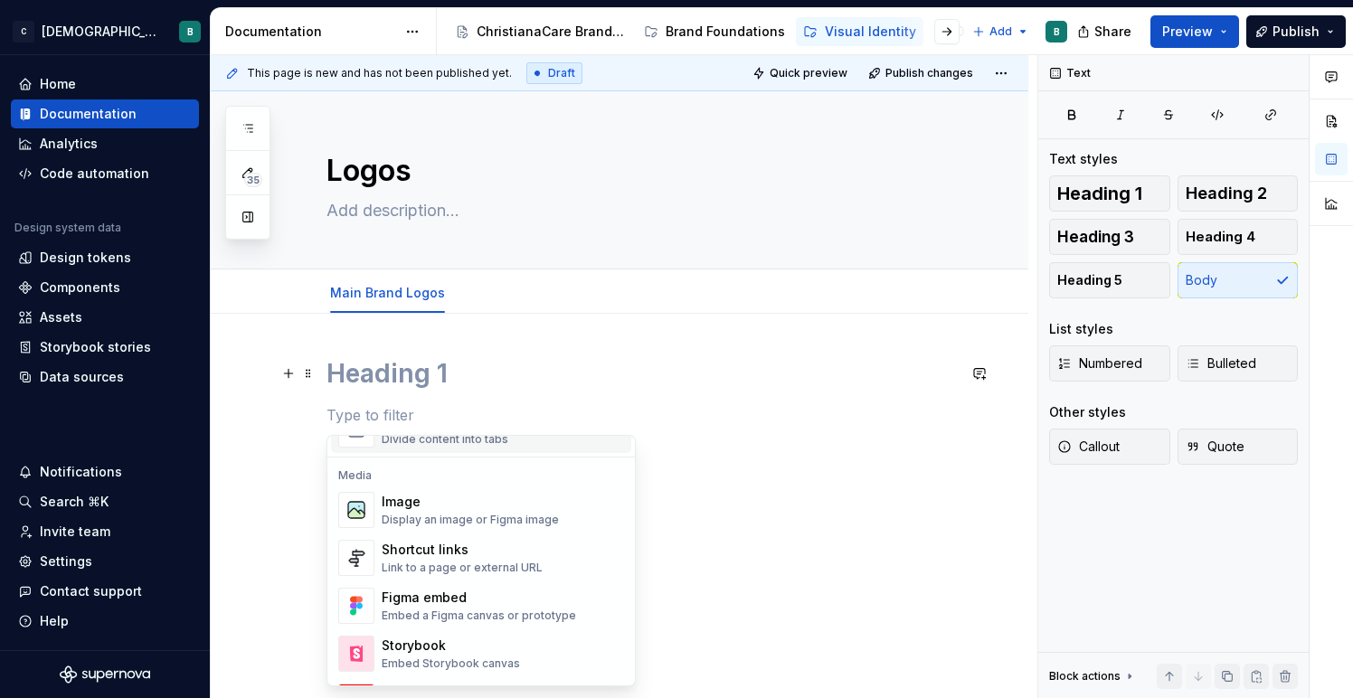
scroll to position [748, 0]
click at [443, 520] on div "Display an image or Figma image" at bounding box center [470, 519] width 177 height 14
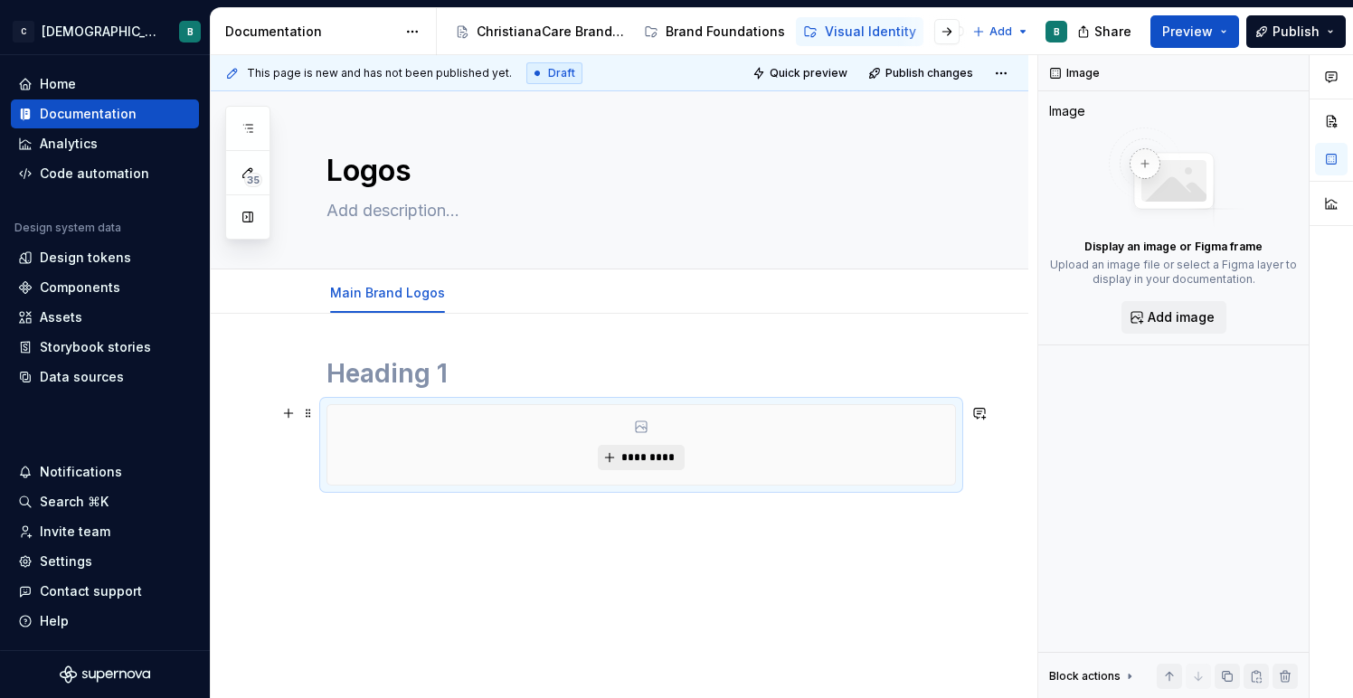
click at [650, 462] on span "*********" at bounding box center [647, 457] width 55 height 14
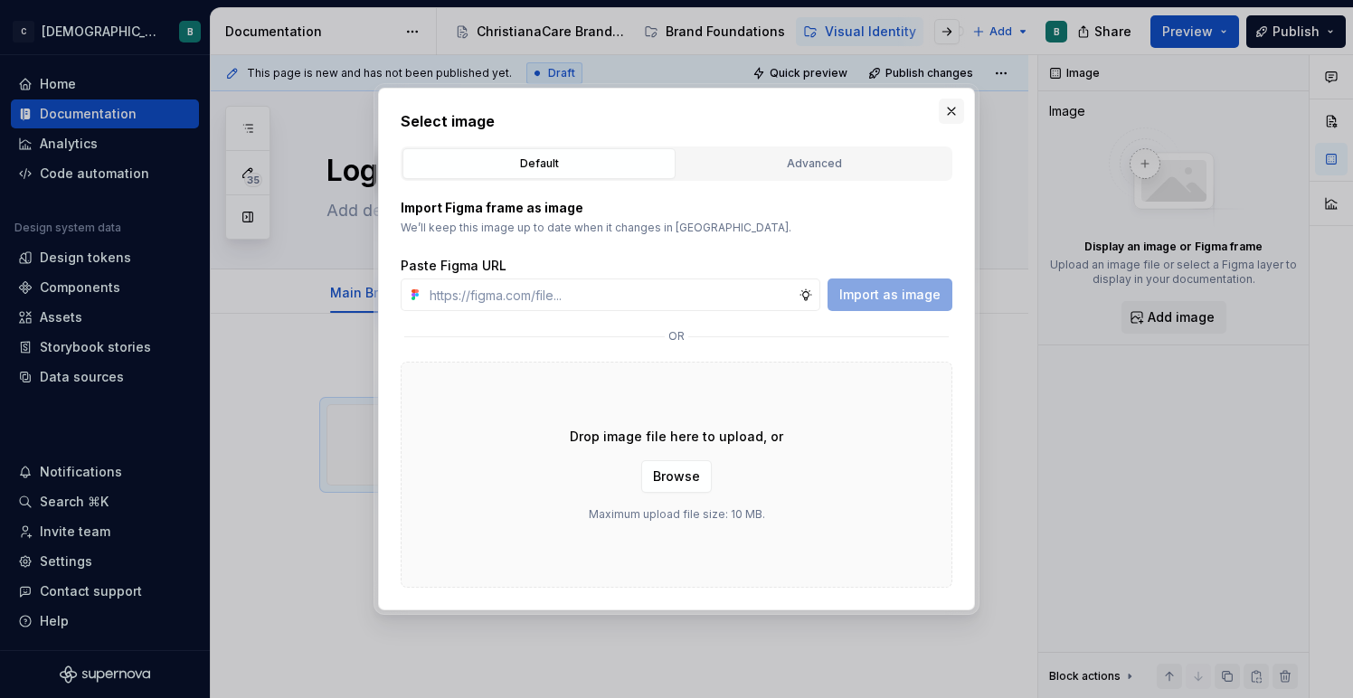
click at [944, 112] on button "button" at bounding box center [950, 111] width 25 height 25
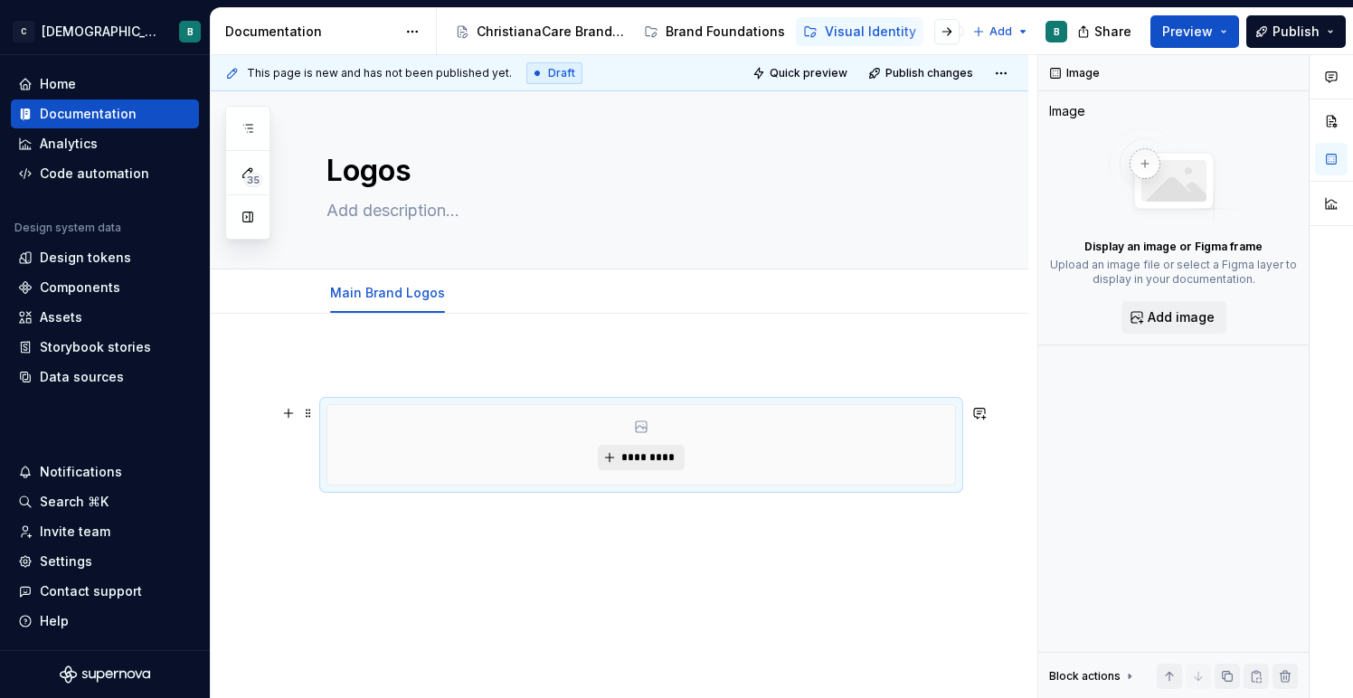
click at [626, 464] on span "*********" at bounding box center [647, 457] width 55 height 14
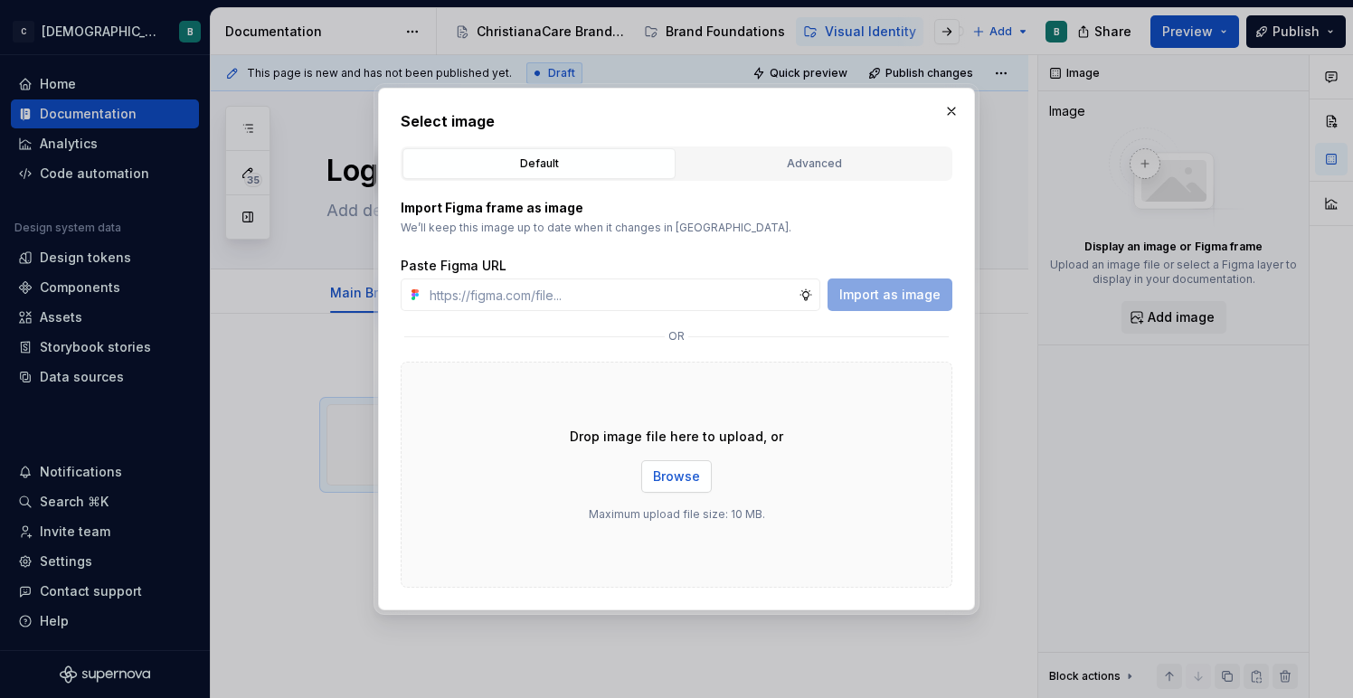
click at [671, 470] on span "Browse" at bounding box center [676, 476] width 47 height 18
click at [671, 483] on span "Browse" at bounding box center [676, 476] width 47 height 18
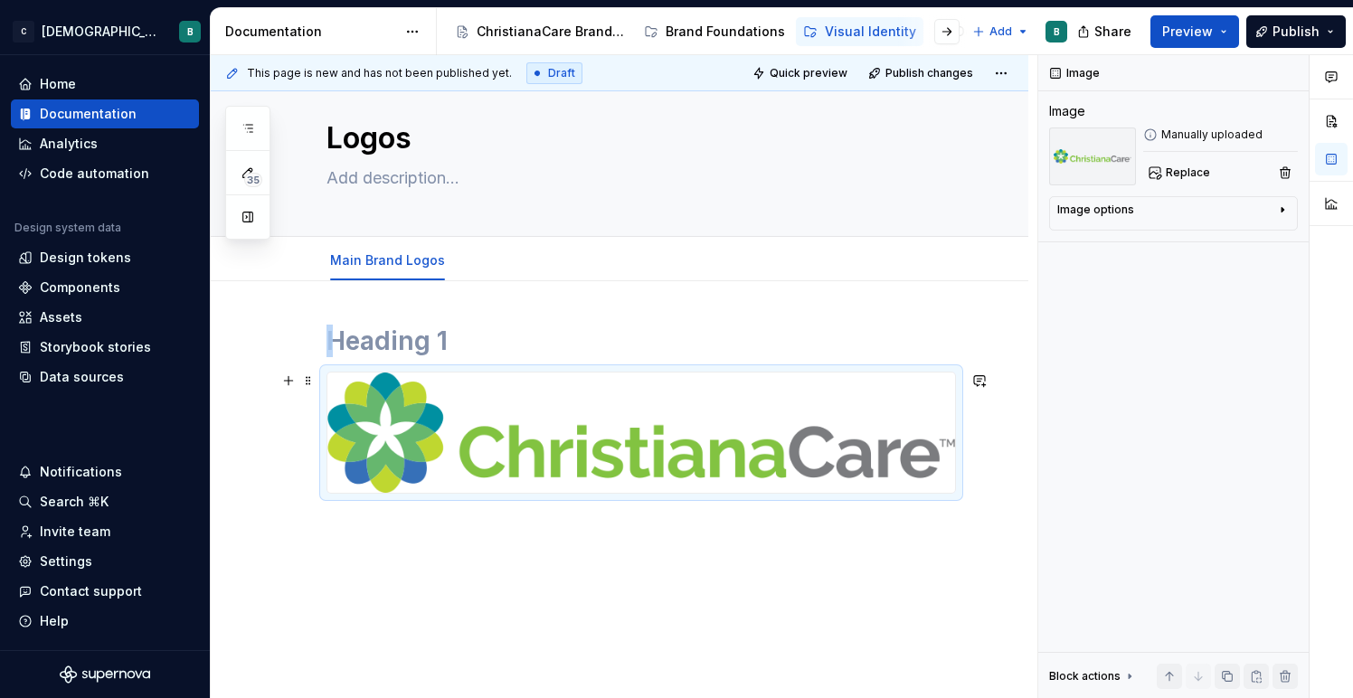
scroll to position [33, 0]
click at [307, 381] on span at bounding box center [308, 379] width 14 height 25
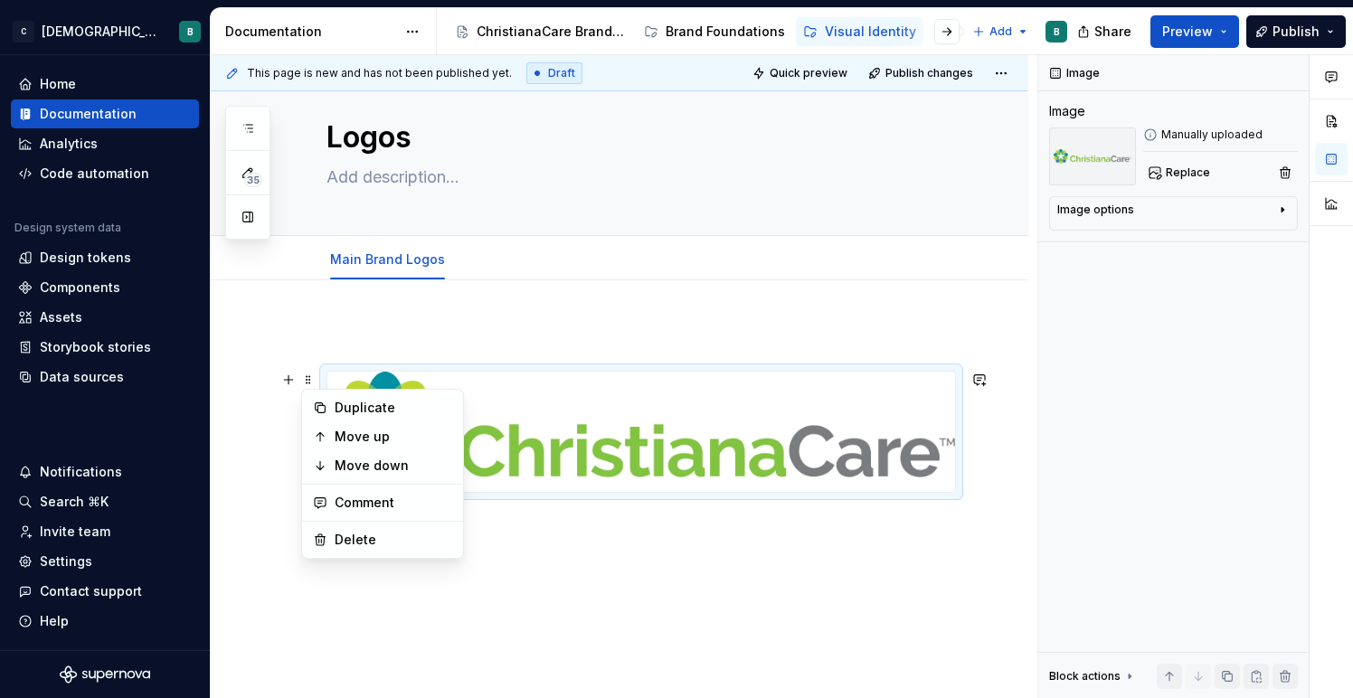
click at [410, 344] on h1 at bounding box center [640, 340] width 629 height 33
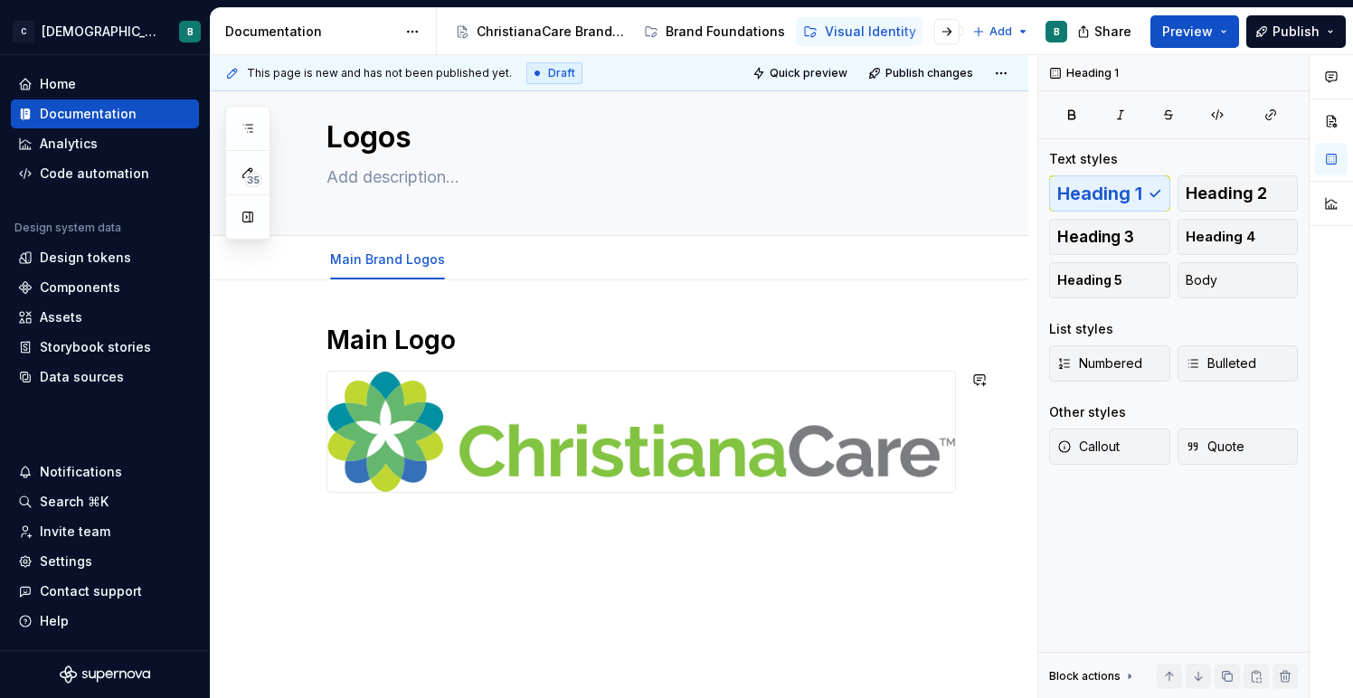
click at [341, 527] on div "Main Logo" at bounding box center [619, 501] width 817 height 443
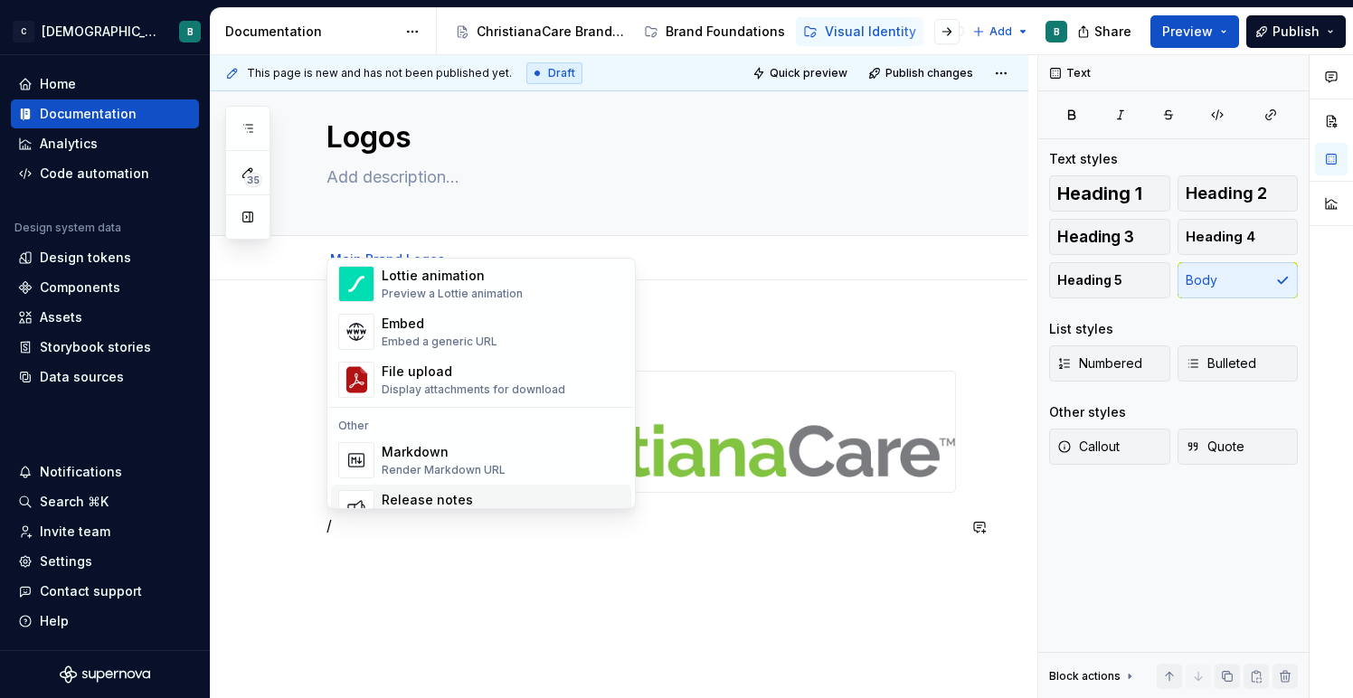
scroll to position [1024, 0]
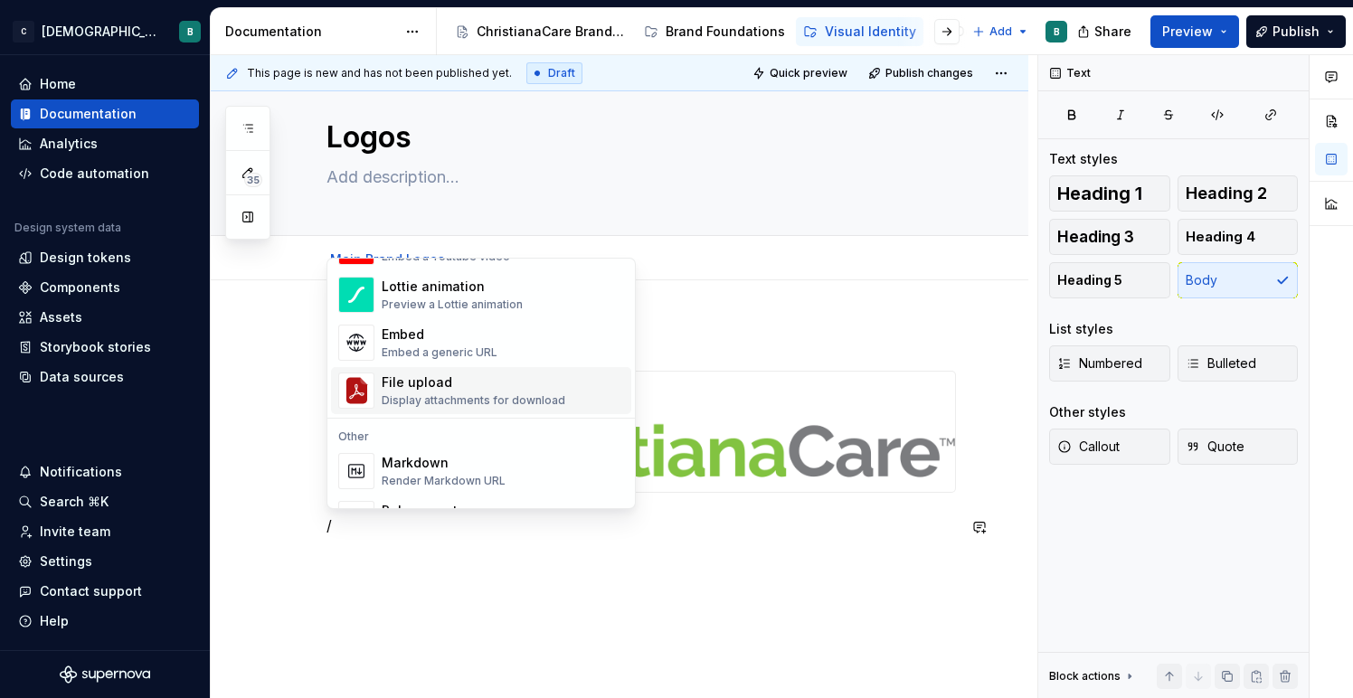
click at [446, 394] on div "Display attachments for download" at bounding box center [474, 400] width 184 height 14
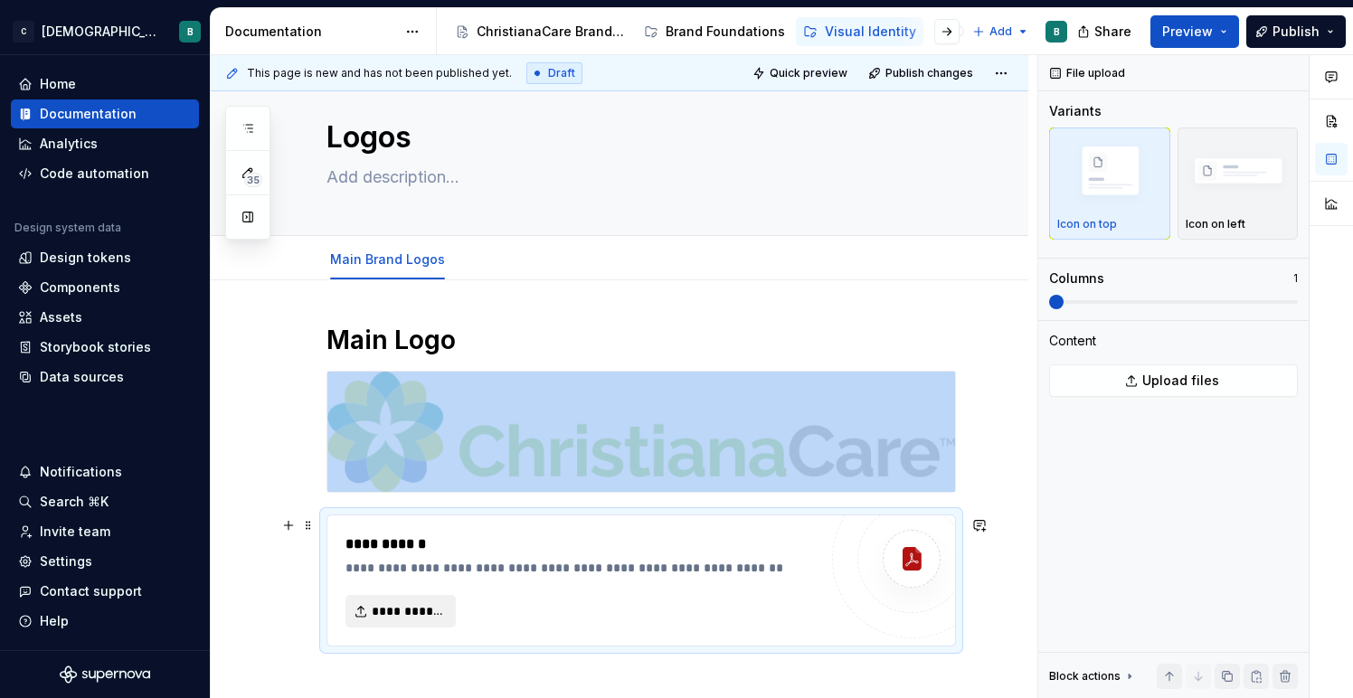
click at [381, 614] on span "**********" at bounding box center [408, 611] width 72 height 18
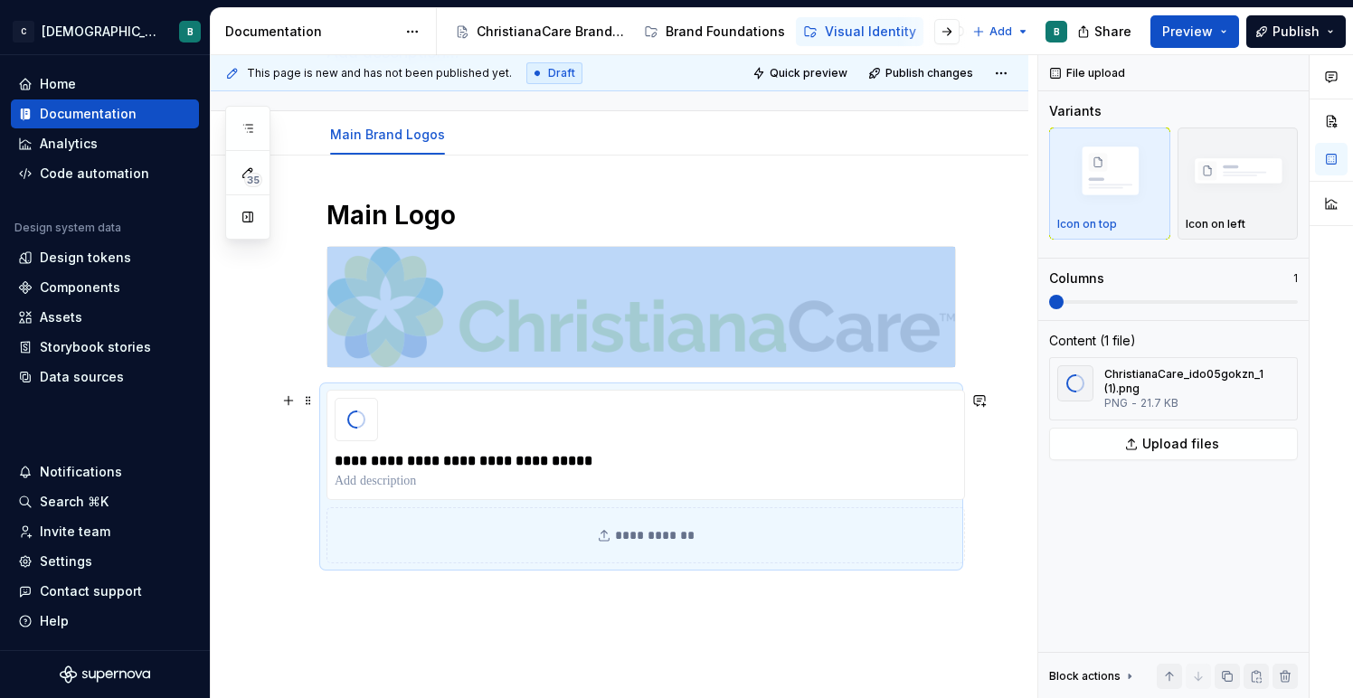
scroll to position [174, 0]
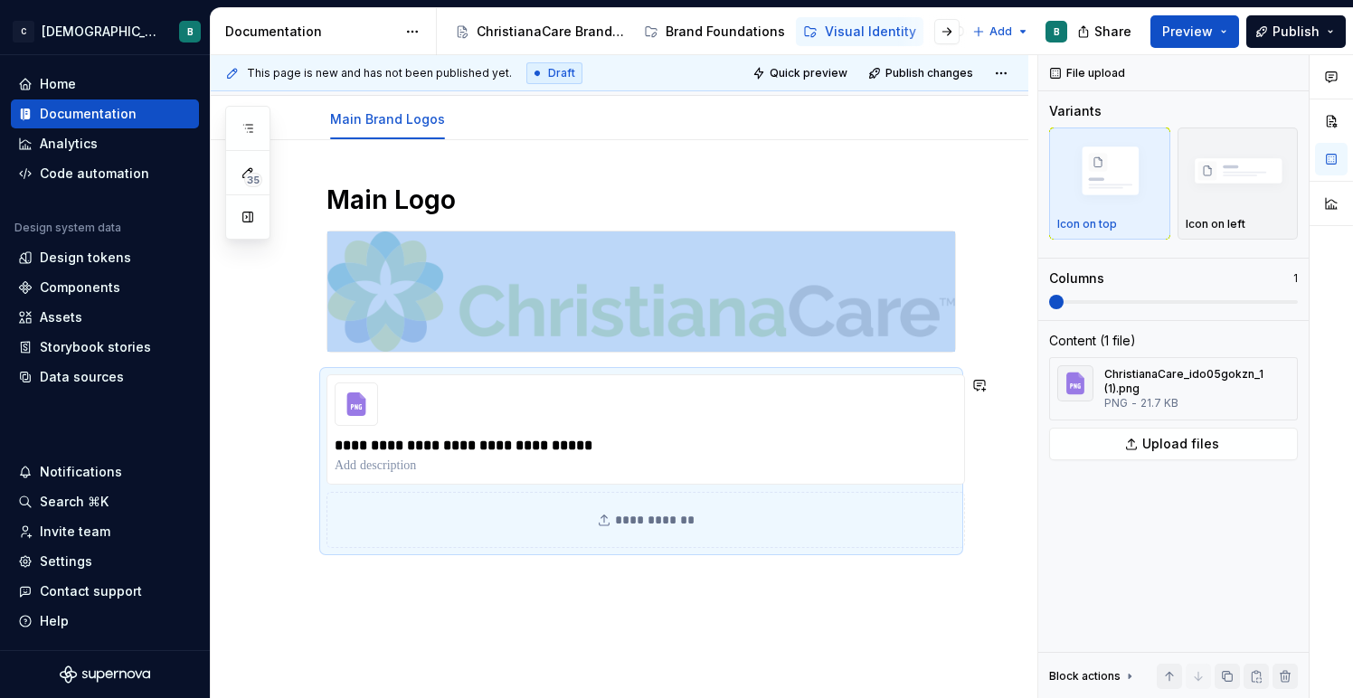
click at [316, 616] on div "**********" at bounding box center [619, 459] width 817 height 638
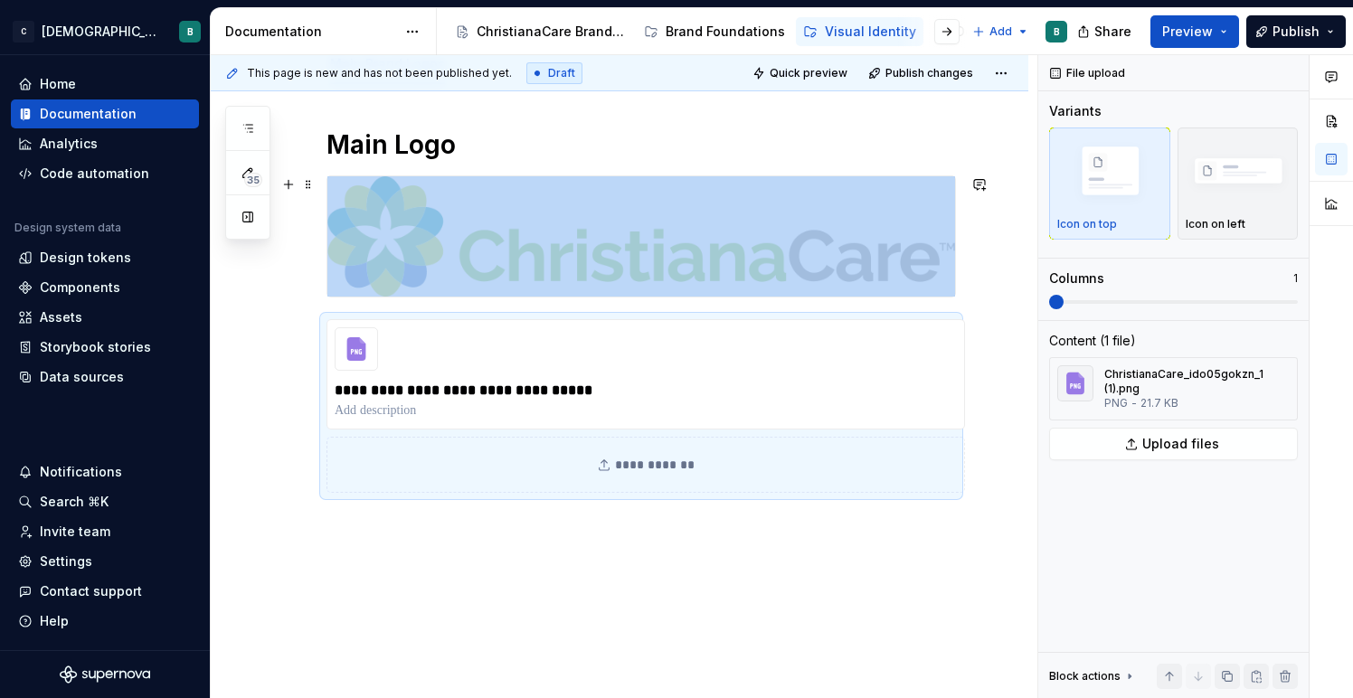
scroll to position [255, 0]
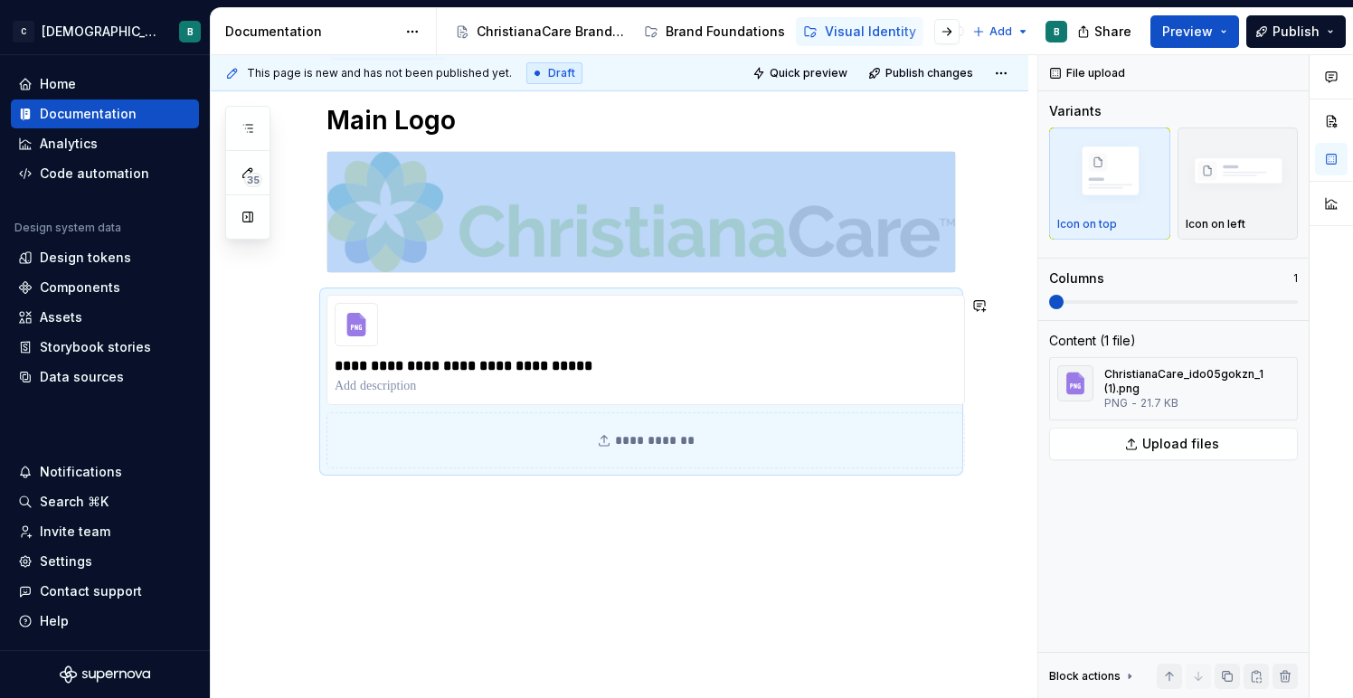
click at [332, 569] on div "**********" at bounding box center [624, 377] width 826 height 644
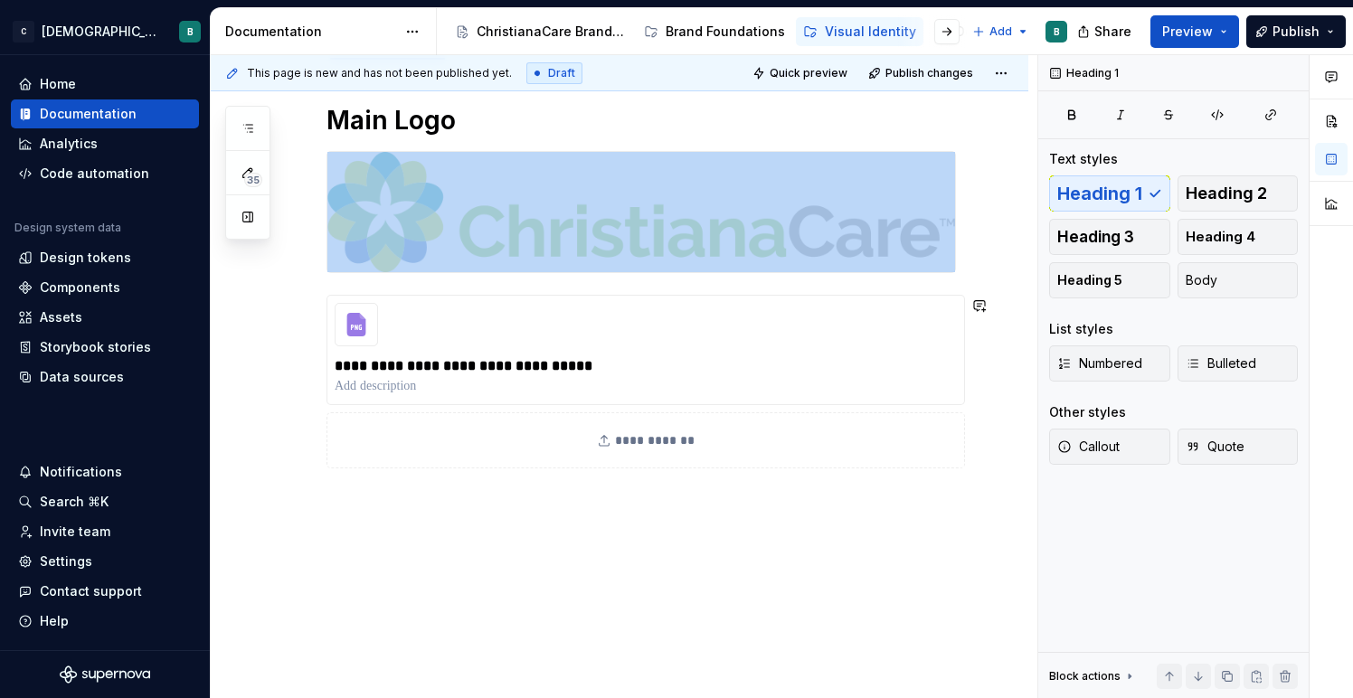
click at [330, 510] on div "**********" at bounding box center [619, 380] width 817 height 638
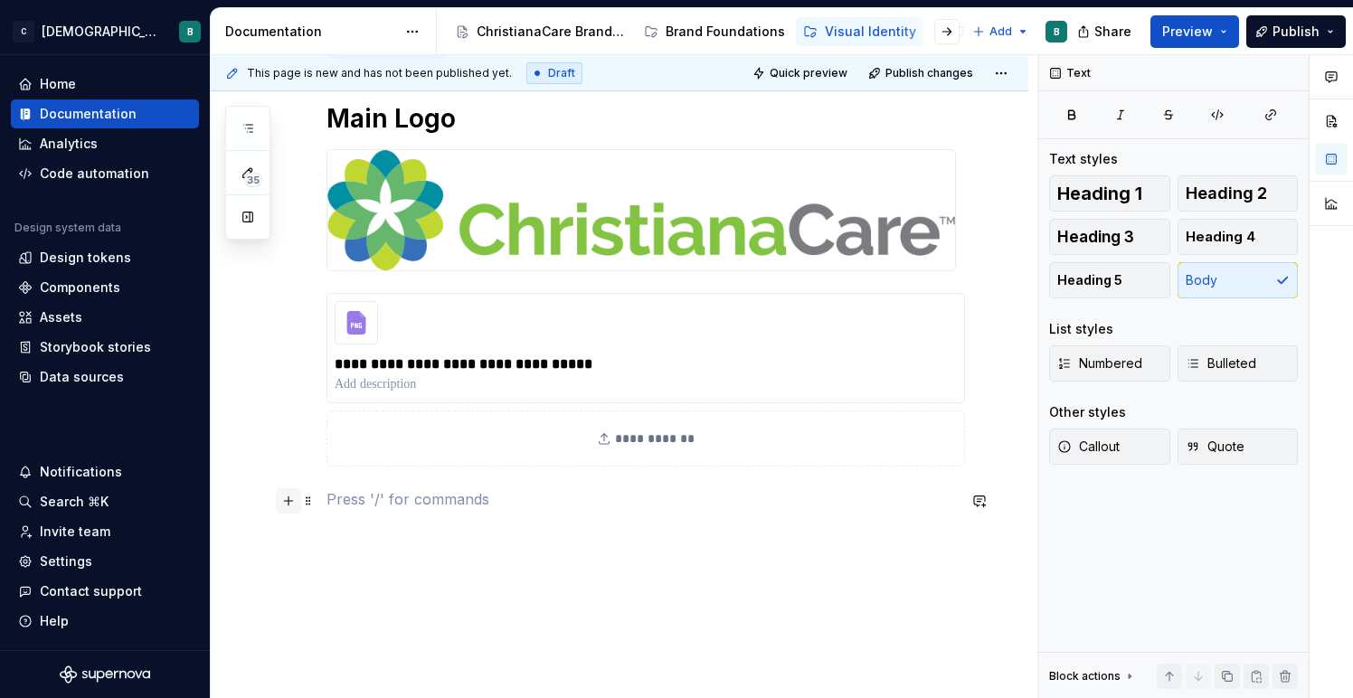
click at [288, 502] on button "button" at bounding box center [288, 500] width 25 height 25
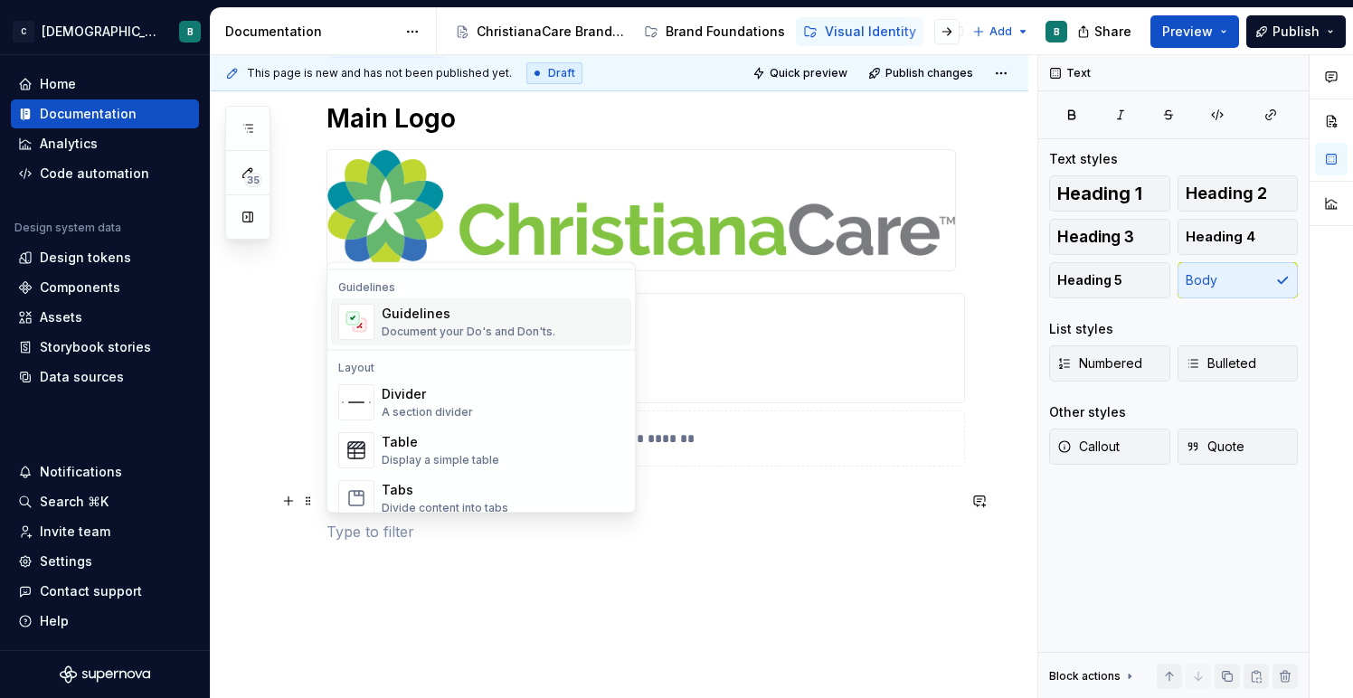
scroll to position [517, 0]
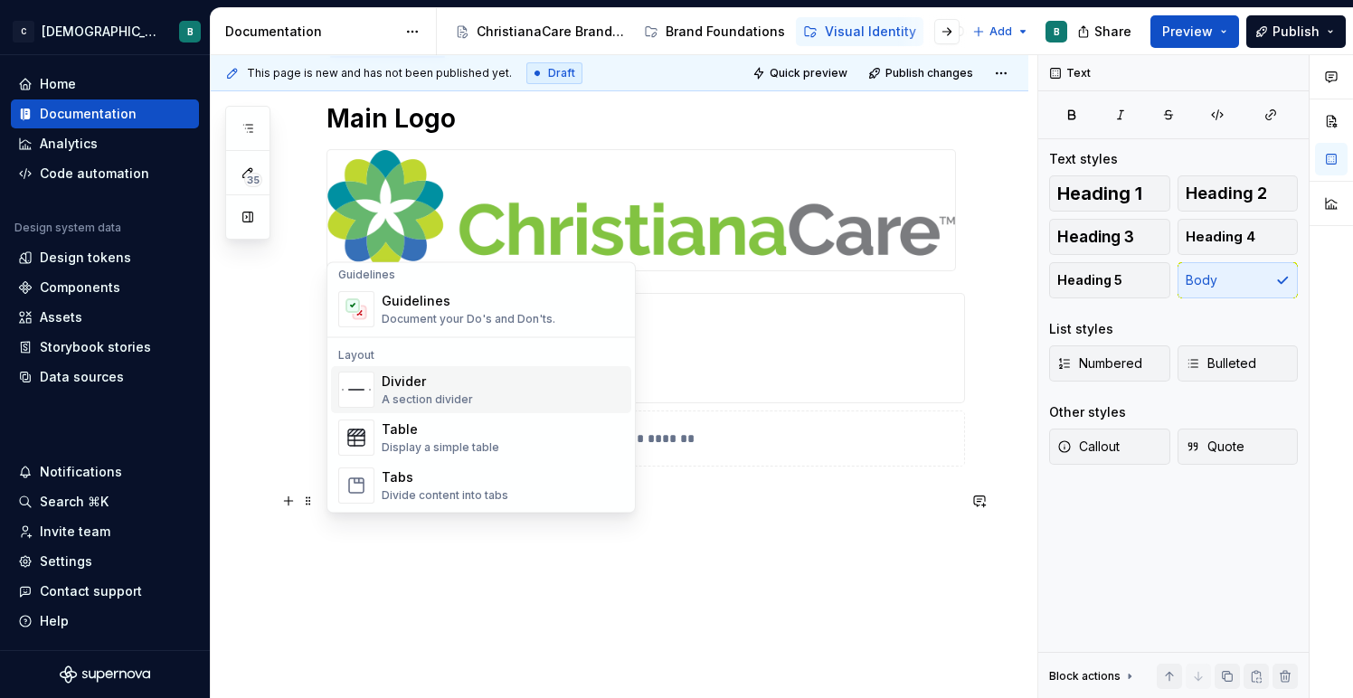
click at [441, 385] on div "Divider" at bounding box center [427, 382] width 91 height 18
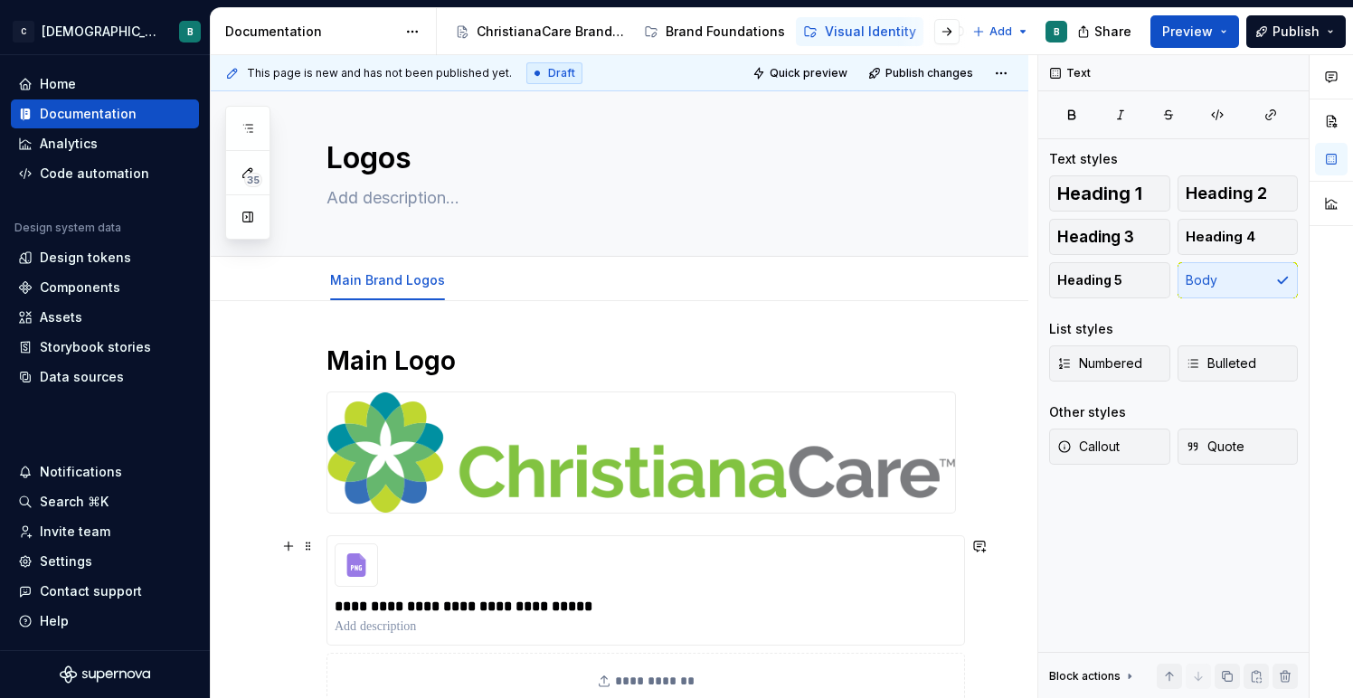
scroll to position [14, 0]
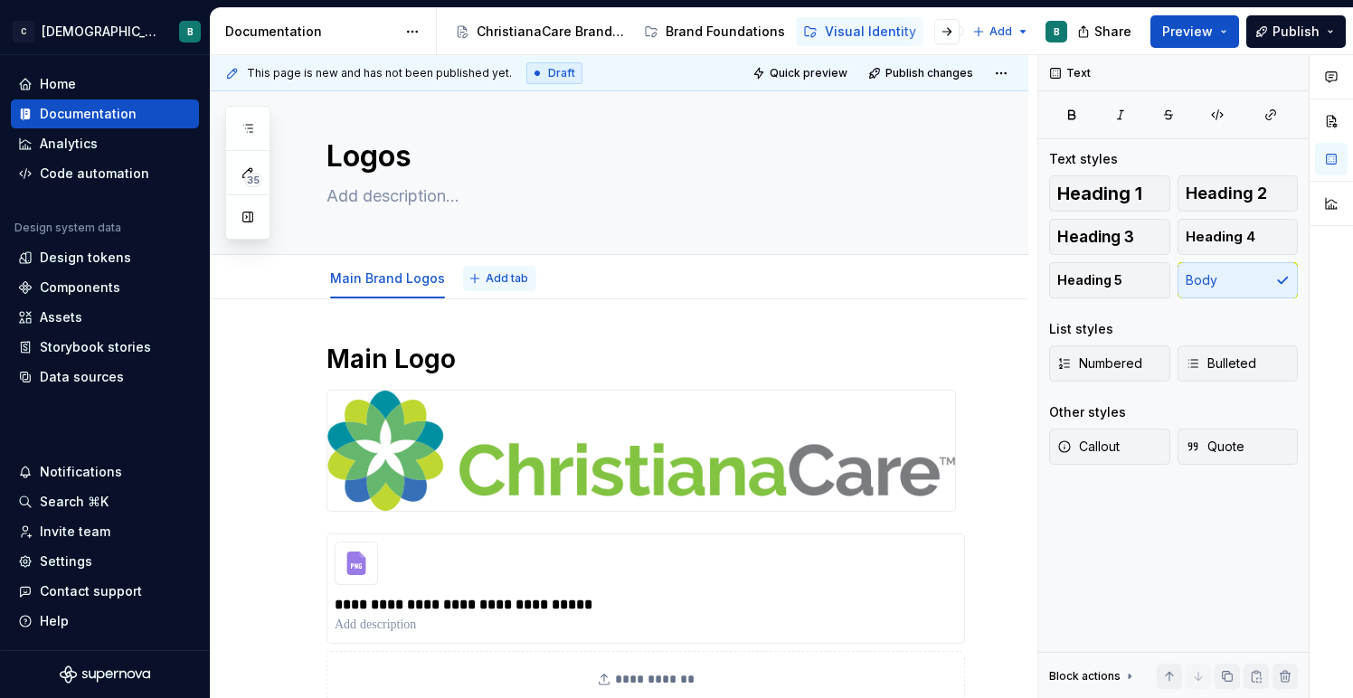
click at [487, 279] on span "Add tab" at bounding box center [507, 278] width 42 height 14
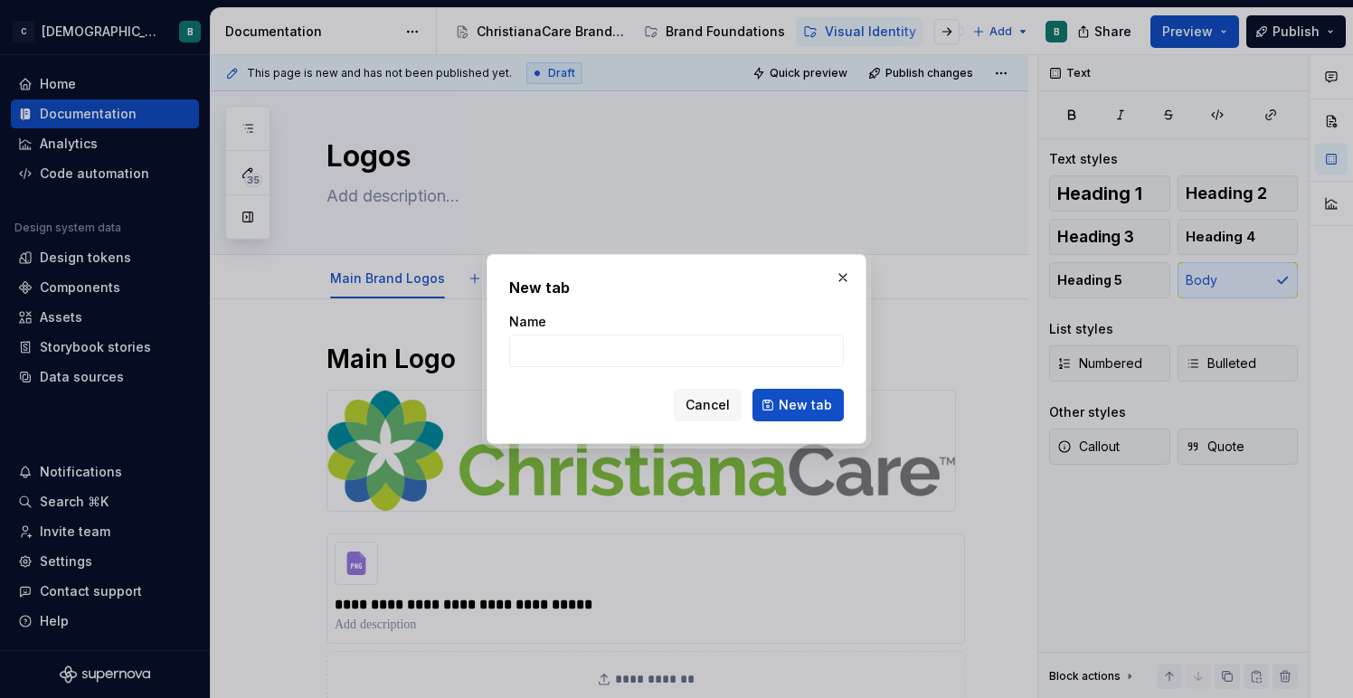
type textarea "*"
type input "Family Brand Logos"
click button "New tab" at bounding box center [797, 405] width 91 height 33
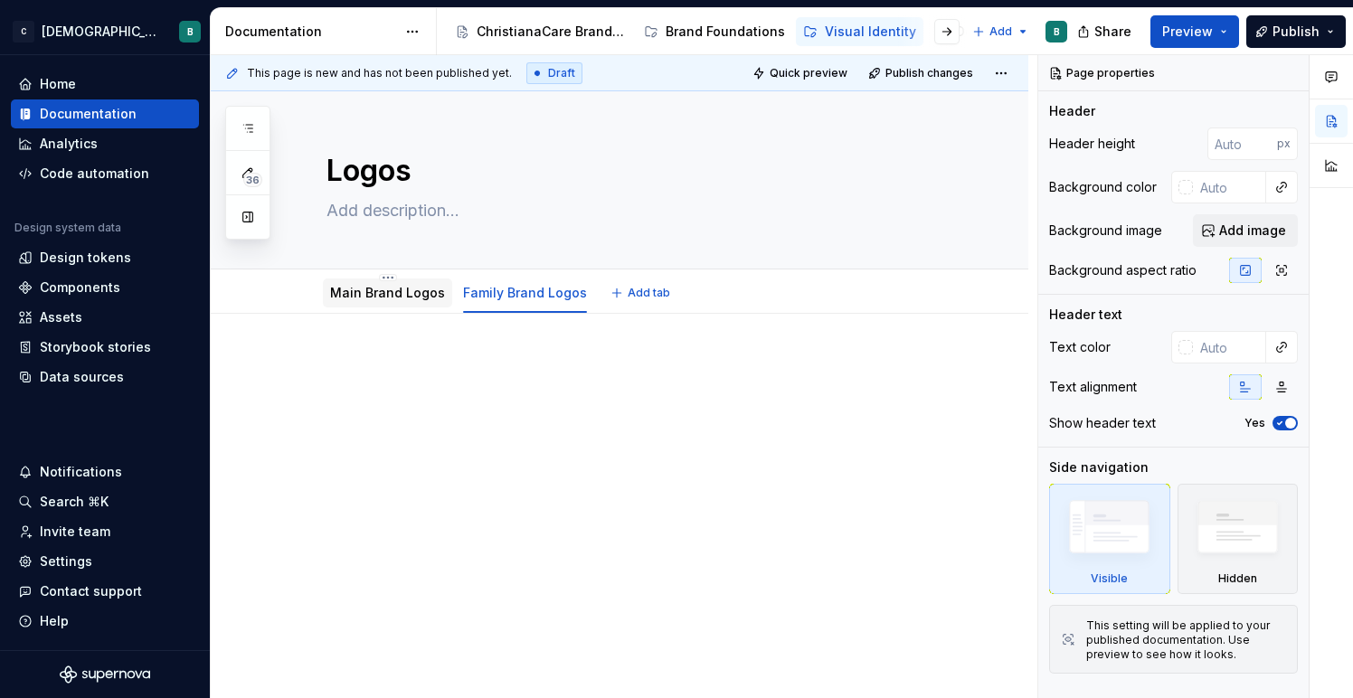
click at [373, 291] on link "Main Brand Logos" at bounding box center [387, 292] width 115 height 15
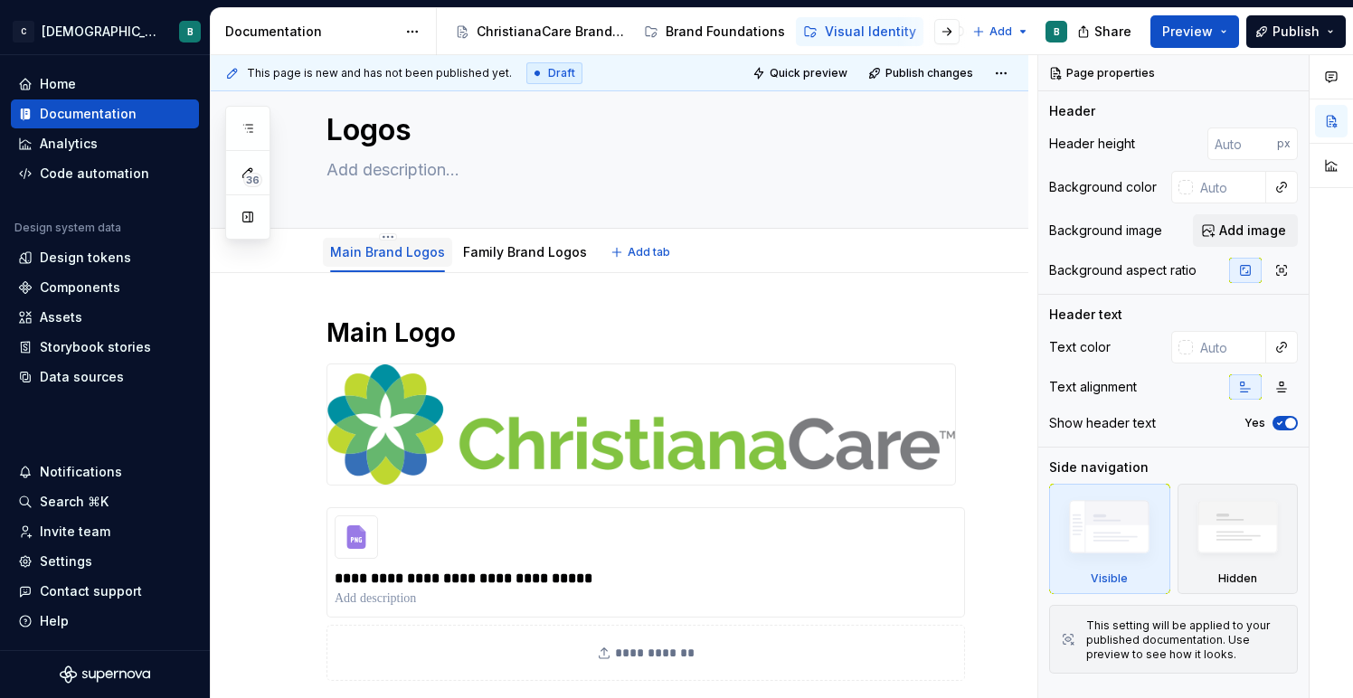
scroll to position [42, 0]
click at [1192, 32] on span "Preview" at bounding box center [1187, 32] width 51 height 18
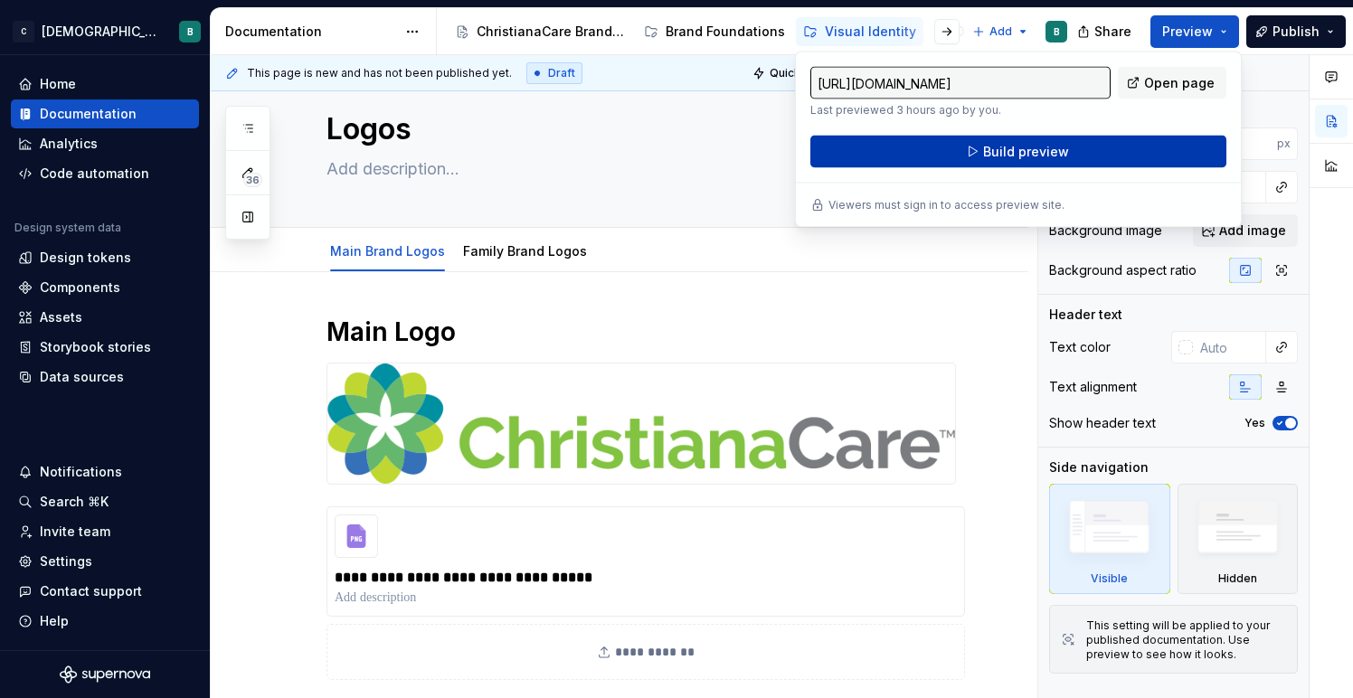
click at [1103, 147] on button "Build preview" at bounding box center [1018, 152] width 416 height 33
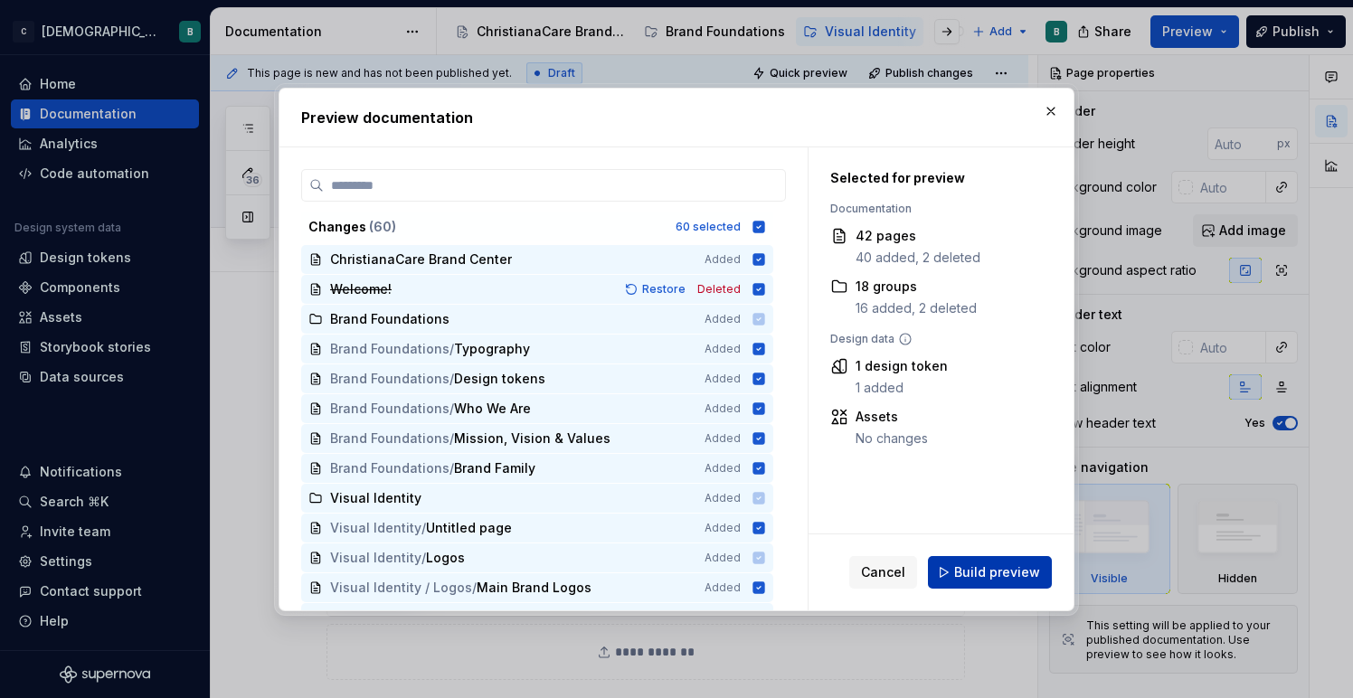
click at [951, 578] on button "Build preview" at bounding box center [990, 572] width 124 height 33
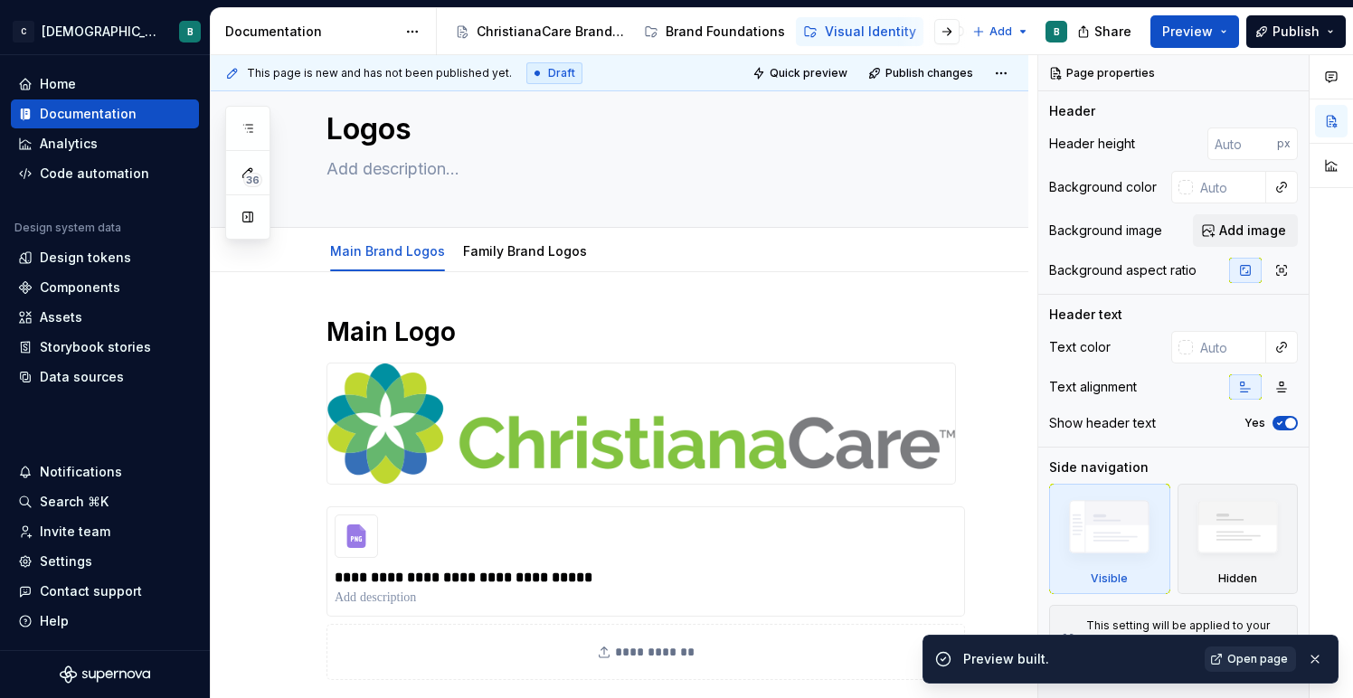
click at [1283, 651] on link "Open page" at bounding box center [1249, 658] width 91 height 25
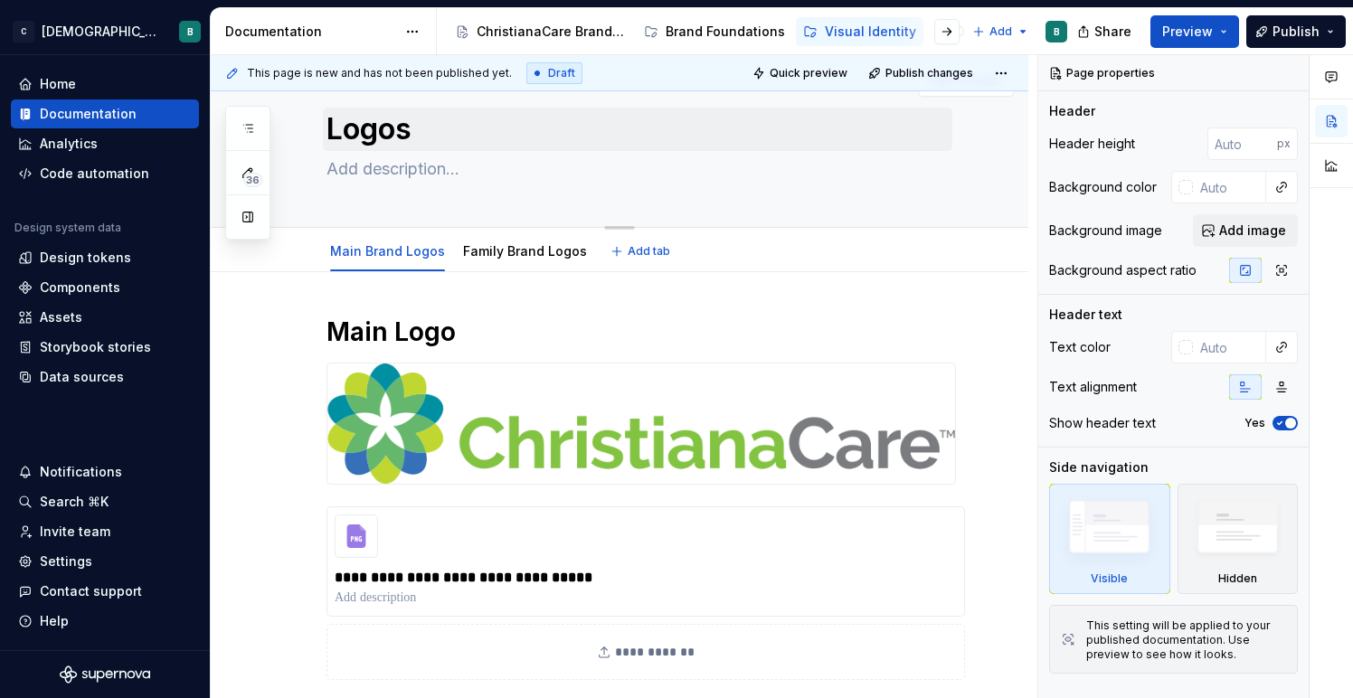
scroll to position [7, 0]
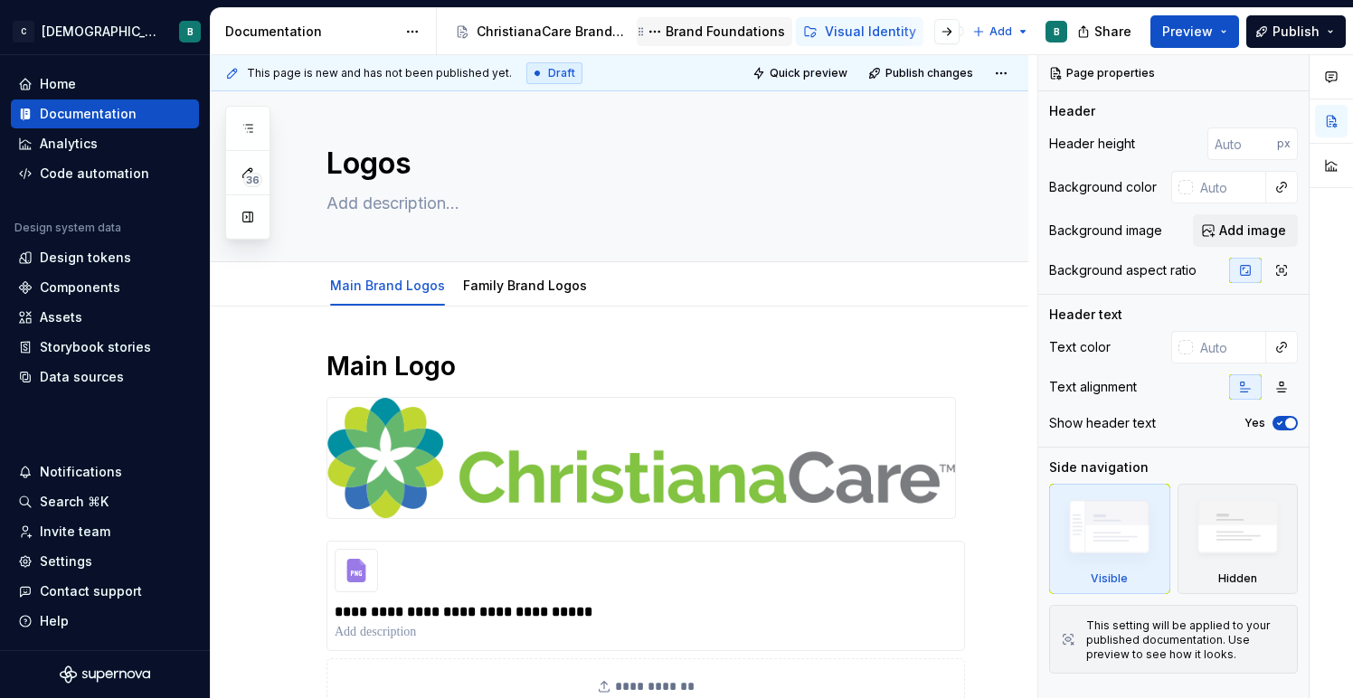
click at [687, 39] on div "Brand Foundations" at bounding box center [724, 32] width 119 height 18
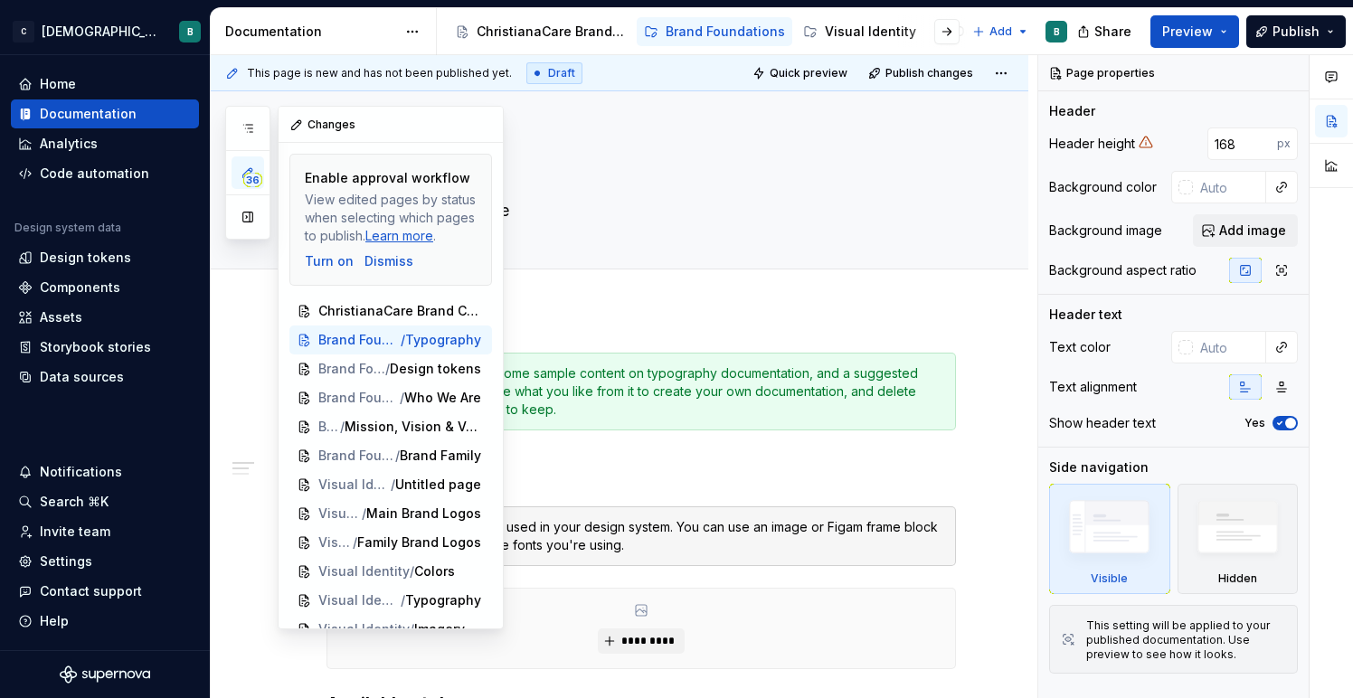
click at [242, 180] on button "36" at bounding box center [247, 172] width 33 height 33
click at [593, 301] on div "Add tab" at bounding box center [619, 289] width 817 height 40
click at [484, 130] on button "button" at bounding box center [484, 124] width 25 height 25
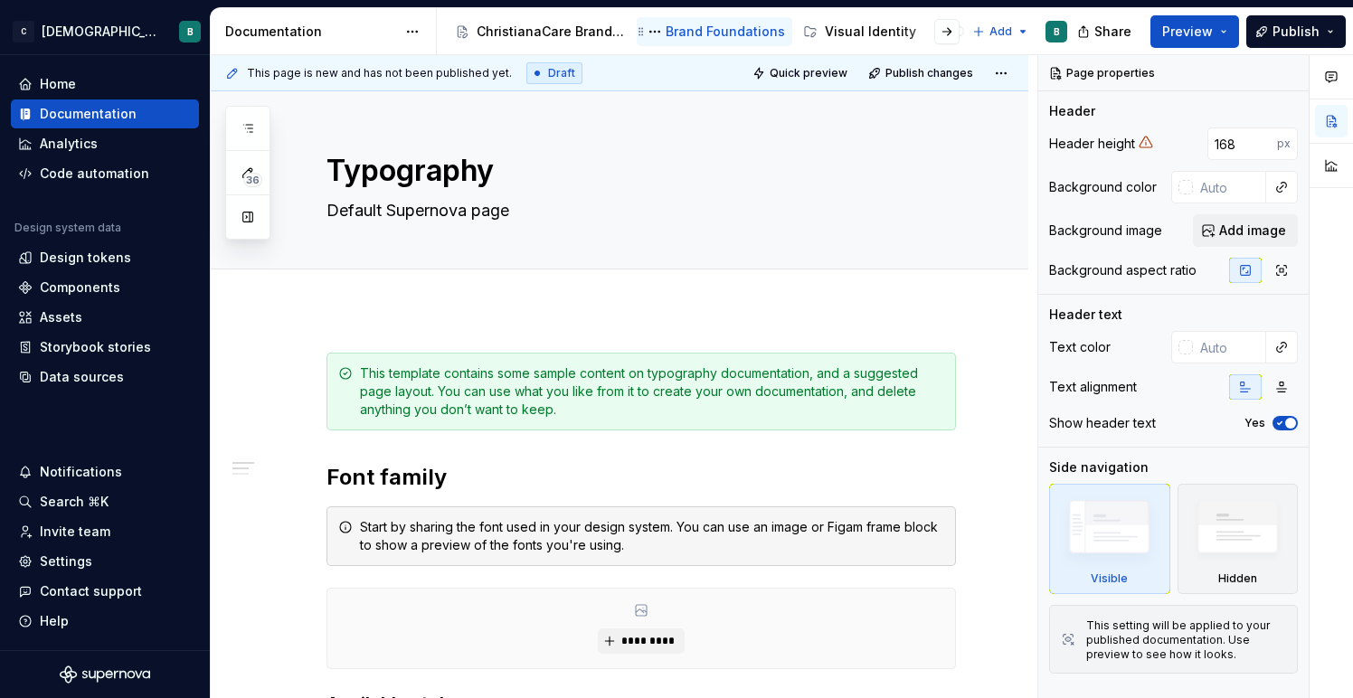
click at [684, 42] on div "Brand Foundations" at bounding box center [715, 31] width 156 height 29
click at [642, 32] on icon "Page tree" at bounding box center [640, 31] width 5 height 8
click at [654, 34] on button "Page tree" at bounding box center [655, 32] width 22 height 22
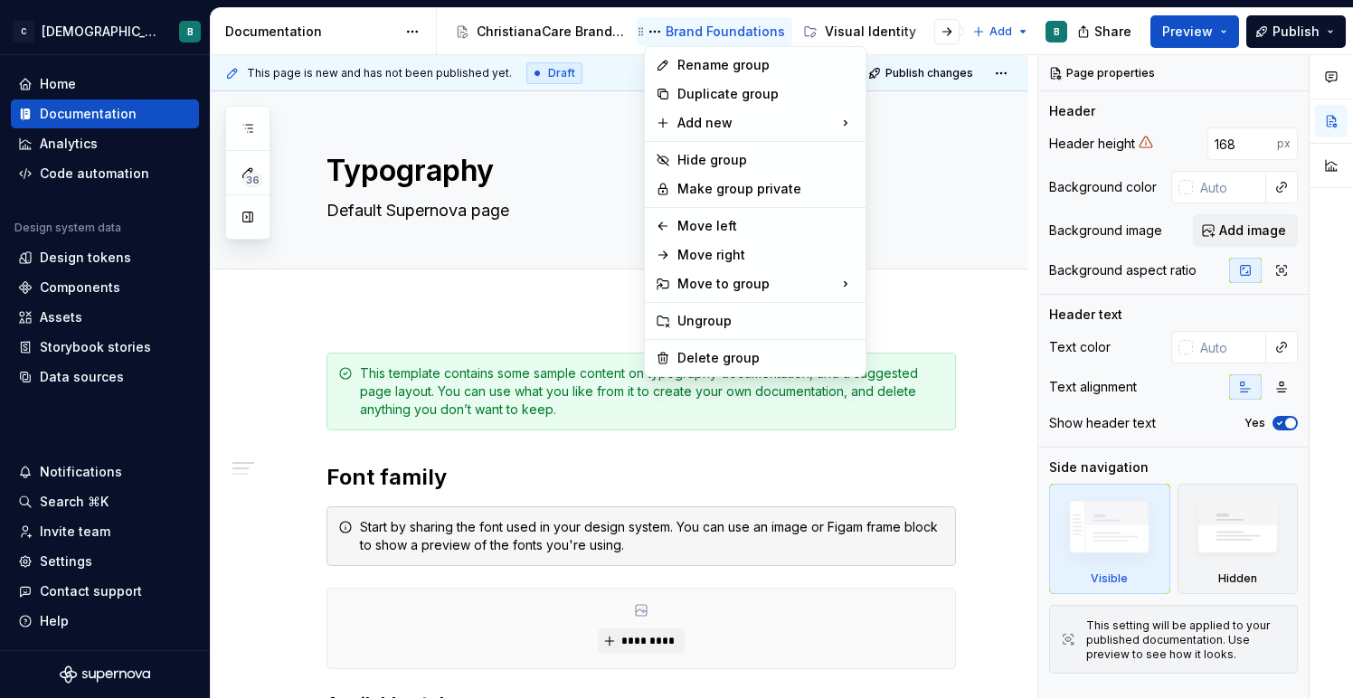
click at [723, 25] on html "C ChristianaCare Digital B Home Documentation Analytics Code automation Design …" at bounding box center [676, 349] width 1353 height 698
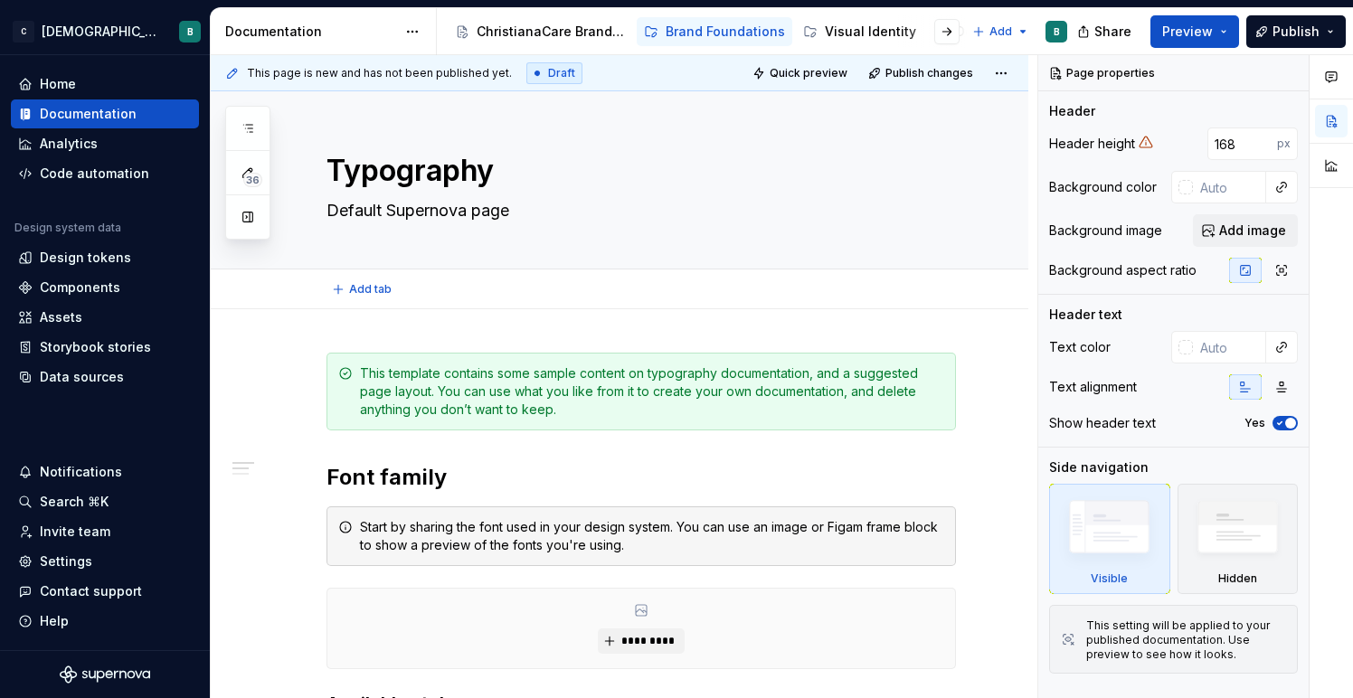
type textarea "*"
click at [252, 131] on icon "button" at bounding box center [247, 128] width 14 height 14
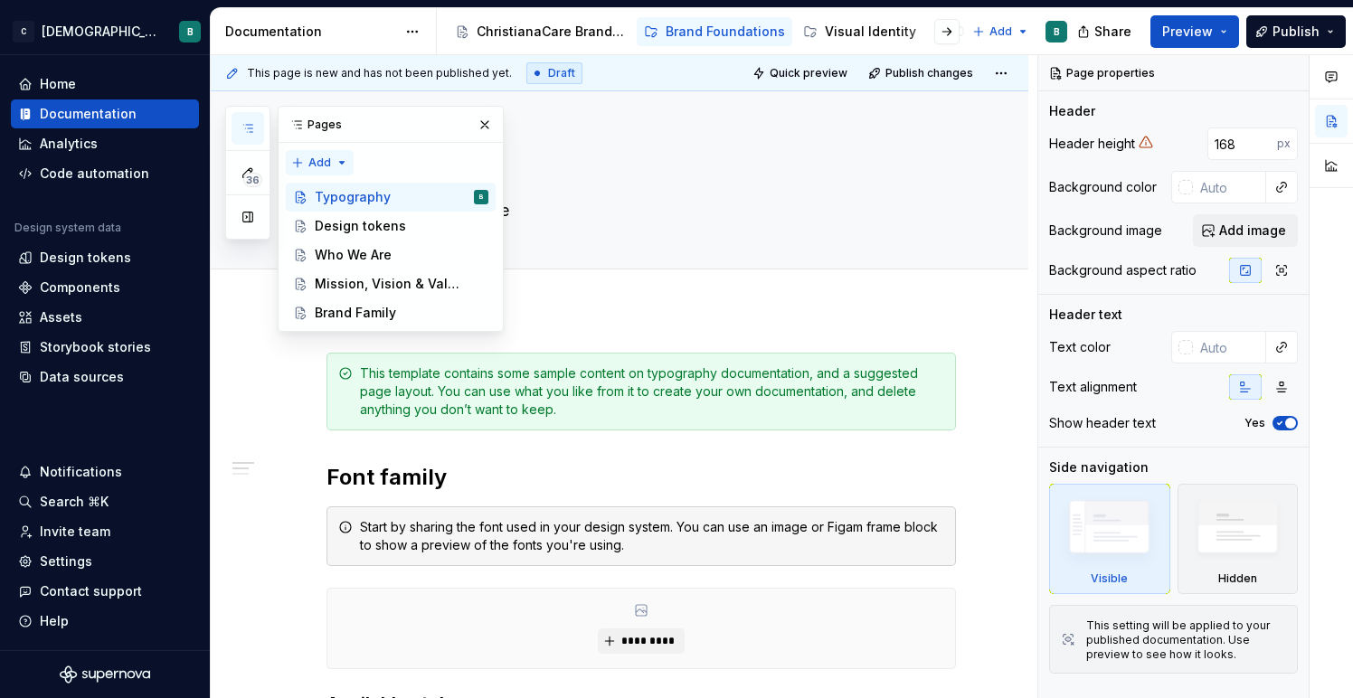
click at [341, 165] on div "36 Pages Add Accessibility guide for tree Page tree. Navigate the tree with the…" at bounding box center [364, 219] width 278 height 226
click at [345, 193] on div "New page" at bounding box center [378, 198] width 118 height 18
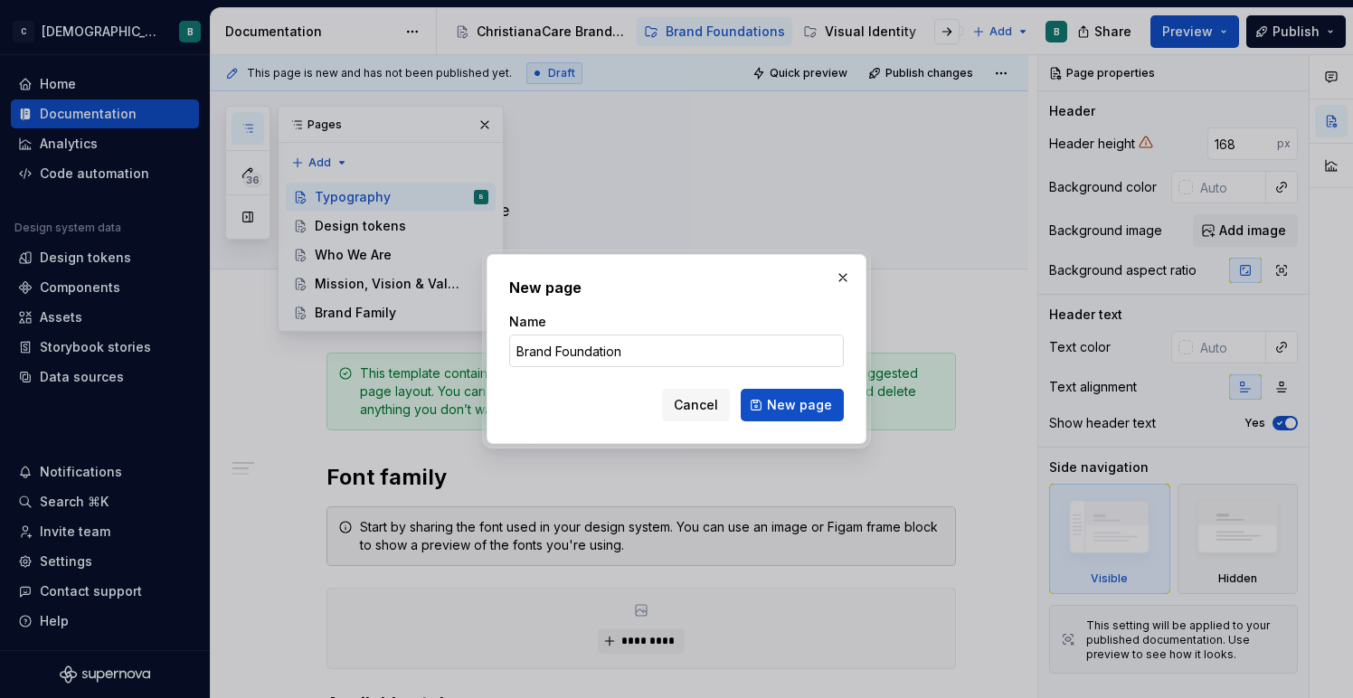
type input "Brand Foundations"
click button "New page" at bounding box center [791, 405] width 103 height 33
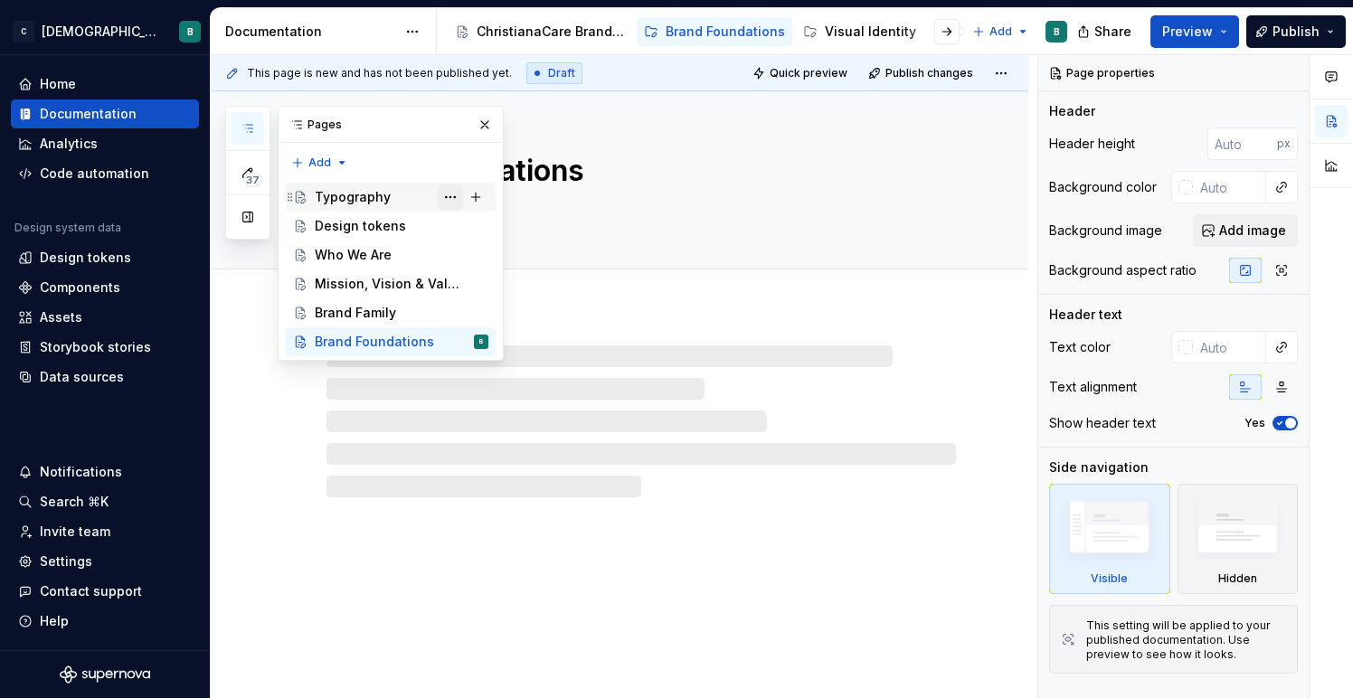
drag, startPoint x: 446, startPoint y: 338, endPoint x: 442, endPoint y: 192, distance: 146.5
click at [442, 192] on div "Typography Design tokens Who We Are Mission, Vision & Values Brand Family Brand…" at bounding box center [391, 270] width 210 height 174
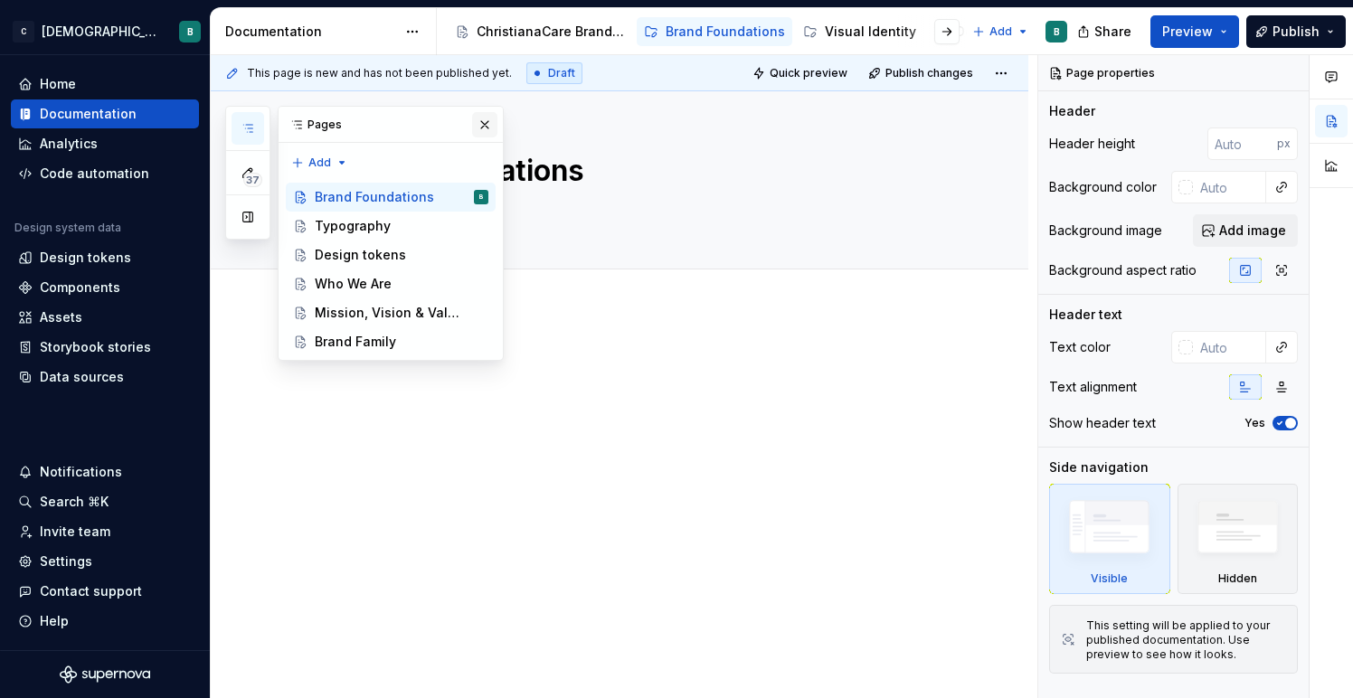
click at [490, 119] on button "button" at bounding box center [484, 124] width 25 height 25
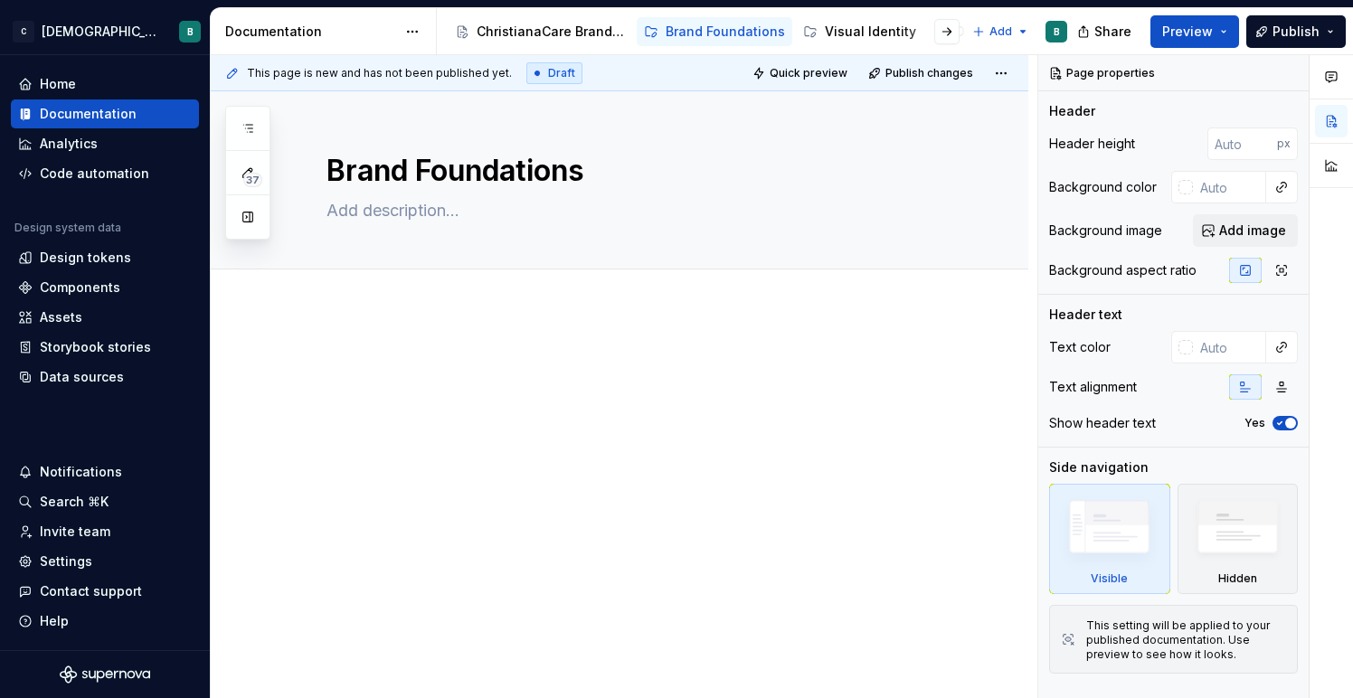
click at [353, 337] on div at bounding box center [619, 481] width 817 height 344
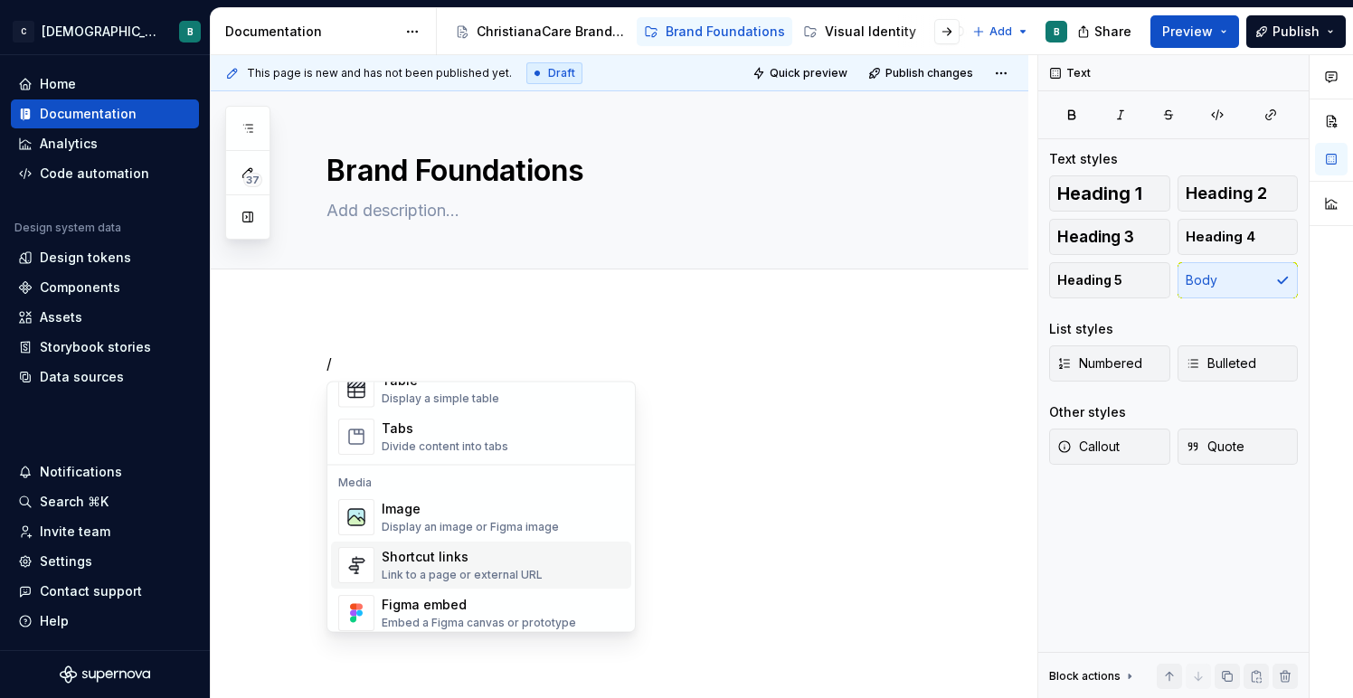
scroll to position [671, 0]
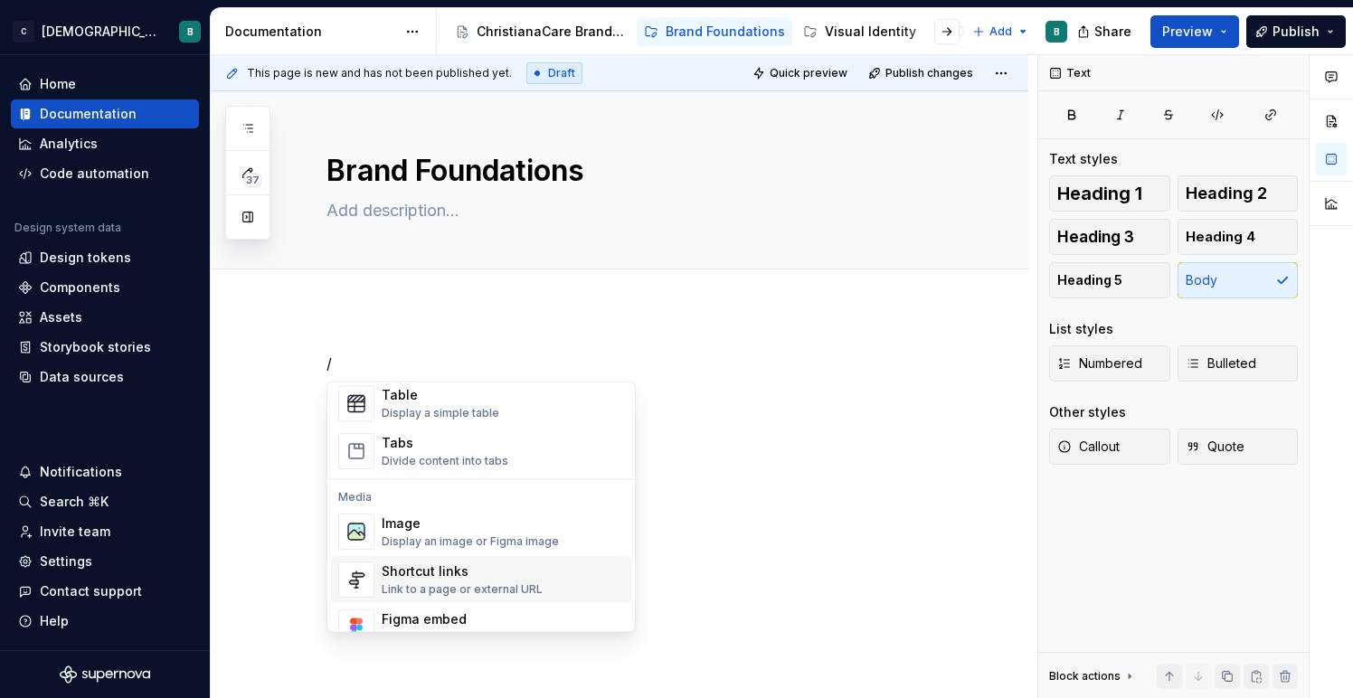
click at [400, 576] on div "Shortcut links" at bounding box center [462, 572] width 161 height 18
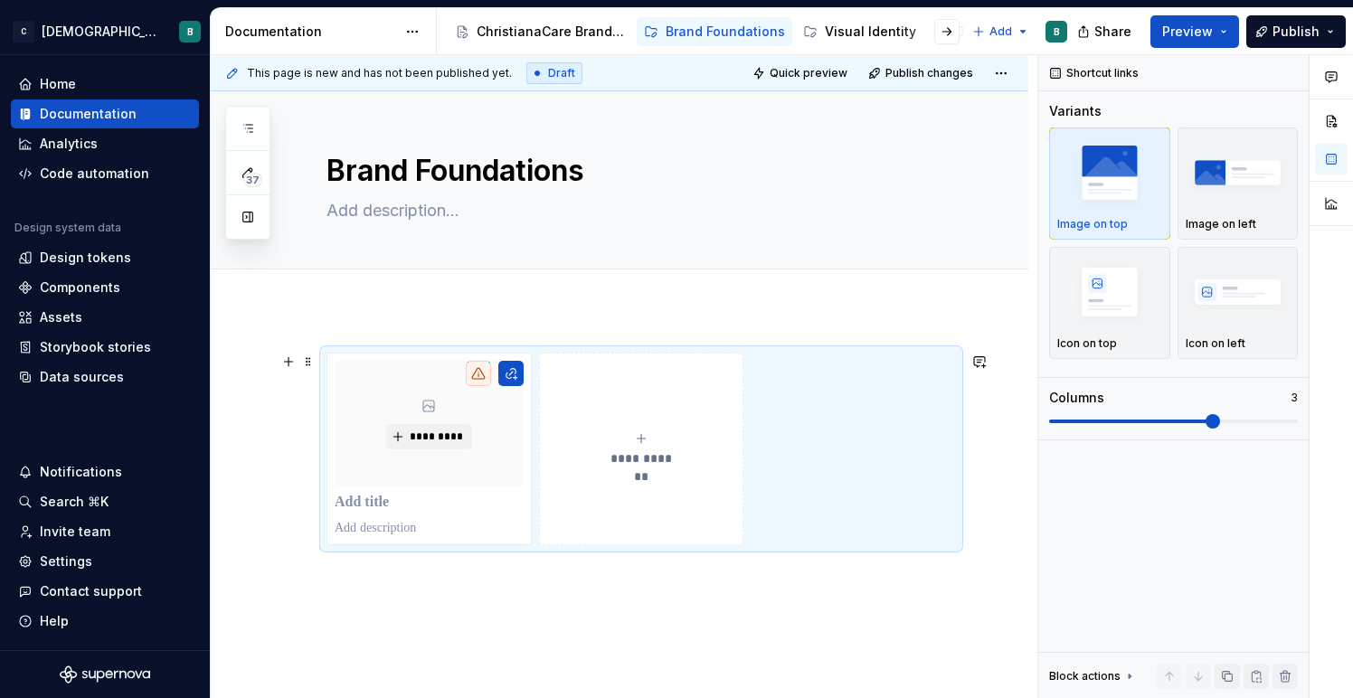
click at [858, 432] on div "**********" at bounding box center [640, 449] width 629 height 193
click at [648, 438] on icon "submit" at bounding box center [641, 438] width 14 height 14
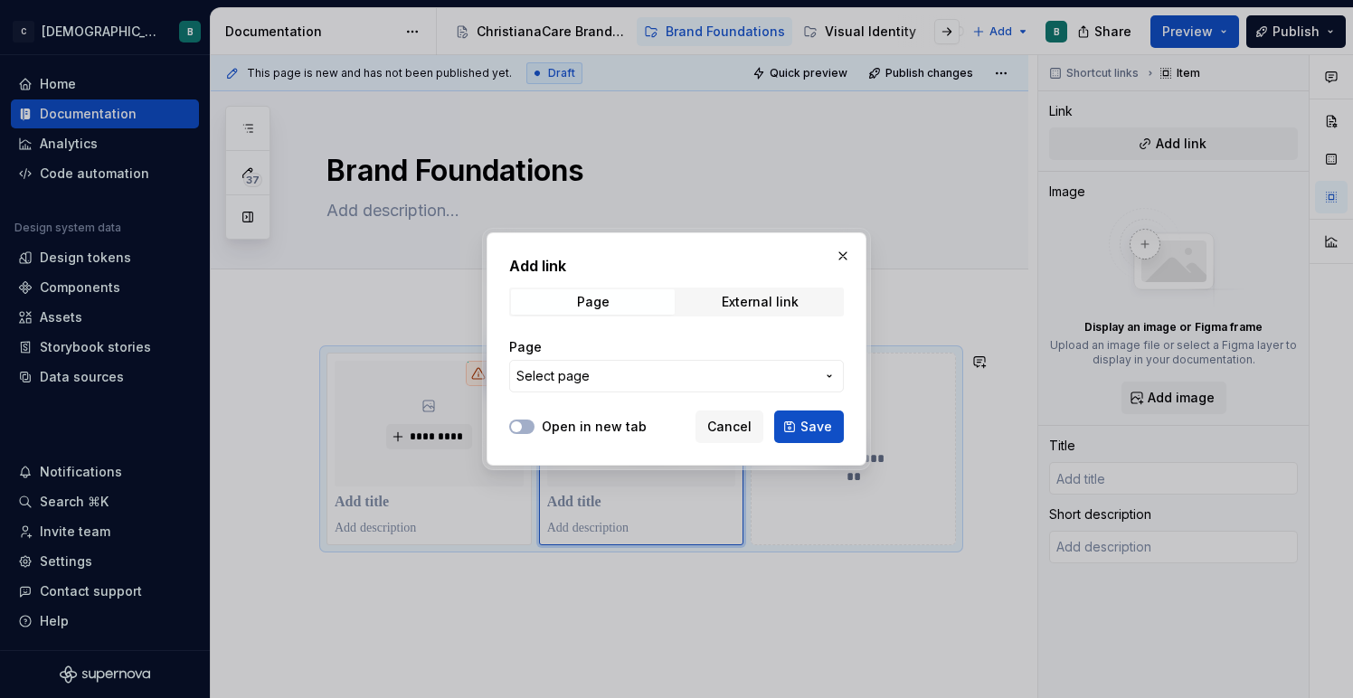
click at [661, 373] on span "Select page" at bounding box center [665, 376] width 298 height 18
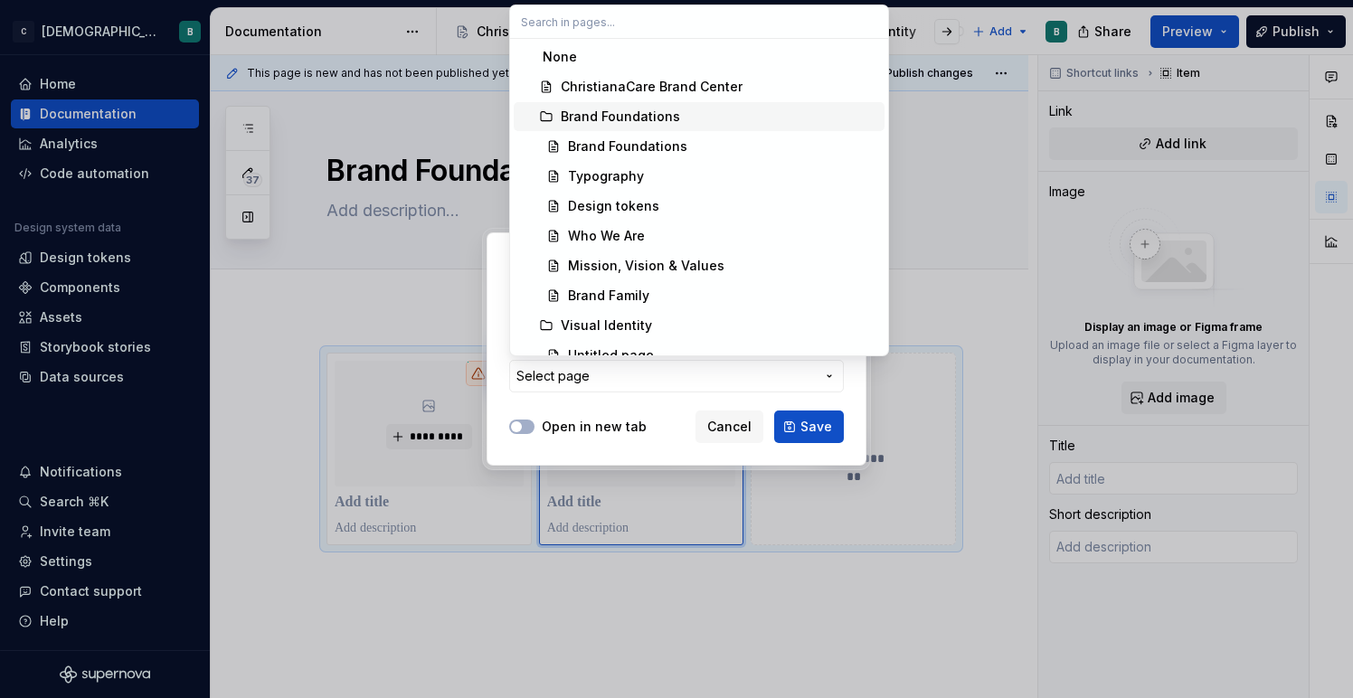
click at [668, 121] on div "Brand Foundations" at bounding box center [620, 117] width 119 height 18
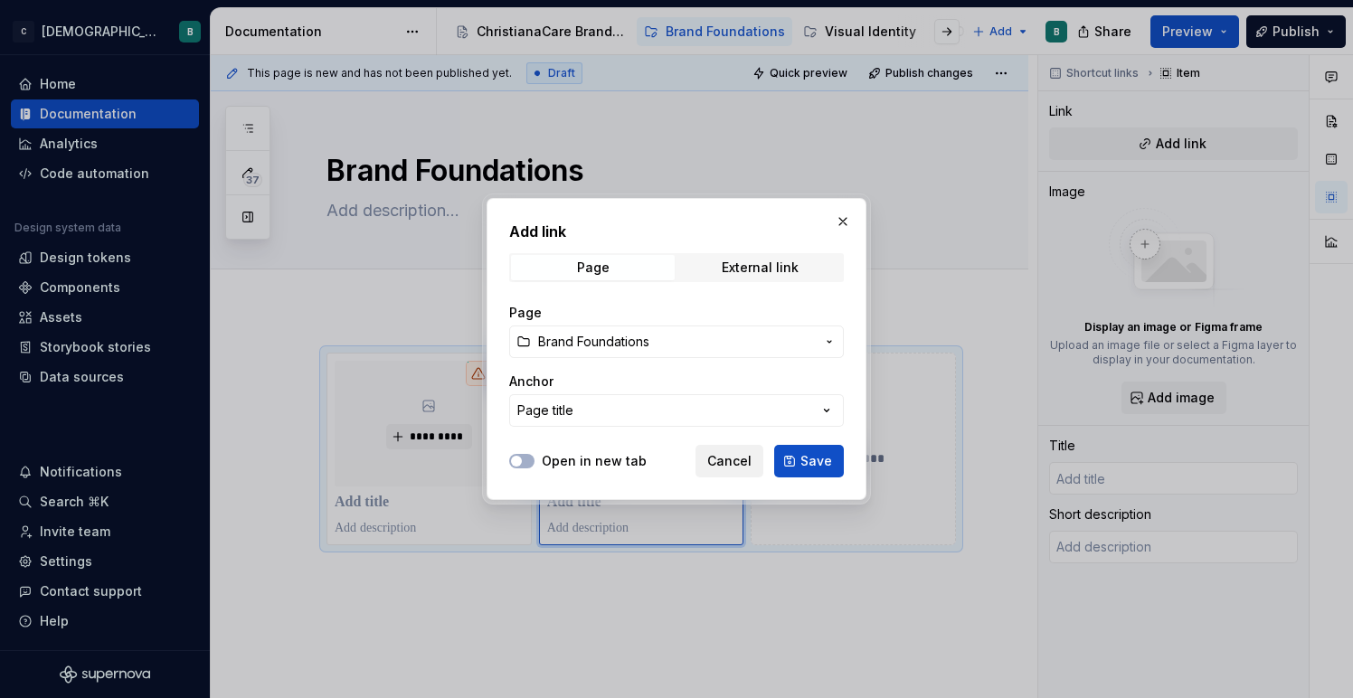
click at [756, 459] on button "Cancel" at bounding box center [729, 461] width 68 height 33
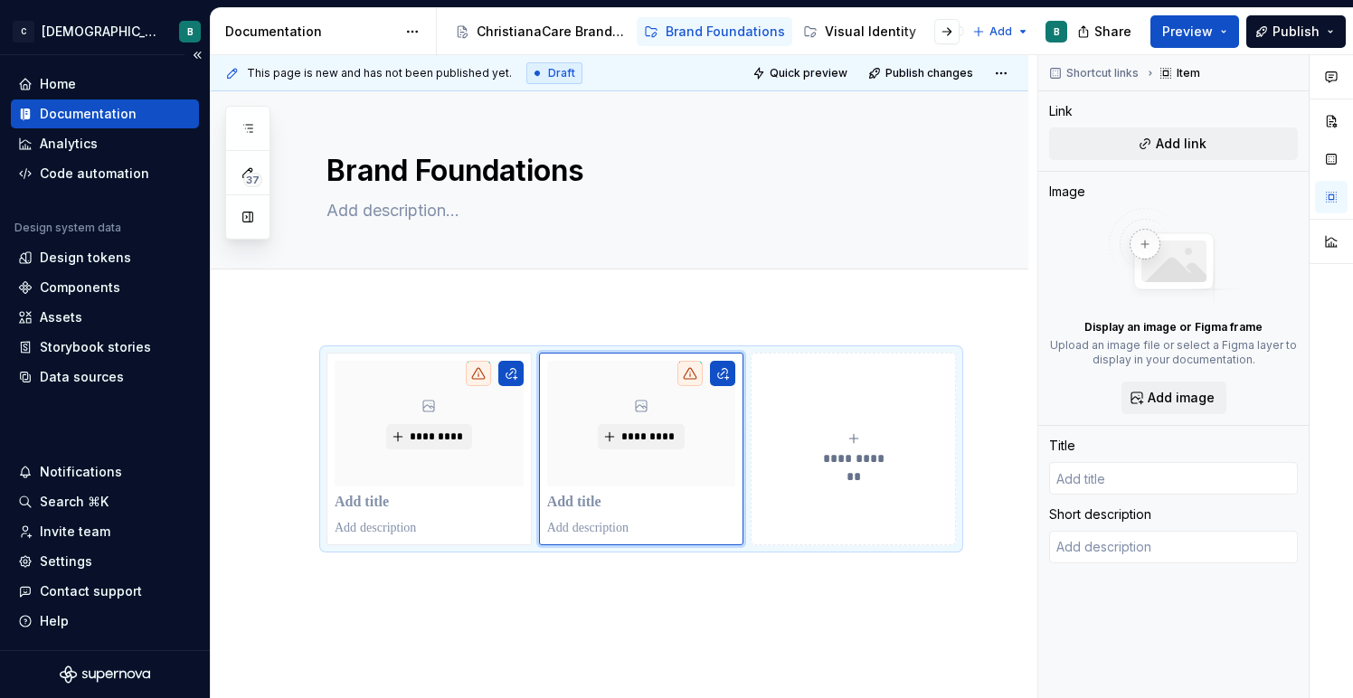
click at [121, 109] on div "Documentation" at bounding box center [88, 114] width 97 height 18
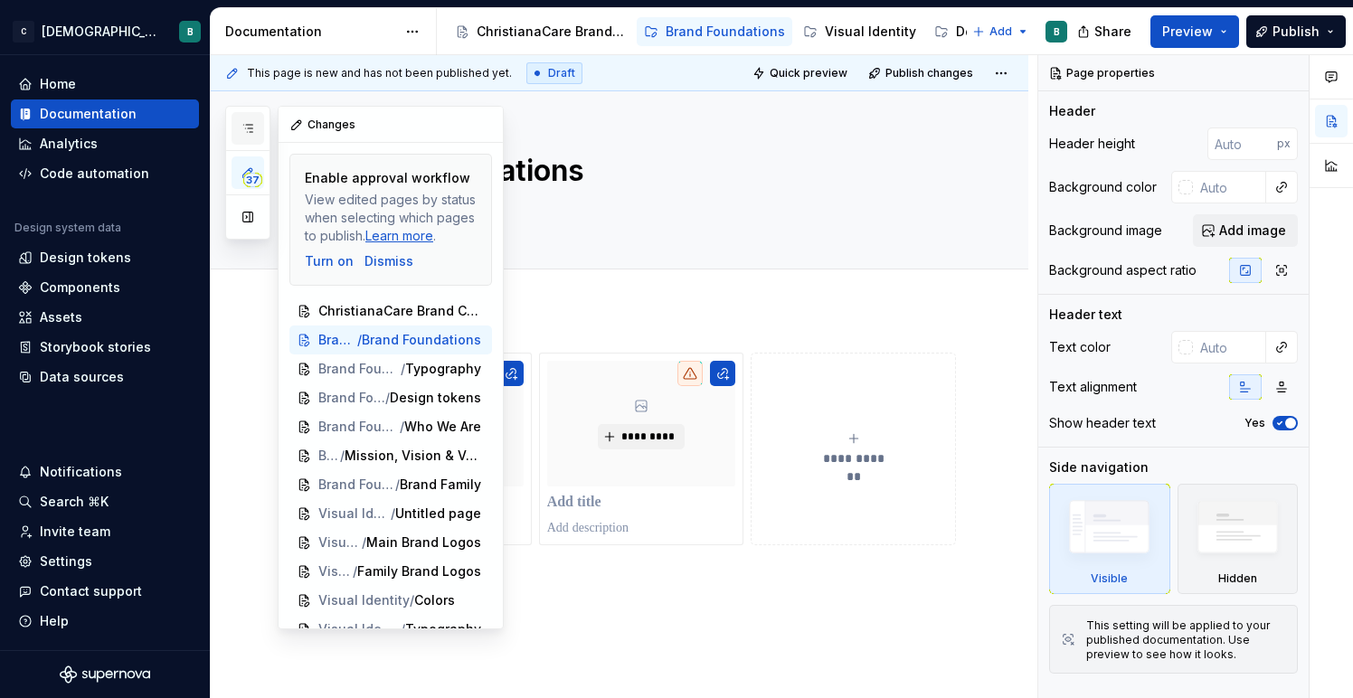
click at [246, 130] on icon "button" at bounding box center [247, 128] width 14 height 14
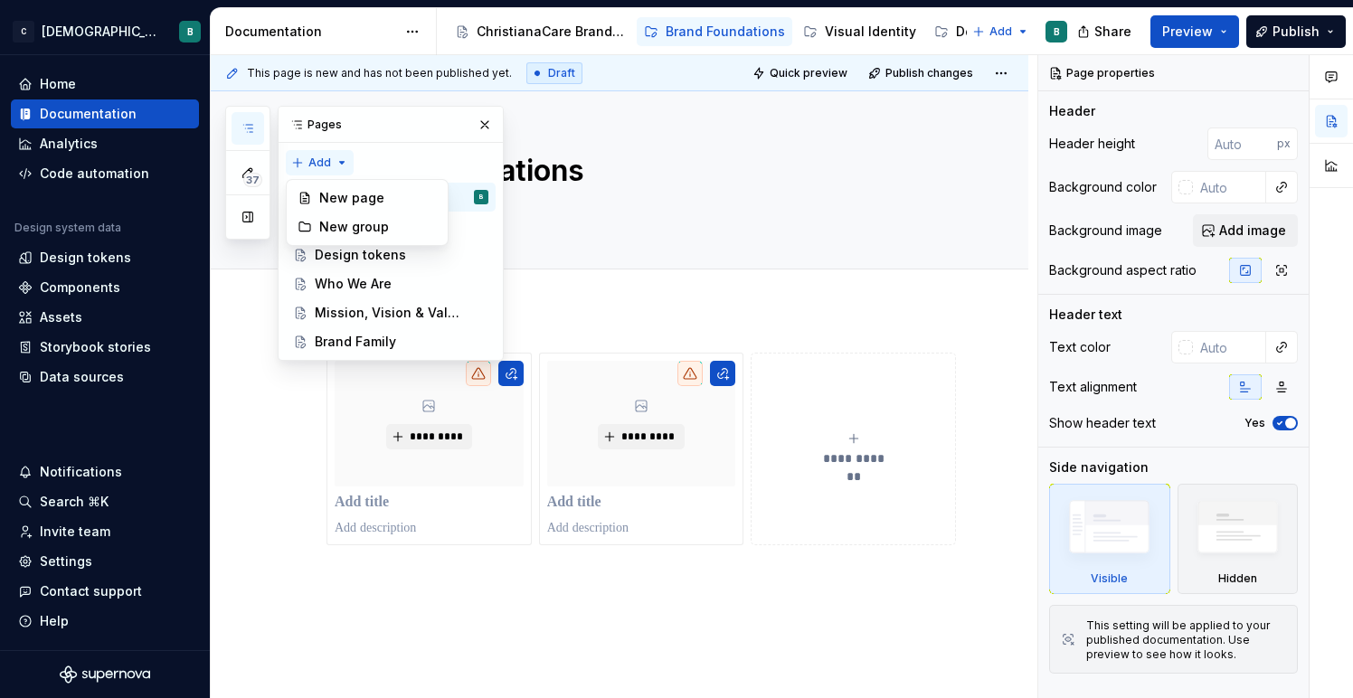
click at [328, 170] on div "37 Pages Add Accessibility guide for tree Page tree. Navigate the tree with the…" at bounding box center [364, 233] width 278 height 255
click at [335, 166] on div "37 Pages Add Accessibility guide for tree Page tree. Navigate the tree with the…" at bounding box center [364, 233] width 278 height 255
click at [852, 40] on div "Visual Identity" at bounding box center [870, 32] width 91 height 18
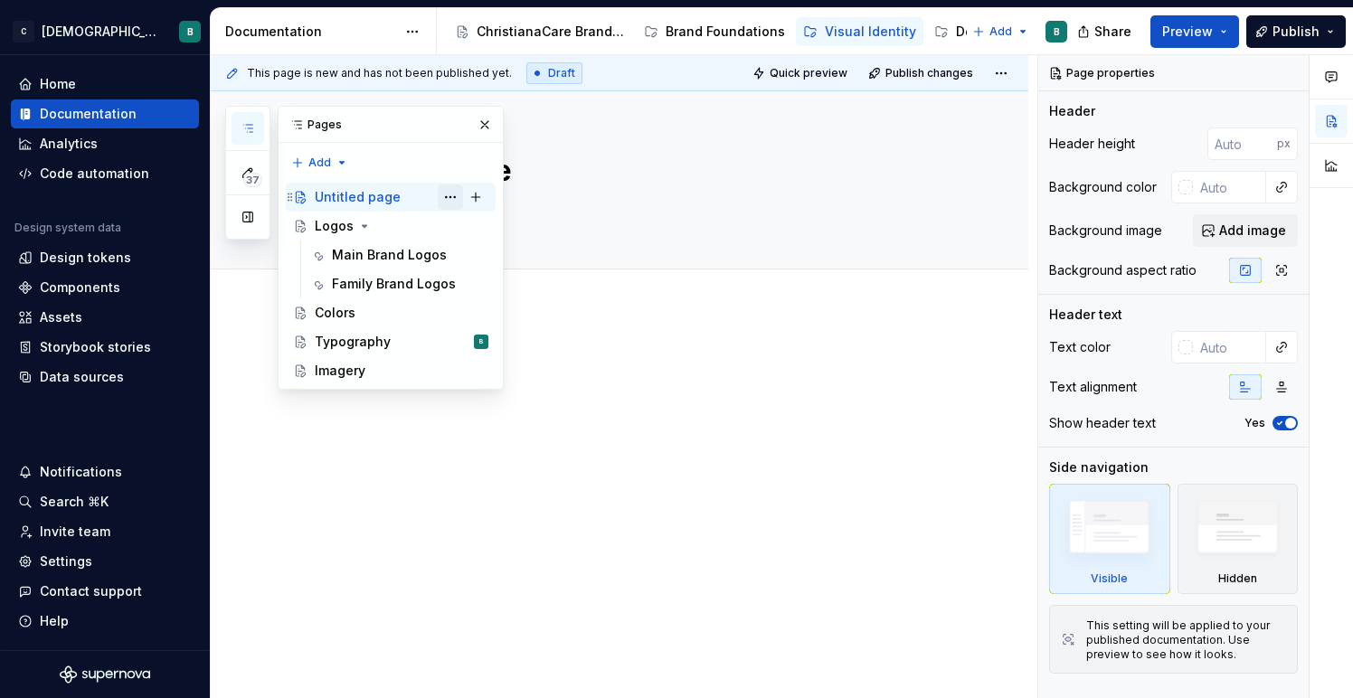
click at [445, 199] on button "Page tree" at bounding box center [450, 196] width 25 height 25
type textarea "*"
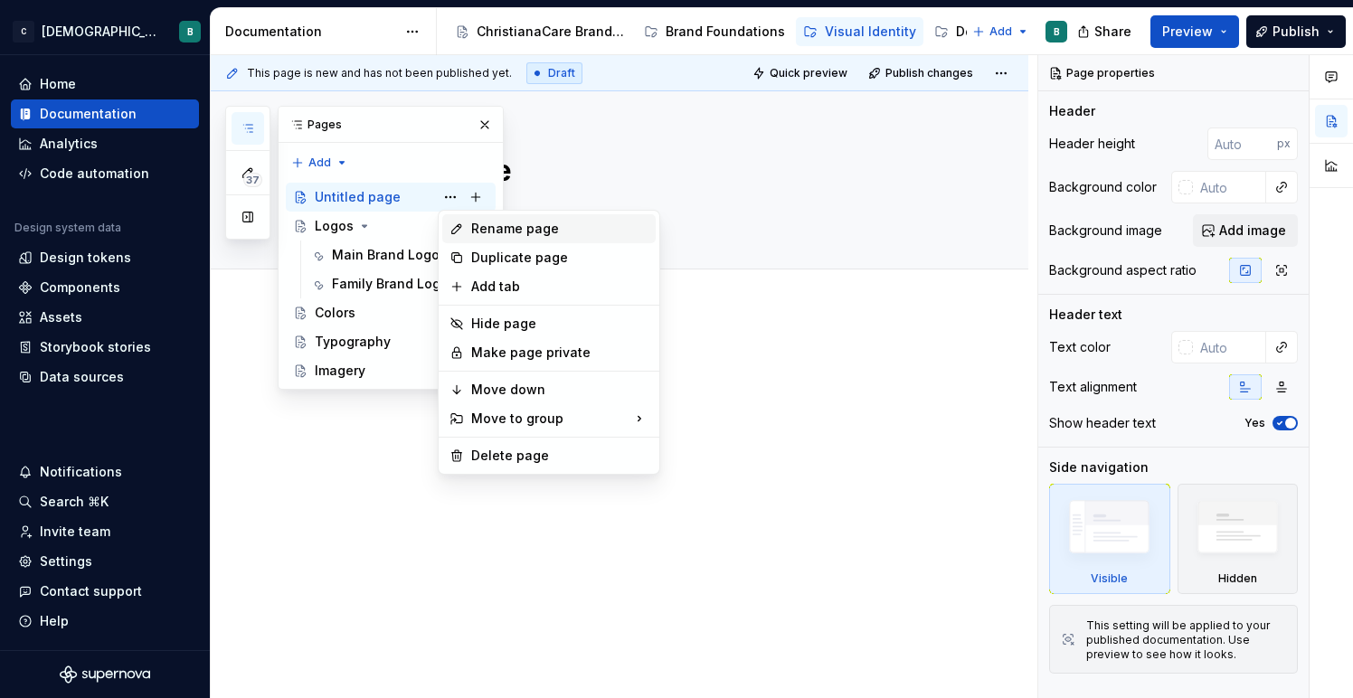
click at [467, 225] on div "Rename page" at bounding box center [548, 228] width 213 height 29
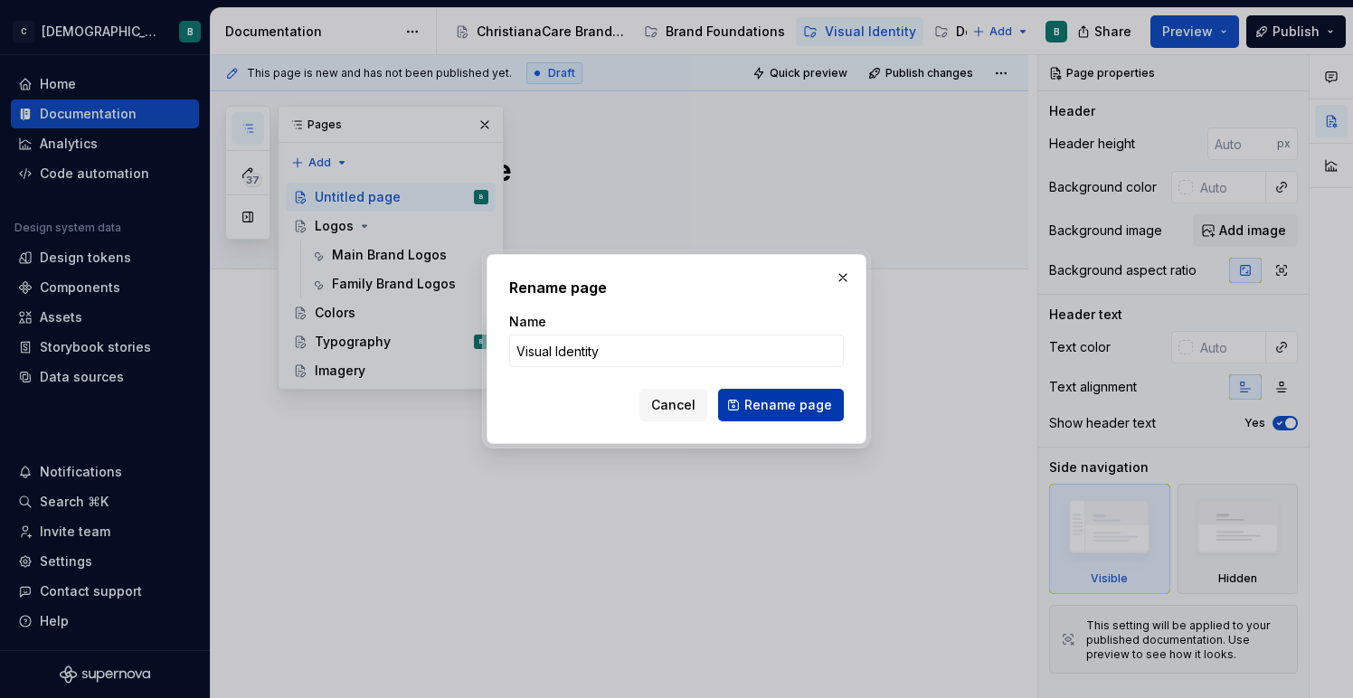
type input "Visual Identity"
click at [776, 401] on span "Rename page" at bounding box center [788, 405] width 88 height 18
type textarea "*"
type textarea "Visual Identity"
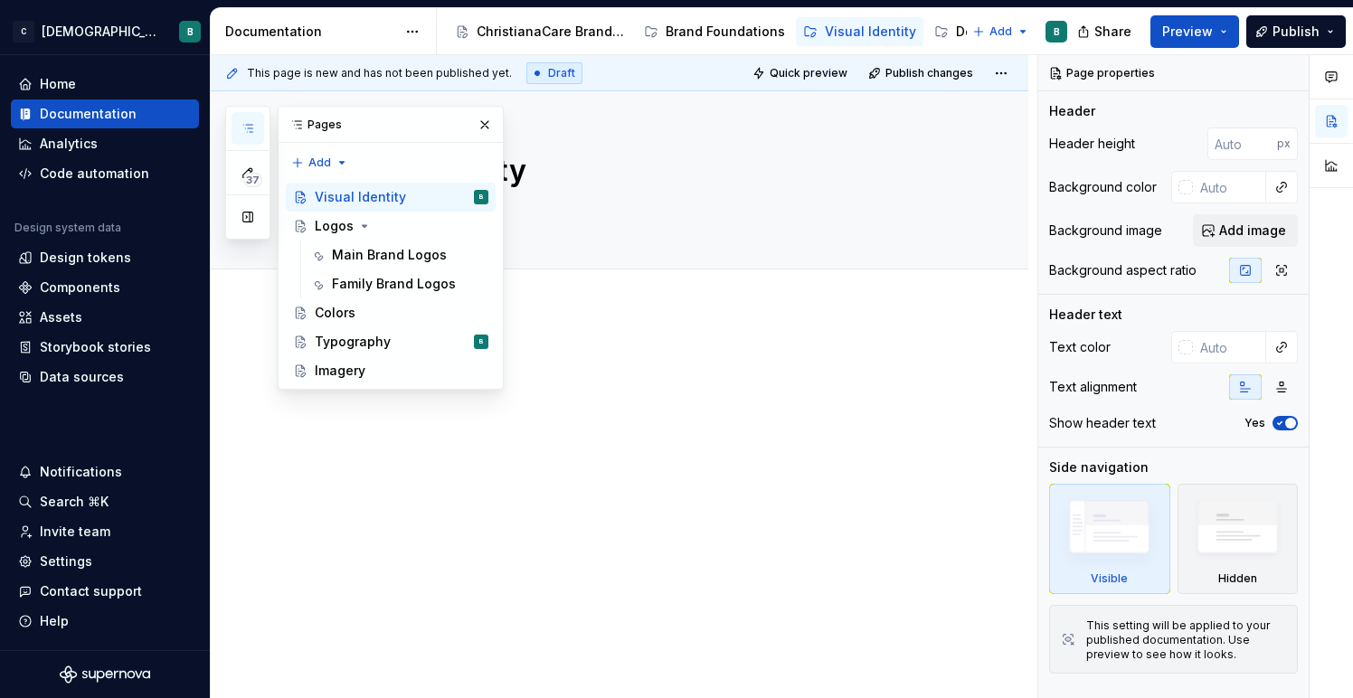
click at [621, 353] on p at bounding box center [640, 364] width 629 height 22
click at [479, 119] on button "button" at bounding box center [484, 124] width 25 height 25
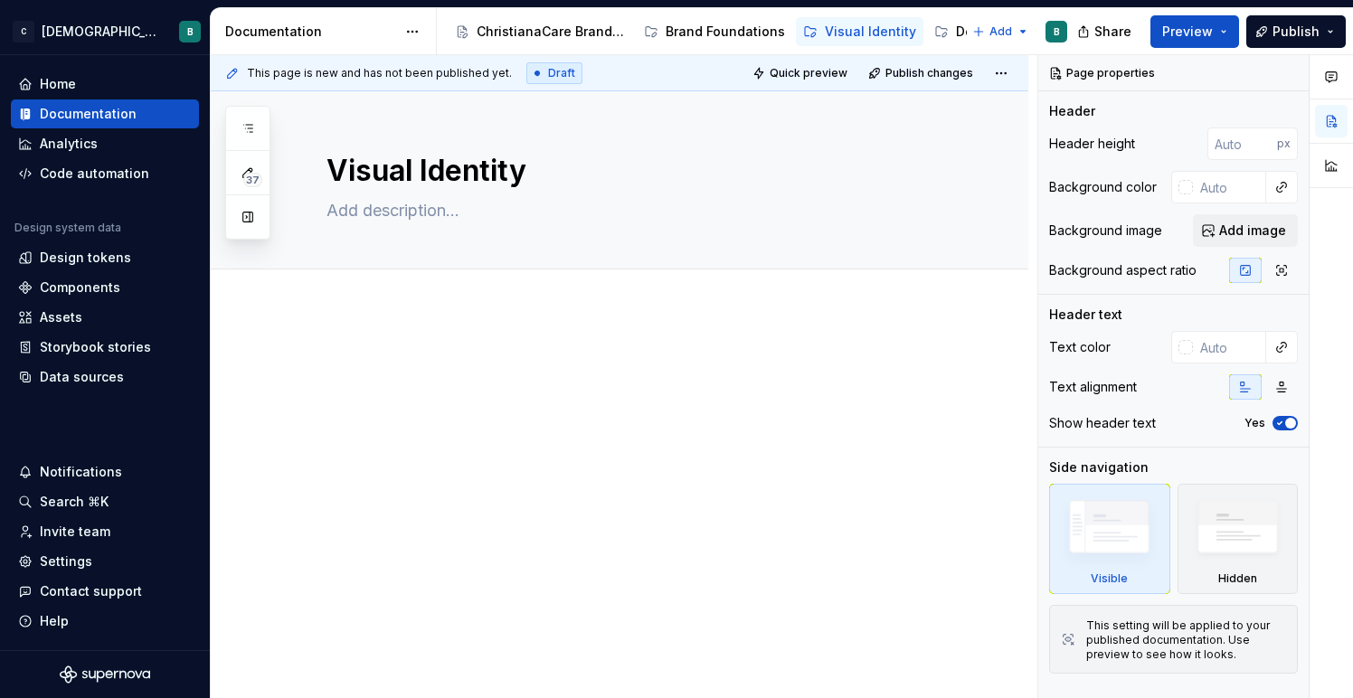
click at [367, 372] on p at bounding box center [640, 364] width 629 height 22
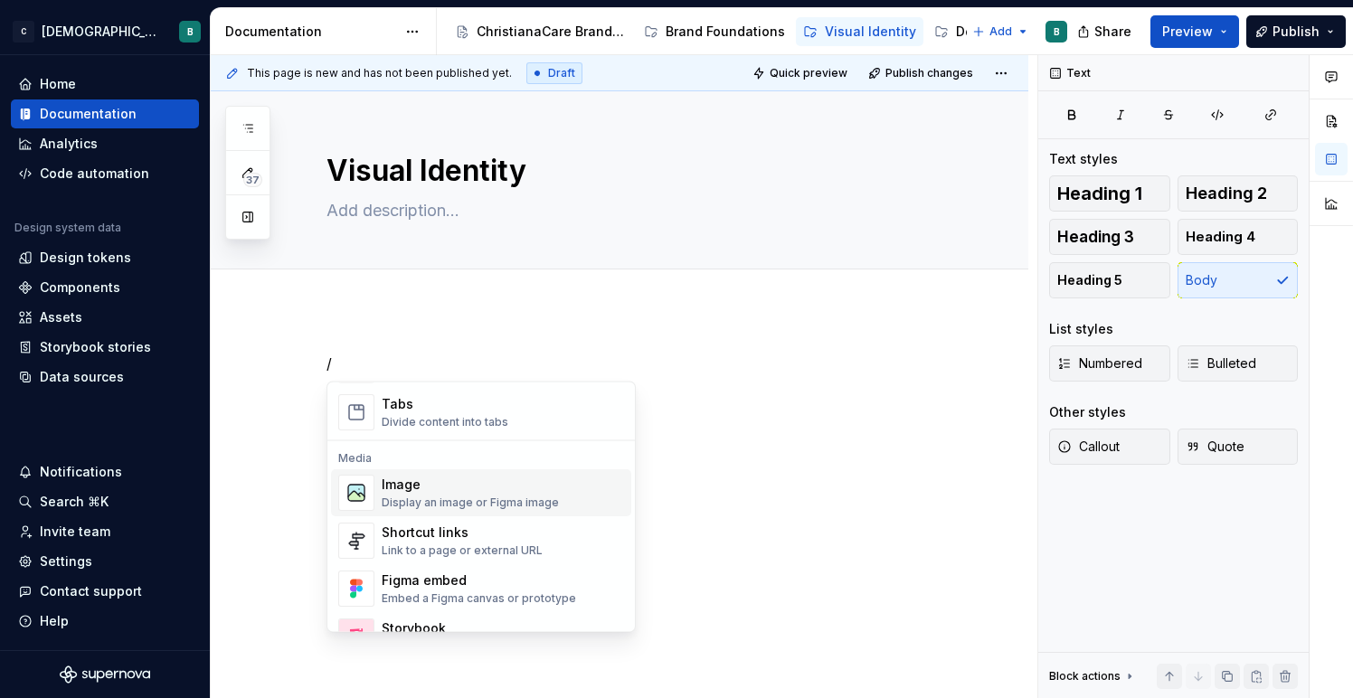
scroll to position [755, 0]
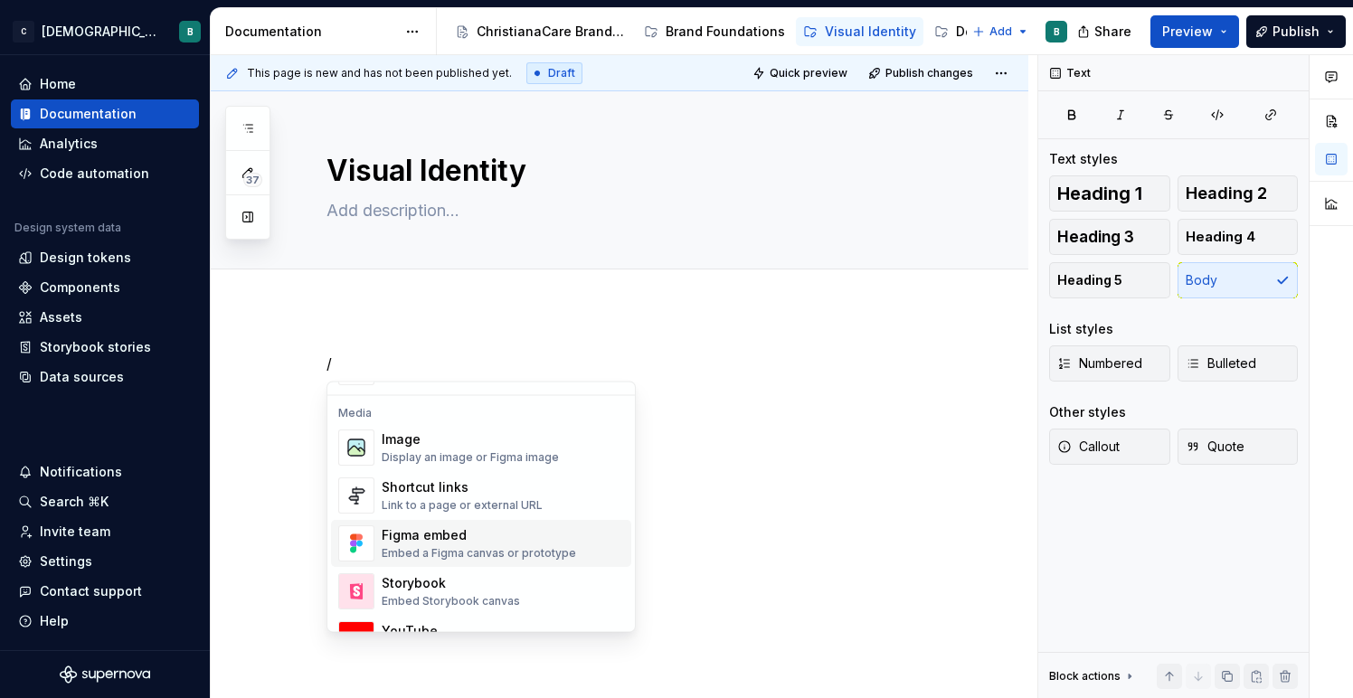
click at [448, 514] on span "Shortcut links Link to a page or external URL" at bounding box center [481, 496] width 300 height 47
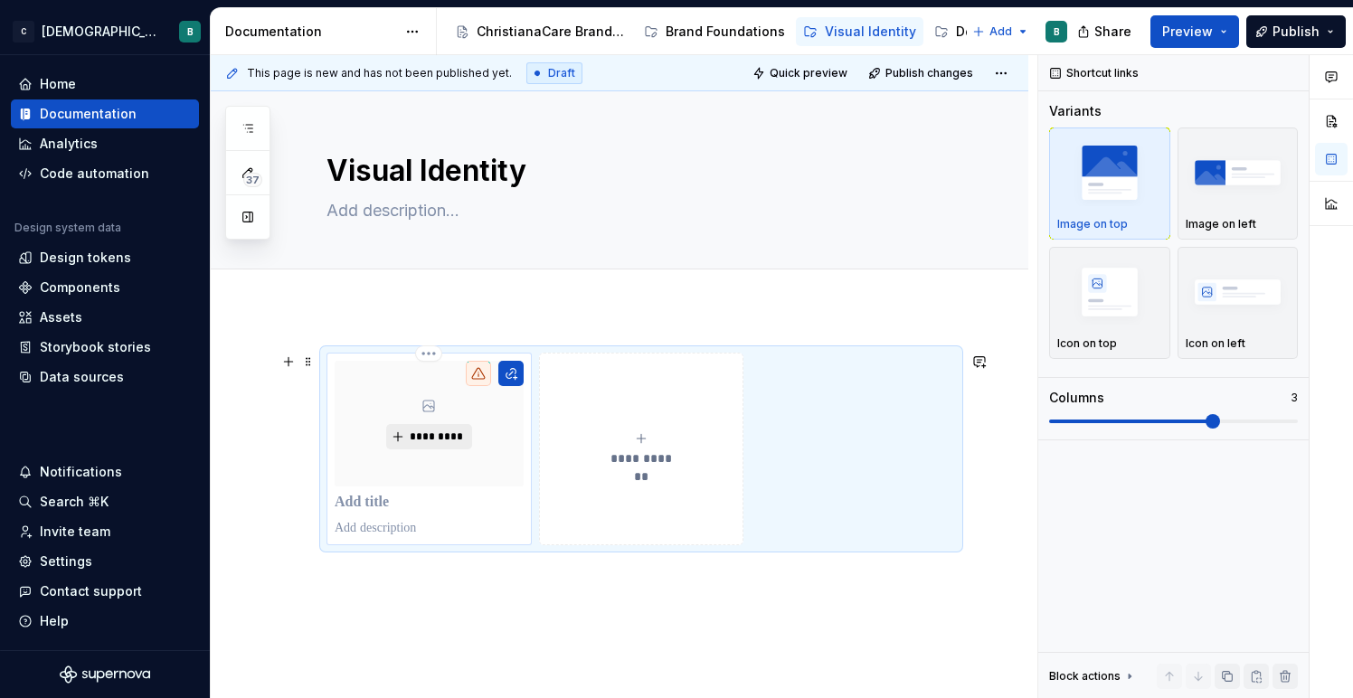
click at [429, 436] on span "*********" at bounding box center [436, 436] width 55 height 14
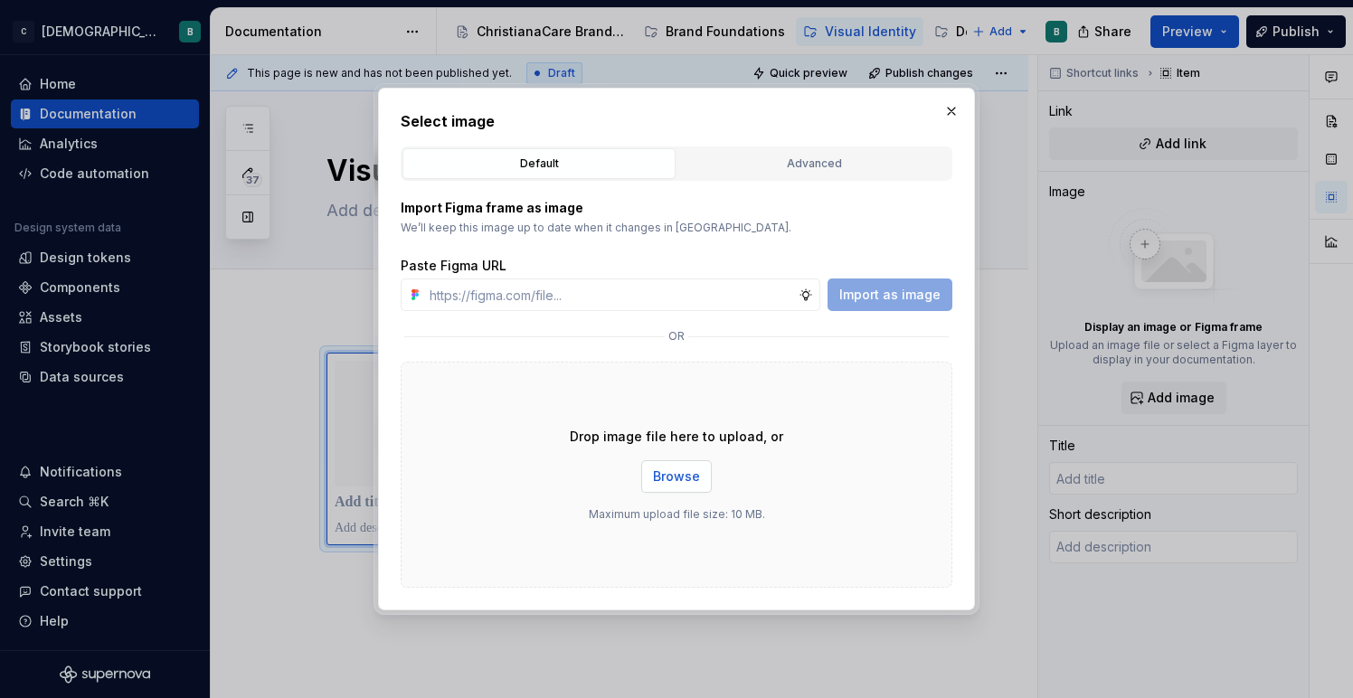
click at [669, 482] on span "Browse" at bounding box center [676, 476] width 47 height 18
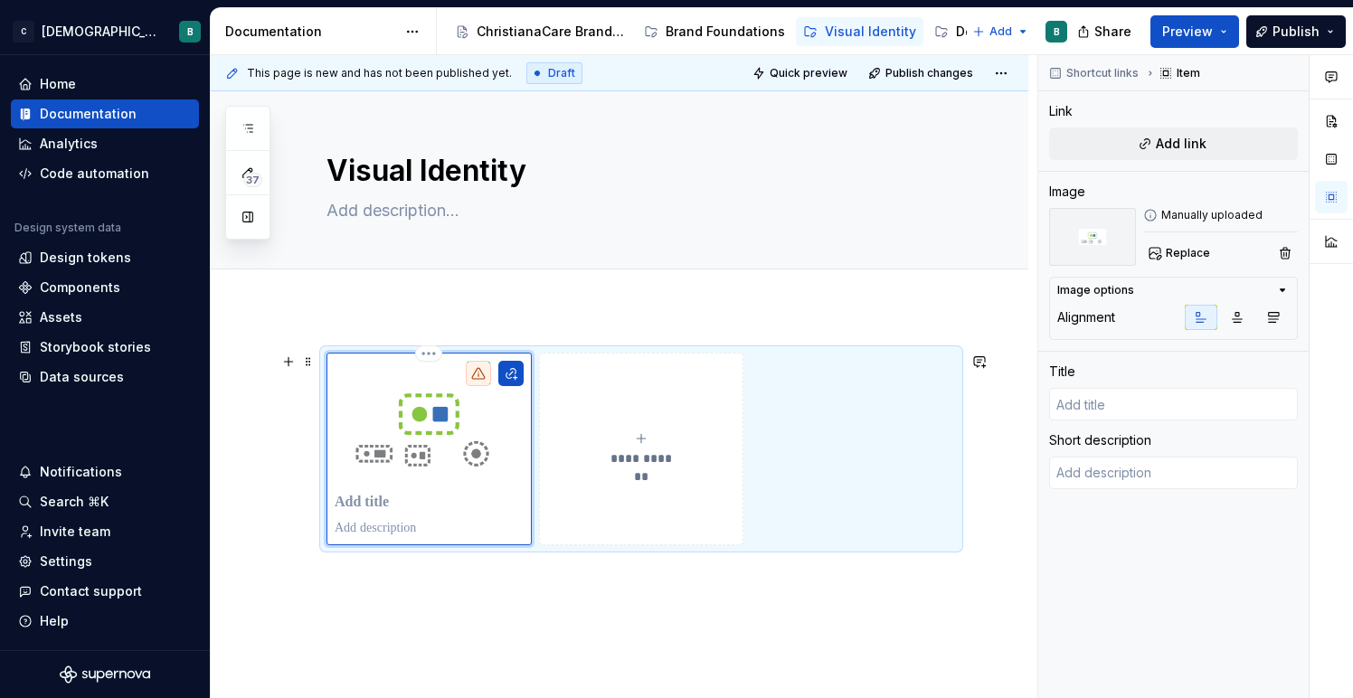
click at [372, 505] on p at bounding box center [429, 503] width 189 height 18
type textarea "*"
type input "L"
type textarea "*"
type input "Lo"
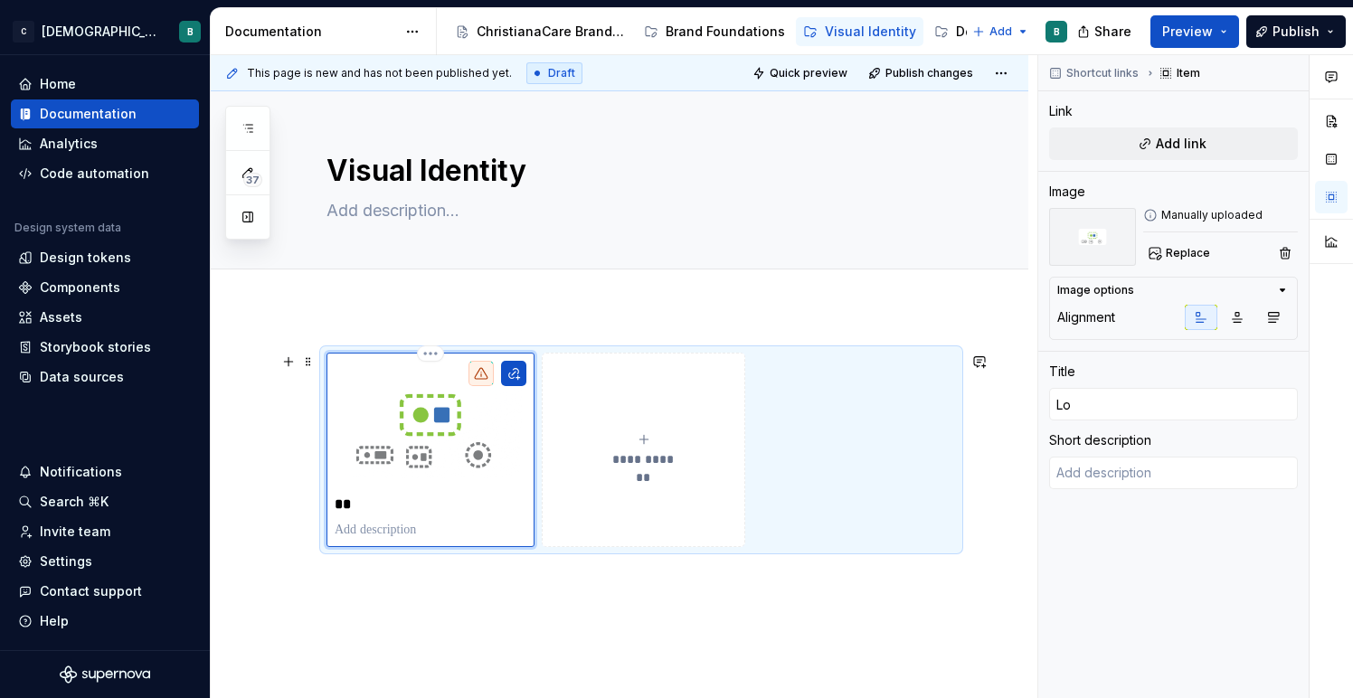
type textarea "*"
type input "Log"
type textarea "*"
type input "Logo"
type textarea "*"
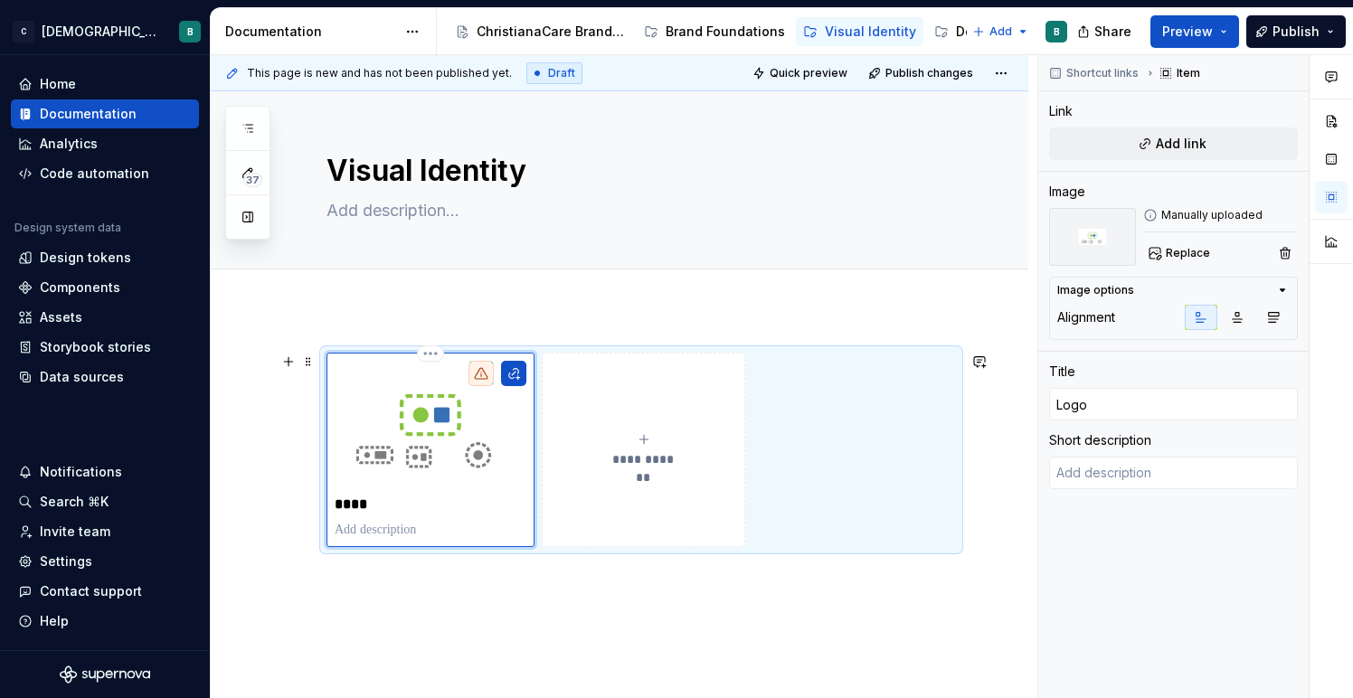
type input "Logos"
click at [518, 369] on button "button" at bounding box center [513, 373] width 25 height 25
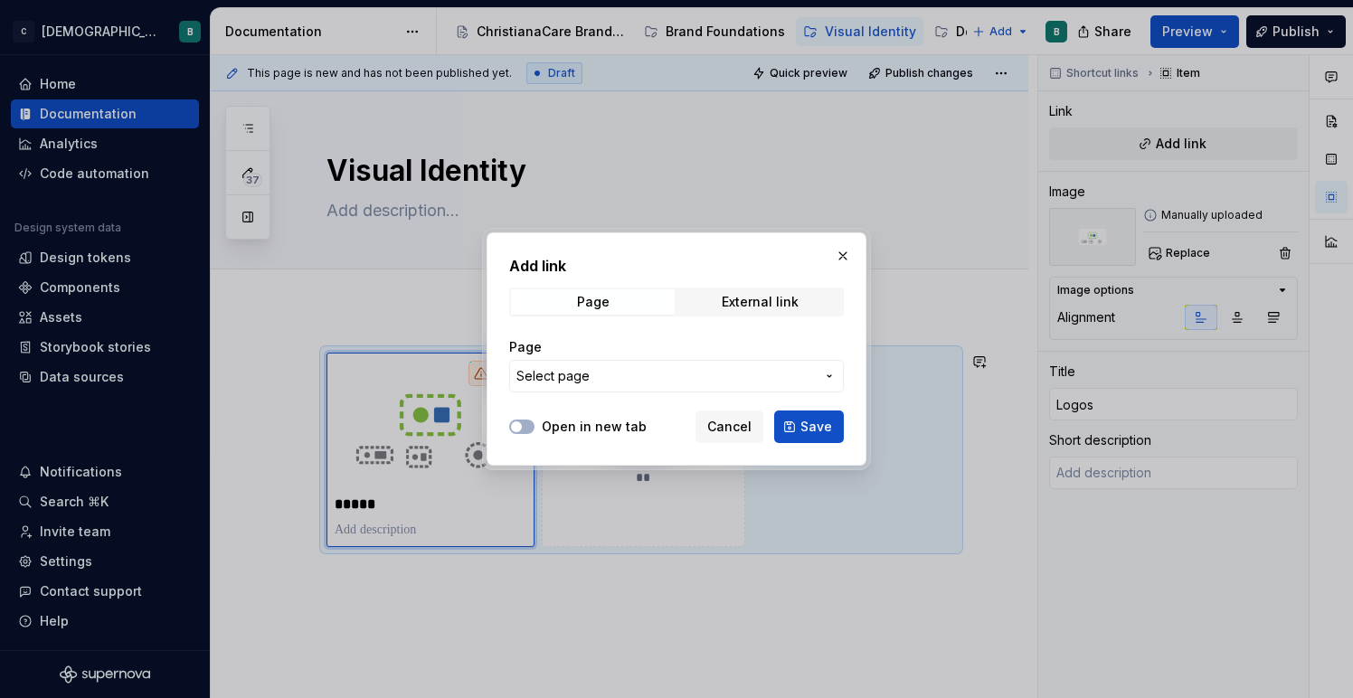
click at [605, 382] on span "Select page" at bounding box center [665, 376] width 298 height 18
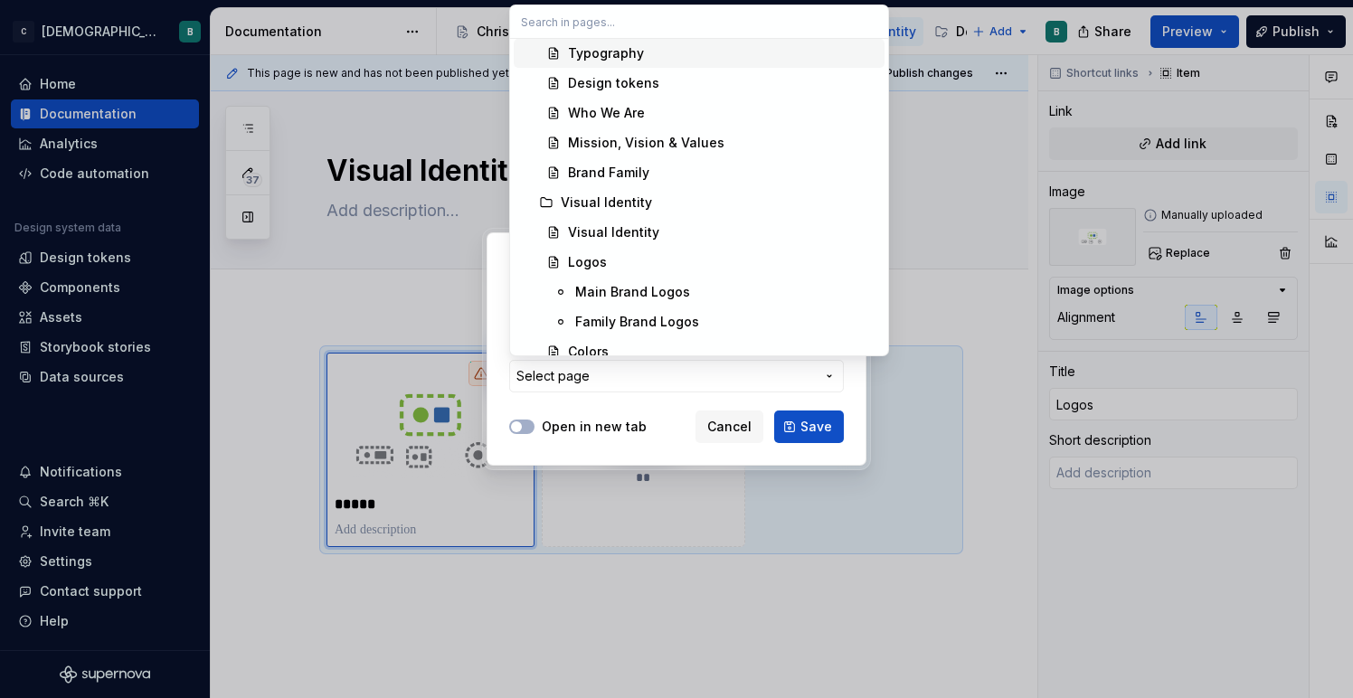
scroll to position [197, 0]
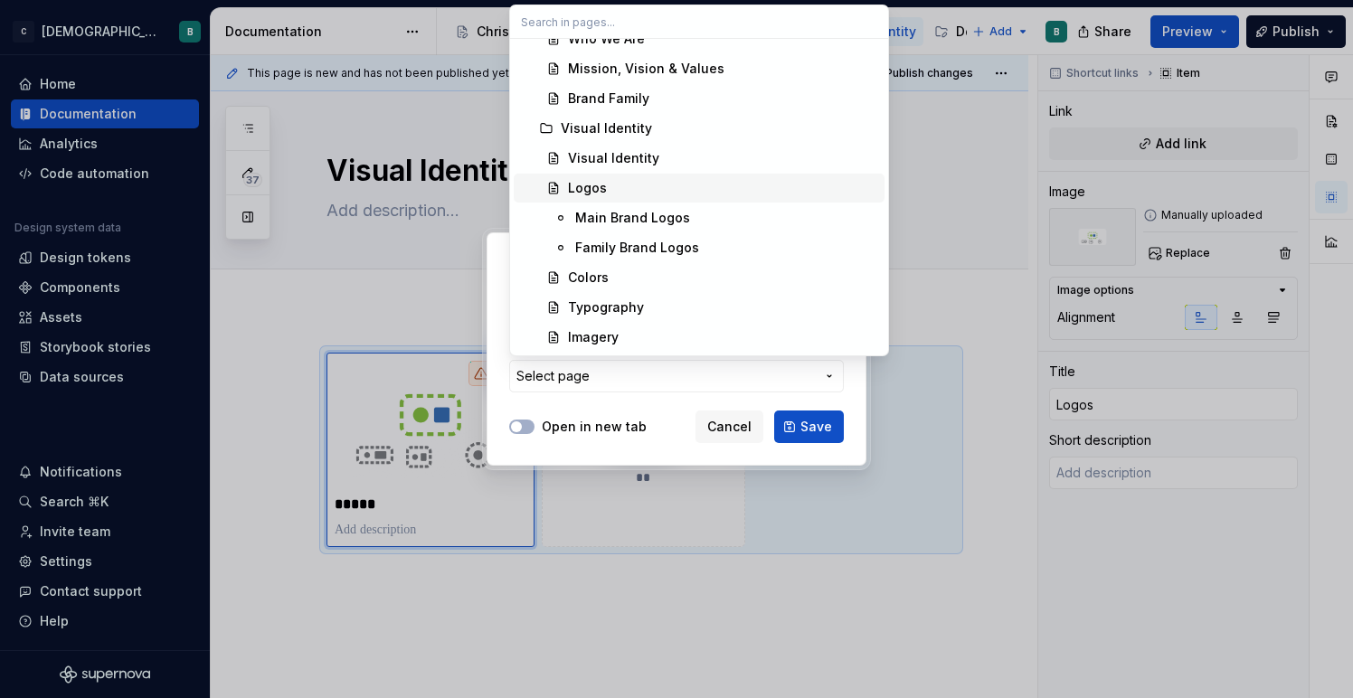
click at [627, 188] on div "Logos" at bounding box center [722, 188] width 309 height 18
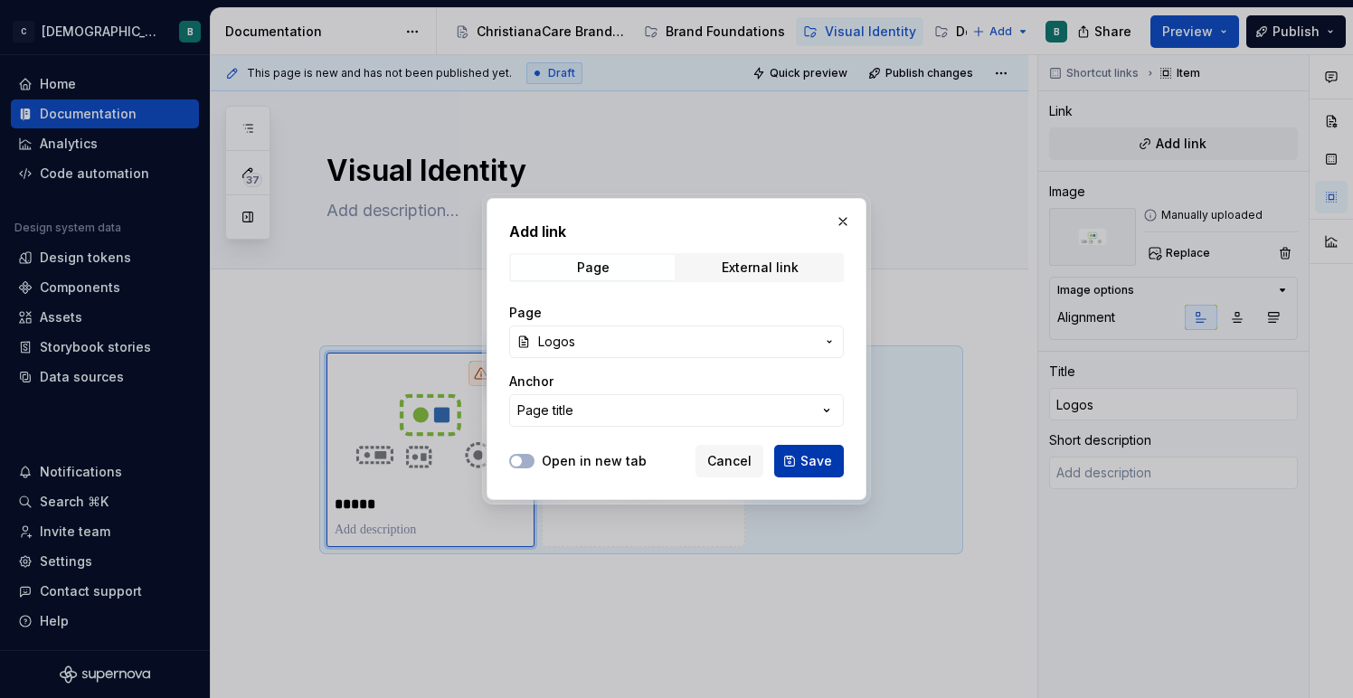
click at [828, 466] on span "Save" at bounding box center [816, 461] width 32 height 18
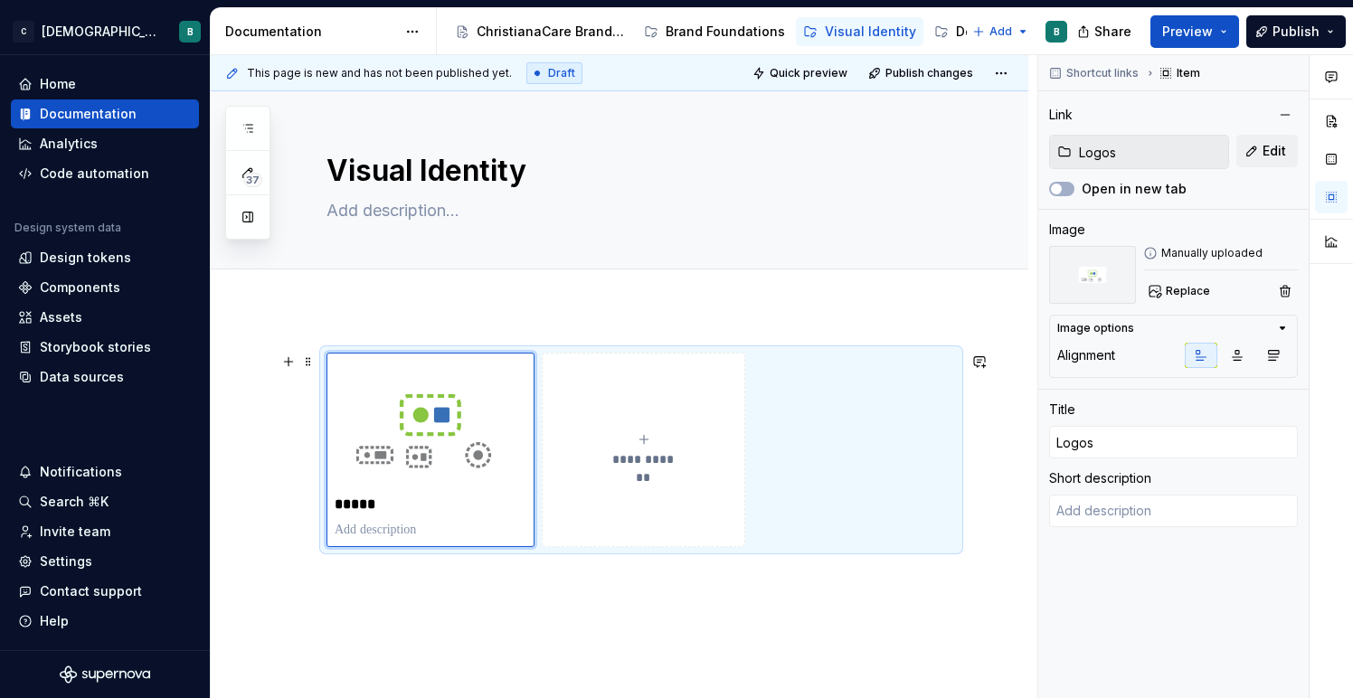
click at [643, 433] on icon "submit" at bounding box center [644, 439] width 14 height 14
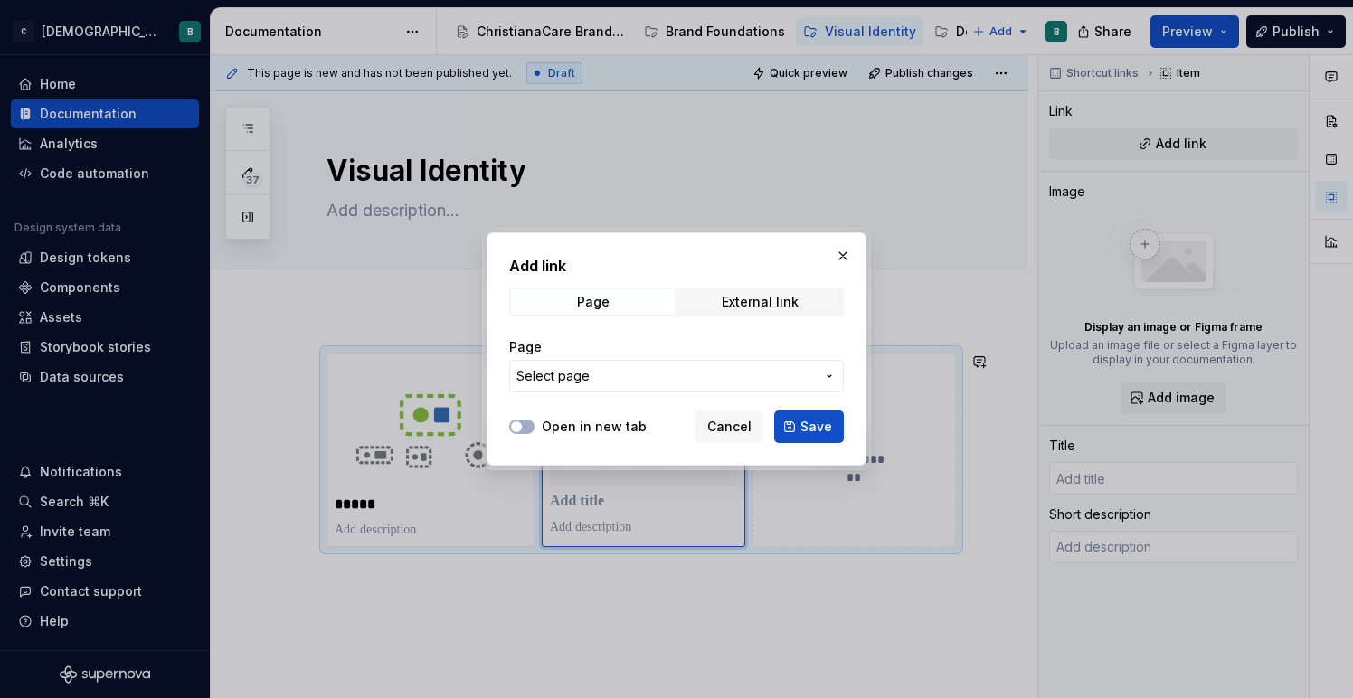
click at [694, 383] on span "Select page" at bounding box center [665, 376] width 298 height 18
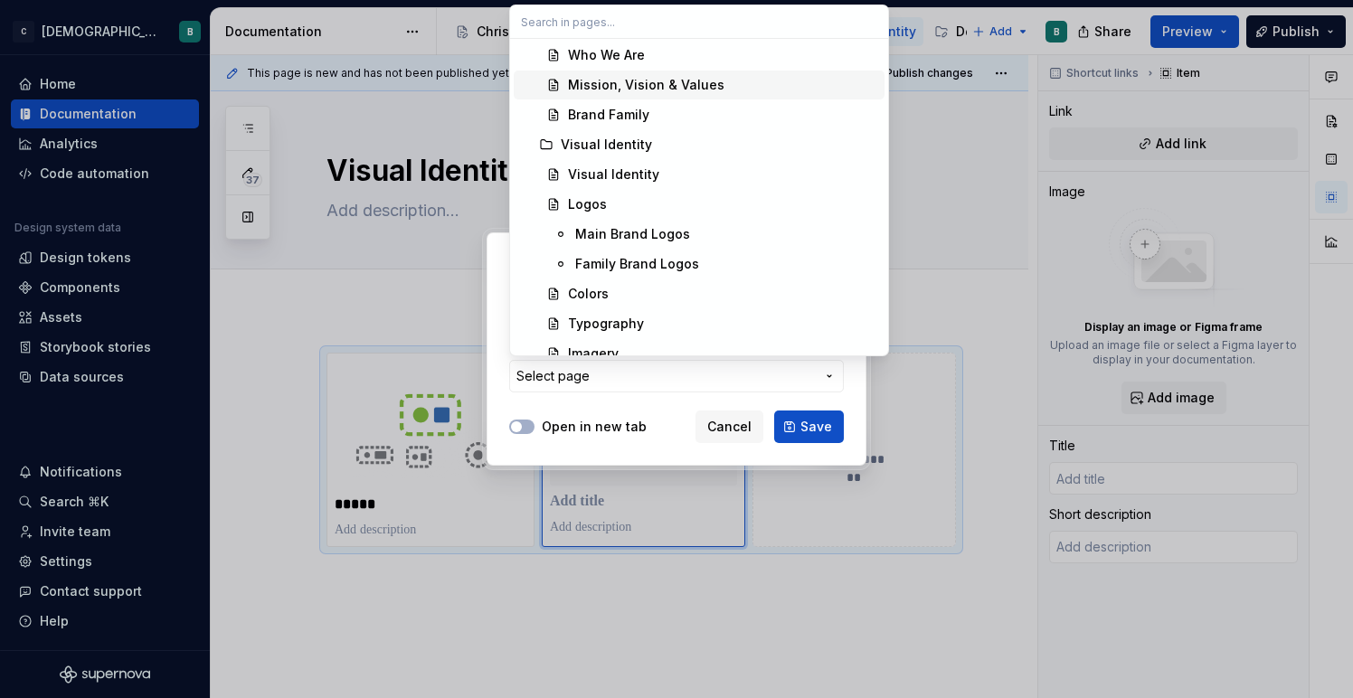
scroll to position [192, 0]
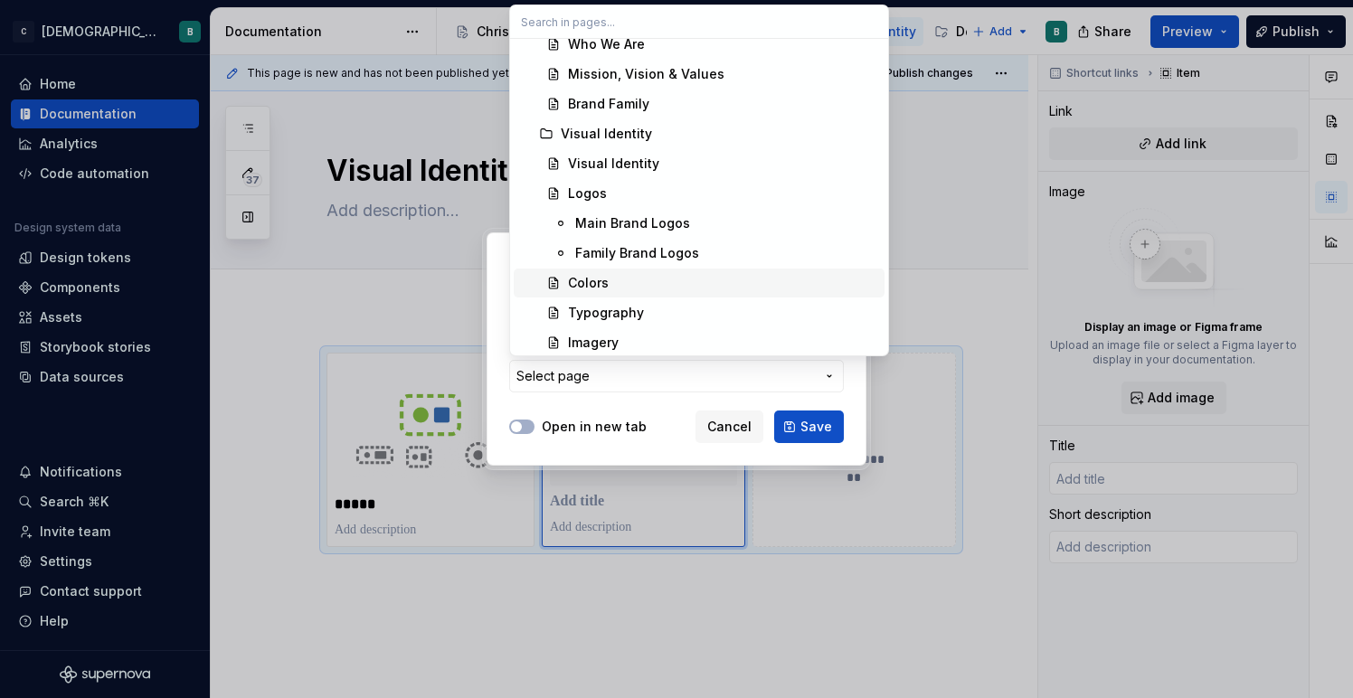
click at [655, 280] on div "Colors" at bounding box center [722, 283] width 309 height 18
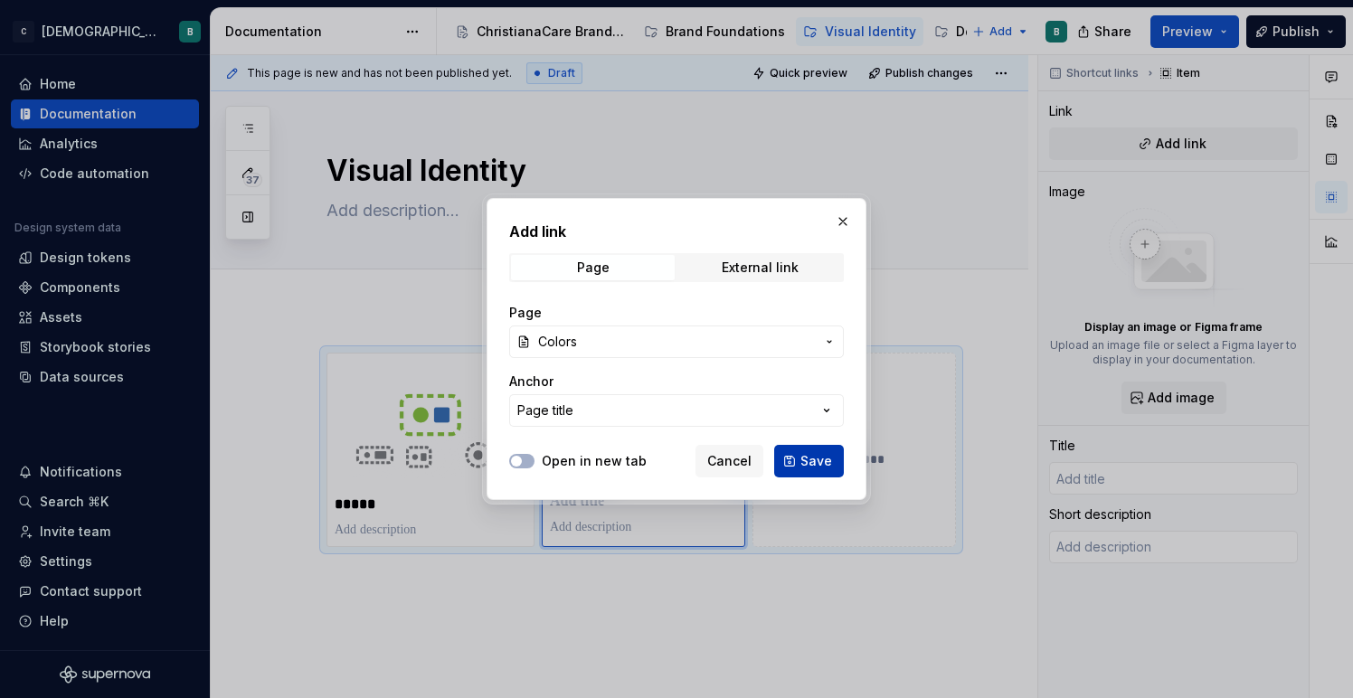
click at [805, 457] on span "Save" at bounding box center [816, 461] width 32 height 18
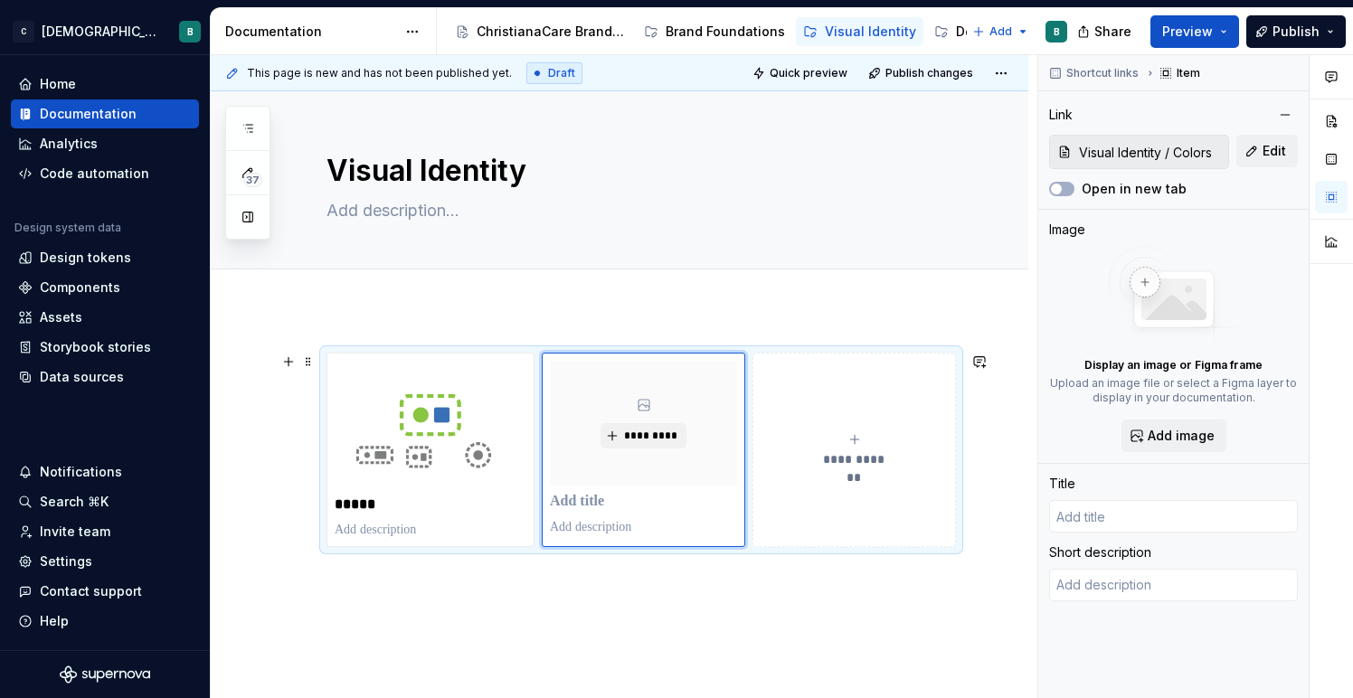
type textarea "*"
type input "Colors"
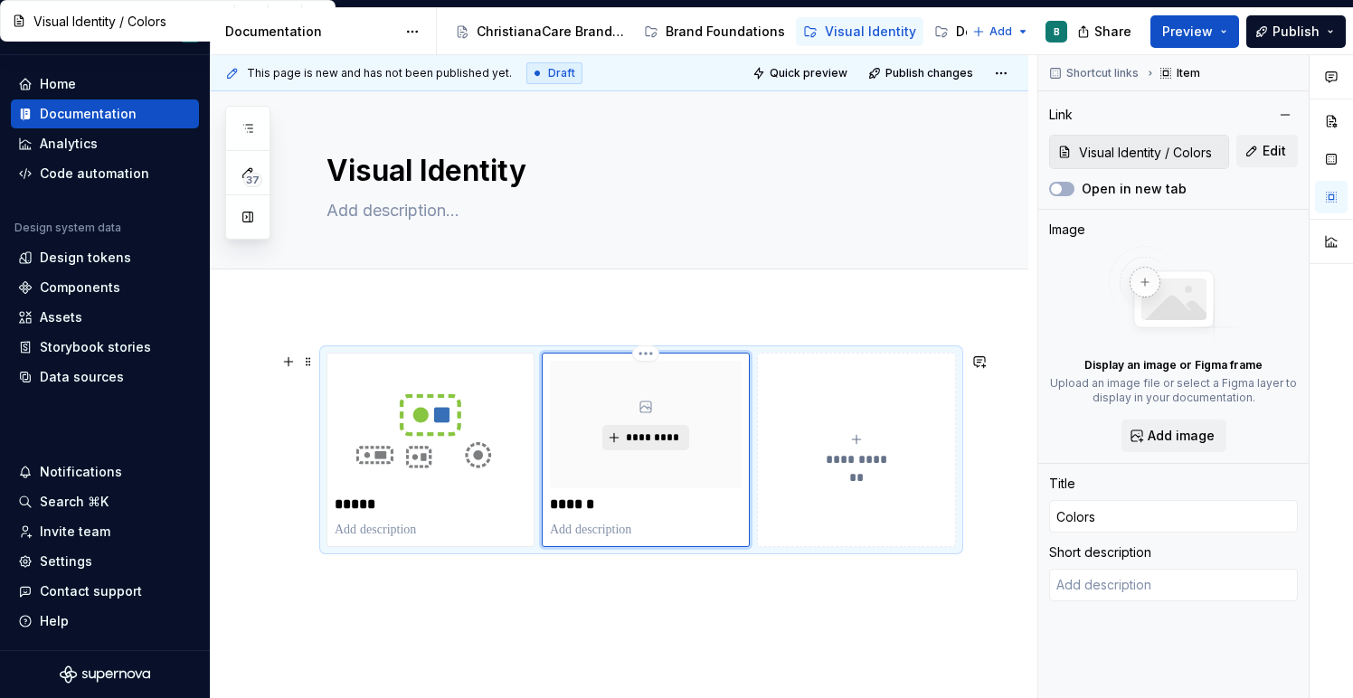
click at [662, 433] on span "*********" at bounding box center [652, 437] width 55 height 14
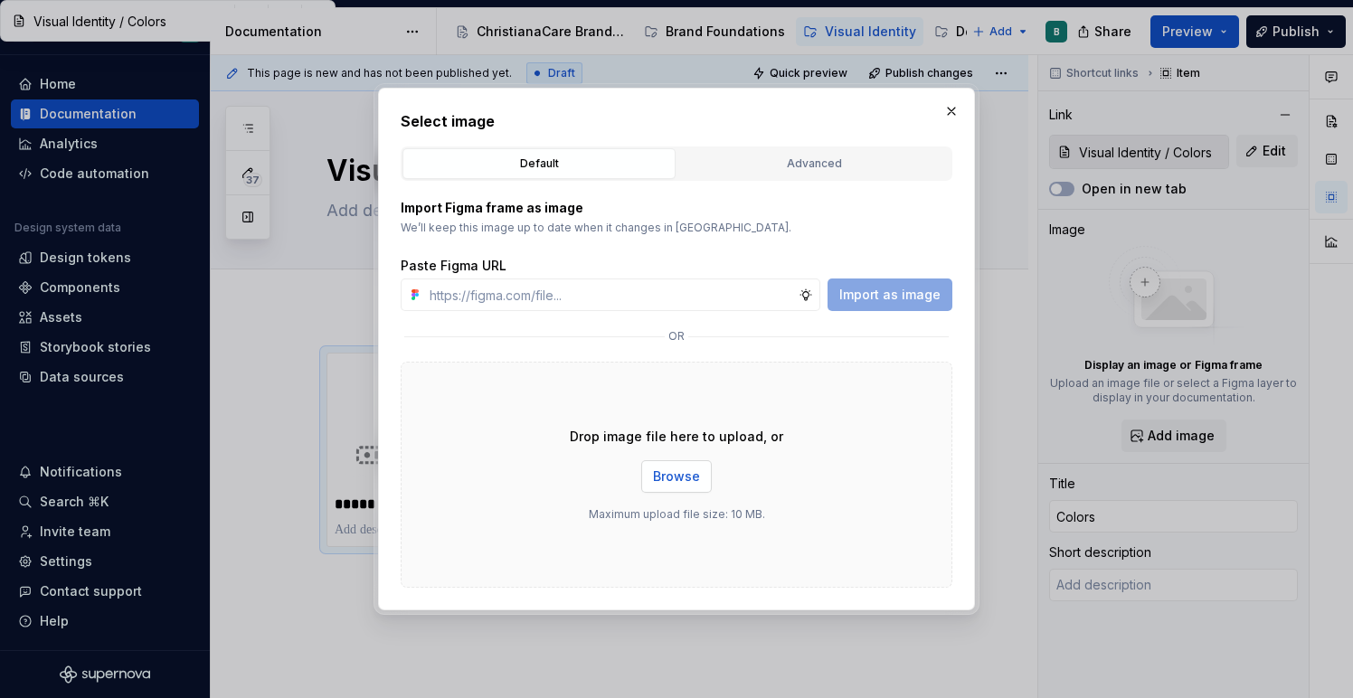
click at [651, 484] on button "Browse" at bounding box center [676, 476] width 71 height 33
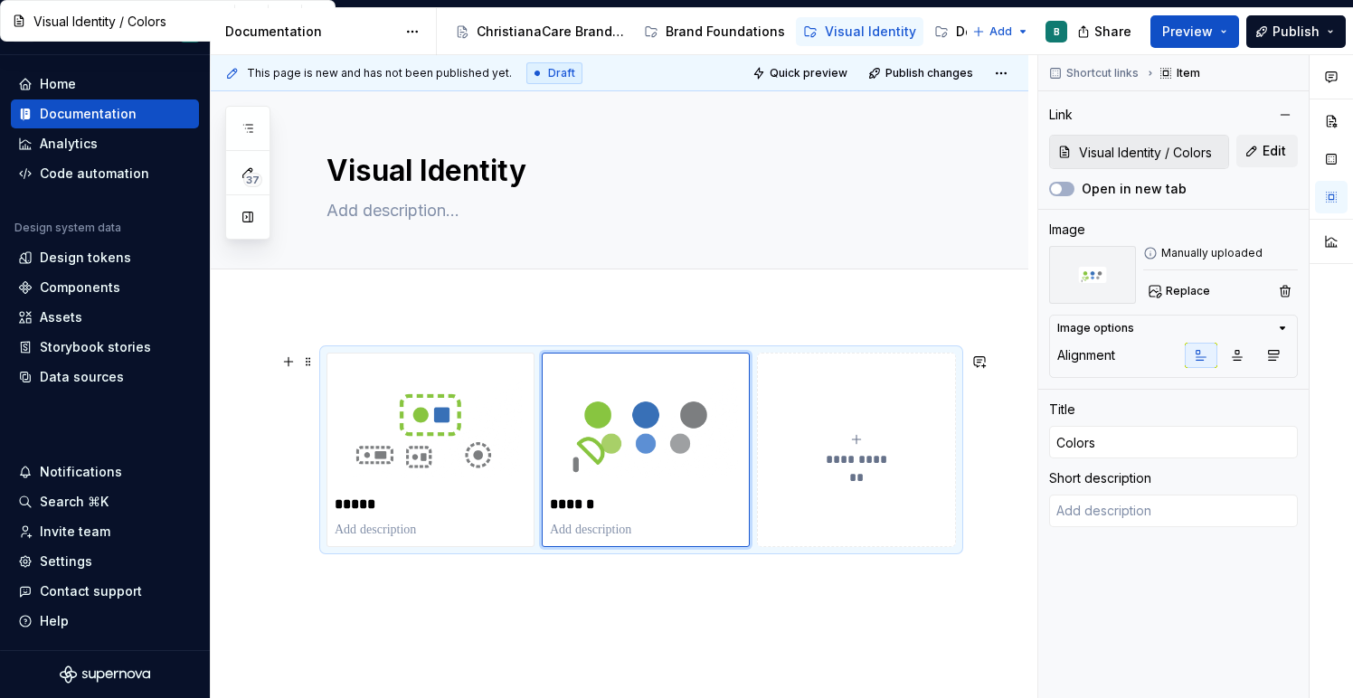
click at [956, 432] on button "**********" at bounding box center [856, 450] width 199 height 194
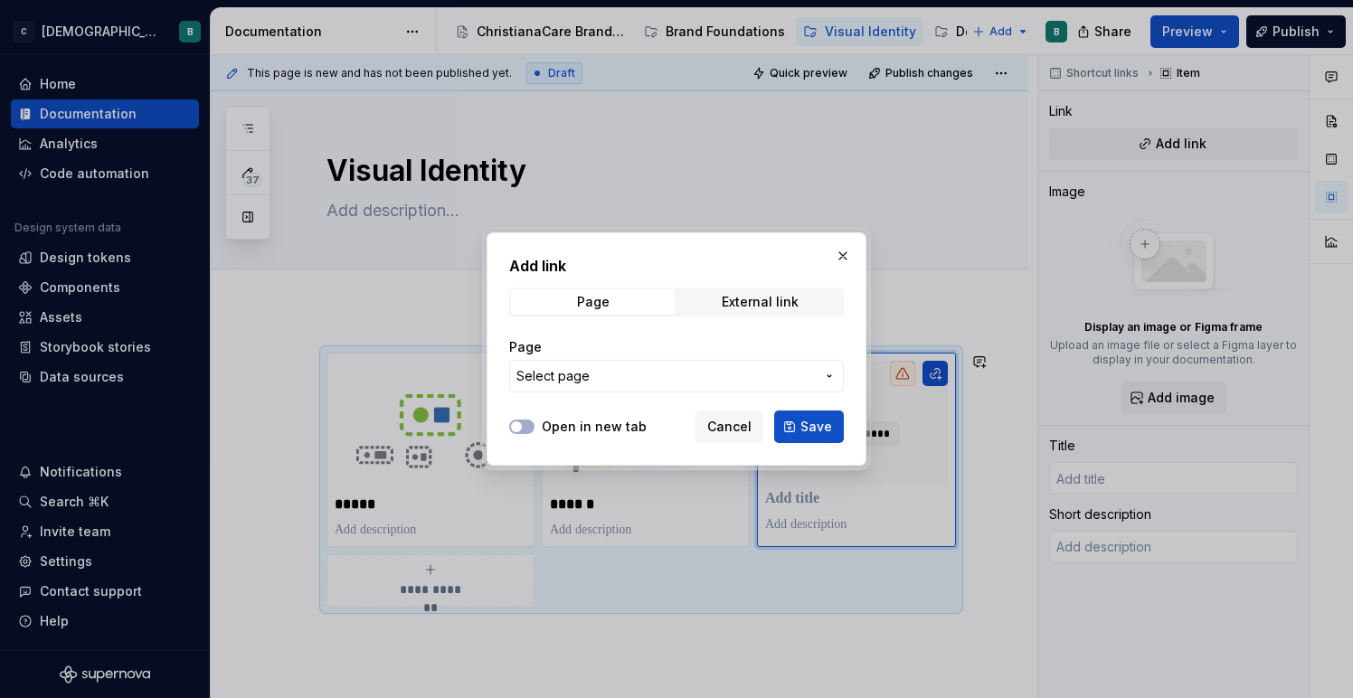
click at [767, 375] on span "Select page" at bounding box center [665, 376] width 298 height 18
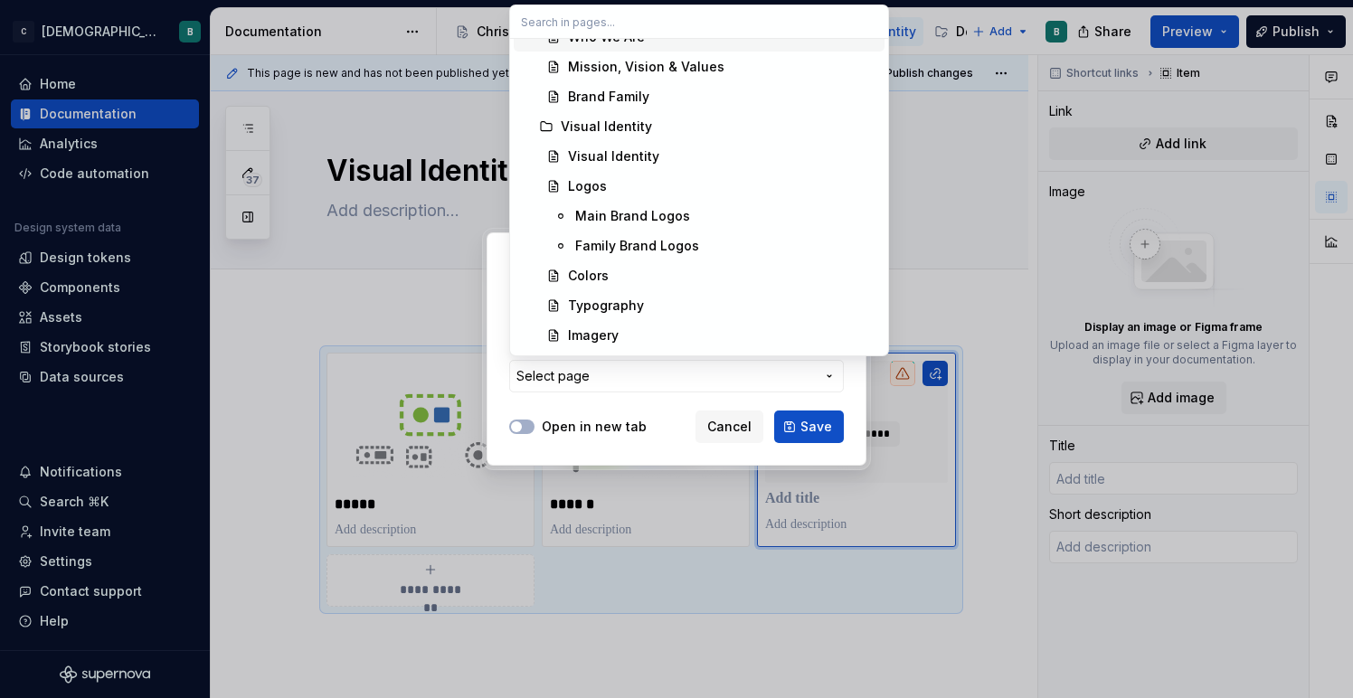
scroll to position [254, 0]
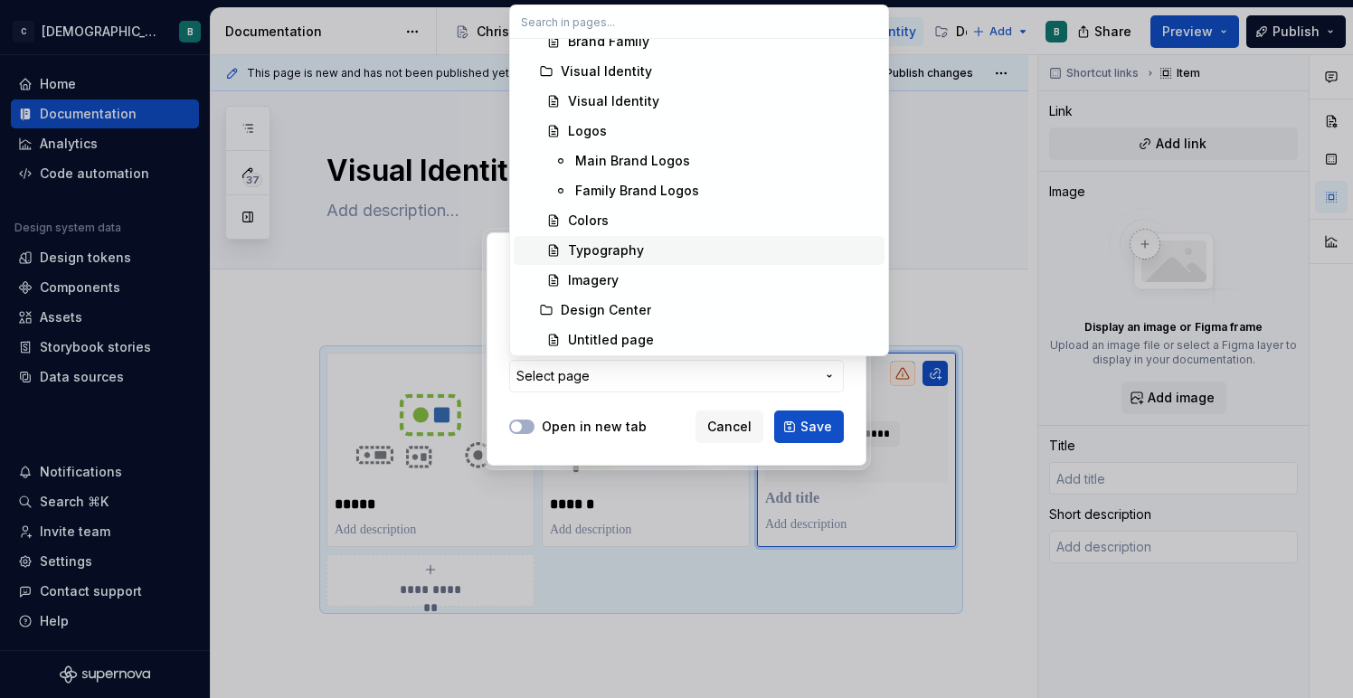
click at [654, 253] on div "Typography" at bounding box center [722, 250] width 309 height 18
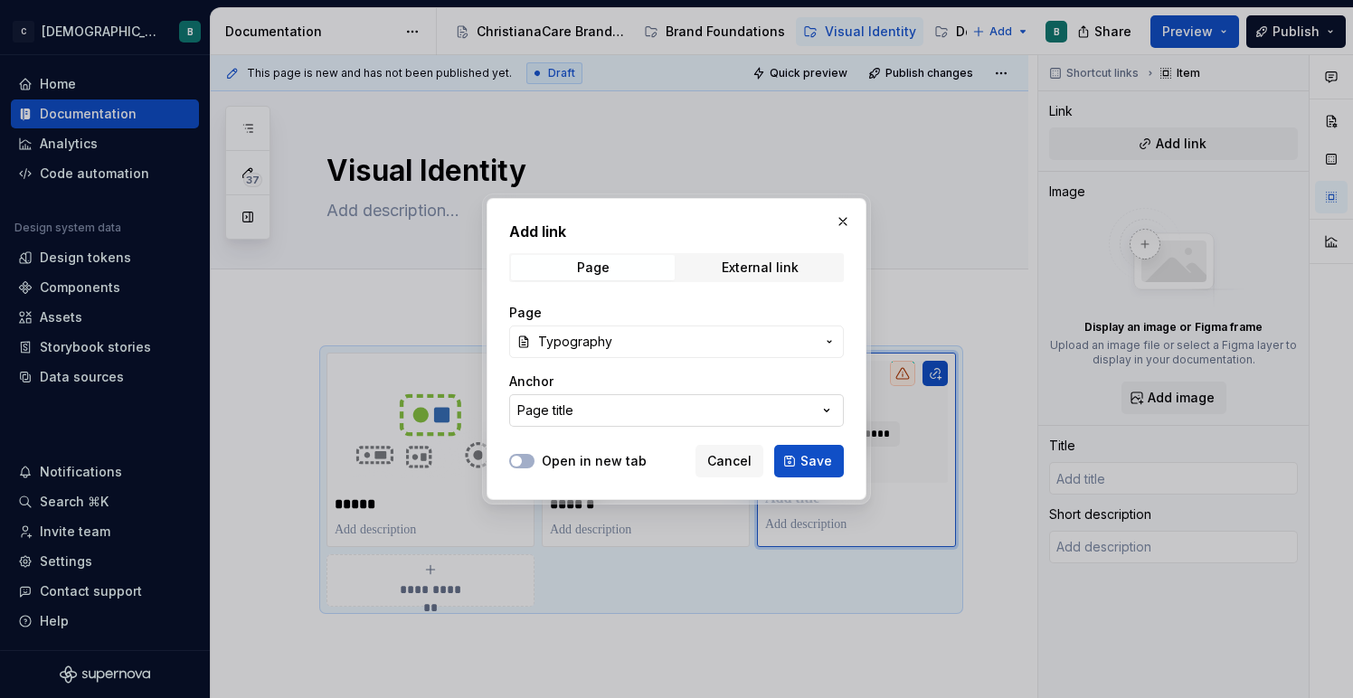
click at [758, 400] on button "Page title" at bounding box center [676, 410] width 335 height 33
click at [759, 383] on div "Add link Page External link Page Typography Anchor Page title Open in new tab C…" at bounding box center [676, 349] width 1353 height 698
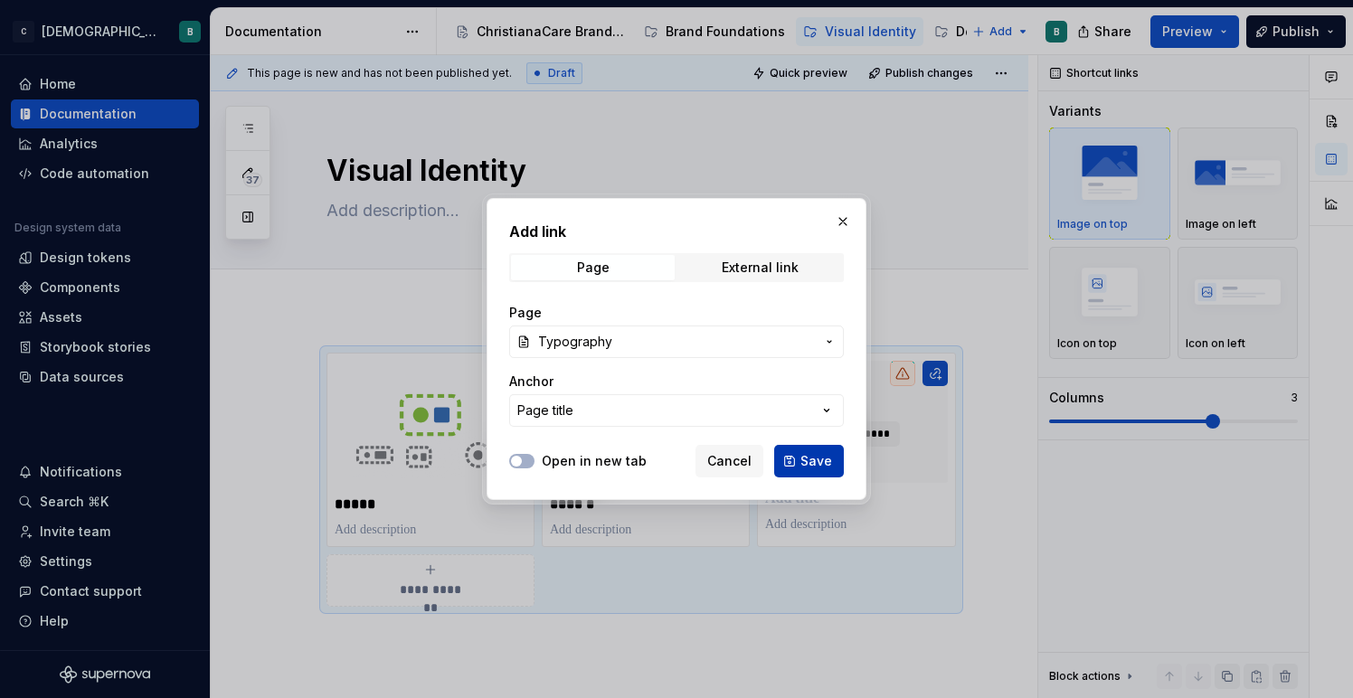
click at [814, 454] on span "Save" at bounding box center [816, 461] width 32 height 18
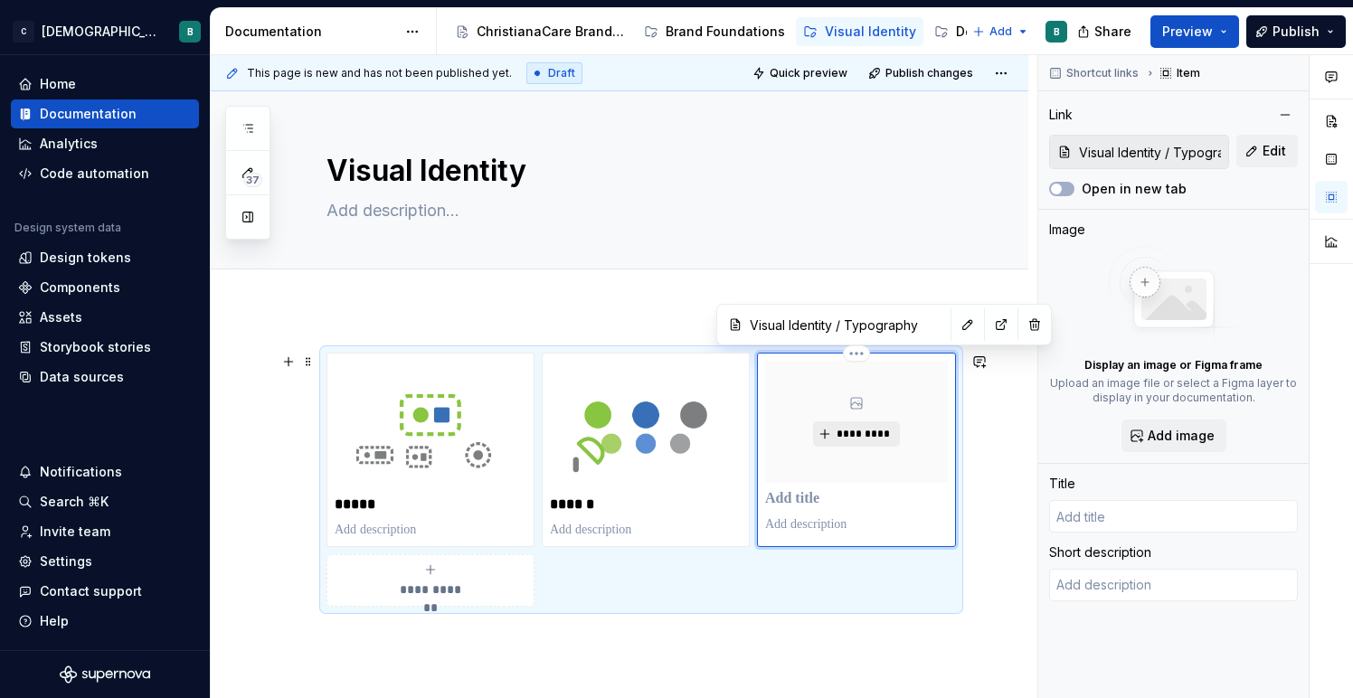
click at [874, 433] on span "*********" at bounding box center [862, 434] width 55 height 14
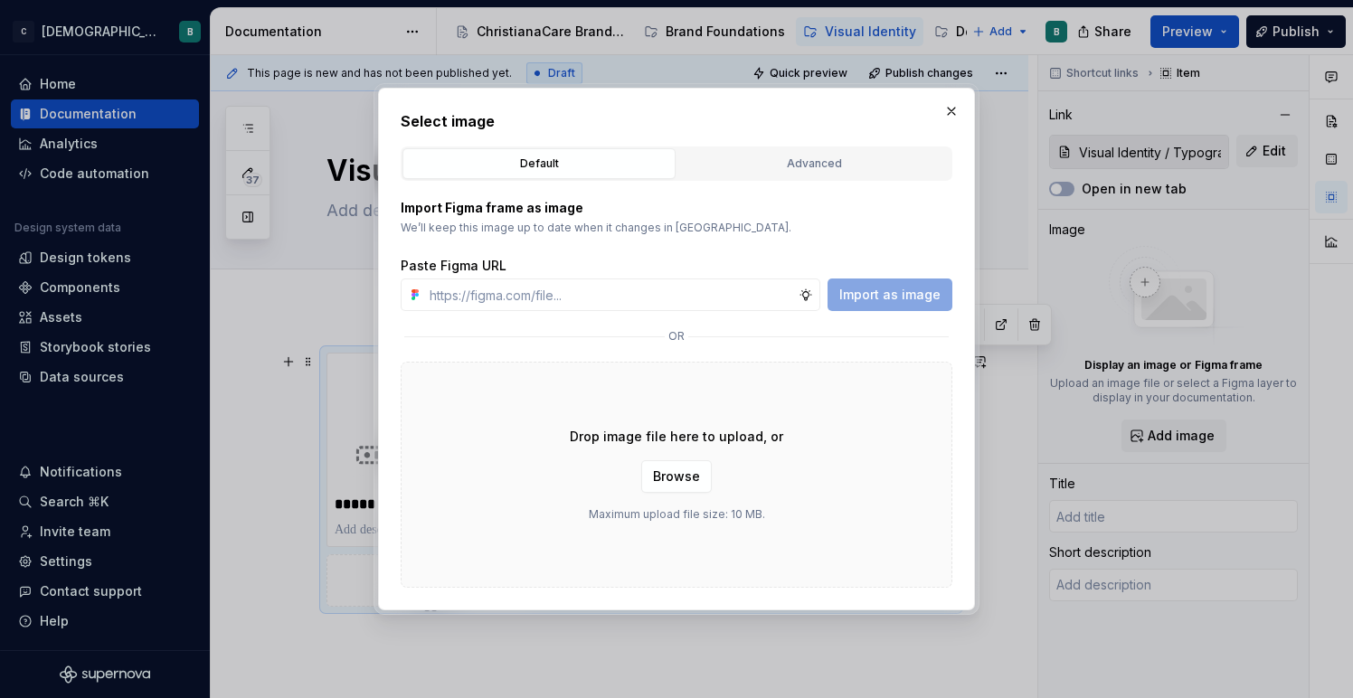
type textarea "*"
type input "Typography"
click at [675, 476] on span "Browse" at bounding box center [676, 476] width 47 height 18
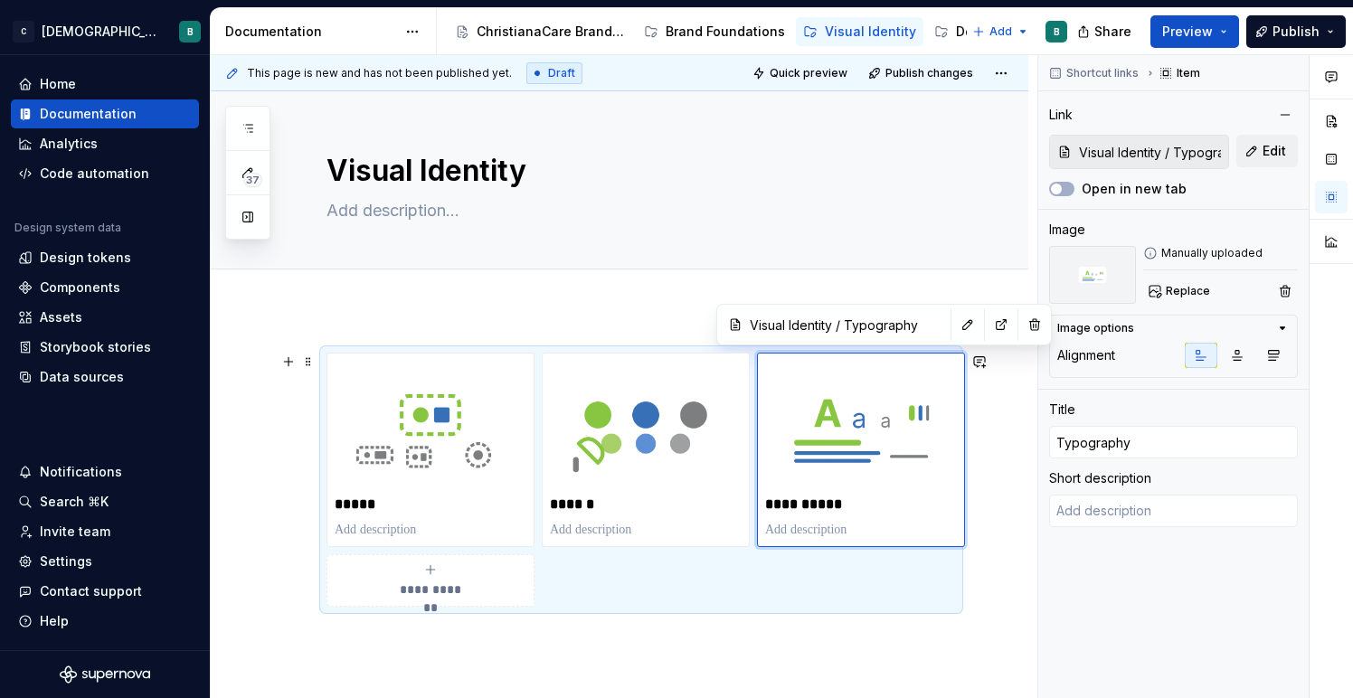
click at [956, 602] on div "**********" at bounding box center [640, 480] width 629 height 254
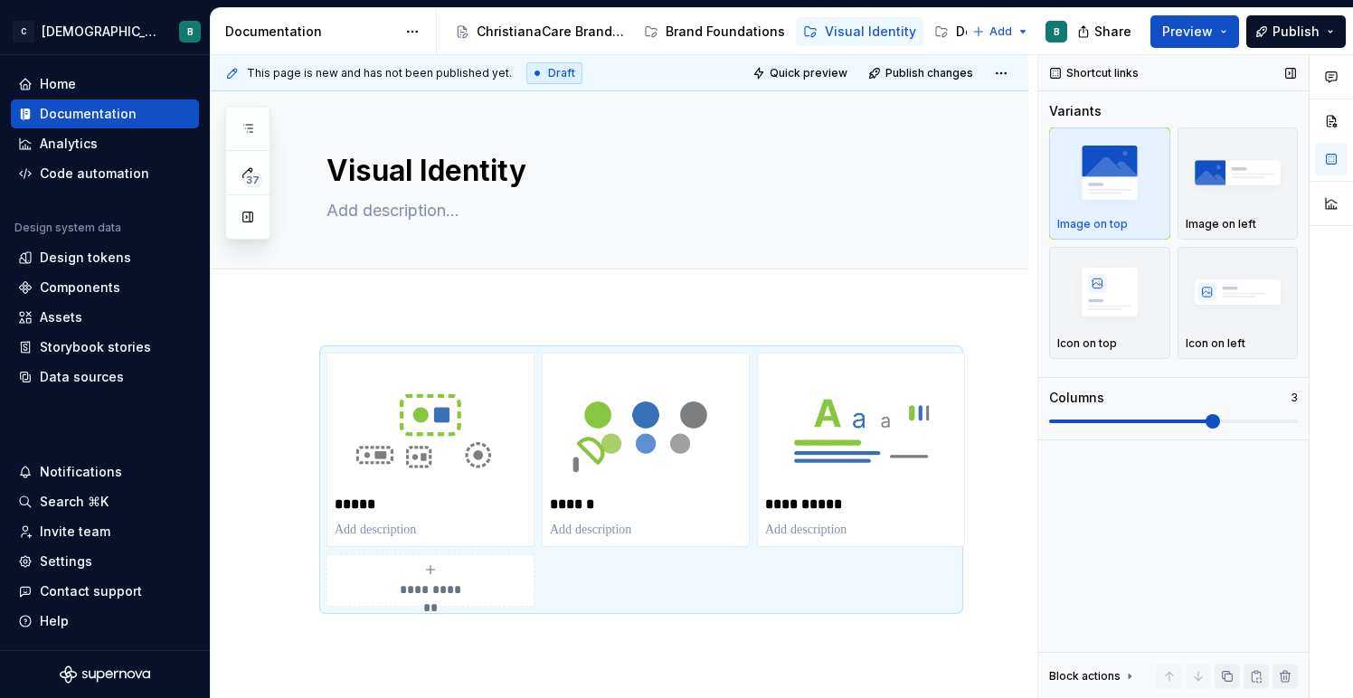
click at [1280, 408] on div "Columns 3" at bounding box center [1173, 409] width 249 height 40
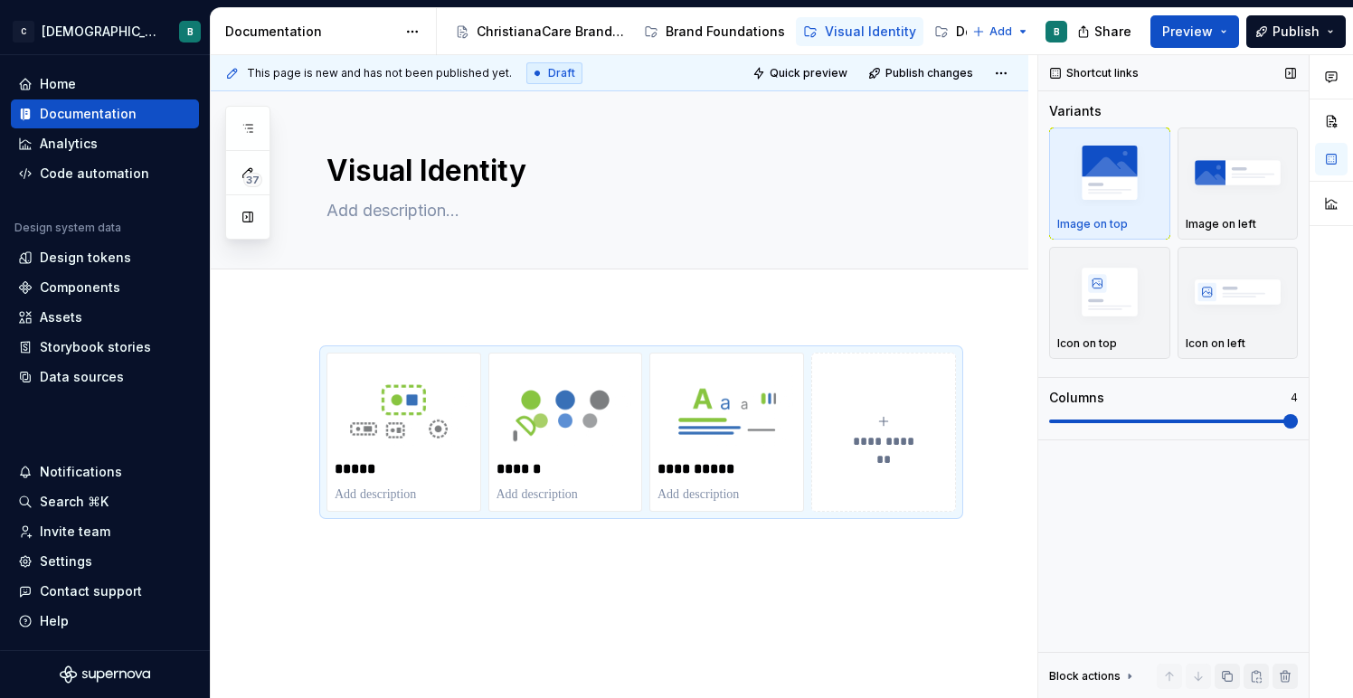
click at [1281, 419] on span at bounding box center [1173, 421] width 249 height 14
click at [891, 420] on icon "submit" at bounding box center [883, 421] width 14 height 14
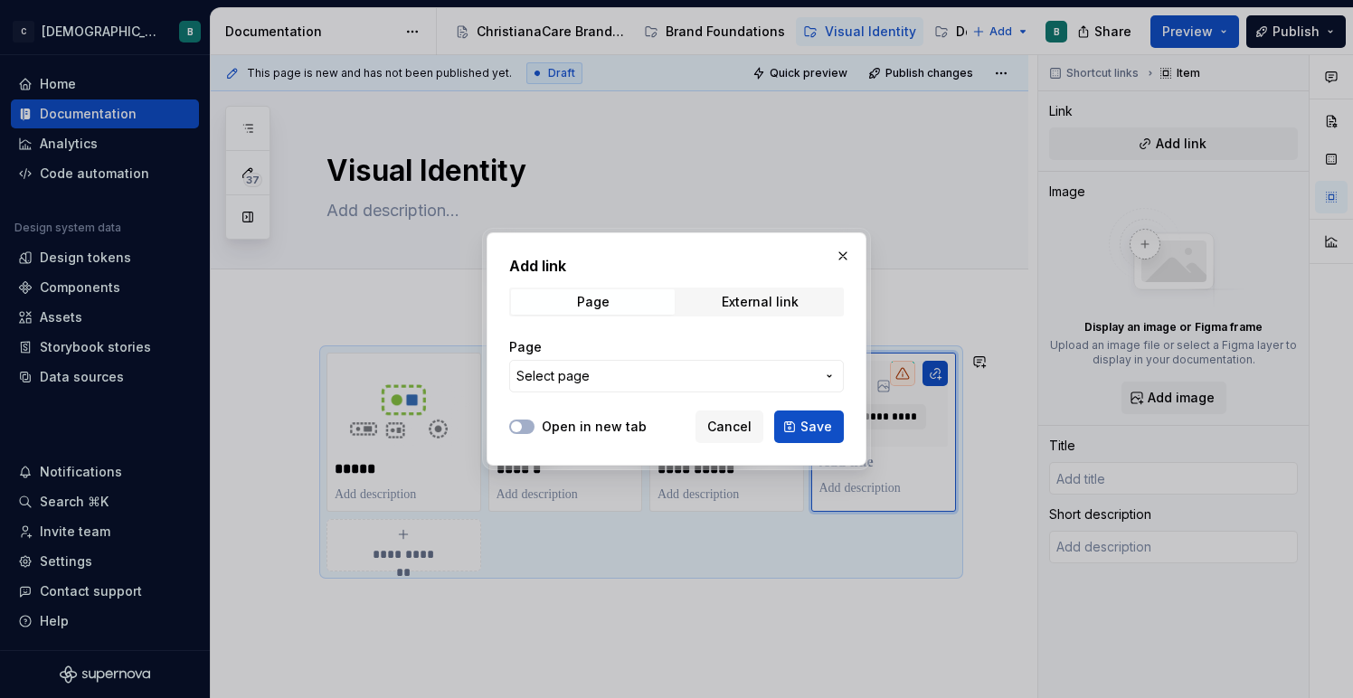
click at [771, 382] on span "Select page" at bounding box center [665, 376] width 298 height 18
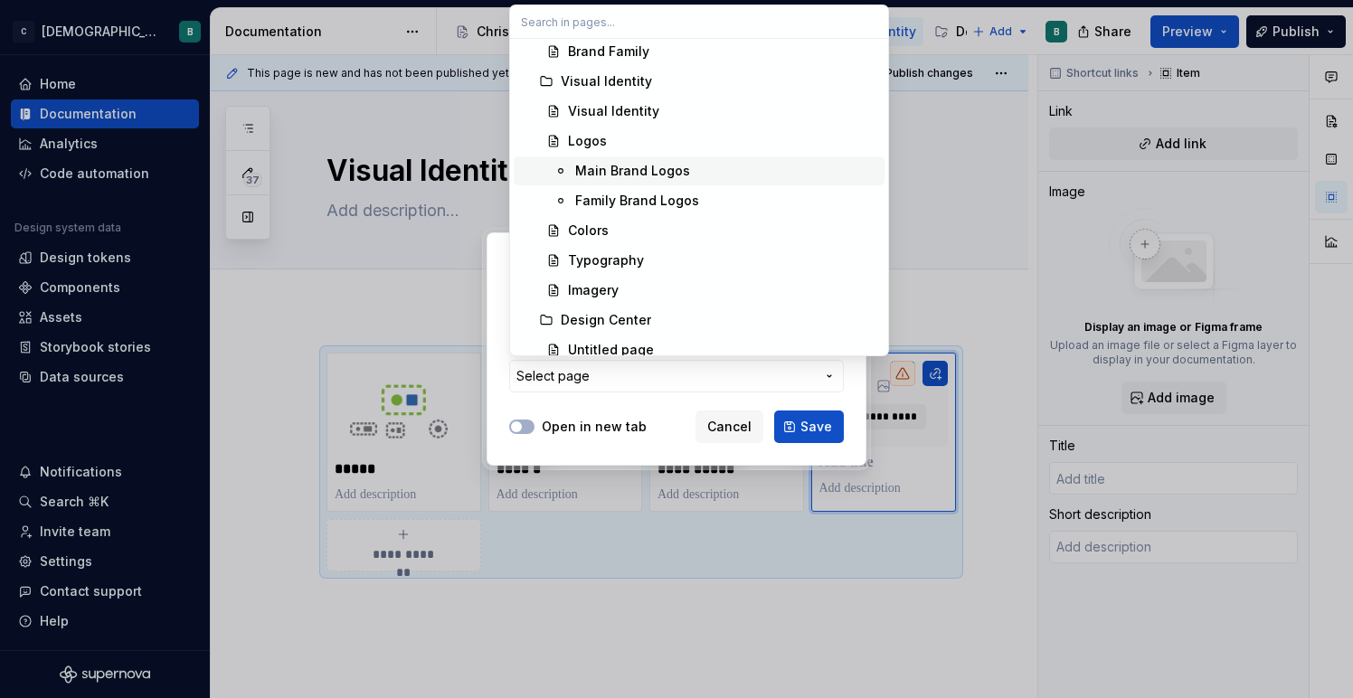
scroll to position [252, 0]
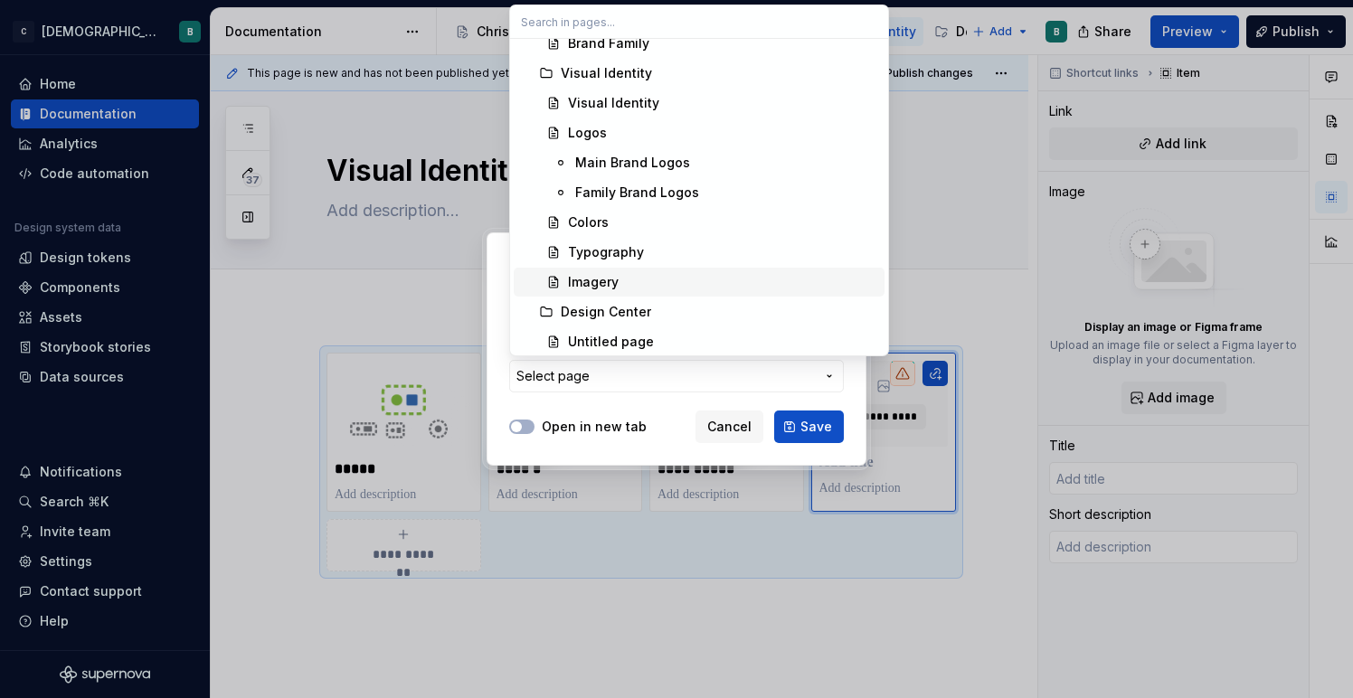
click at [671, 283] on div "Imagery" at bounding box center [722, 282] width 309 height 18
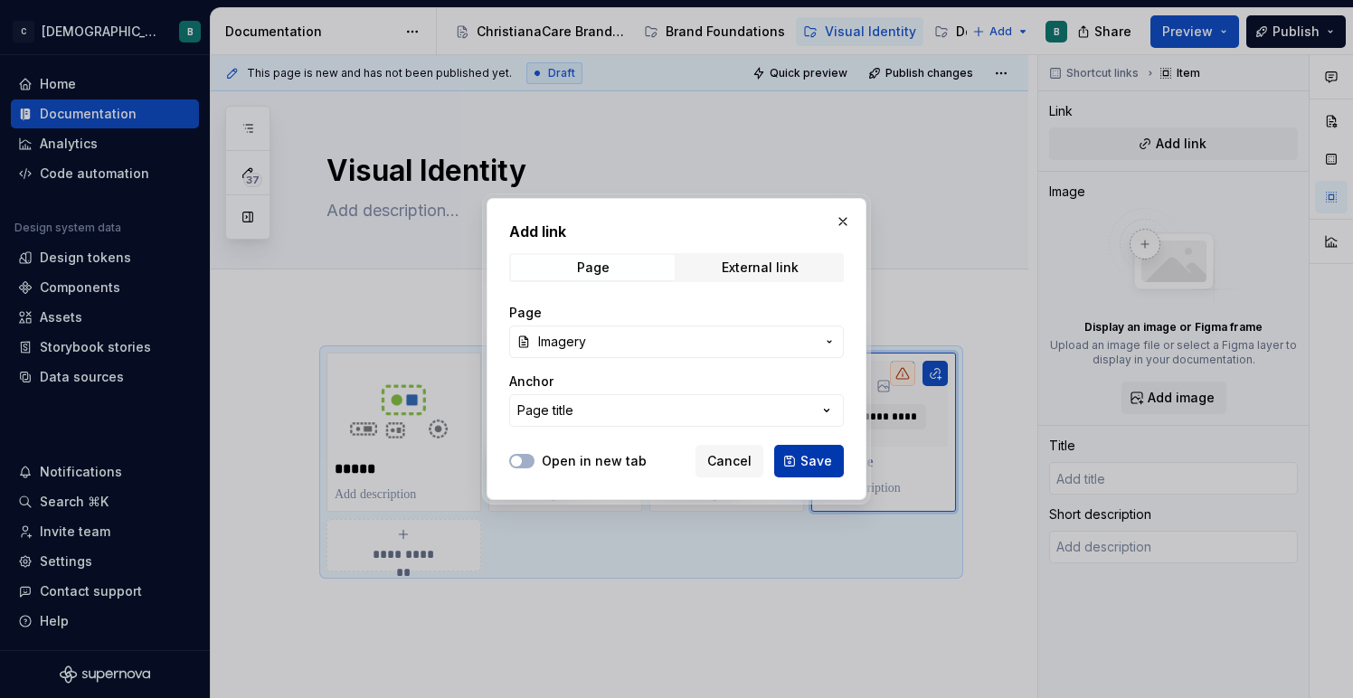
click at [809, 450] on button "Save" at bounding box center [809, 461] width 70 height 33
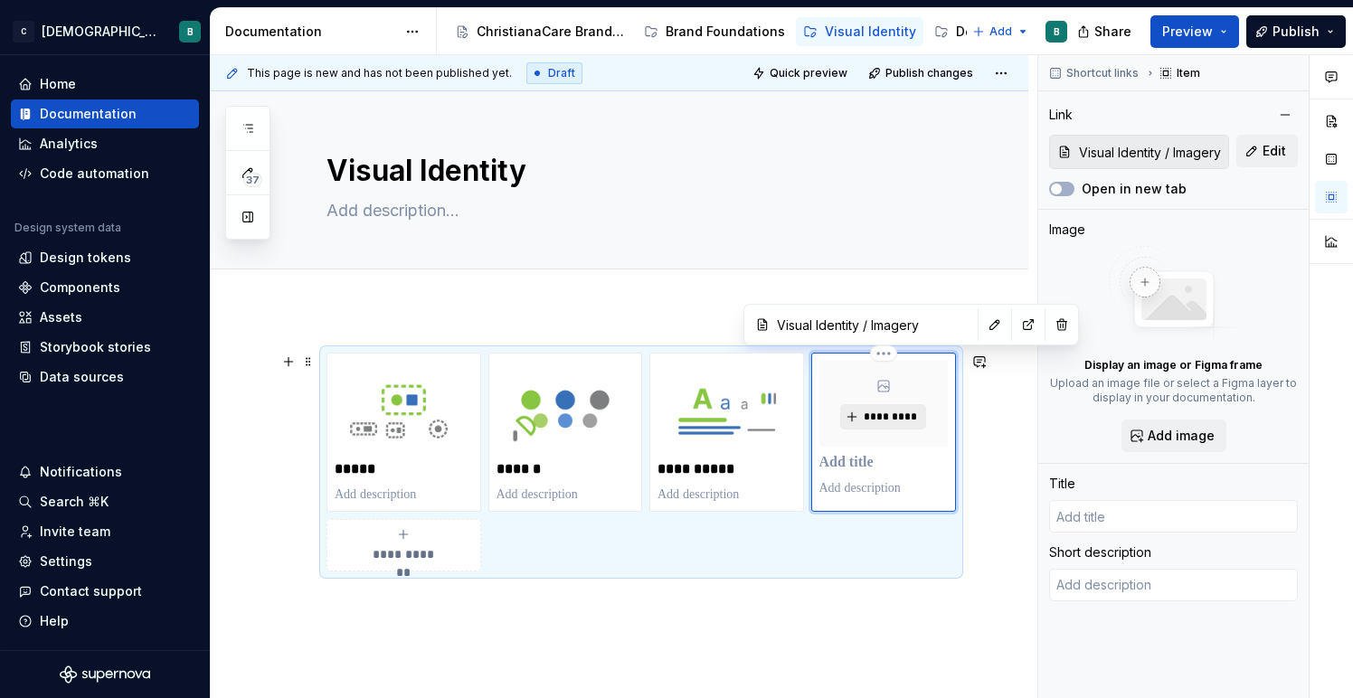
click at [883, 419] on span "*********" at bounding box center [890, 417] width 55 height 14
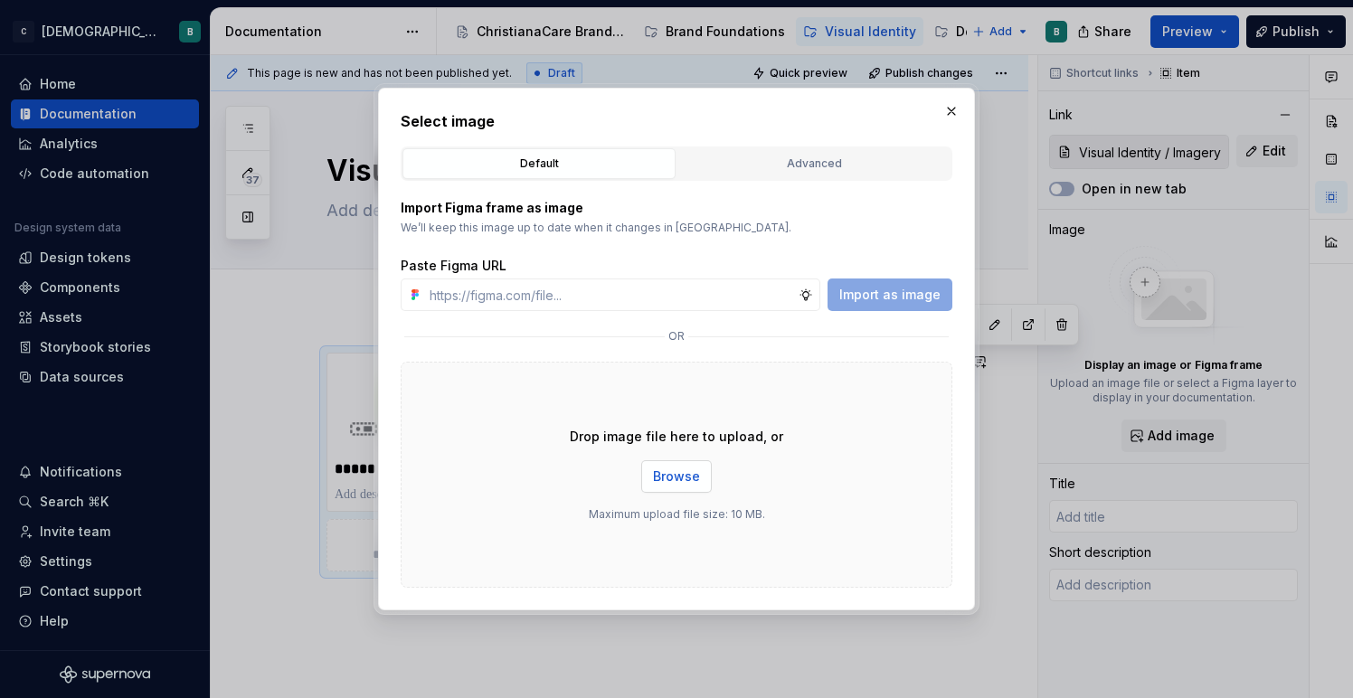
click at [682, 464] on button "Browse" at bounding box center [676, 476] width 71 height 33
type textarea "*"
type input "Imagery"
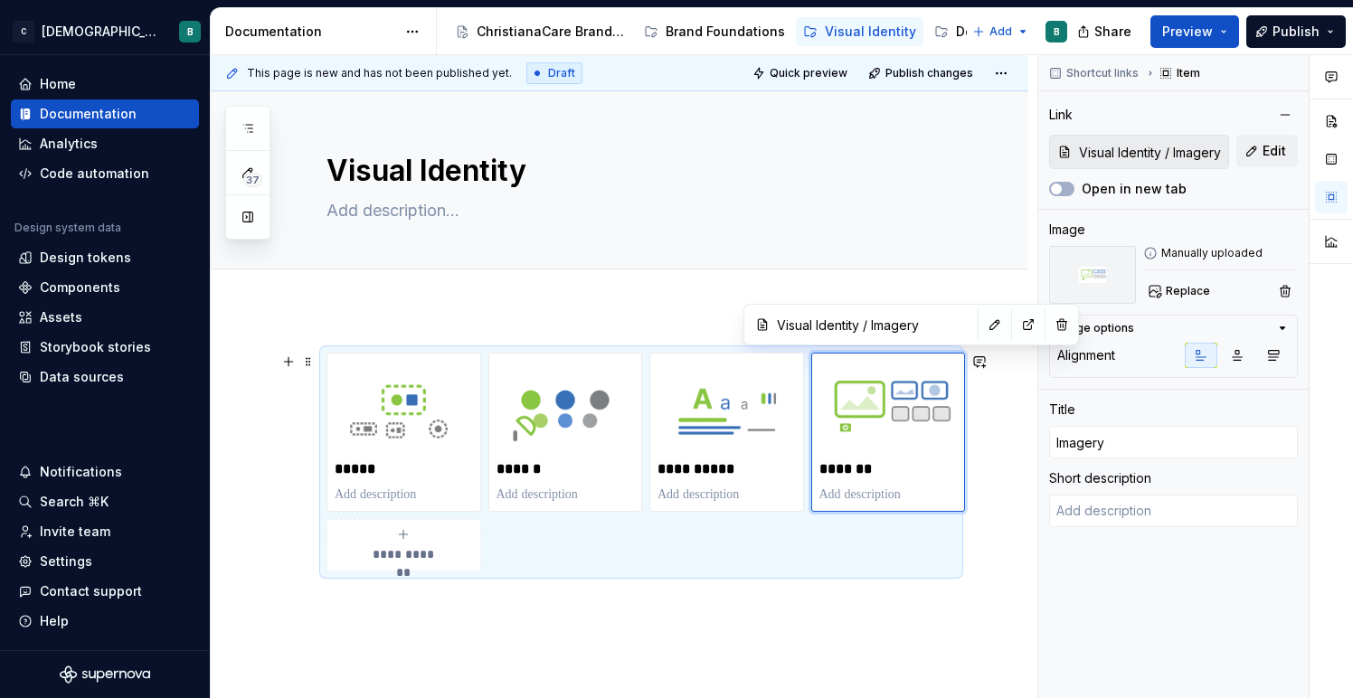
click at [253, 396] on div "**********" at bounding box center [619, 555] width 817 height 493
click at [315, 611] on div "**********" at bounding box center [619, 555] width 817 height 493
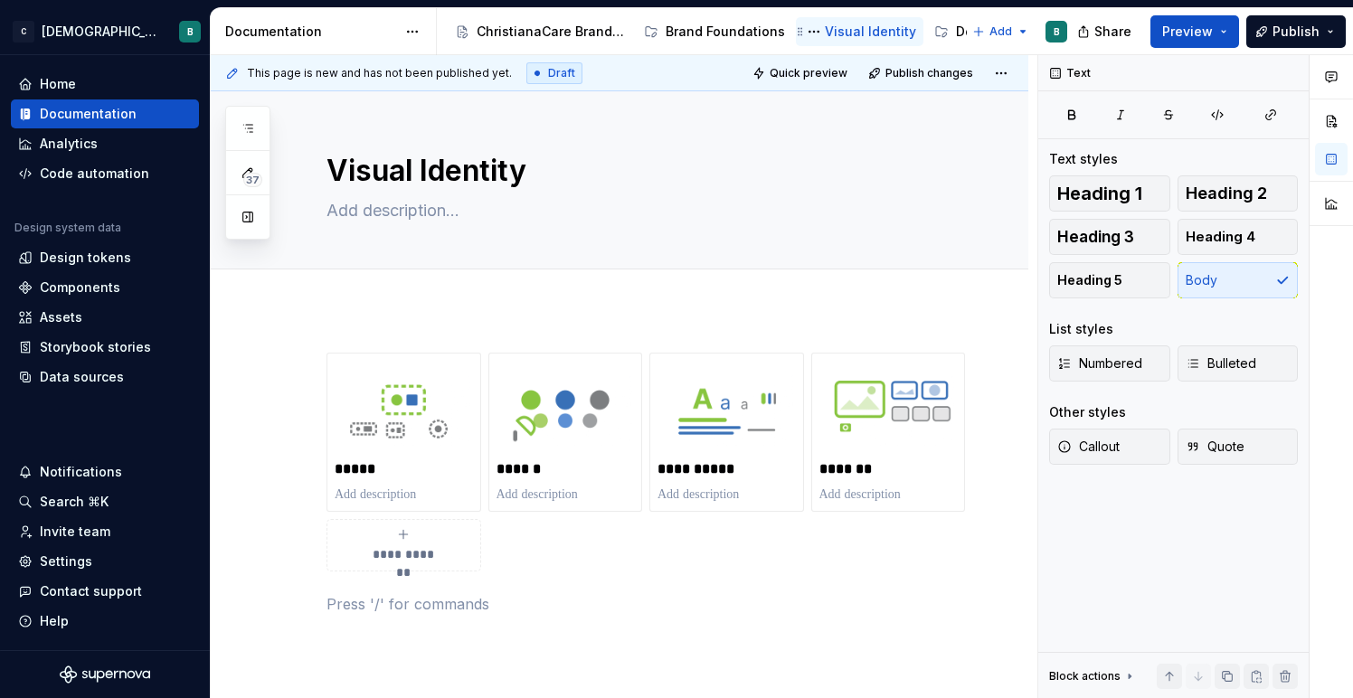
click at [825, 33] on div "Visual Identity" at bounding box center [870, 32] width 91 height 18
click at [845, 33] on div "Visual Identity" at bounding box center [870, 32] width 91 height 18
click at [735, 37] on div "Brand Foundations" at bounding box center [724, 32] width 119 height 18
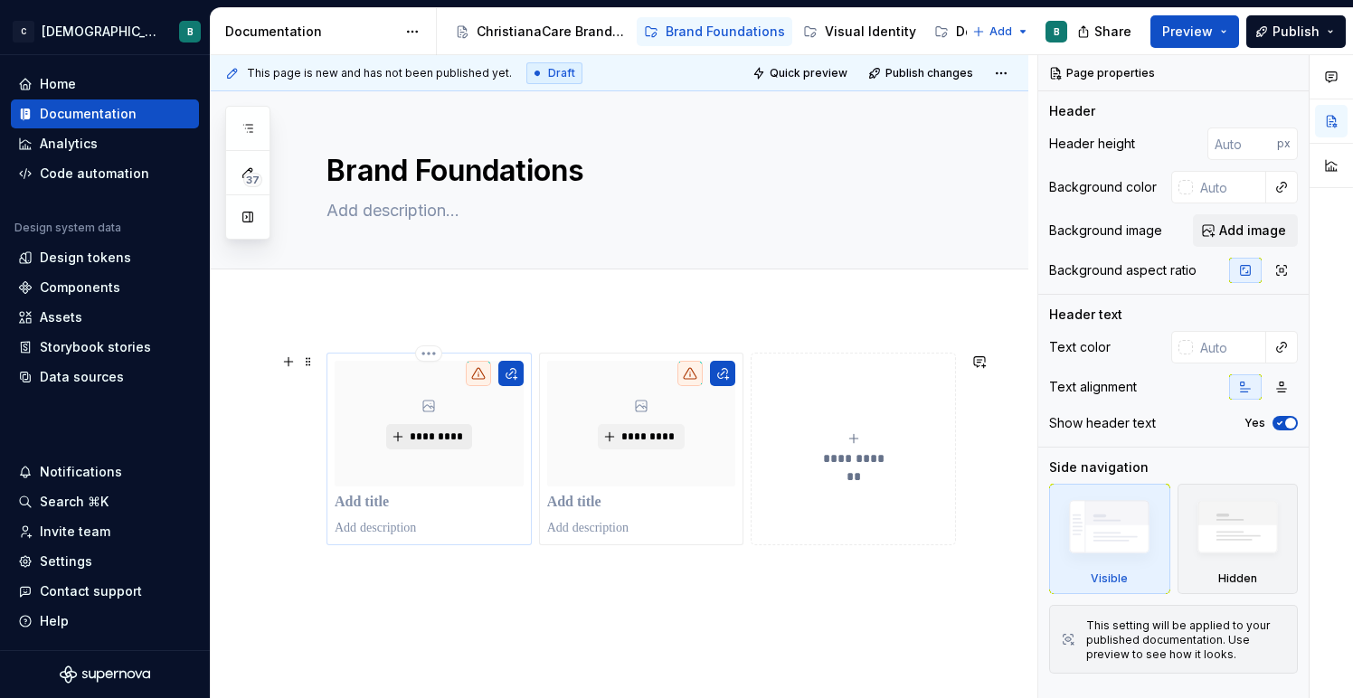
click at [415, 433] on span "*********" at bounding box center [436, 436] width 55 height 14
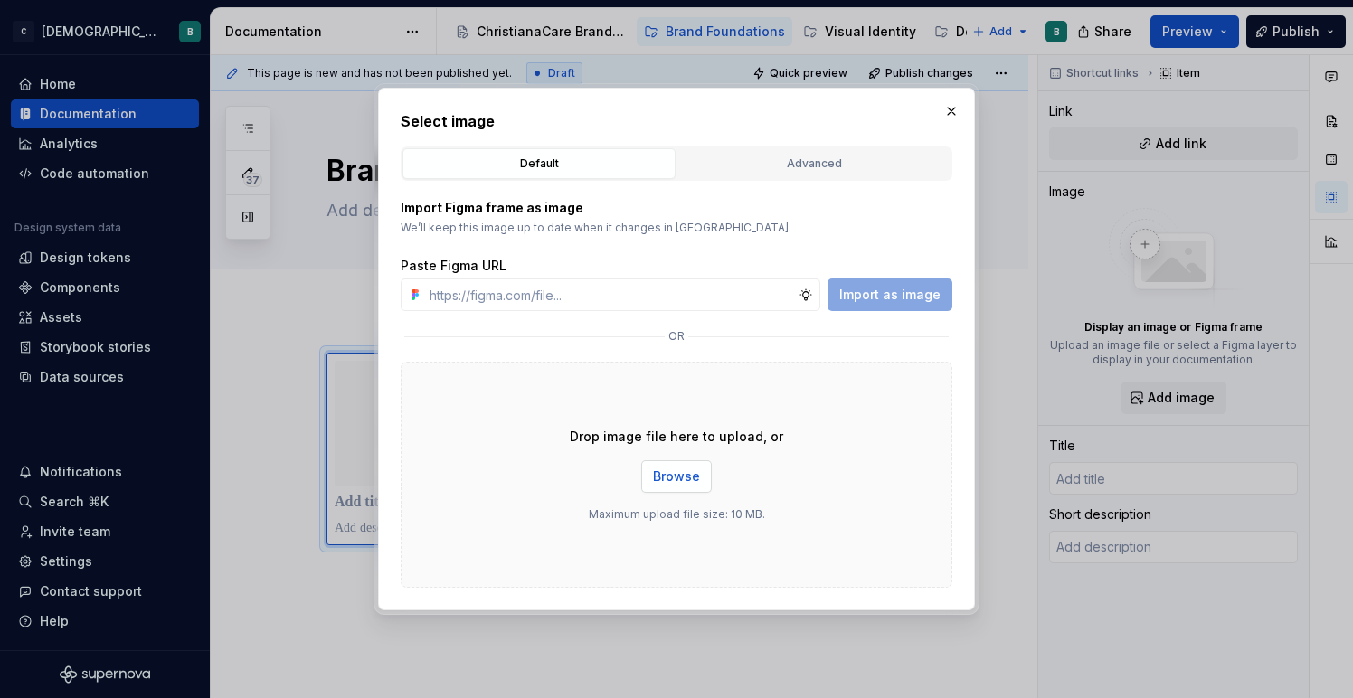
click at [683, 471] on span "Browse" at bounding box center [676, 476] width 47 height 18
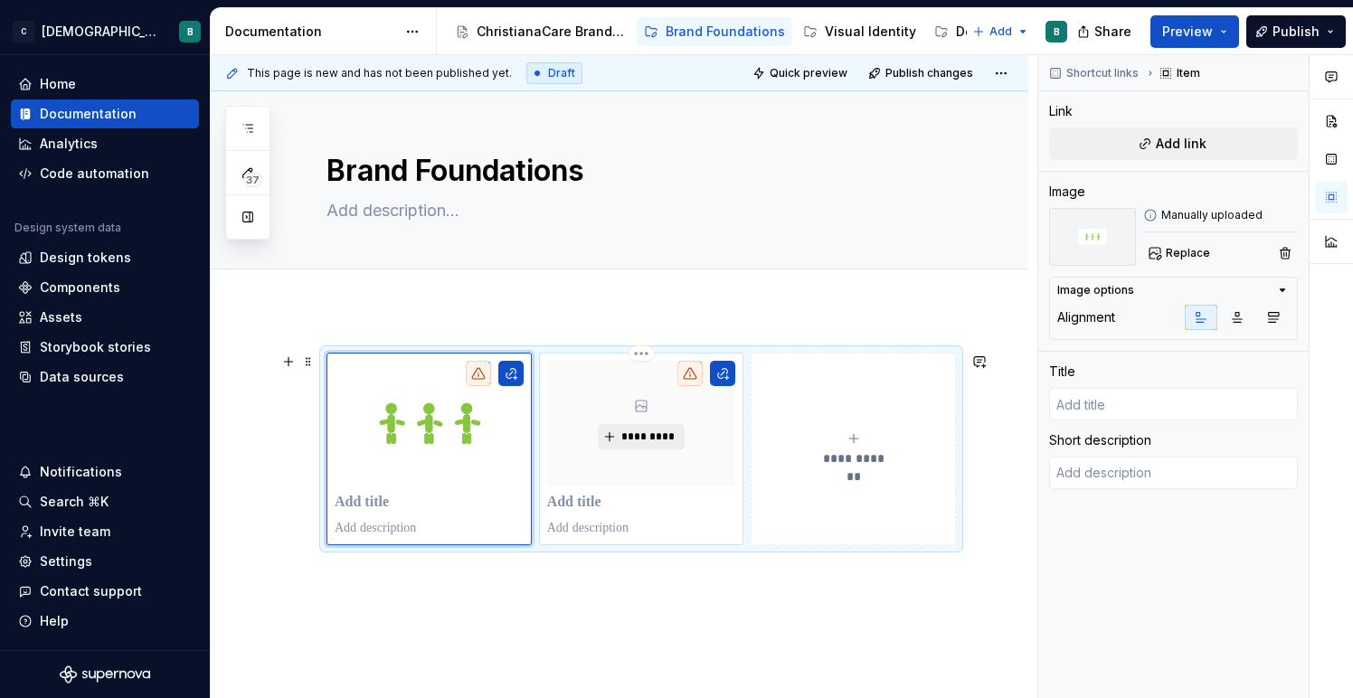
click at [627, 444] on button "*********" at bounding box center [641, 436] width 86 height 25
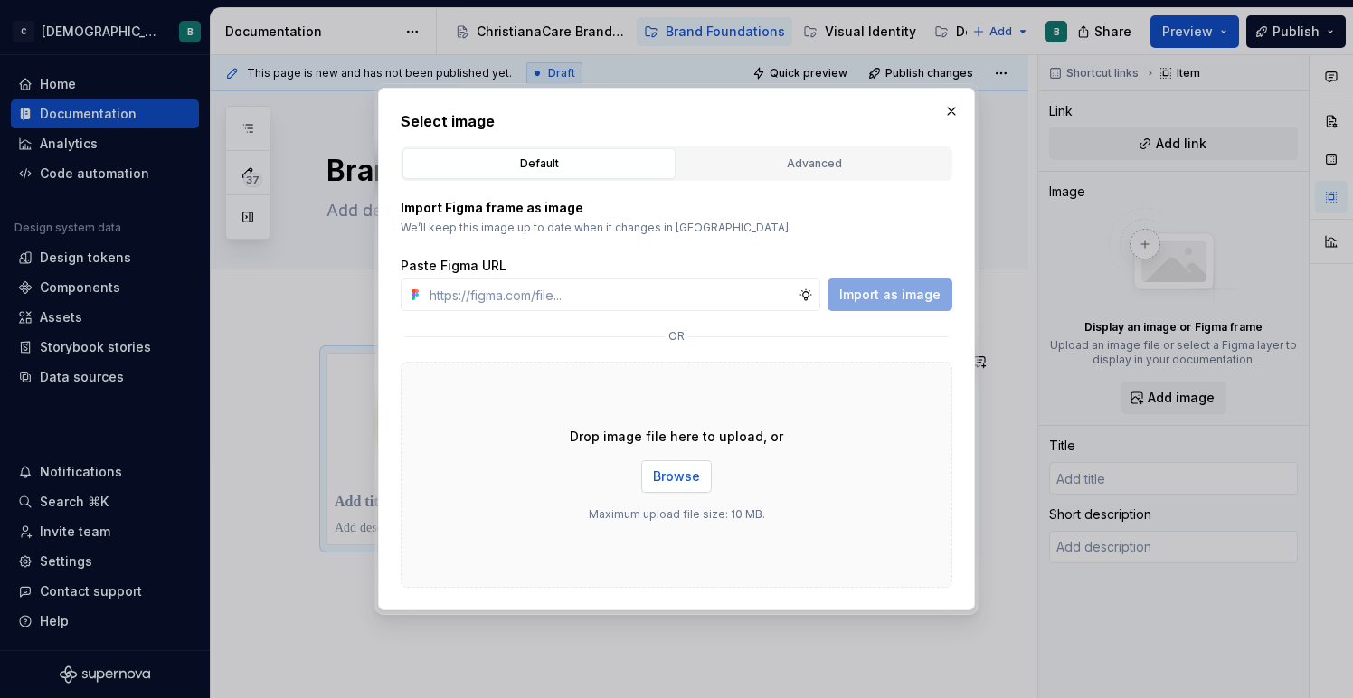
click at [693, 472] on span "Browse" at bounding box center [676, 476] width 47 height 18
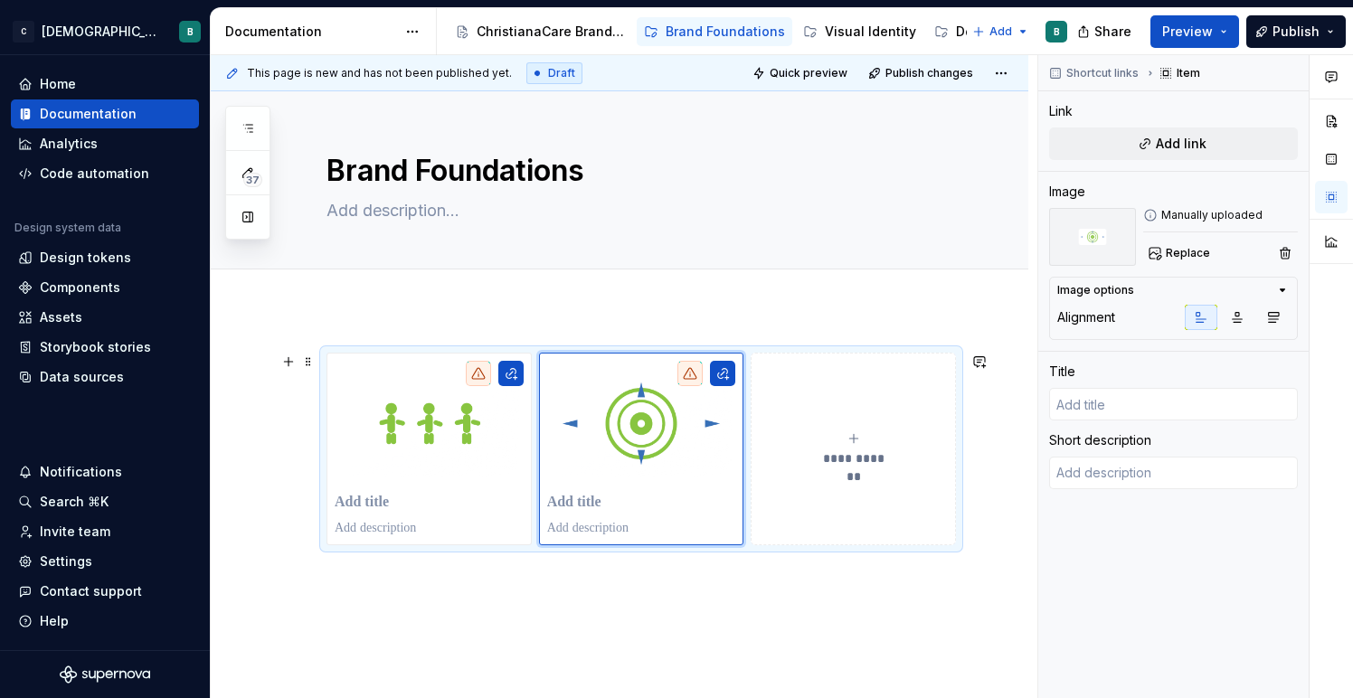
click at [853, 439] on icon "submit" at bounding box center [853, 438] width 14 height 14
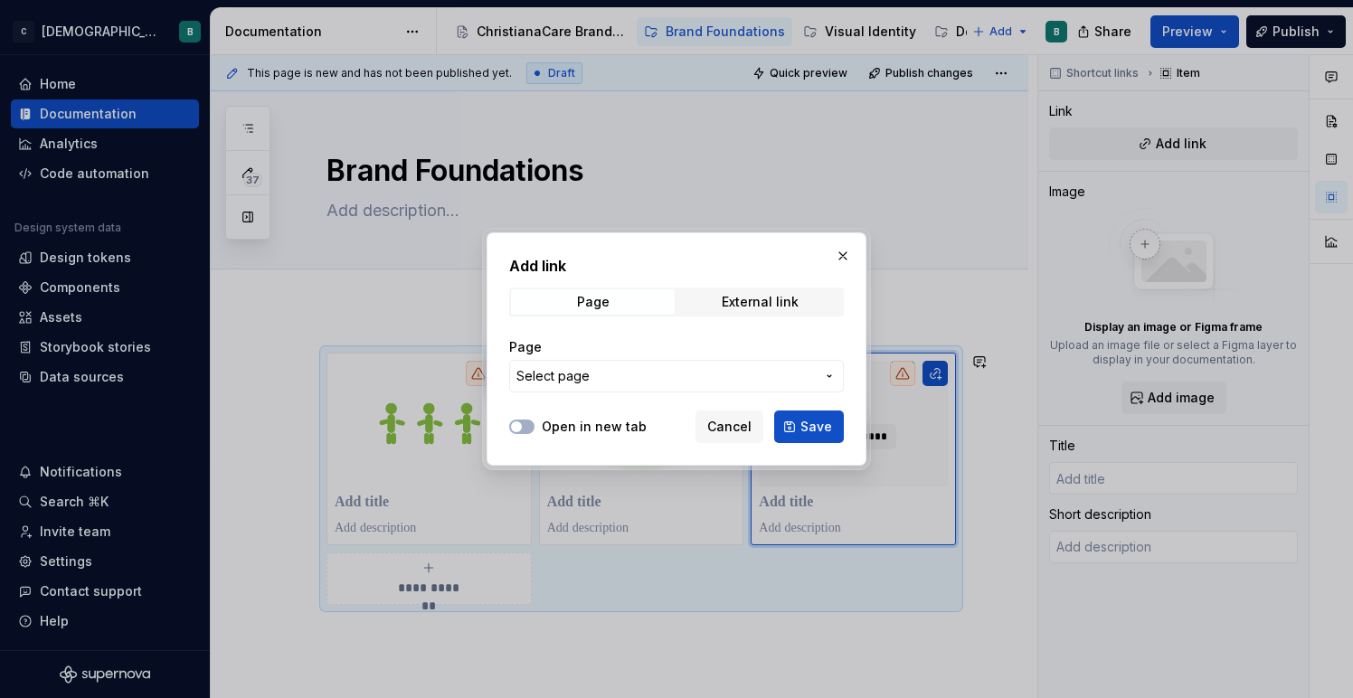
click at [681, 382] on span "Select page" at bounding box center [665, 376] width 298 height 18
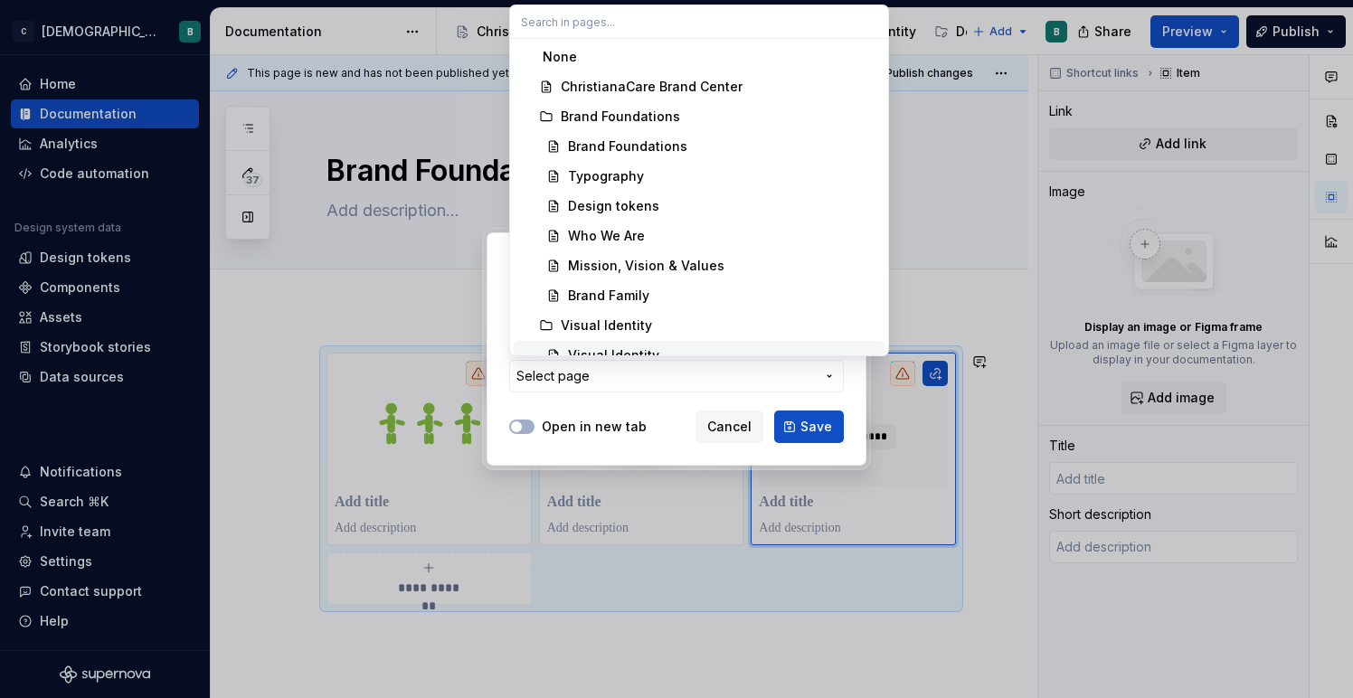
click at [875, 390] on div at bounding box center [676, 349] width 1353 height 698
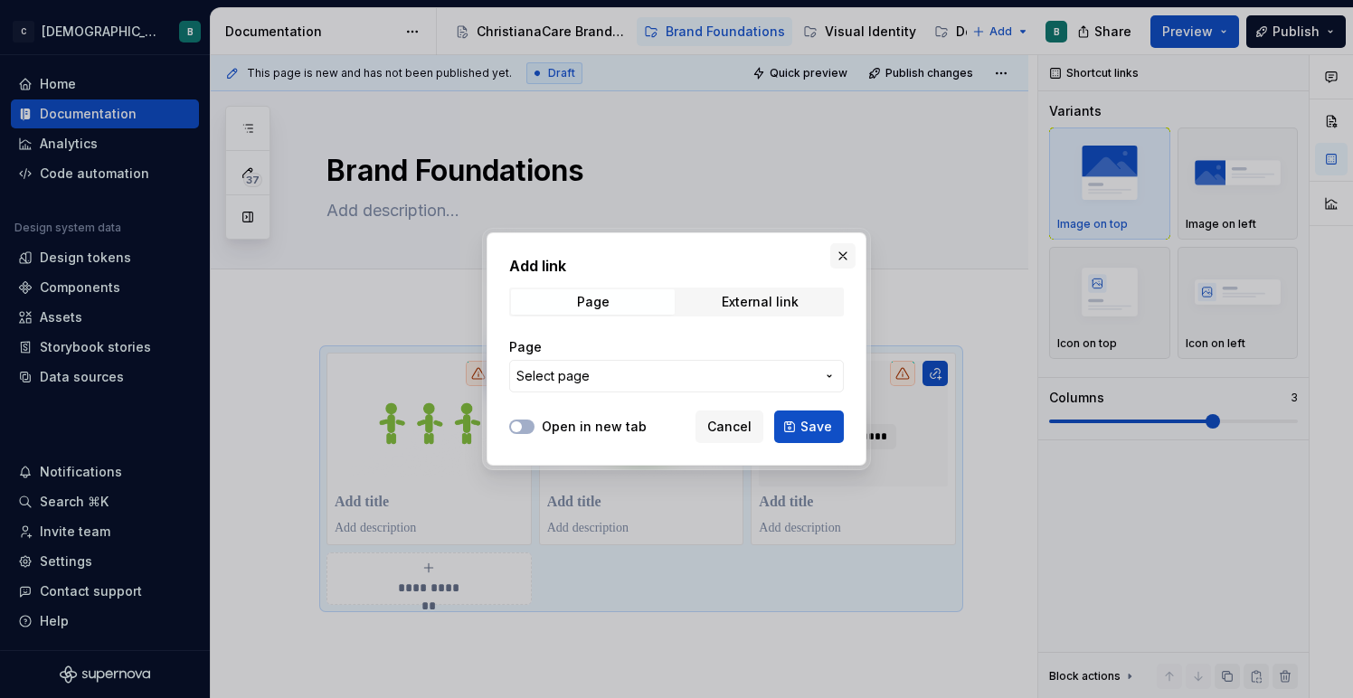
click at [844, 259] on button "button" at bounding box center [842, 255] width 25 height 25
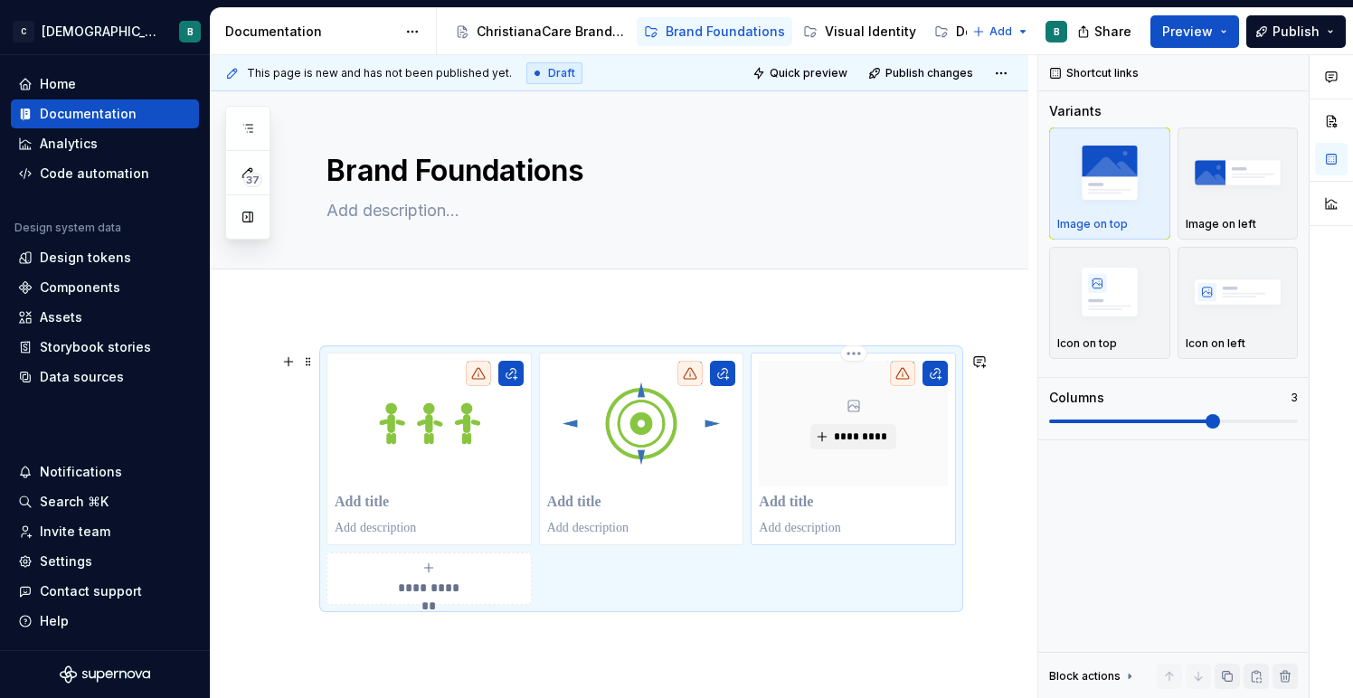
click at [858, 421] on div "*********" at bounding box center [853, 424] width 189 height 126
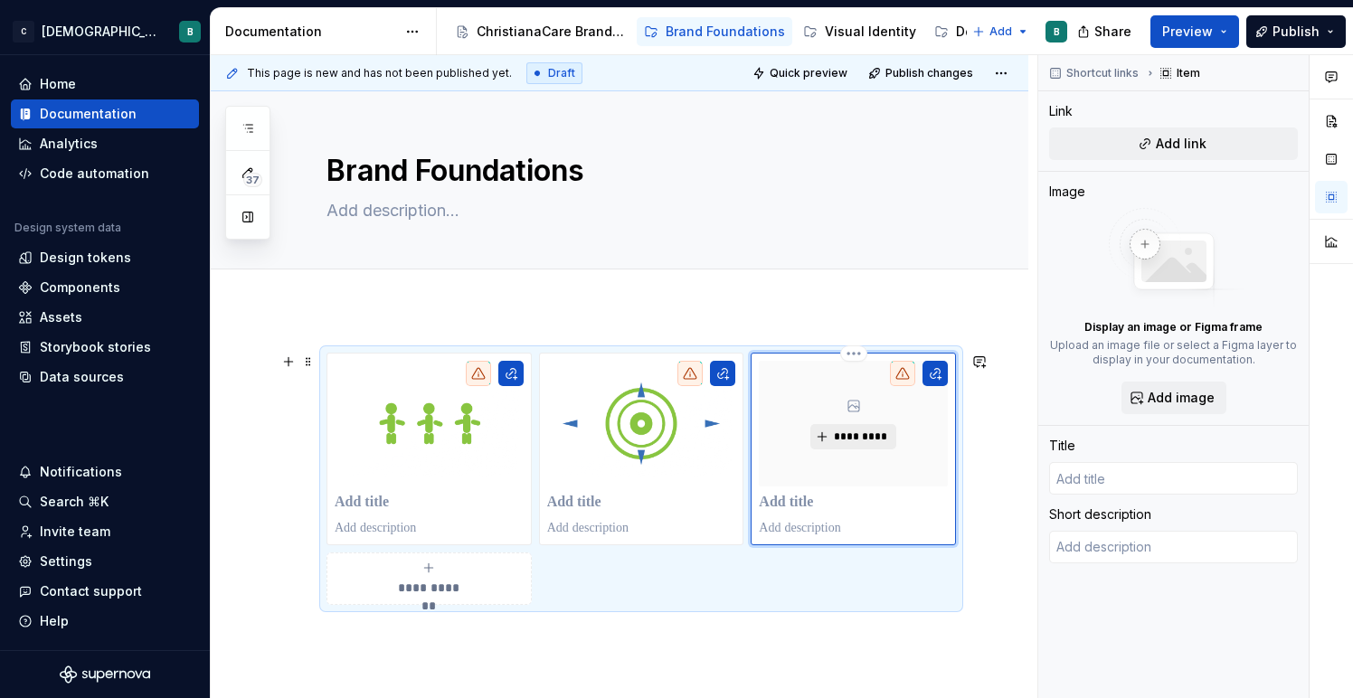
click at [854, 436] on span "*********" at bounding box center [860, 436] width 55 height 14
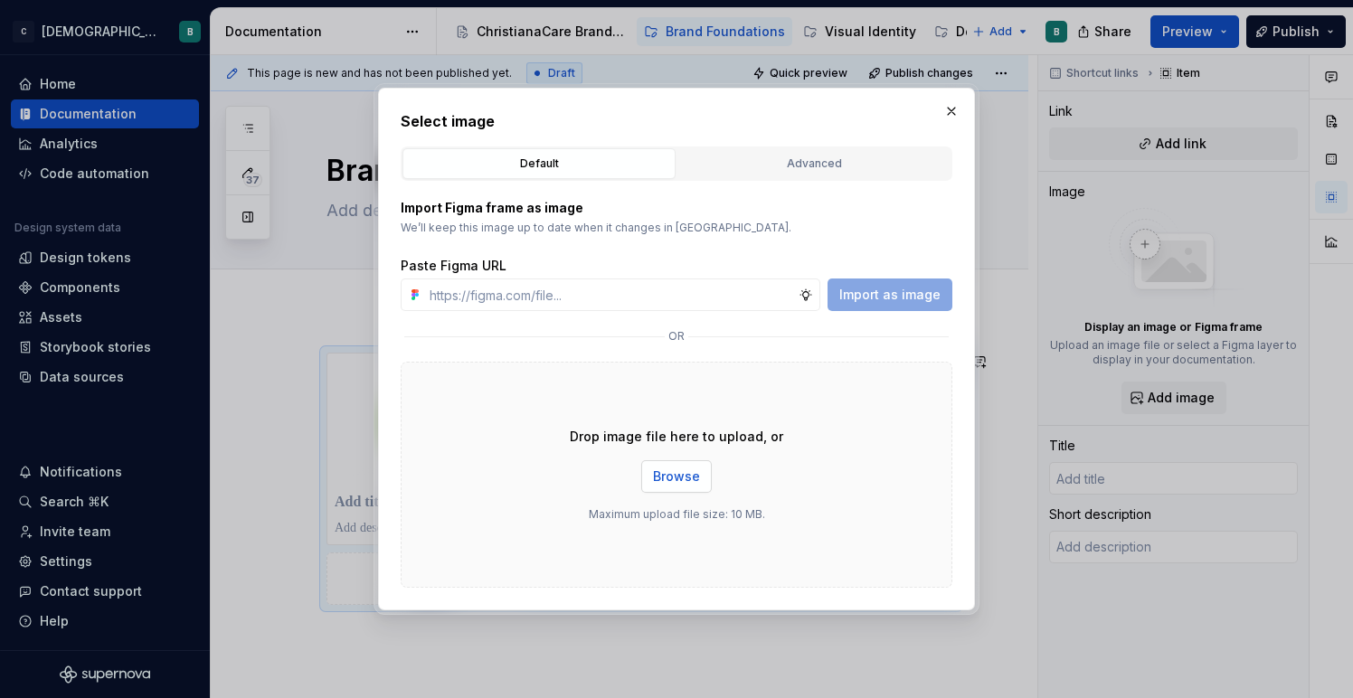
click at [671, 481] on span "Browse" at bounding box center [676, 476] width 47 height 18
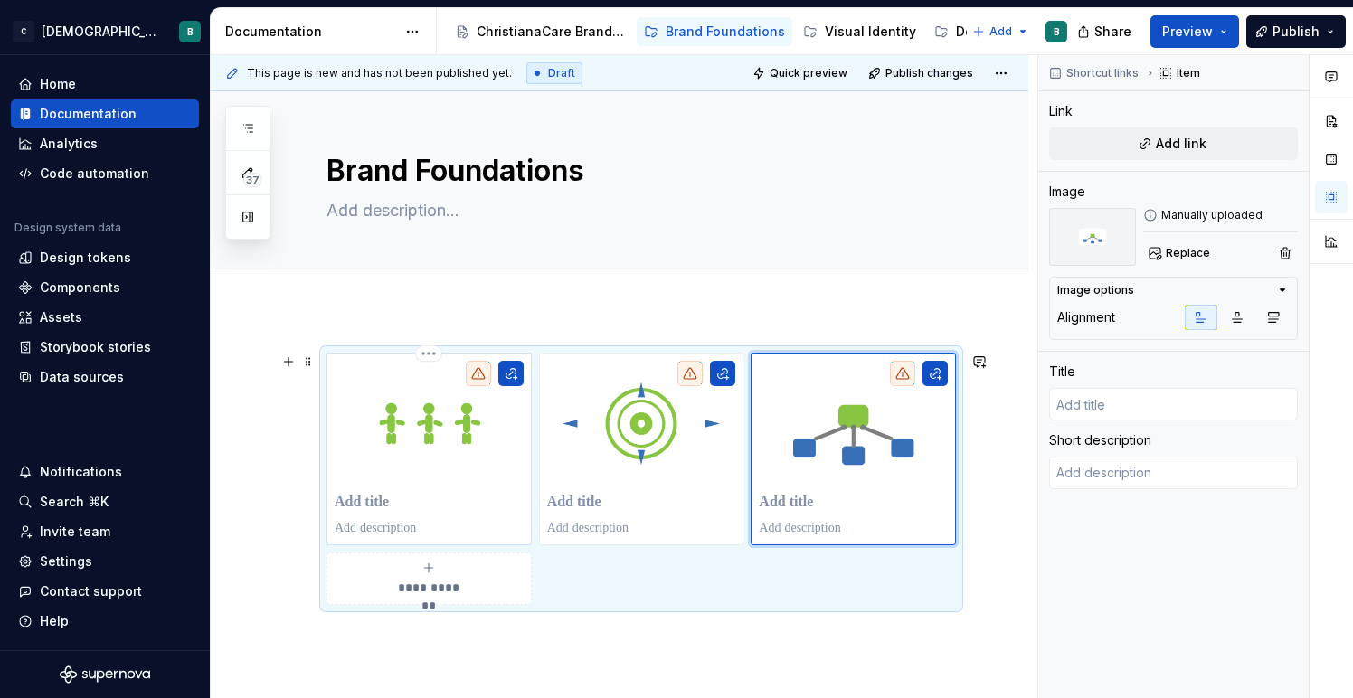
click at [391, 509] on p at bounding box center [429, 503] width 189 height 18
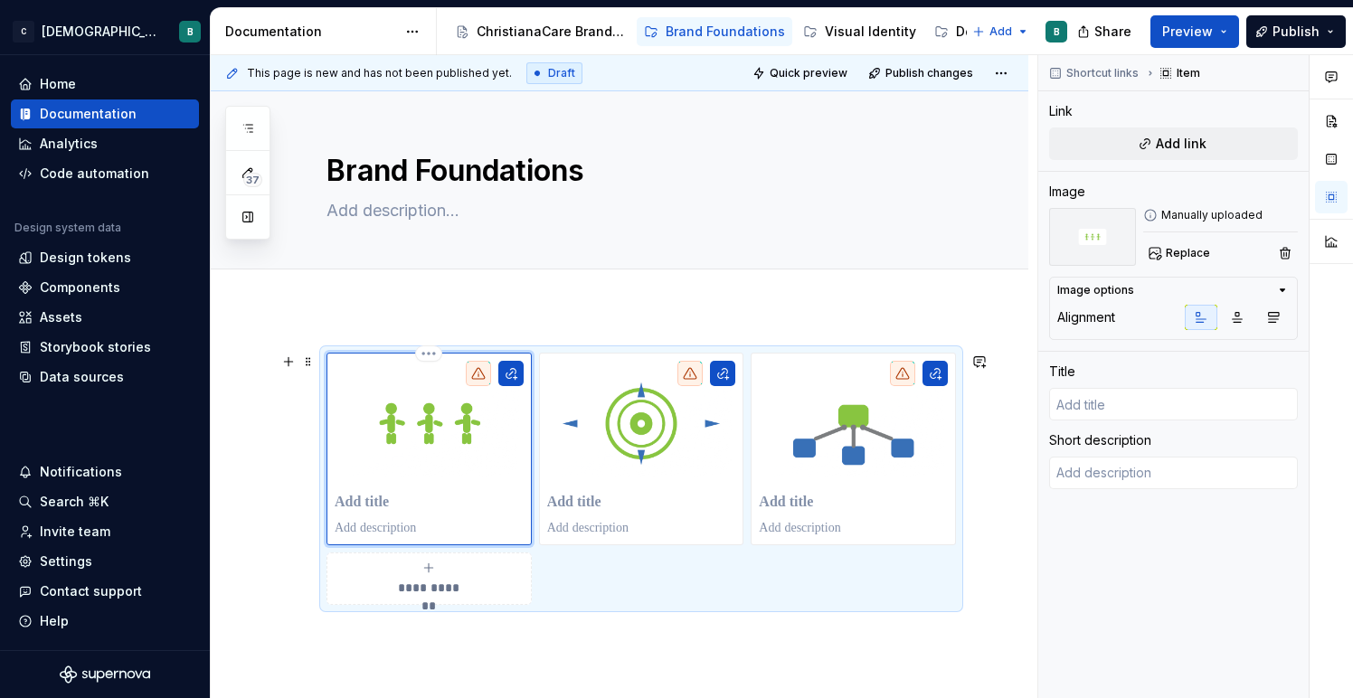
type textarea "*"
type input "W"
type textarea "*"
type input "Wh"
type textarea "*"
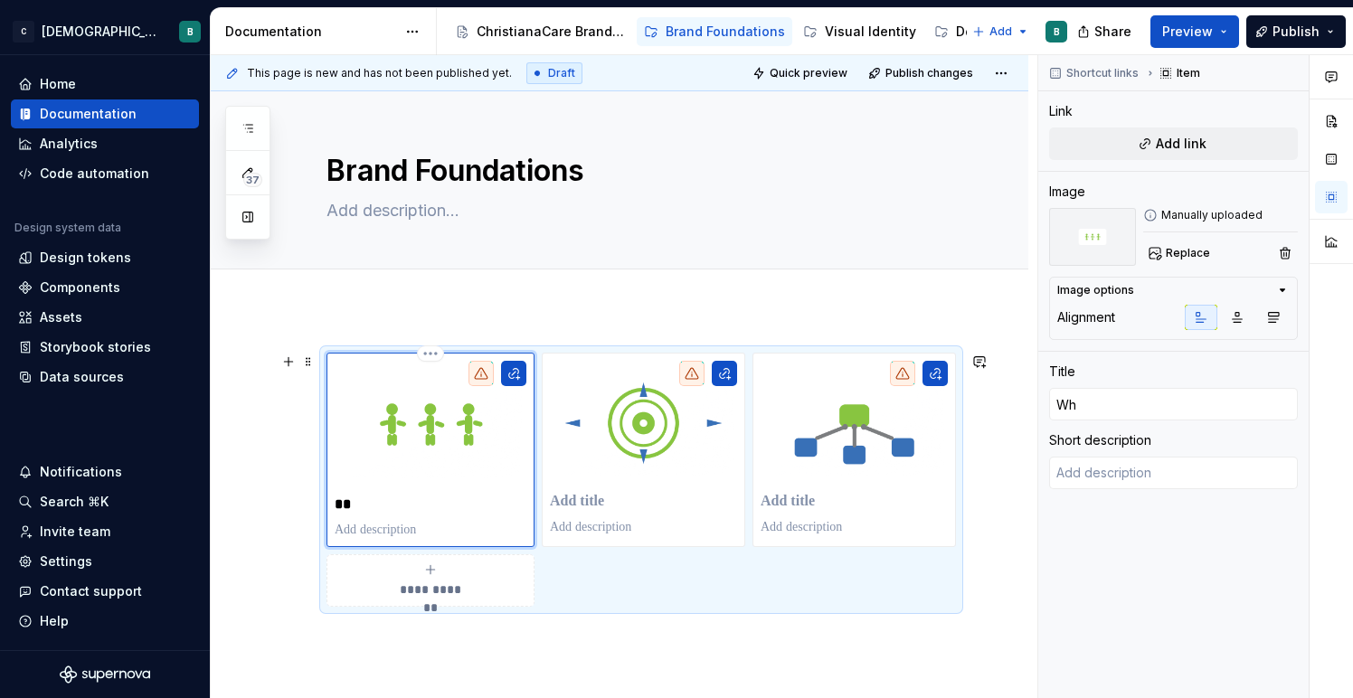
type input "Who"
type textarea "*"
type input "Who"
type textarea "*"
type input "Who W"
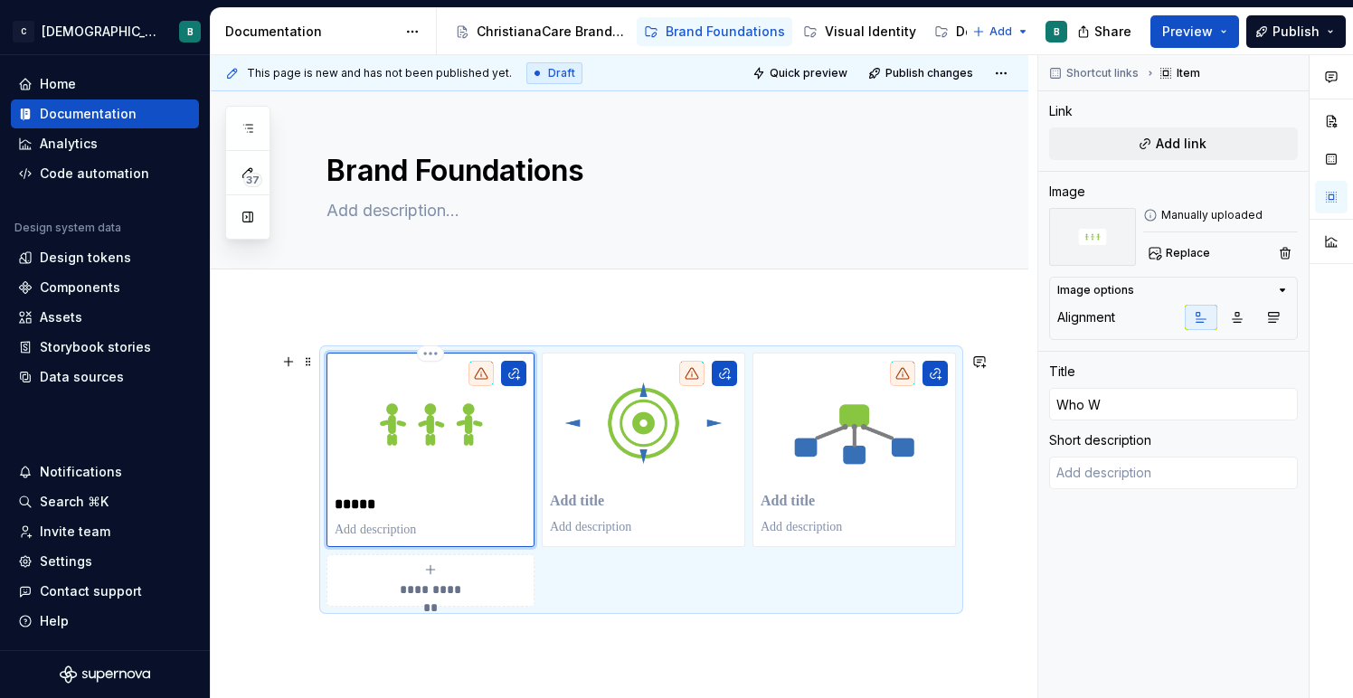
type textarea "*"
type input "Who We"
type textarea "*"
type input "Who We"
type textarea "*"
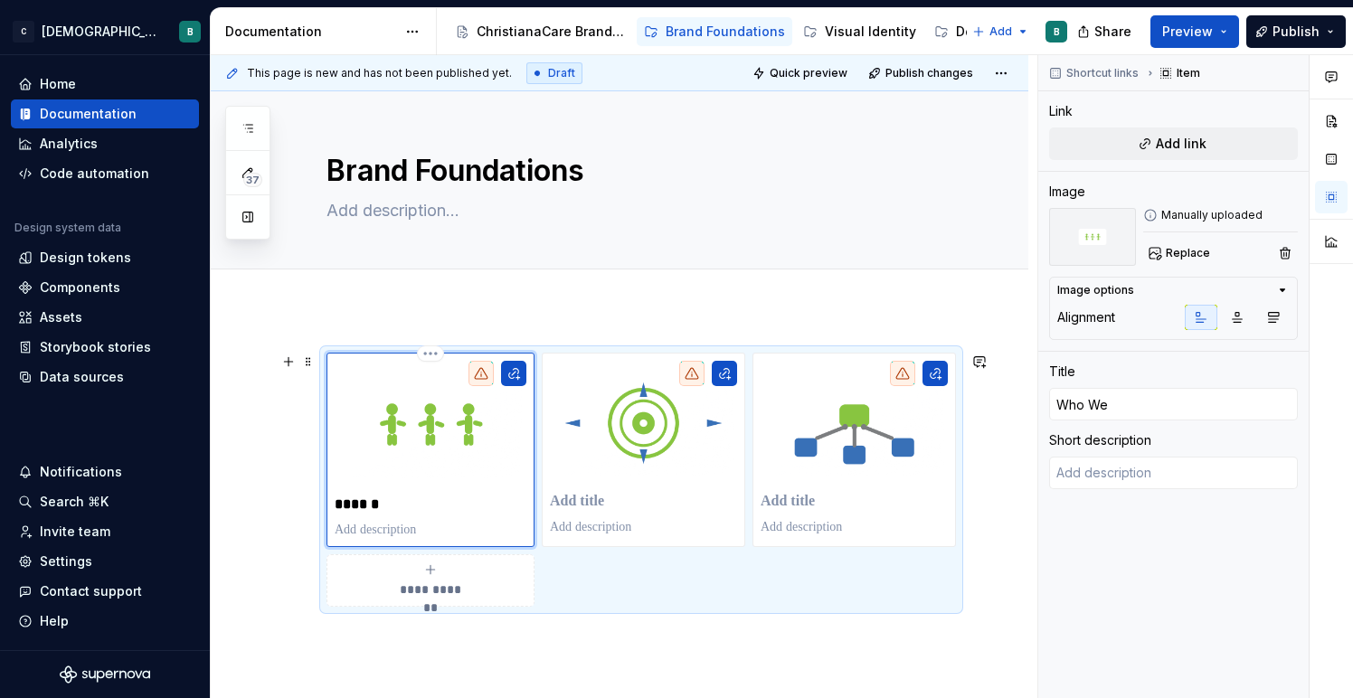
type input "Who We A"
type textarea "*"
type input "Who We Ar"
type textarea "*"
type input "Who We Are"
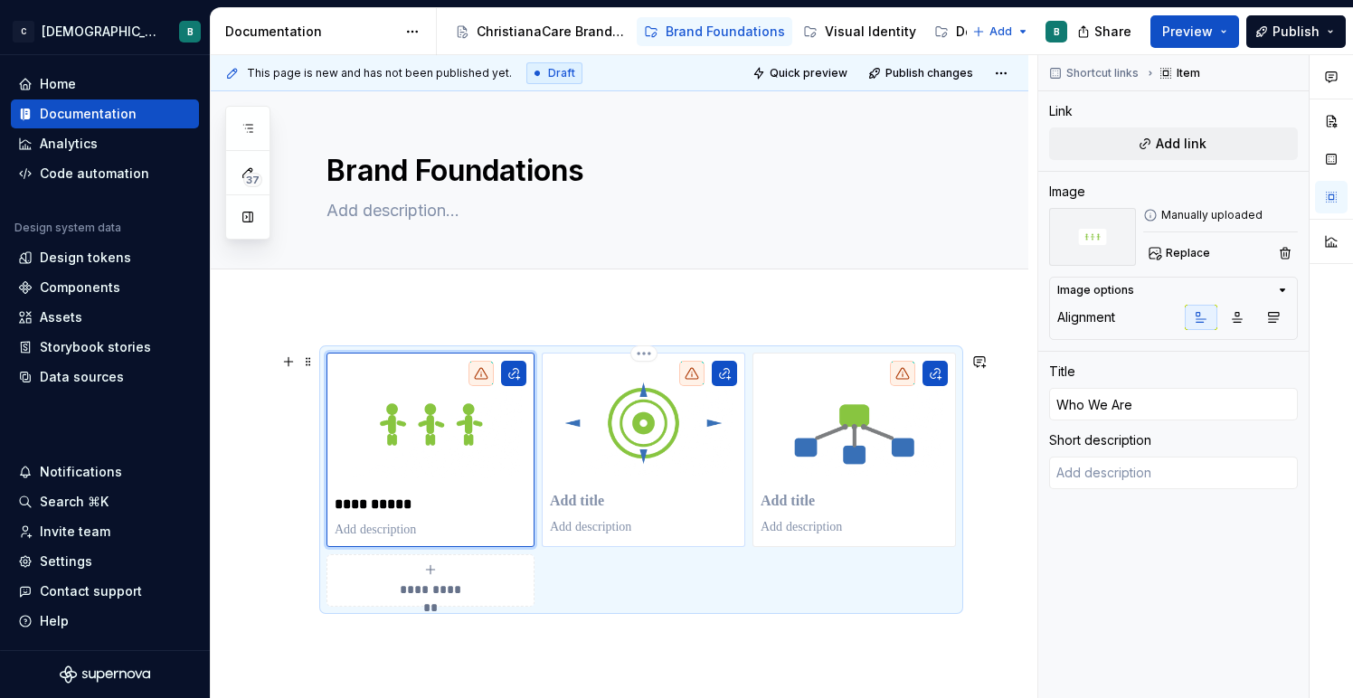
click at [594, 500] on p at bounding box center [643, 502] width 187 height 18
type textarea "*"
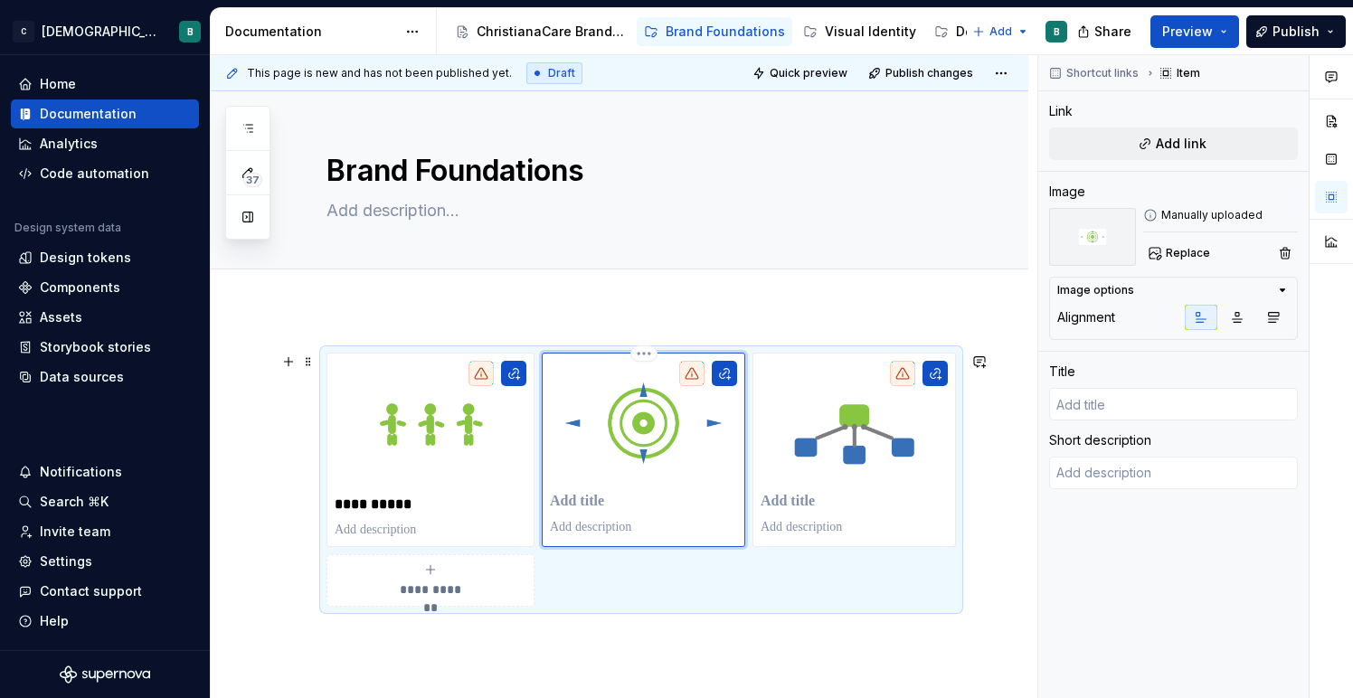
type textarea "*"
type input "M"
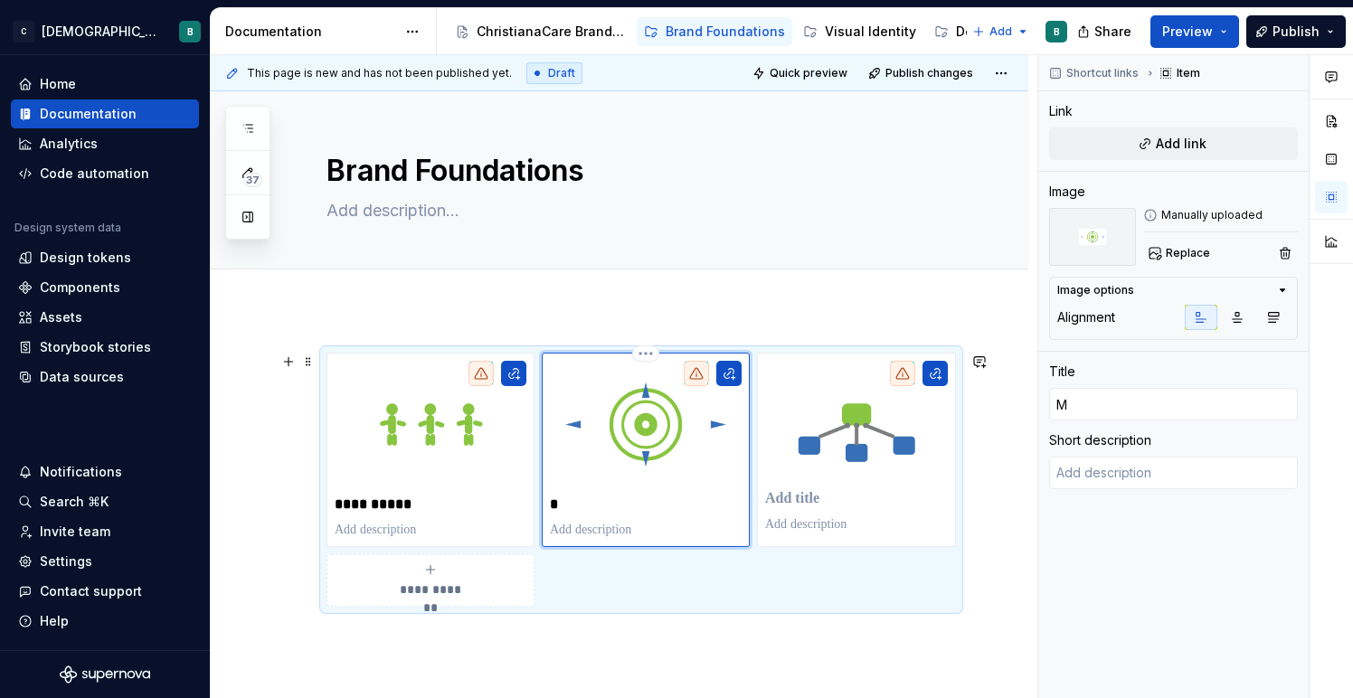
type textarea "*"
type input "MM"
type textarea "*"
type input "M"
type textarea "*"
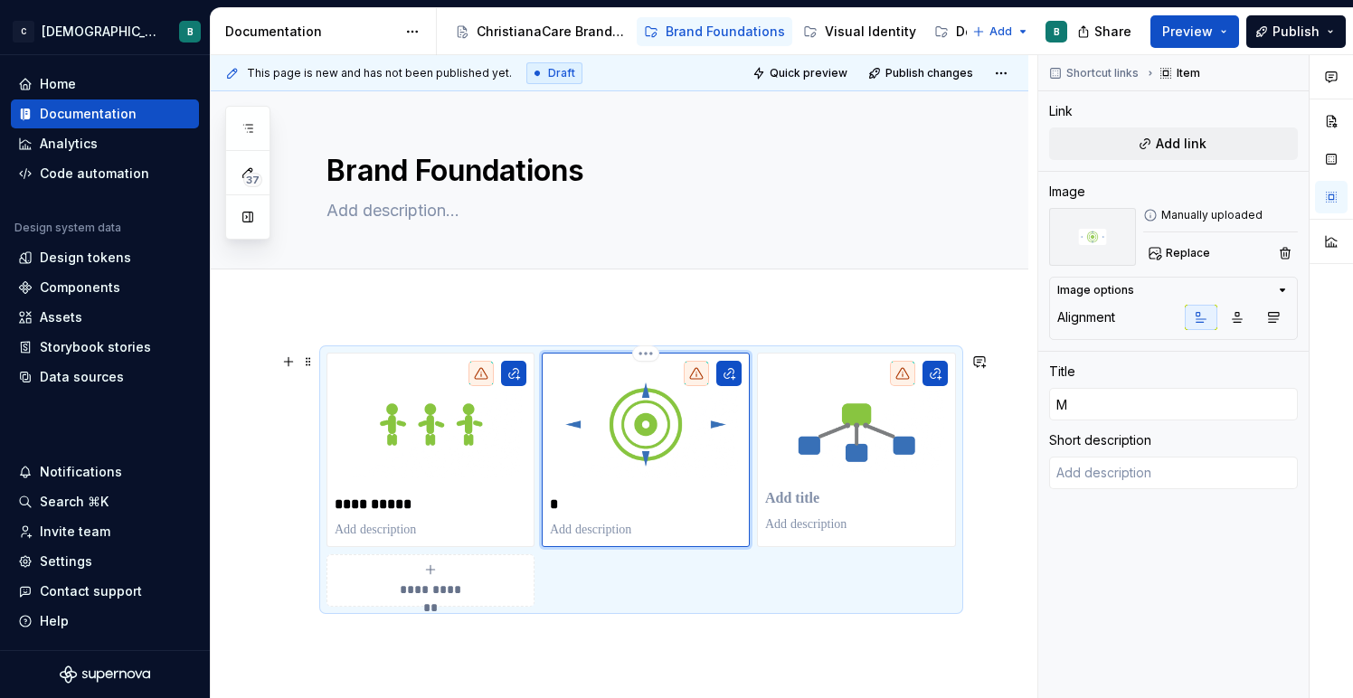
type input "Mi"
type textarea "*"
type input "Mis"
type textarea "*"
type input "Miss"
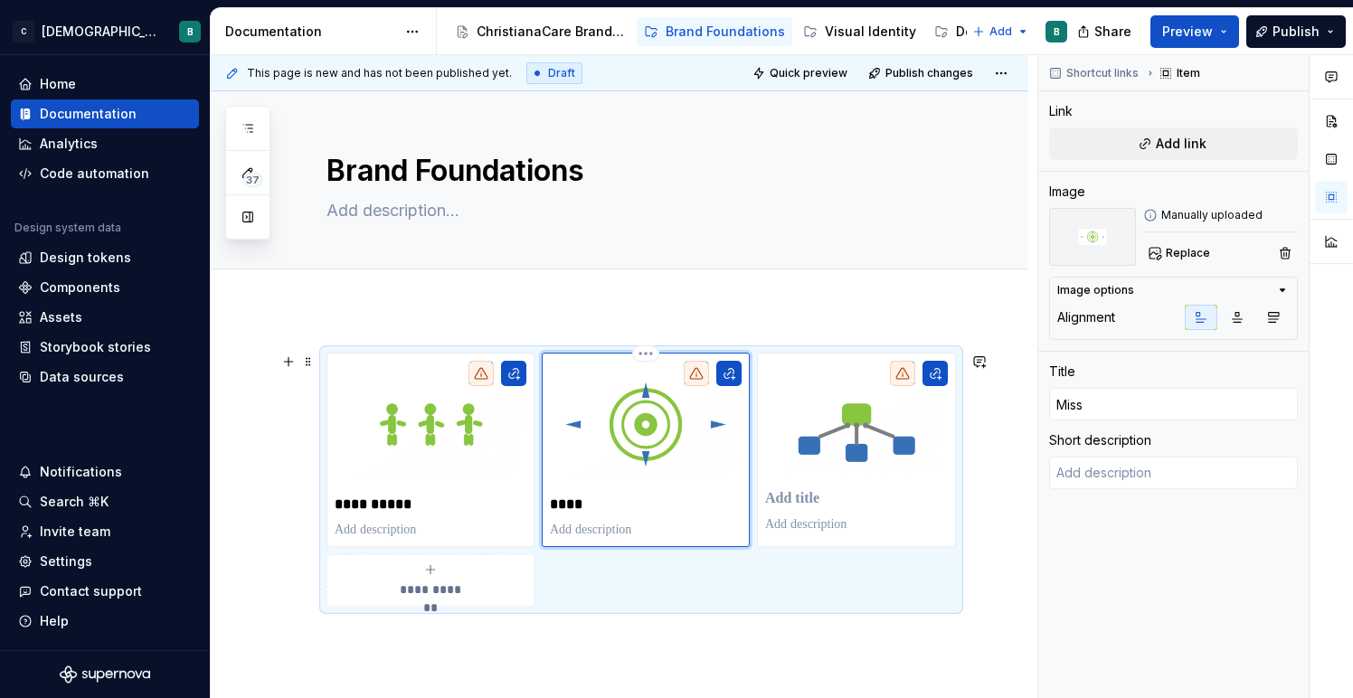
type textarea "*"
type input "Missi"
type textarea "*"
type input "Missio"
type textarea "*"
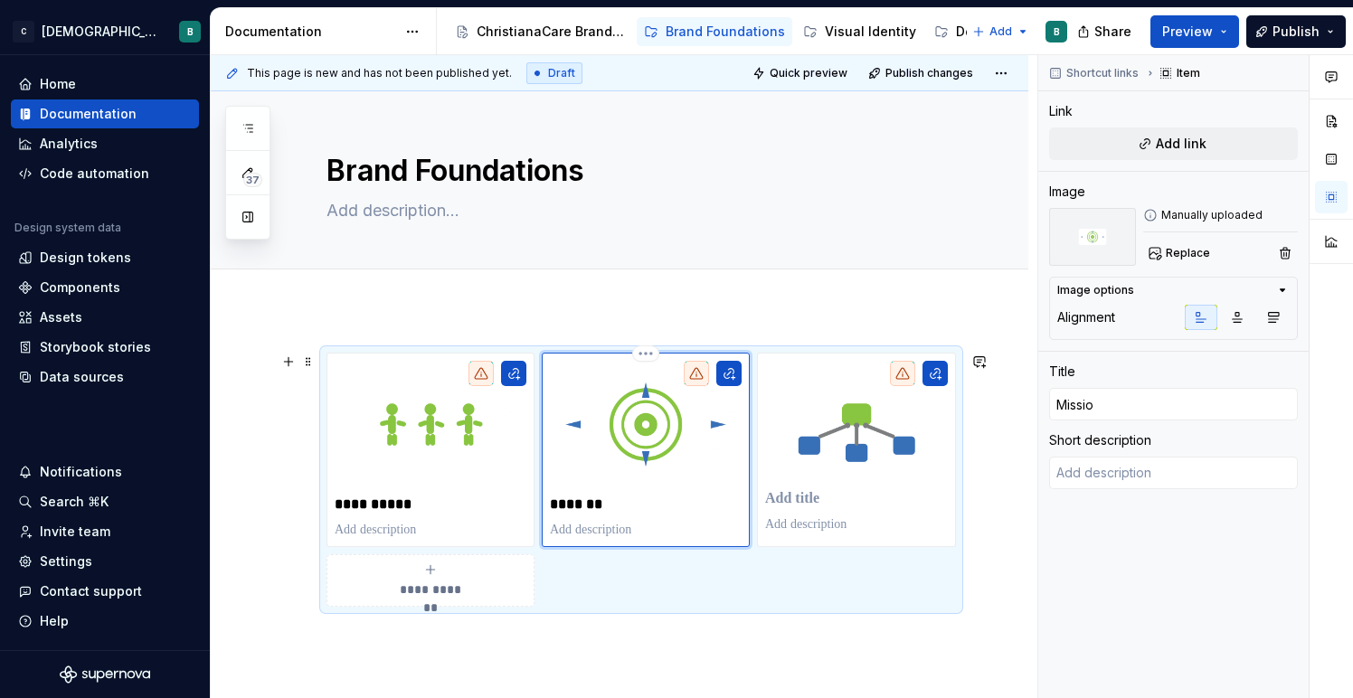
type input "Mission"
type textarea "*"
type input "Mission,"
type textarea "*"
type input "Mission,"
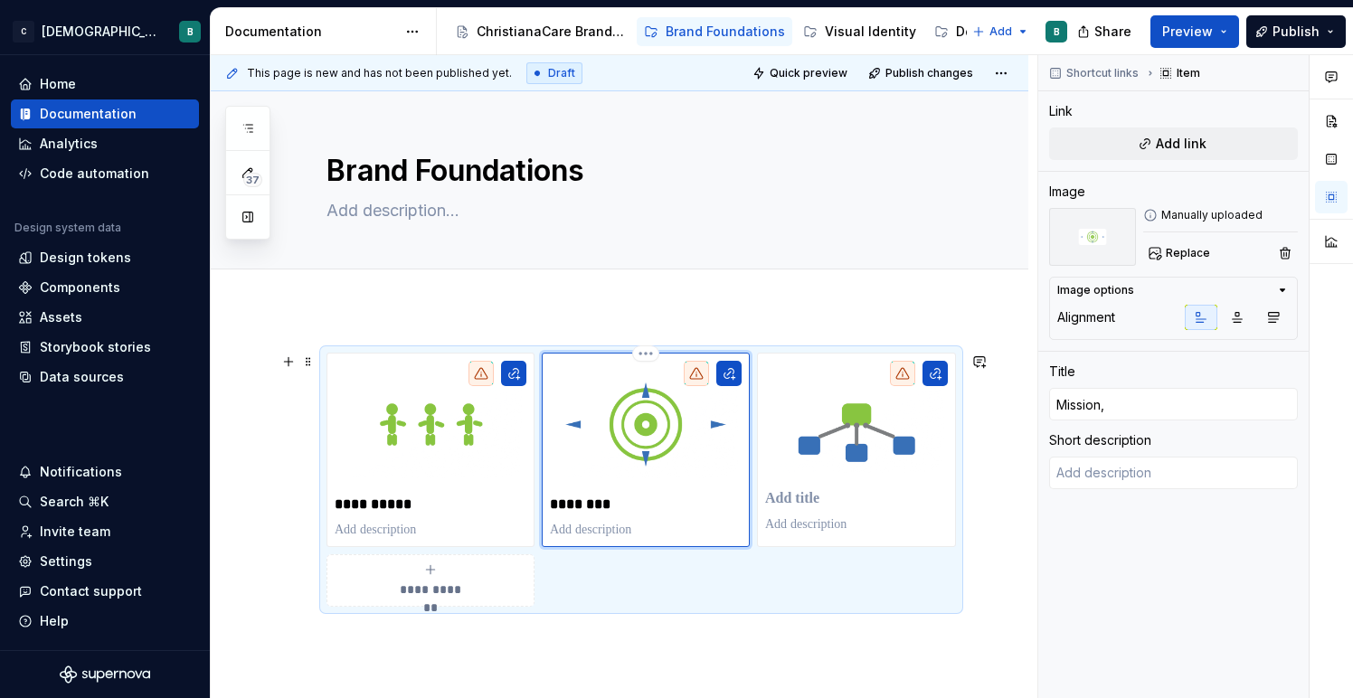
type textarea "*"
type input "Mission, V"
type textarea "*"
type input "Mission, Va"
type textarea "*"
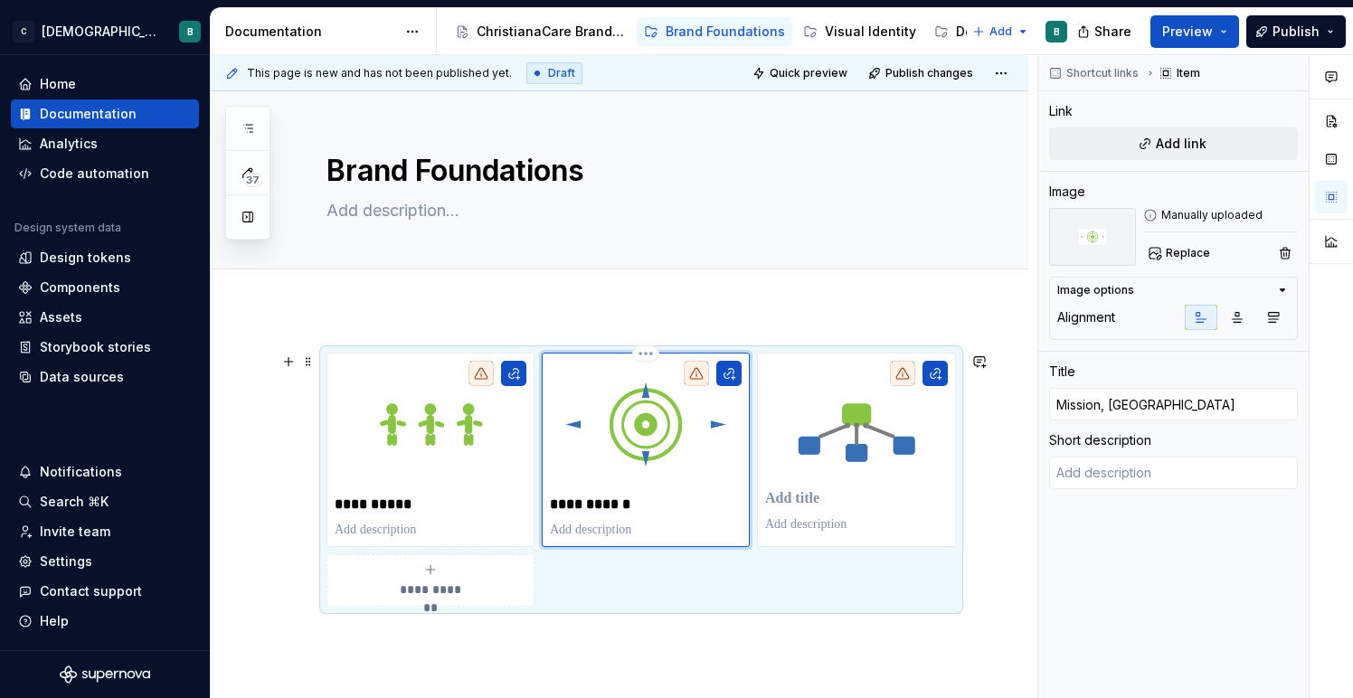
type input "Mission, Val"
type textarea "*"
type input "Mission, Valu"
type textarea "*"
type input "Mission, Value"
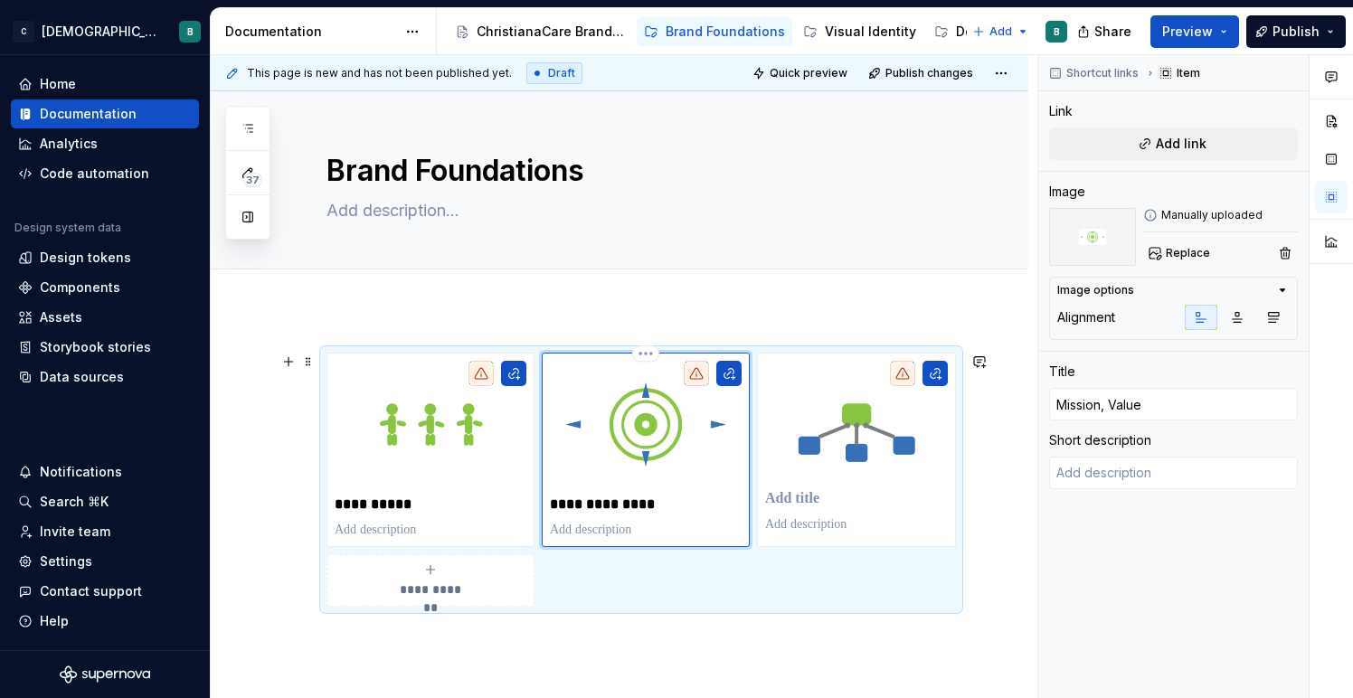
type textarea "*"
type input "Mission, Valu"
type textarea "*"
type input "Mission, Val"
type textarea "*"
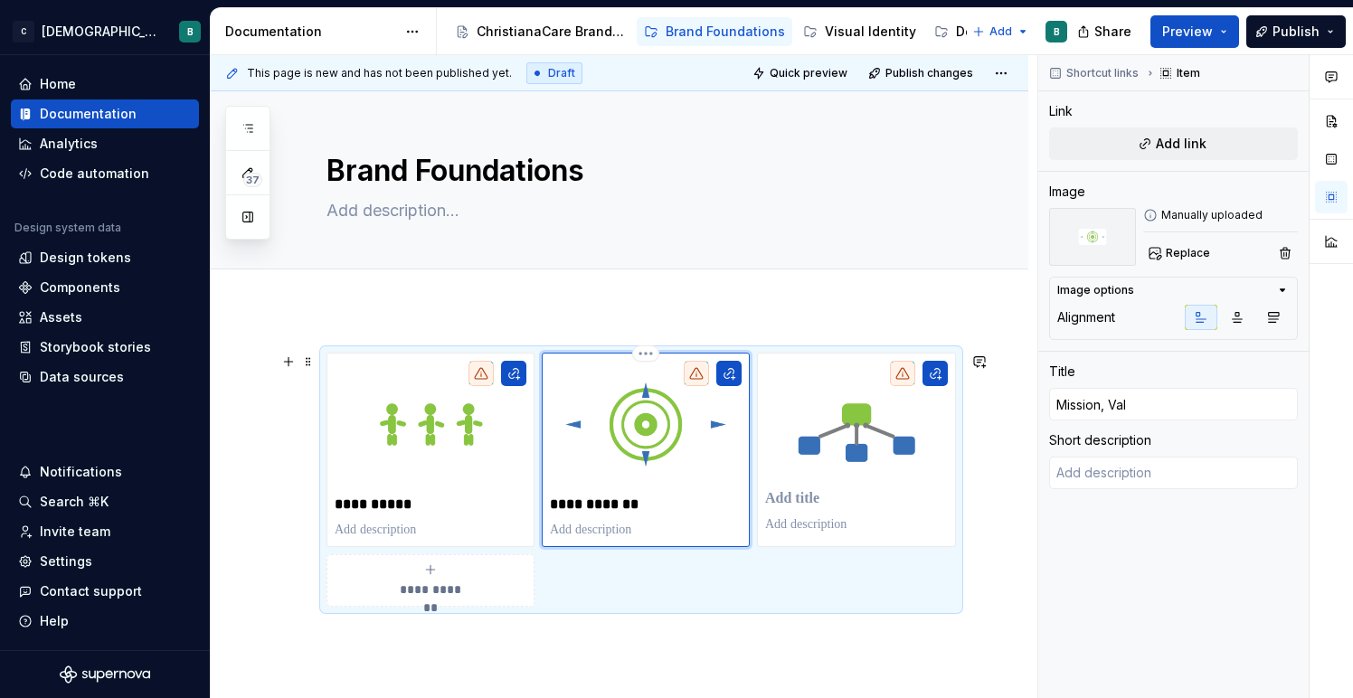
type input "Mission, Va"
type textarea "*"
type input "Mission, V"
type textarea "*"
type input "Mission, Vi"
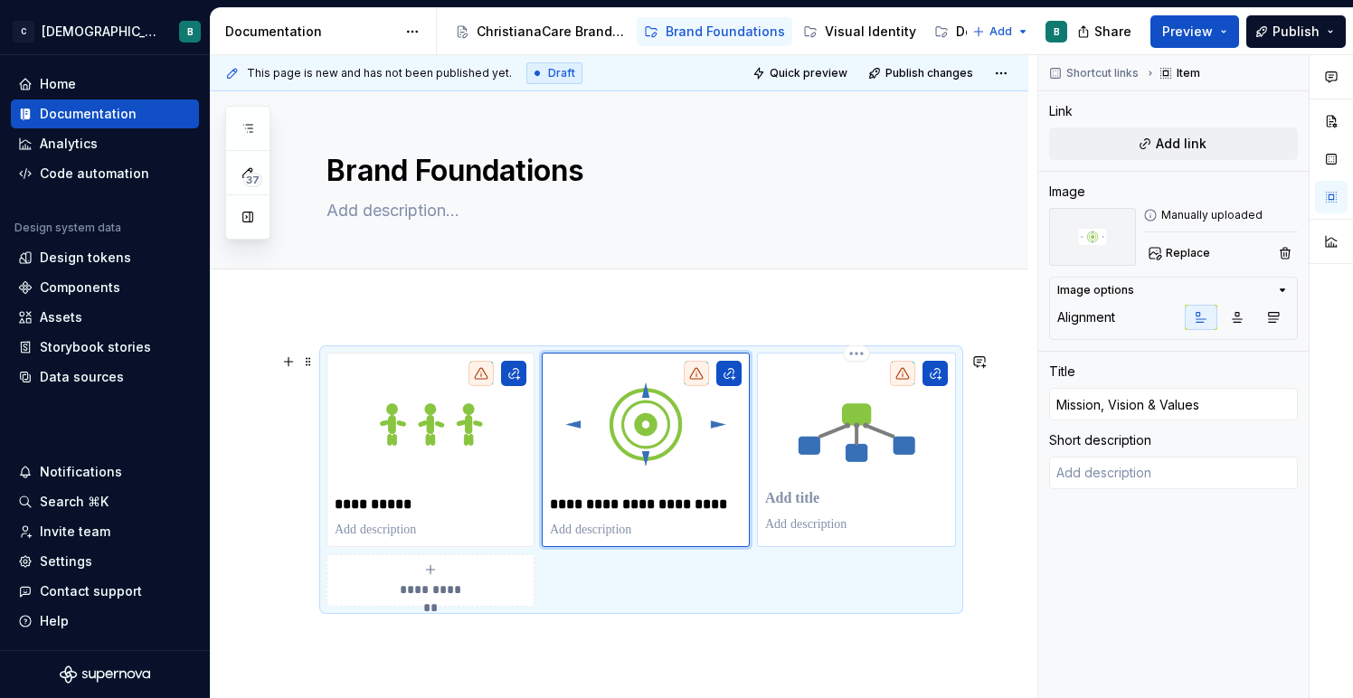
click at [829, 507] on p at bounding box center [856, 499] width 183 height 18
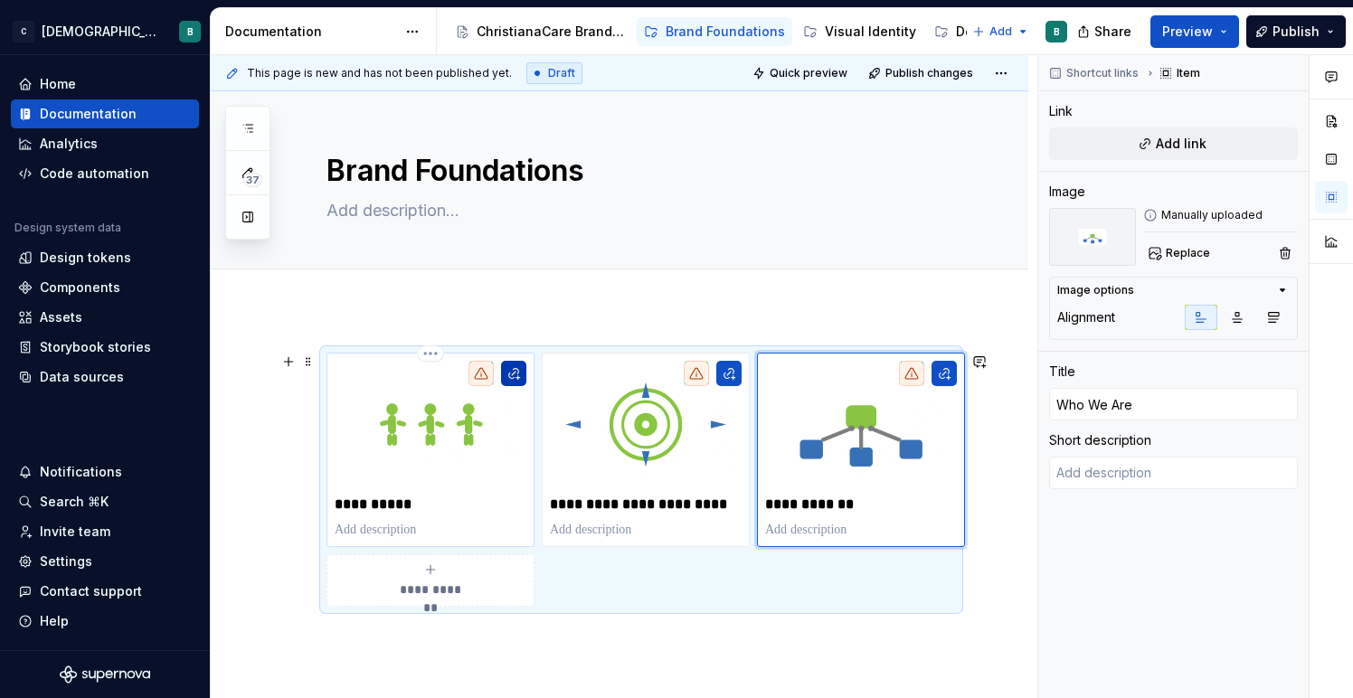
click at [520, 374] on button "button" at bounding box center [513, 373] width 25 height 25
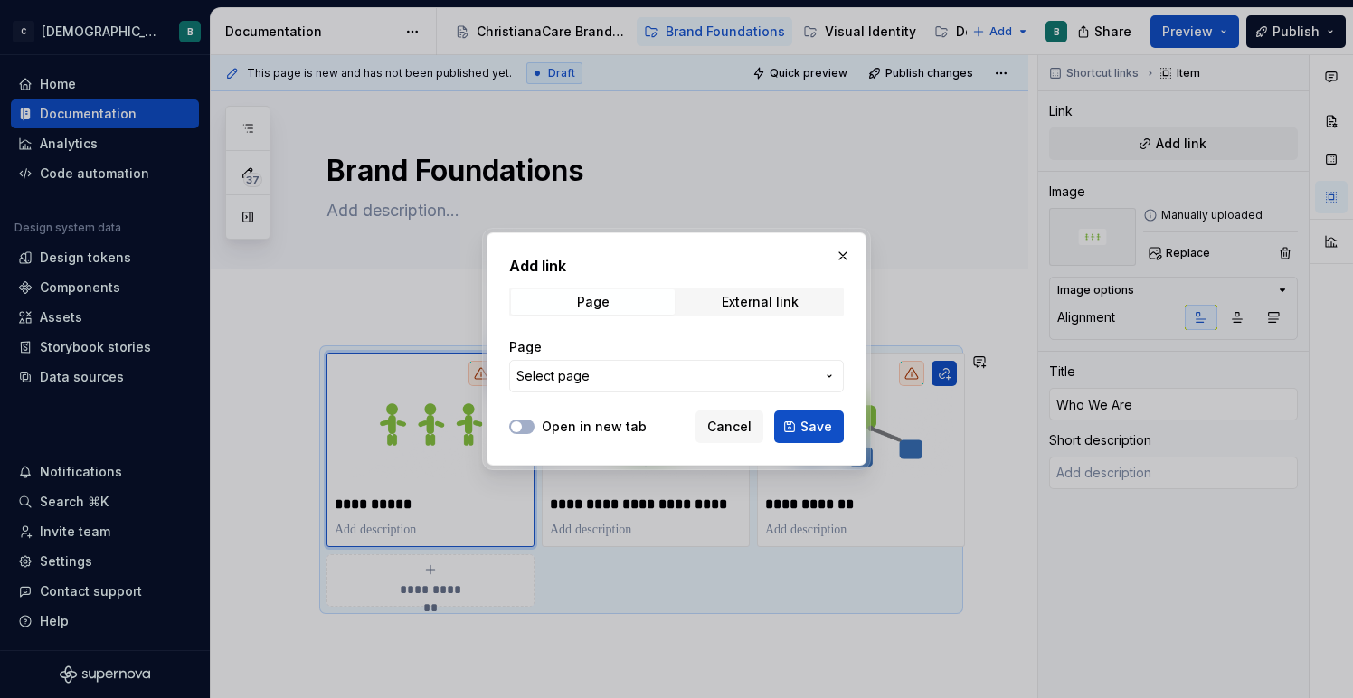
click at [767, 372] on span "Select page" at bounding box center [665, 376] width 298 height 18
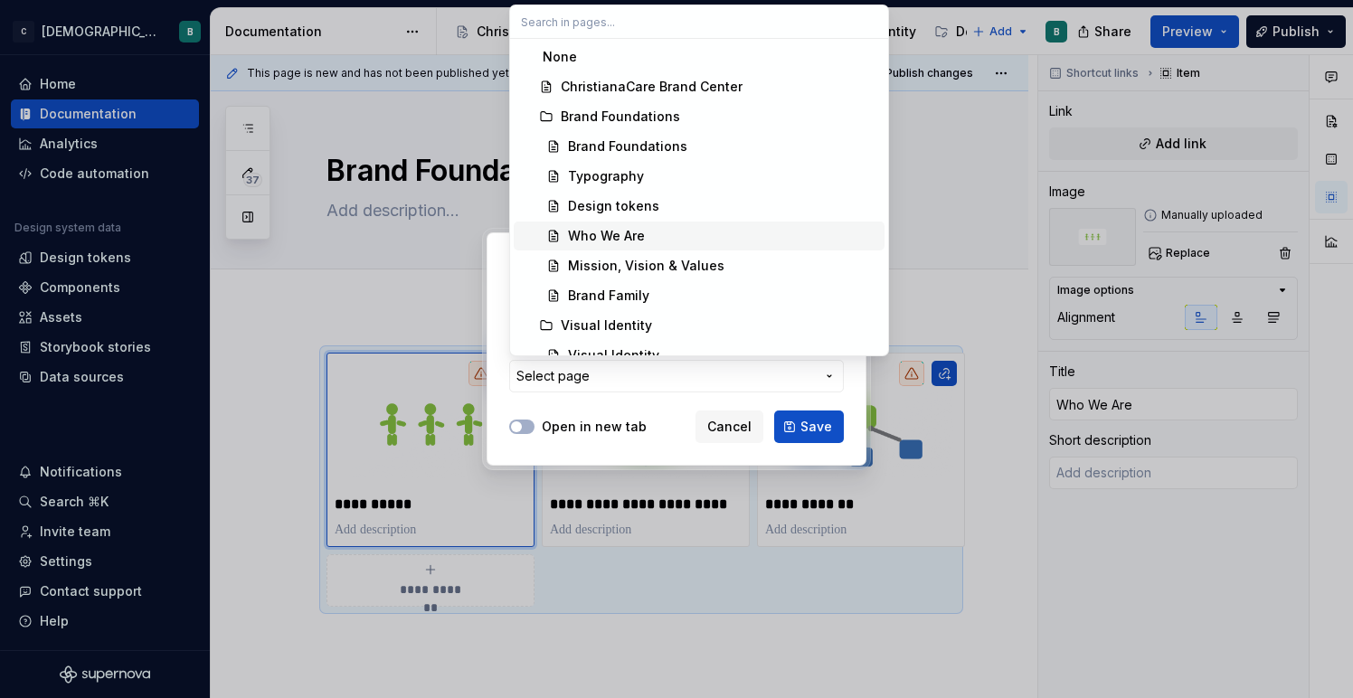
click at [721, 237] on div "Who We Are" at bounding box center [722, 236] width 309 height 18
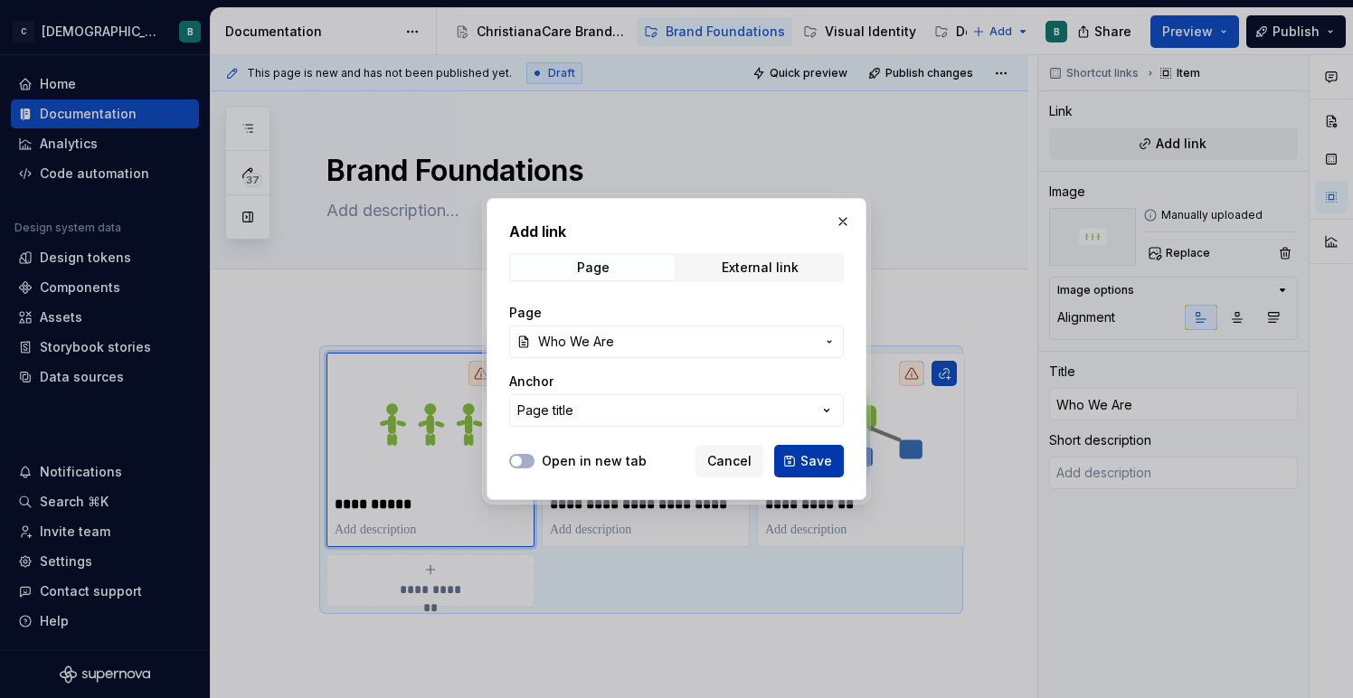
click at [804, 459] on span "Save" at bounding box center [816, 461] width 32 height 18
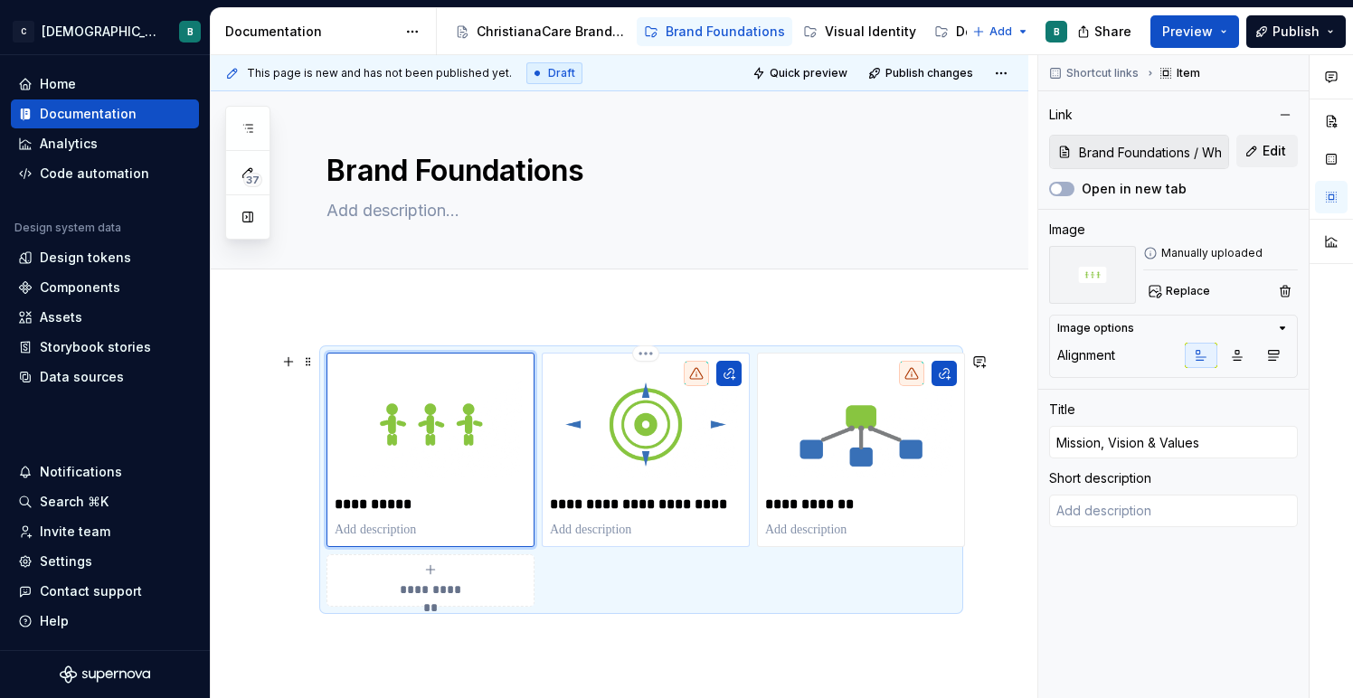
click at [674, 474] on img at bounding box center [646, 424] width 192 height 127
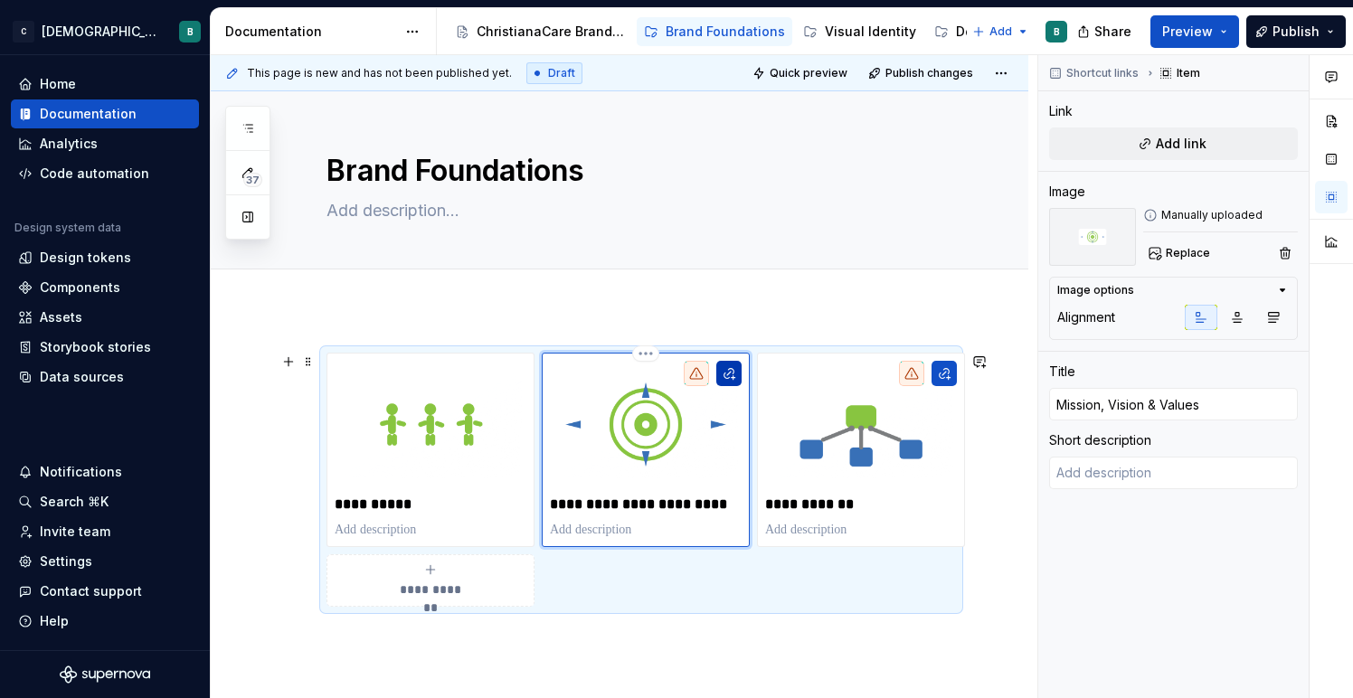
click at [729, 376] on button "button" at bounding box center [728, 373] width 25 height 25
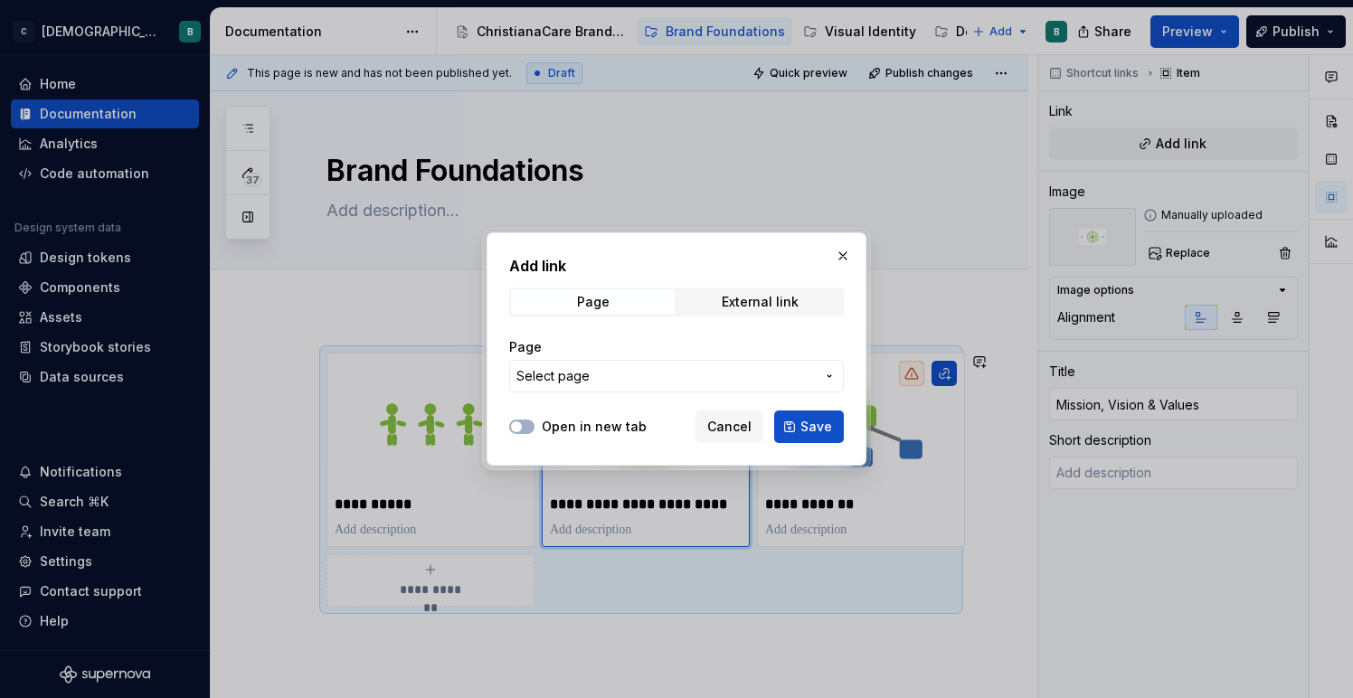
click at [767, 365] on button "Select page" at bounding box center [676, 376] width 335 height 33
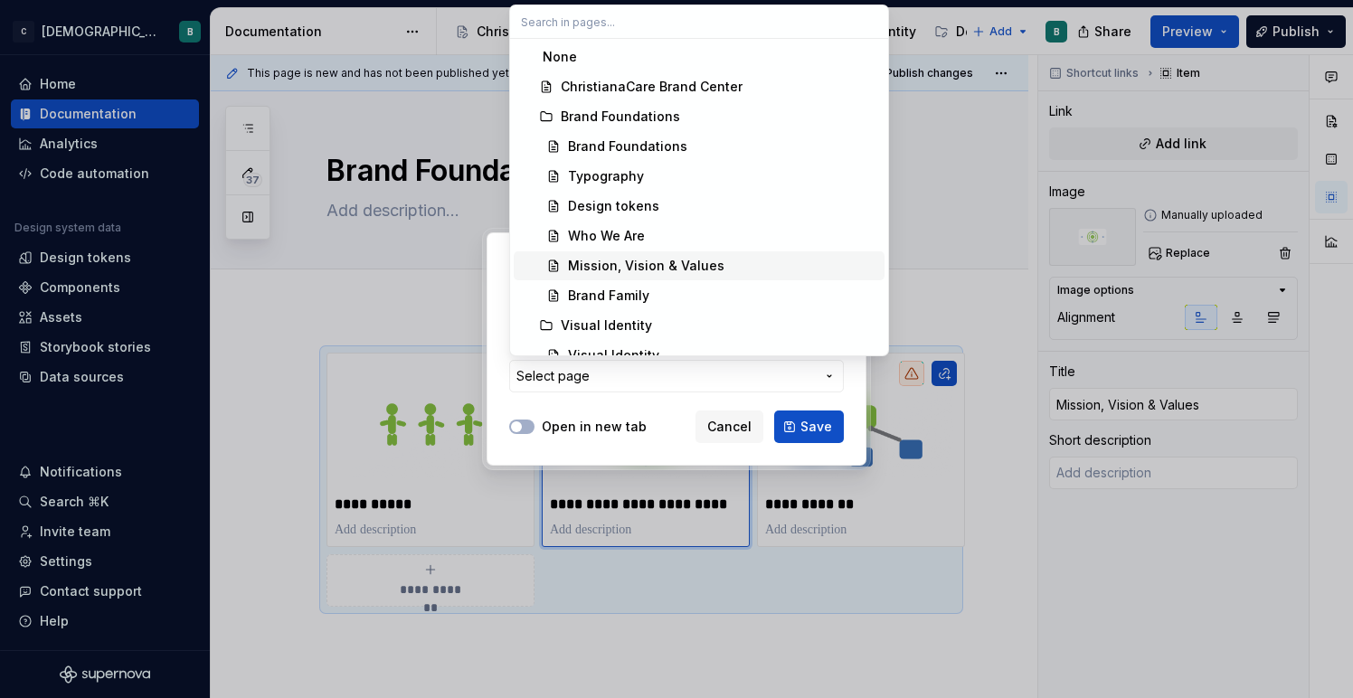
click at [667, 271] on div "Mission, Vision & Values" at bounding box center [646, 266] width 156 height 18
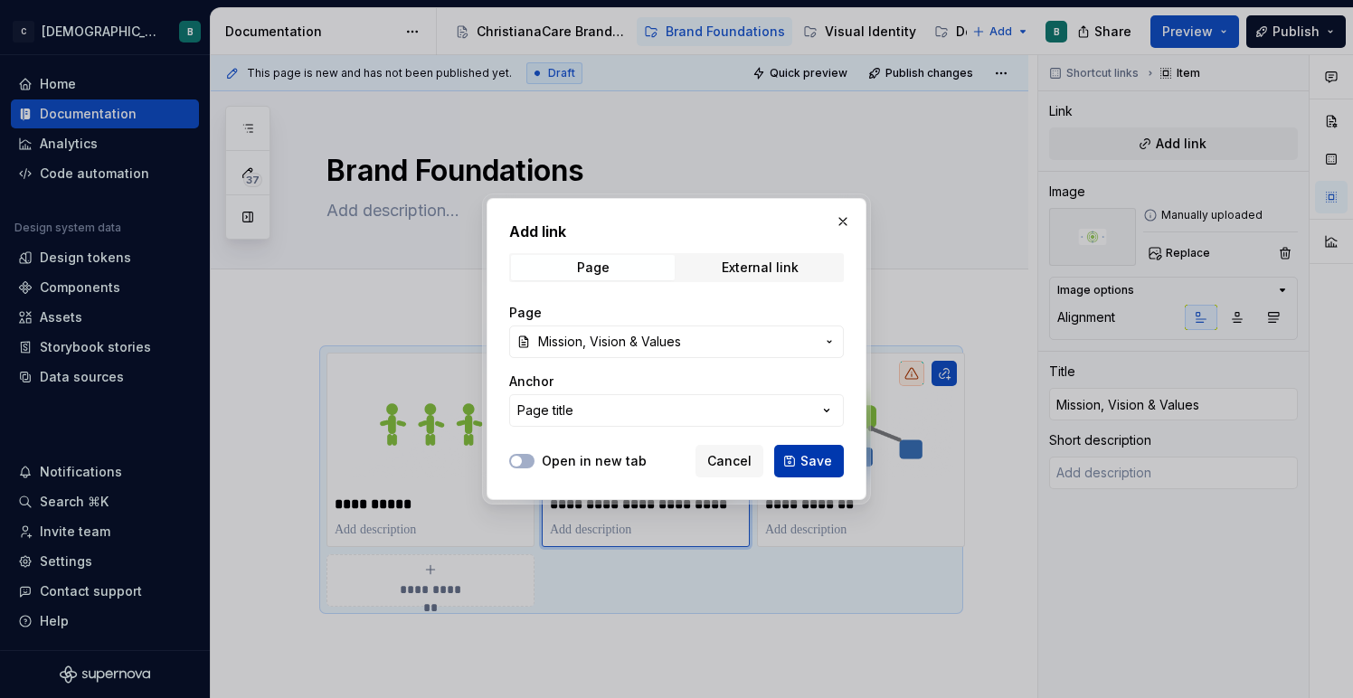
click at [806, 465] on span "Save" at bounding box center [816, 461] width 32 height 18
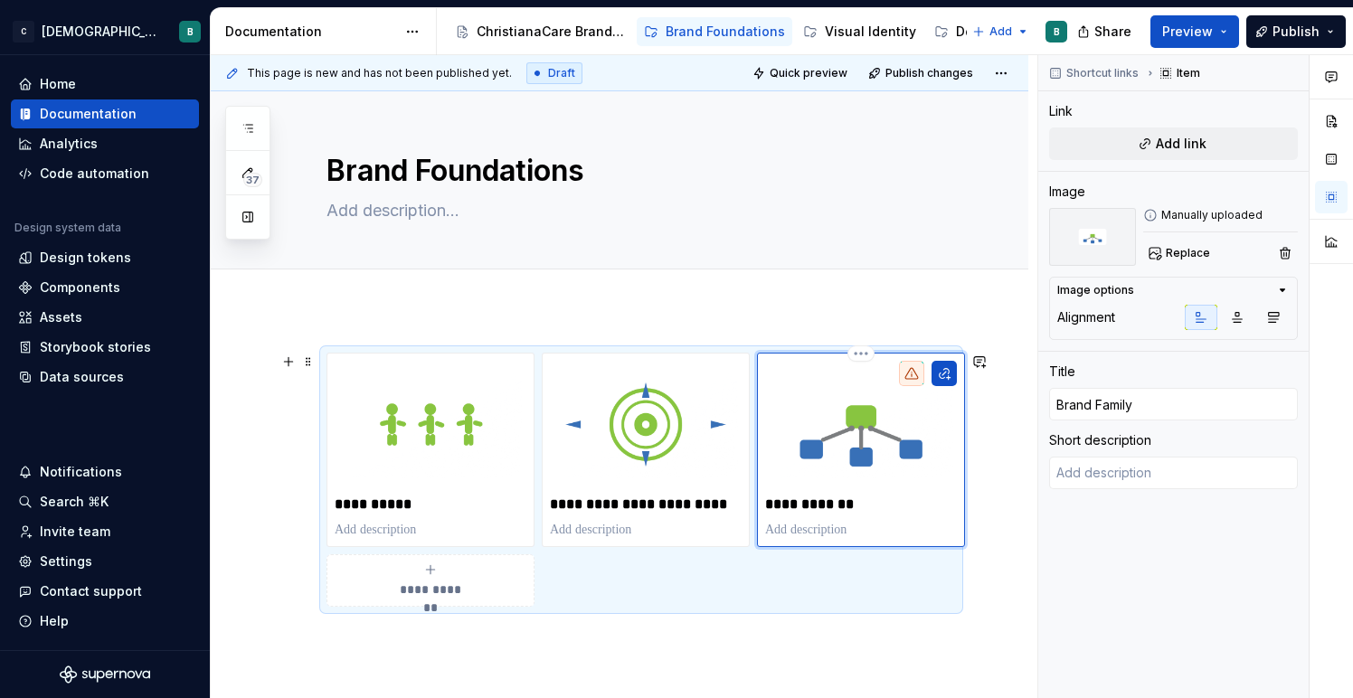
click at [881, 455] on img at bounding box center [861, 424] width 192 height 127
click at [941, 375] on button "button" at bounding box center [943, 373] width 25 height 25
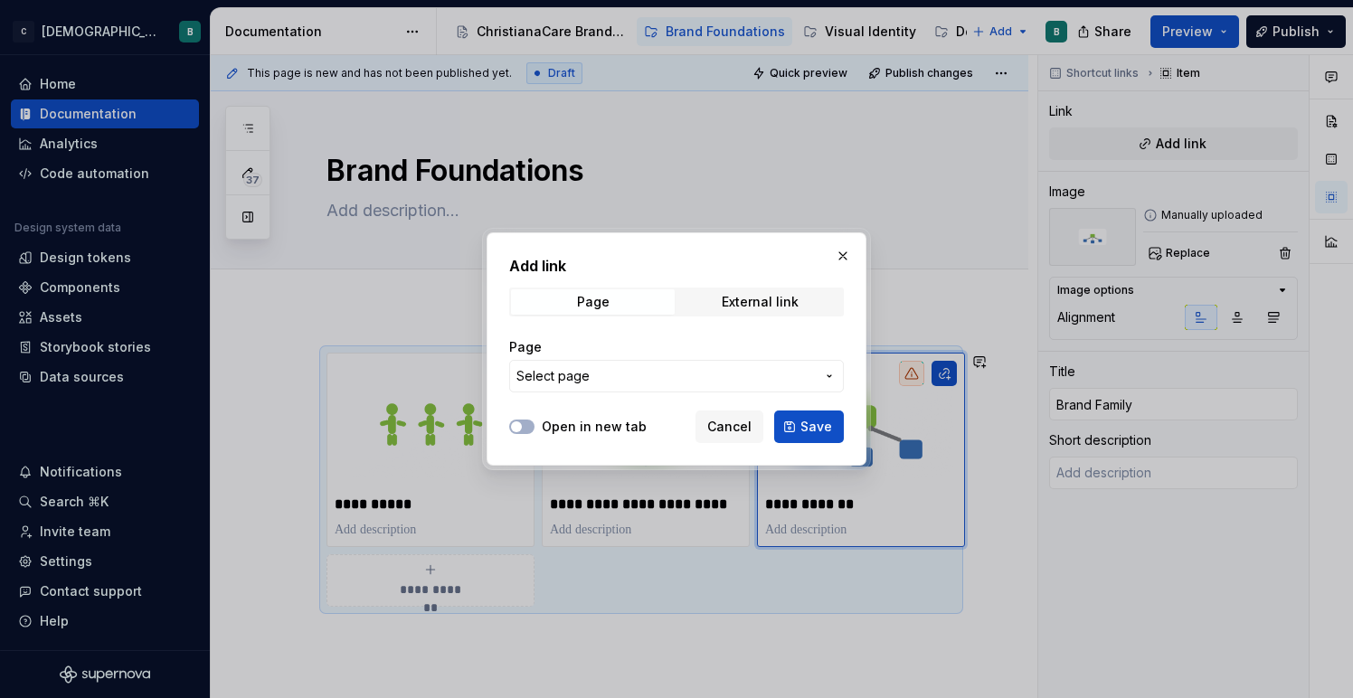
click at [753, 381] on span "Select page" at bounding box center [665, 376] width 298 height 18
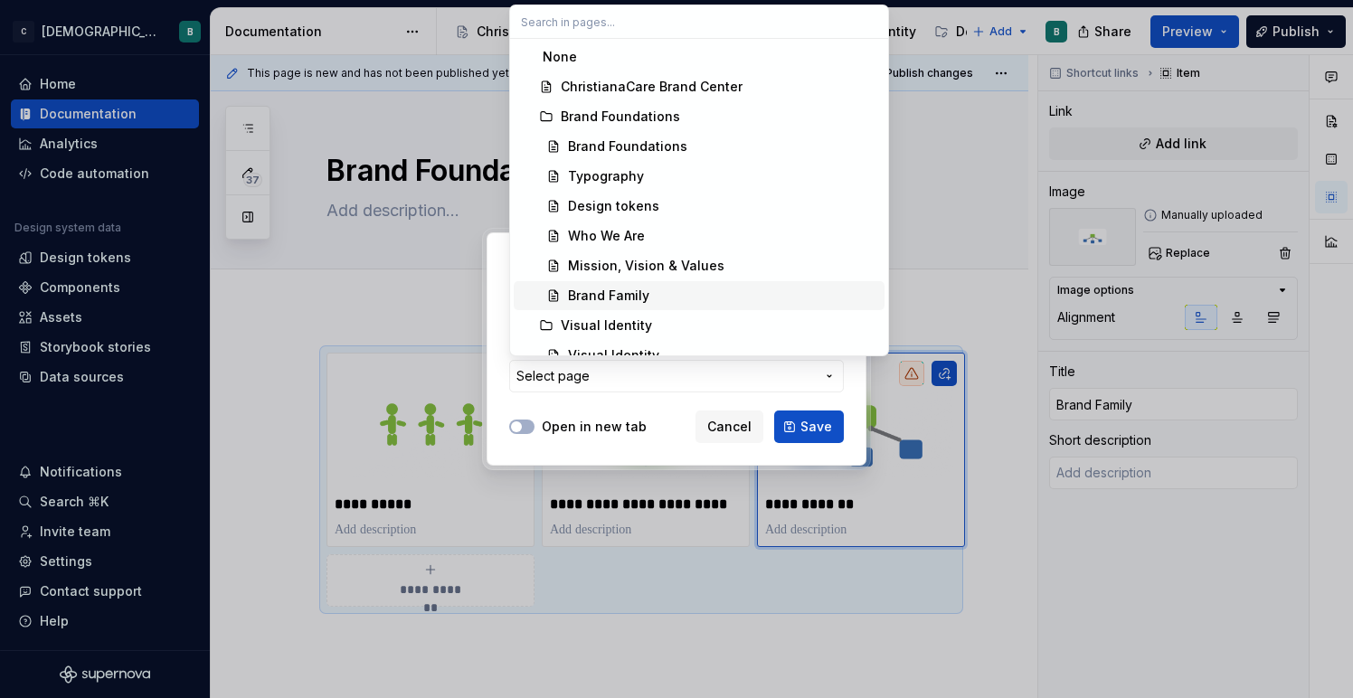
click at [687, 297] on div "Brand Family" at bounding box center [722, 296] width 309 height 18
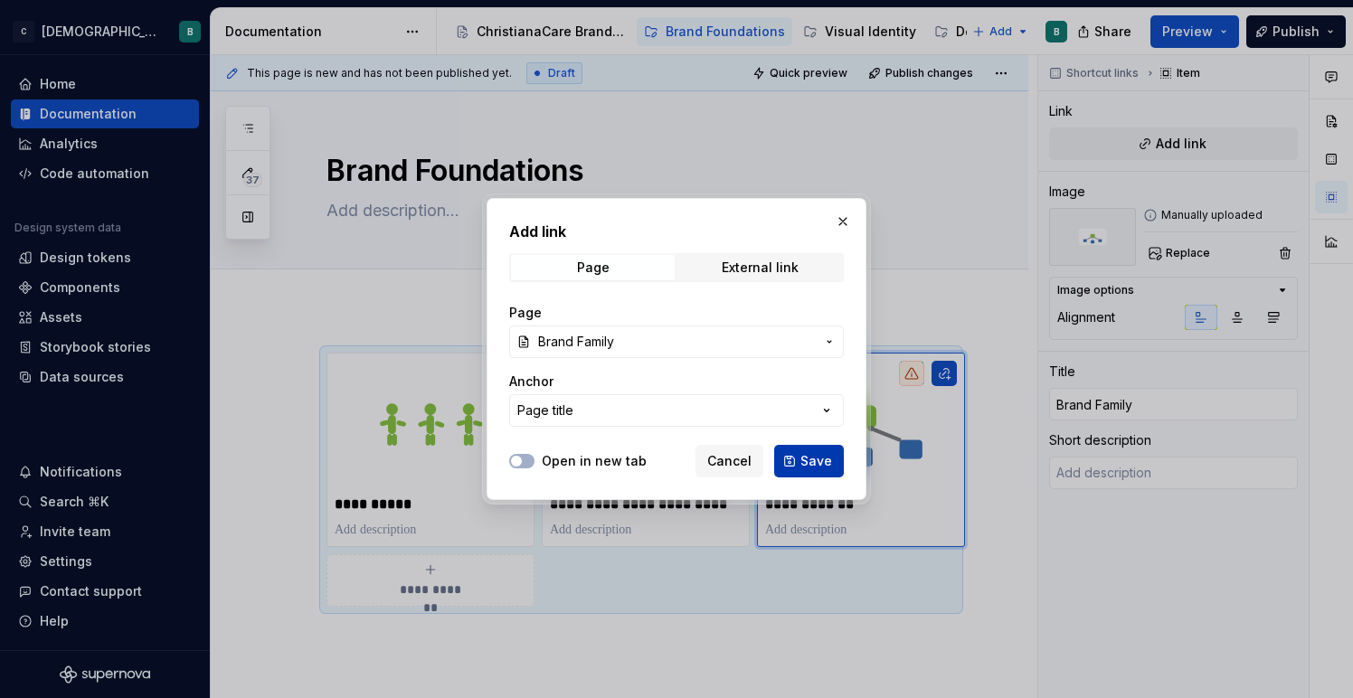
click at [814, 459] on span "Save" at bounding box center [816, 461] width 32 height 18
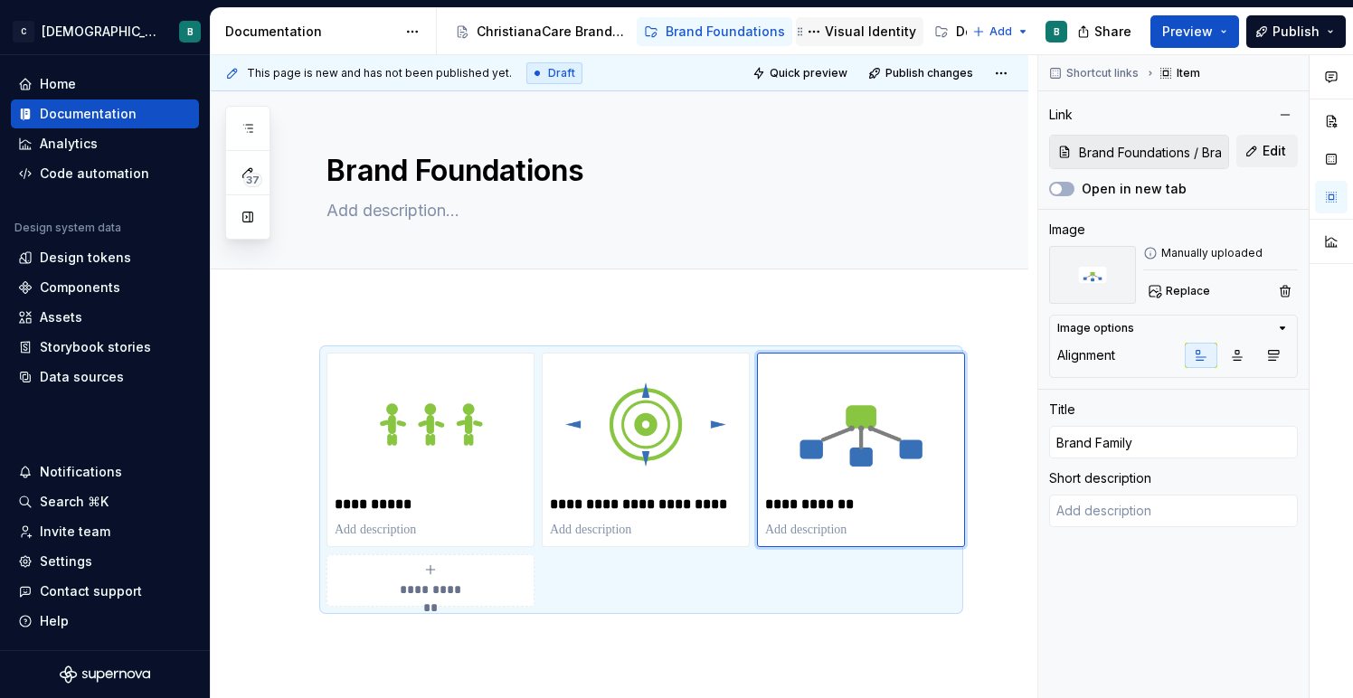
click at [848, 31] on div "Visual Identity" at bounding box center [870, 32] width 91 height 18
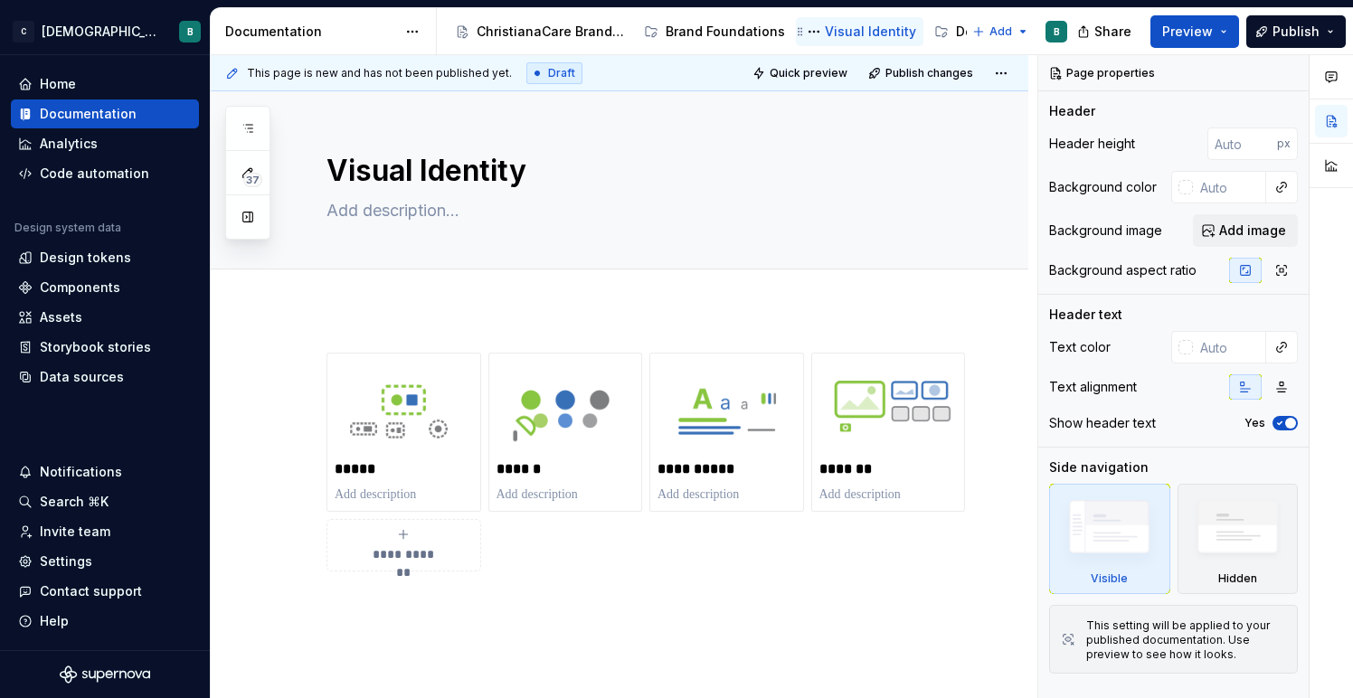
scroll to position [0, 52]
click at [901, 34] on div at bounding box center [932, 31] width 69 height 33
click at [905, 33] on div at bounding box center [932, 31] width 69 height 33
click at [846, 28] on div "Design Center" at bounding box center [869, 32] width 90 height 18
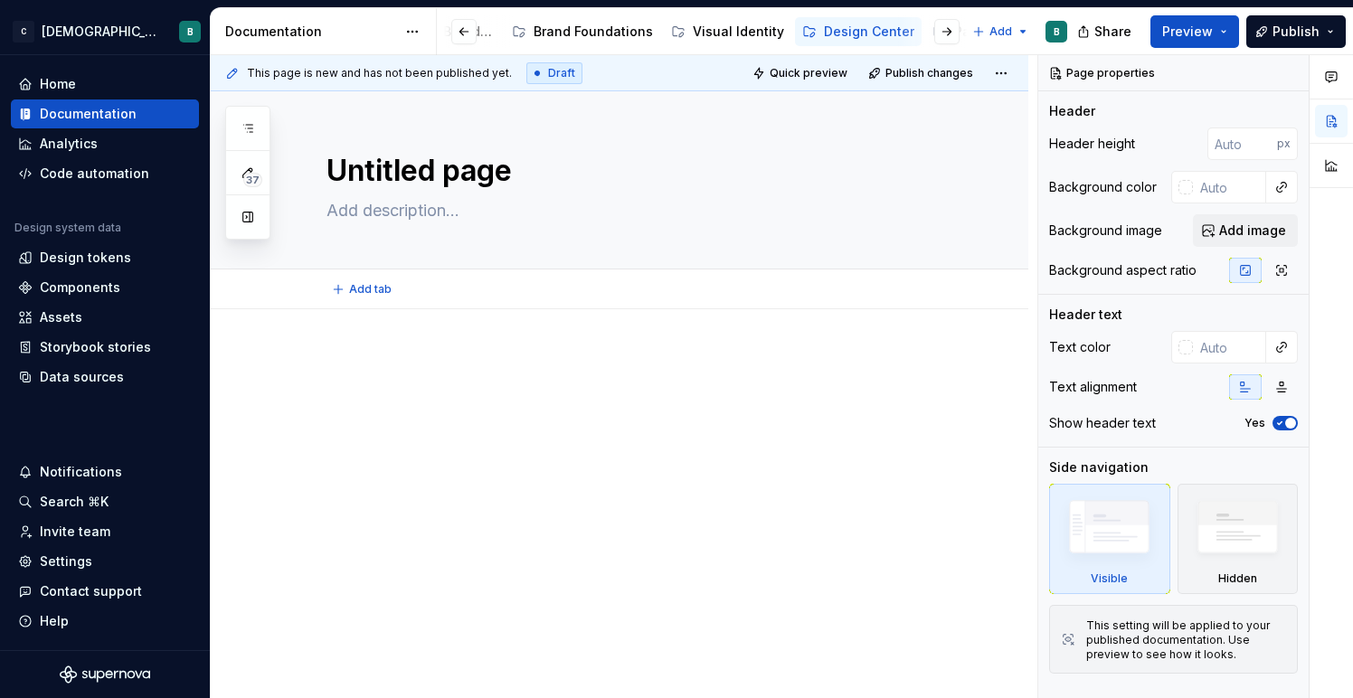
click at [359, 297] on button "Add tab" at bounding box center [362, 289] width 73 height 25
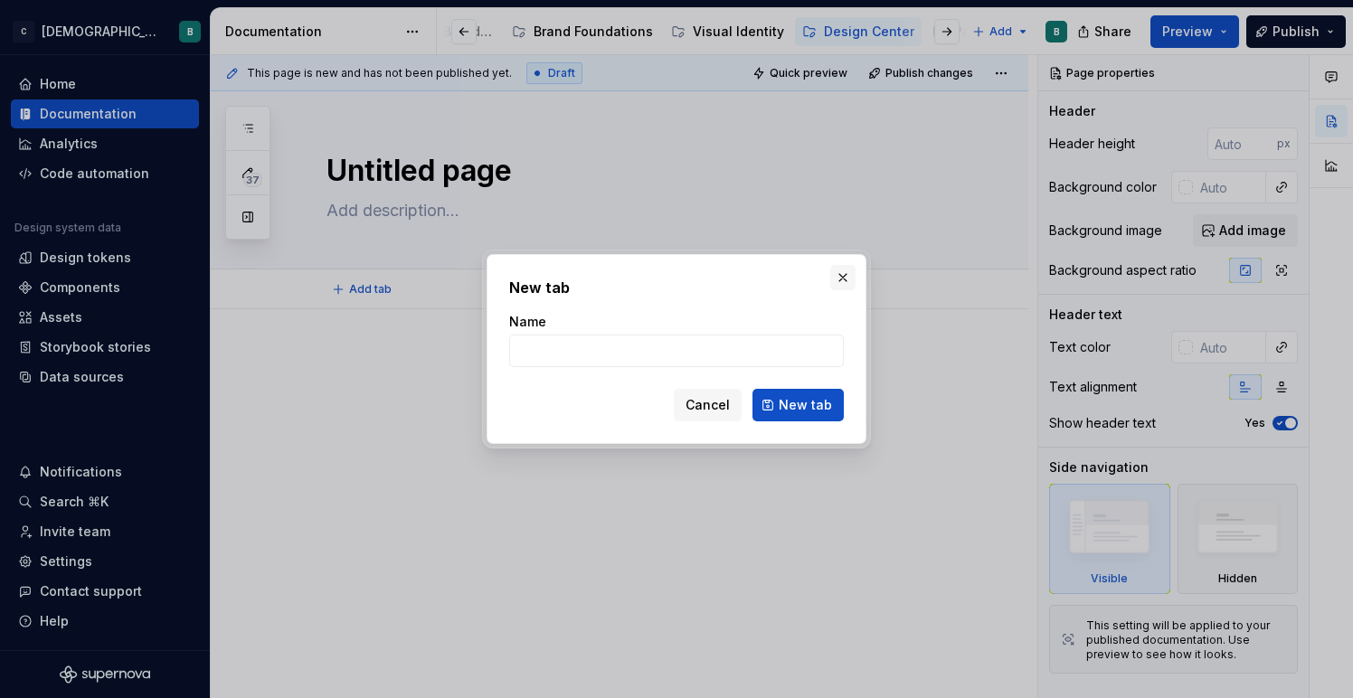
click at [844, 278] on button "button" at bounding box center [842, 277] width 25 height 25
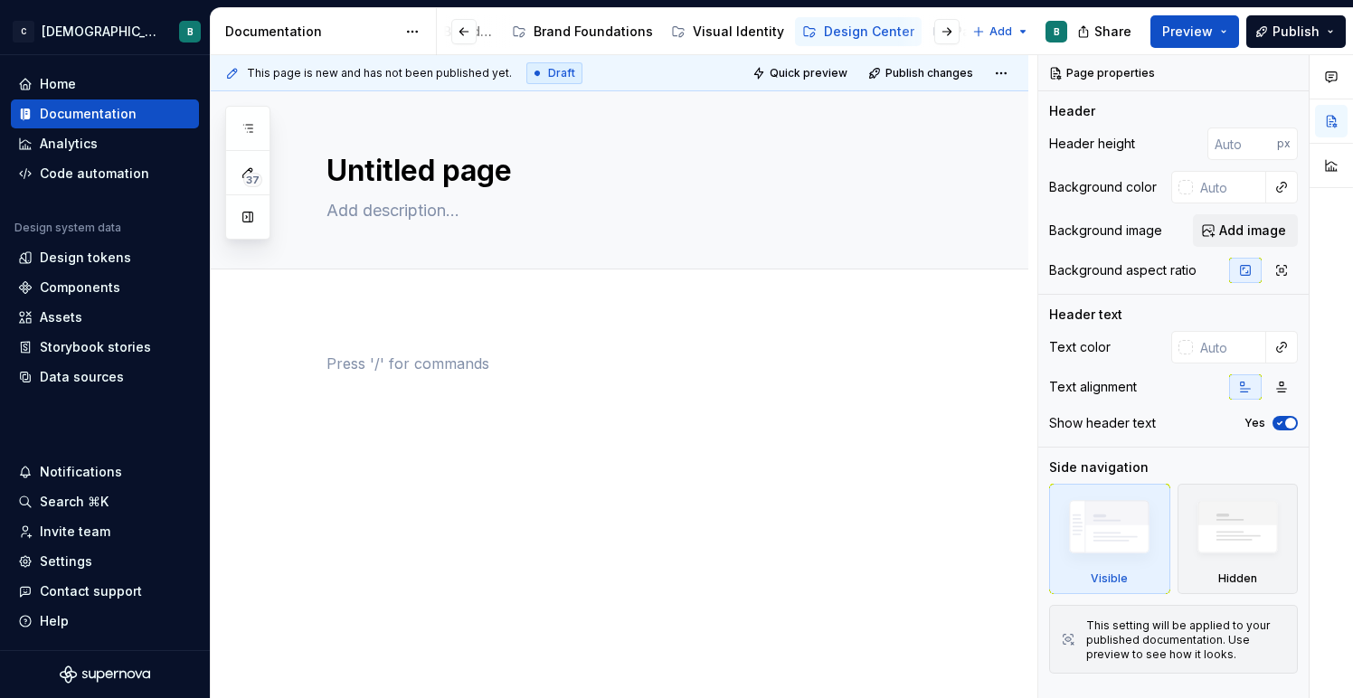
click at [382, 377] on div at bounding box center [640, 387] width 629 height 69
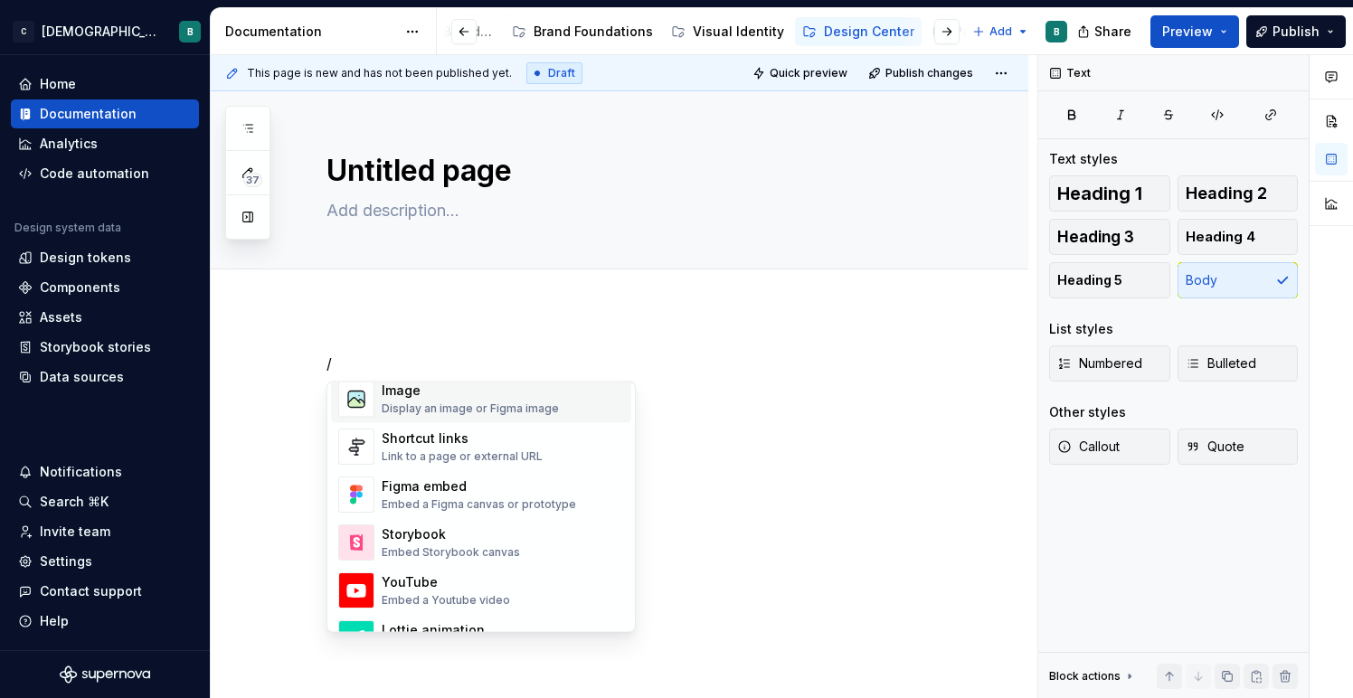
scroll to position [819, 0]
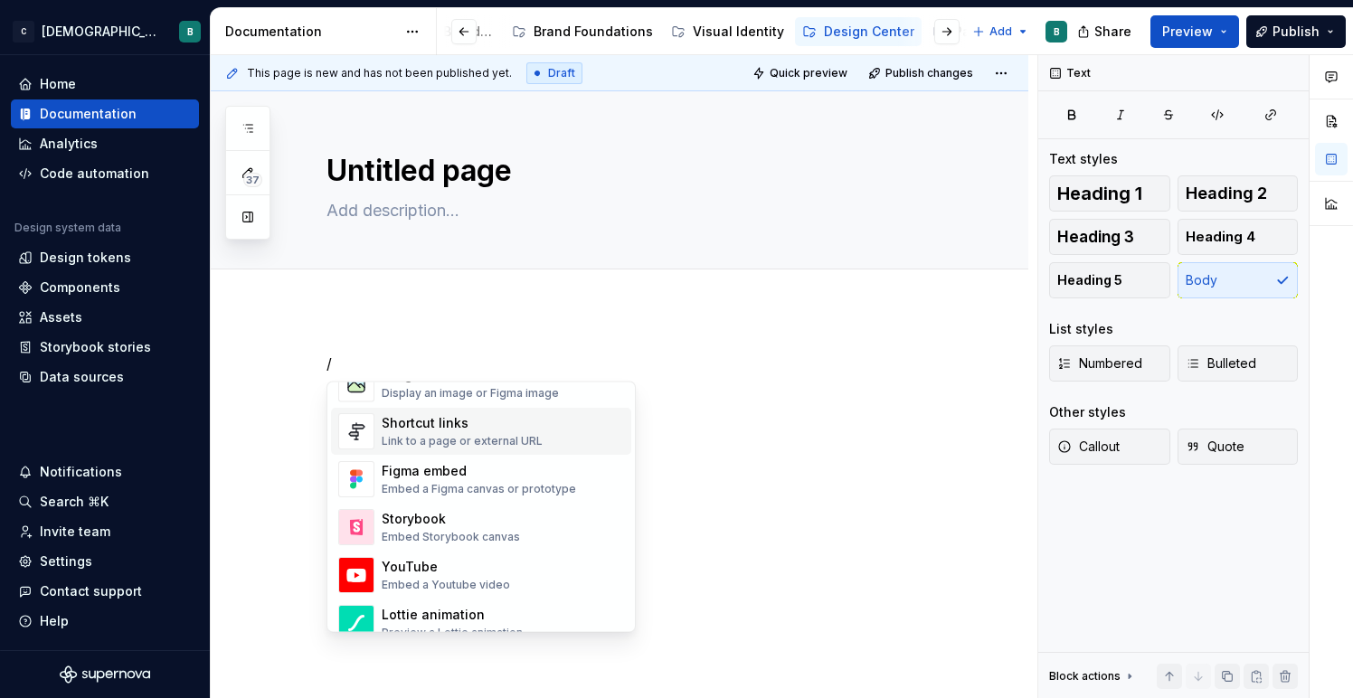
click at [435, 423] on div "Shortcut links" at bounding box center [462, 424] width 161 height 18
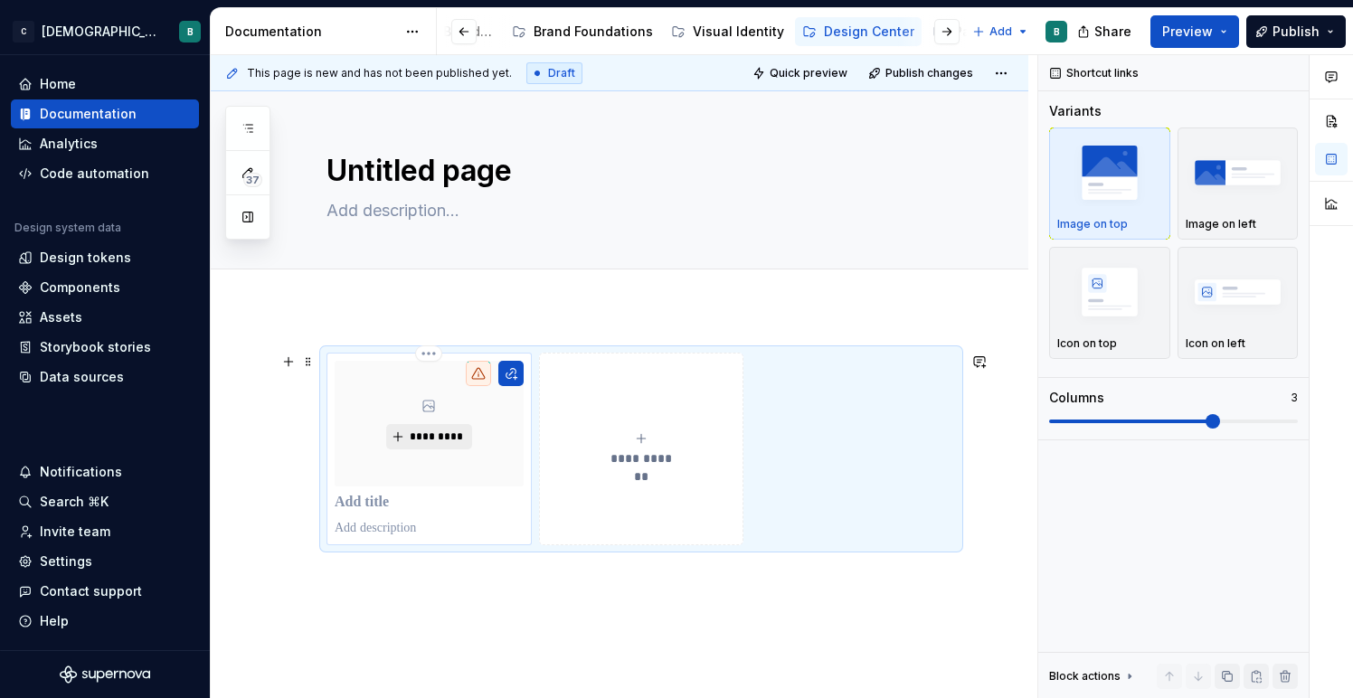
click at [459, 437] on span "*********" at bounding box center [436, 436] width 55 height 14
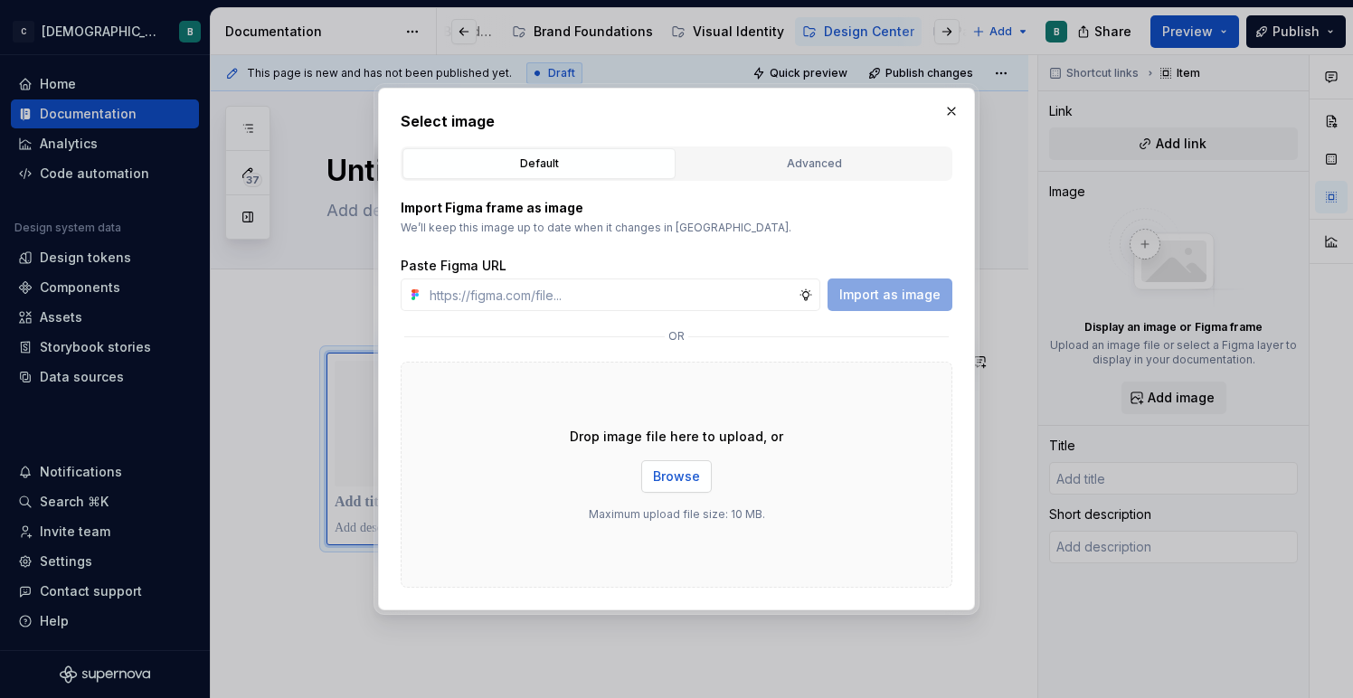
click at [664, 484] on span "Browse" at bounding box center [676, 476] width 47 height 18
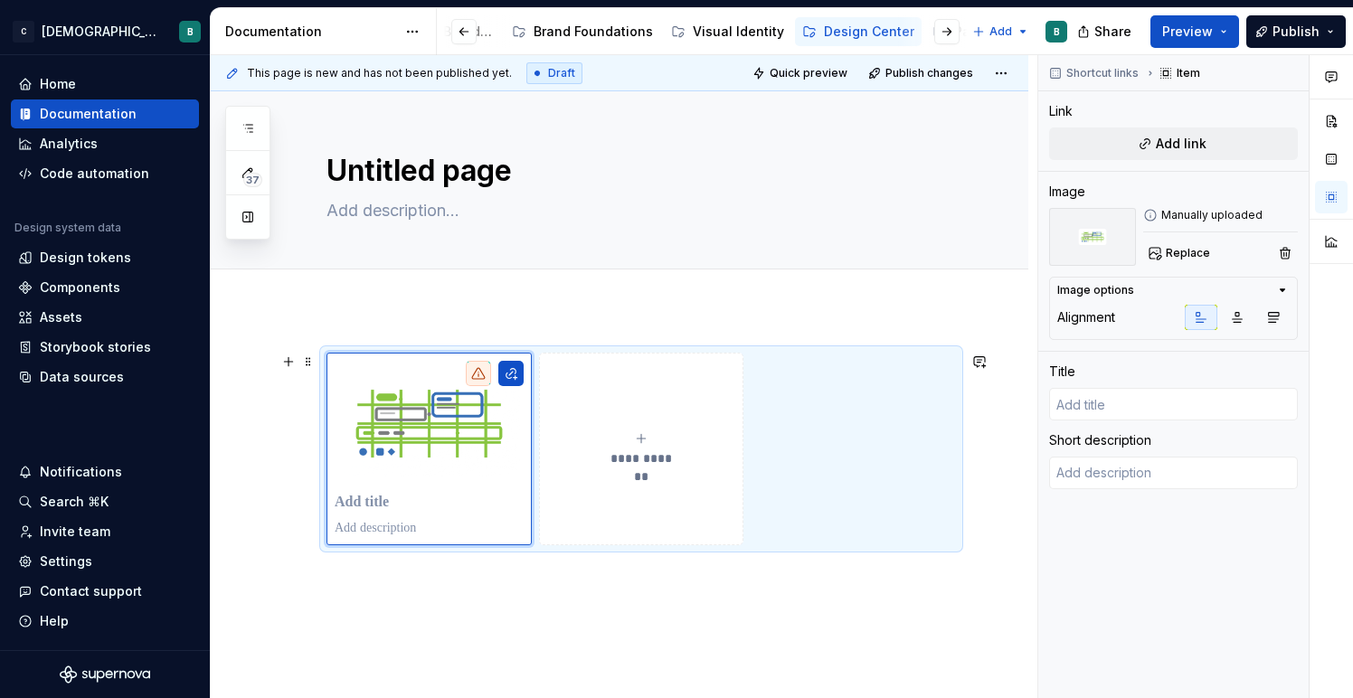
click at [622, 505] on button "**********" at bounding box center [641, 449] width 205 height 193
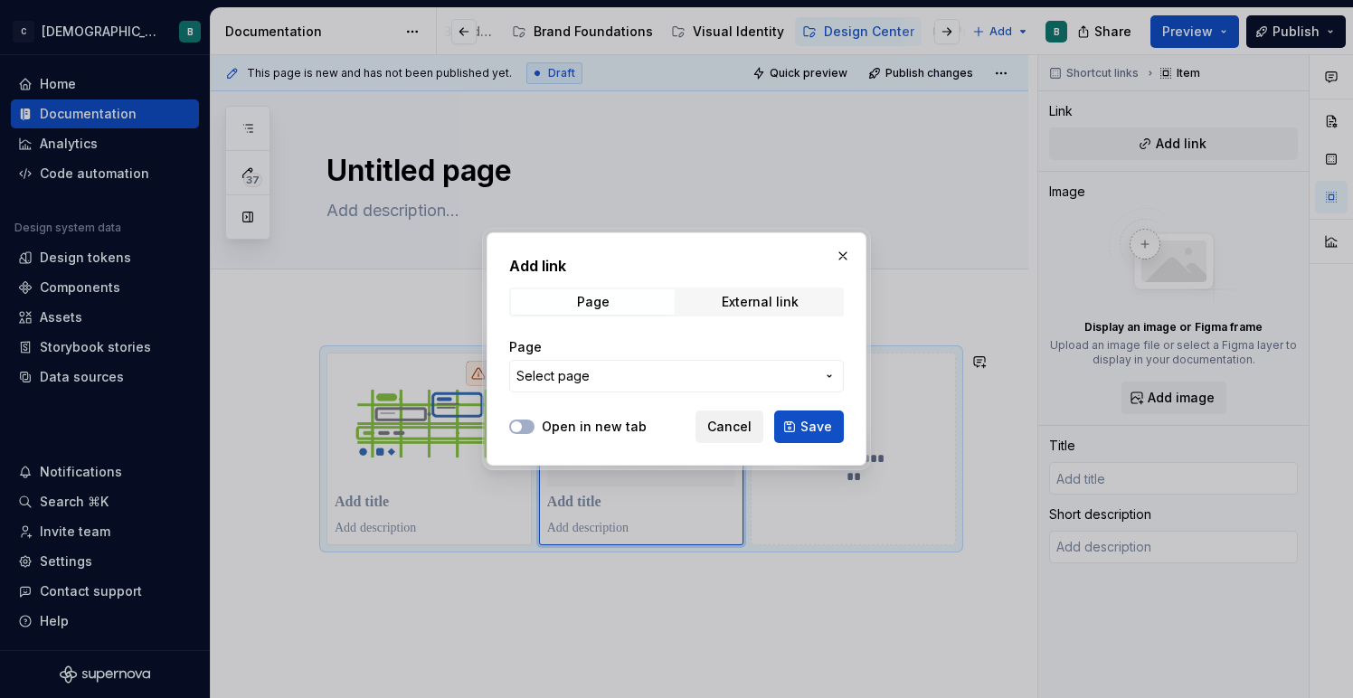
click at [732, 434] on span "Cancel" at bounding box center [729, 427] width 44 height 18
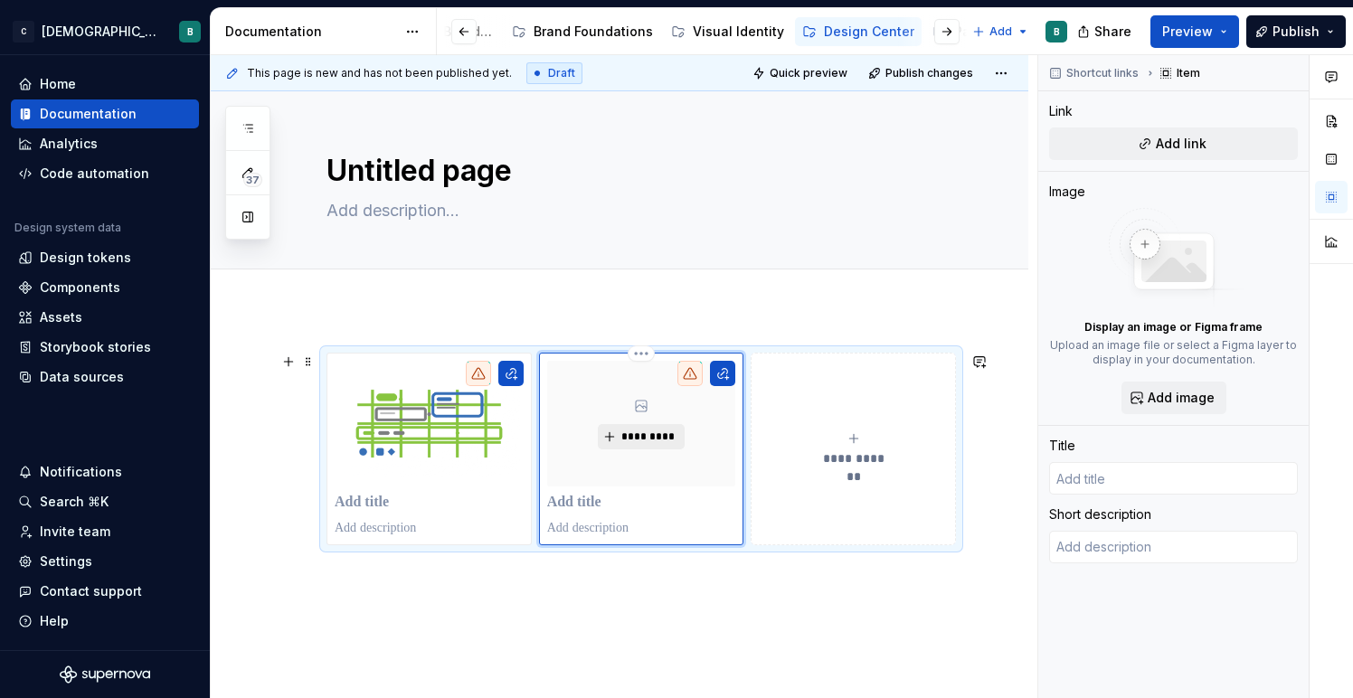
click at [657, 436] on span "*********" at bounding box center [647, 436] width 55 height 14
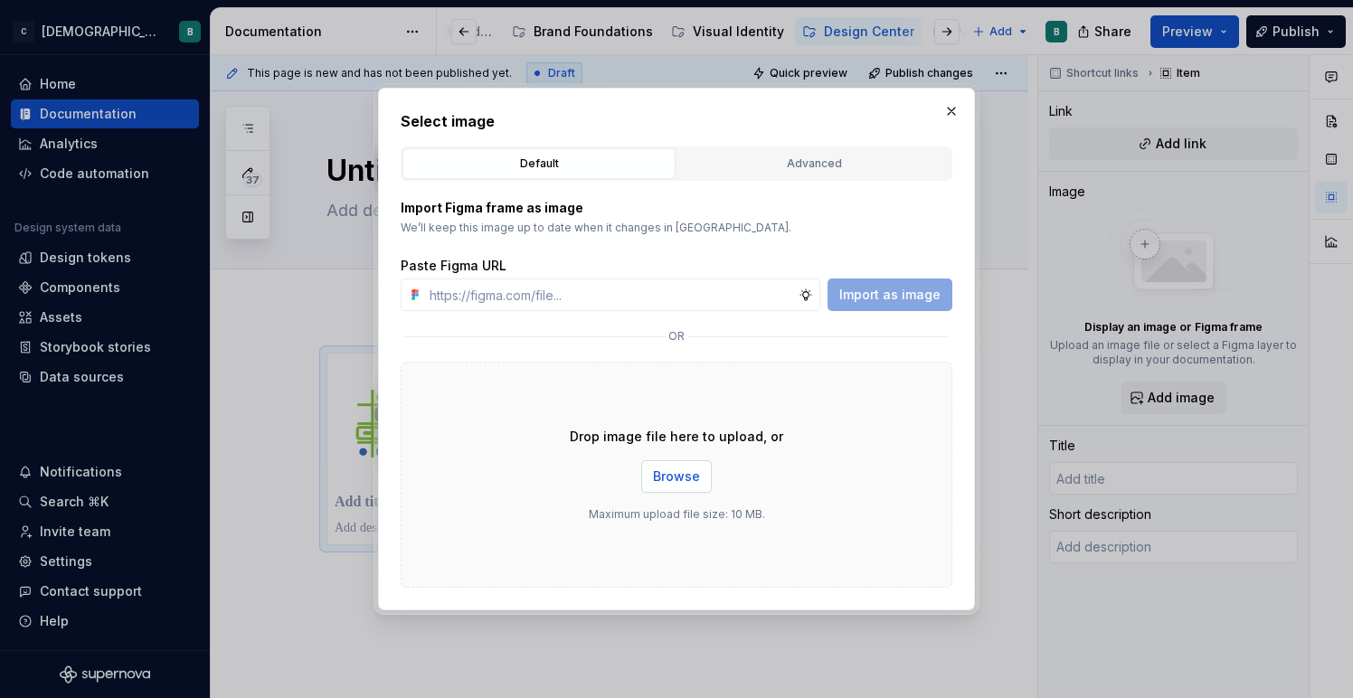
click at [679, 477] on span "Browse" at bounding box center [676, 476] width 47 height 18
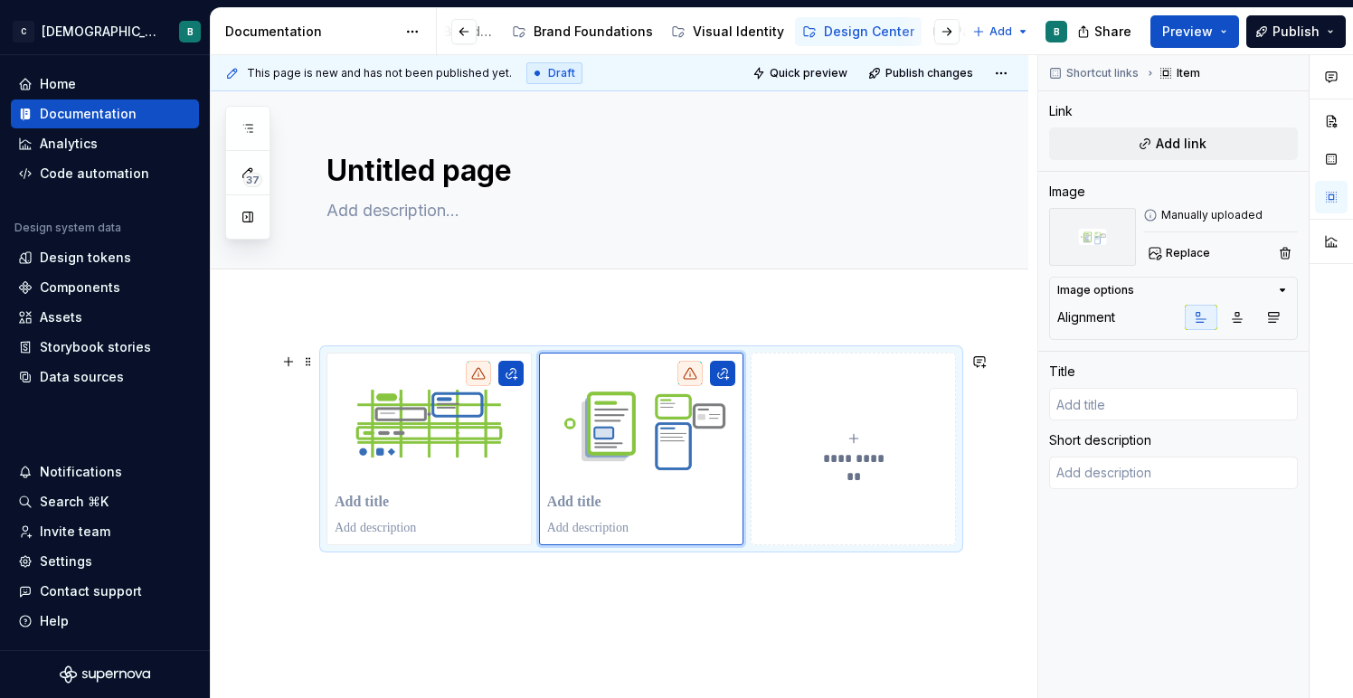
click at [998, 464] on div "**********" at bounding box center [624, 377] width 826 height 644
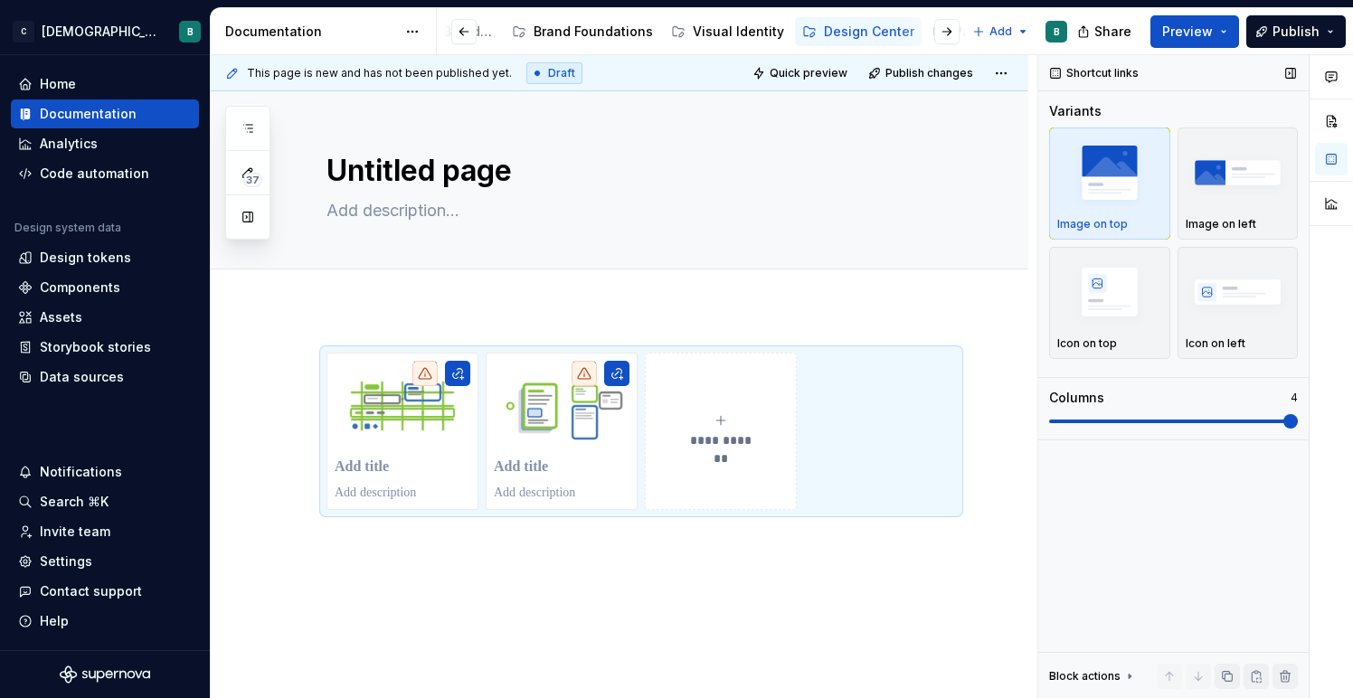
click at [1297, 420] on span at bounding box center [1290, 421] width 14 height 14
click at [833, 446] on div "**********" at bounding box center [640, 431] width 629 height 157
click at [726, 487] on button "**********" at bounding box center [721, 431] width 152 height 157
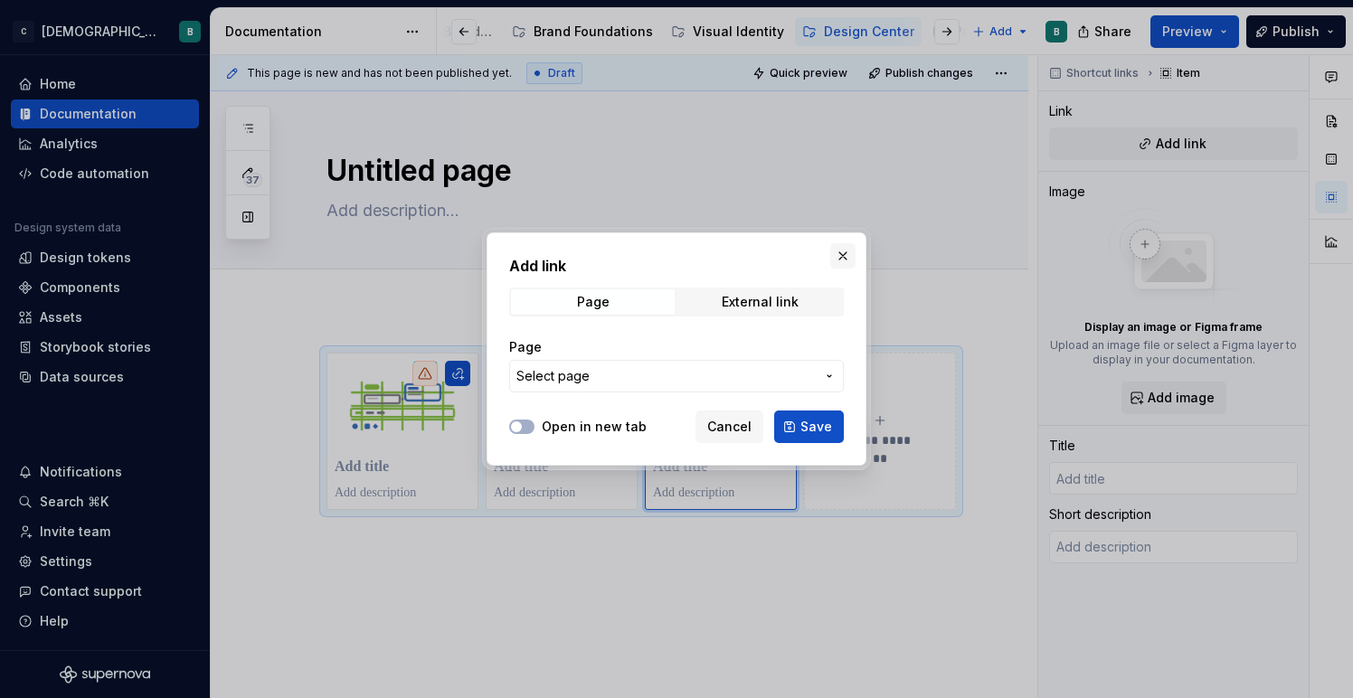
click at [835, 258] on button "button" at bounding box center [842, 255] width 25 height 25
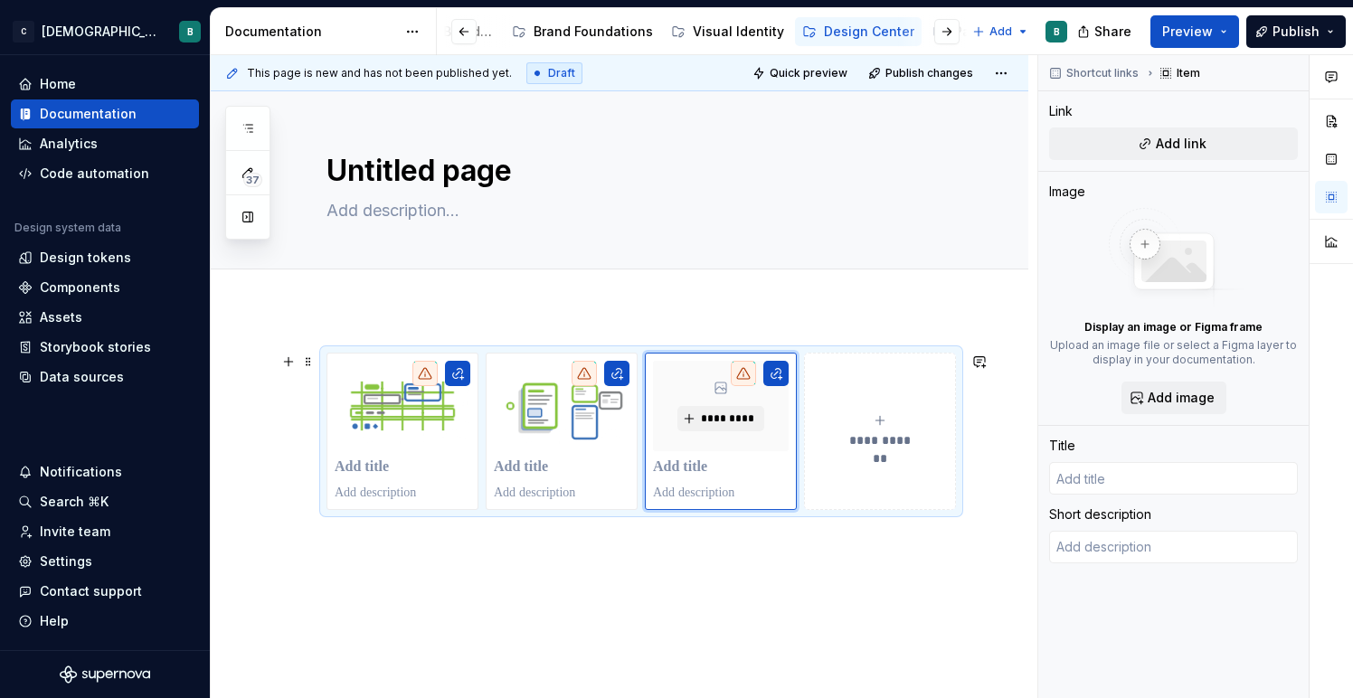
click at [835, 485] on button "**********" at bounding box center [880, 431] width 152 height 157
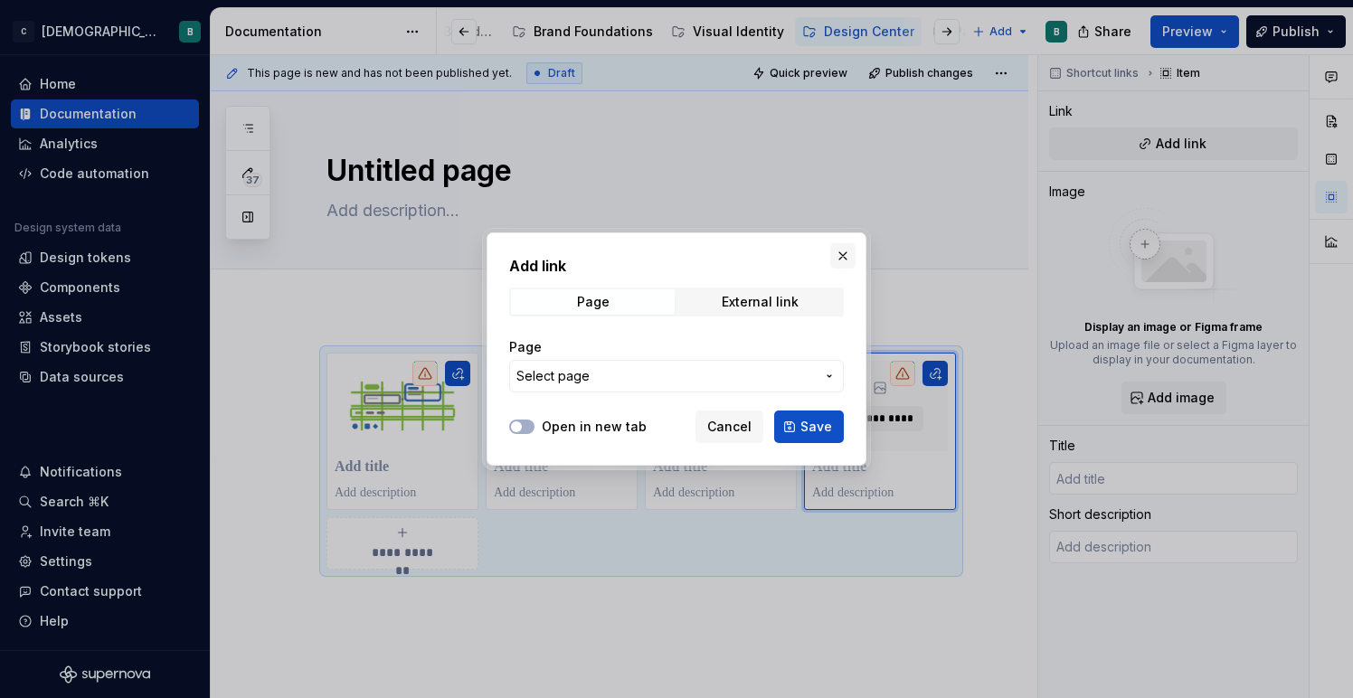
click at [848, 250] on button "button" at bounding box center [842, 255] width 25 height 25
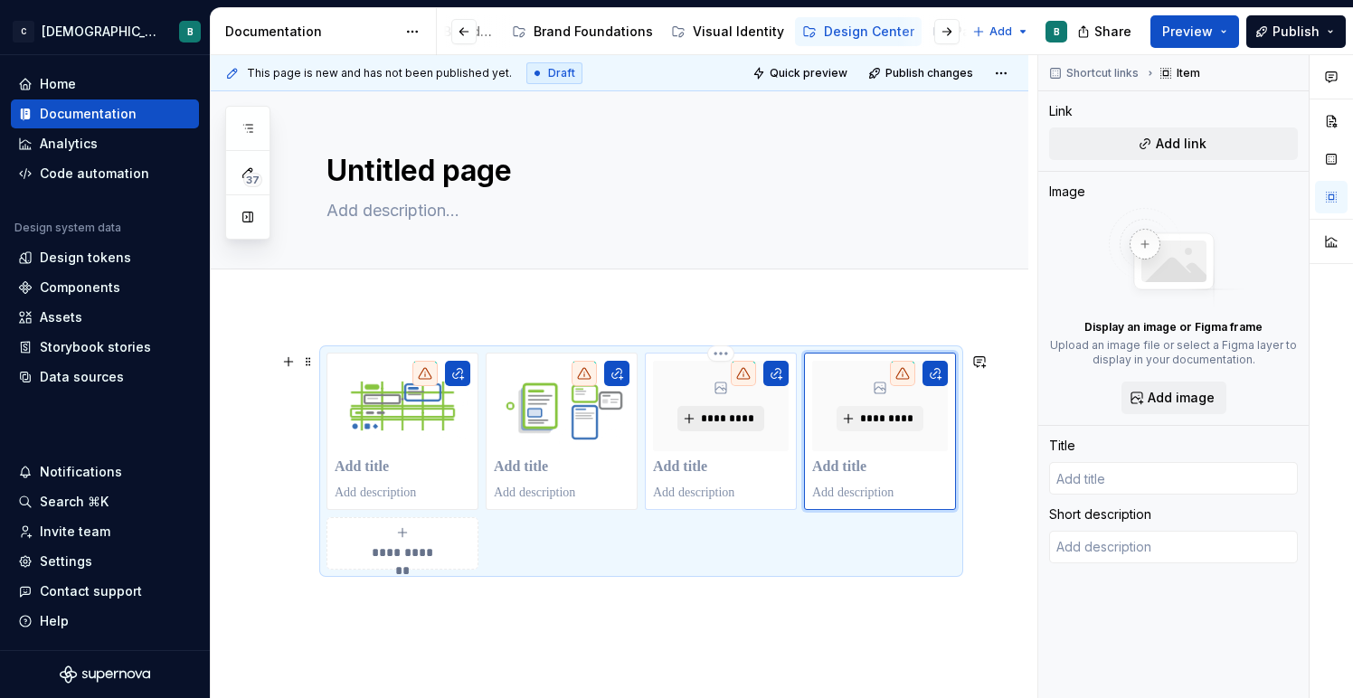
click at [729, 416] on span "*********" at bounding box center [727, 418] width 55 height 14
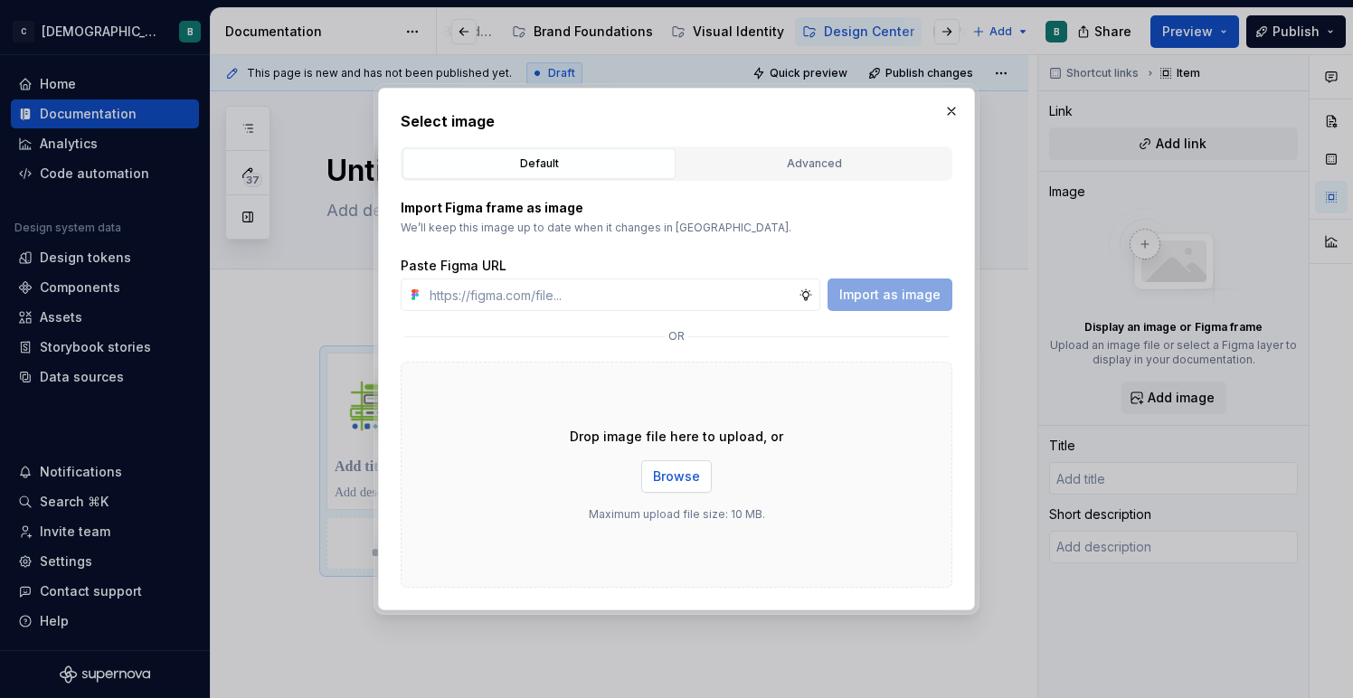
click at [675, 473] on span "Browse" at bounding box center [676, 476] width 47 height 18
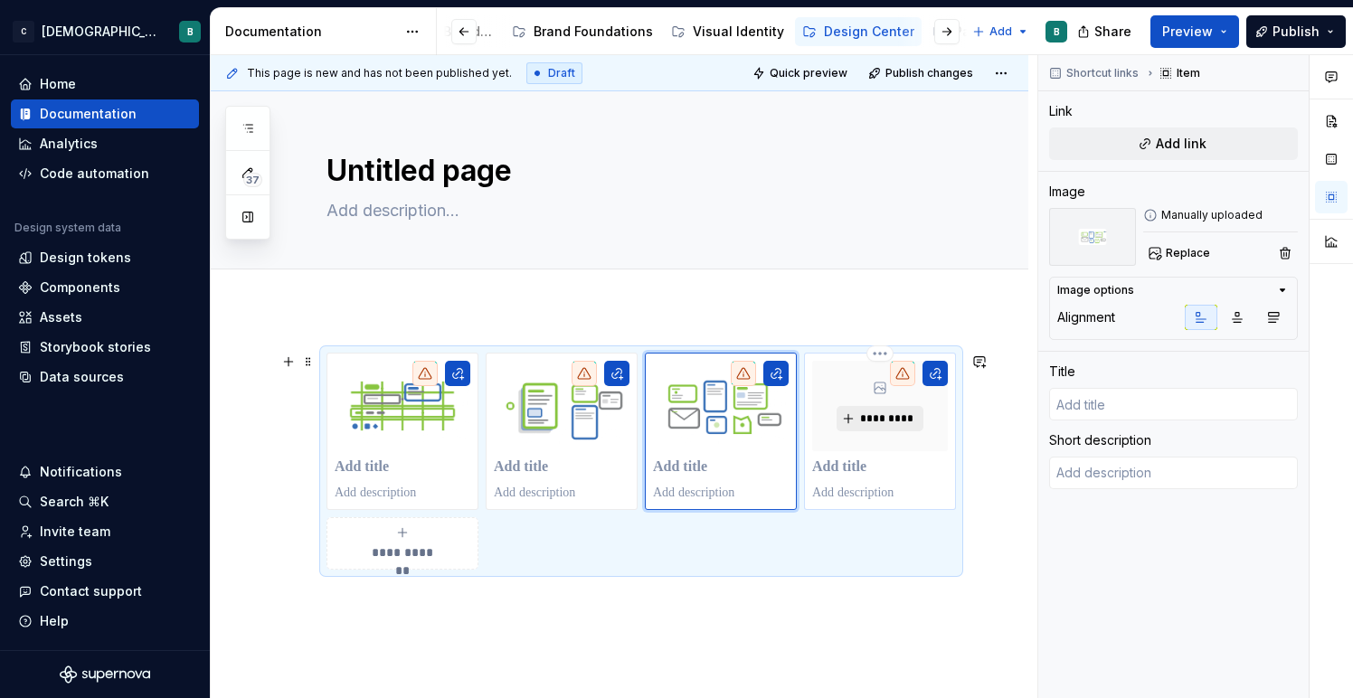
click at [893, 426] on span "*********" at bounding box center [886, 418] width 55 height 14
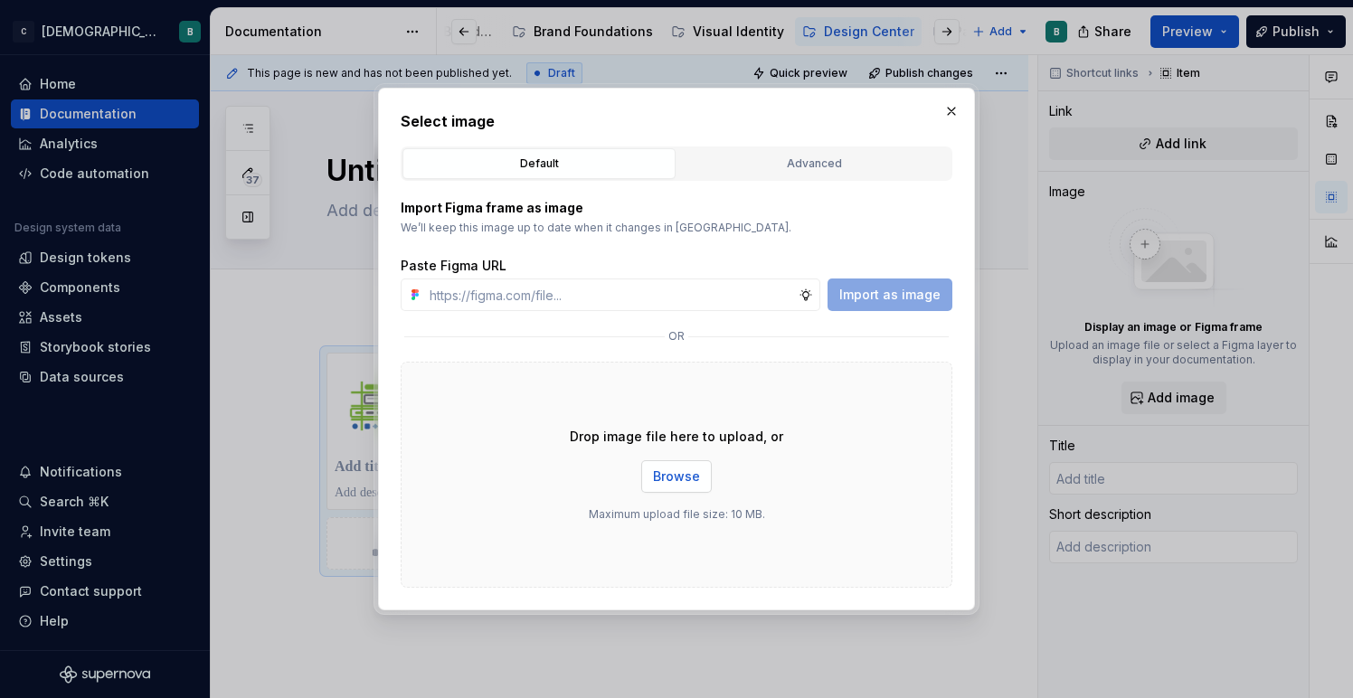
click at [702, 467] on button "Browse" at bounding box center [676, 476] width 71 height 33
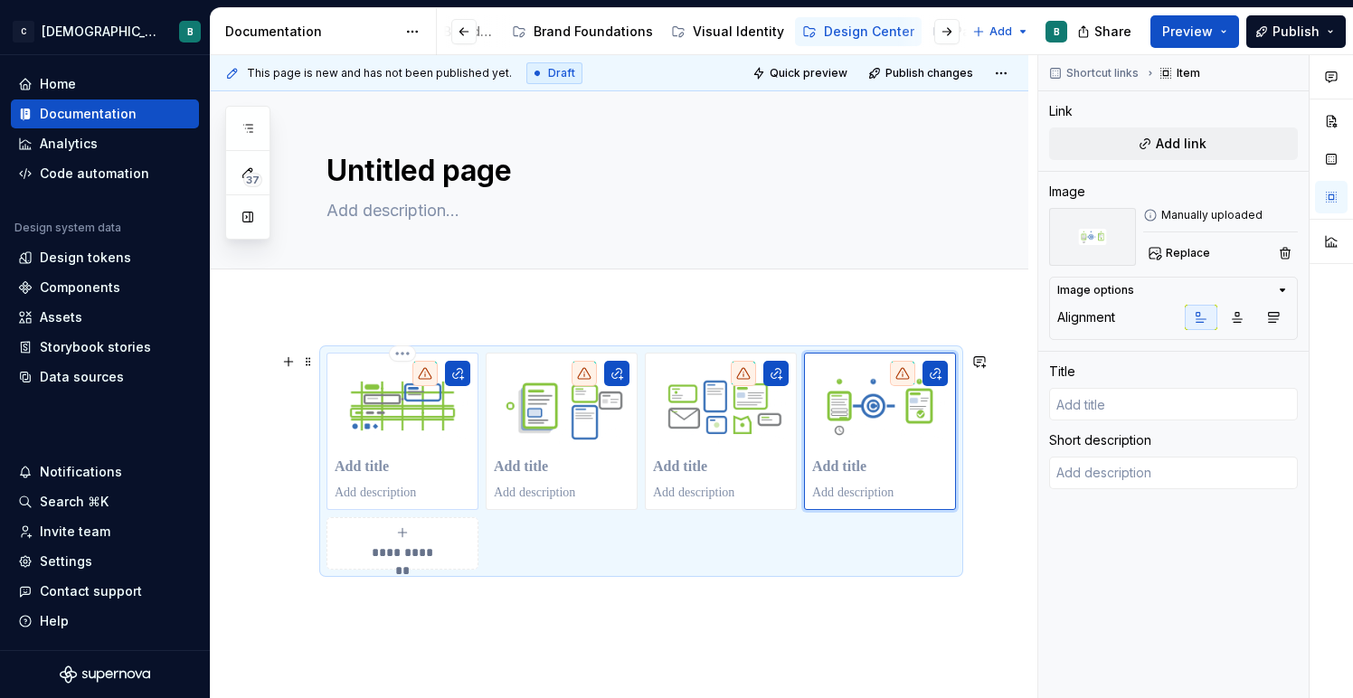
click at [384, 464] on p at bounding box center [403, 467] width 136 height 18
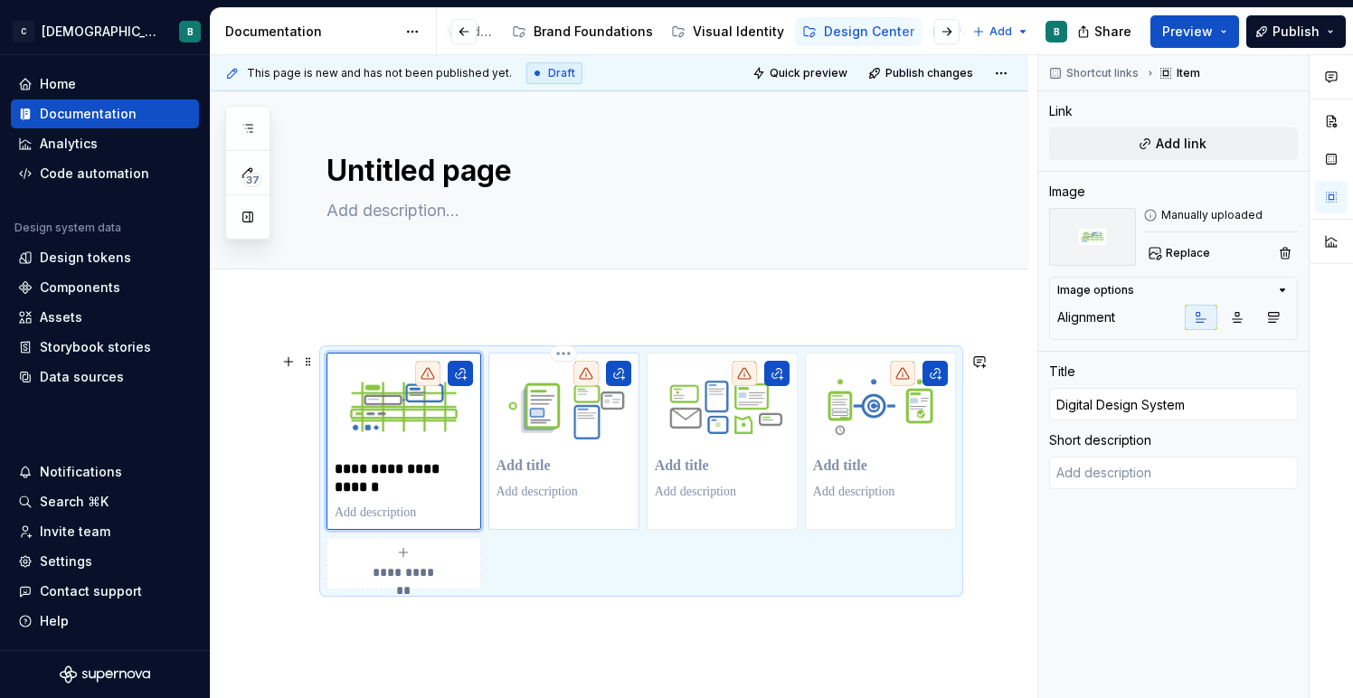
click at [524, 471] on p at bounding box center [563, 466] width 135 height 18
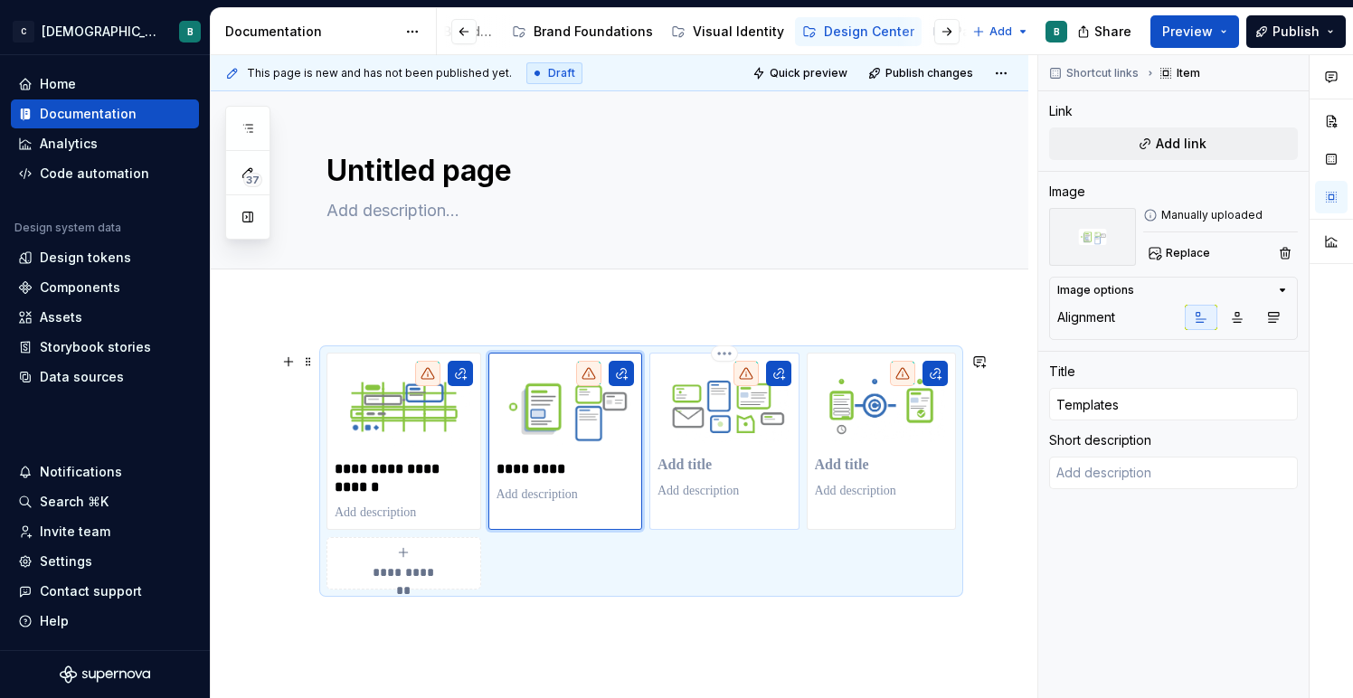
click at [695, 467] on p at bounding box center [724, 466] width 134 height 18
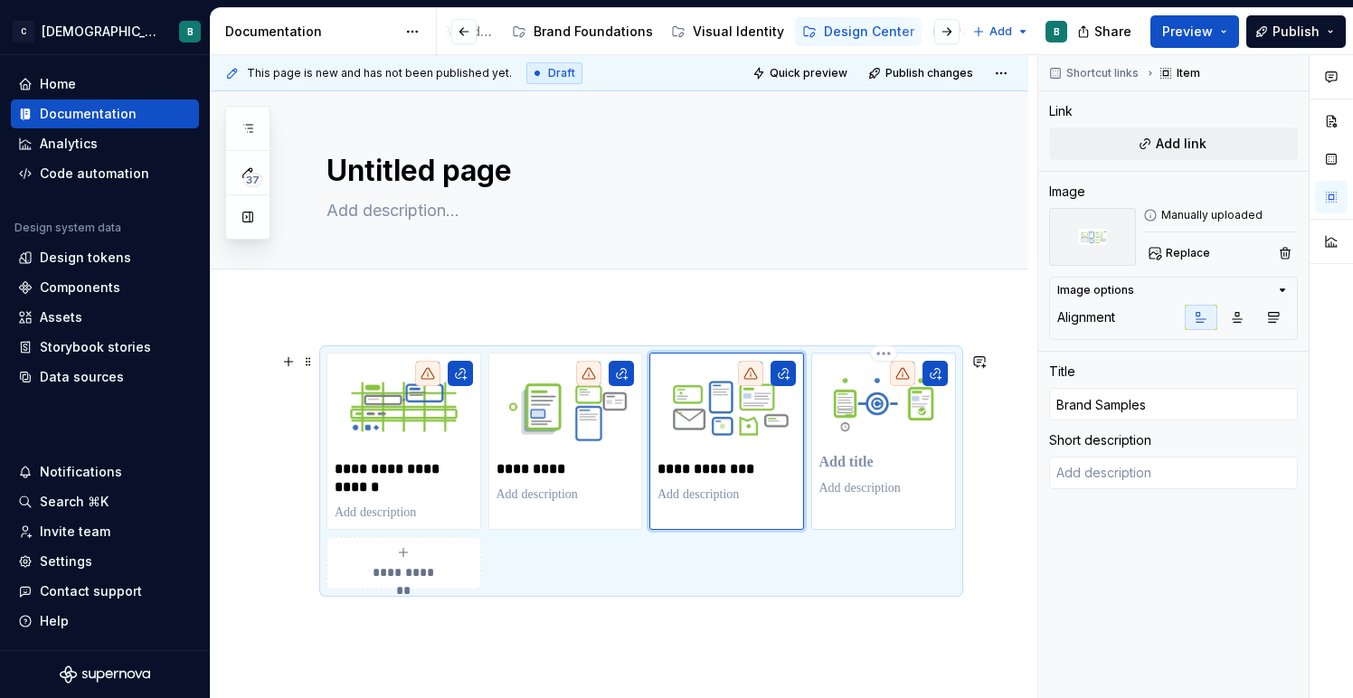
click at [862, 471] on p at bounding box center [883, 463] width 129 height 18
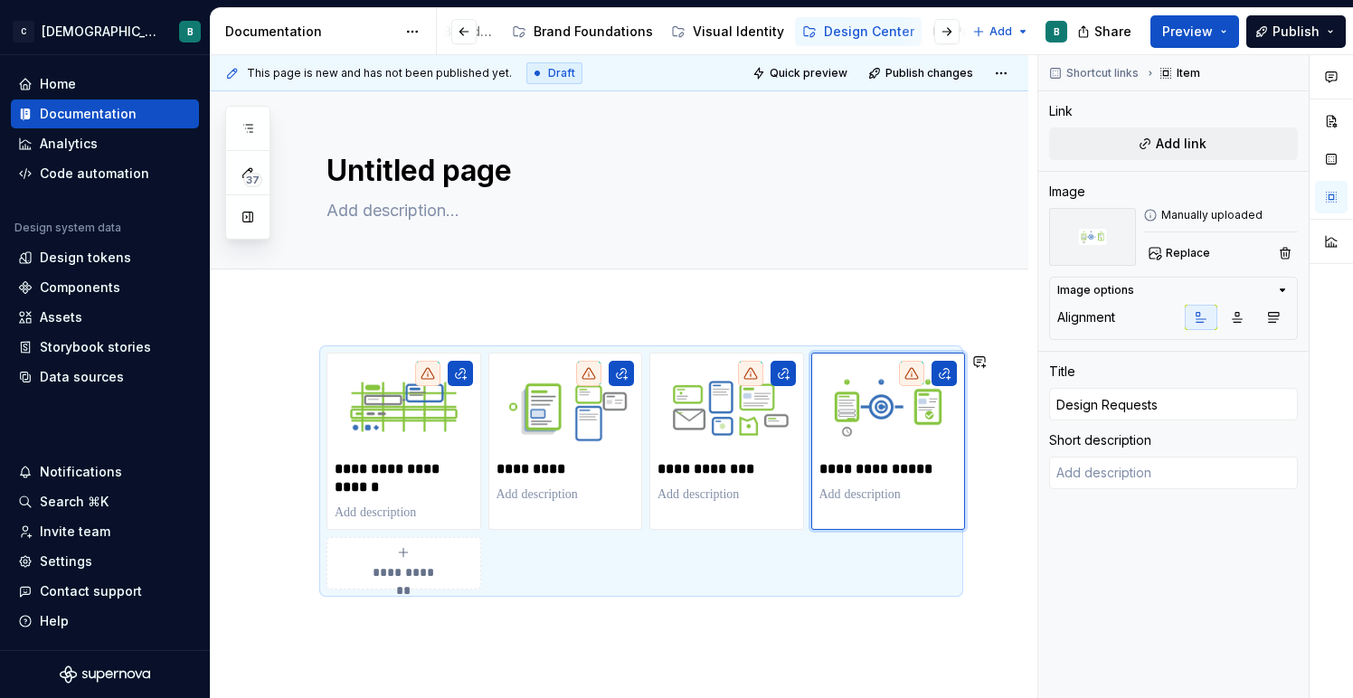
click at [333, 646] on div "**********" at bounding box center [619, 564] width 817 height 511
click at [340, 627] on div "**********" at bounding box center [619, 564] width 817 height 511
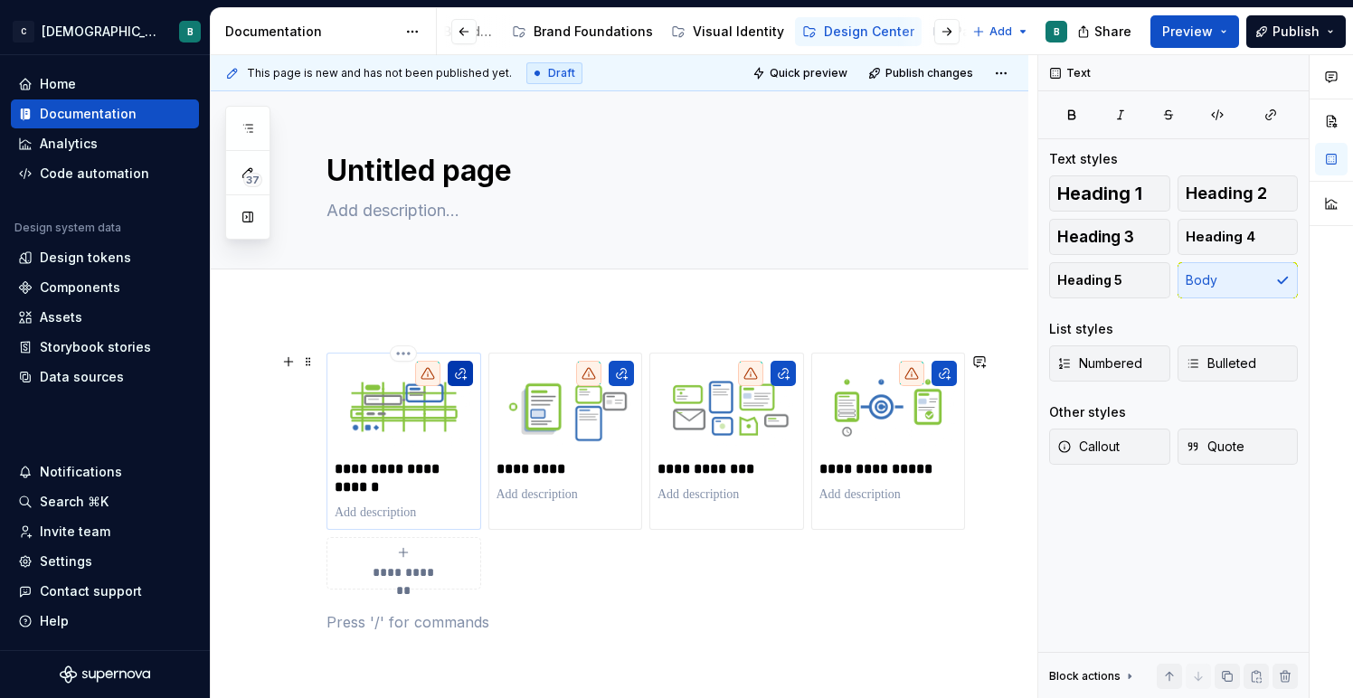
click at [464, 374] on button "button" at bounding box center [460, 373] width 25 height 25
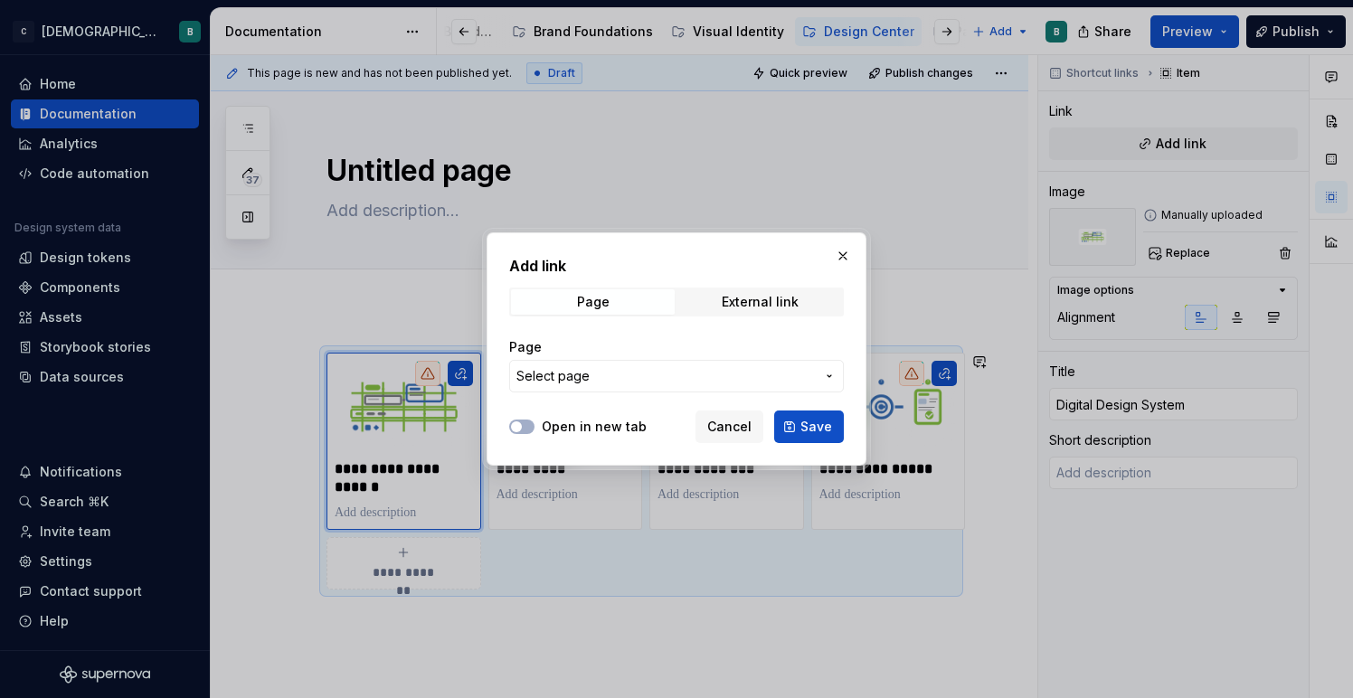
click at [740, 363] on button "Select page" at bounding box center [676, 376] width 335 height 33
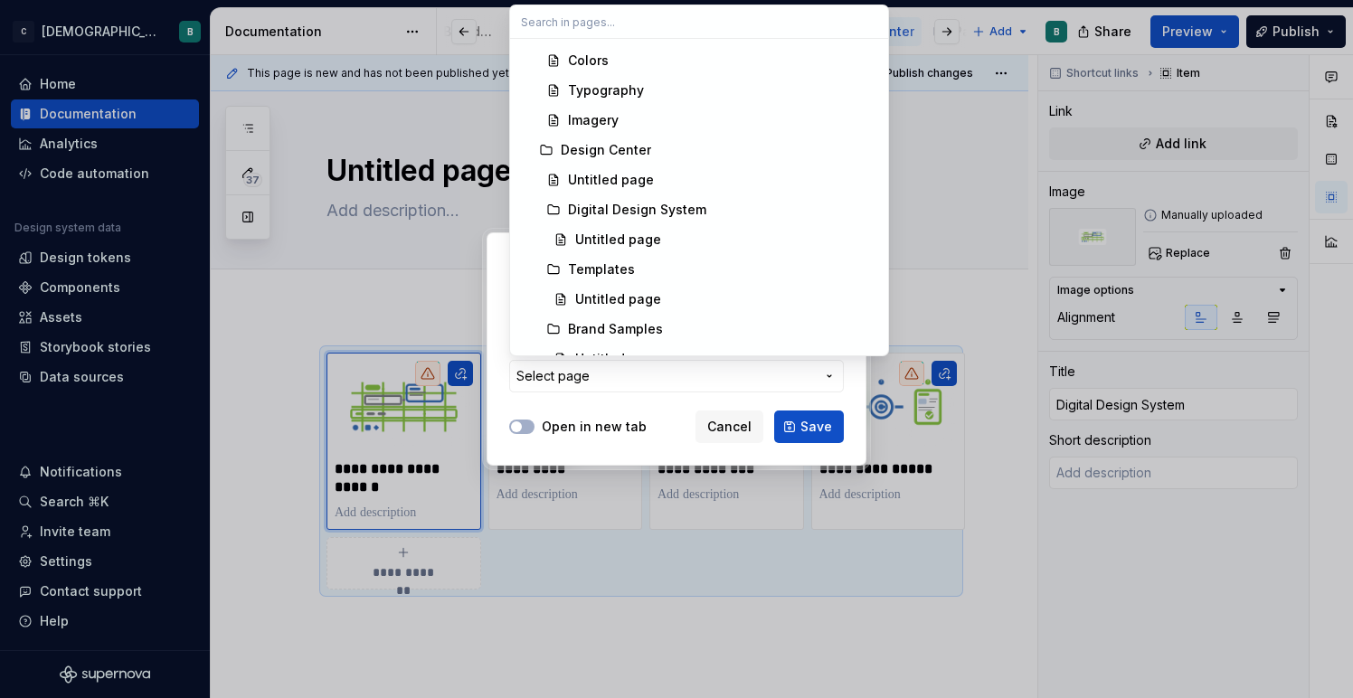
scroll to position [457, 0]
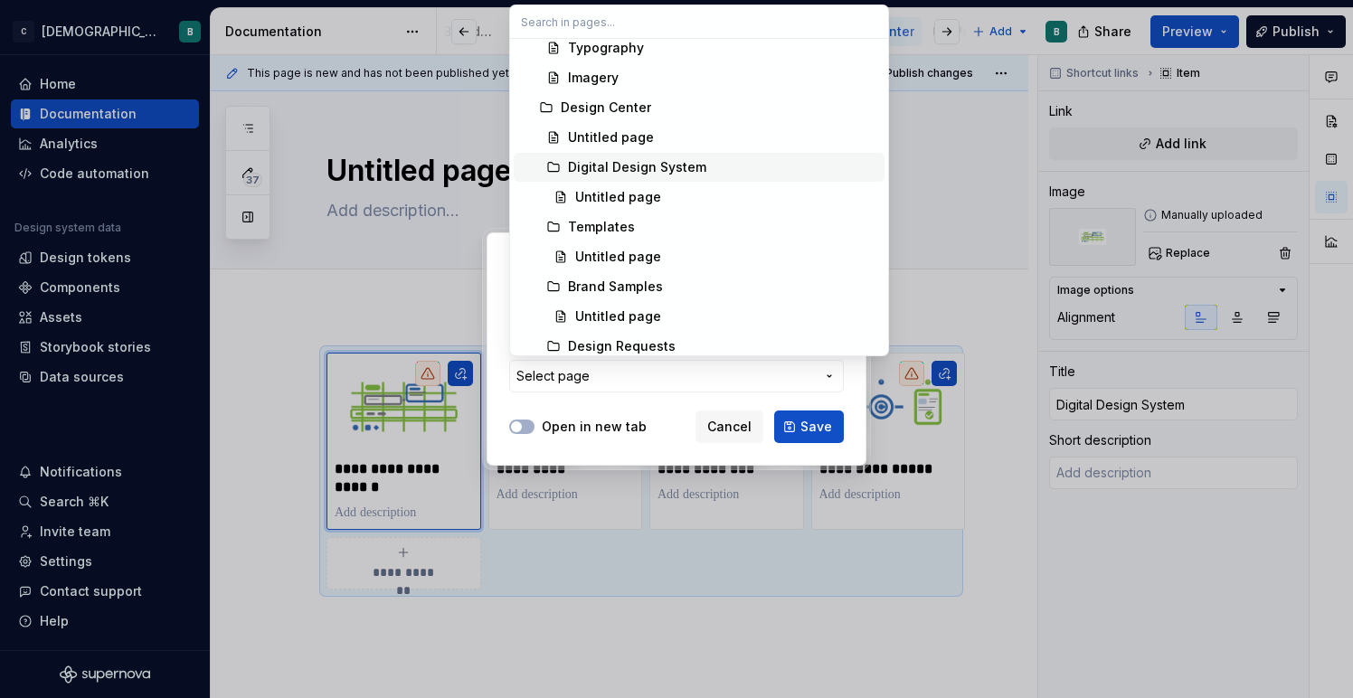
click at [742, 167] on div "Digital Design System" at bounding box center [722, 167] width 309 height 18
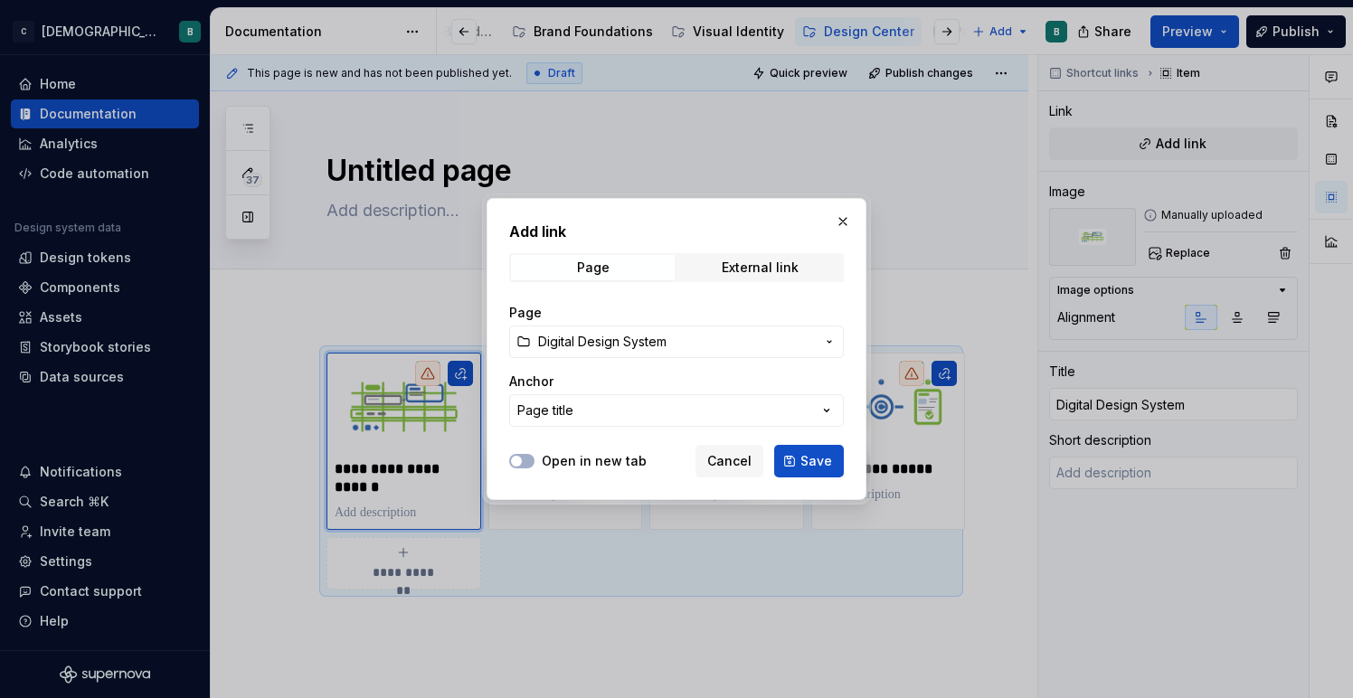
click at [798, 441] on div "Open in new tab Cancel Save" at bounding box center [676, 458] width 335 height 40
click at [806, 462] on span "Save" at bounding box center [816, 461] width 32 height 18
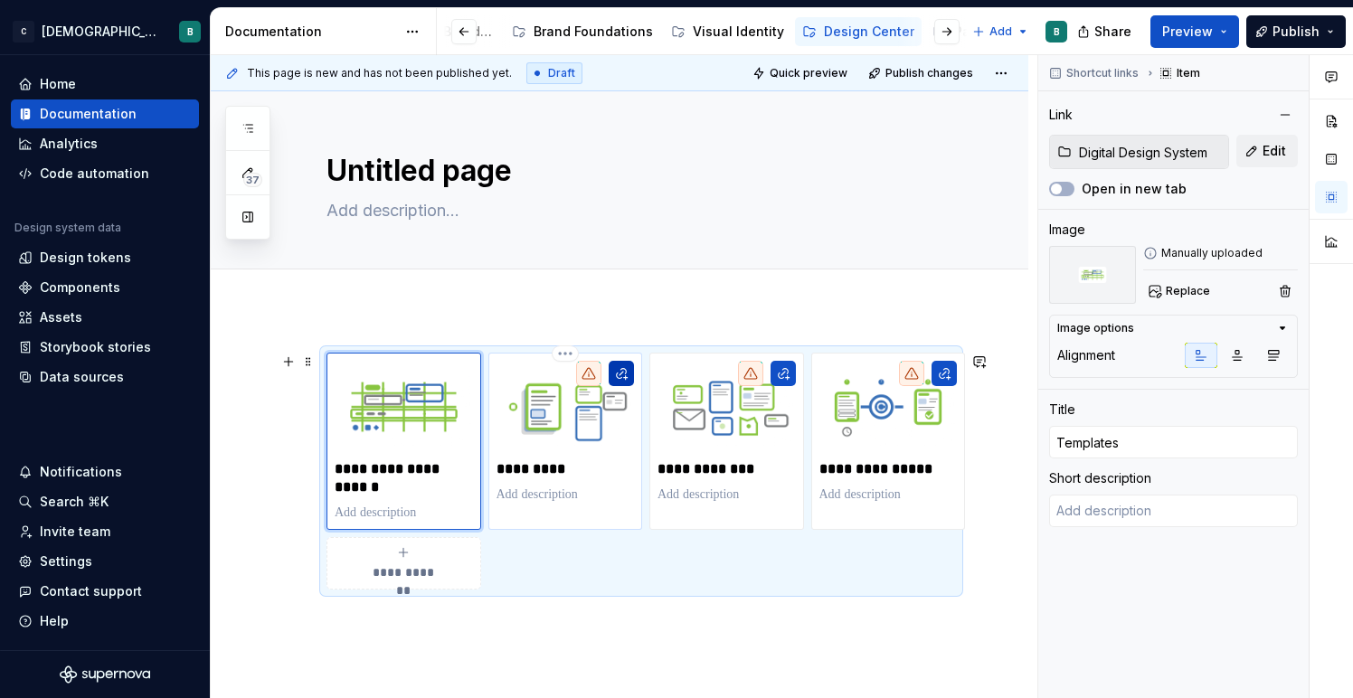
click at [622, 372] on button "button" at bounding box center [620, 373] width 25 height 25
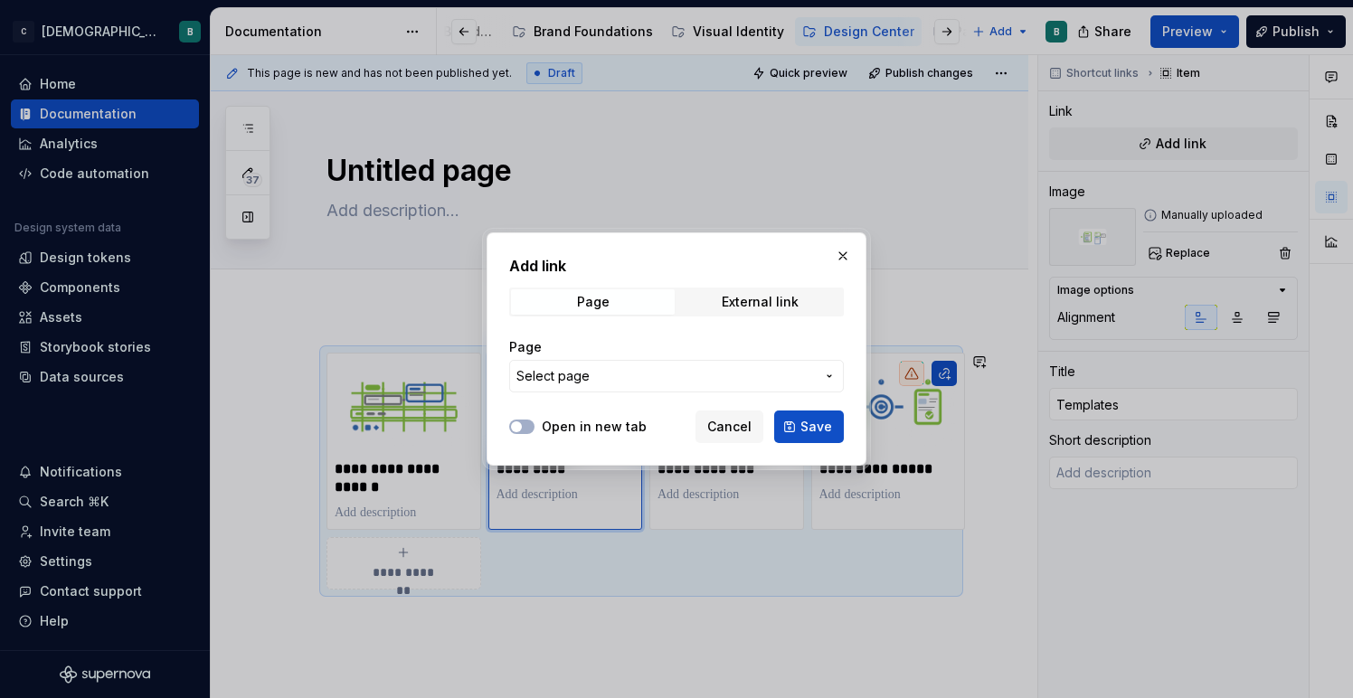
click at [661, 391] on button "Select page" at bounding box center [676, 376] width 335 height 33
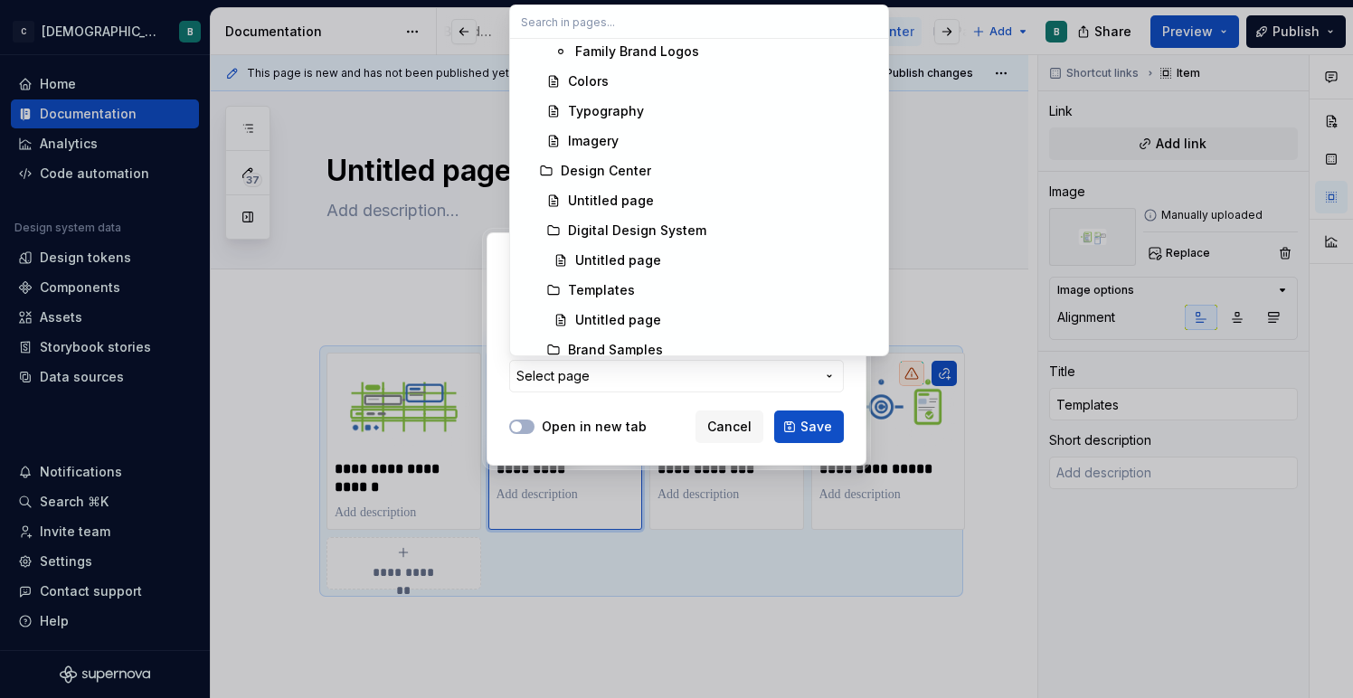
scroll to position [397, 0]
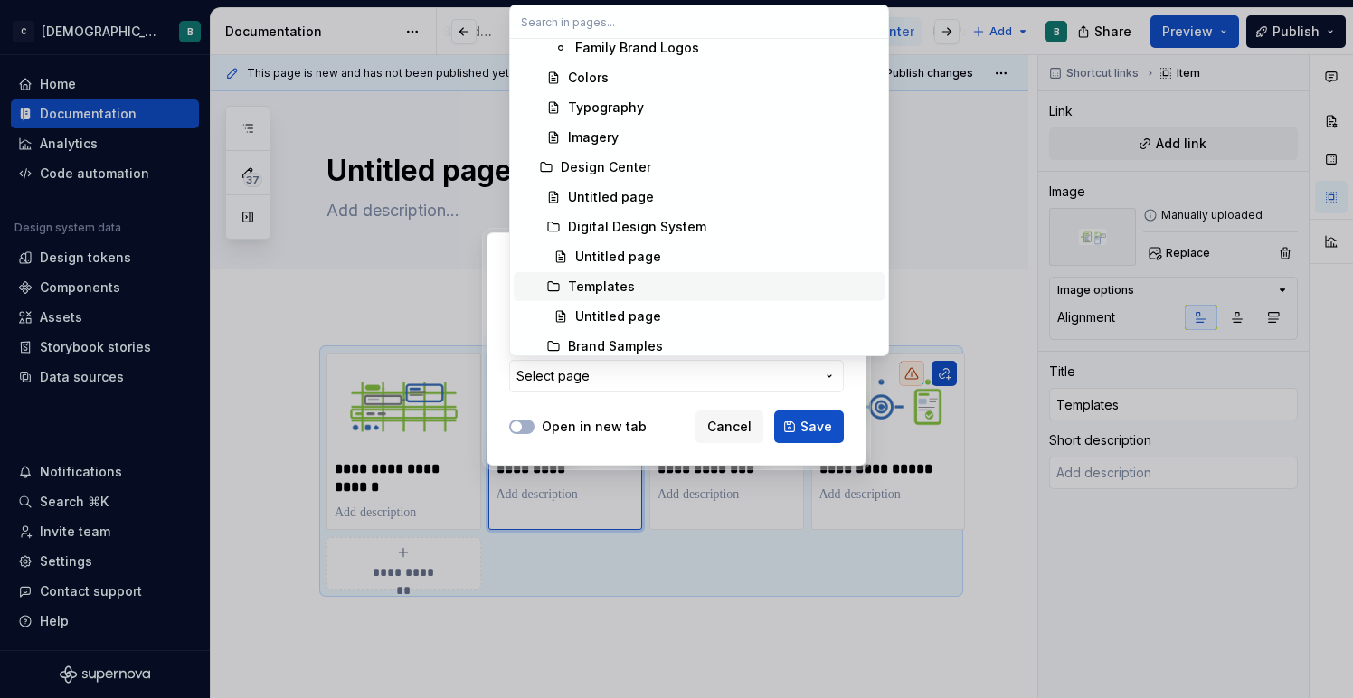
click at [599, 280] on div "Templates" at bounding box center [601, 287] width 67 height 18
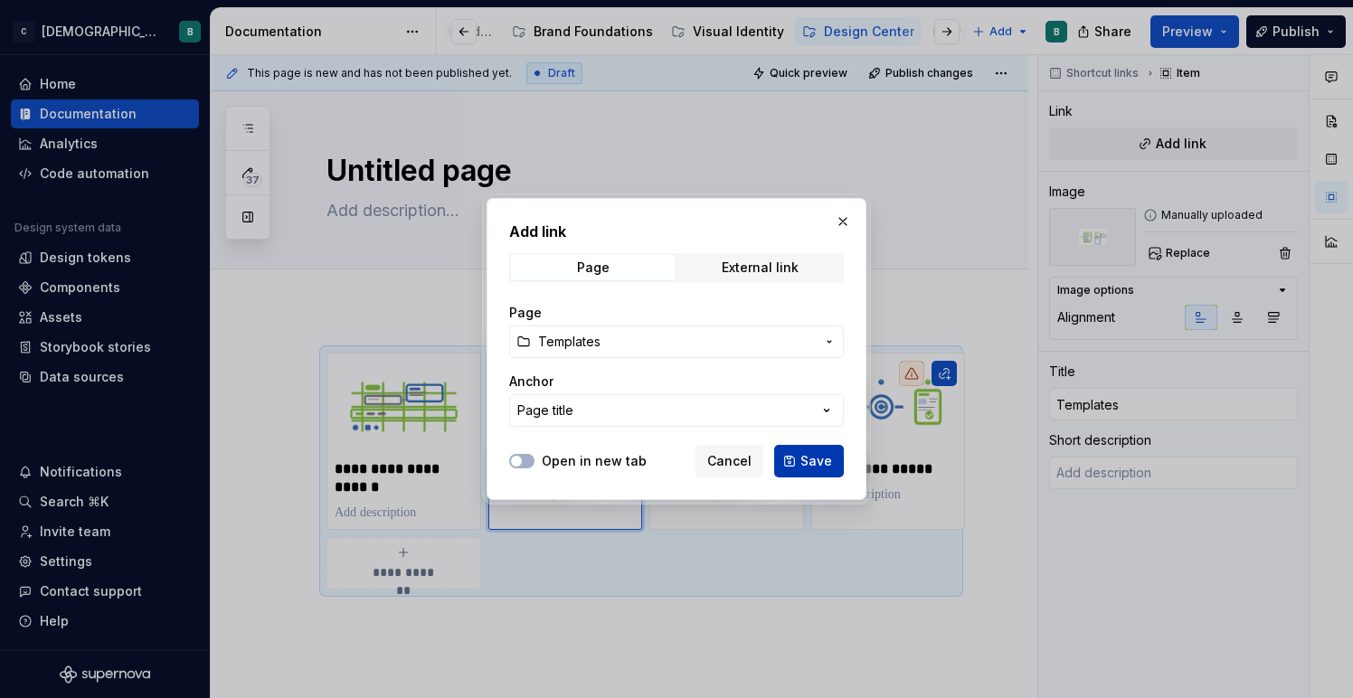
click at [797, 452] on button "Save" at bounding box center [809, 461] width 70 height 33
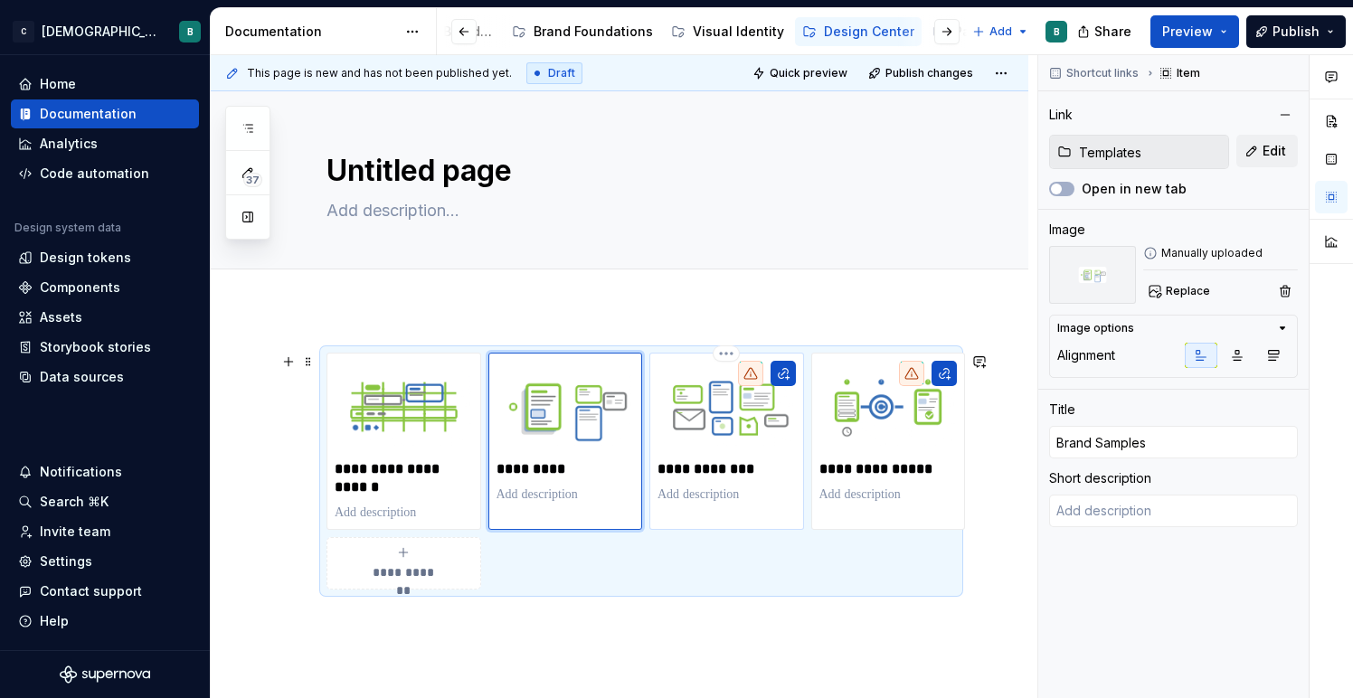
click at [762, 449] on img at bounding box center [726, 407] width 138 height 92
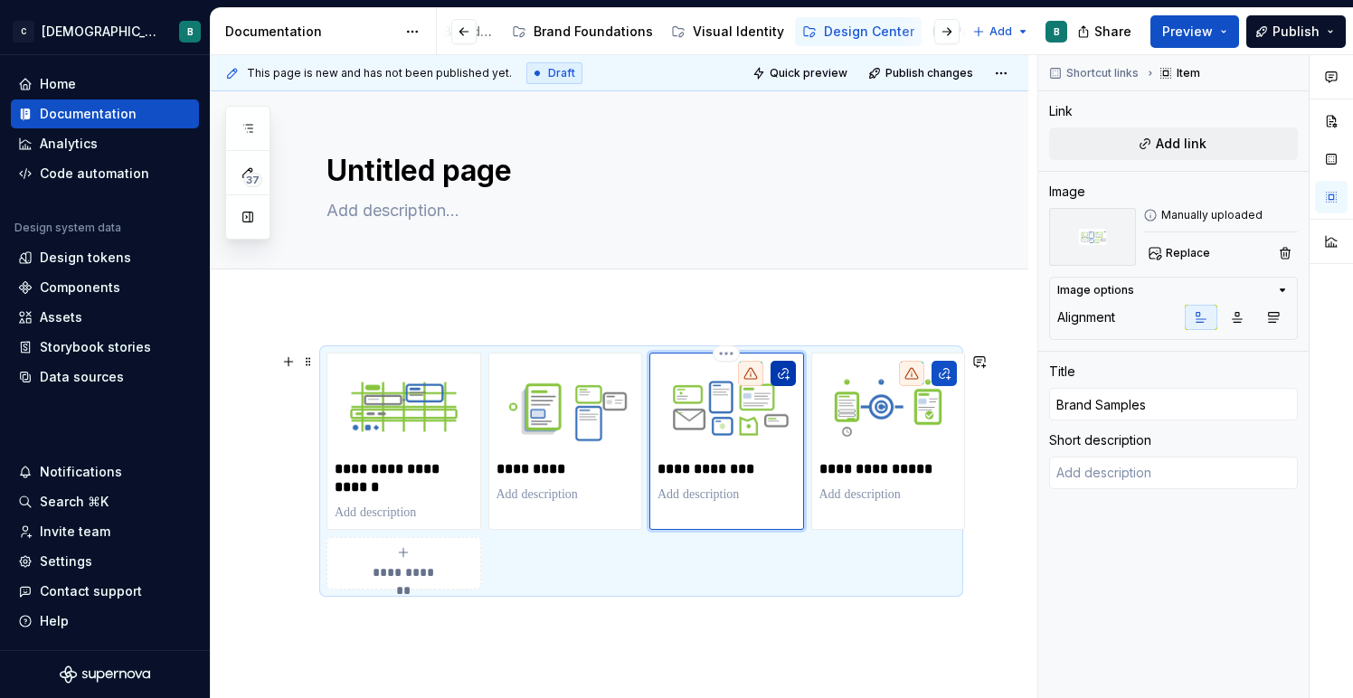
click at [787, 370] on button "button" at bounding box center [782, 373] width 25 height 25
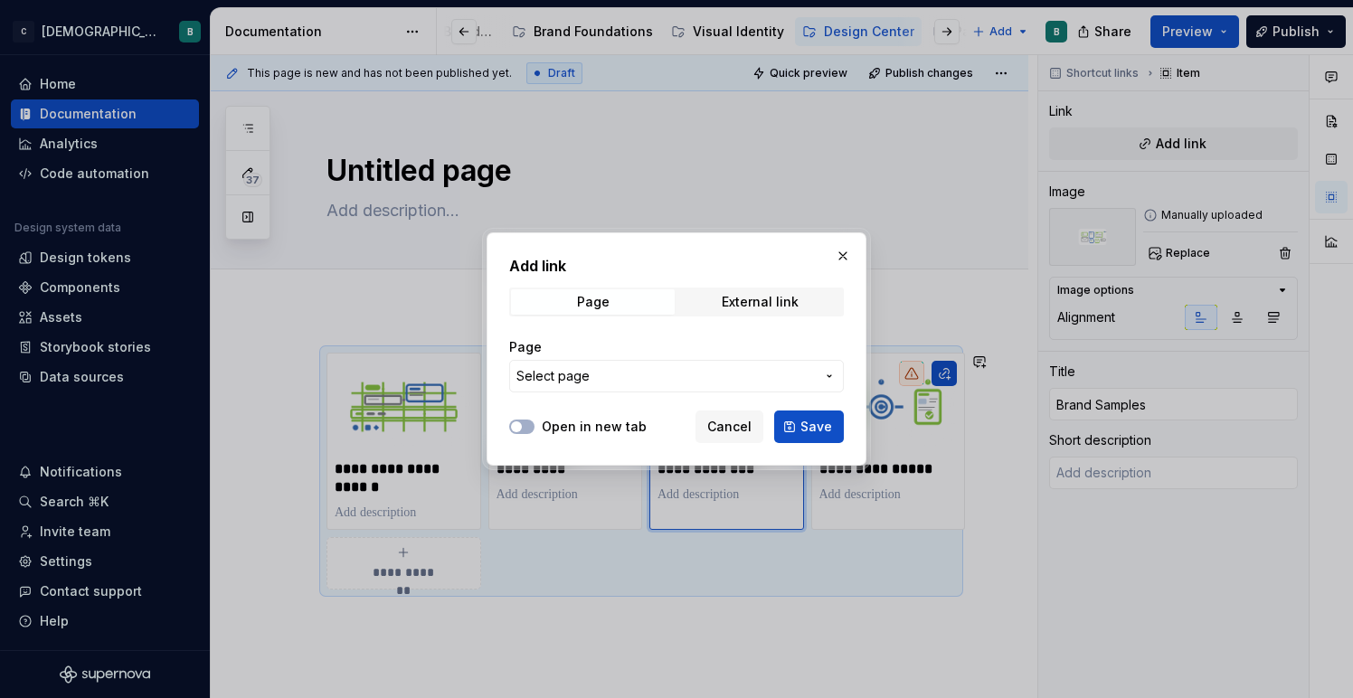
click at [802, 381] on span "Select page" at bounding box center [665, 376] width 298 height 18
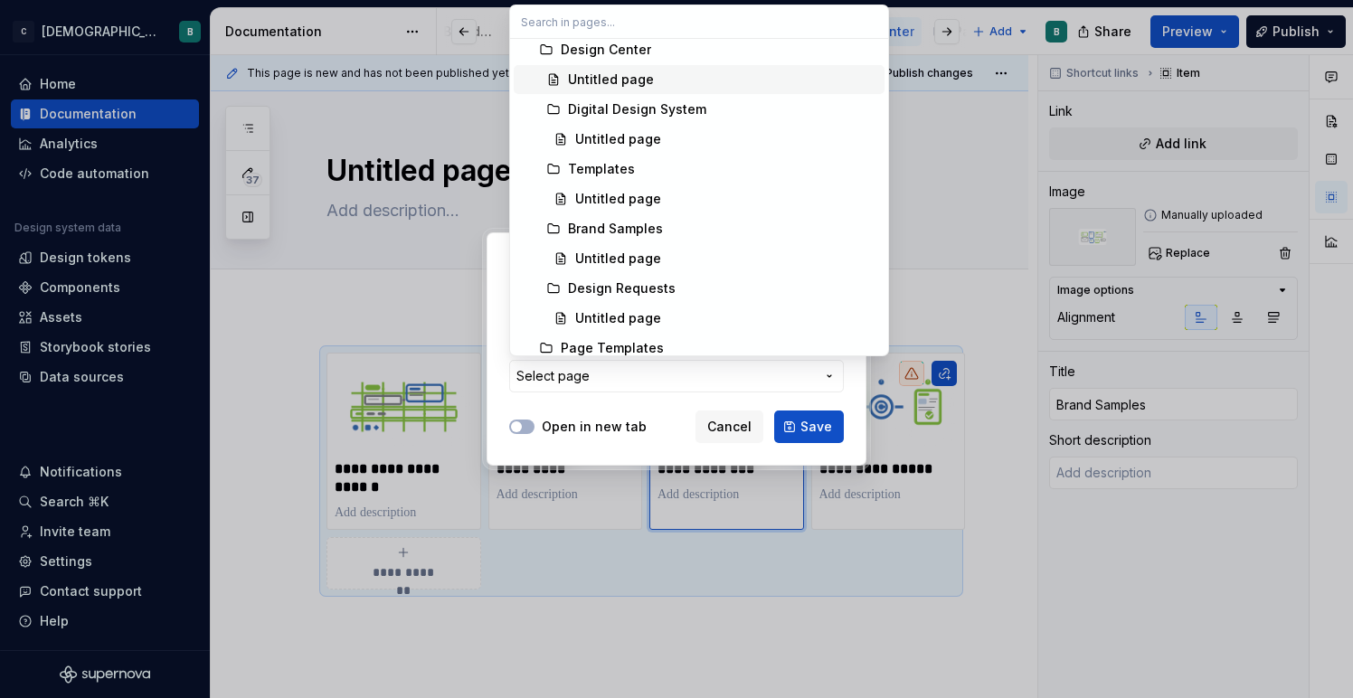
scroll to position [517, 0]
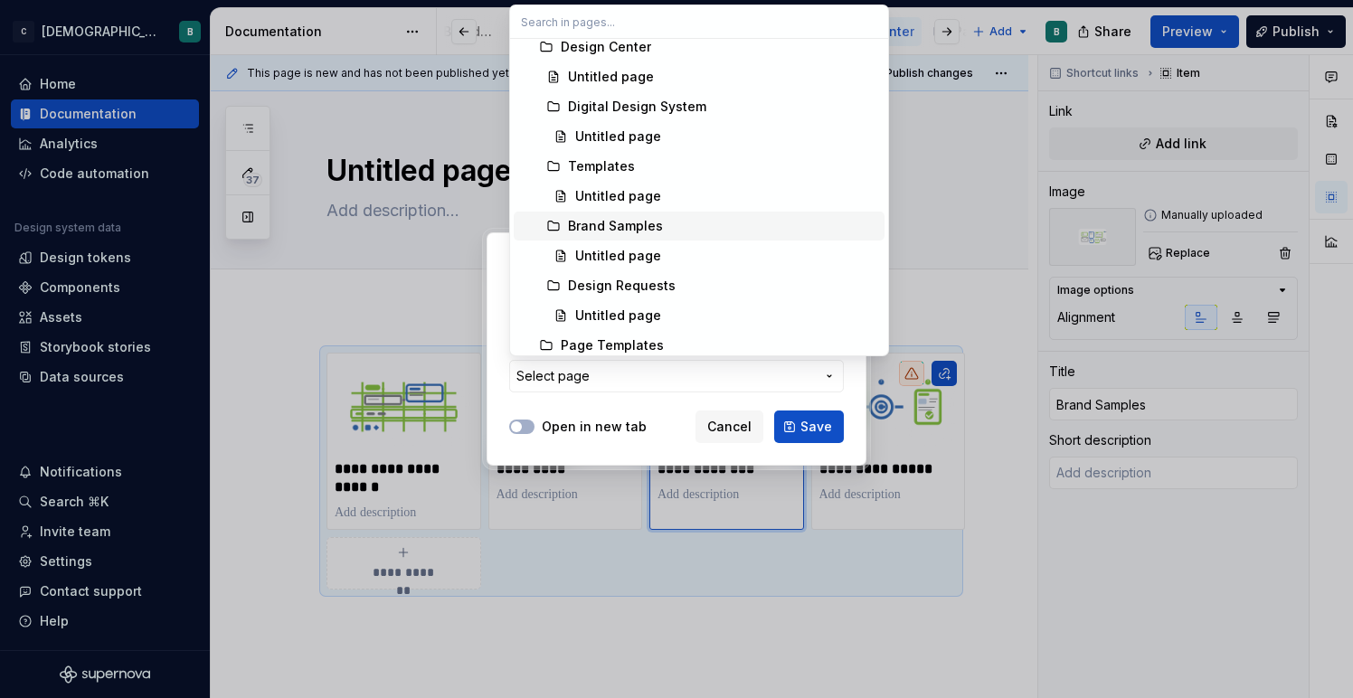
click at [675, 225] on div "Brand Samples" at bounding box center [722, 226] width 309 height 18
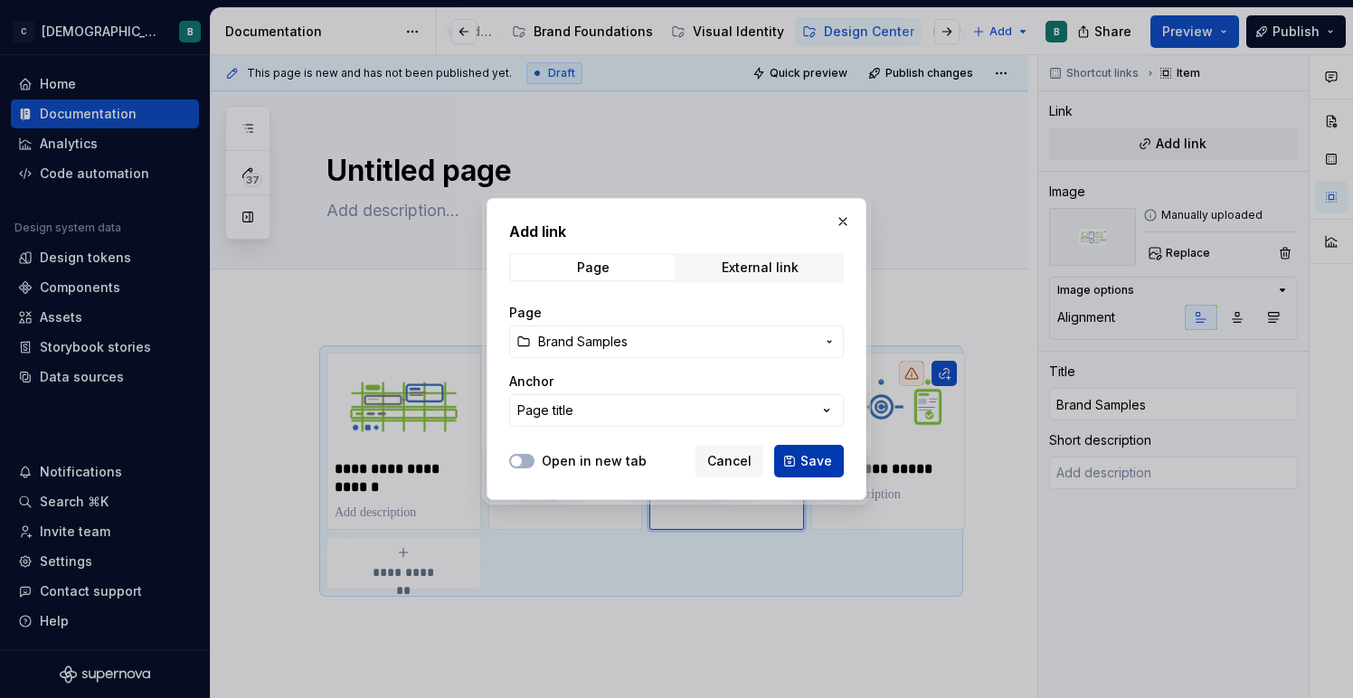
click at [804, 453] on span "Save" at bounding box center [816, 461] width 32 height 18
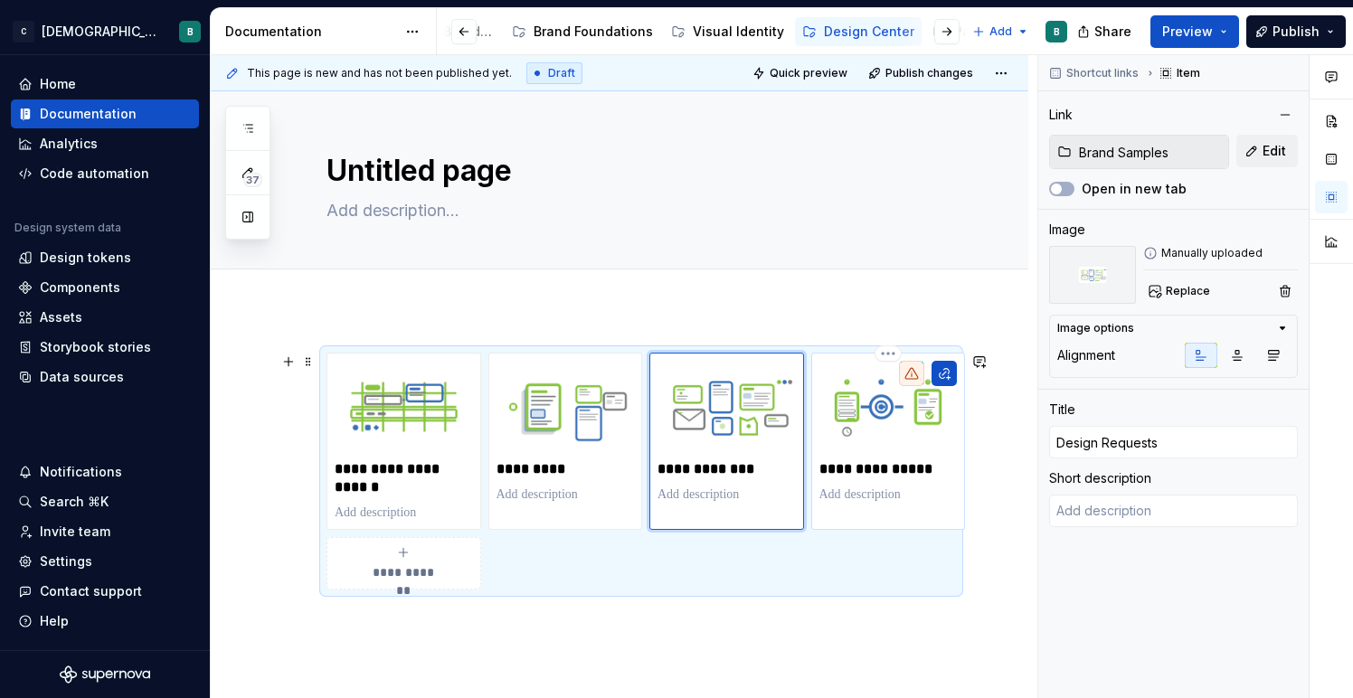
click at [901, 440] on img at bounding box center [888, 407] width 138 height 92
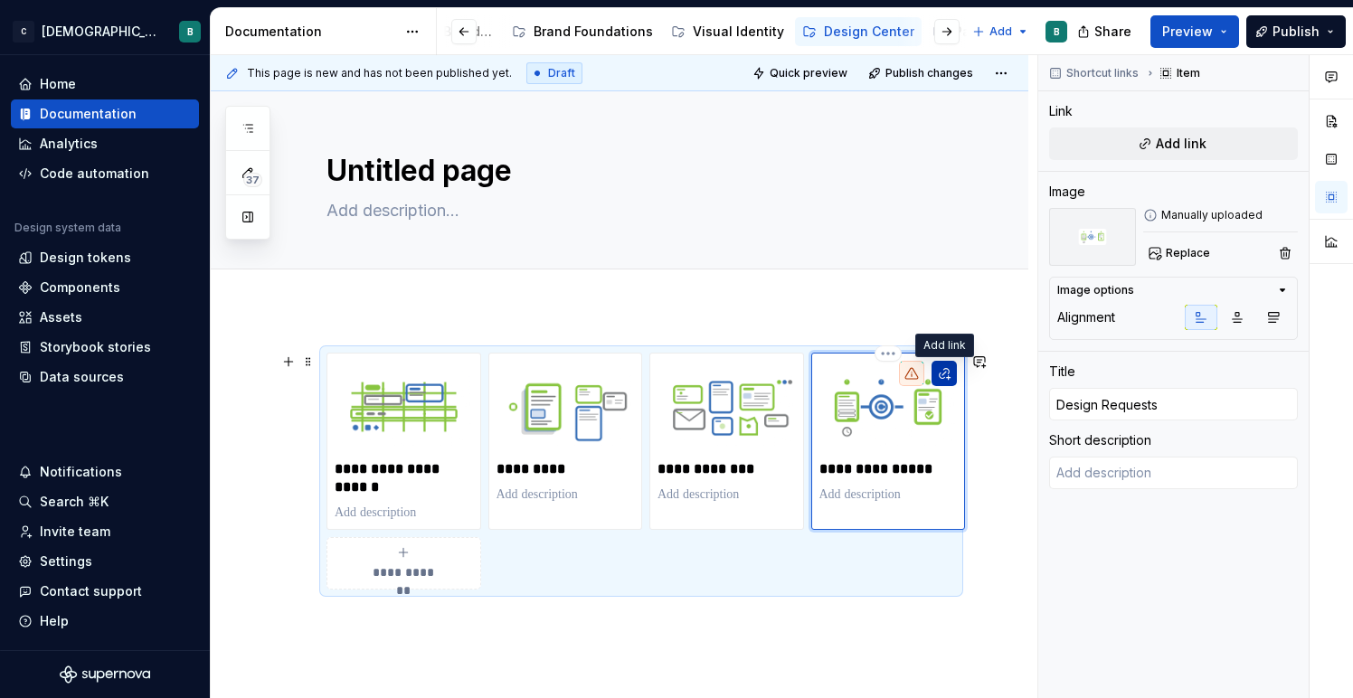
click at [943, 375] on button "button" at bounding box center [943, 373] width 25 height 25
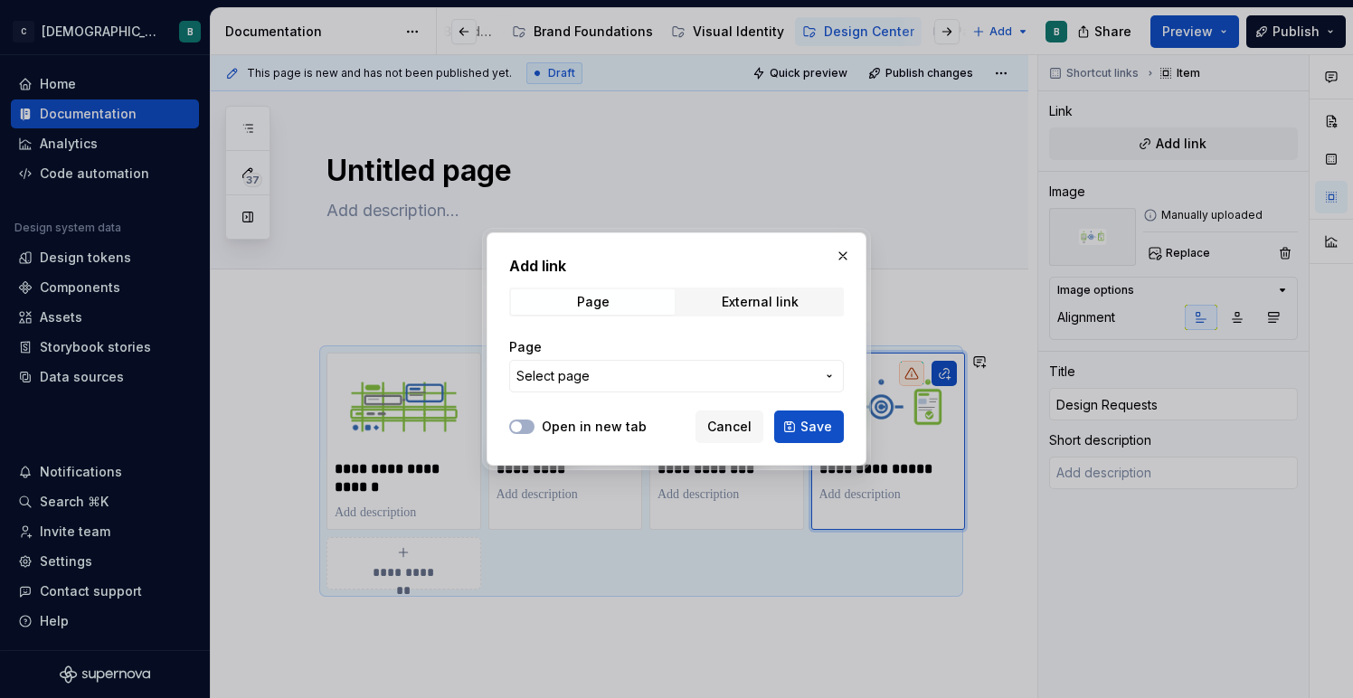
click at [806, 369] on span "Select page" at bounding box center [665, 376] width 298 height 18
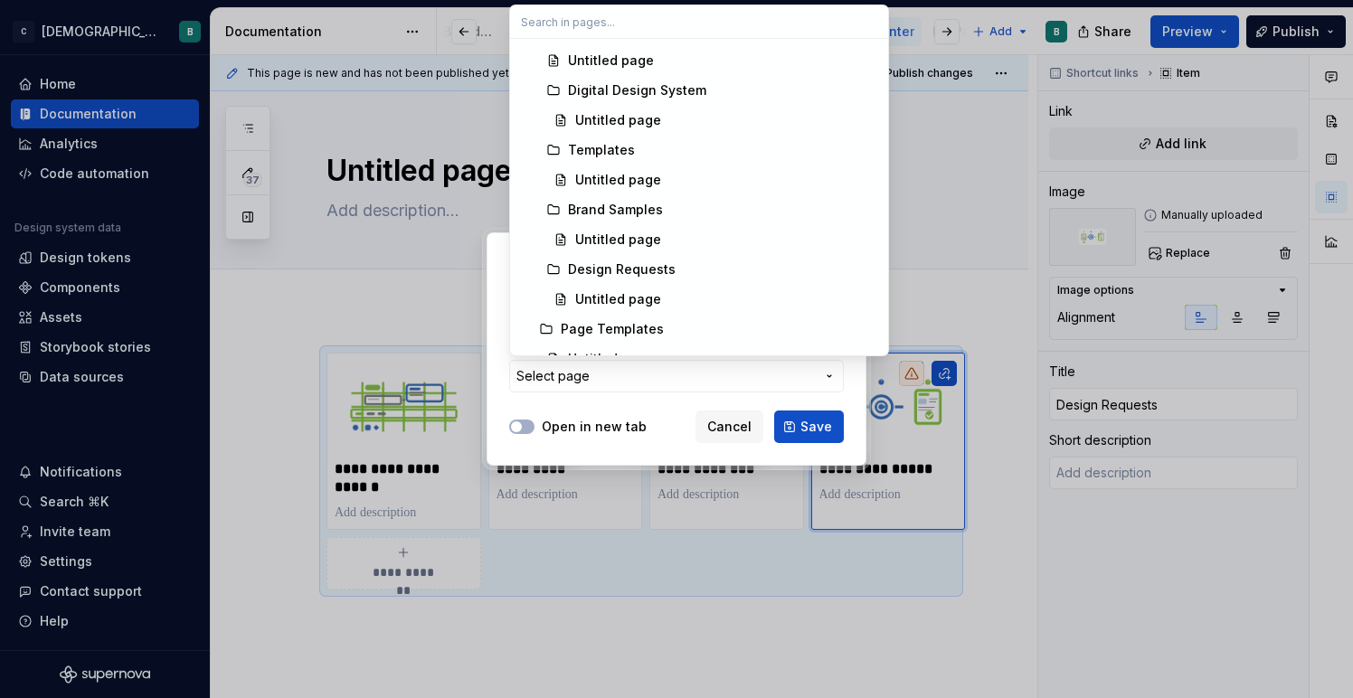
scroll to position [540, 0]
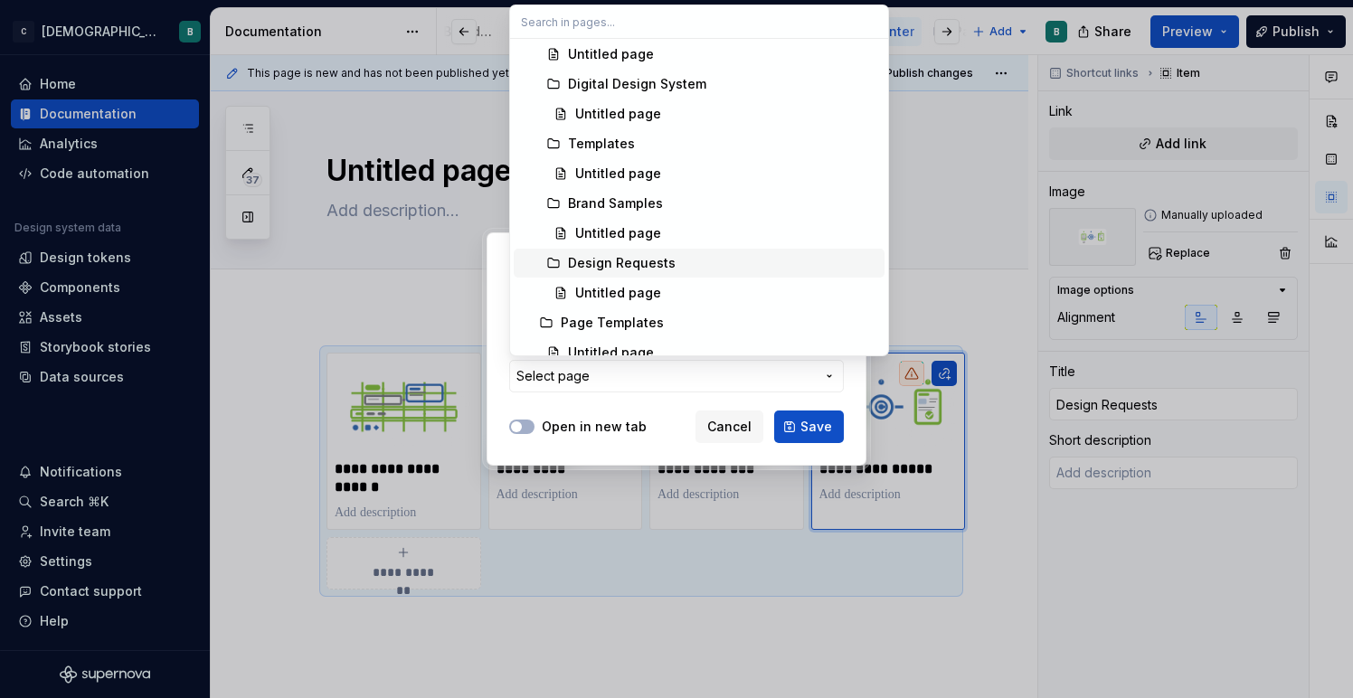
click at [663, 267] on div "Design Requests" at bounding box center [622, 263] width 108 height 18
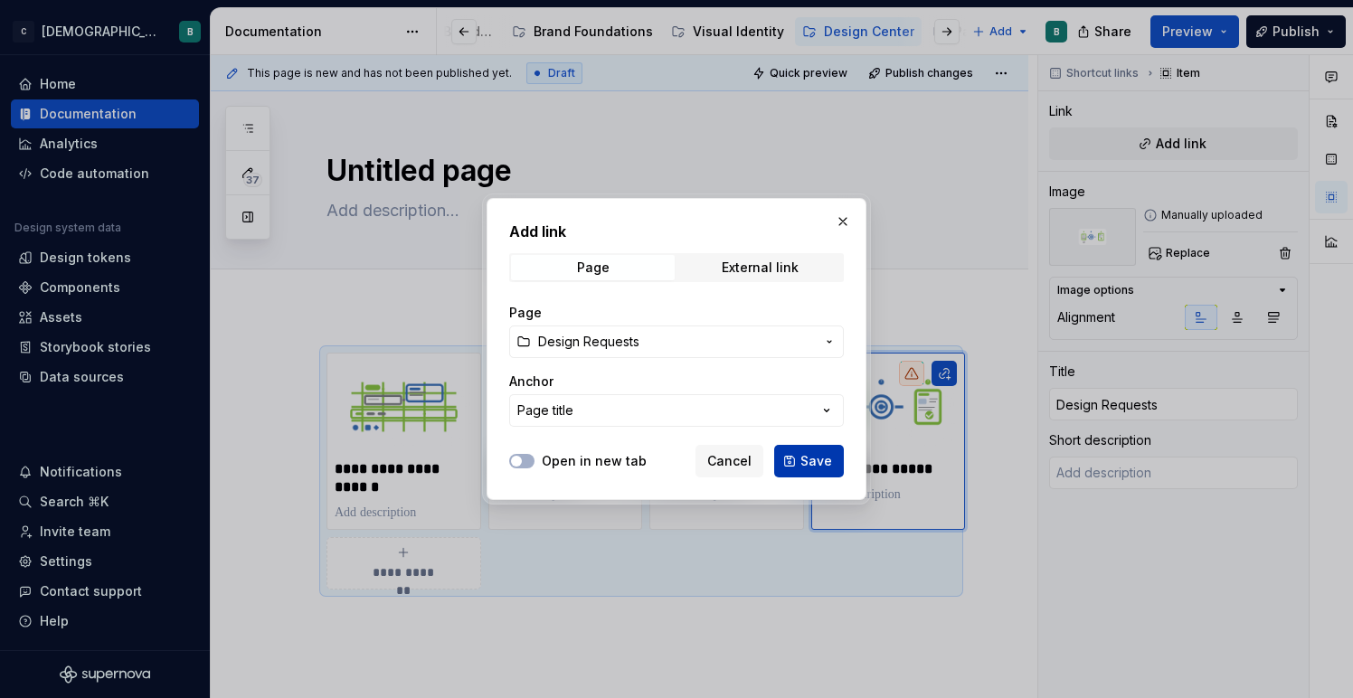
click at [831, 457] on button "Save" at bounding box center [809, 461] width 70 height 33
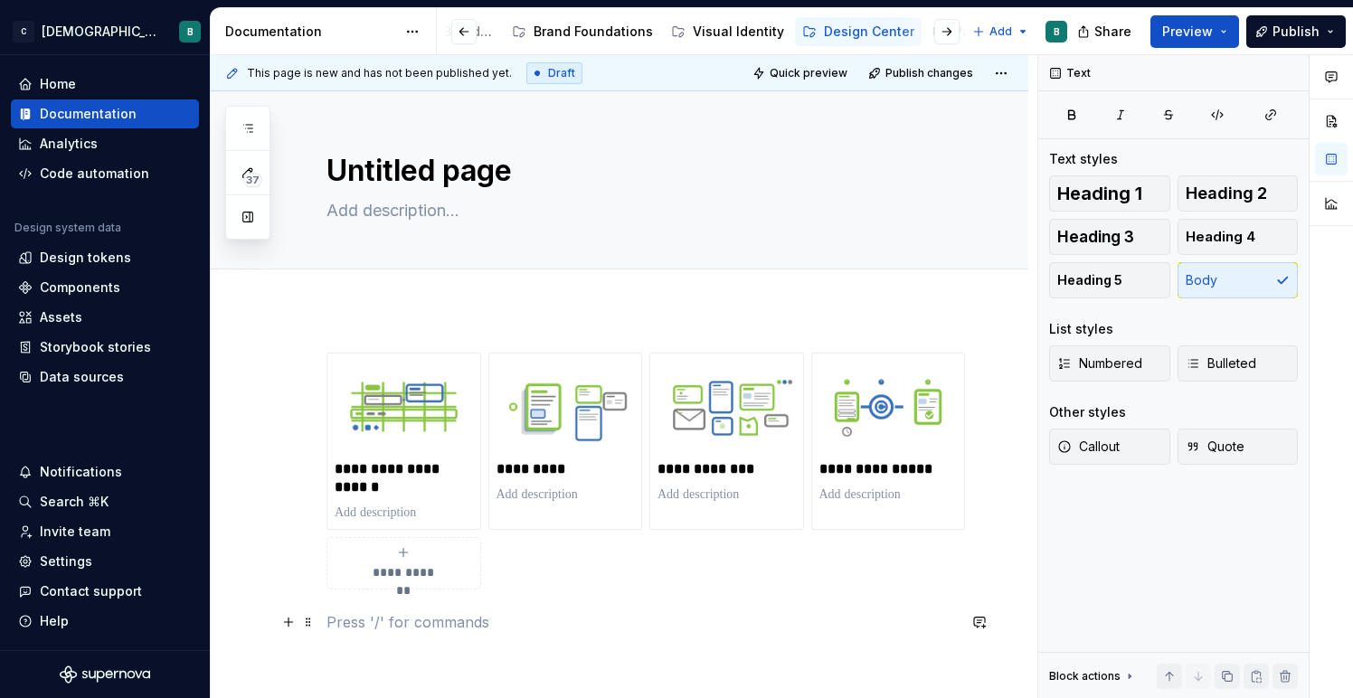
click at [668, 624] on p at bounding box center [640, 622] width 629 height 22
click at [480, 178] on textarea "Untitled page" at bounding box center [637, 170] width 629 height 43
click at [280, 428] on div "**********" at bounding box center [619, 586] width 817 height 554
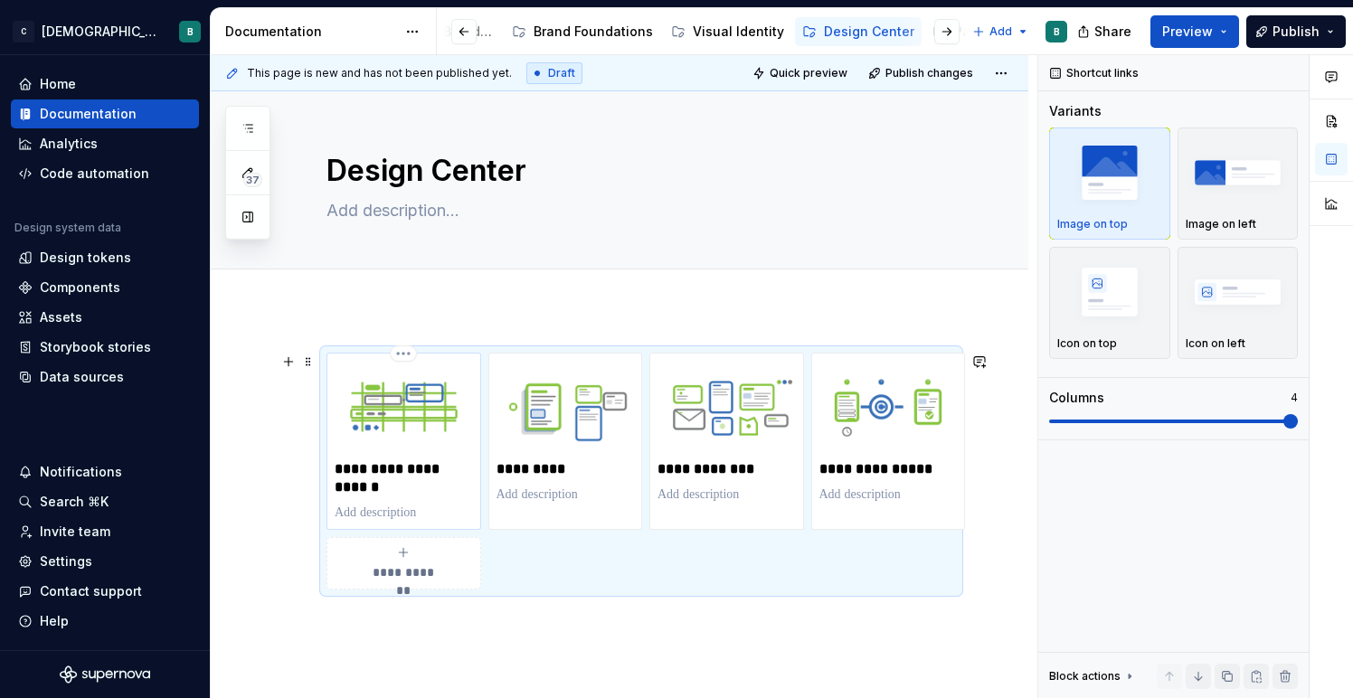
click at [409, 419] on img at bounding box center [404, 407] width 138 height 92
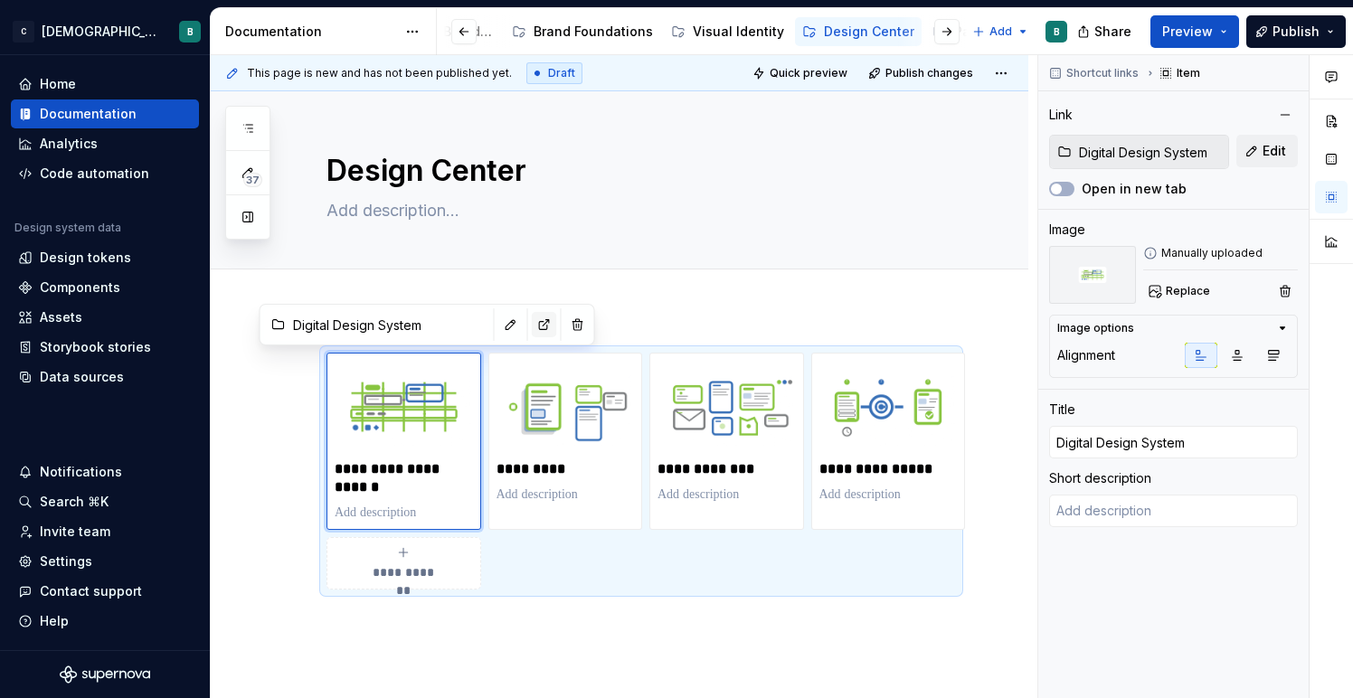
click at [532, 328] on button "button" at bounding box center [544, 324] width 25 height 25
click at [872, 25] on button "Page tree" at bounding box center [875, 32] width 22 height 22
click at [250, 131] on div "37 Pages Add Accessibility guide for tree Page tree. Navigate the tree with the…" at bounding box center [247, 173] width 45 height 134
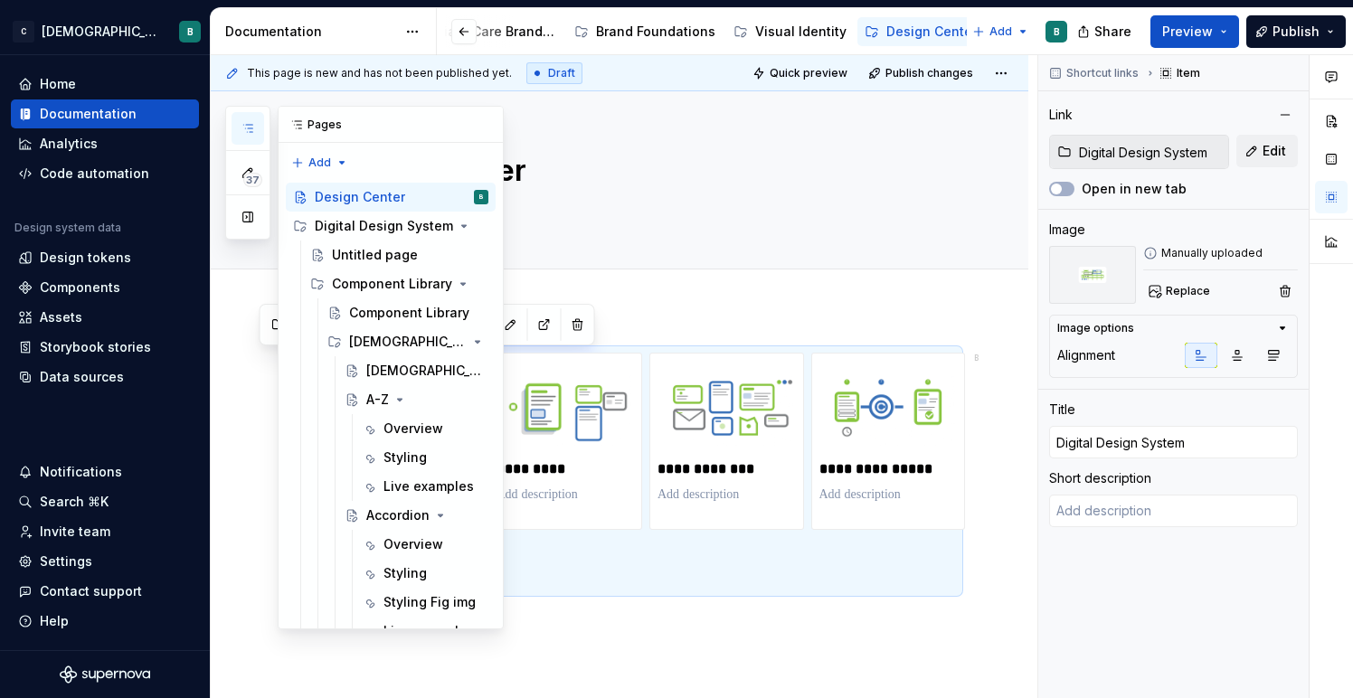
click at [250, 131] on icon "button" at bounding box center [247, 128] width 14 height 14
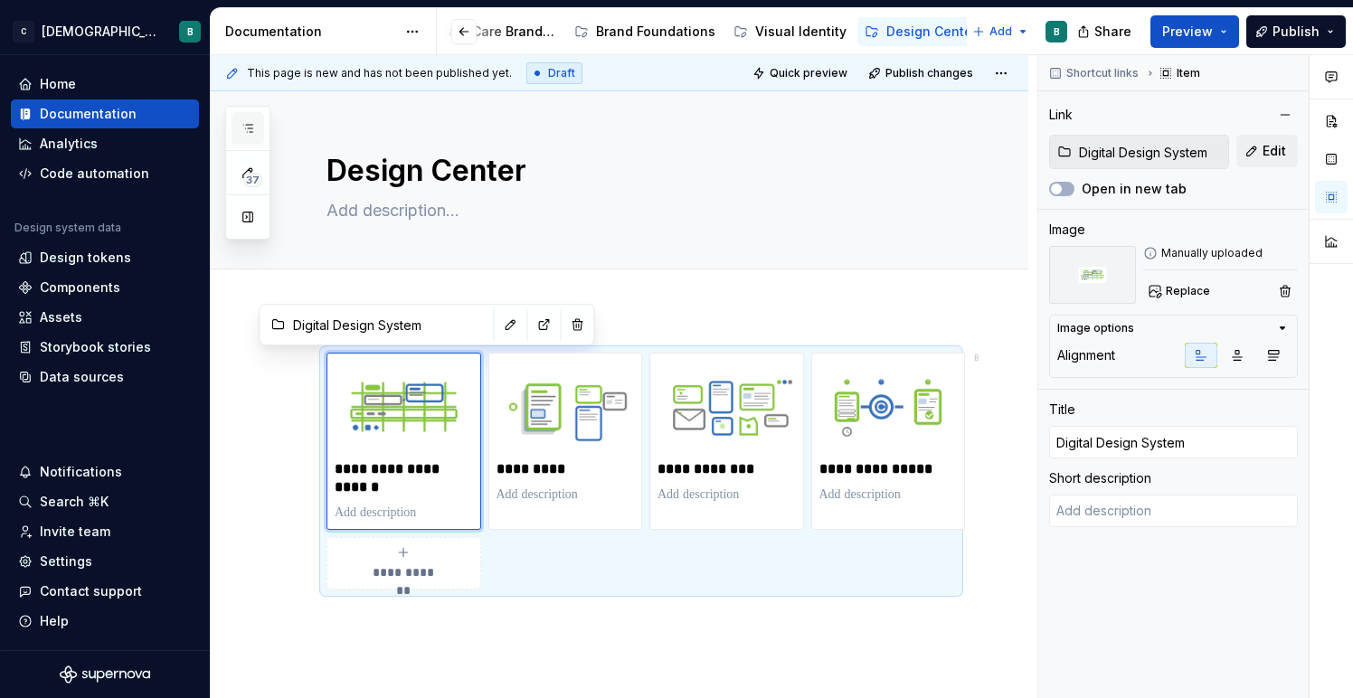
click at [250, 131] on icon "button" at bounding box center [247, 128] width 14 height 14
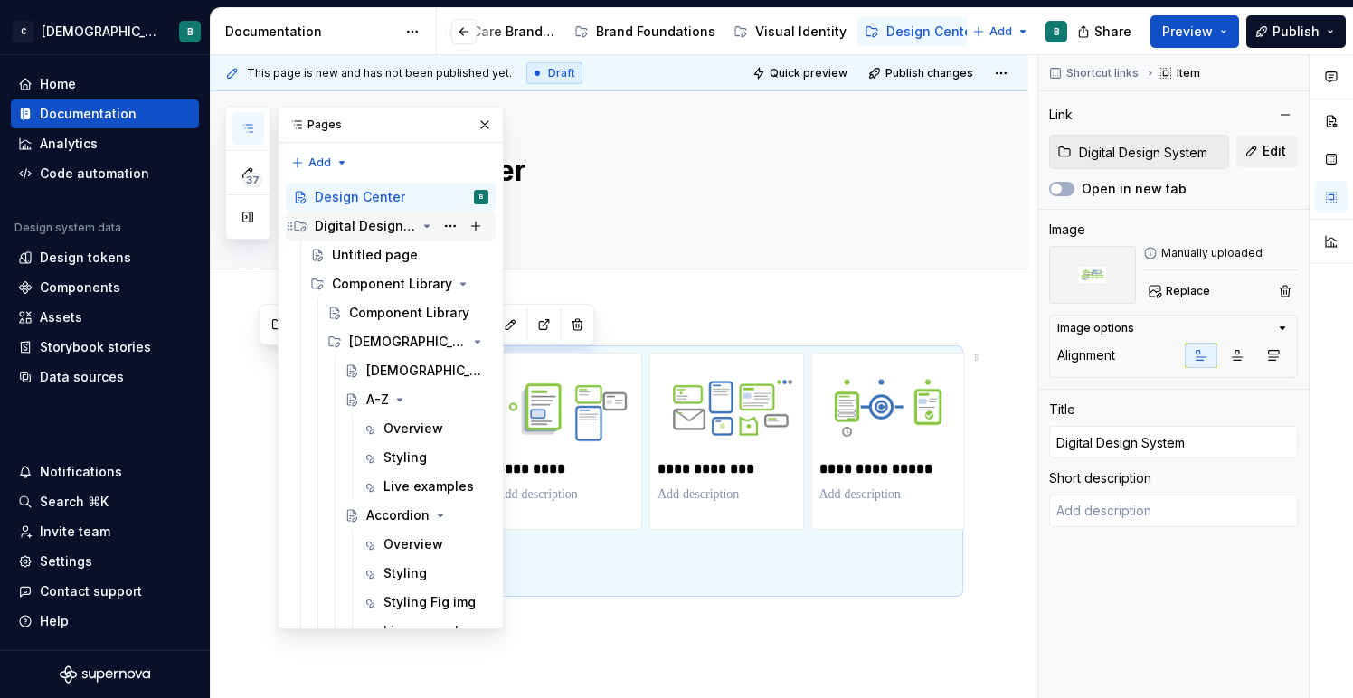
click at [399, 224] on div "Digital Design System" at bounding box center [365, 226] width 101 height 18
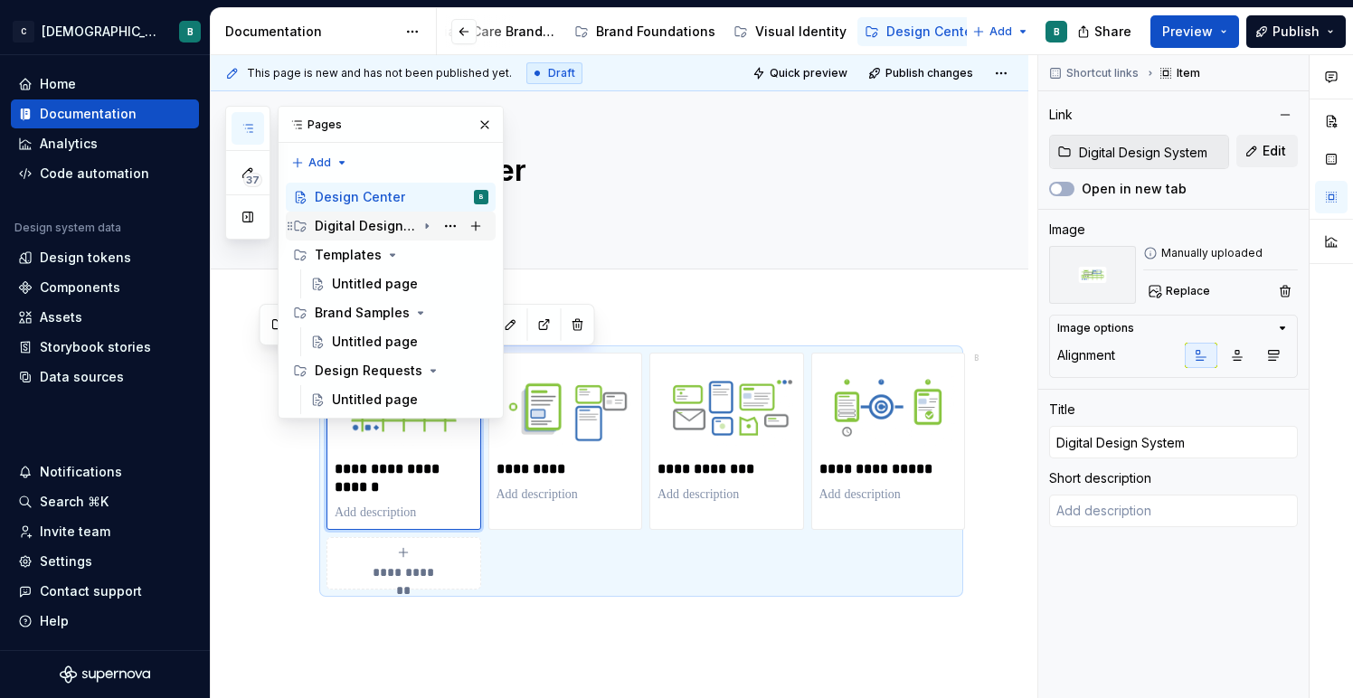
click at [418, 223] on div "Digital Design System" at bounding box center [402, 225] width 174 height 25
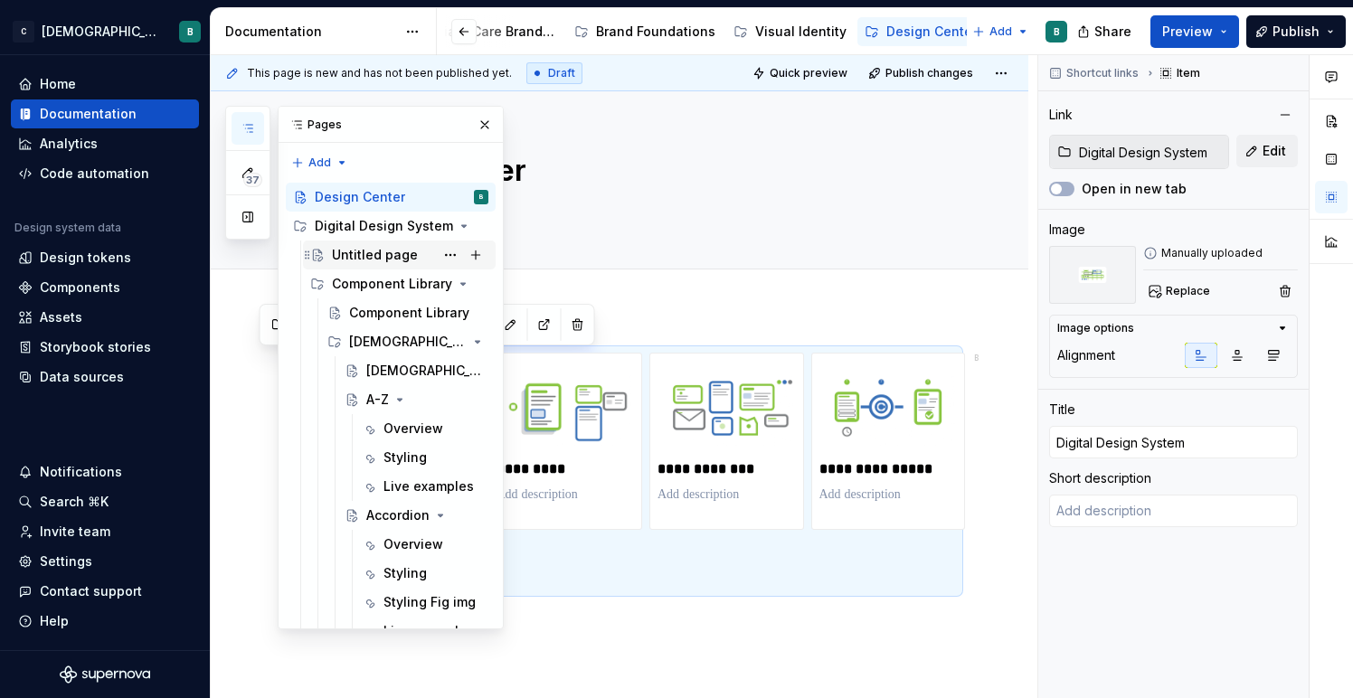
click at [396, 253] on div "Untitled page" at bounding box center [375, 255] width 86 height 18
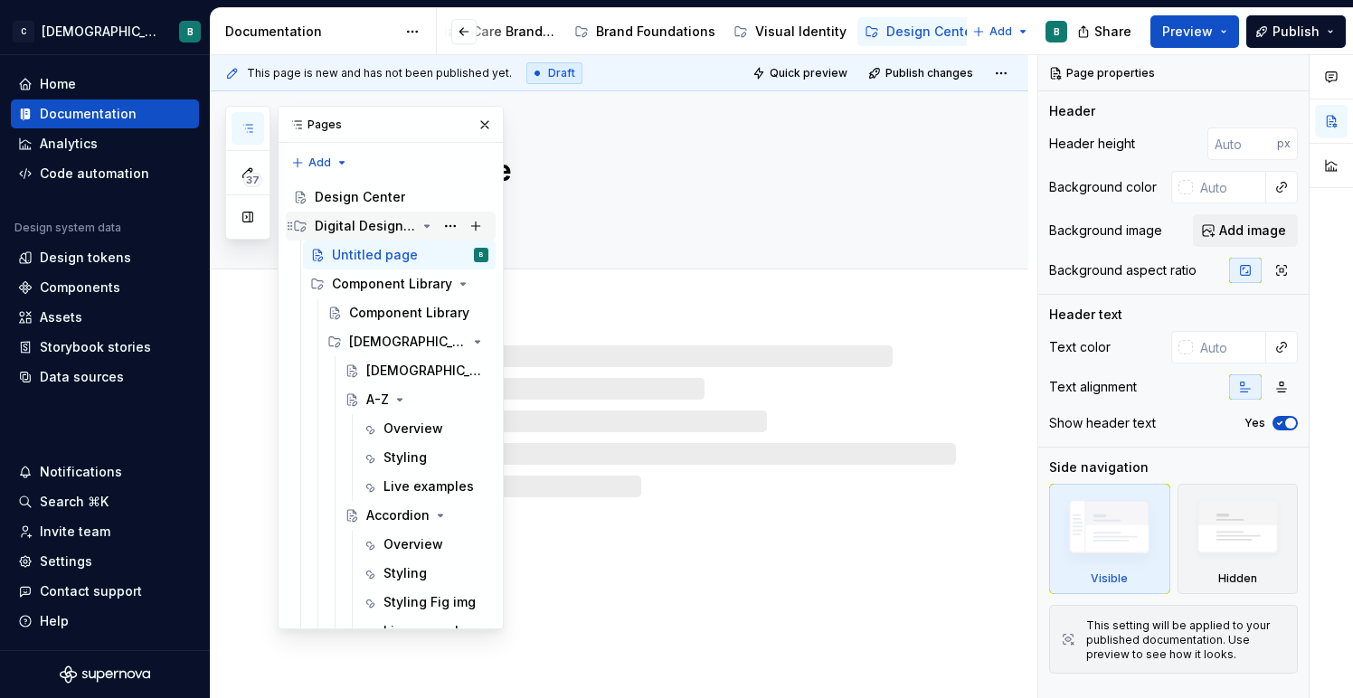
click at [401, 223] on div "Digital Design System" at bounding box center [365, 226] width 101 height 18
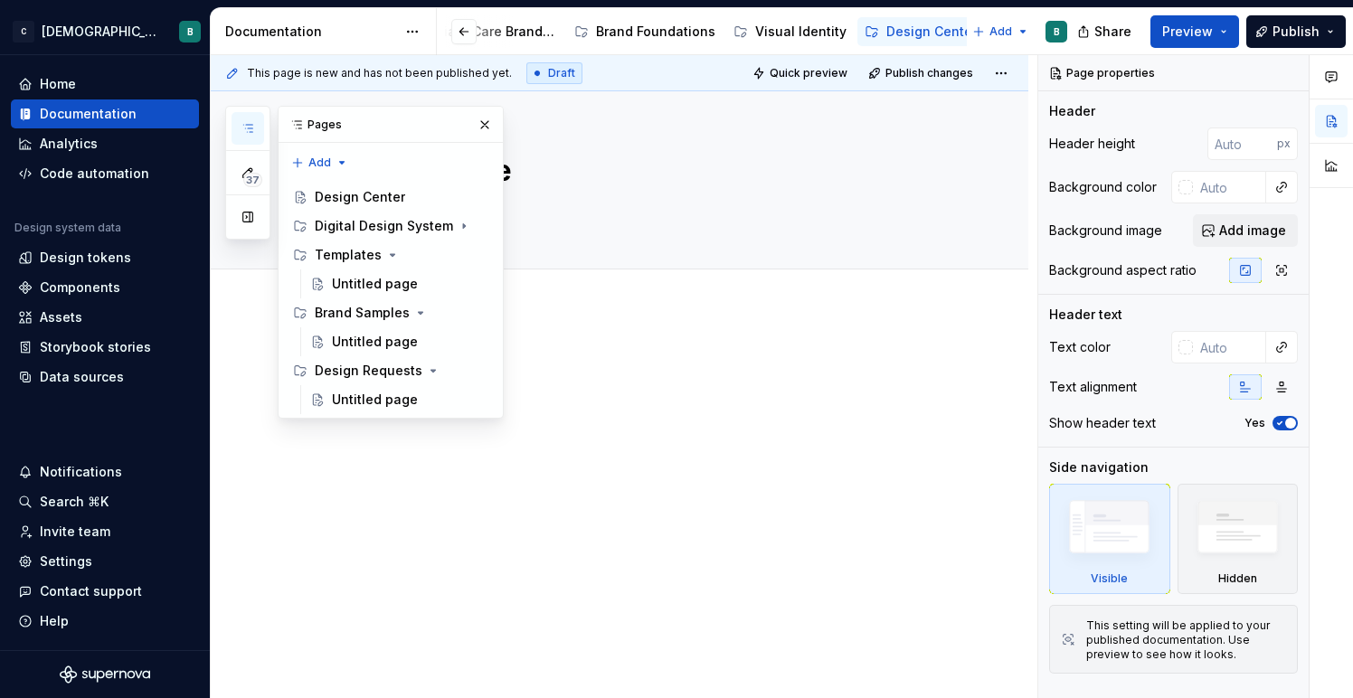
click at [675, 368] on p at bounding box center [640, 364] width 629 height 22
click at [617, 356] on p at bounding box center [640, 364] width 629 height 22
click at [487, 122] on button "button" at bounding box center [484, 124] width 25 height 25
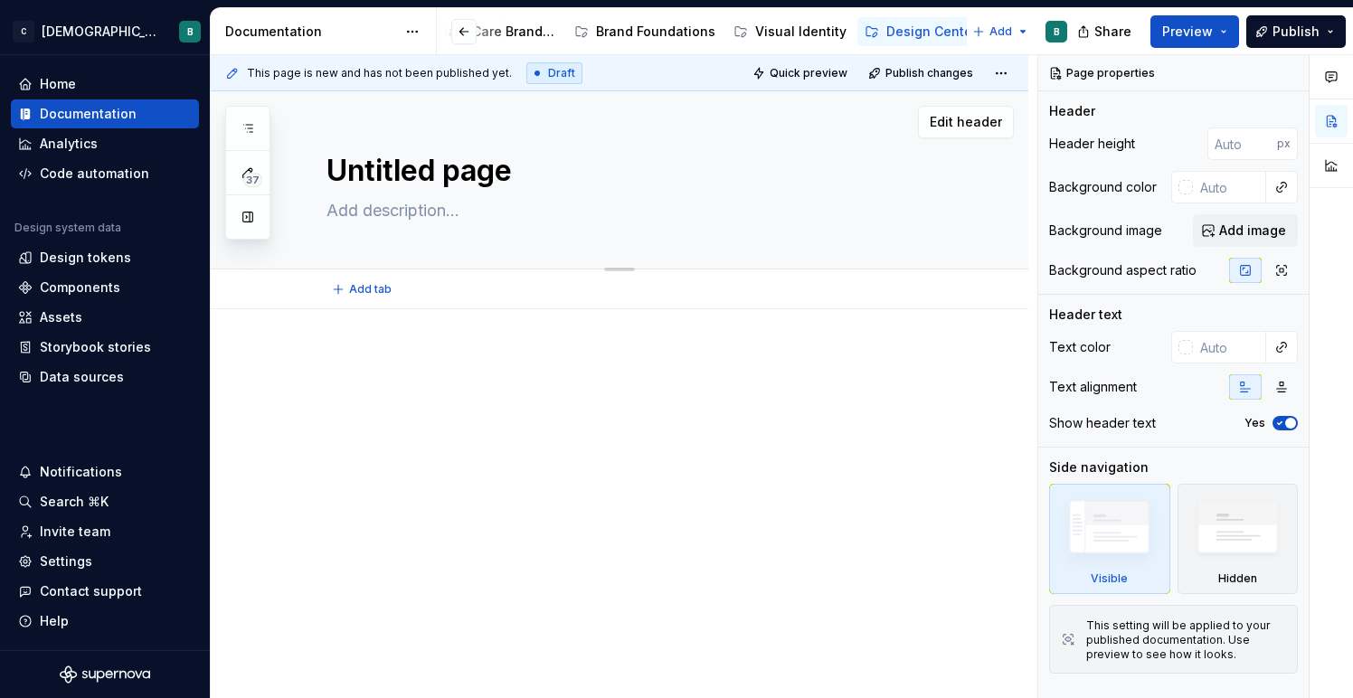
click at [419, 171] on textarea "Untitled page" at bounding box center [637, 170] width 629 height 43
click at [417, 183] on textarea "Untitled page" at bounding box center [637, 170] width 629 height 43
click at [409, 218] on textarea at bounding box center [637, 210] width 629 height 29
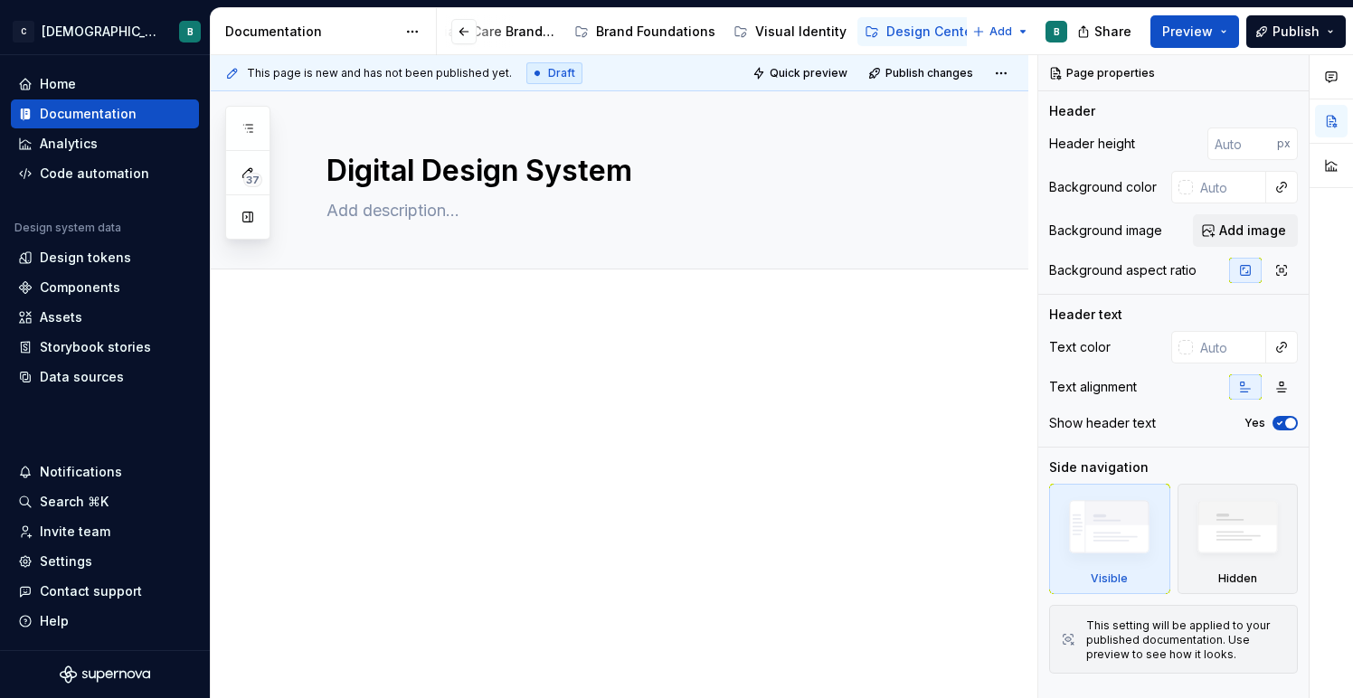
click at [369, 362] on p at bounding box center [640, 364] width 629 height 22
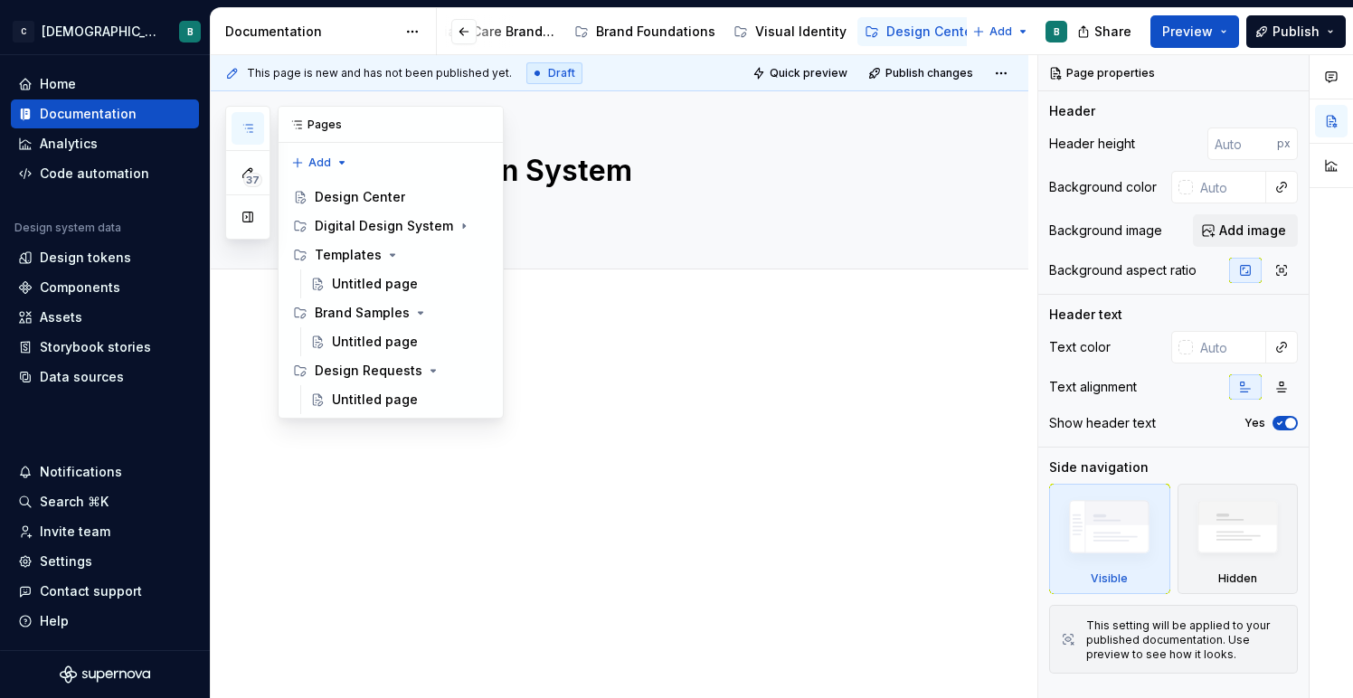
click at [252, 129] on icon "button" at bounding box center [247, 128] width 14 height 14
click at [427, 227] on icon "Page tree" at bounding box center [427, 226] width 2 height 5
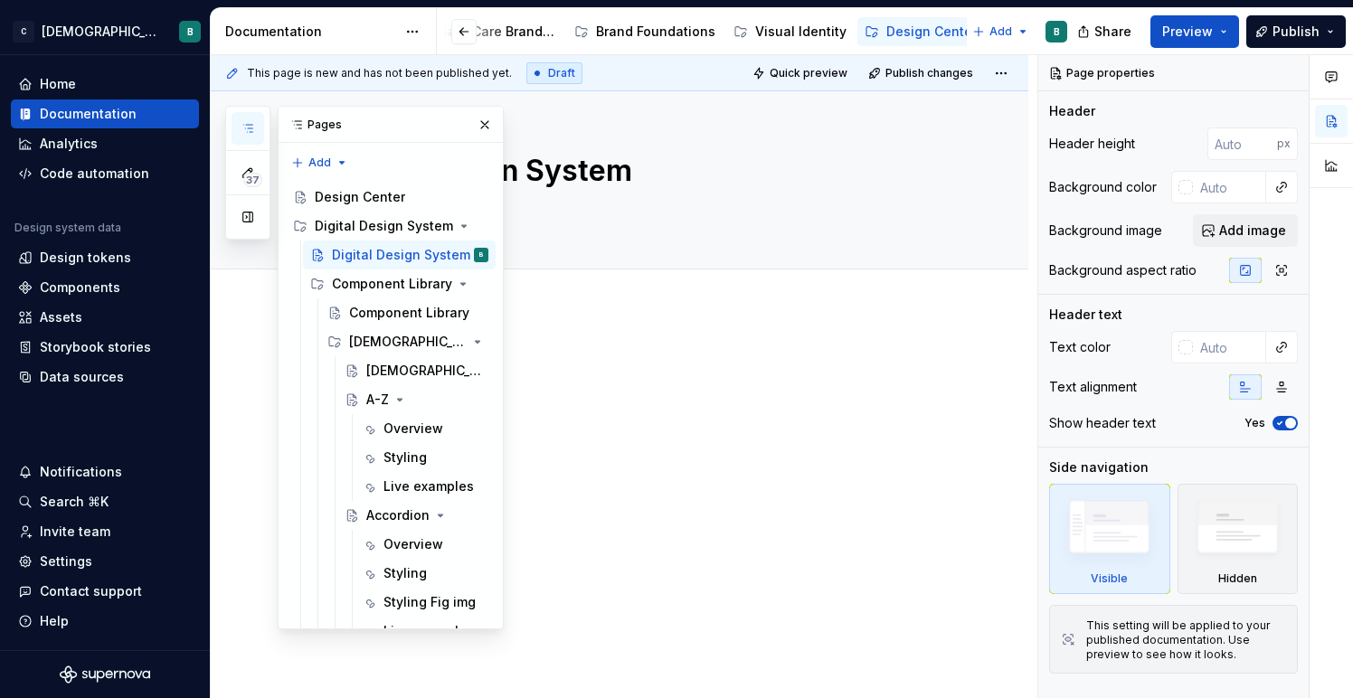
click at [633, 343] on div at bounding box center [619, 481] width 817 height 344
click at [485, 123] on button "button" at bounding box center [484, 124] width 25 height 25
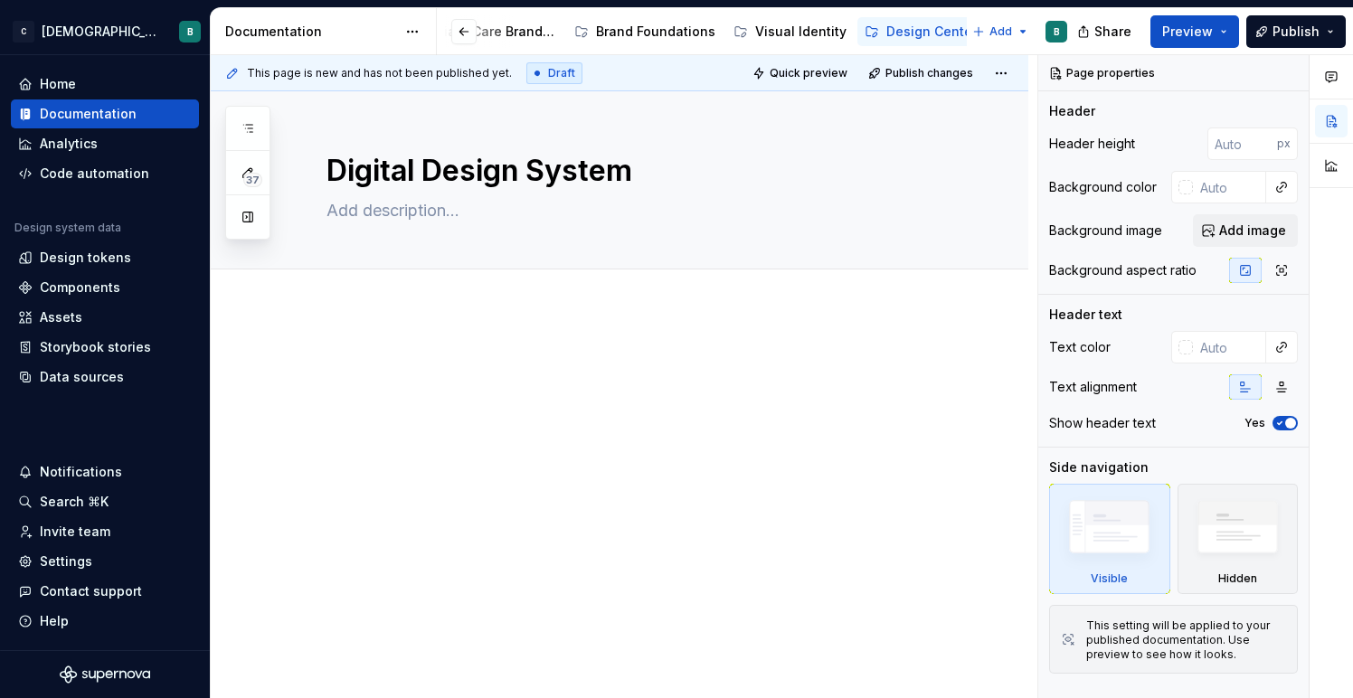
click at [377, 322] on div at bounding box center [619, 481] width 817 height 344
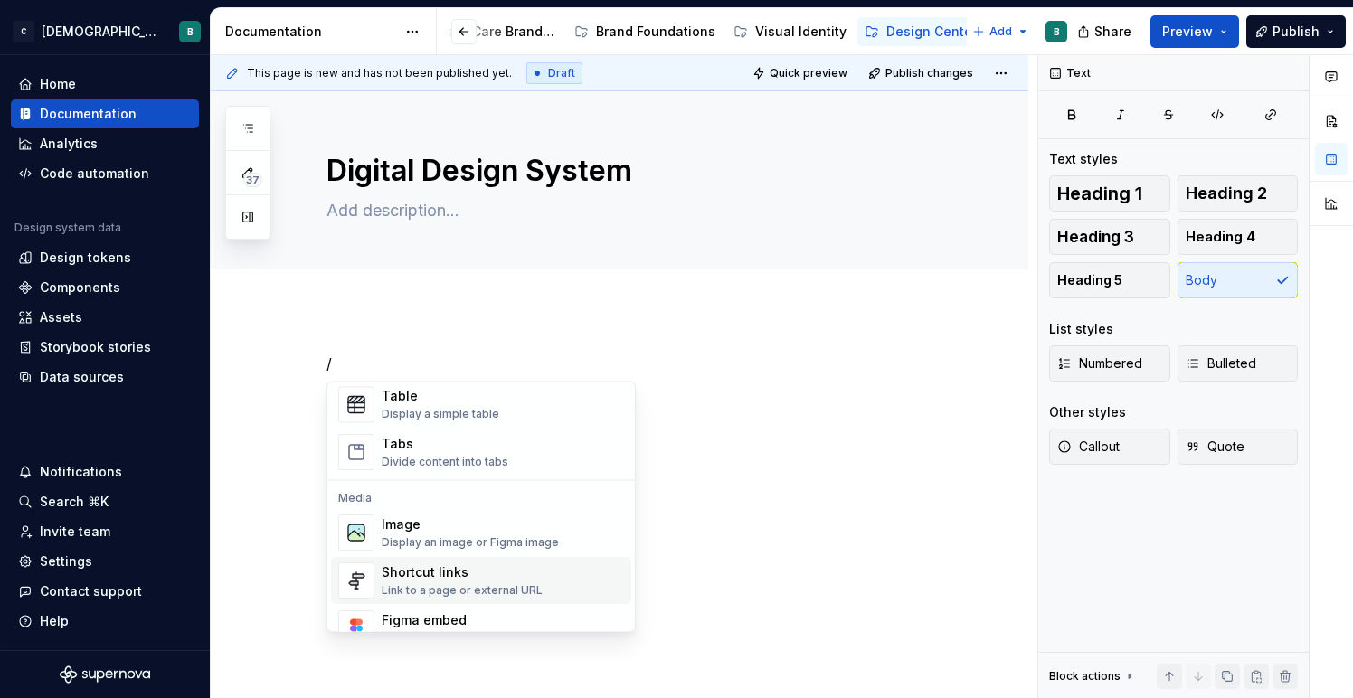
scroll to position [710, 0]
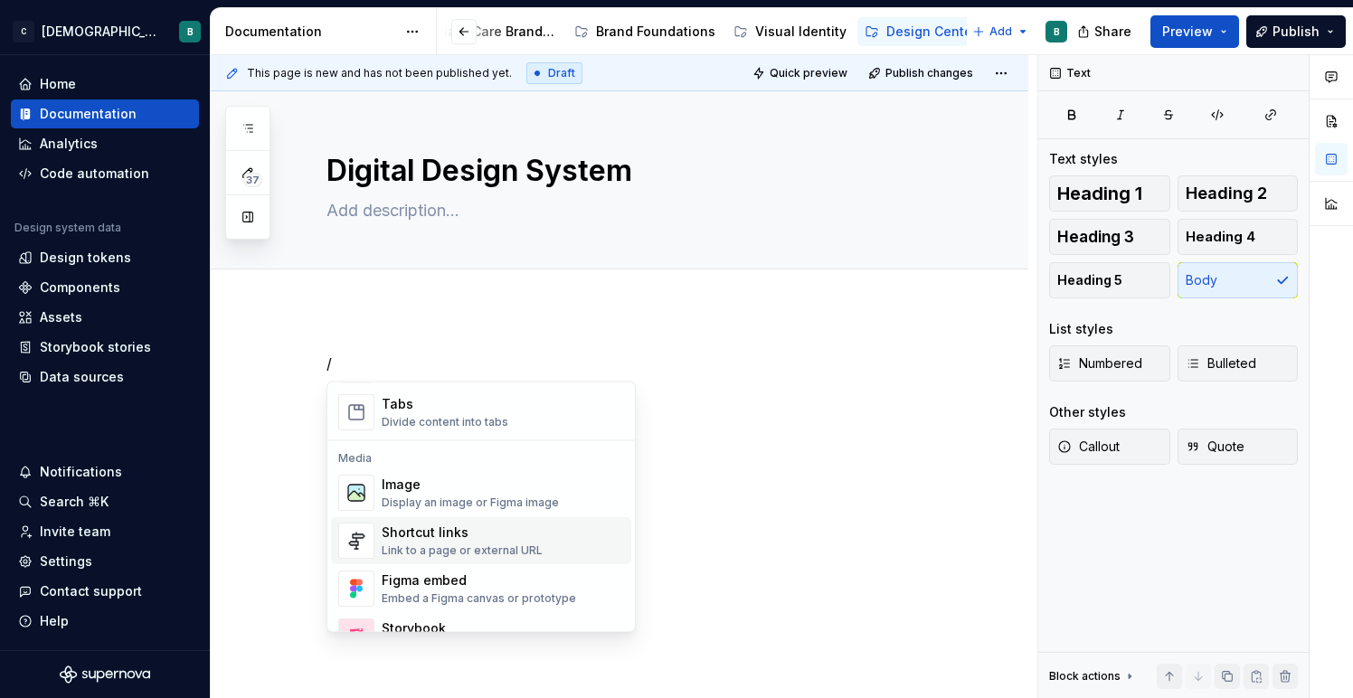
click at [503, 545] on div "Link to a page or external URL" at bounding box center [462, 551] width 161 height 14
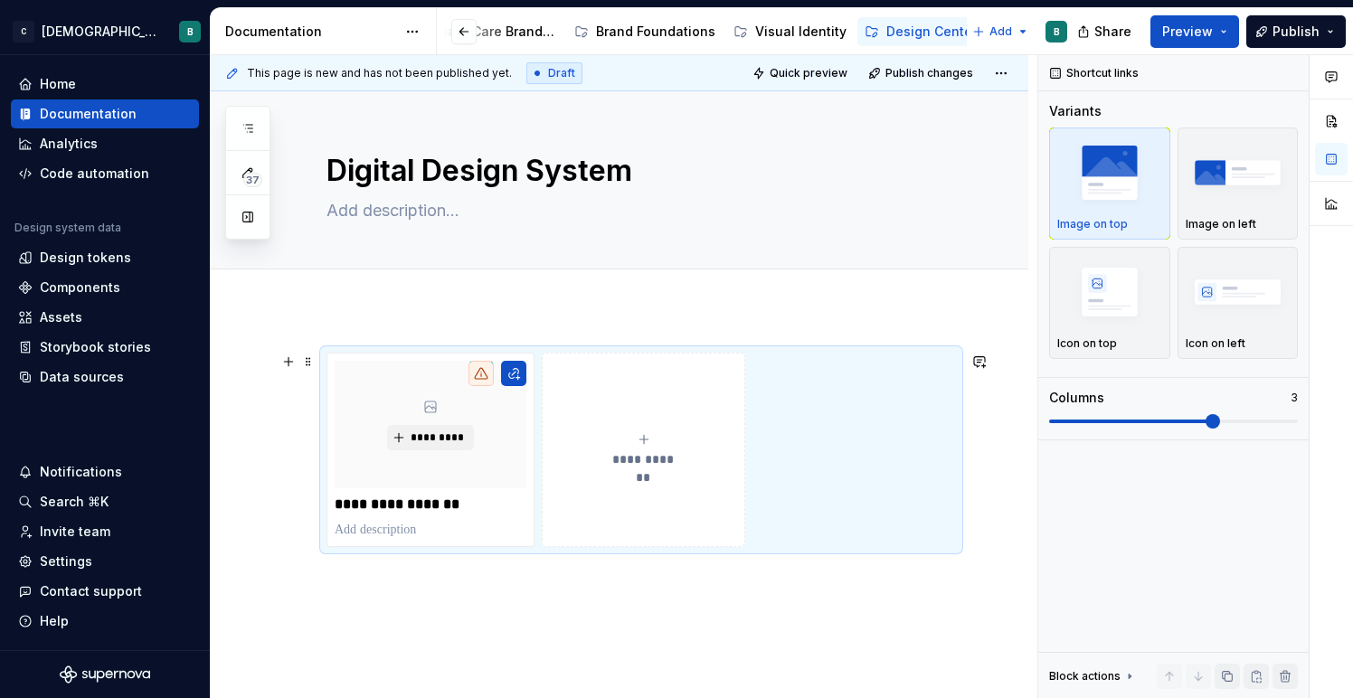
click at [592, 490] on button "**********" at bounding box center [643, 450] width 203 height 194
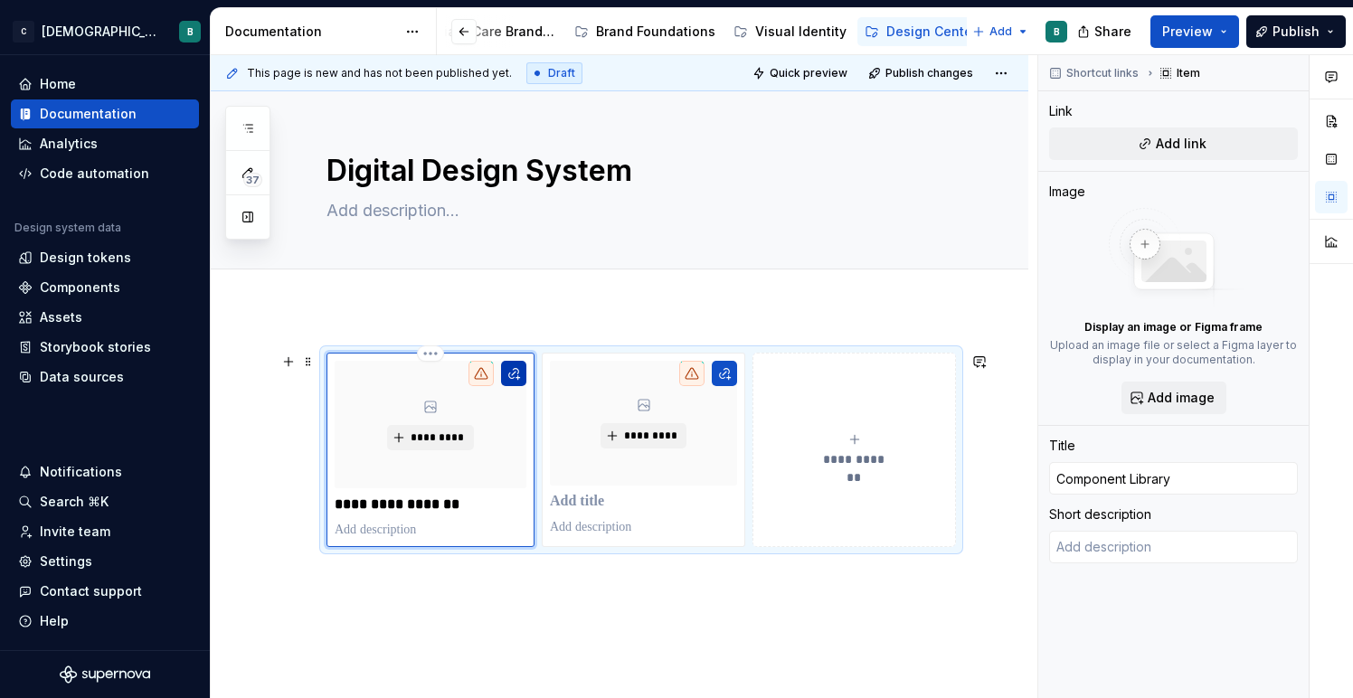
click at [513, 373] on button "button" at bounding box center [513, 373] width 25 height 25
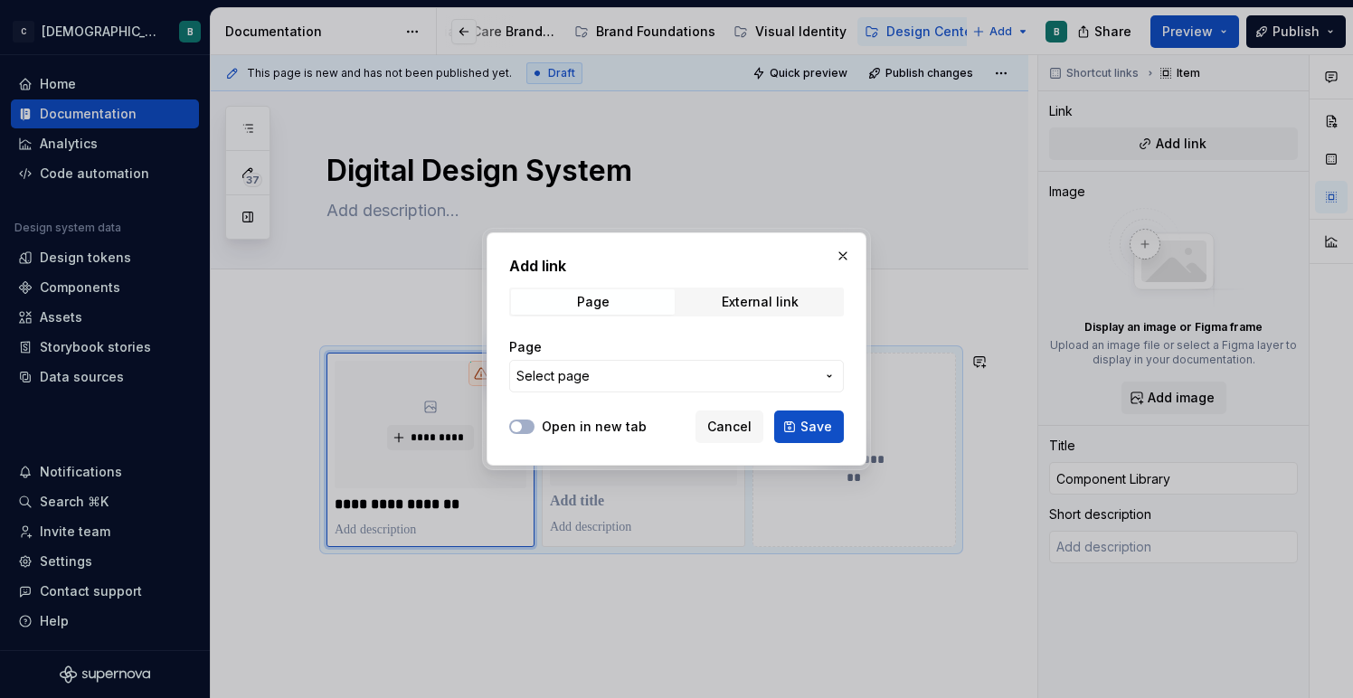
click at [585, 387] on button "Select page" at bounding box center [676, 376] width 335 height 33
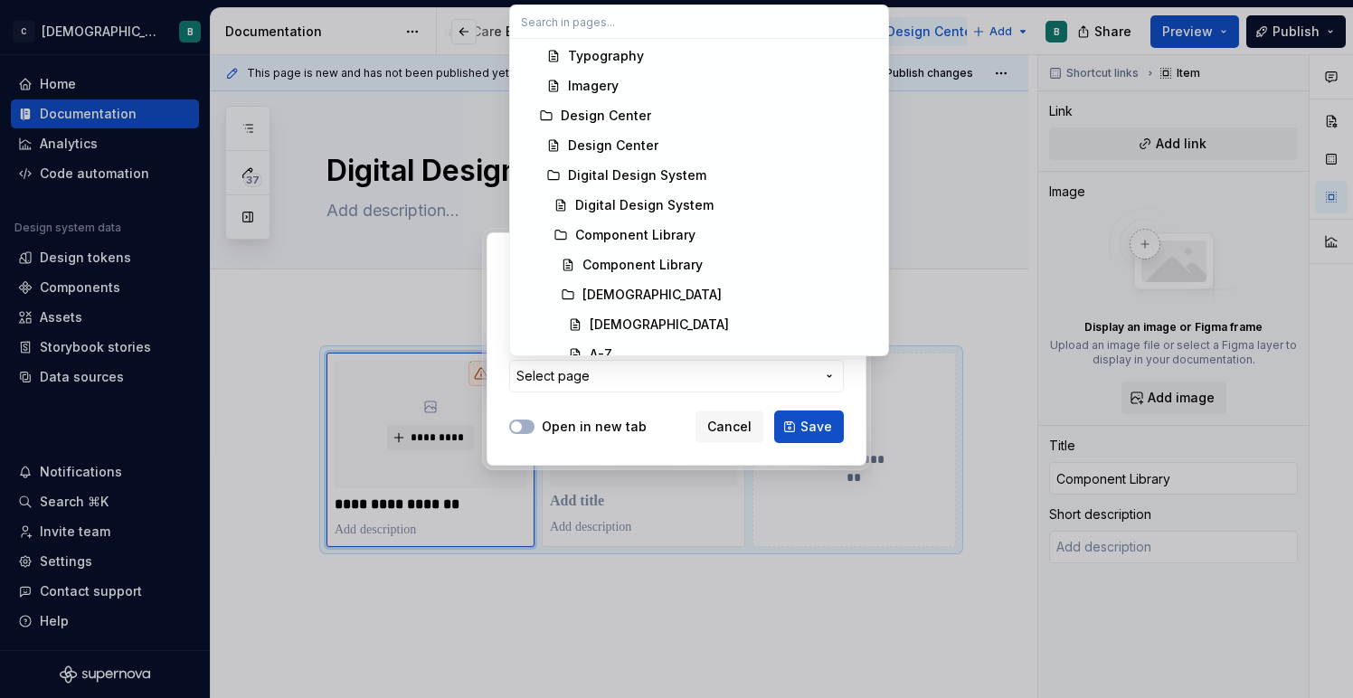
scroll to position [453, 0]
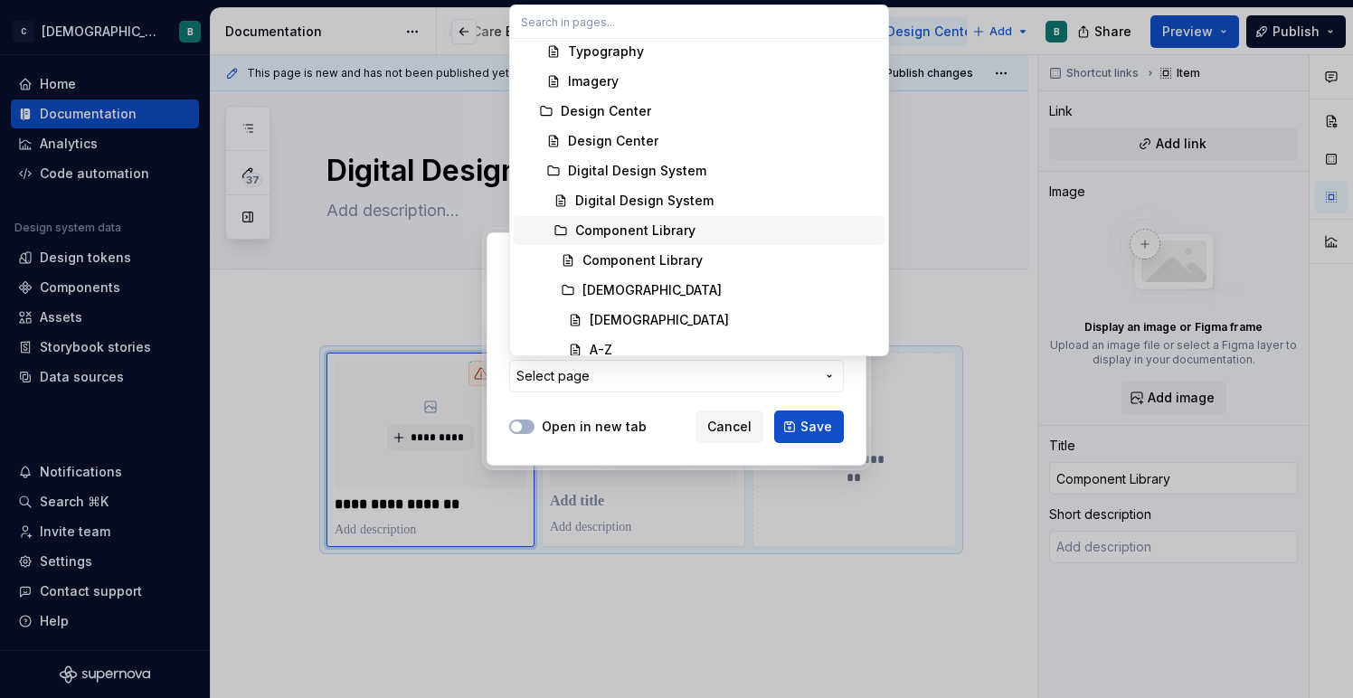
click at [652, 227] on div "Component Library" at bounding box center [635, 231] width 120 height 18
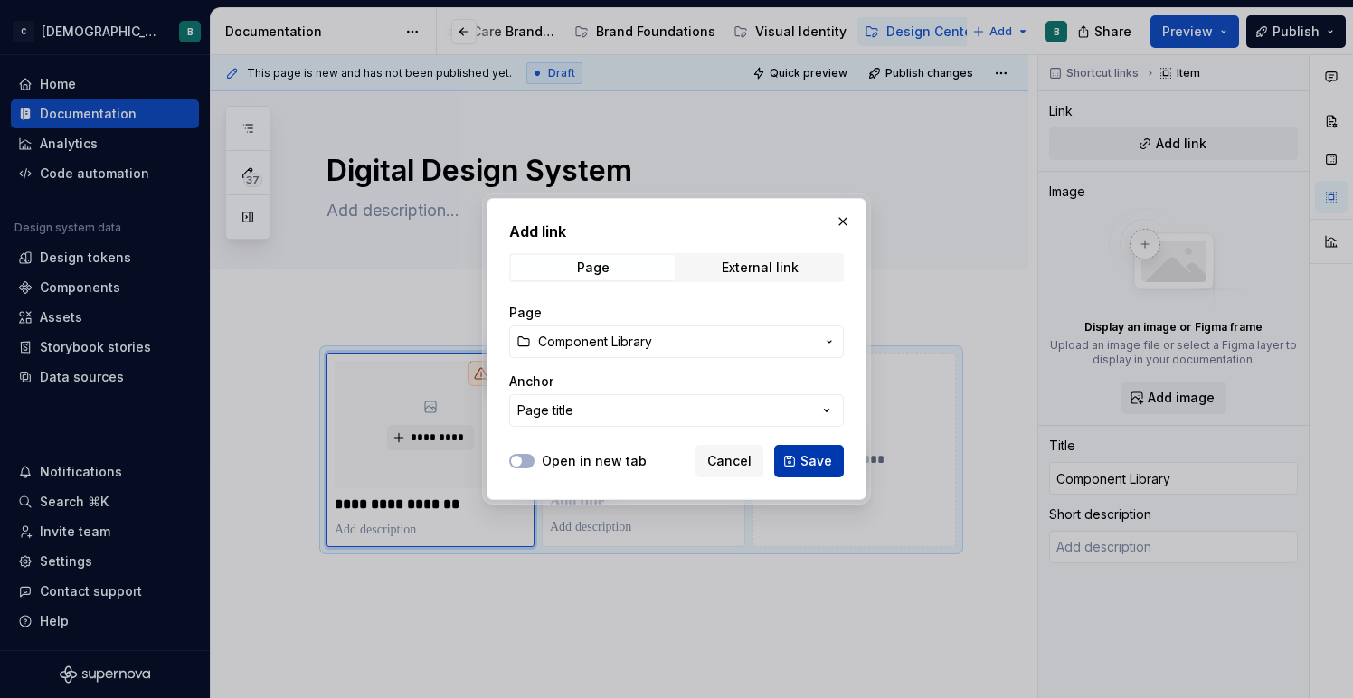
click at [812, 457] on span "Save" at bounding box center [816, 461] width 32 height 18
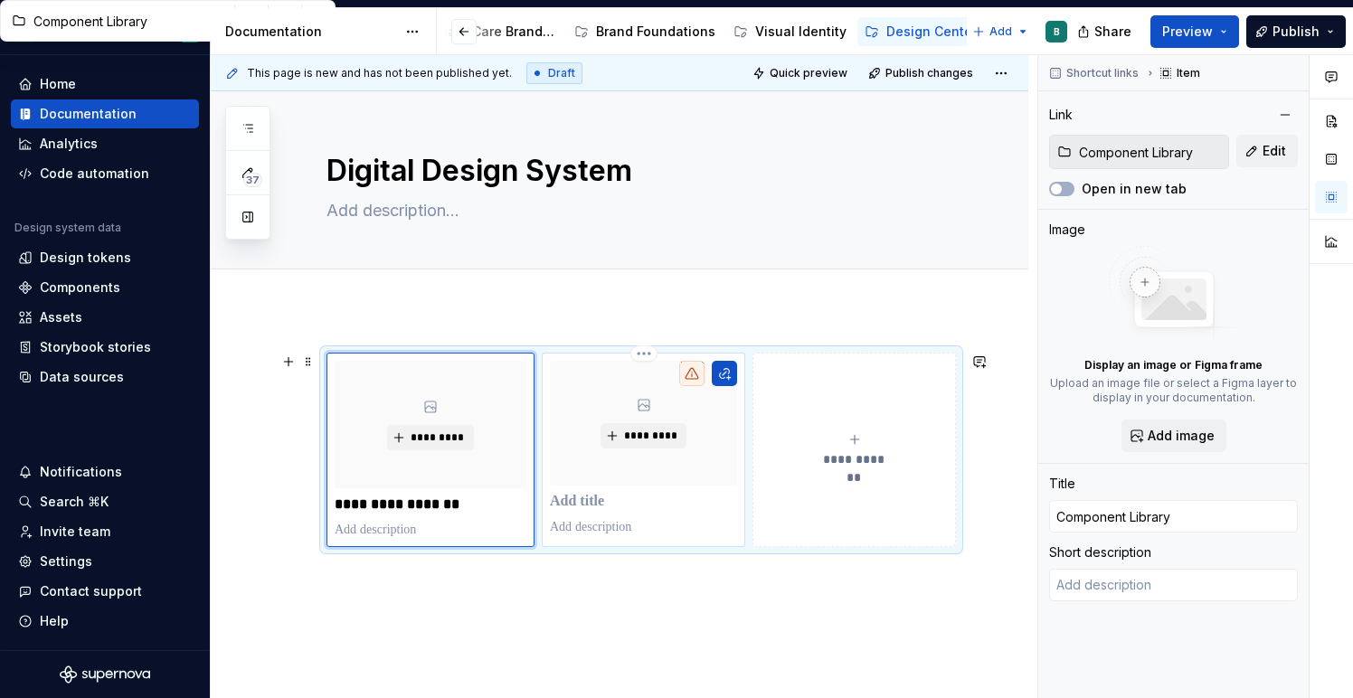
click at [608, 503] on p at bounding box center [643, 502] width 187 height 18
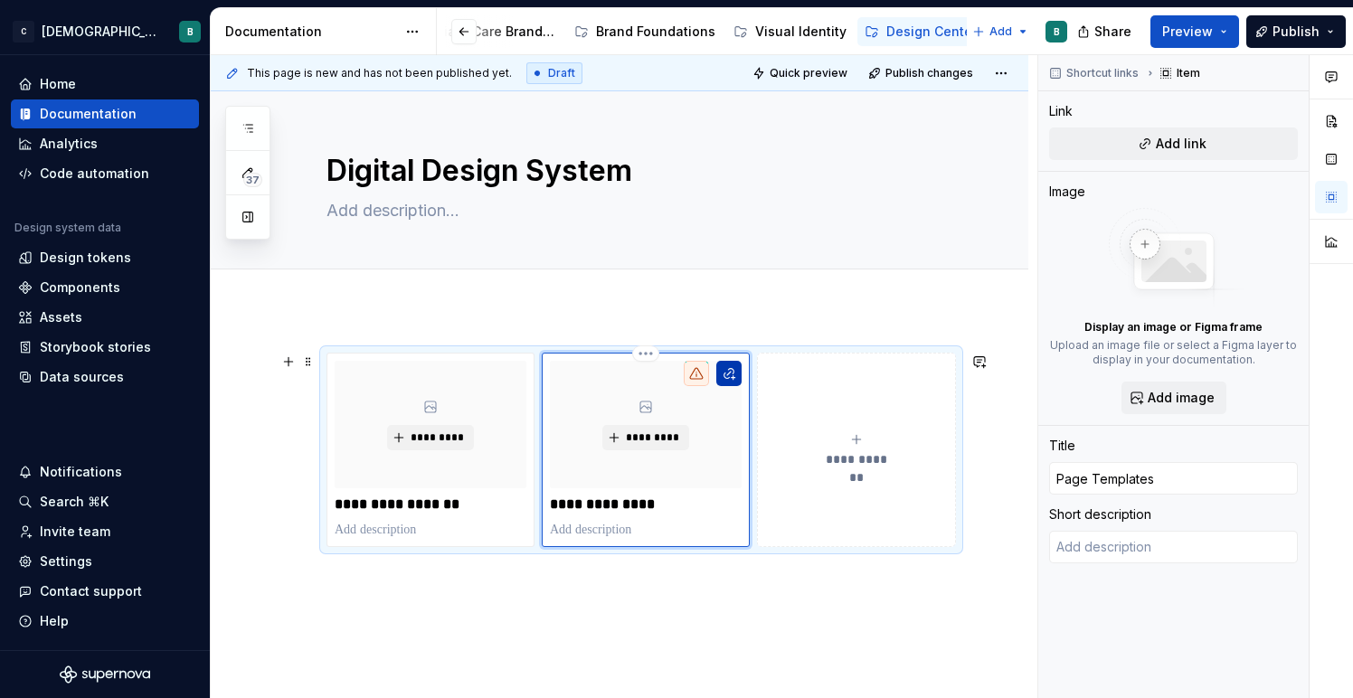
click at [730, 378] on button "button" at bounding box center [728, 373] width 25 height 25
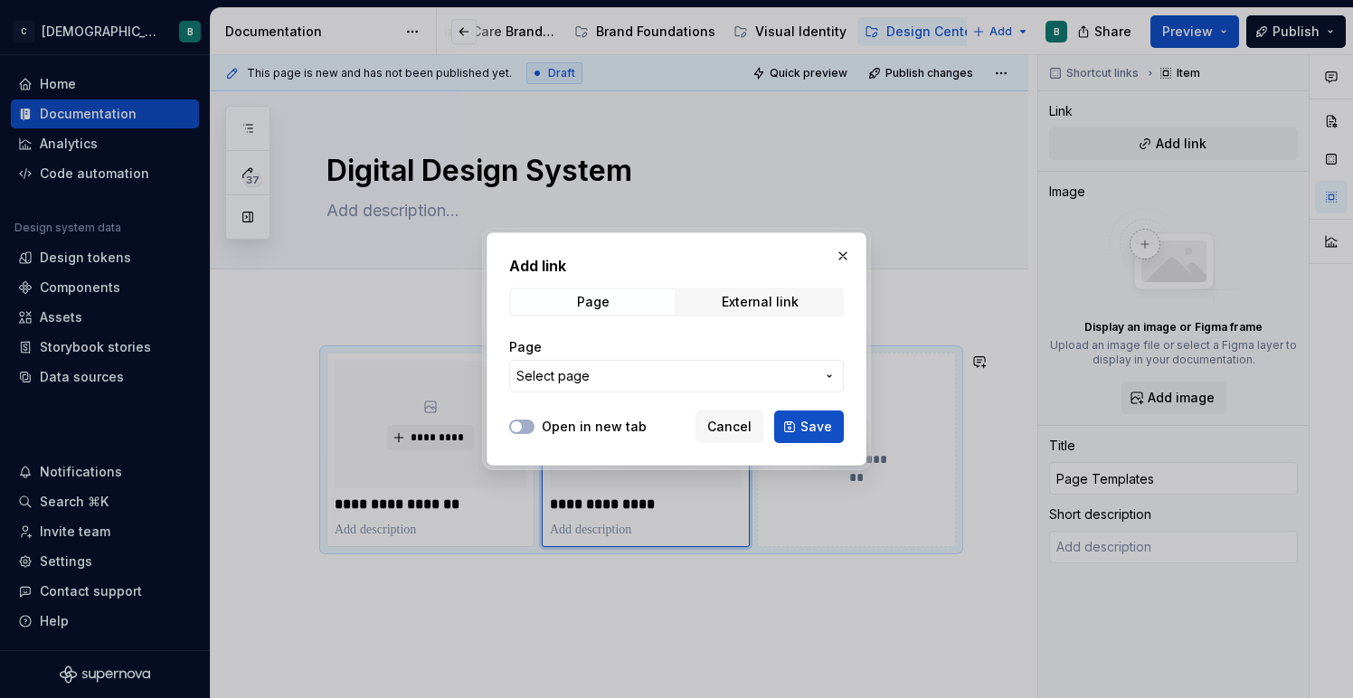
click at [722, 377] on span "Select page" at bounding box center [665, 376] width 298 height 18
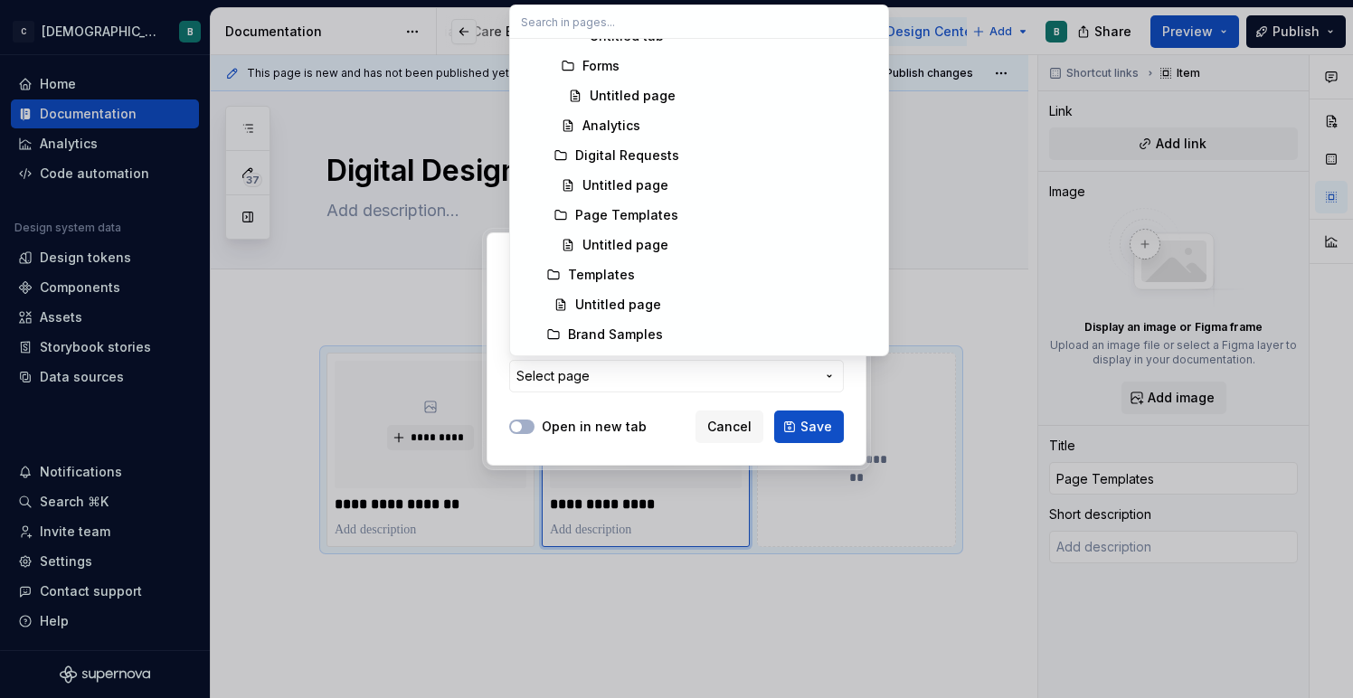
scroll to position [1322, 0]
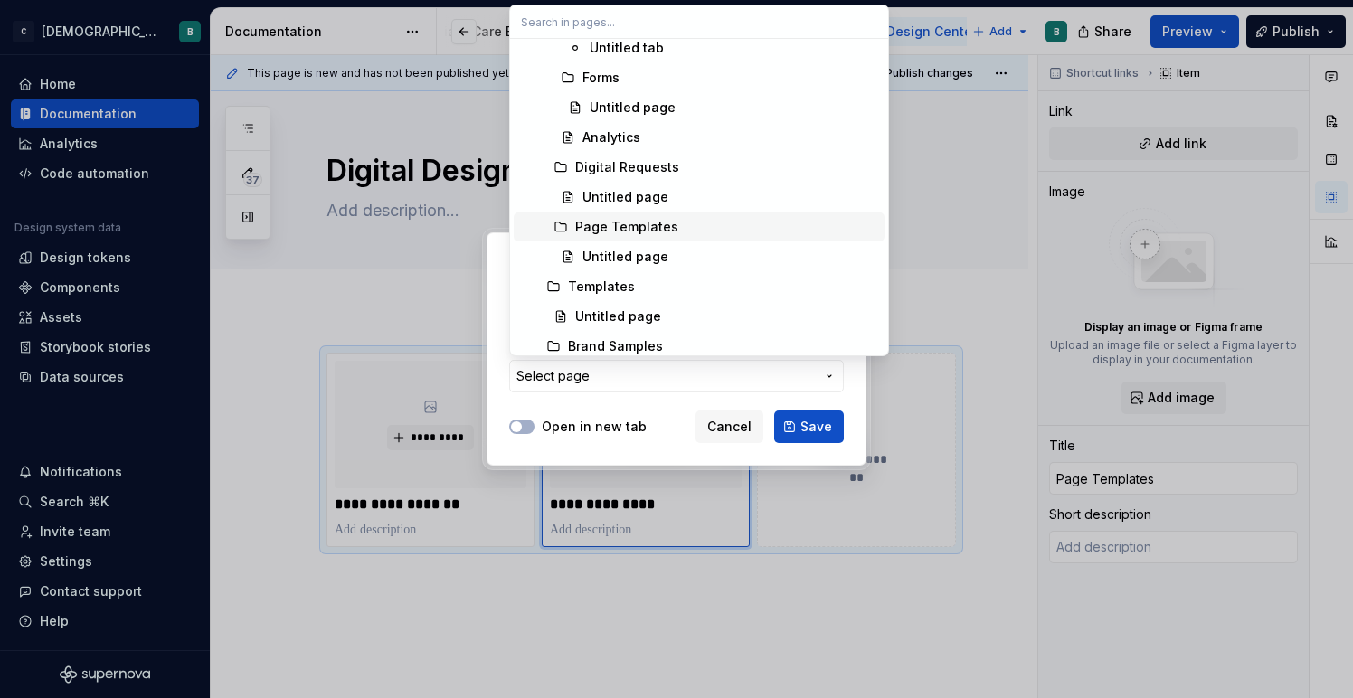
click at [599, 219] on div "Page Templates" at bounding box center [626, 227] width 103 height 18
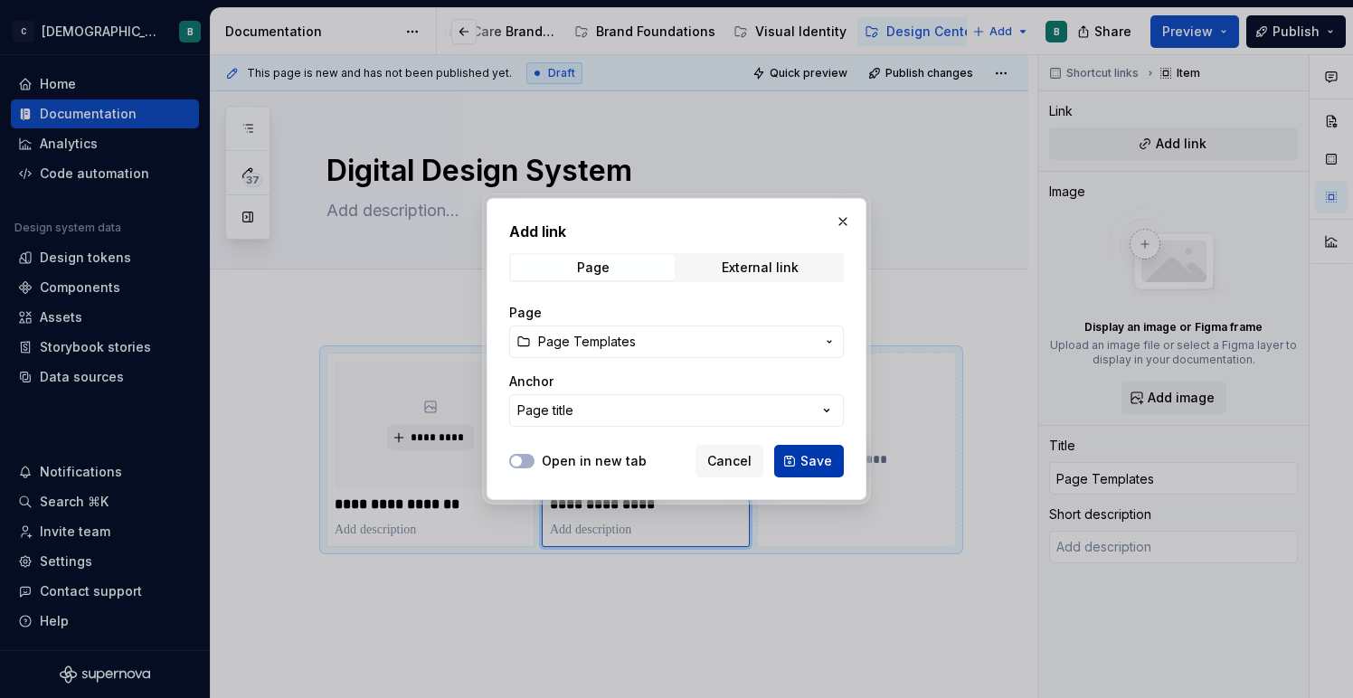
click at [808, 469] on span "Save" at bounding box center [816, 461] width 32 height 18
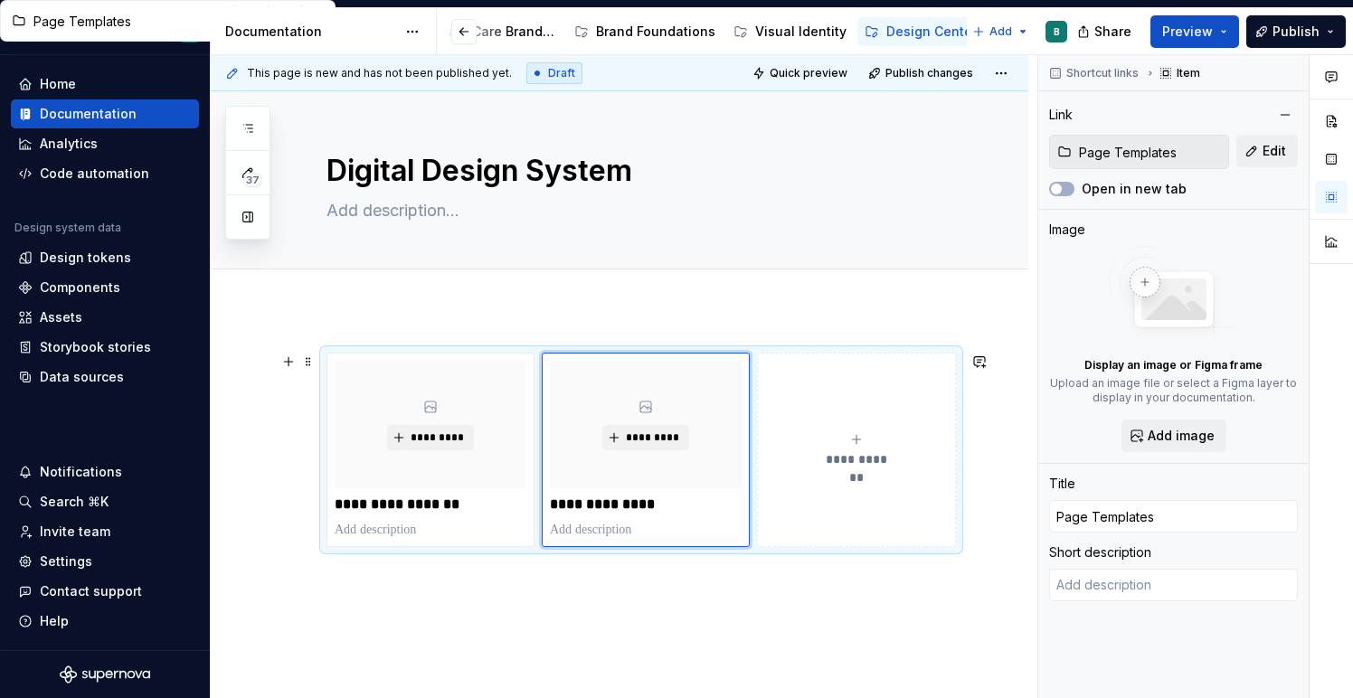
click at [846, 498] on button "**********" at bounding box center [856, 450] width 199 height 194
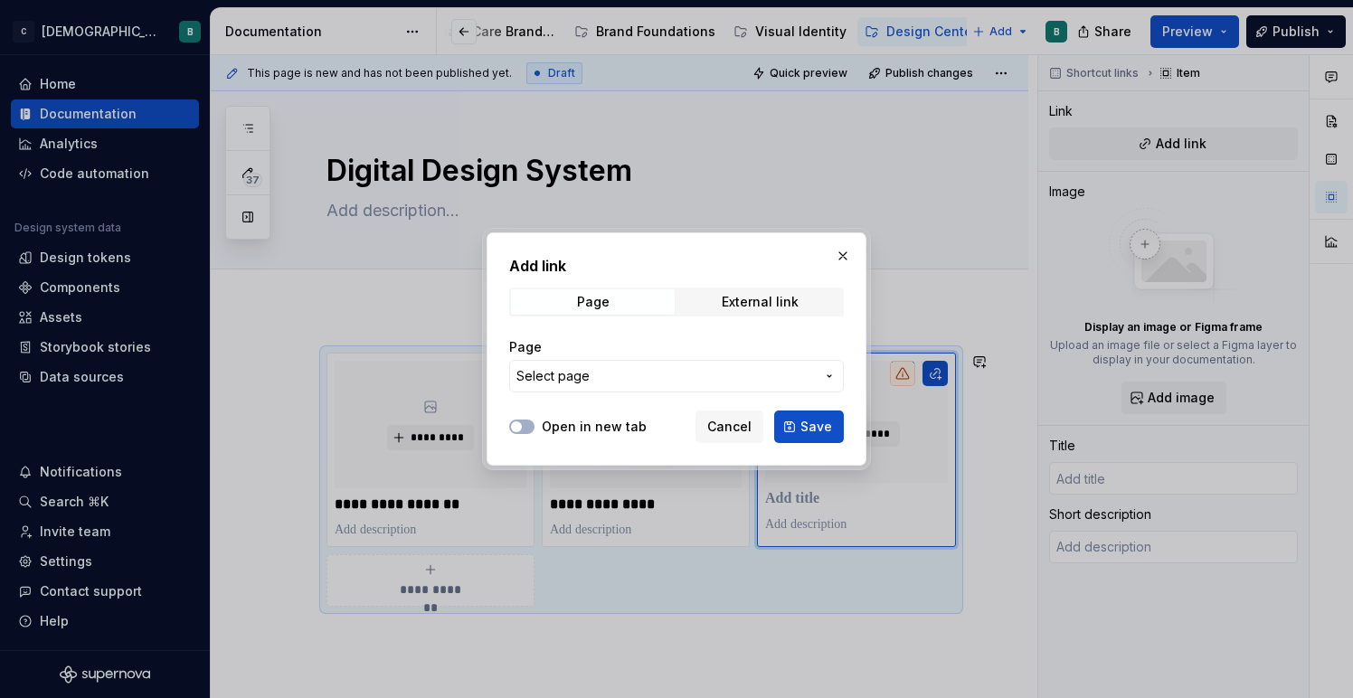
click at [816, 375] on button "Select page" at bounding box center [676, 376] width 335 height 33
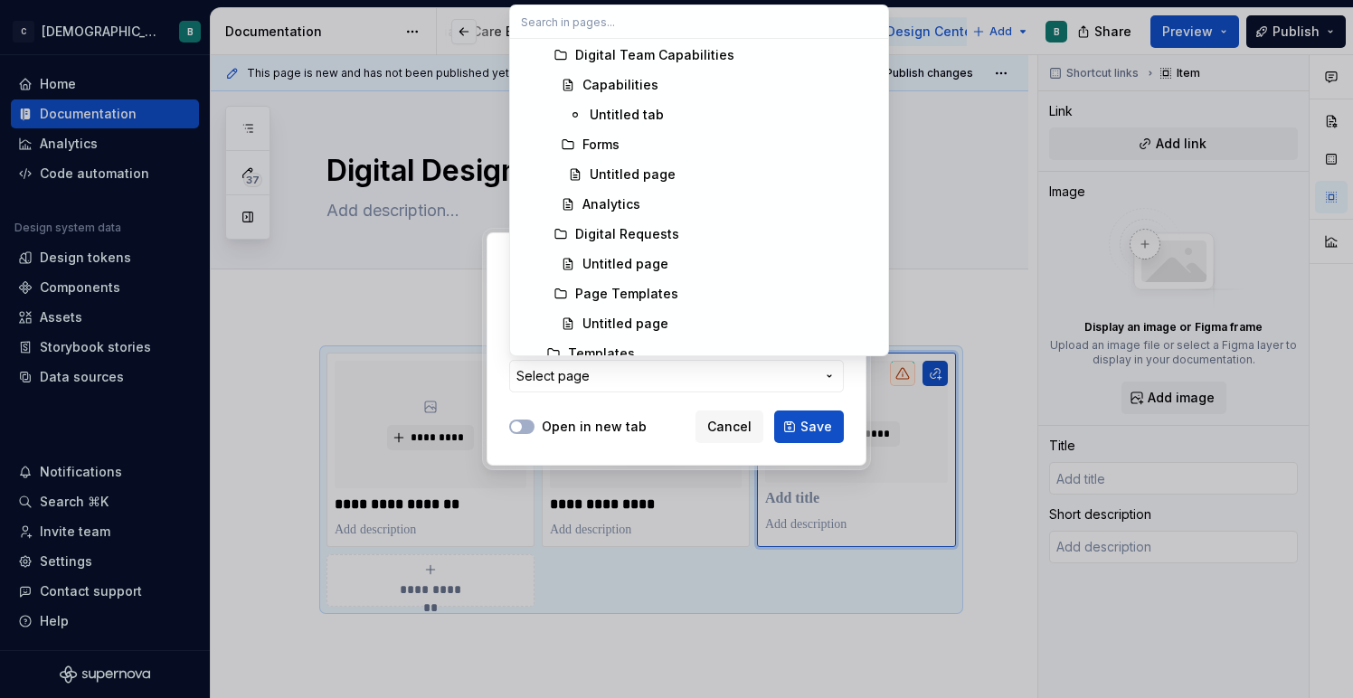
scroll to position [1260, 0]
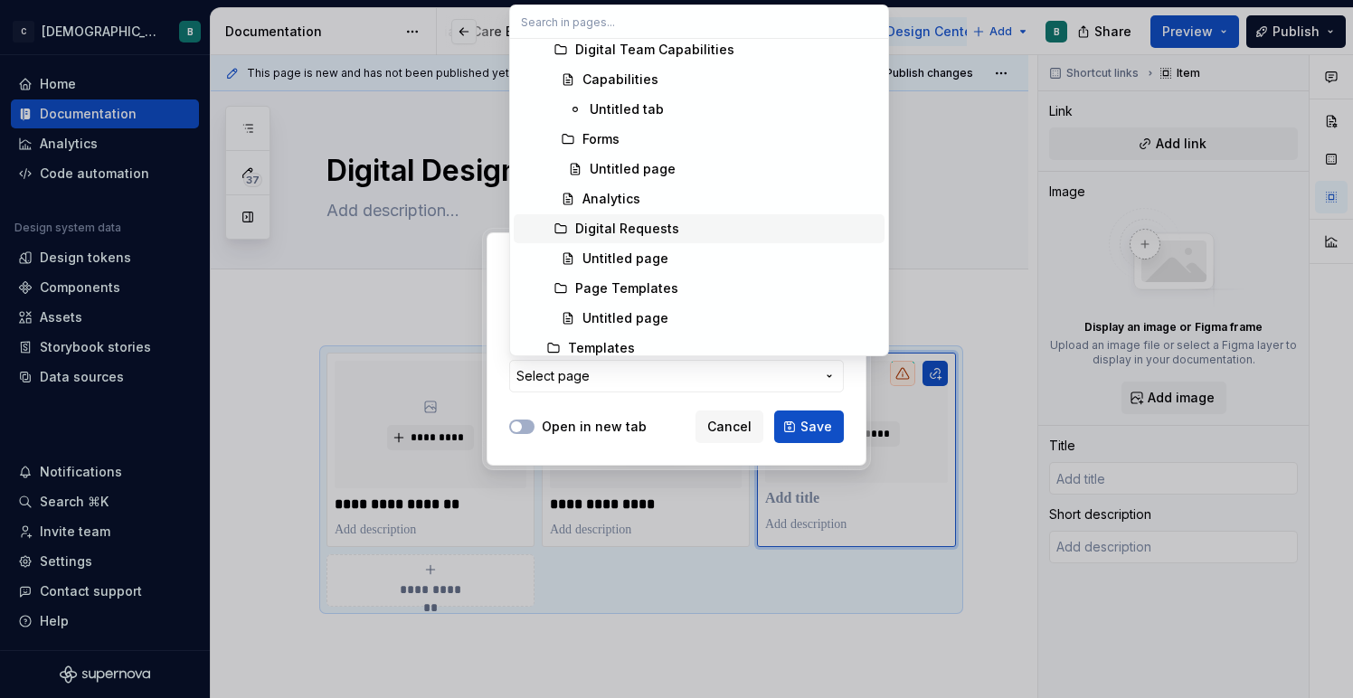
click at [643, 232] on div "Digital Requests" at bounding box center [627, 229] width 104 height 18
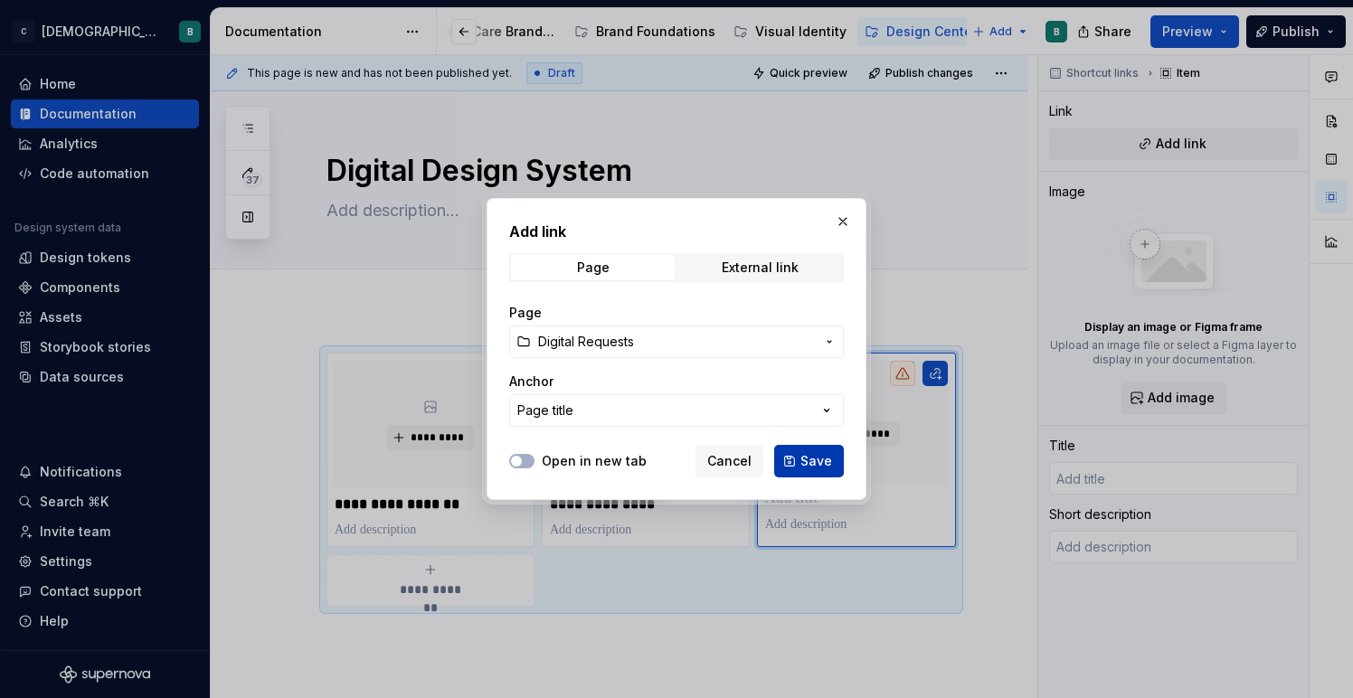
click at [816, 456] on span "Save" at bounding box center [816, 461] width 32 height 18
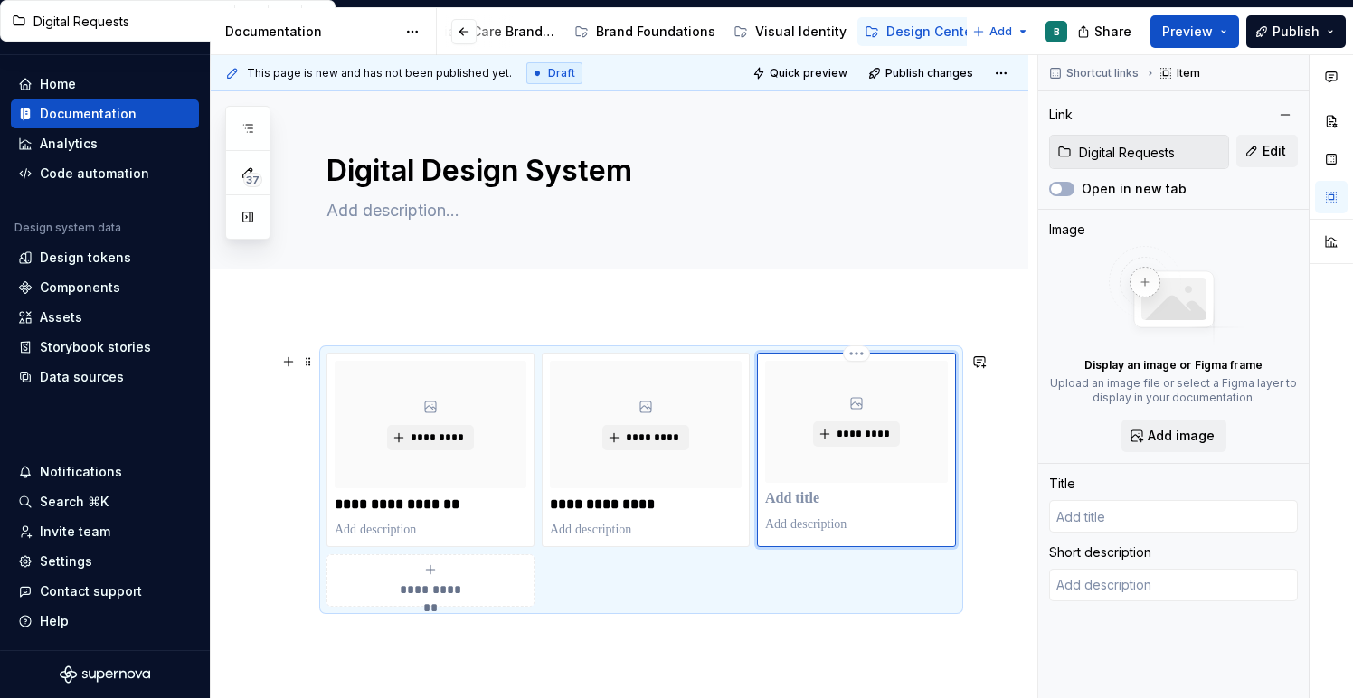
click at [799, 501] on p at bounding box center [856, 499] width 183 height 18
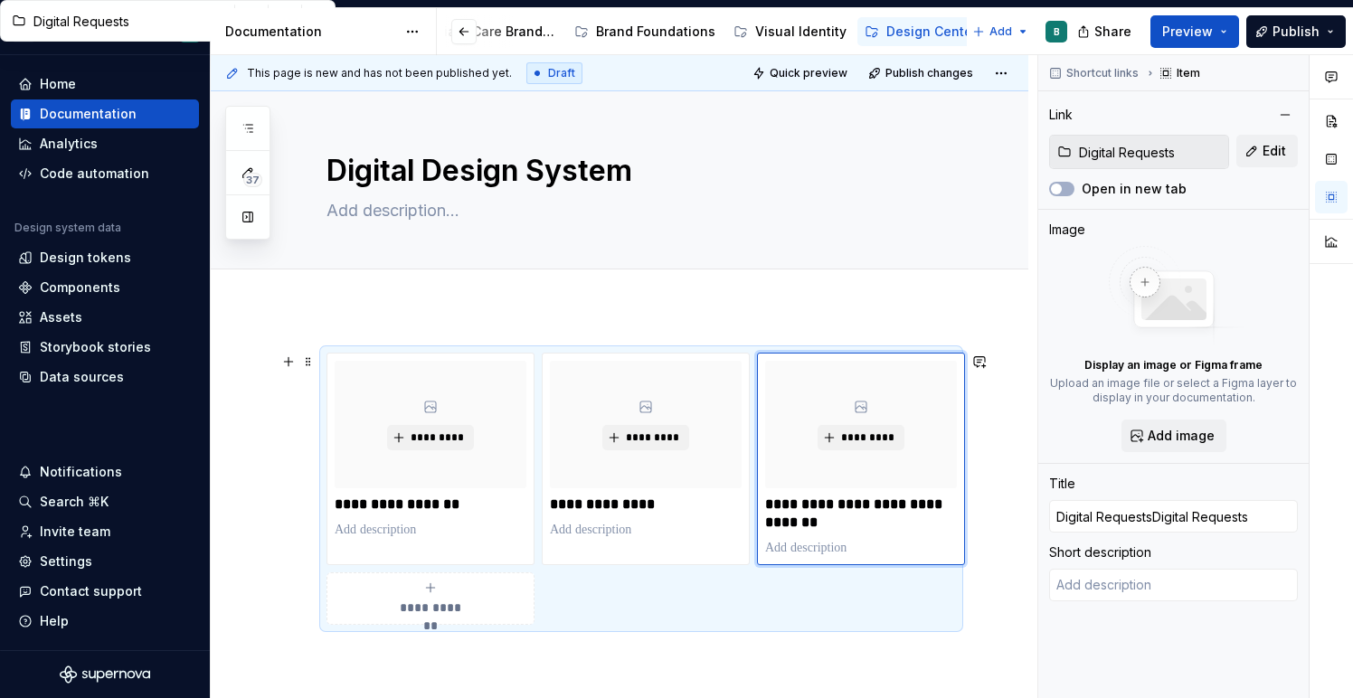
click at [973, 597] on div "**********" at bounding box center [619, 582] width 817 height 547
click at [854, 591] on div "**********" at bounding box center [640, 489] width 629 height 272
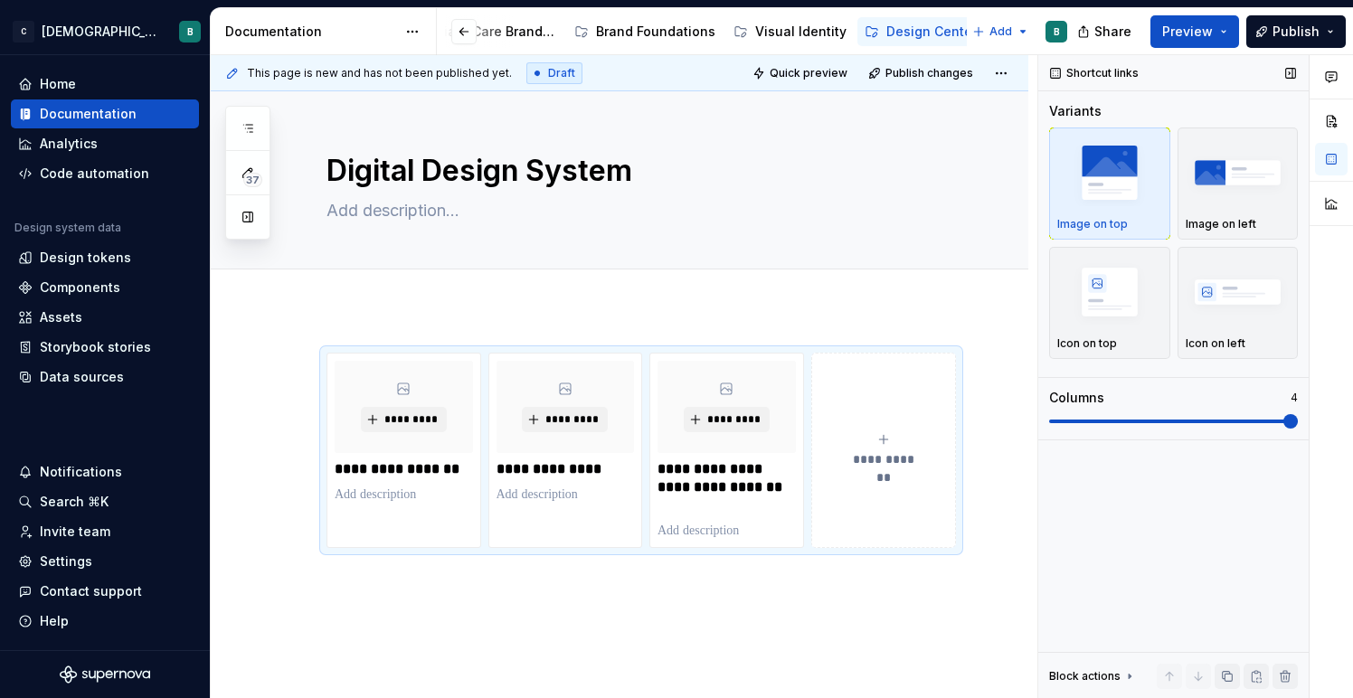
click at [1297, 423] on span at bounding box center [1290, 421] width 14 height 14
click at [872, 483] on button "**********" at bounding box center [884, 450] width 146 height 195
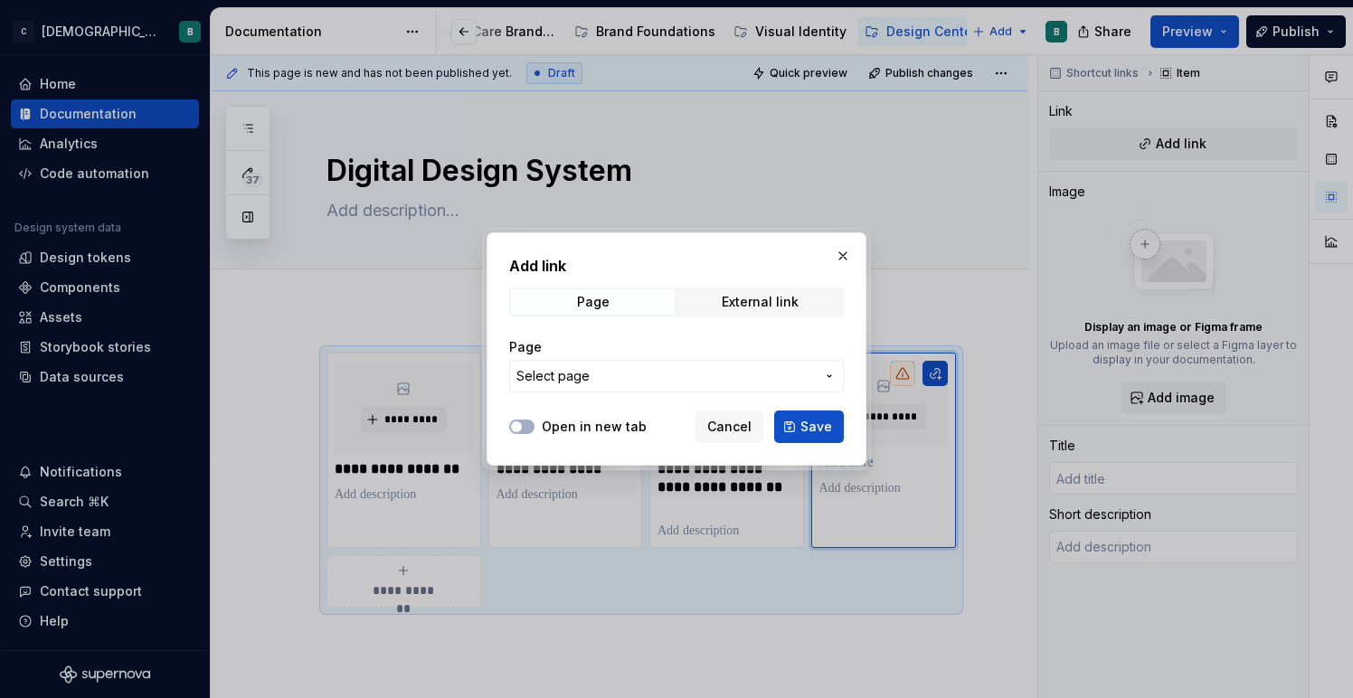
click at [806, 357] on div "Page Select page" at bounding box center [676, 365] width 335 height 54
click at [779, 378] on span "Select page" at bounding box center [665, 376] width 298 height 18
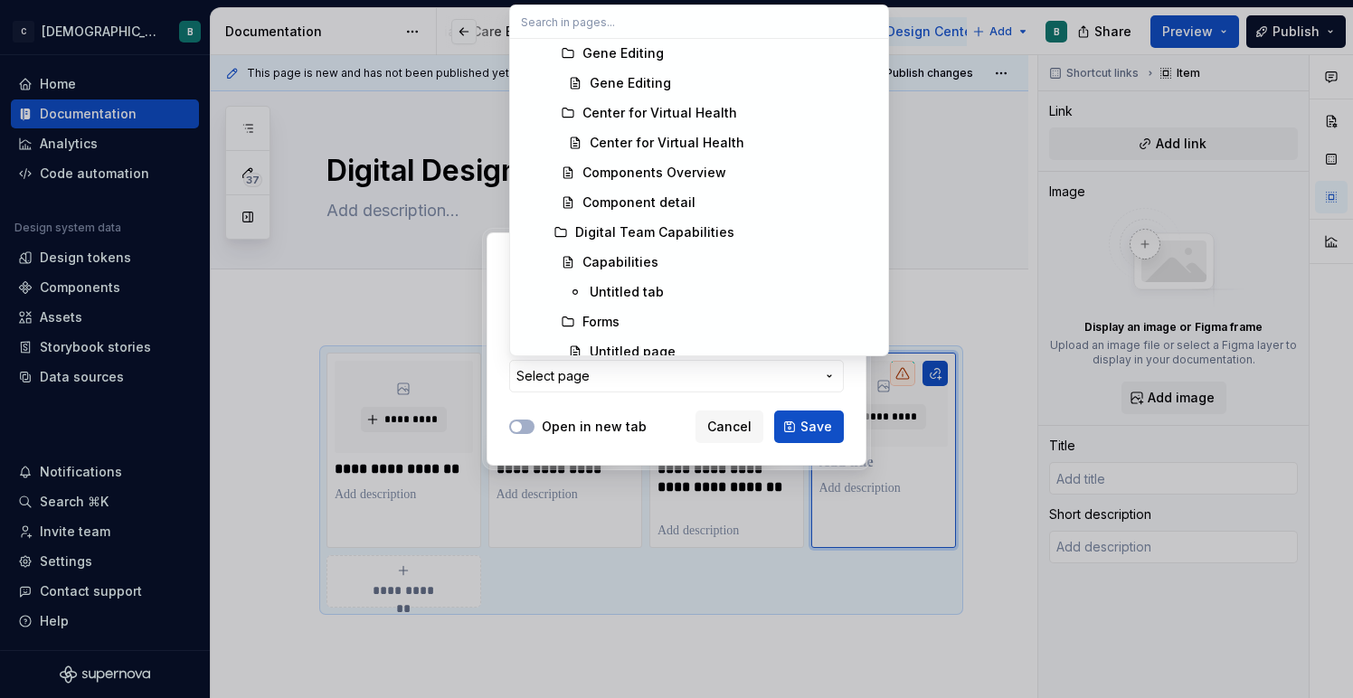
scroll to position [1077, 0]
click at [668, 231] on div "Digital Team Capabilities" at bounding box center [654, 233] width 159 height 18
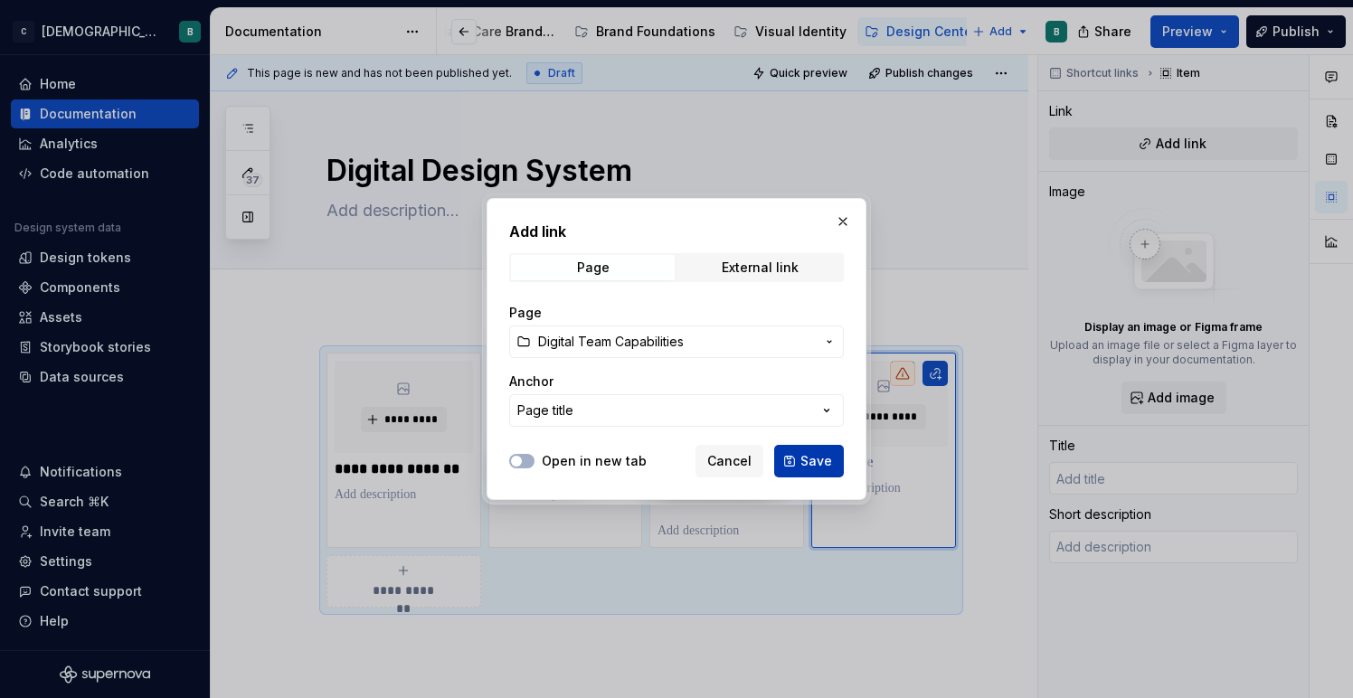
click at [815, 461] on span "Save" at bounding box center [816, 461] width 32 height 18
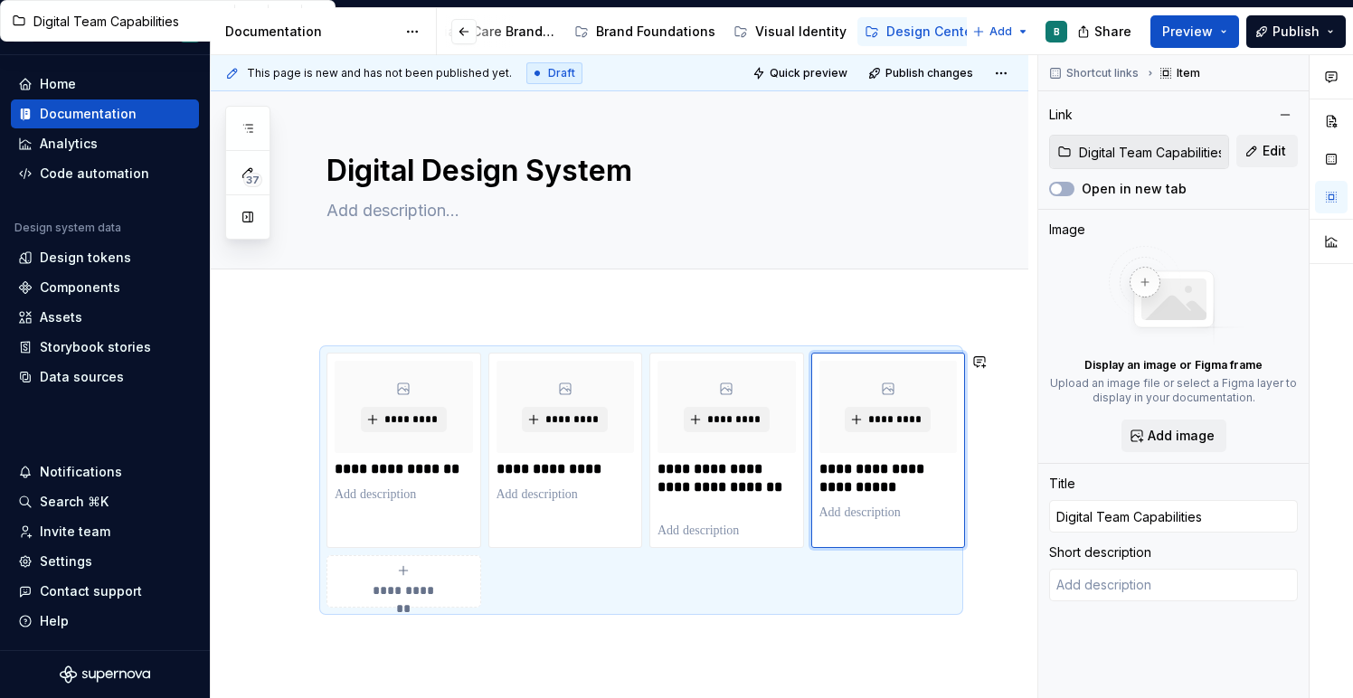
click at [764, 634] on div "**********" at bounding box center [619, 573] width 817 height 529
click at [1228, 40] on button "Preview" at bounding box center [1194, 31] width 89 height 33
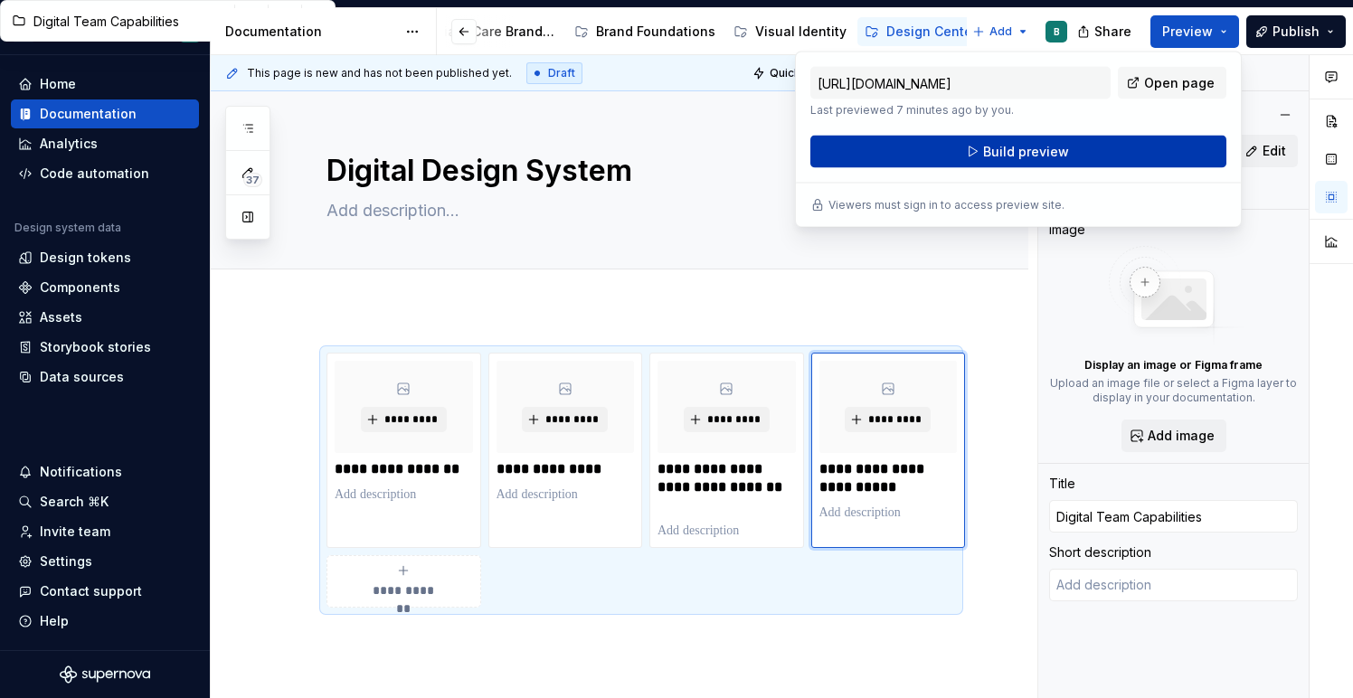
click at [1120, 156] on button "Build preview" at bounding box center [1018, 152] width 416 height 33
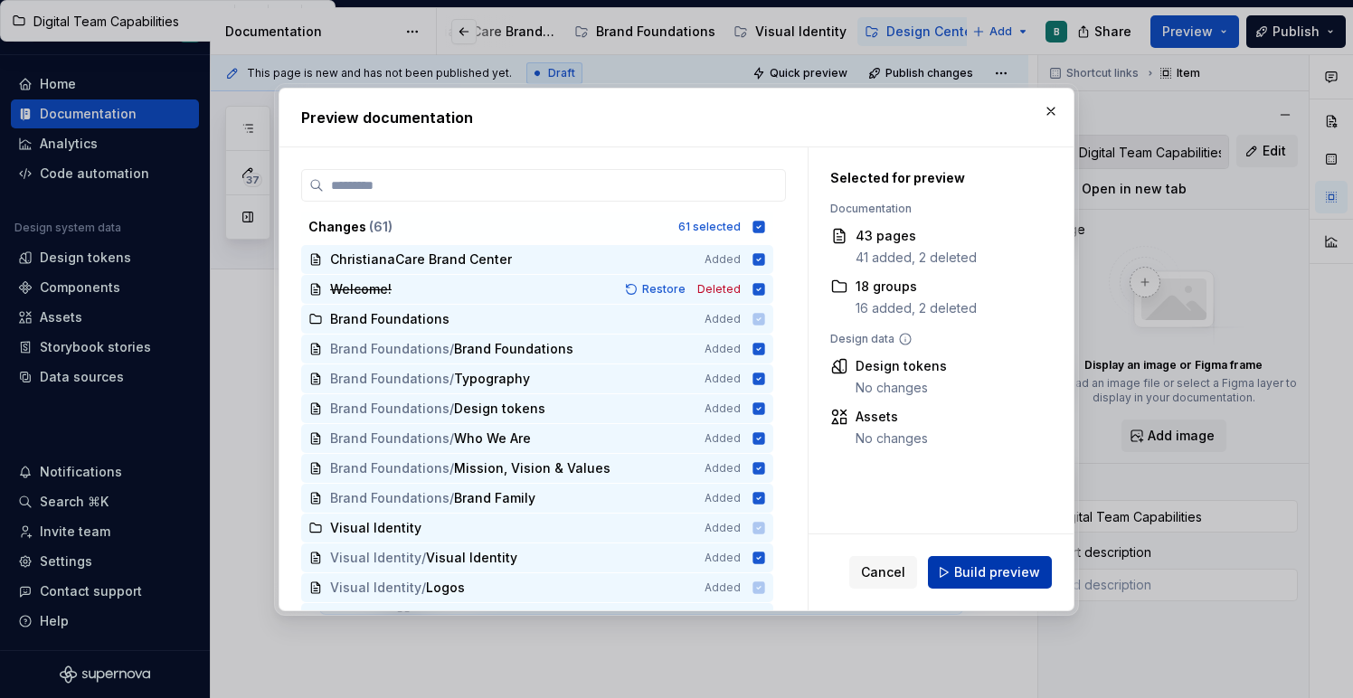
click at [958, 572] on button "Build preview" at bounding box center [990, 572] width 124 height 33
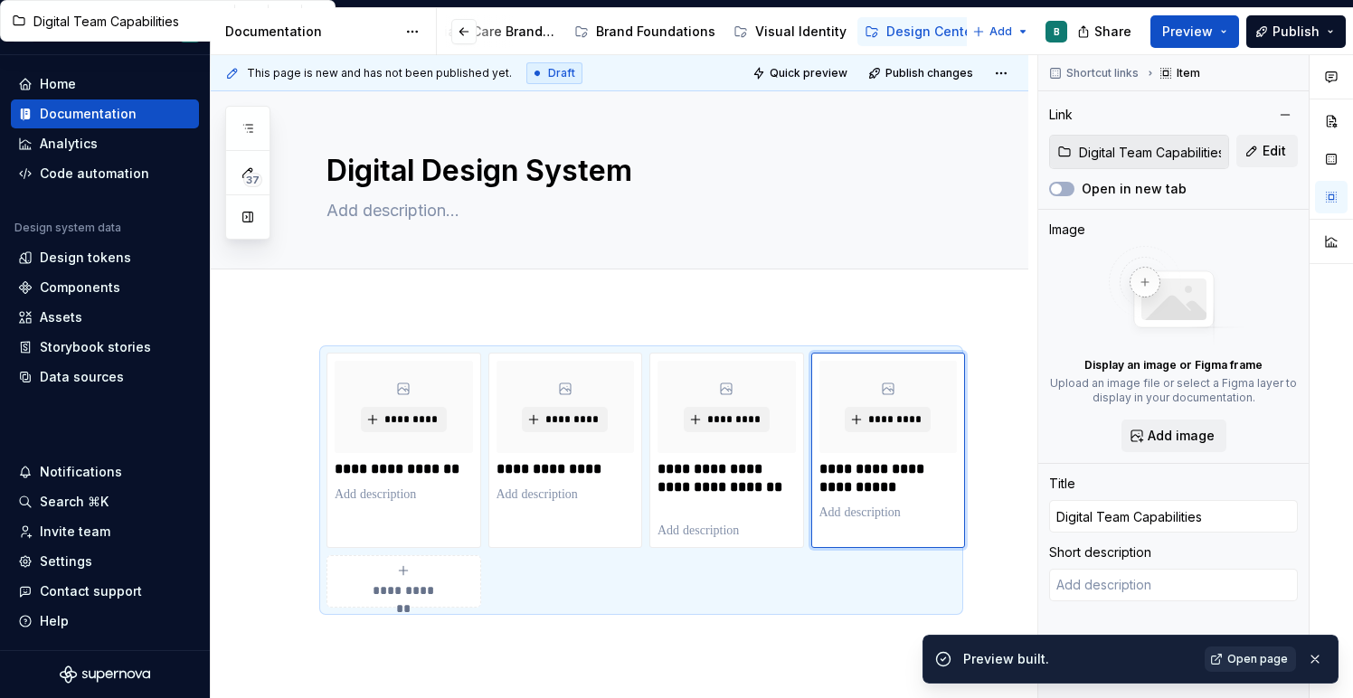
click at [1242, 665] on span "Open page" at bounding box center [1257, 659] width 61 height 14
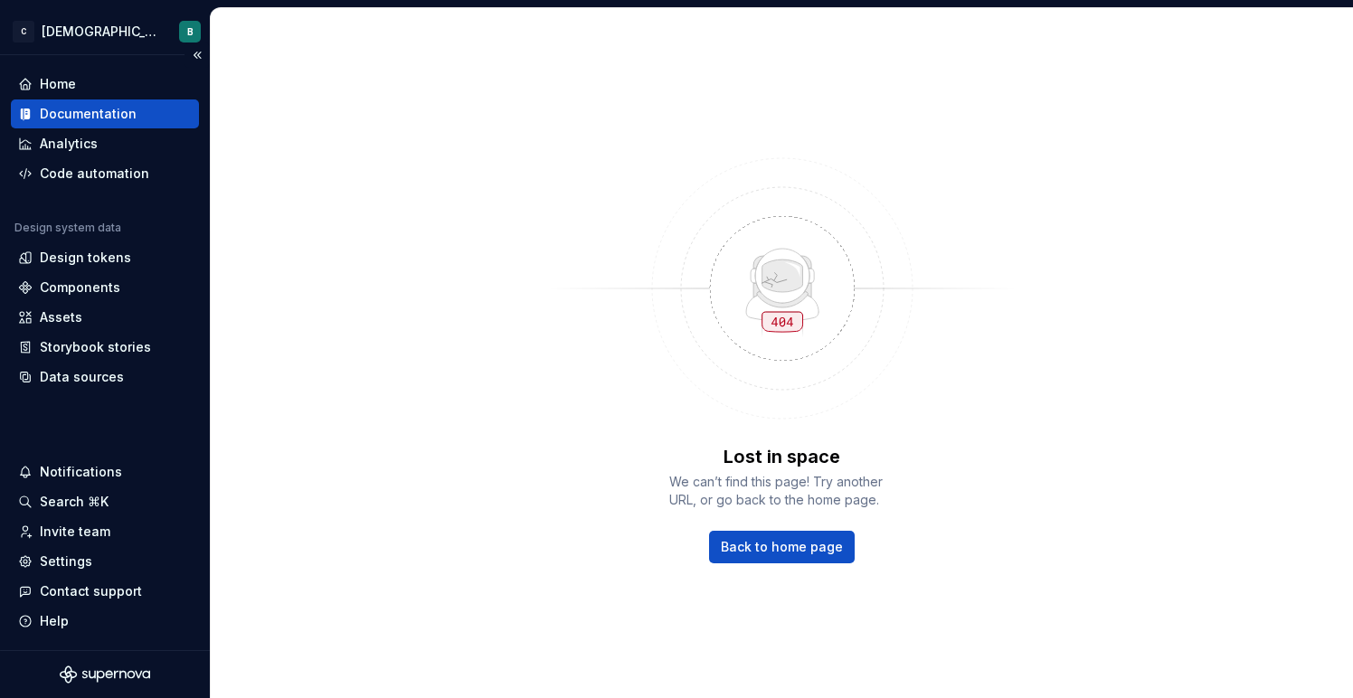
click at [97, 105] on div "Documentation" at bounding box center [88, 114] width 97 height 18
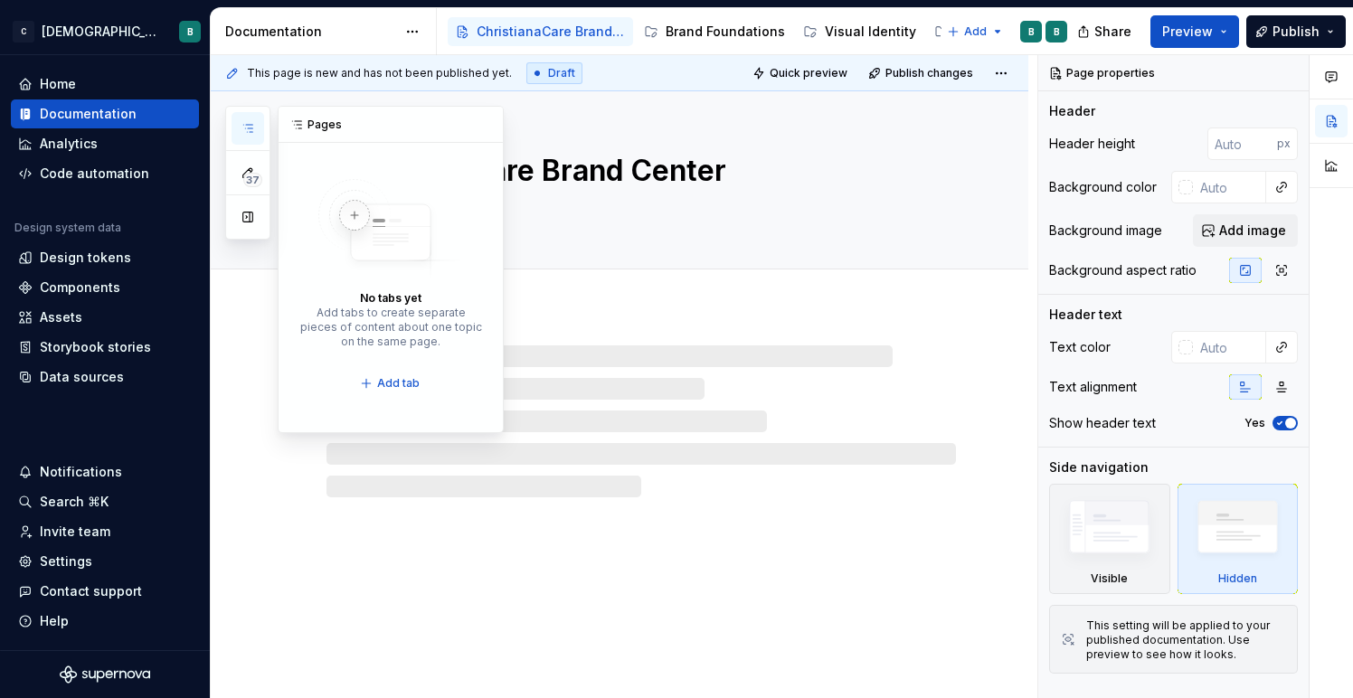
click at [252, 127] on icon "button" at bounding box center [247, 128] width 14 height 14
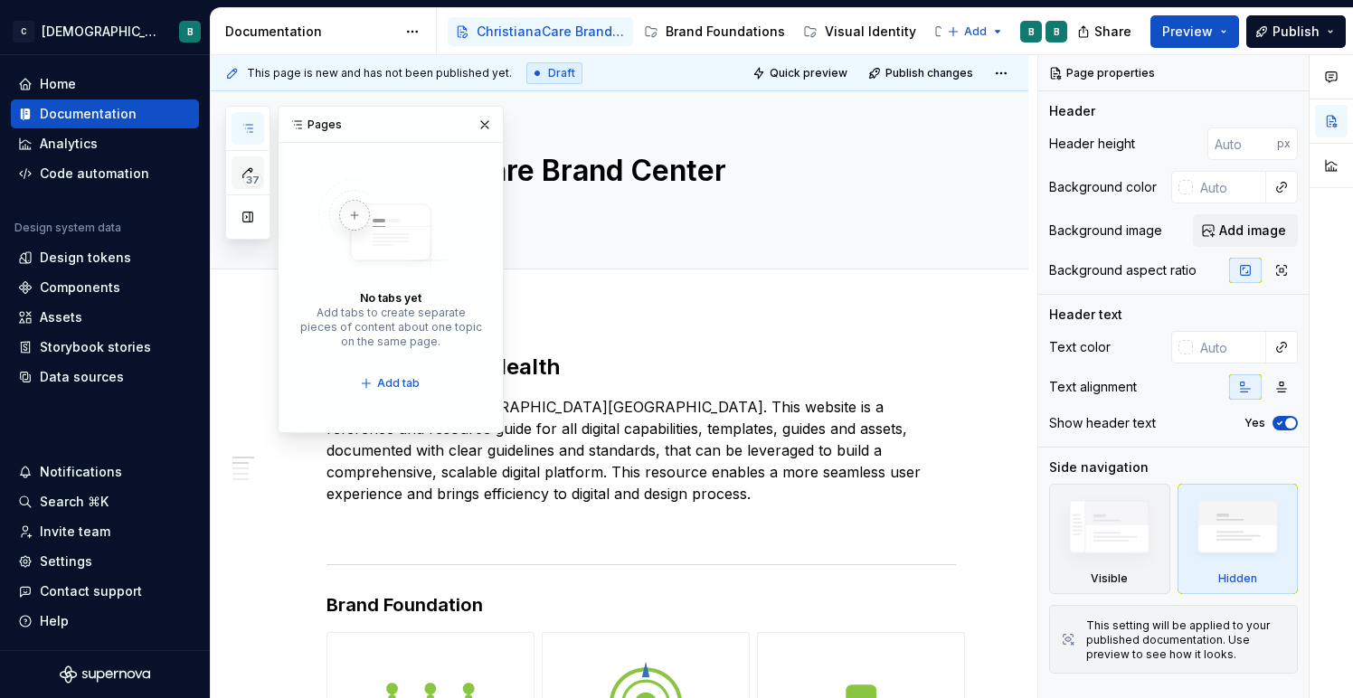
click at [248, 173] on span "37" at bounding box center [252, 180] width 19 height 14
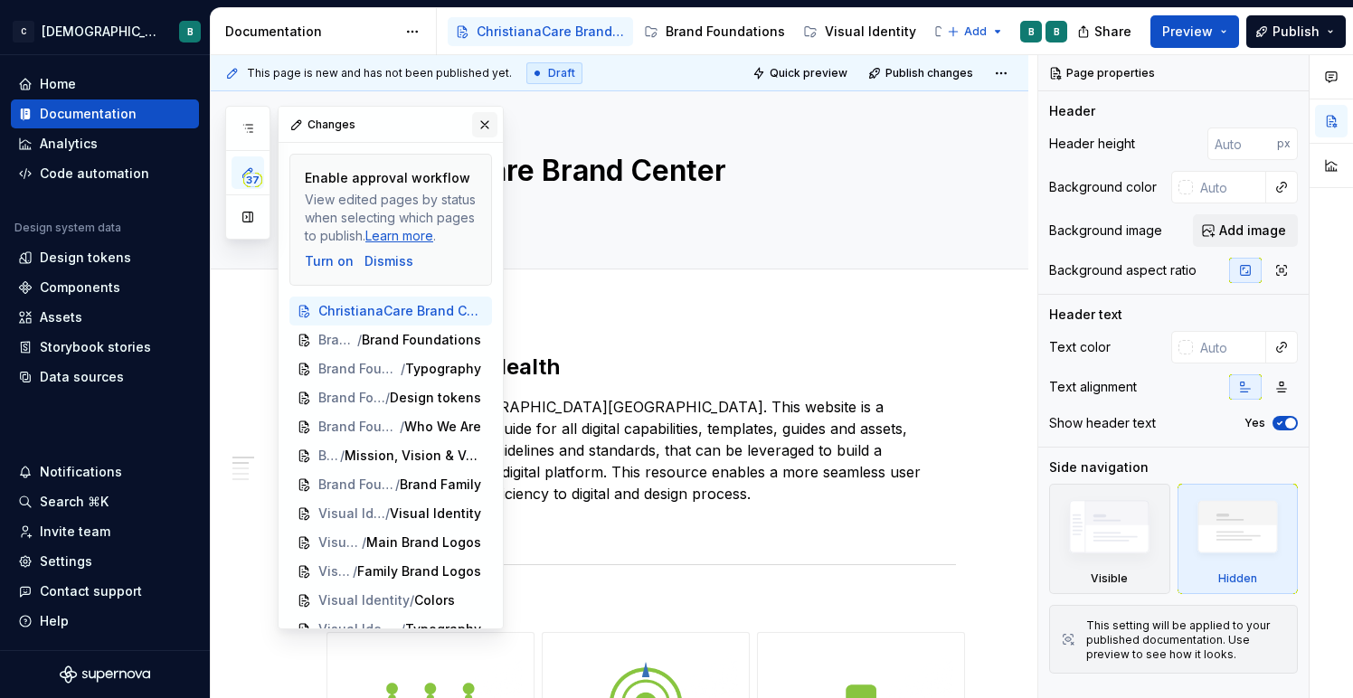
click at [488, 125] on button "button" at bounding box center [484, 124] width 25 height 25
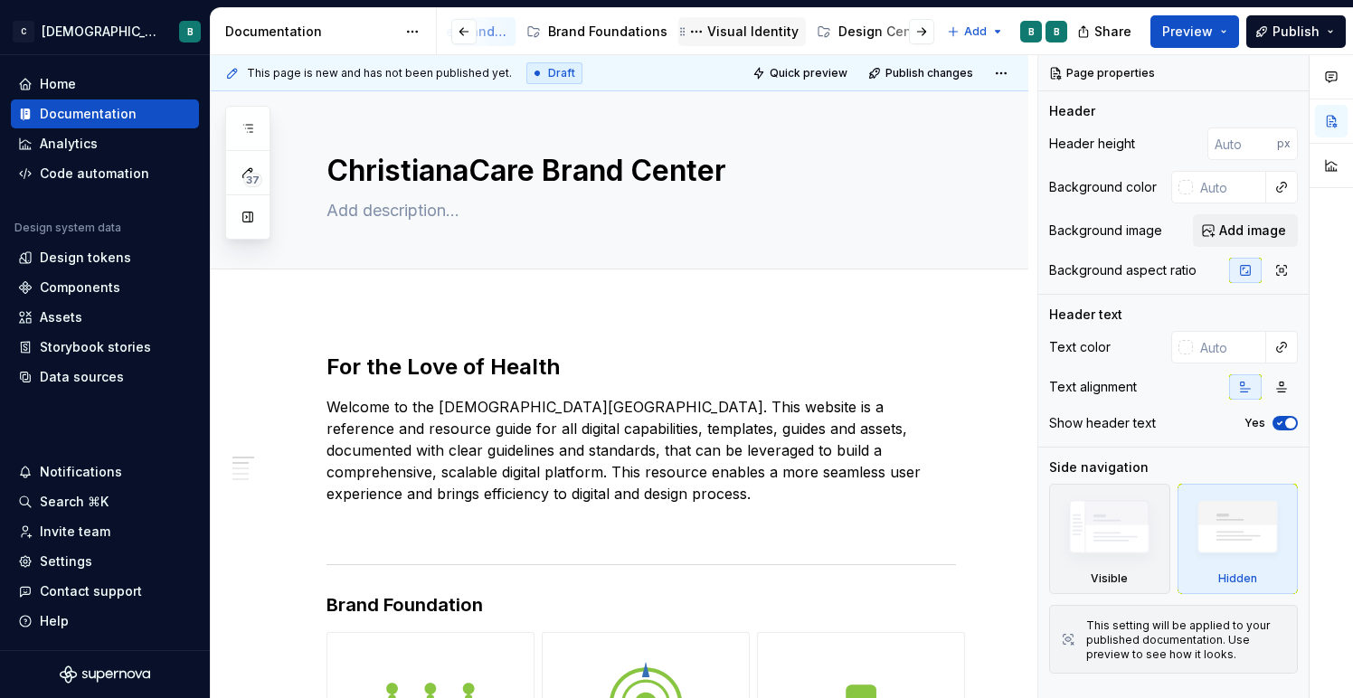
scroll to position [0, 205]
click at [768, 35] on div "Design Center" at bounding box center [795, 32] width 90 height 18
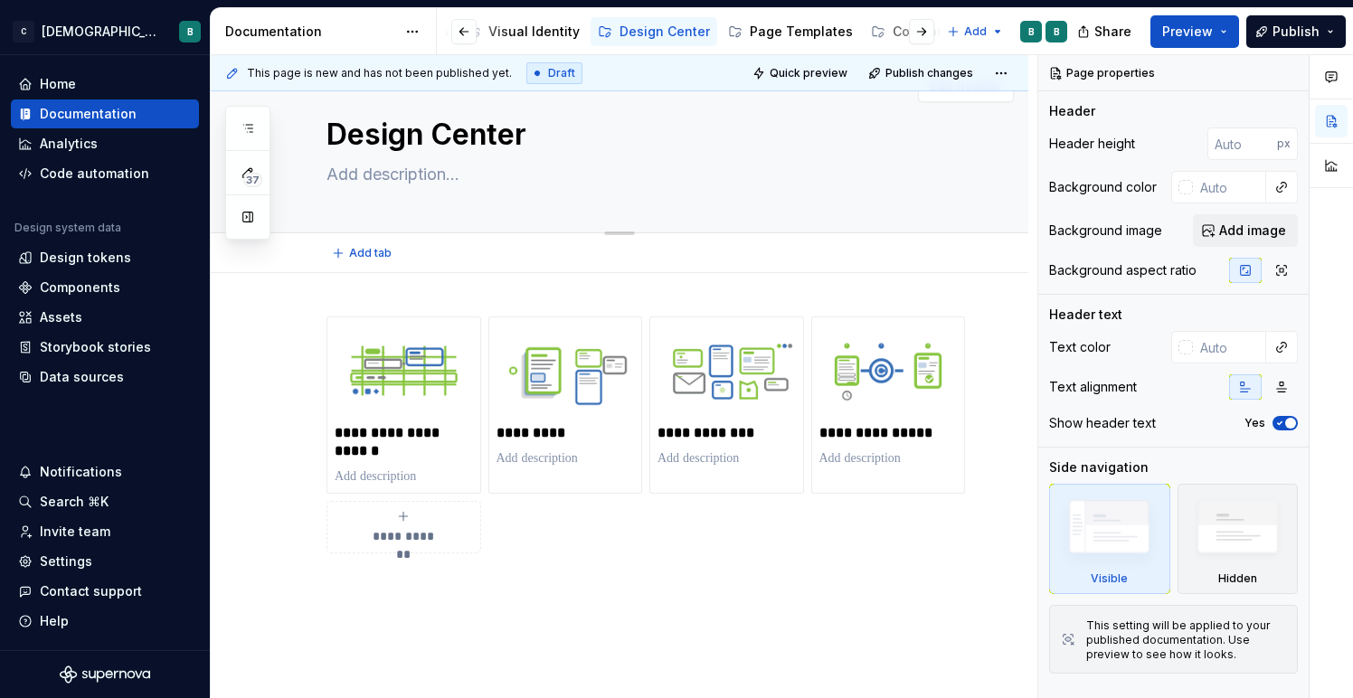
scroll to position [37, 0]
click at [251, 137] on button "button" at bounding box center [247, 128] width 33 height 33
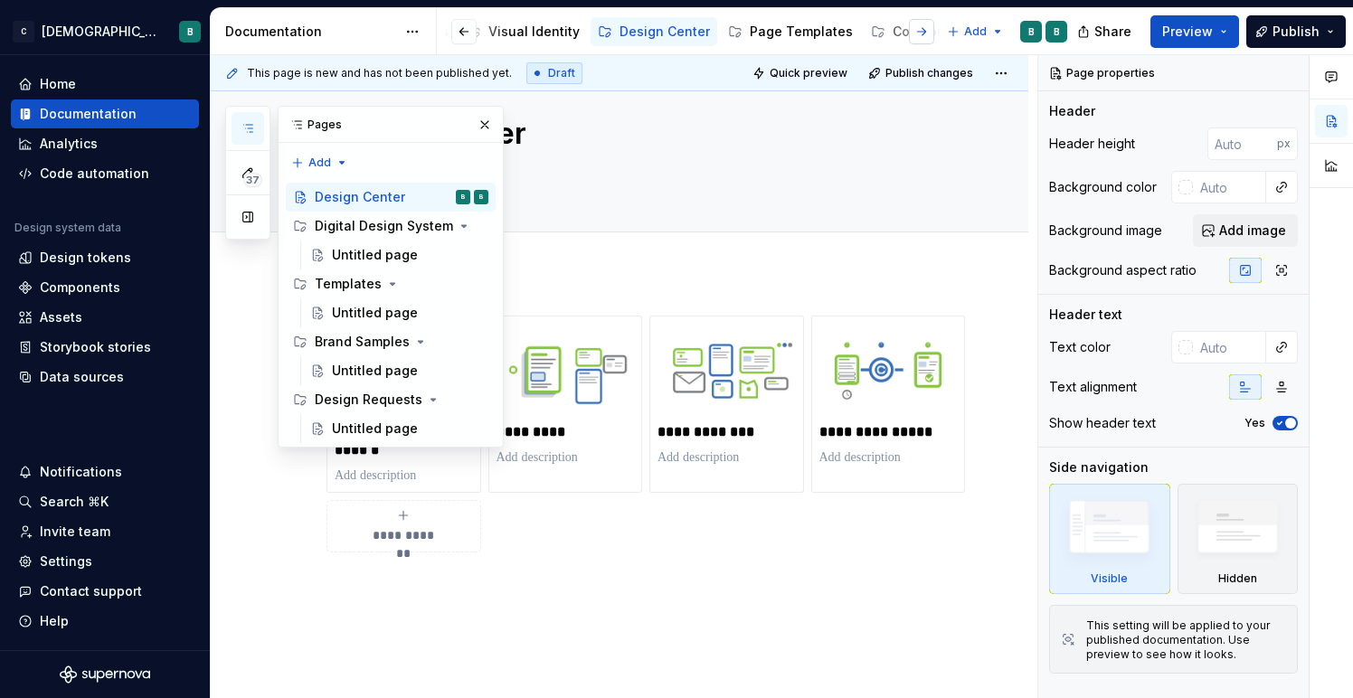
click at [920, 31] on button "button" at bounding box center [921, 31] width 25 height 25
click at [474, 229] on button "Page tree" at bounding box center [475, 225] width 25 height 25
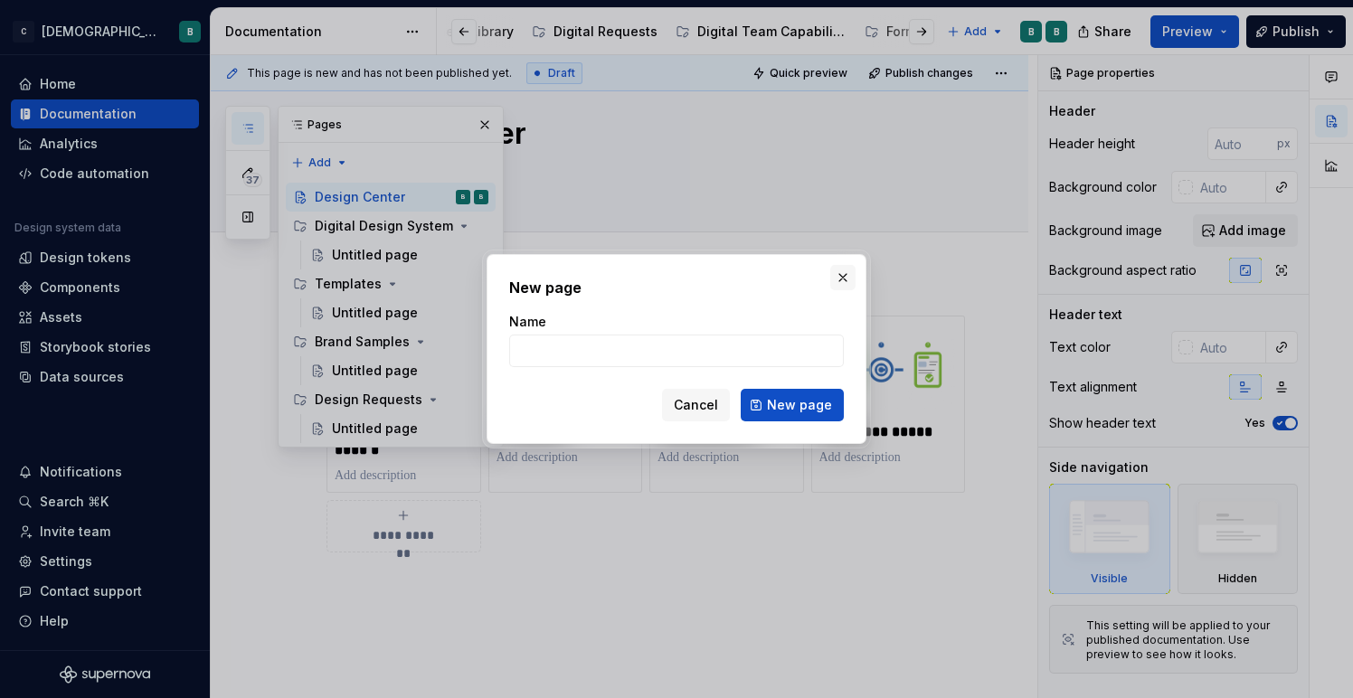
click at [842, 281] on button "button" at bounding box center [842, 277] width 25 height 25
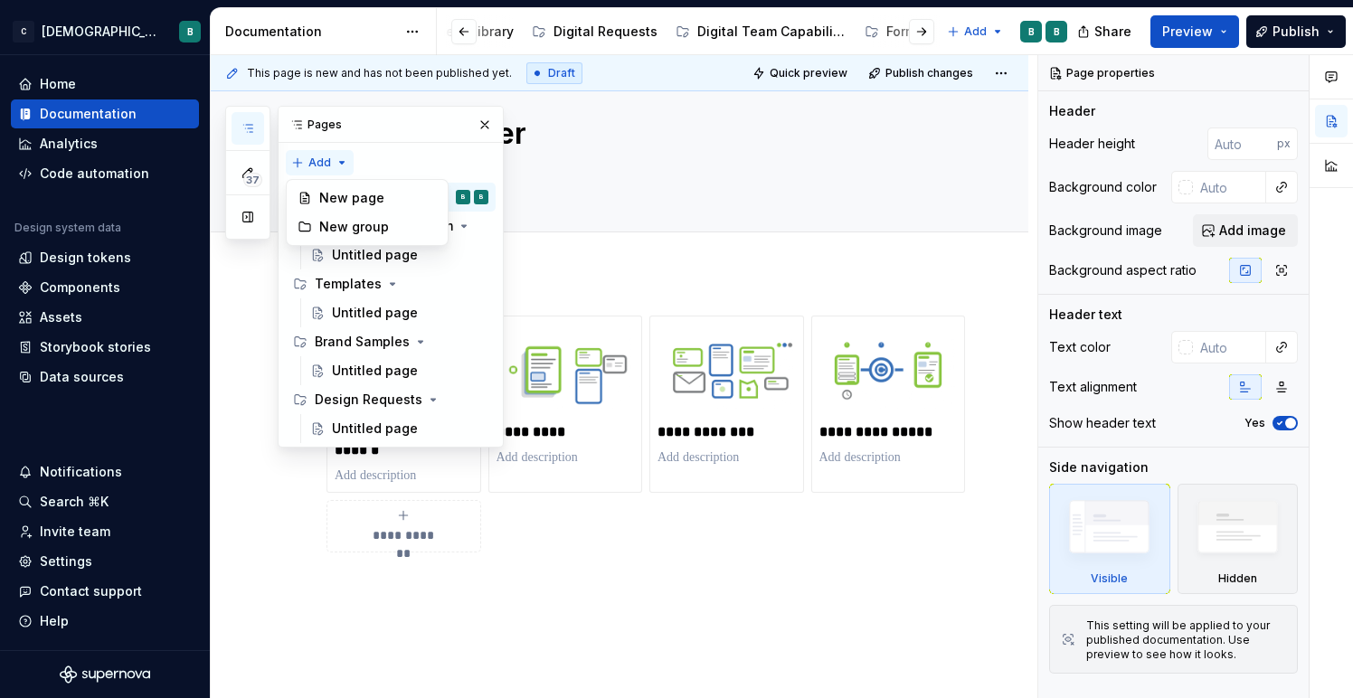
click at [326, 167] on div "37 Pages Add Accessibility guide for tree Page tree. Navigate the tree with the…" at bounding box center [364, 277] width 278 height 342
click at [332, 165] on div "37 Pages Add Accessibility guide for tree Page tree. Navigate the tree with the…" at bounding box center [364, 277] width 278 height 342
click at [881, 198] on div "Design Center" at bounding box center [640, 142] width 629 height 177
click at [919, 36] on button "button" at bounding box center [921, 31] width 25 height 25
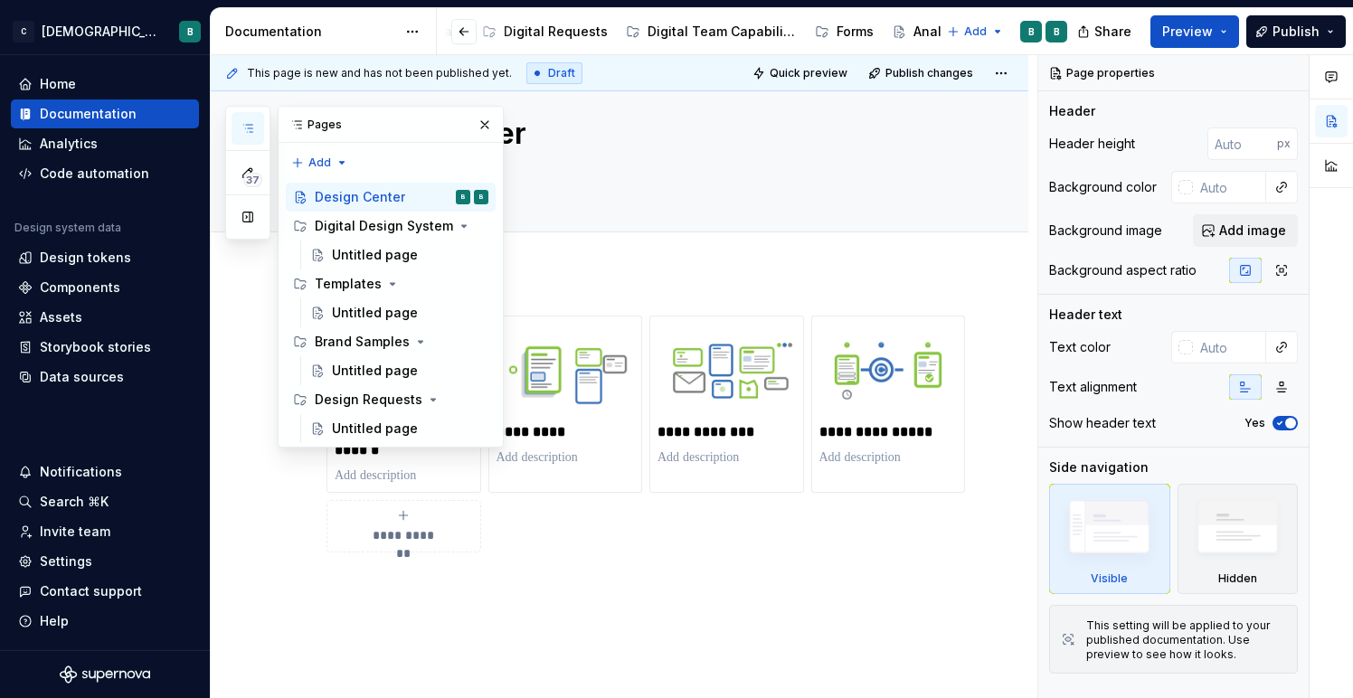
scroll to position [0, 888]
click at [919, 35] on div "Analytics" at bounding box center [939, 32] width 58 height 18
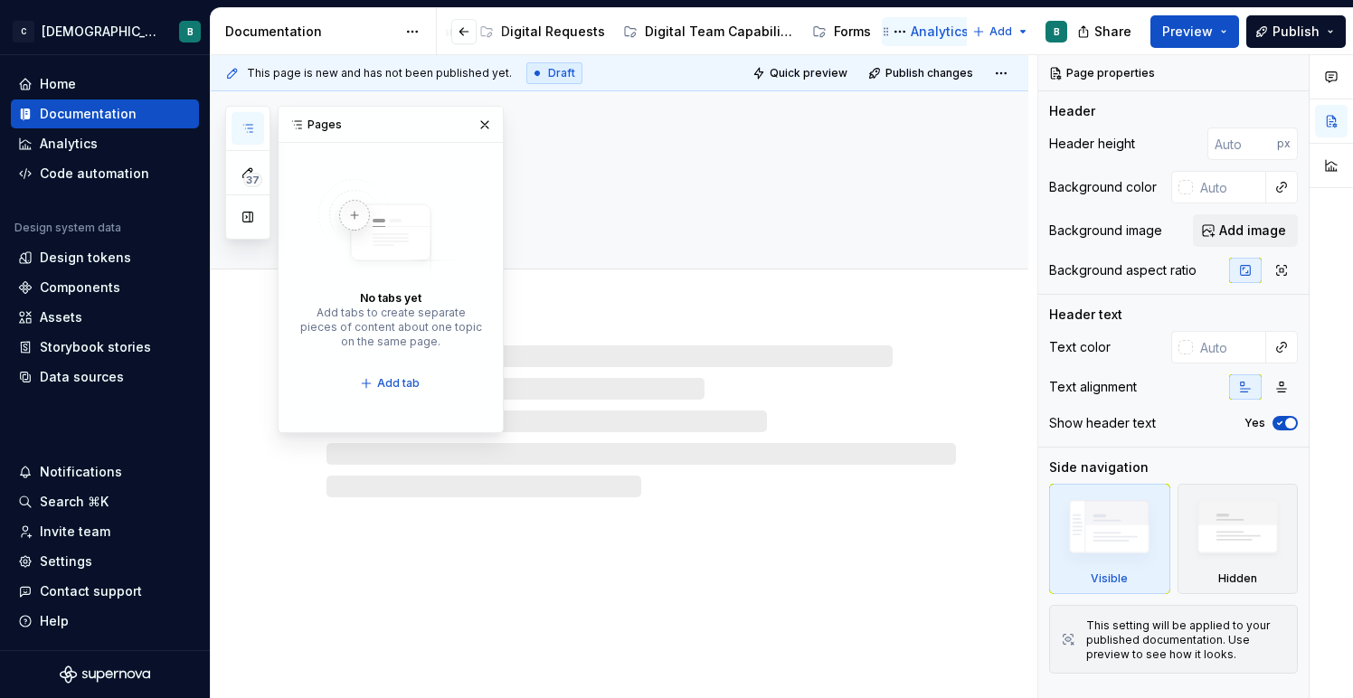
scroll to position [0, 863]
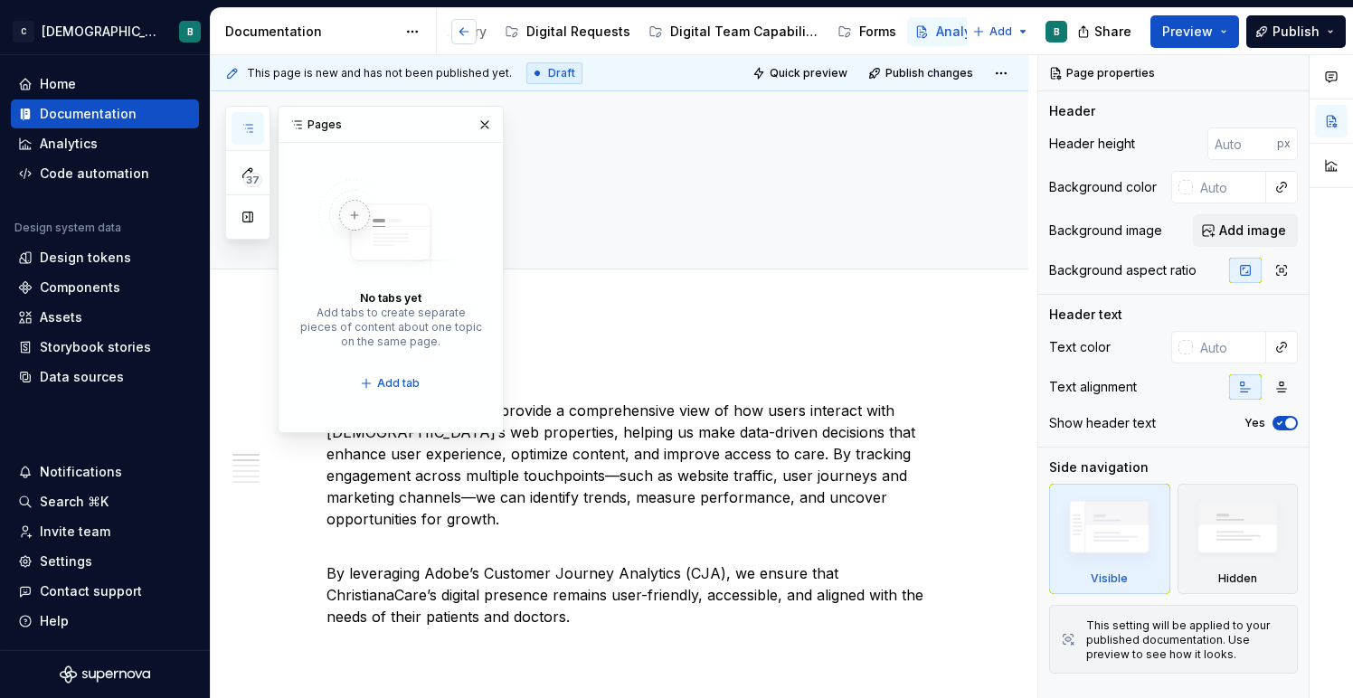
click at [467, 32] on button "button" at bounding box center [463, 31] width 25 height 25
click at [891, 36] on div "Component Library" at bounding box center [951, 32] width 120 height 18
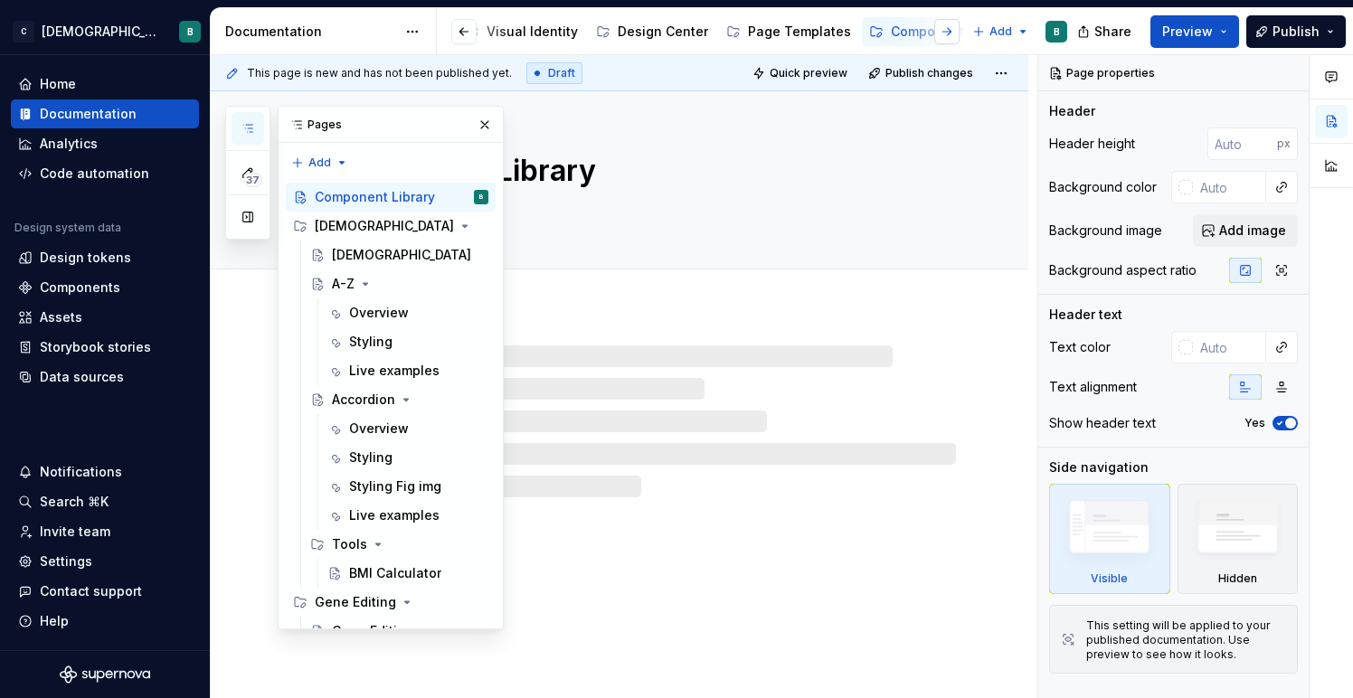
click at [951, 29] on button "button" at bounding box center [946, 31] width 25 height 25
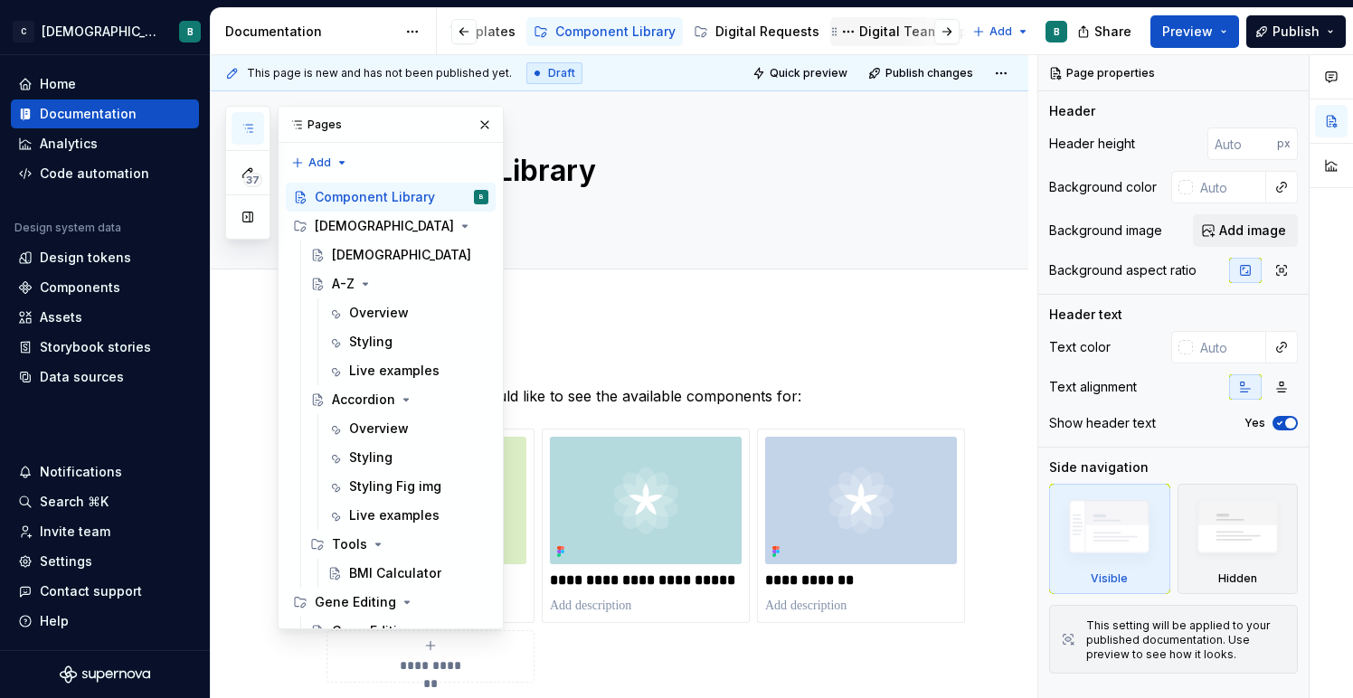
scroll to position [0, 663]
click at [544, 29] on button "Page tree" at bounding box center [555, 32] width 22 height 22
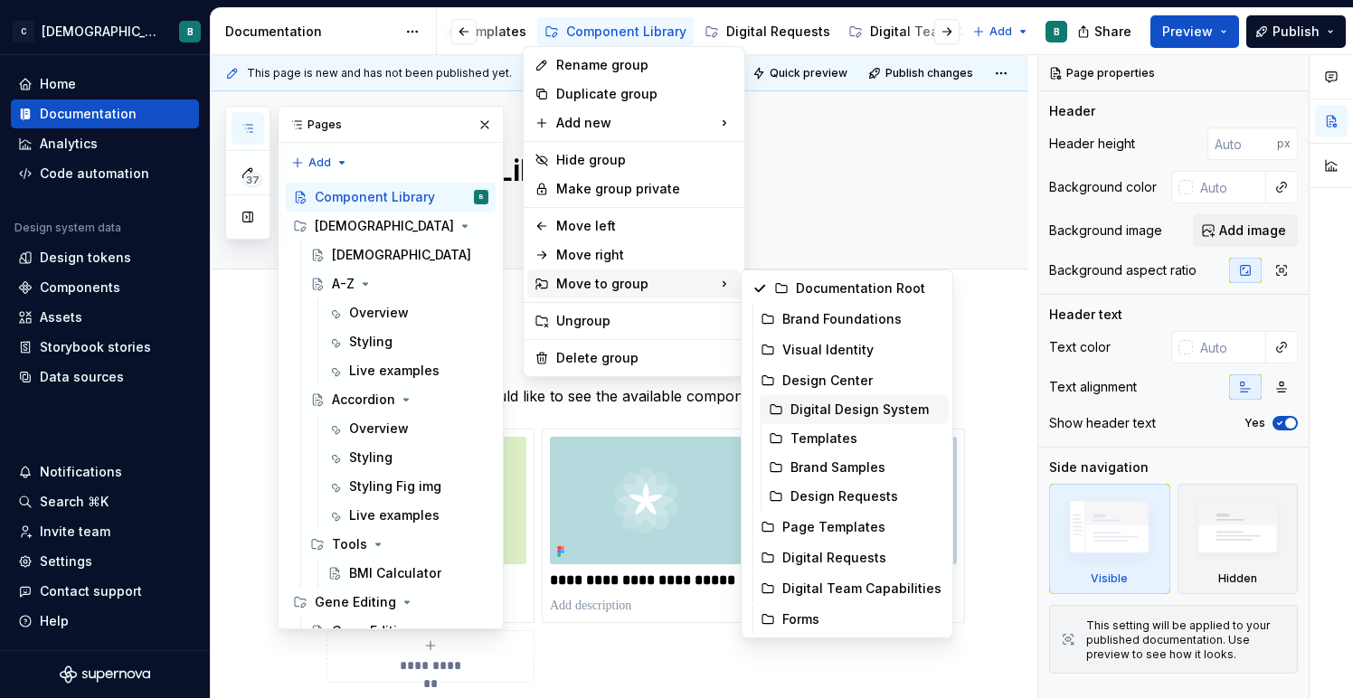
click at [816, 408] on div "Digital Design System" at bounding box center [865, 410] width 151 height 18
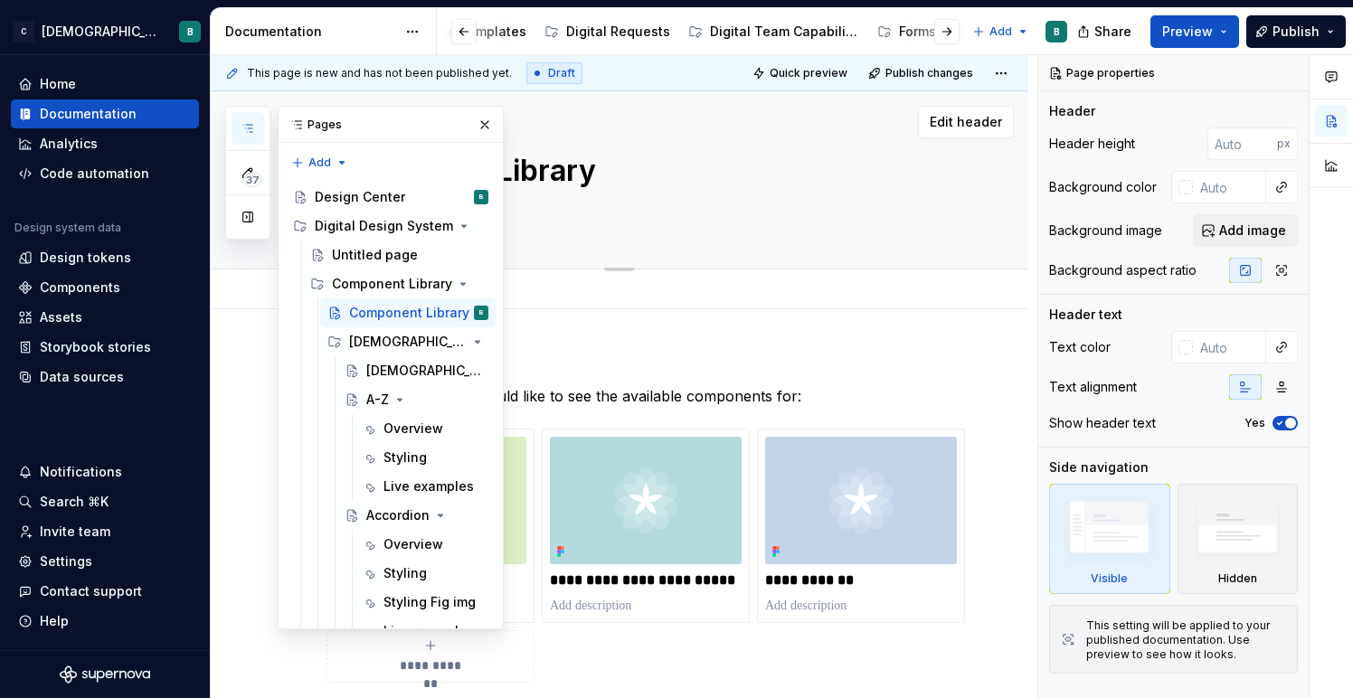
click at [720, 143] on div "Component Library" at bounding box center [640, 179] width 629 height 177
click at [804, 27] on div "Digital Team Capabilities" at bounding box center [784, 32] width 149 height 18
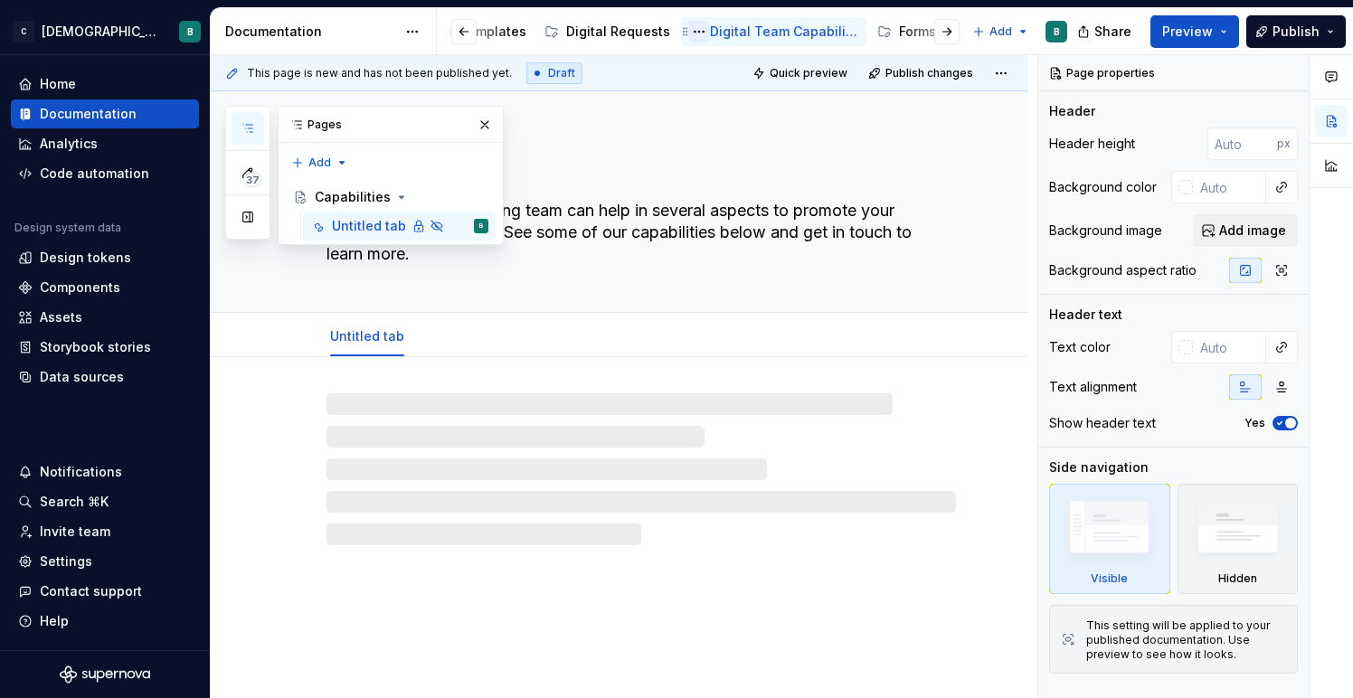
click at [688, 30] on button "Page tree" at bounding box center [699, 32] width 22 height 22
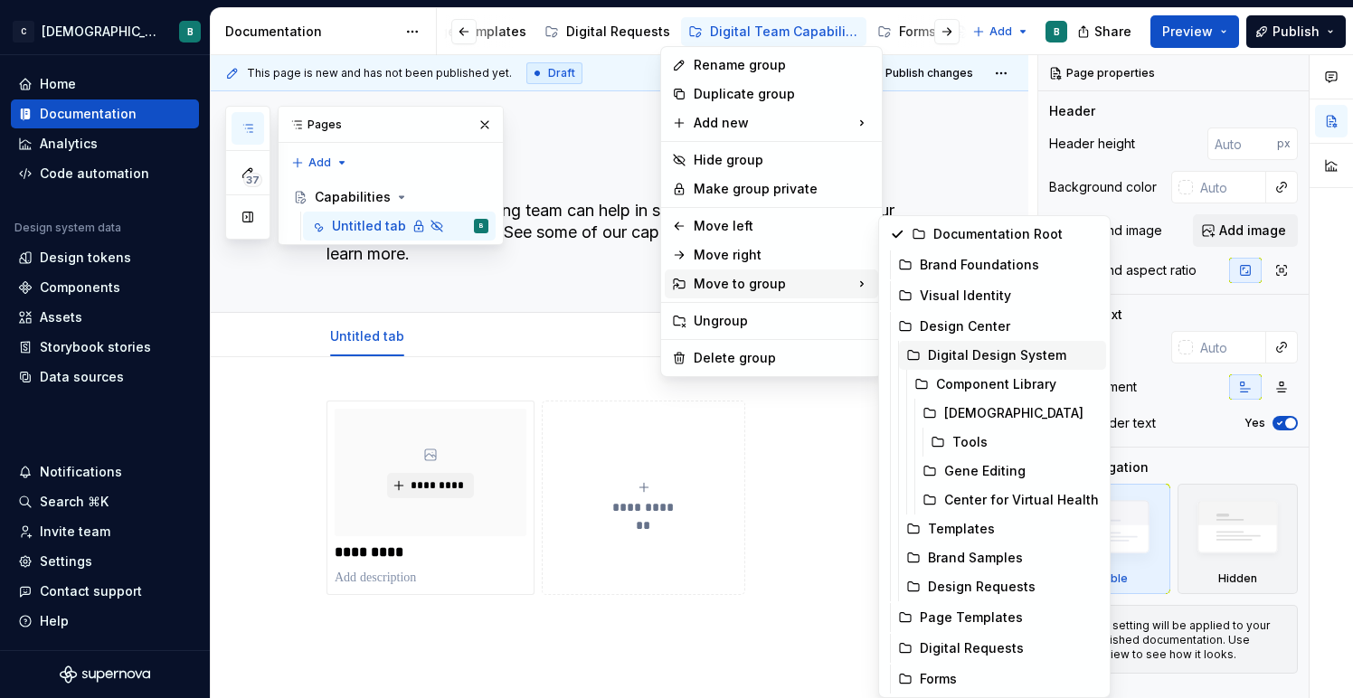
click at [1001, 363] on div "Digital Design System" at bounding box center [1013, 355] width 171 height 18
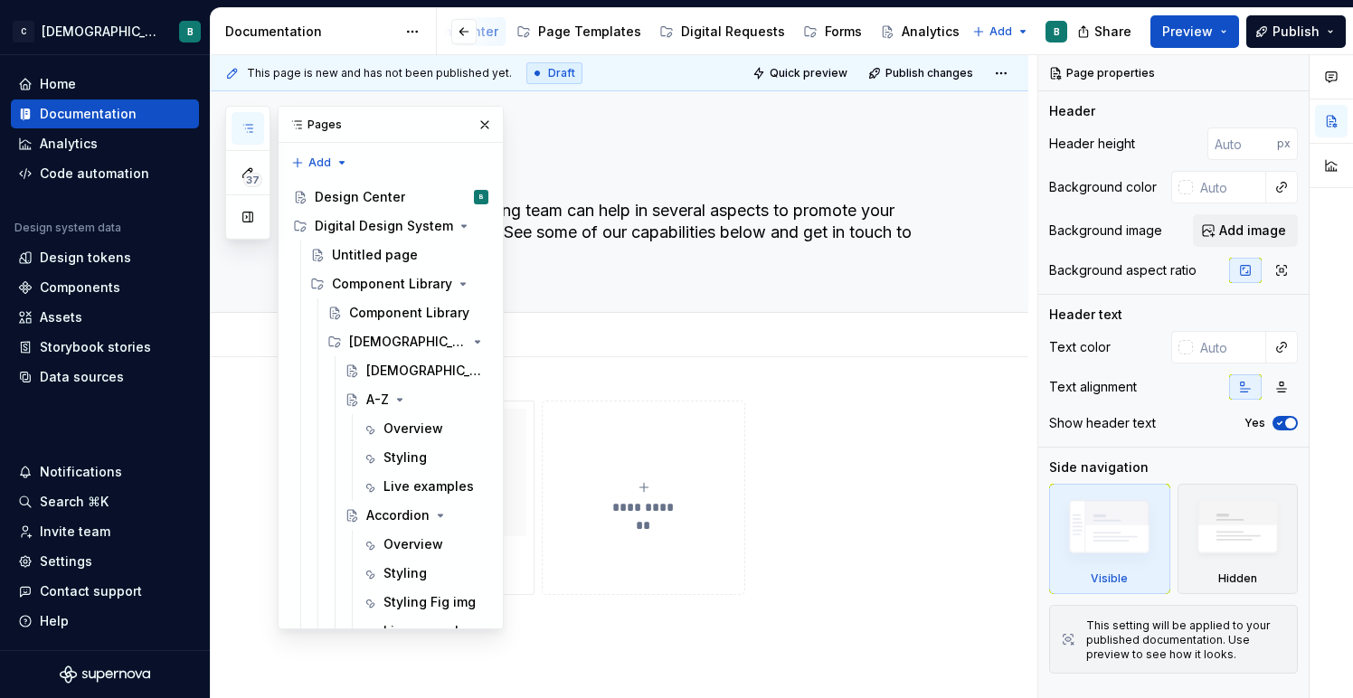
scroll to position [0, 517]
click at [690, 31] on button "Page tree" at bounding box center [701, 32] width 22 height 22
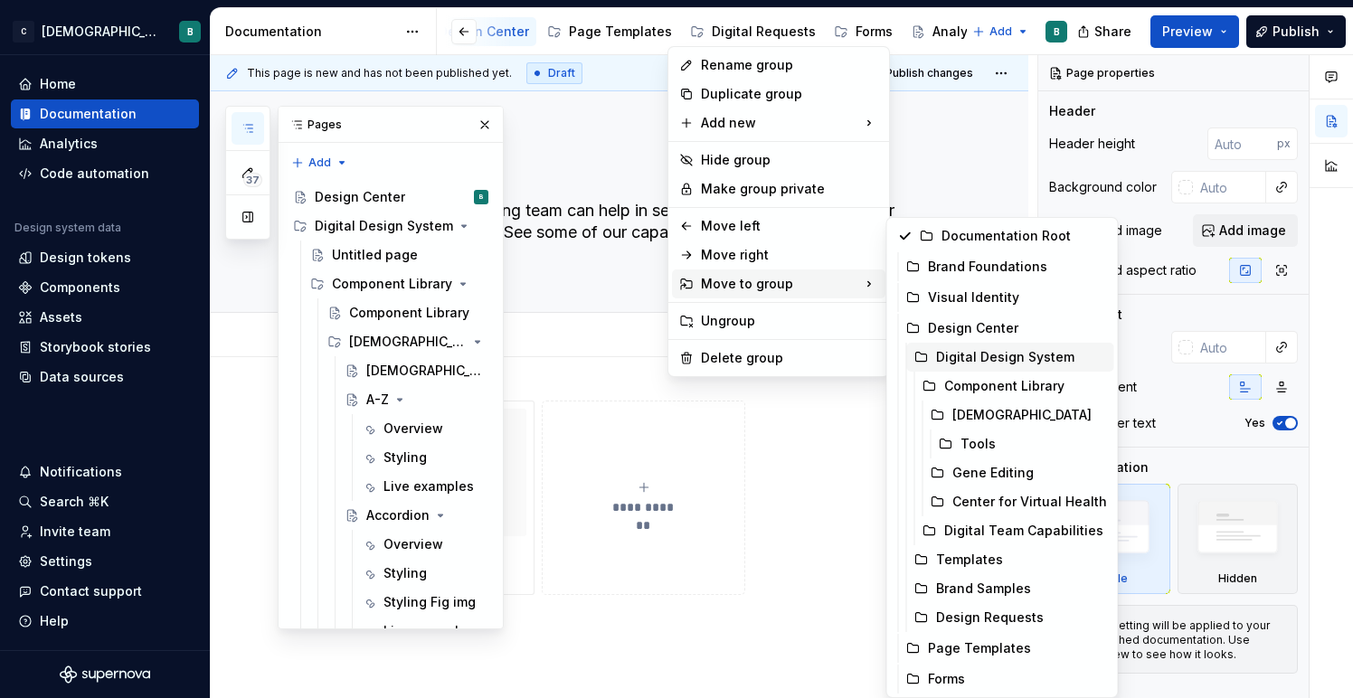
click at [972, 363] on div "Digital Design System" at bounding box center [1021, 357] width 171 height 18
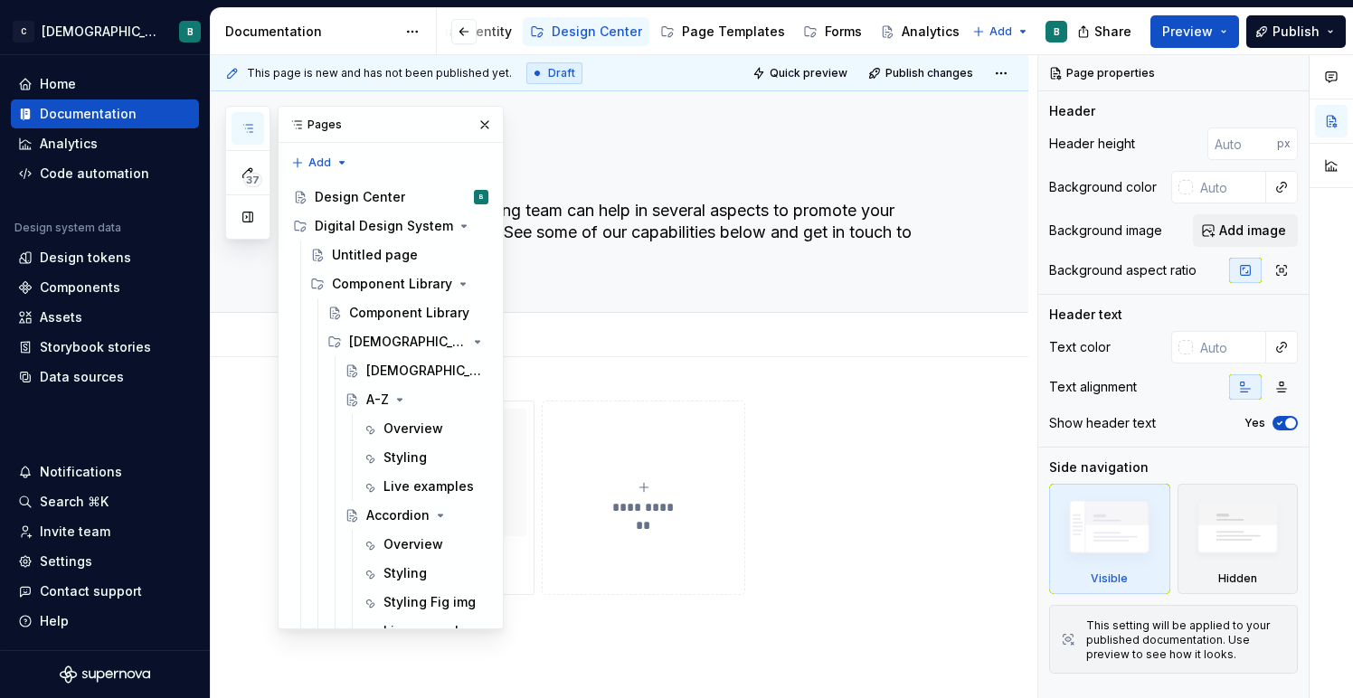
scroll to position [0, 380]
click at [684, 29] on button "Page tree" at bounding box center [695, 32] width 22 height 22
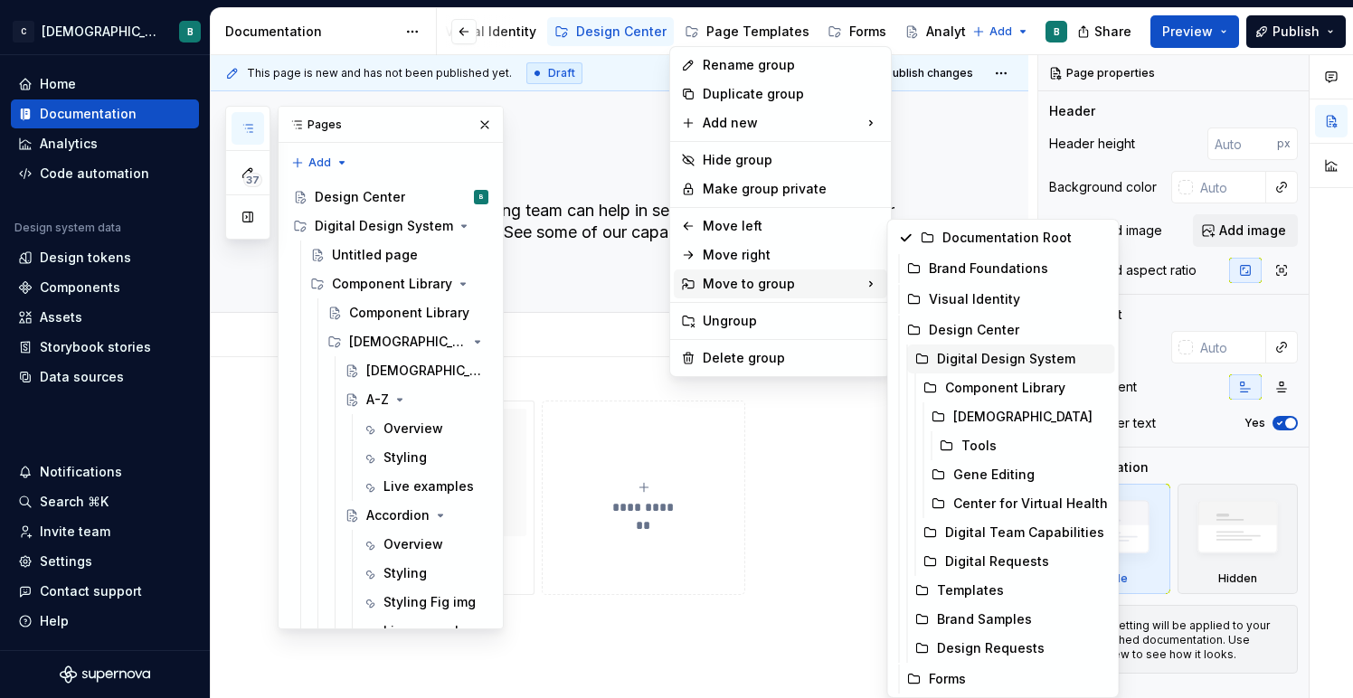
click at [993, 363] on div "Digital Design System" at bounding box center [1022, 359] width 171 height 18
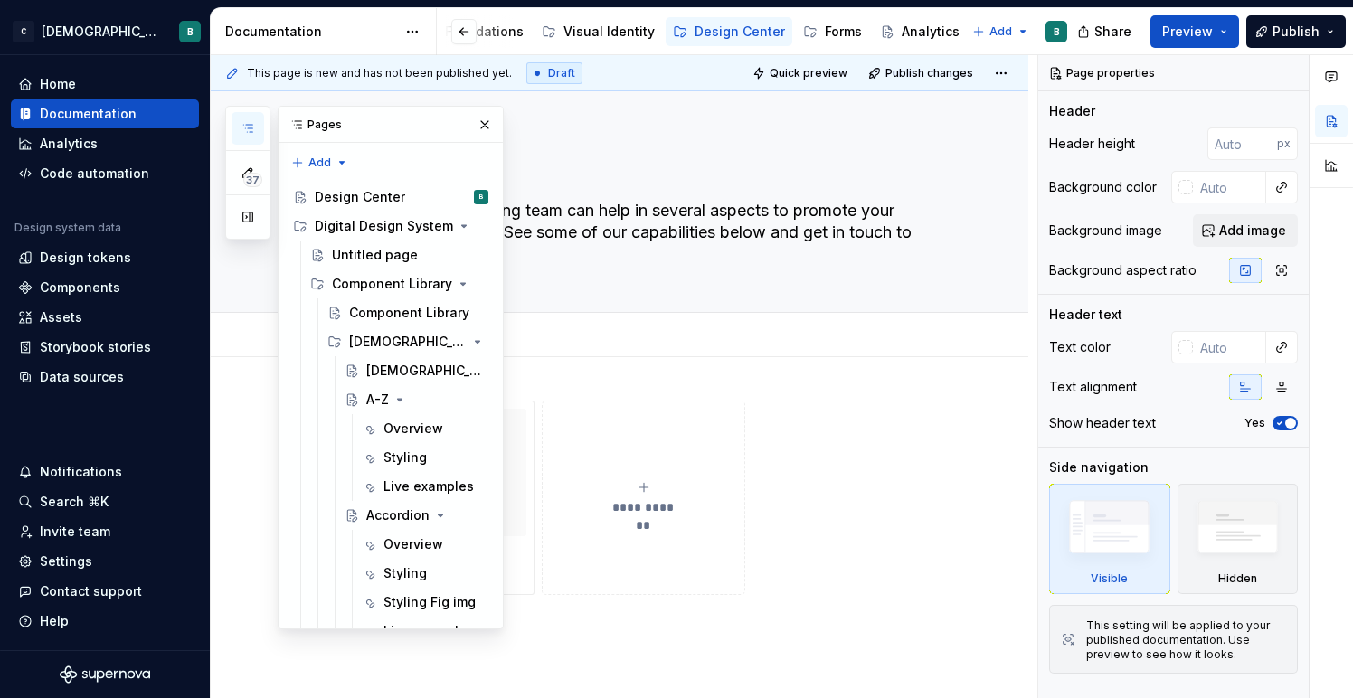
scroll to position [0, 243]
click at [821, 33] on button "Page tree" at bounding box center [832, 32] width 22 height 22
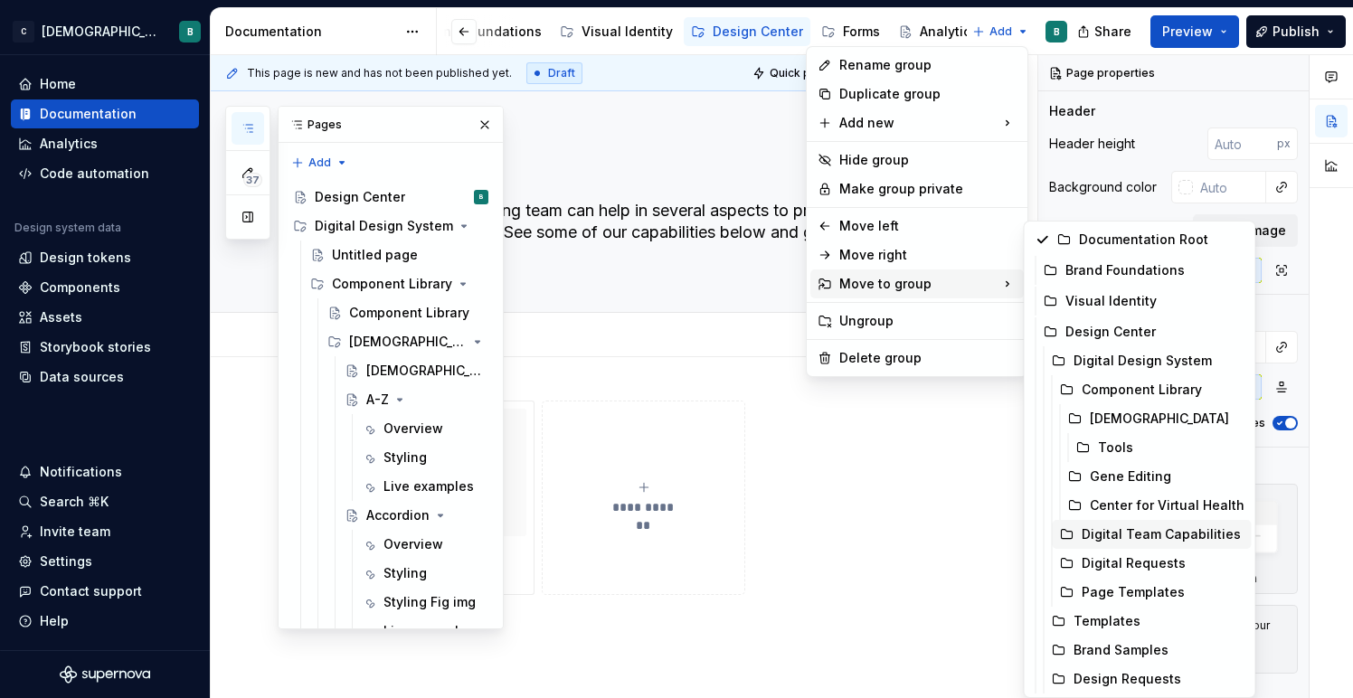
click at [1174, 533] on div "Digital Team Capabilities" at bounding box center [1162, 534] width 163 height 18
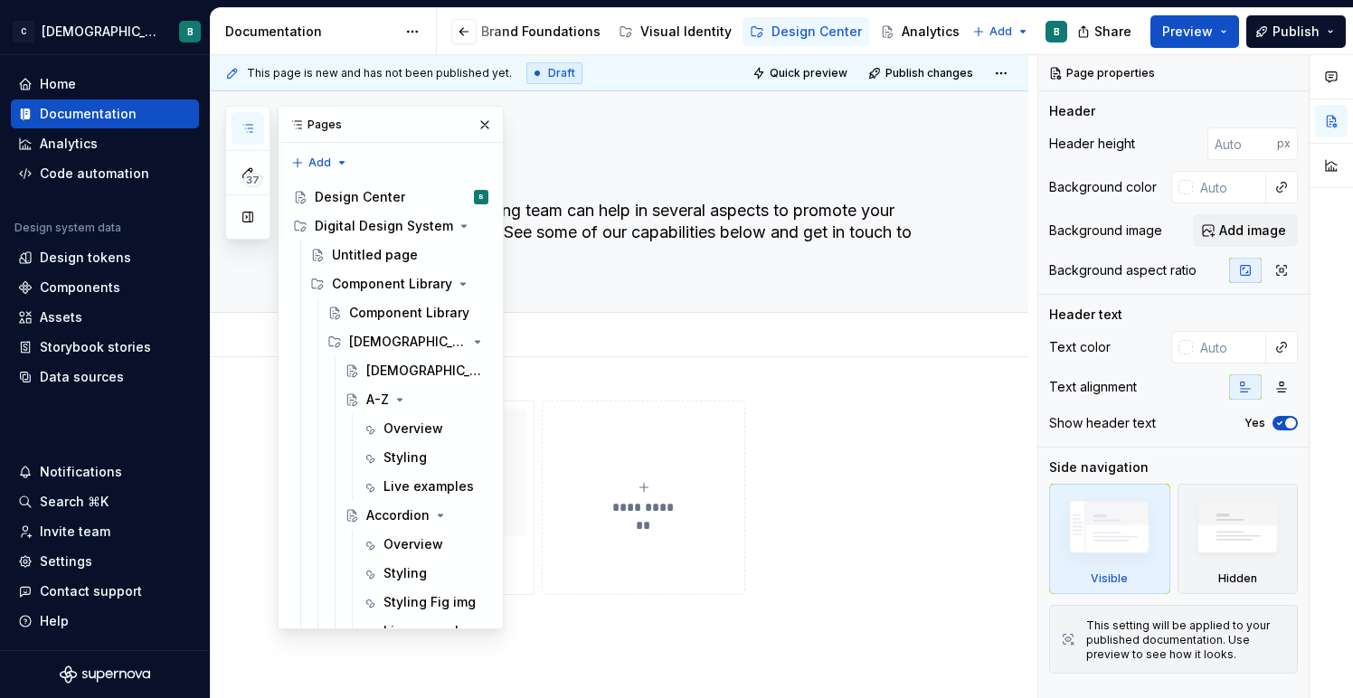
scroll to position [0, 166]
click at [898, 32] on button "Page tree" at bounding box center [909, 32] width 22 height 22
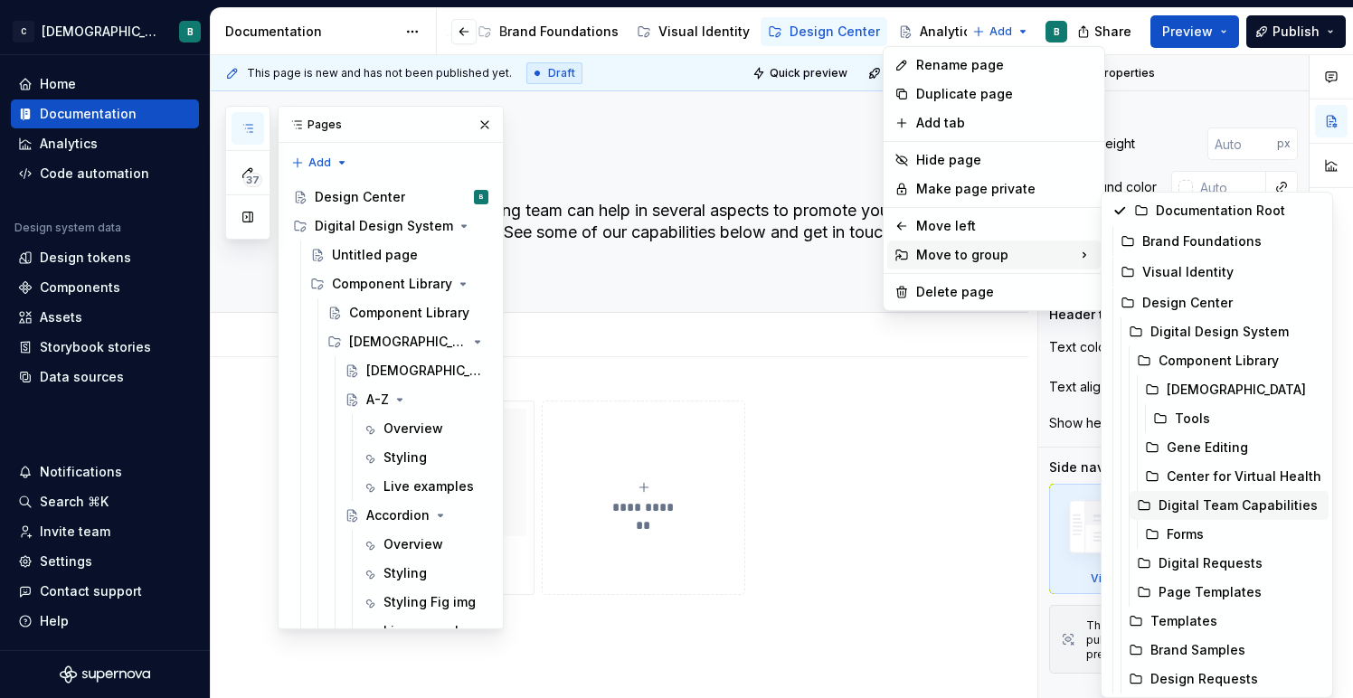
click at [1194, 507] on div "Digital Team Capabilities" at bounding box center [1239, 505] width 163 height 18
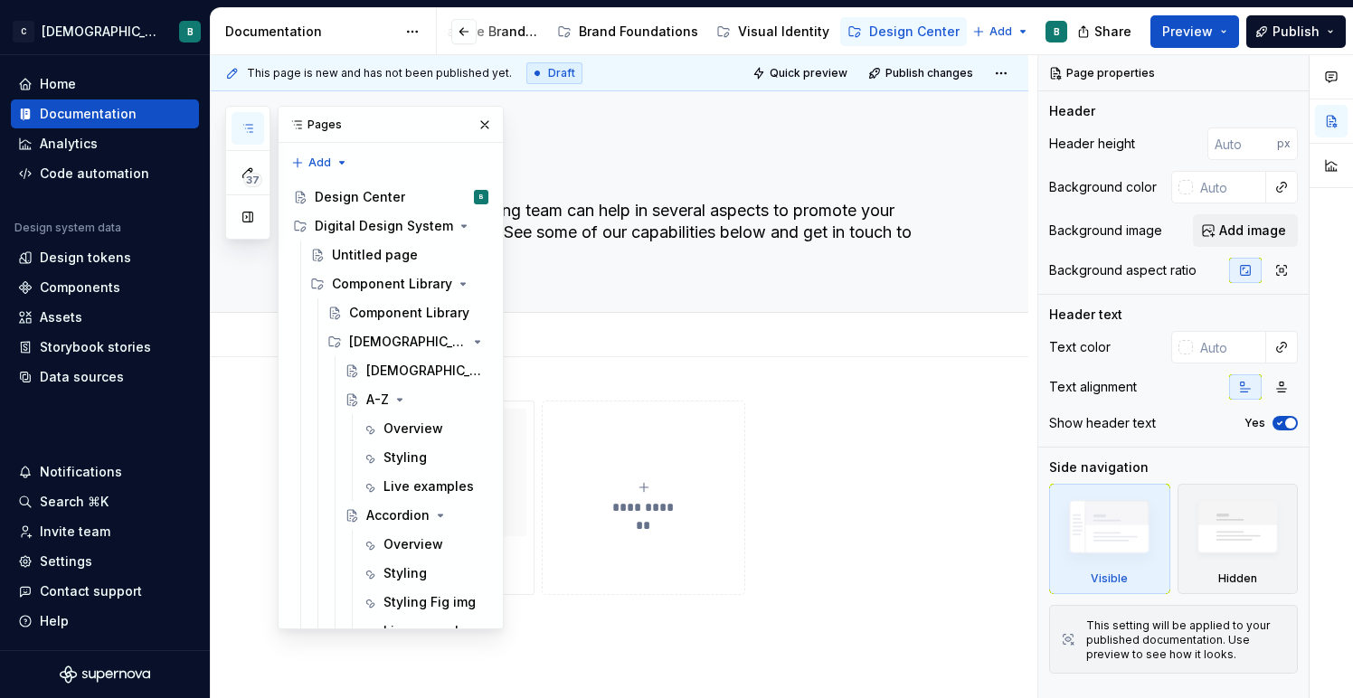
scroll to position [0, 70]
click at [488, 123] on button "button" at bounding box center [484, 124] width 25 height 25
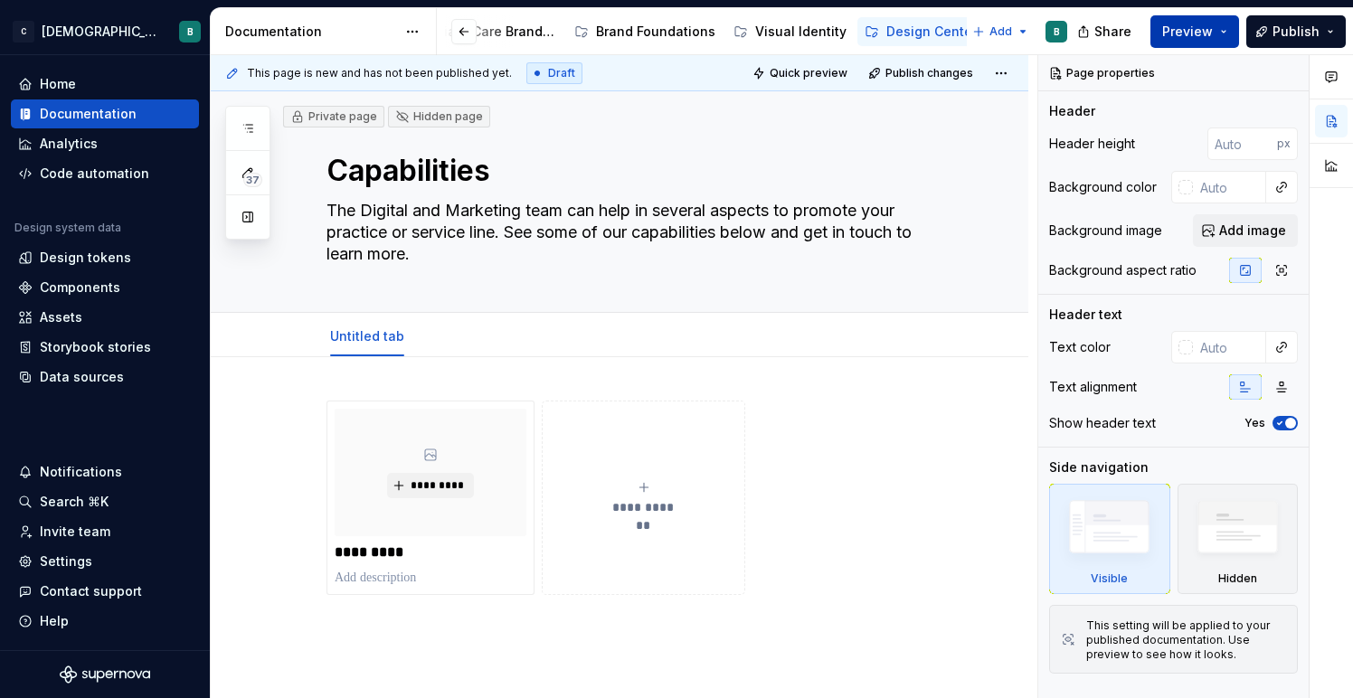
click at [1198, 42] on button "Preview" at bounding box center [1194, 31] width 89 height 33
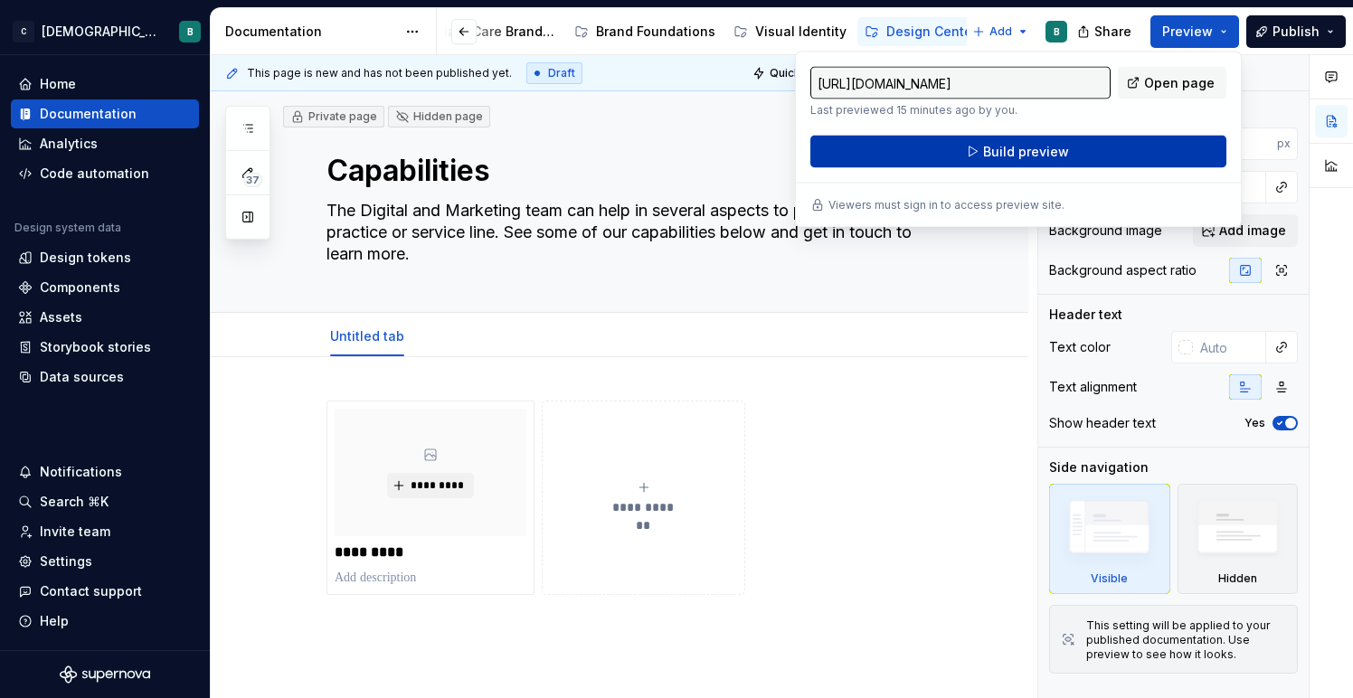
click at [1090, 151] on button "Build preview" at bounding box center [1018, 152] width 416 height 33
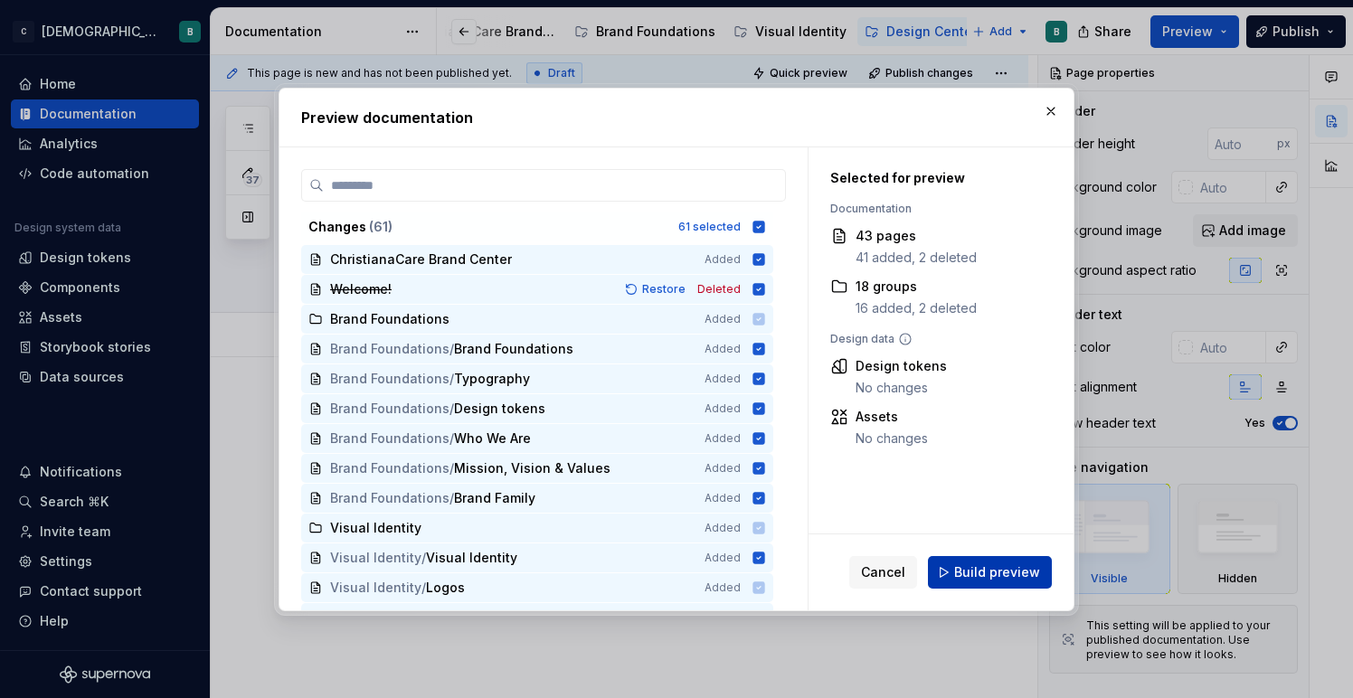
click at [968, 571] on span "Build preview" at bounding box center [997, 572] width 86 height 18
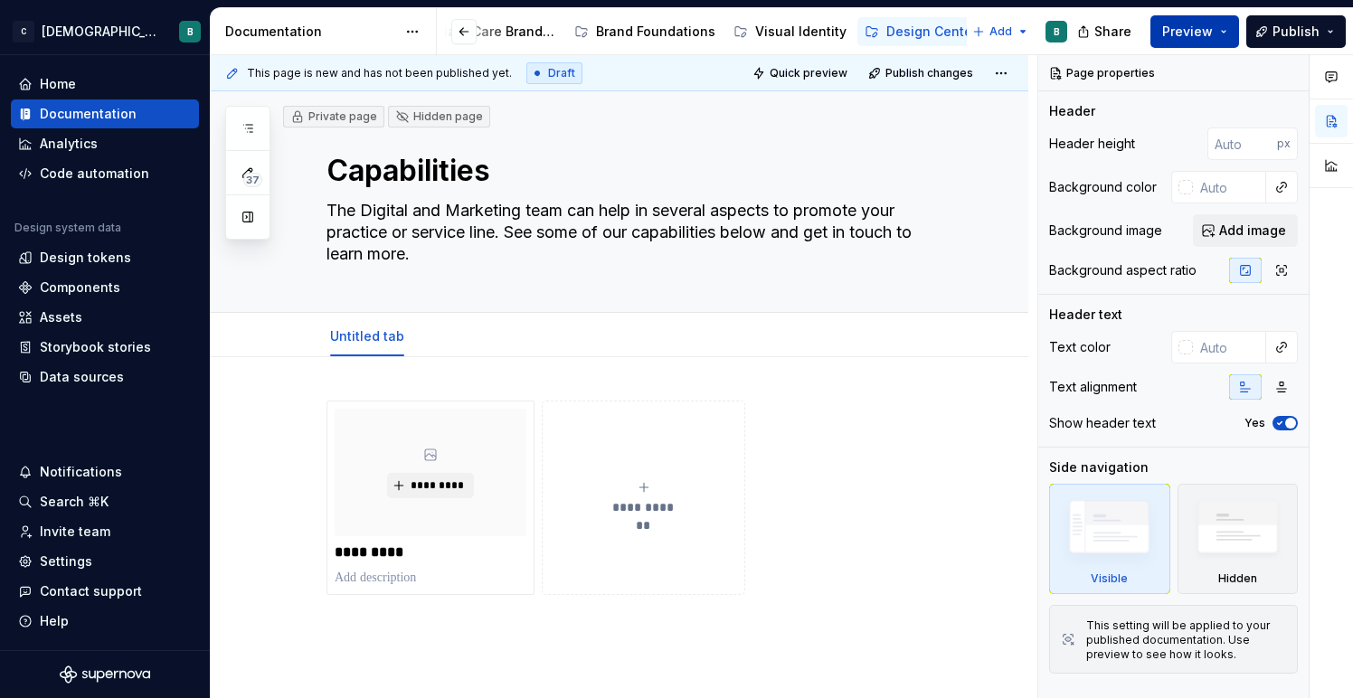
click at [1200, 27] on span "Preview" at bounding box center [1187, 32] width 51 height 18
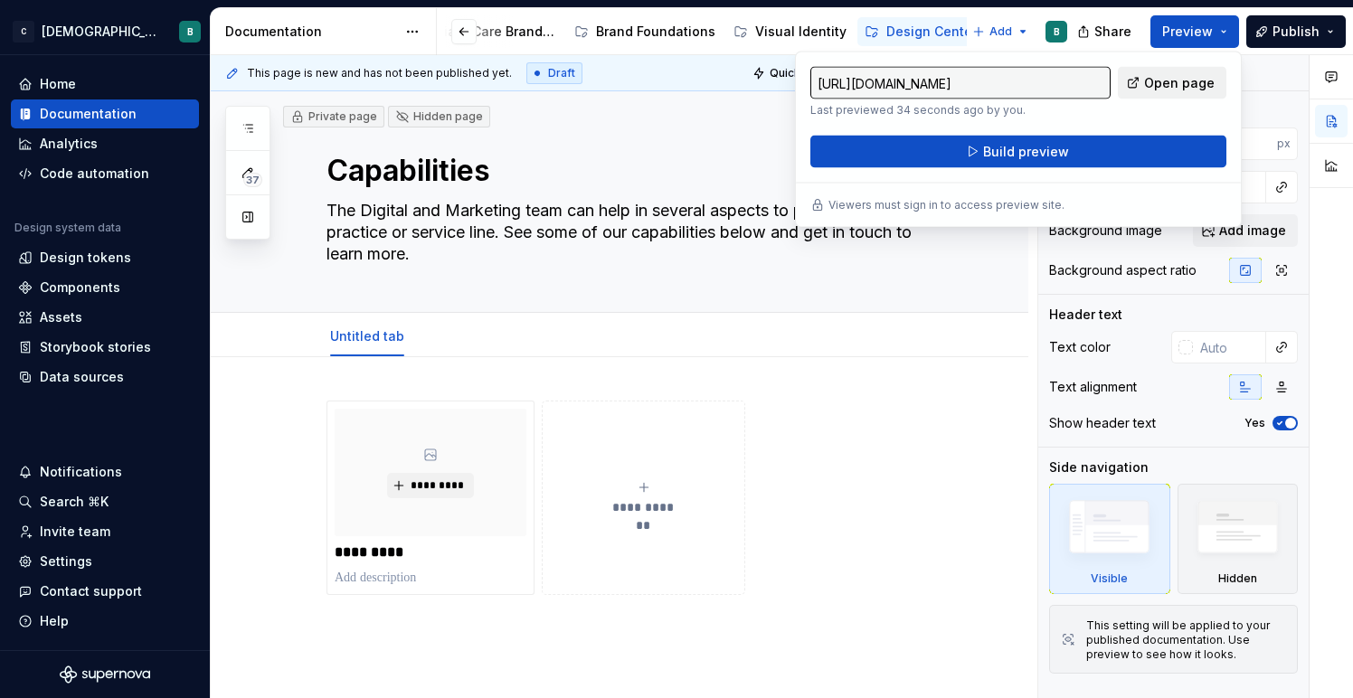
click at [1174, 88] on span "Open page" at bounding box center [1179, 83] width 71 height 18
type textarea "*"
